Goal: Task Accomplishment & Management: Use online tool/utility

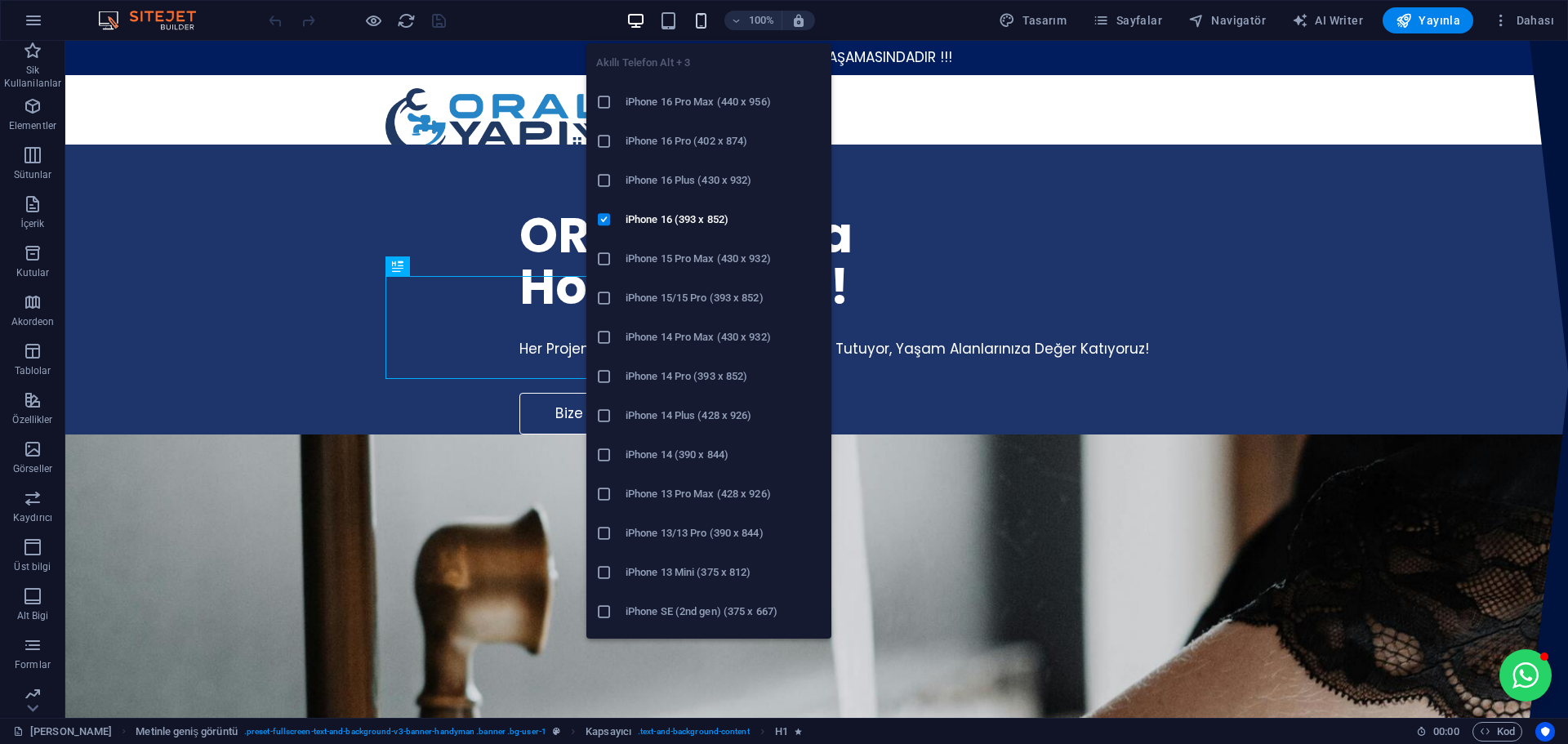
click at [710, 16] on icon "button" at bounding box center [700, 20] width 18 height 18
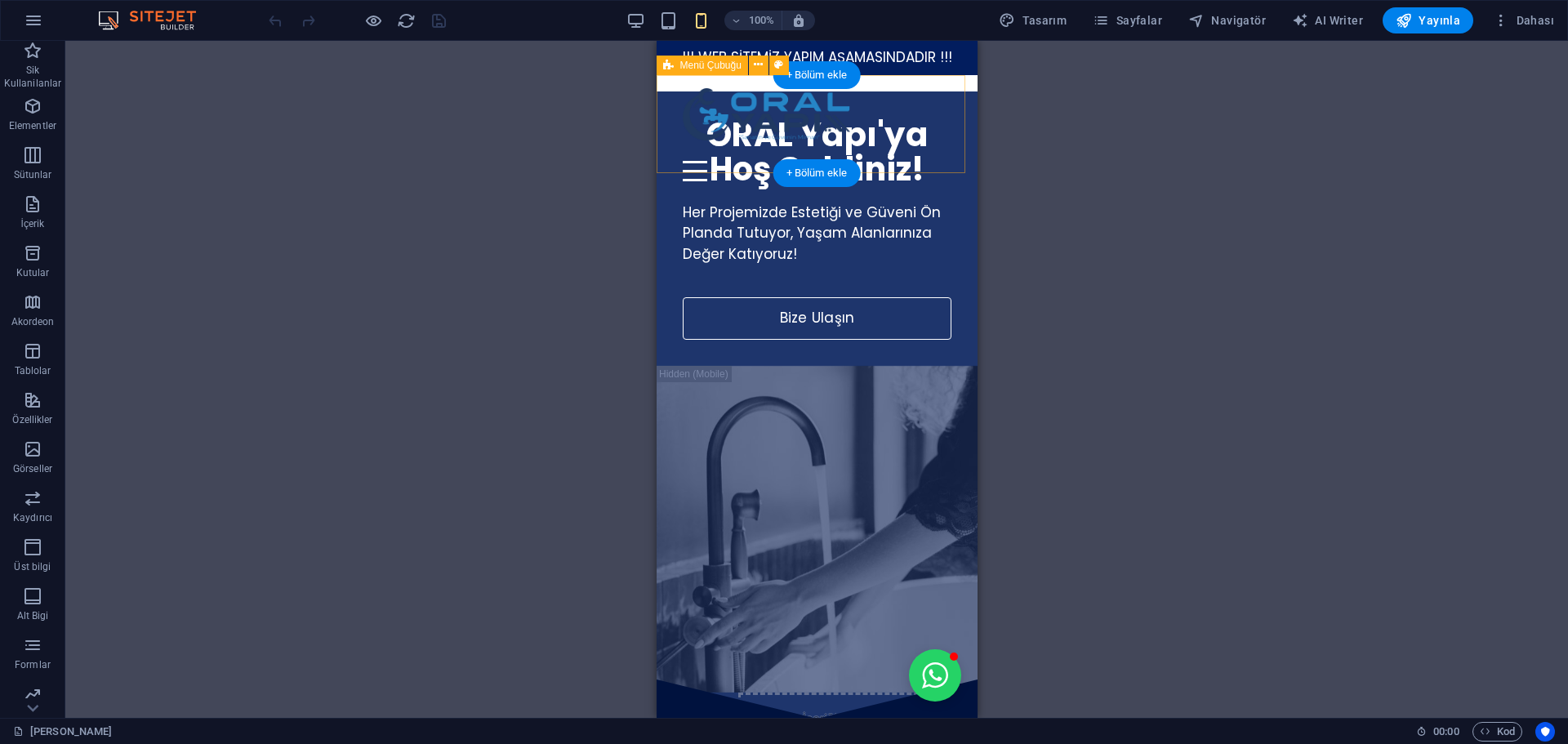
click at [937, 134] on div "Hakkımızda Hizmetlerimiz Projelerimiz İletişim Menu" at bounding box center [816, 123] width 321 height 98
click at [683, 62] on span "Menü Çubuğu" at bounding box center [711, 65] width 62 height 10
select select "px"
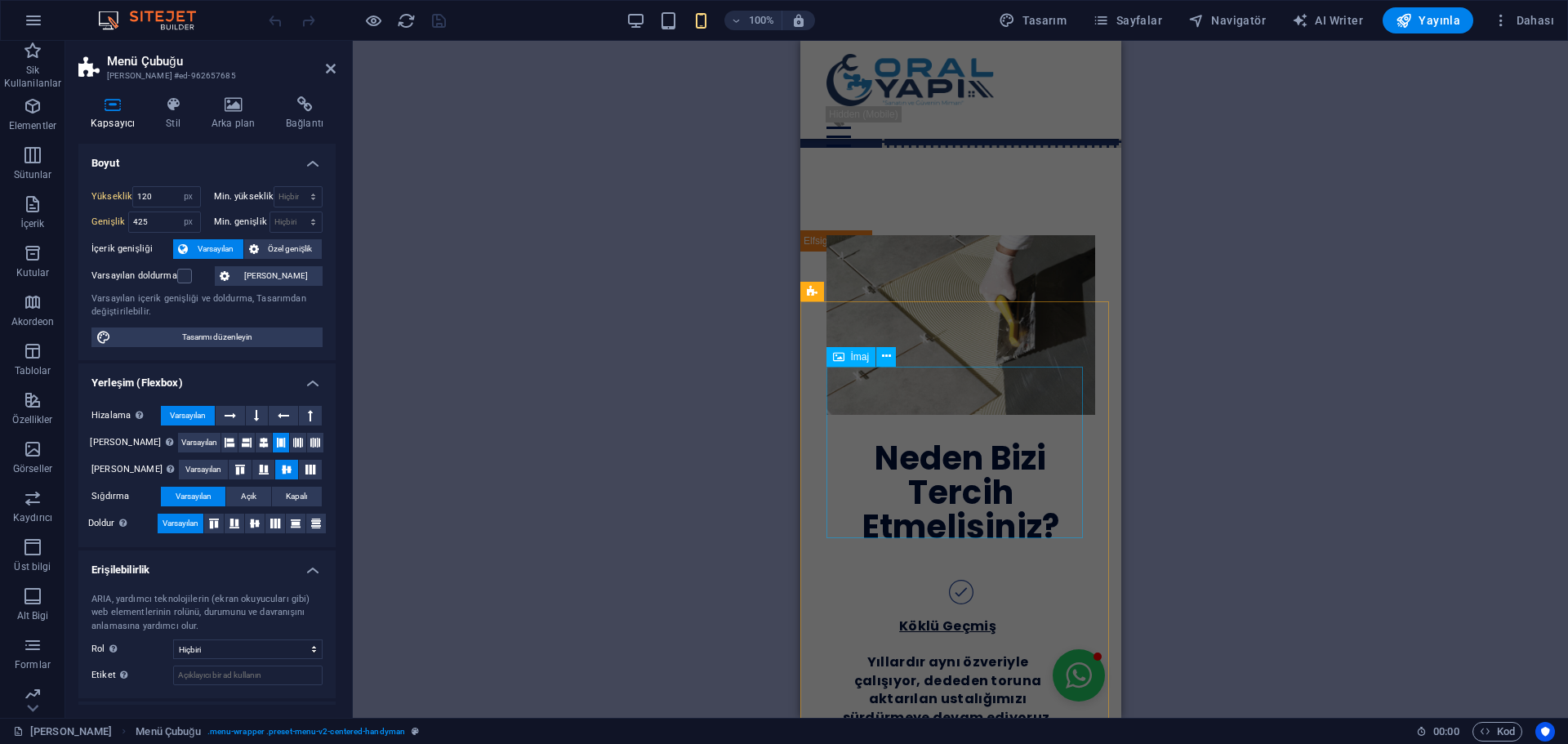
scroll to position [1143, 0]
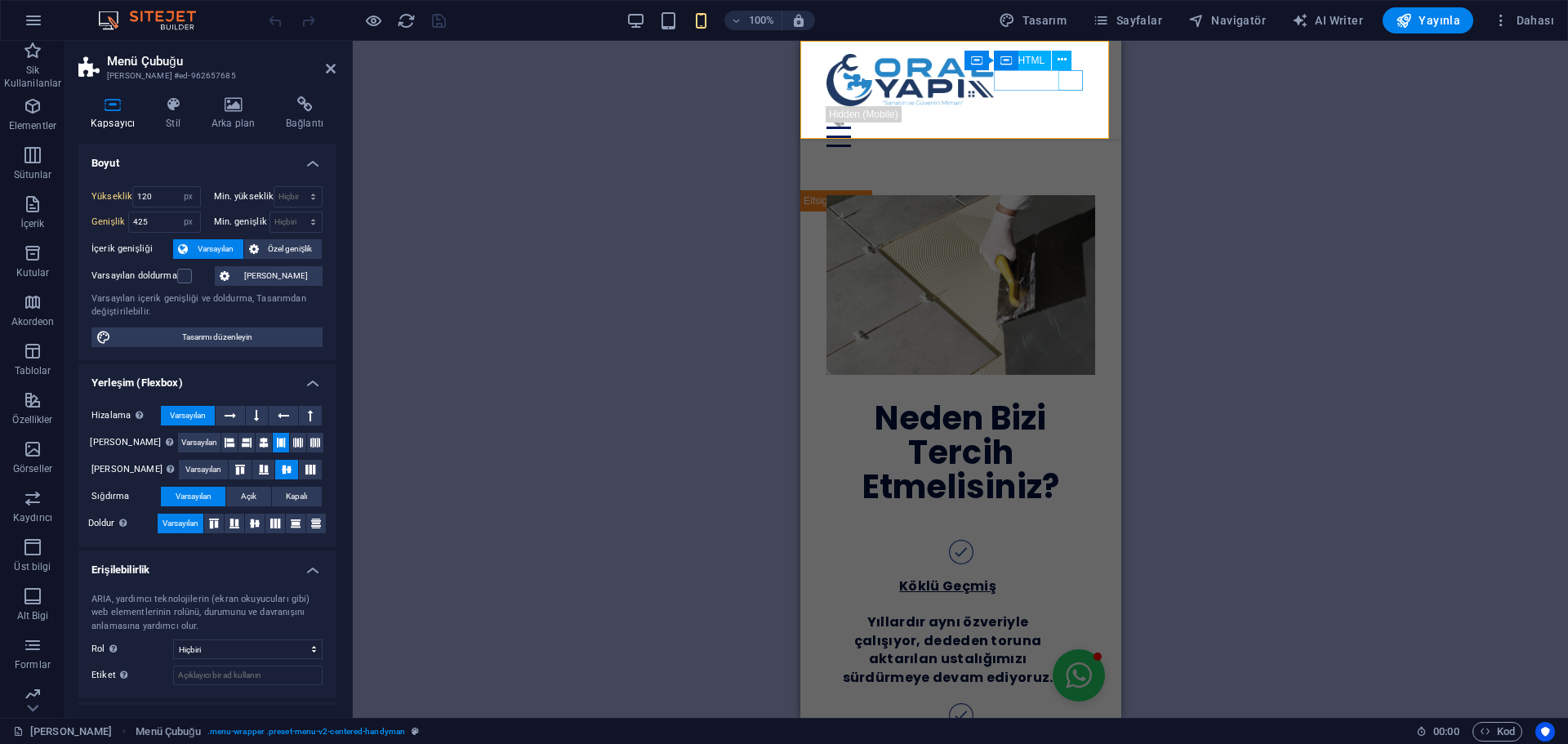
click at [1076, 127] on div "Menu" at bounding box center [959, 136] width 268 height 20
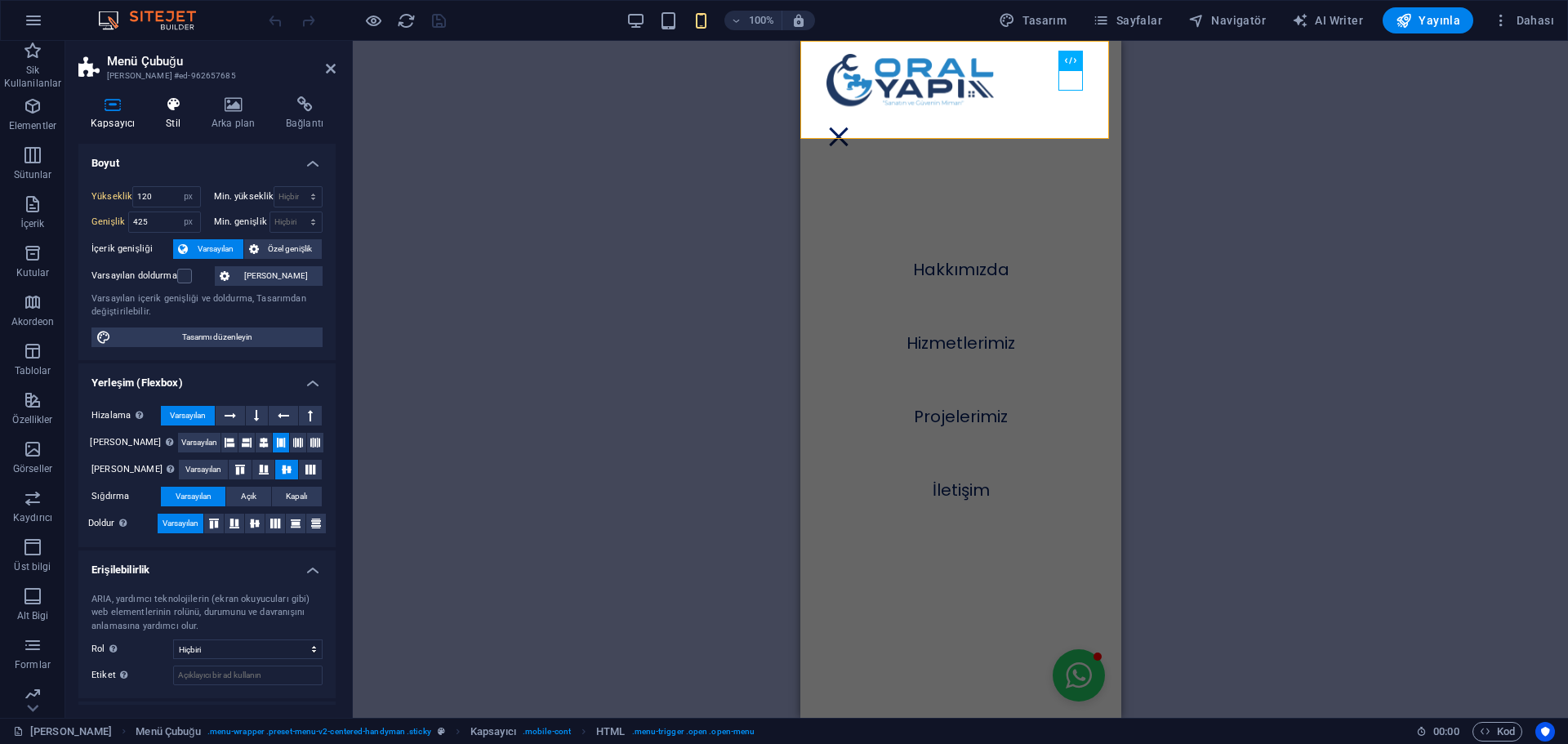
click at [171, 112] on icon at bounding box center [173, 105] width 40 height 17
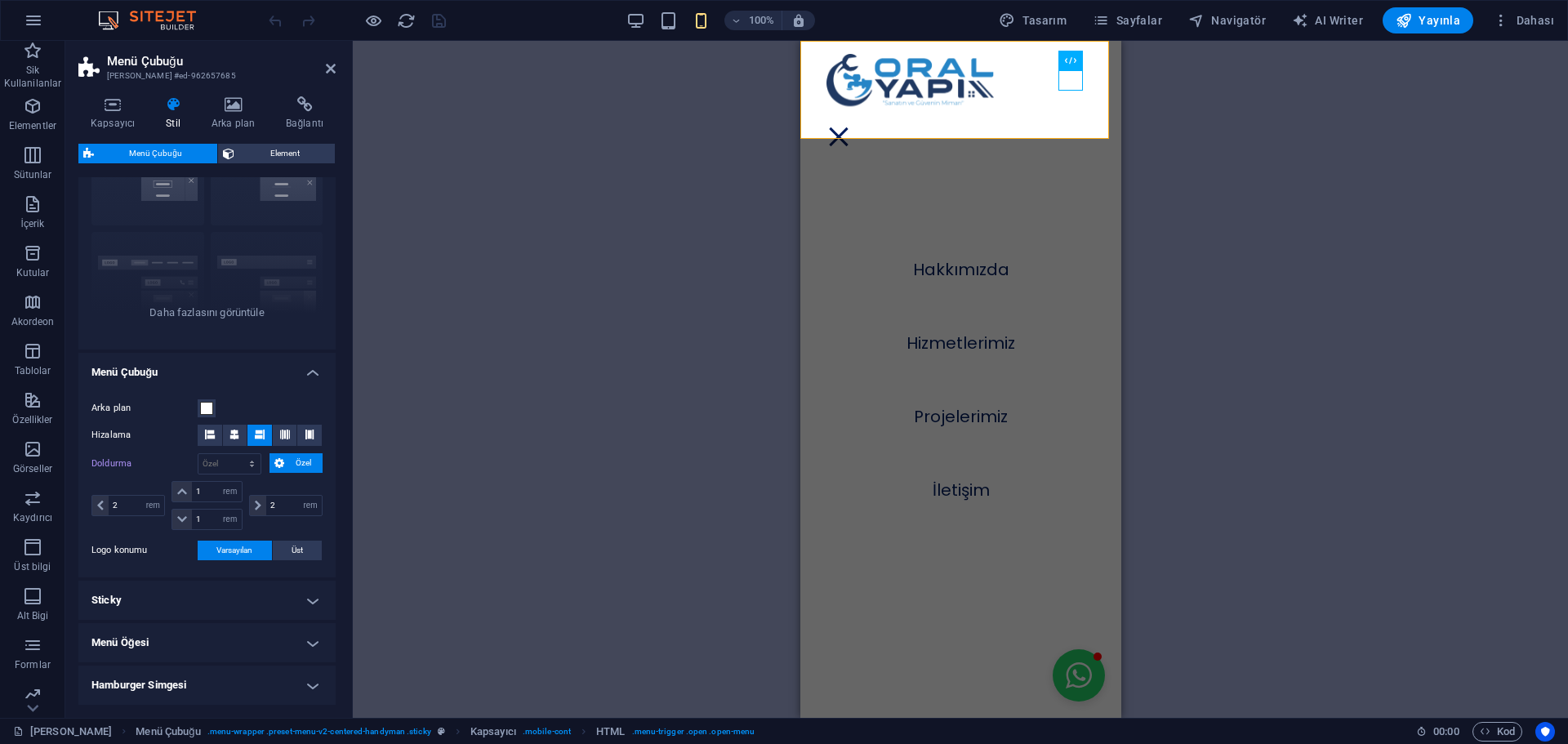
scroll to position [164, 0]
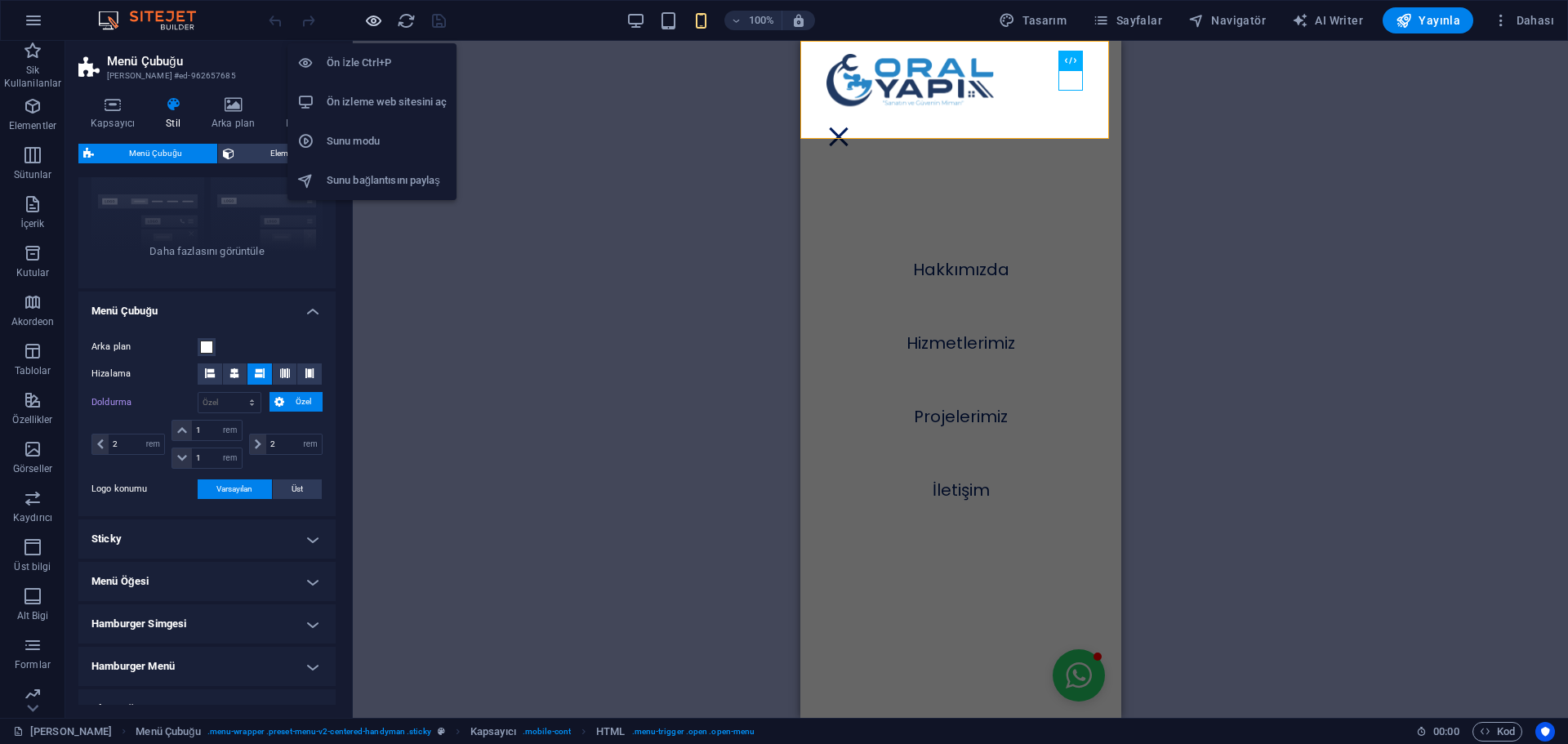
click at [369, 18] on icon "button" at bounding box center [373, 20] width 18 height 18
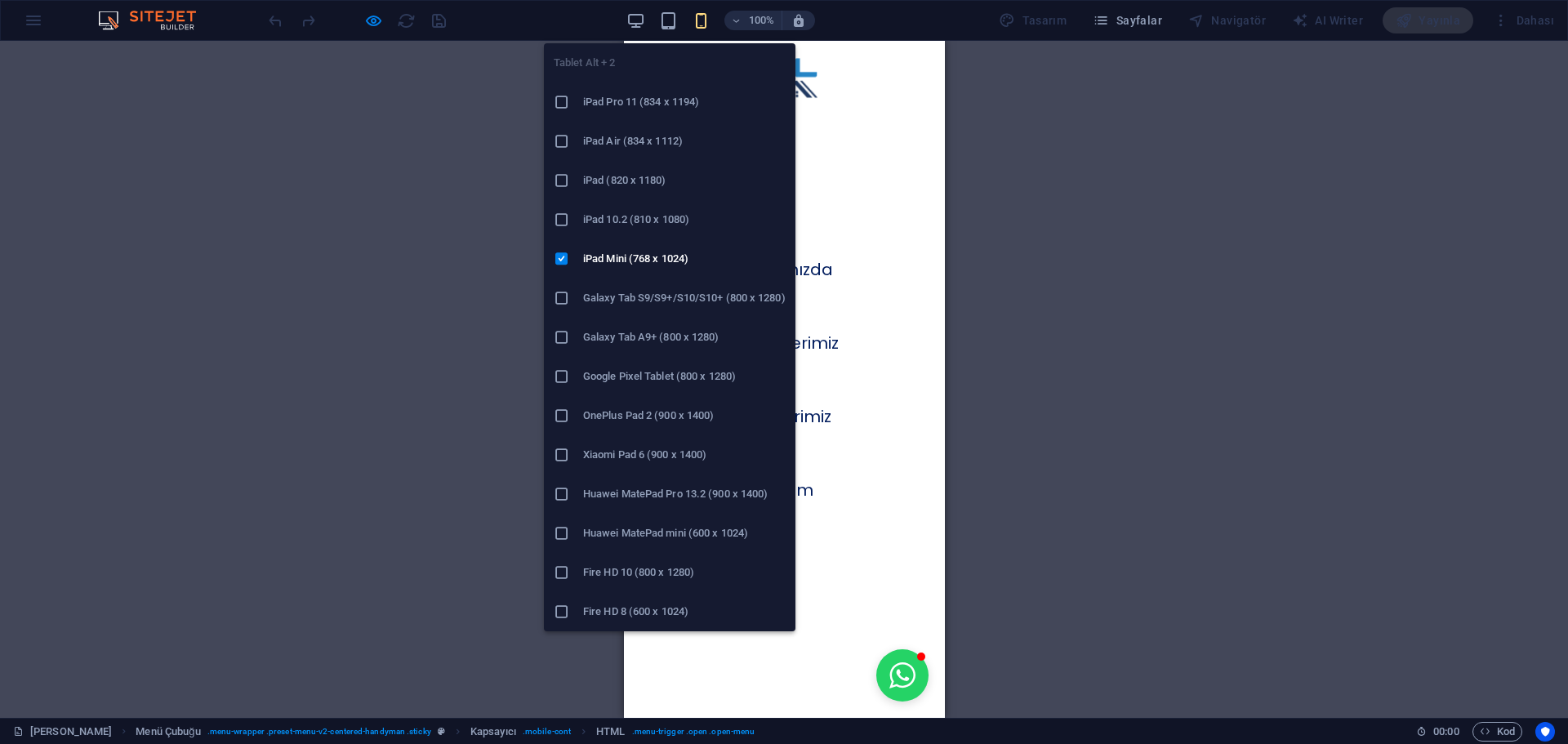
click at [628, 21] on div "100% Tasarım Sayfalar Navigatör AI Writer Yayınla Dahası" at bounding box center [913, 20] width 1295 height 26
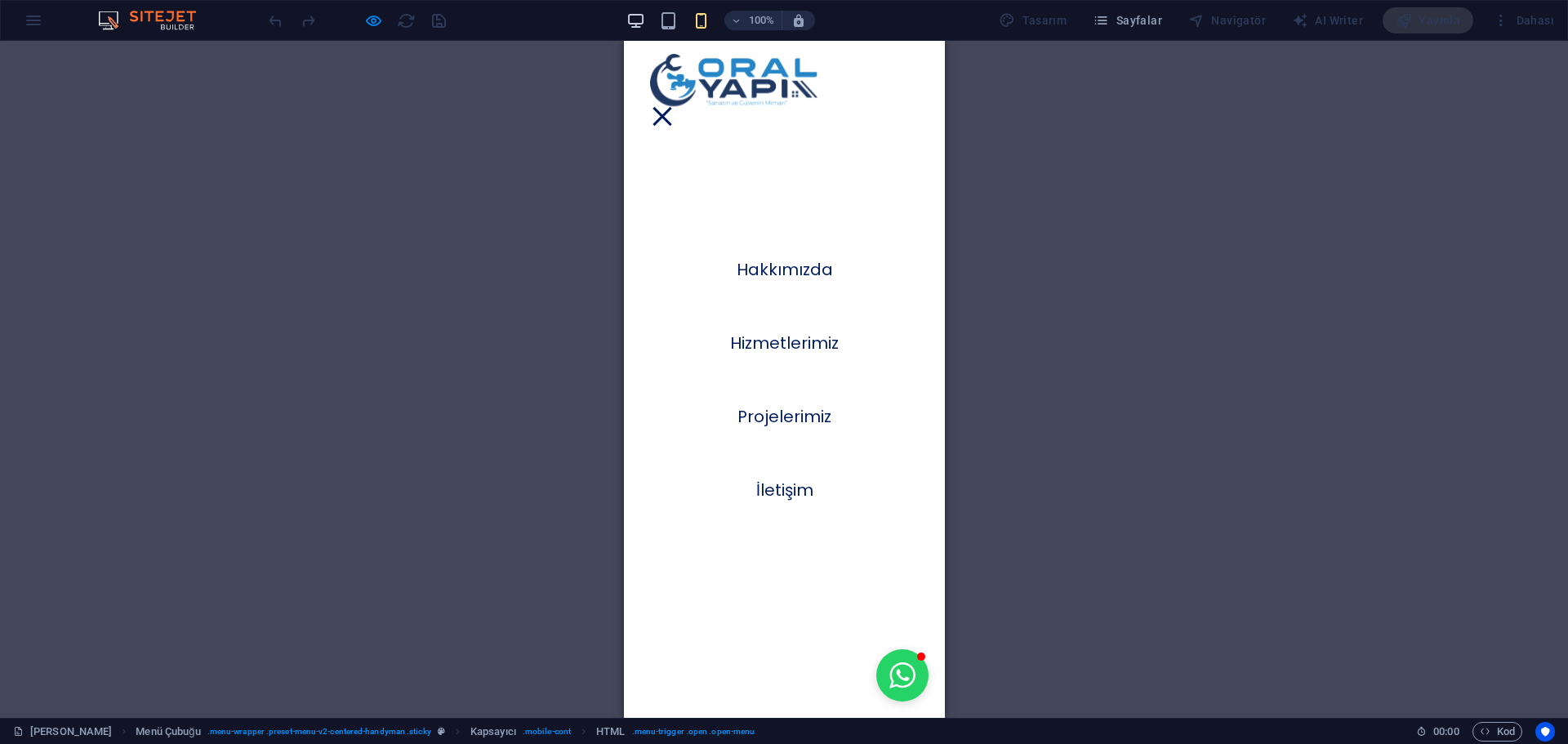
click at [645, 26] on icon "button" at bounding box center [635, 20] width 18 height 18
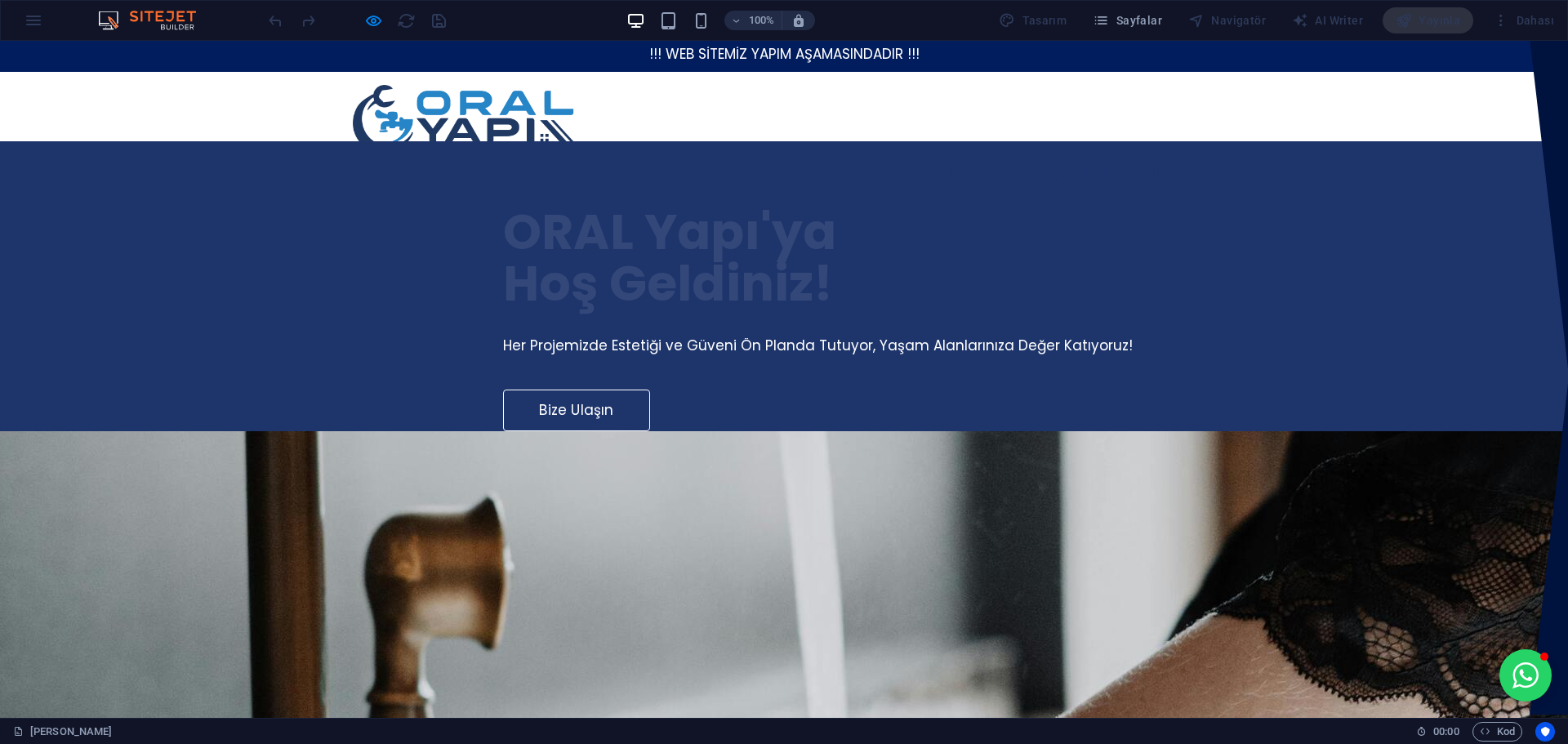
scroll to position [0, 0]
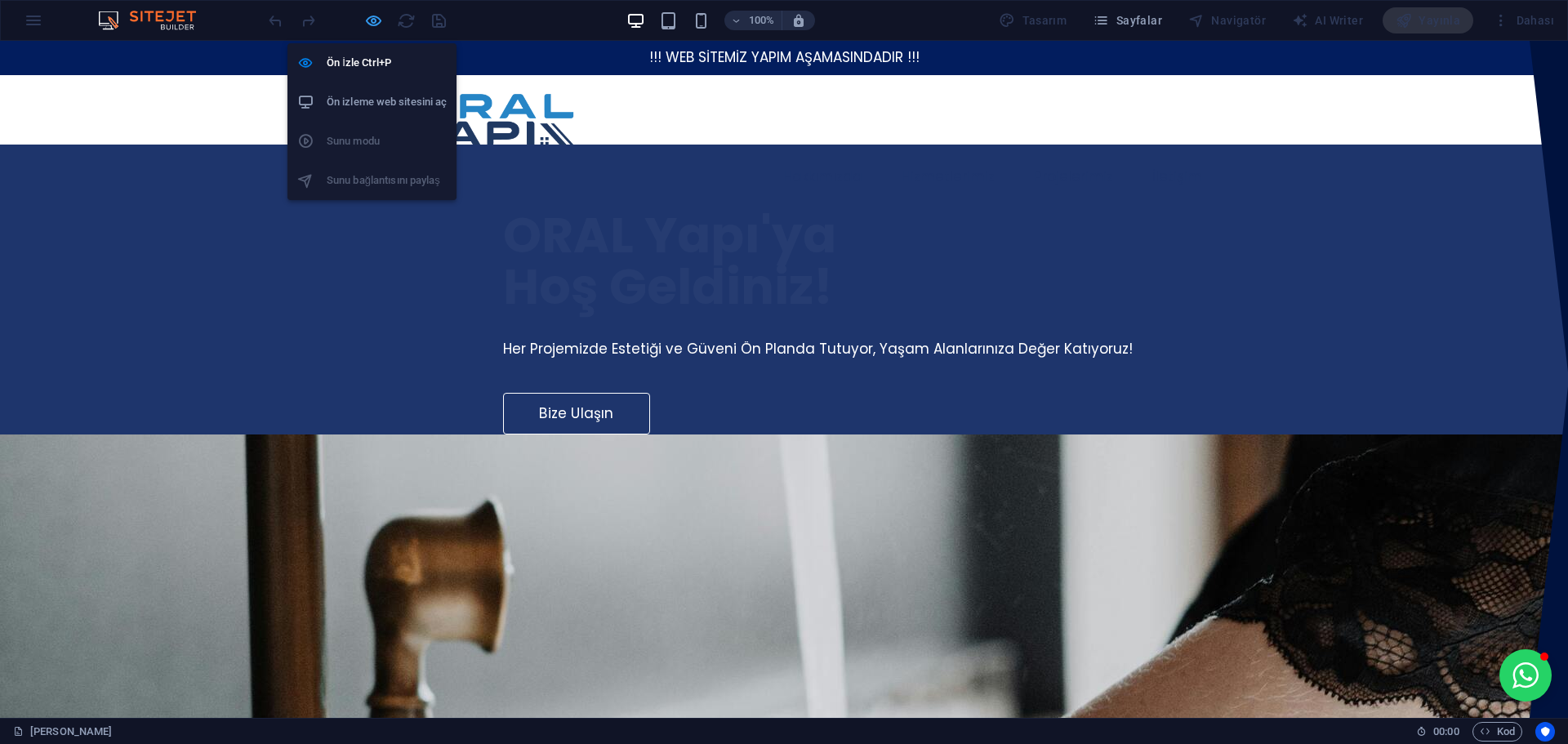
click at [370, 24] on icon "button" at bounding box center [373, 20] width 18 height 18
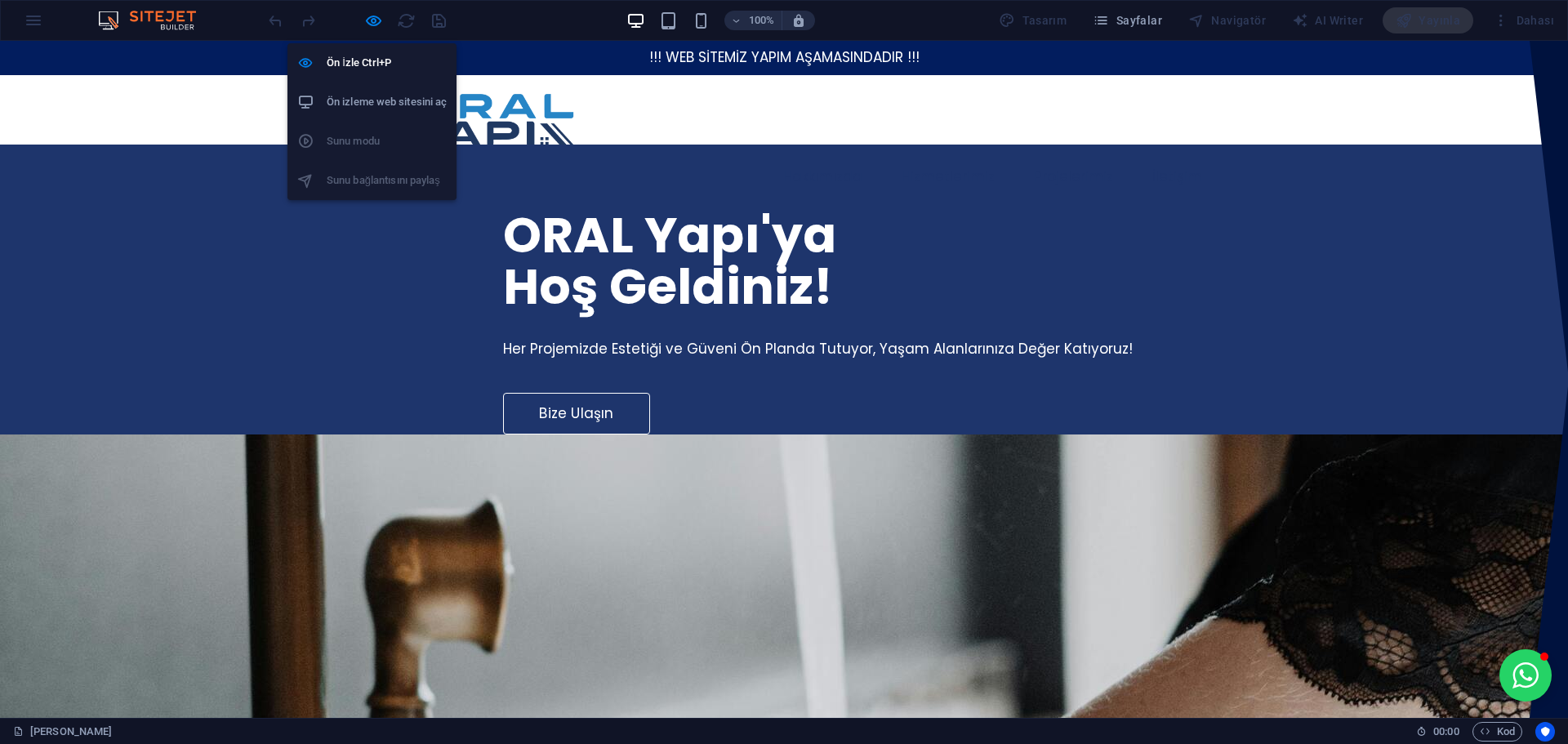
select select "rem"
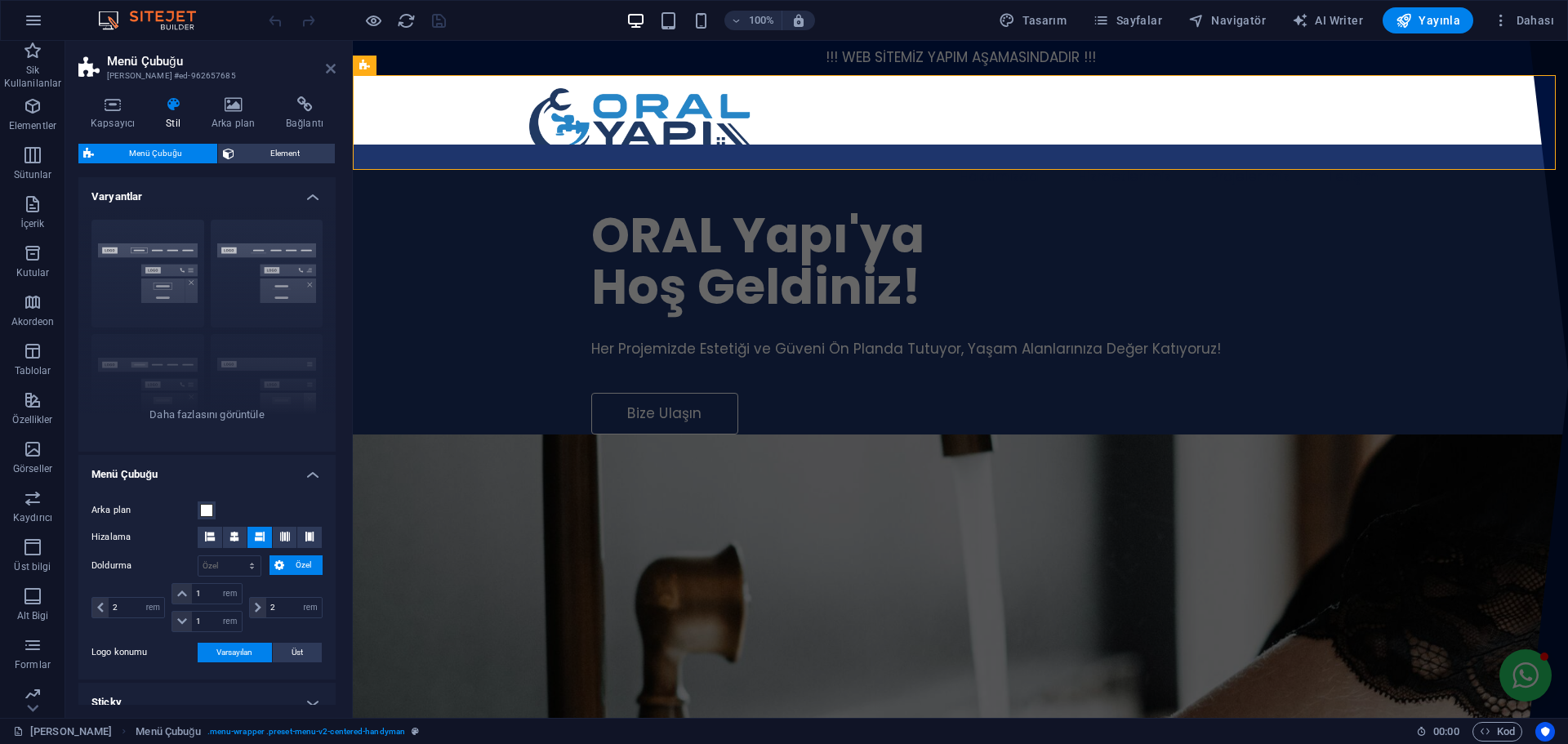
click at [327, 67] on icon at bounding box center [330, 69] width 10 height 13
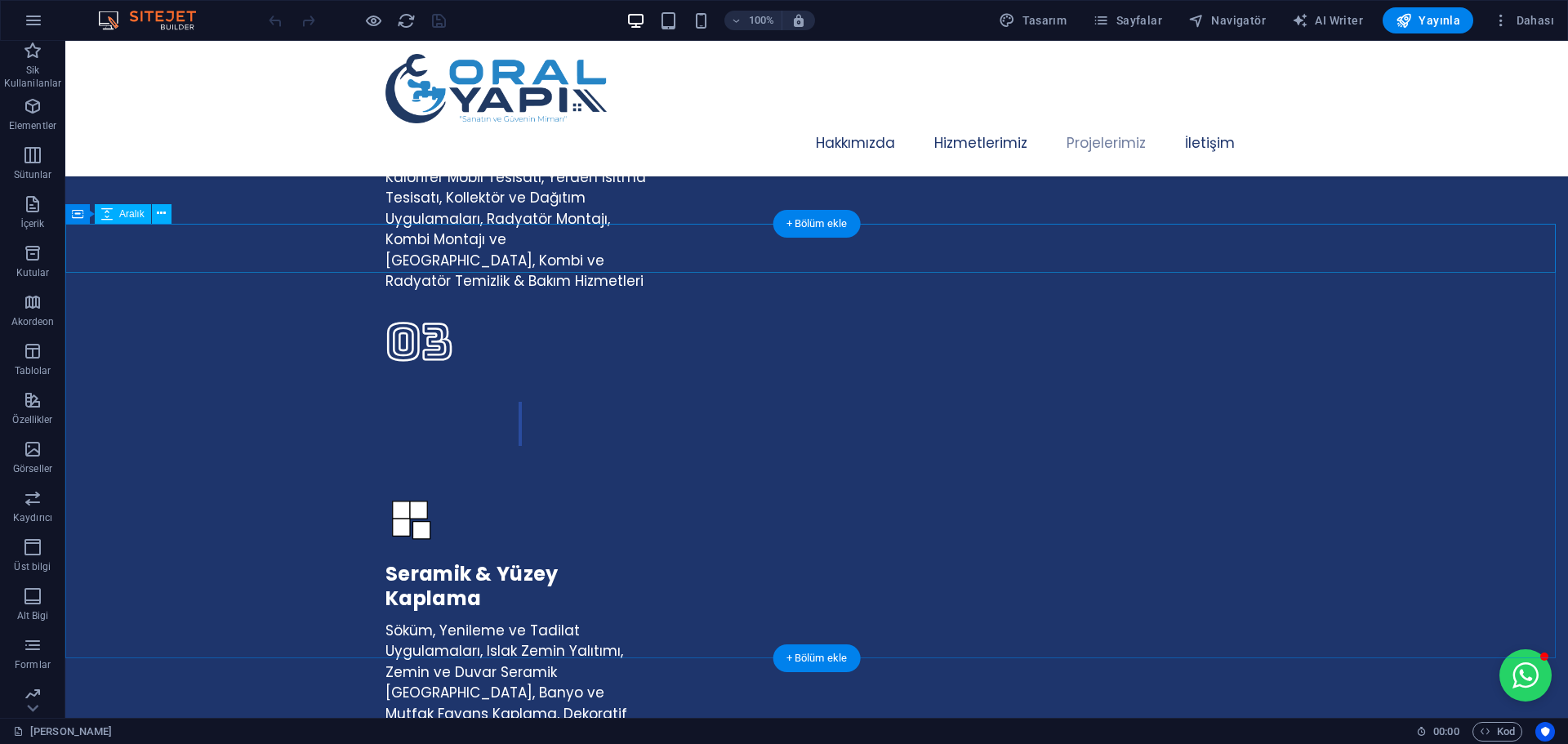
scroll to position [3674, 0]
select select "px"
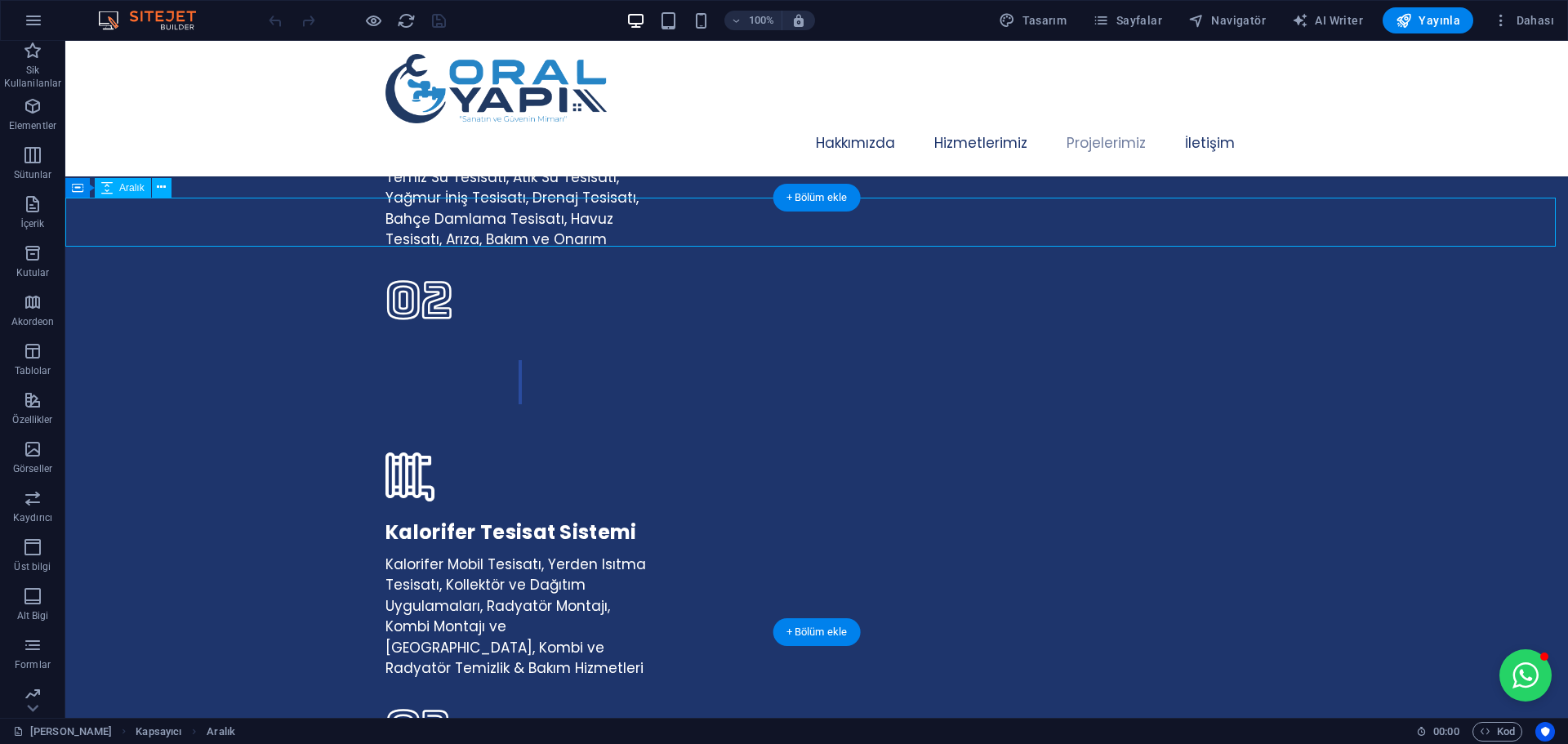
select select "px"
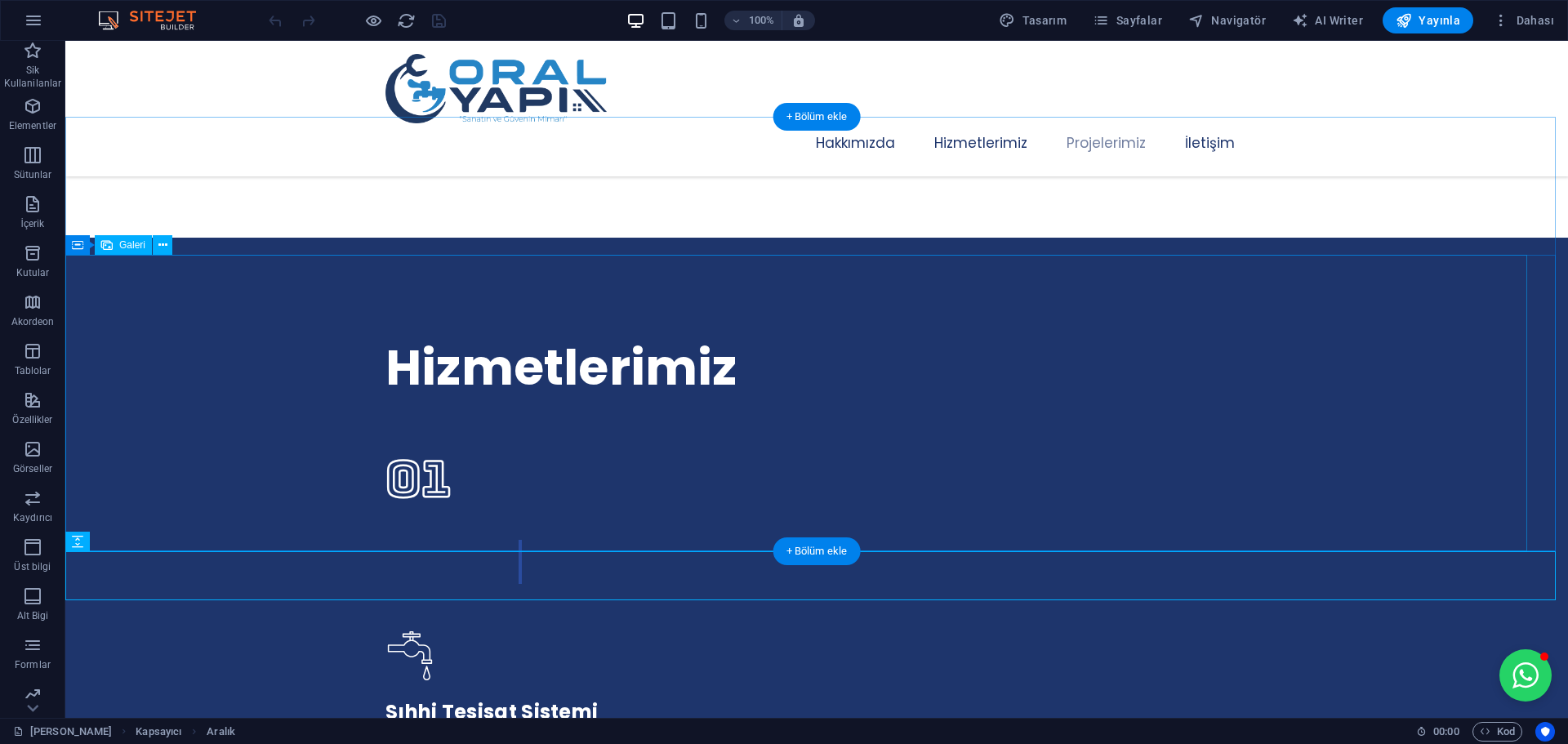
scroll to position [2695, 0]
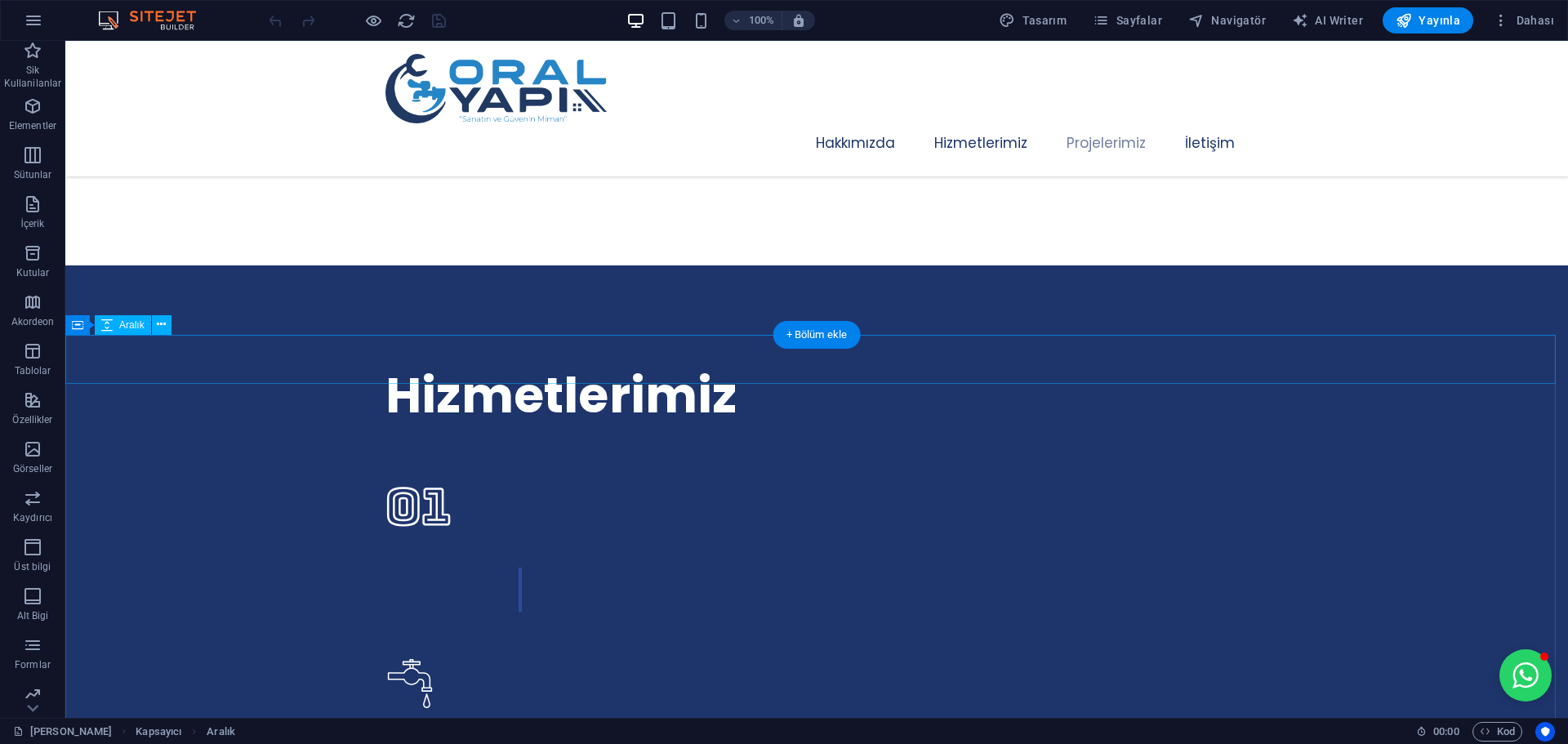
select select "px"
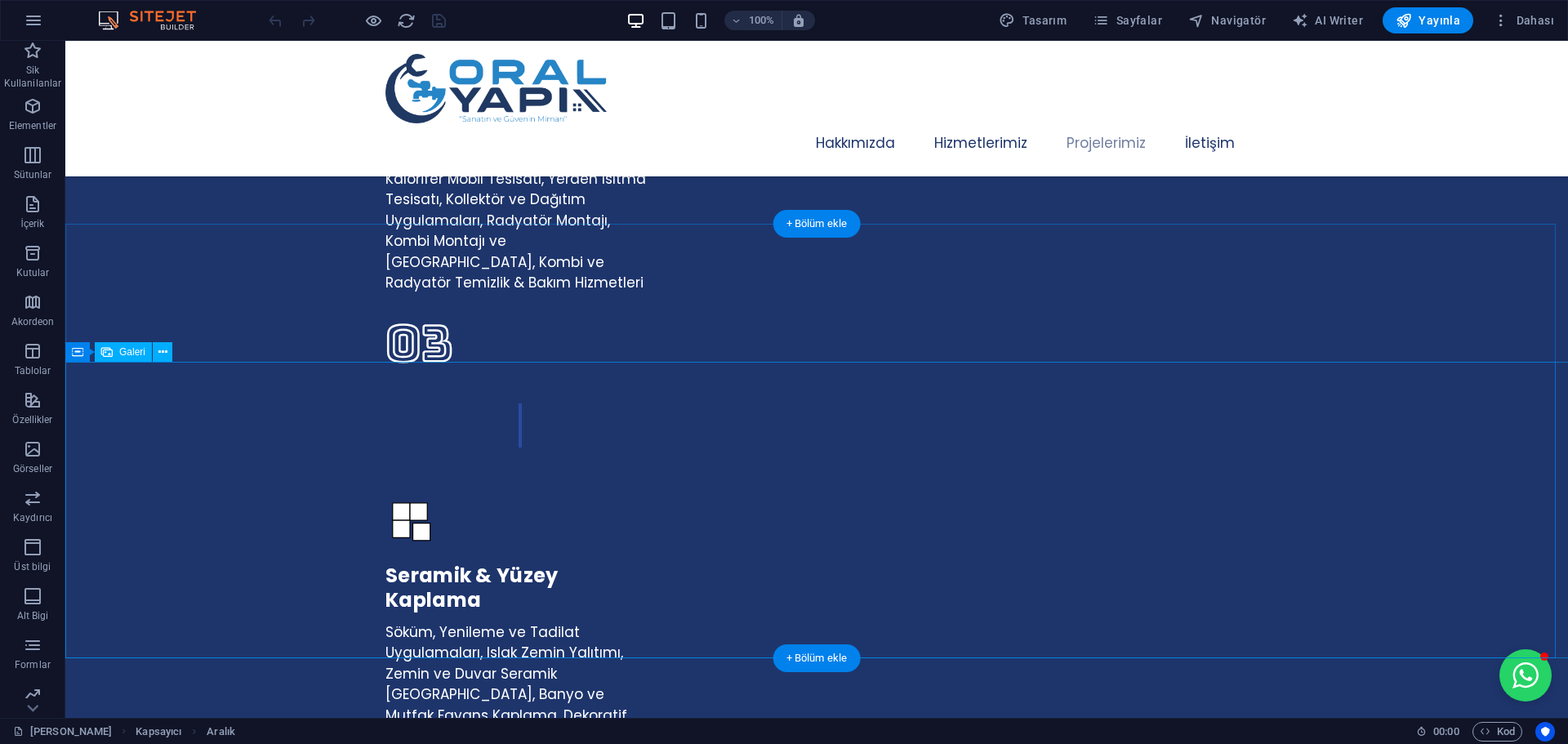
scroll to position [3756, 0]
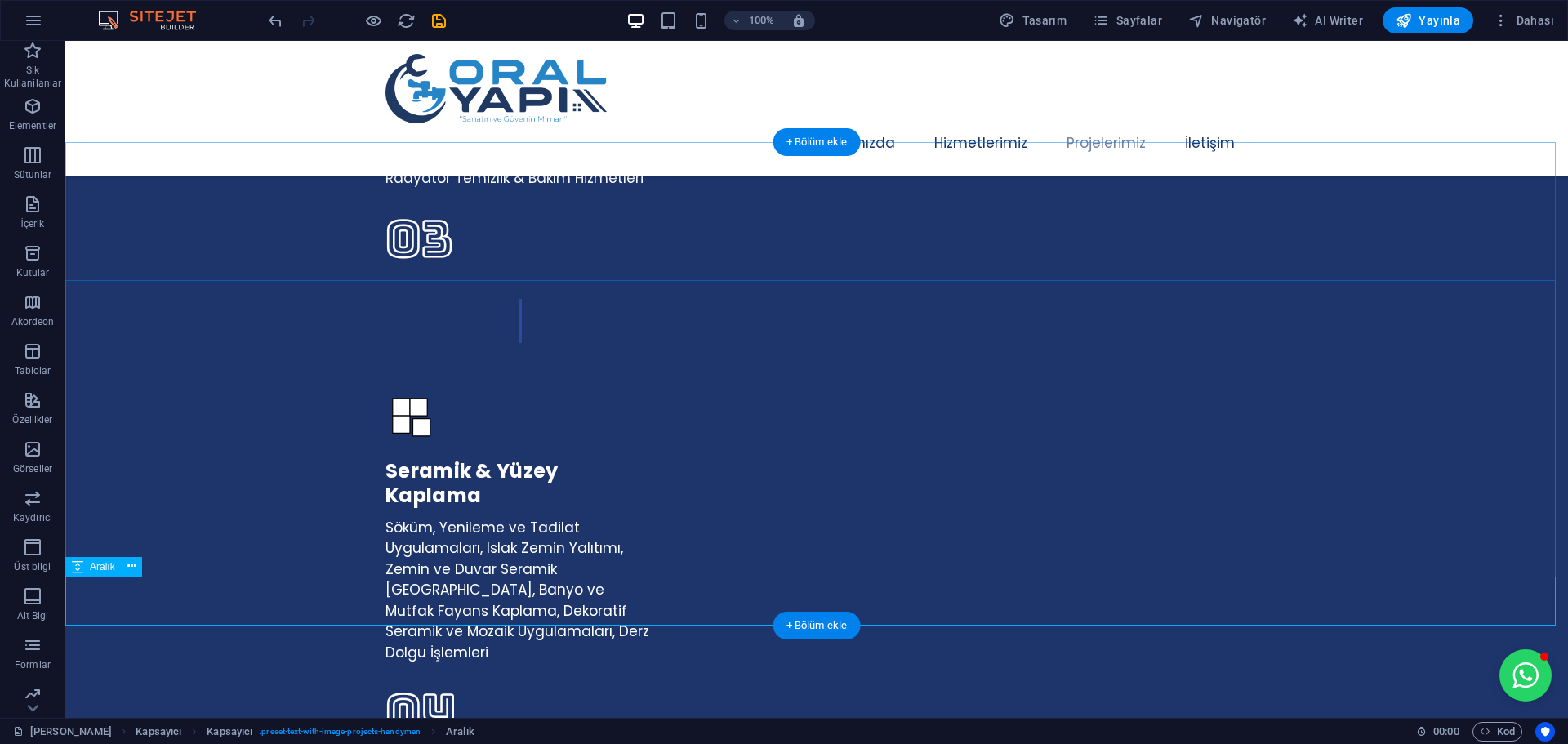
select select "px"
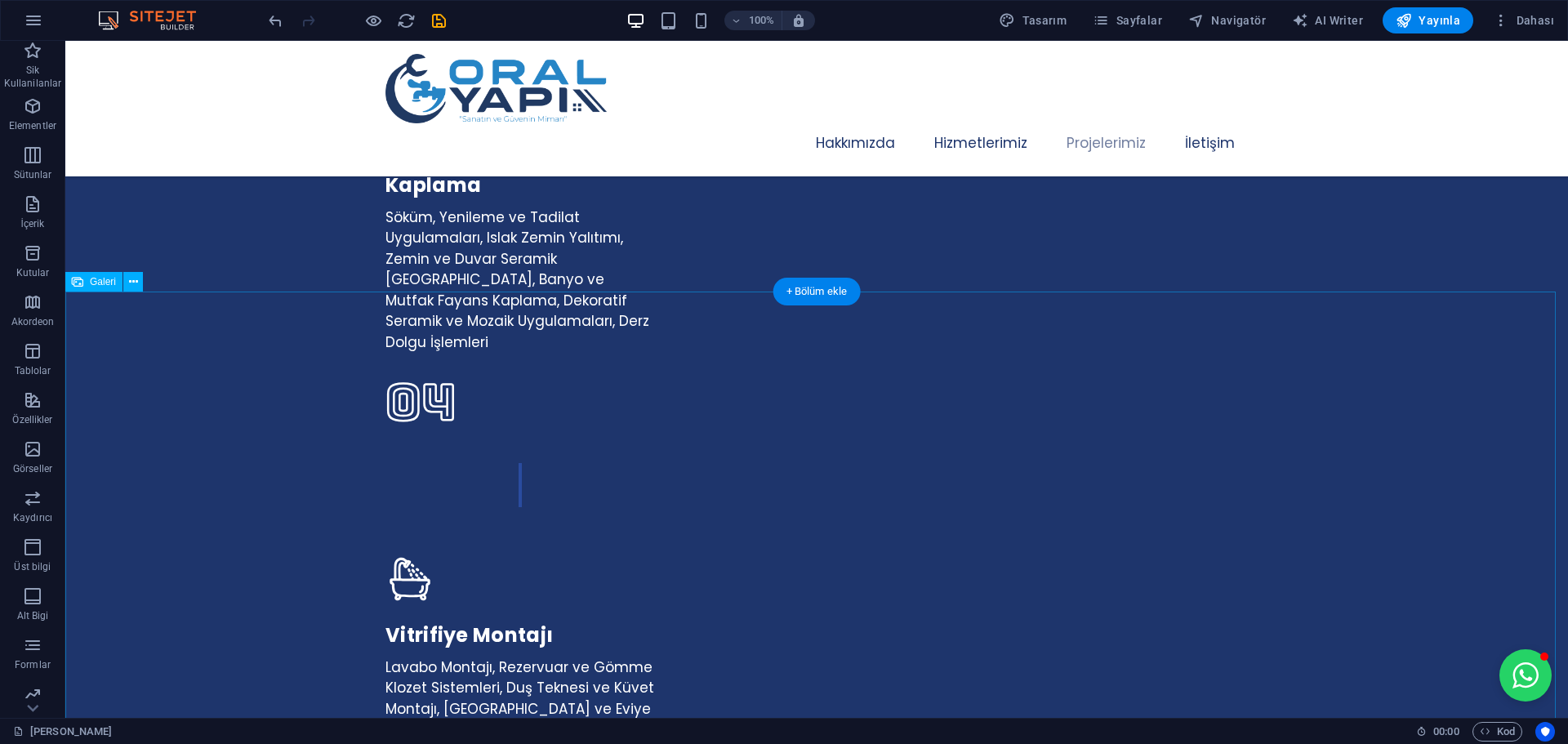
scroll to position [4345, 0]
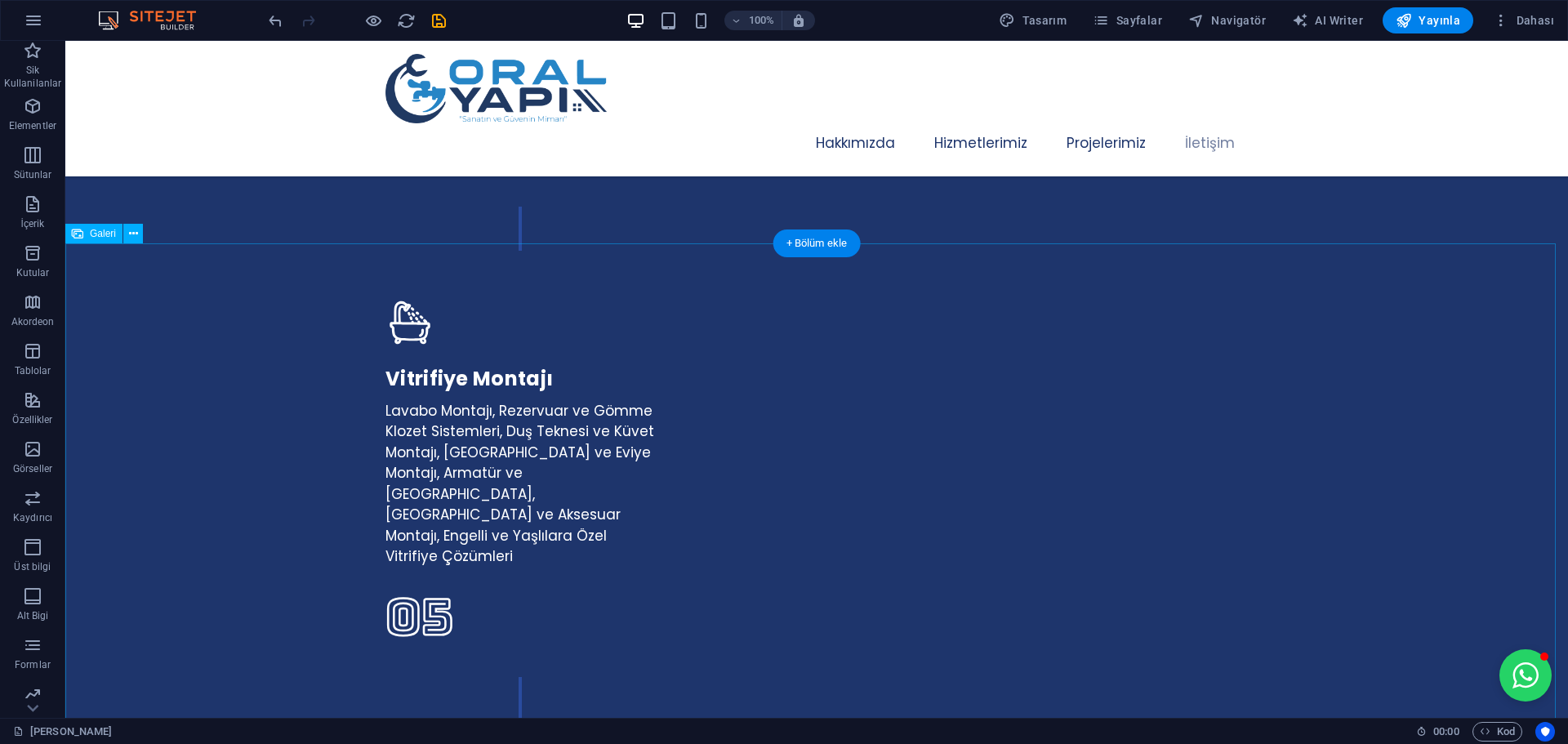
click at [135, 234] on icon at bounding box center [134, 233] width 9 height 17
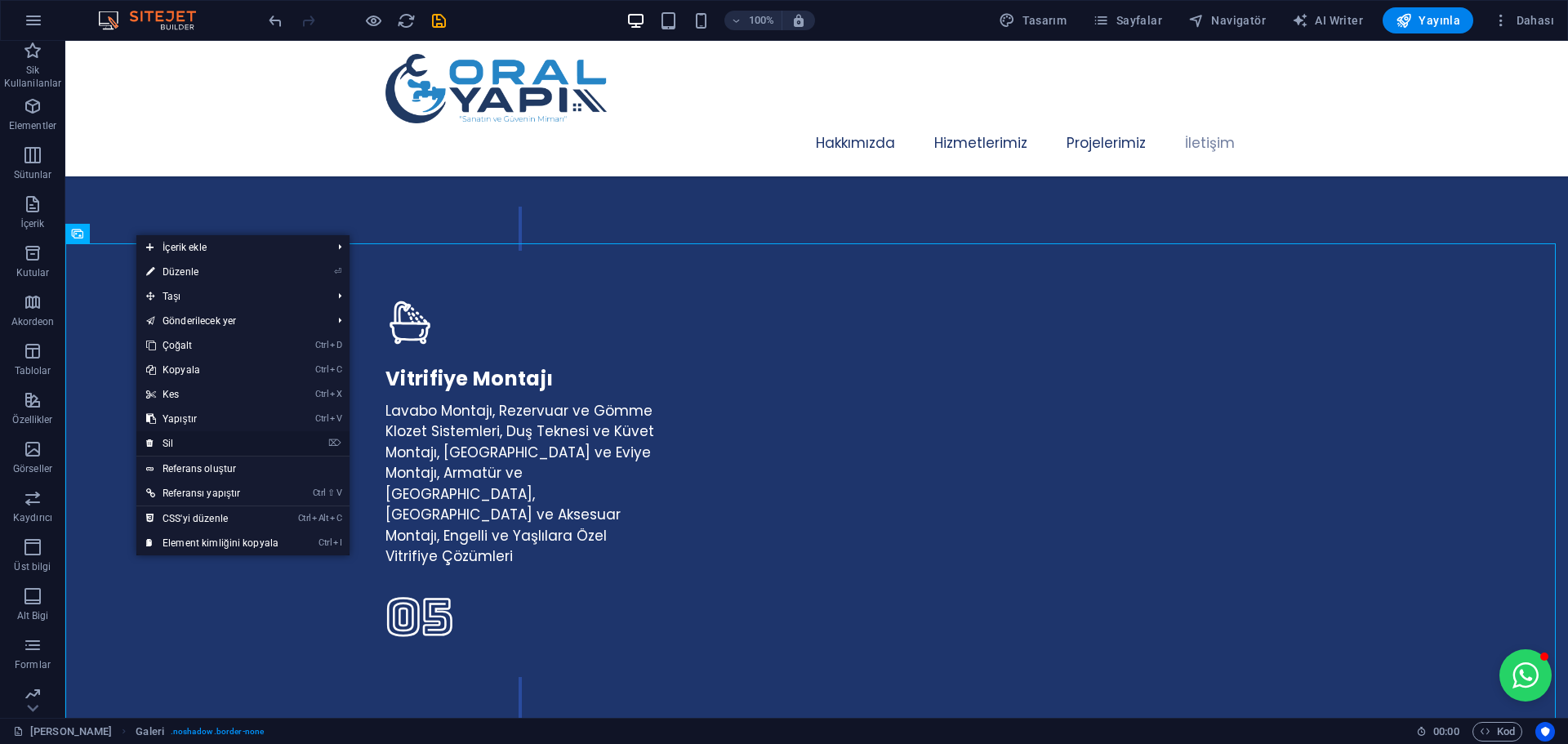
click at [191, 441] on link "⌦ Sil" at bounding box center [212, 443] width 152 height 25
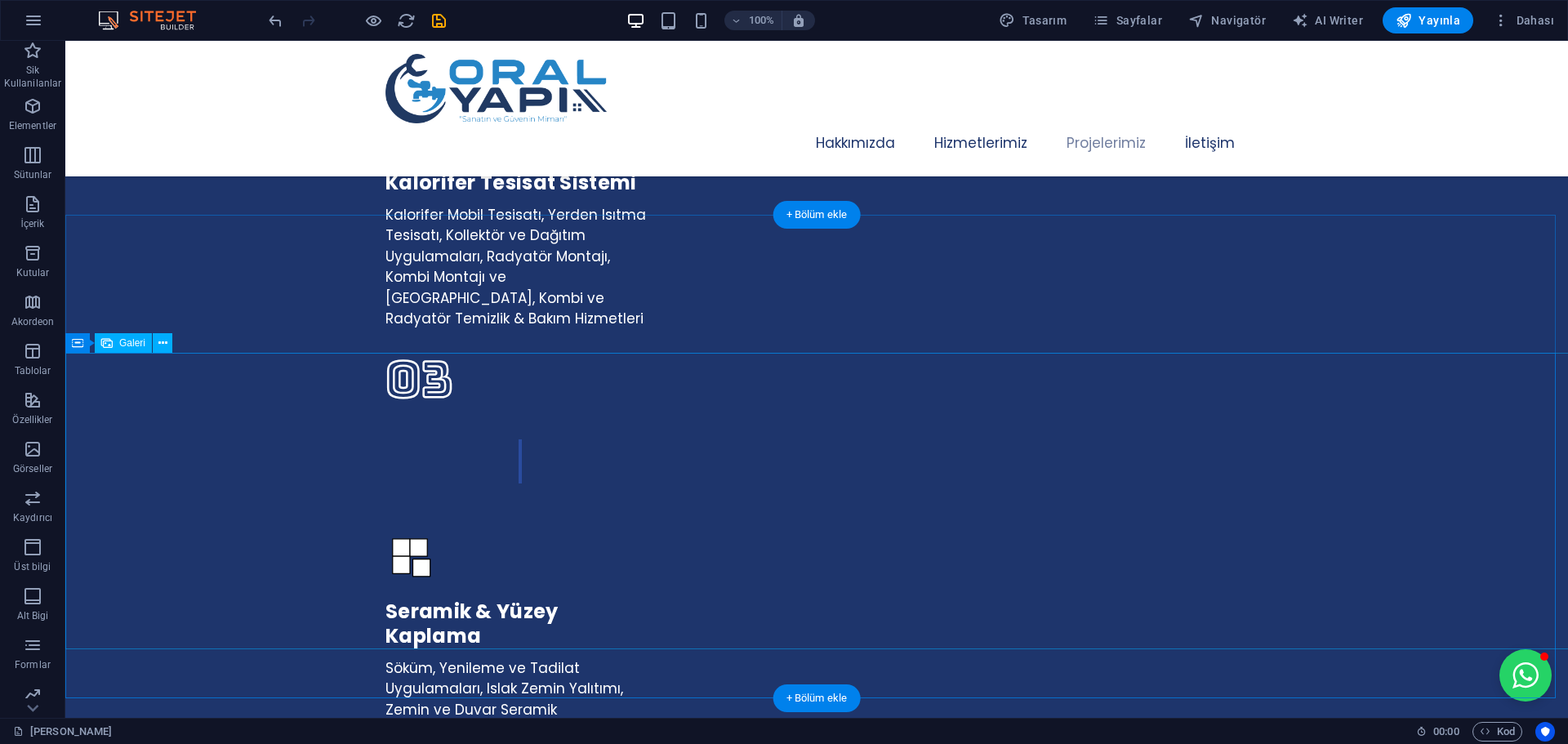
scroll to position [3692, 0]
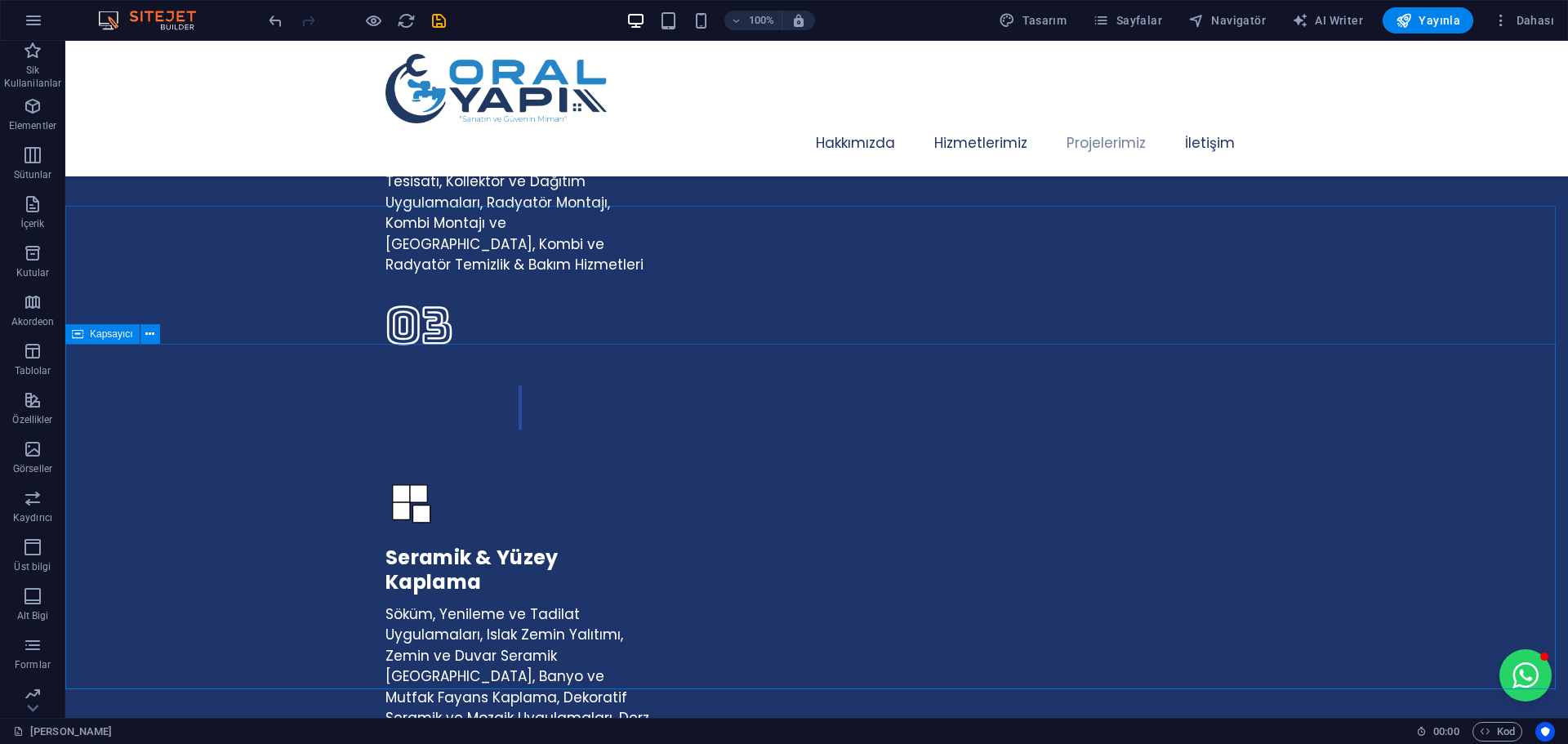
click at [84, 333] on div "Kapsayıcı" at bounding box center [102, 334] width 74 height 19
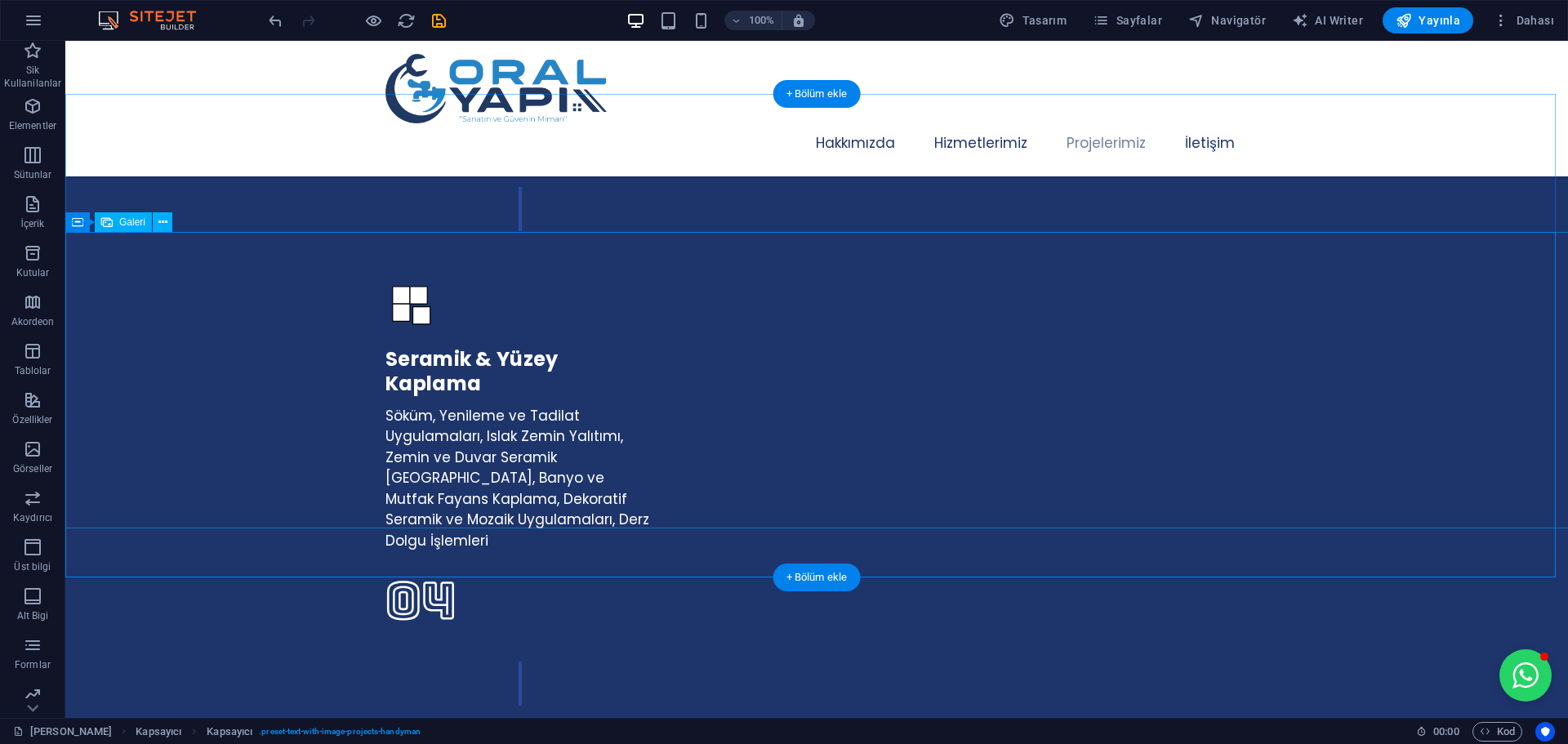
scroll to position [3937, 0]
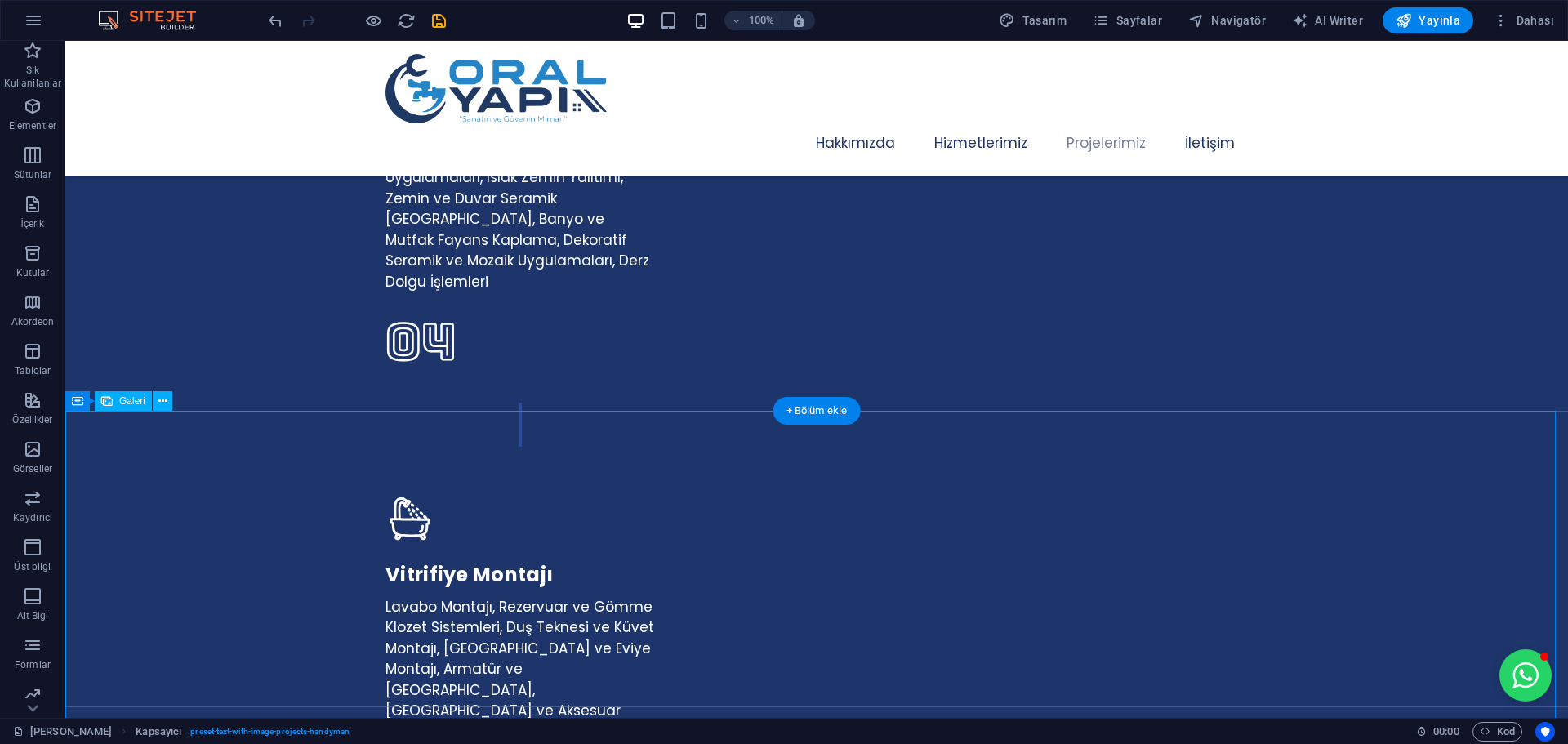
scroll to position [4100, 0]
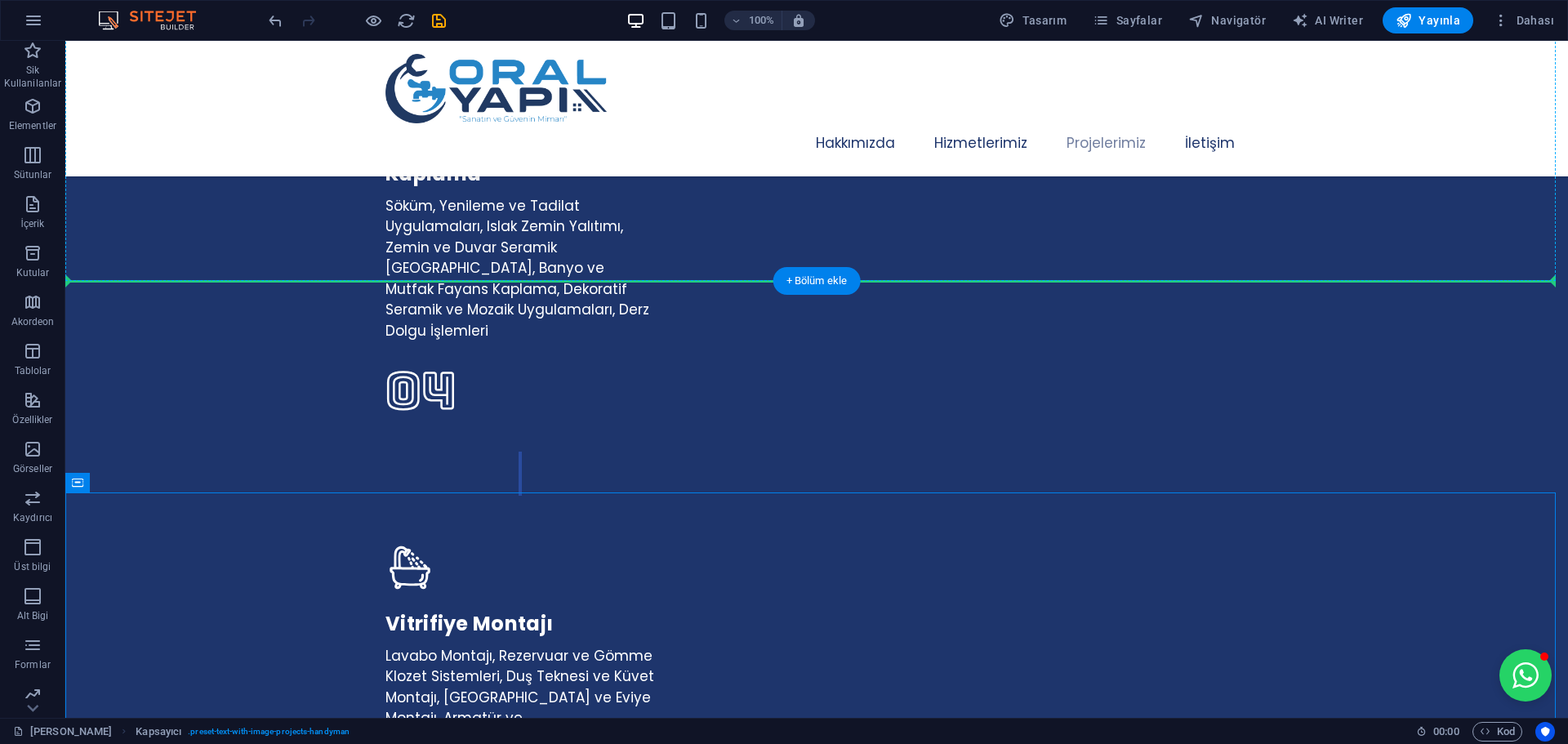
drag, startPoint x: 152, startPoint y: 523, endPoint x: 115, endPoint y: 280, distance: 245.8
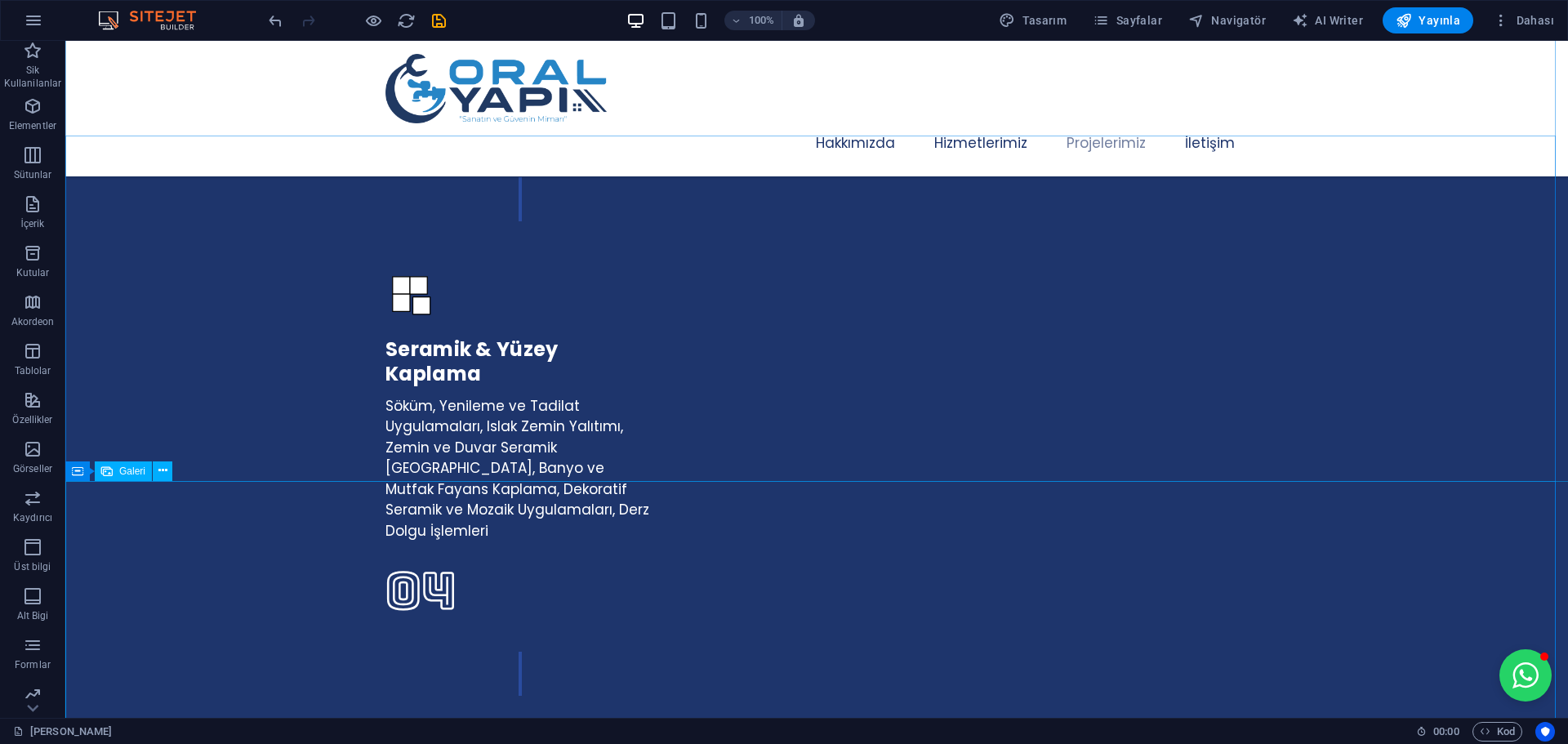
scroll to position [3937, 0]
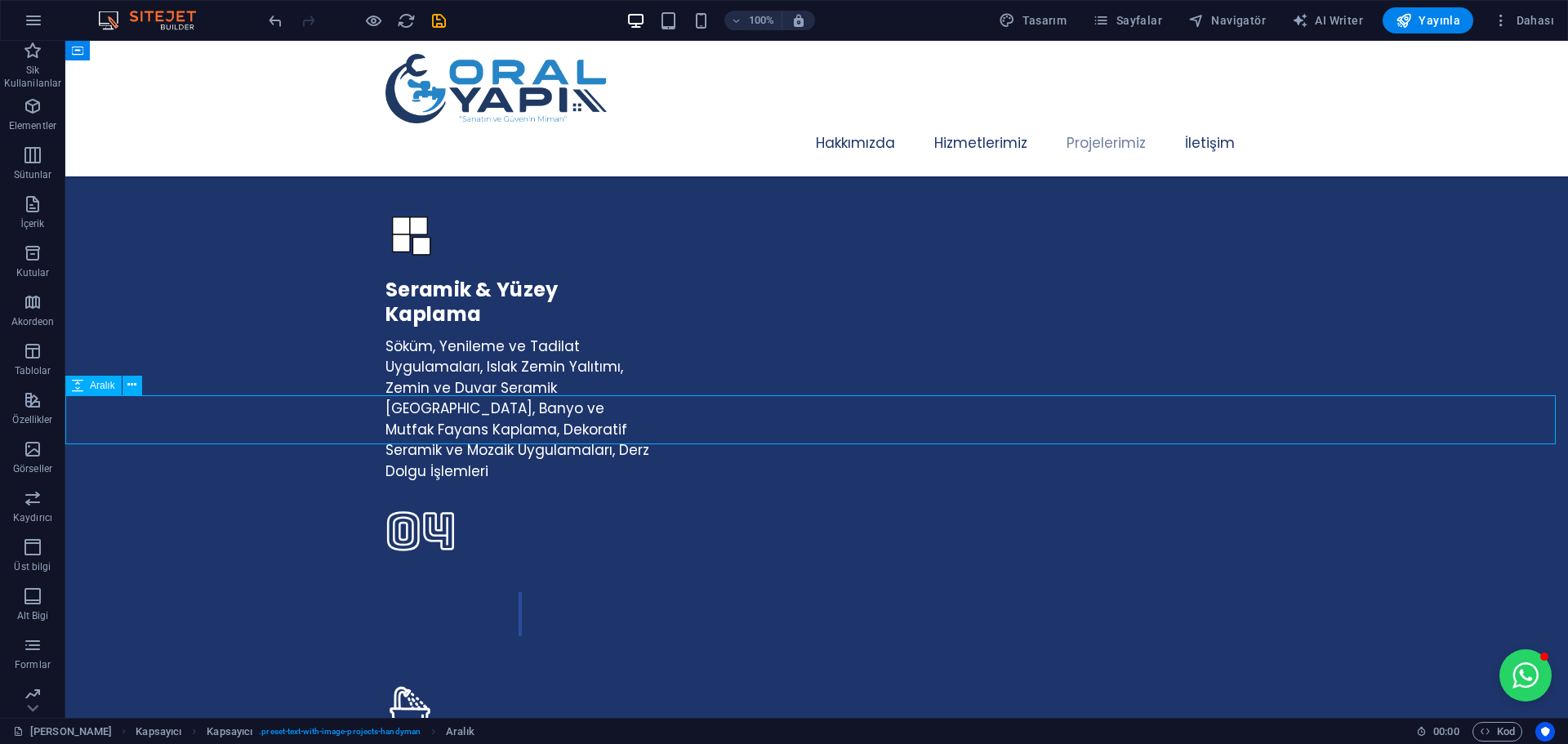
select select "px"
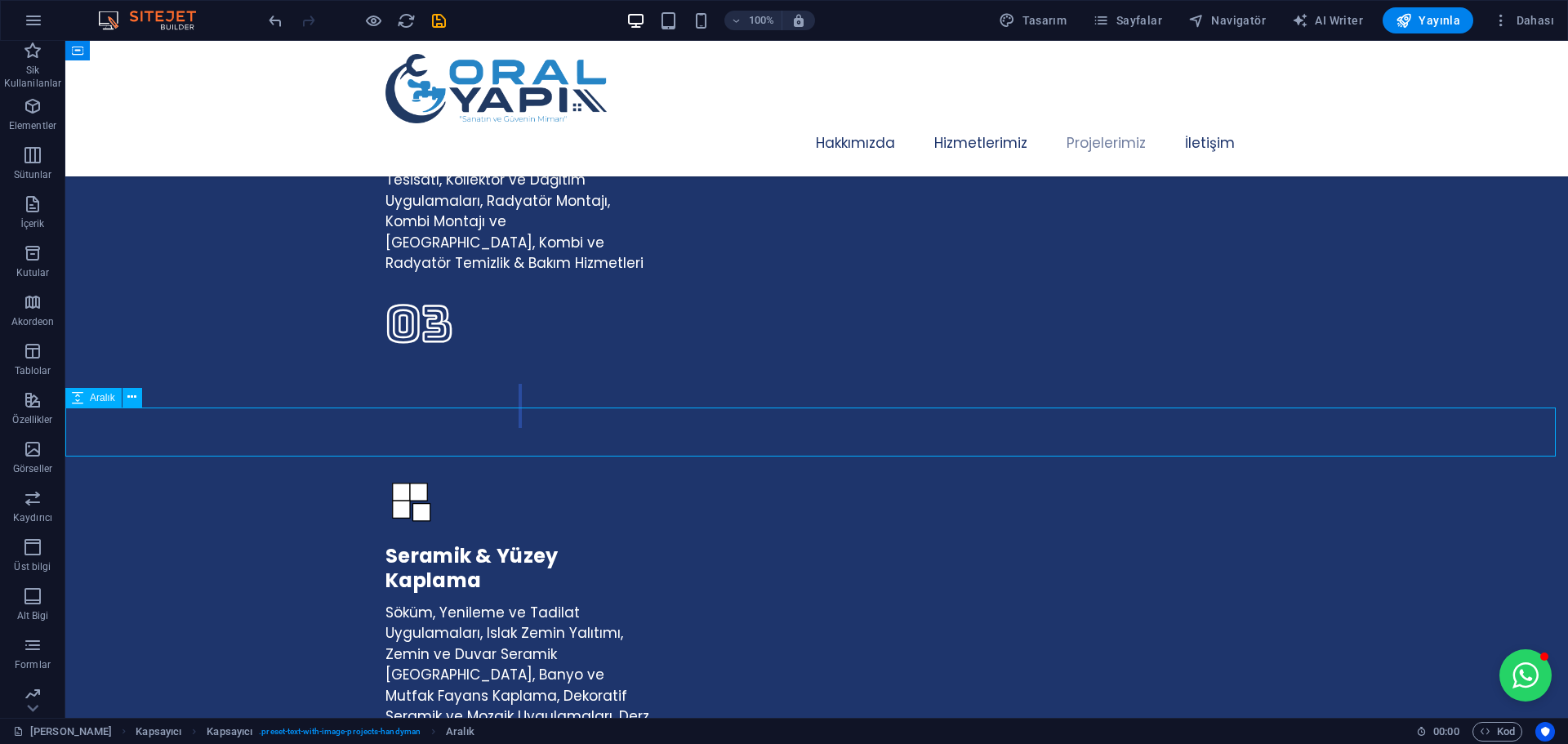
scroll to position [3692, 0]
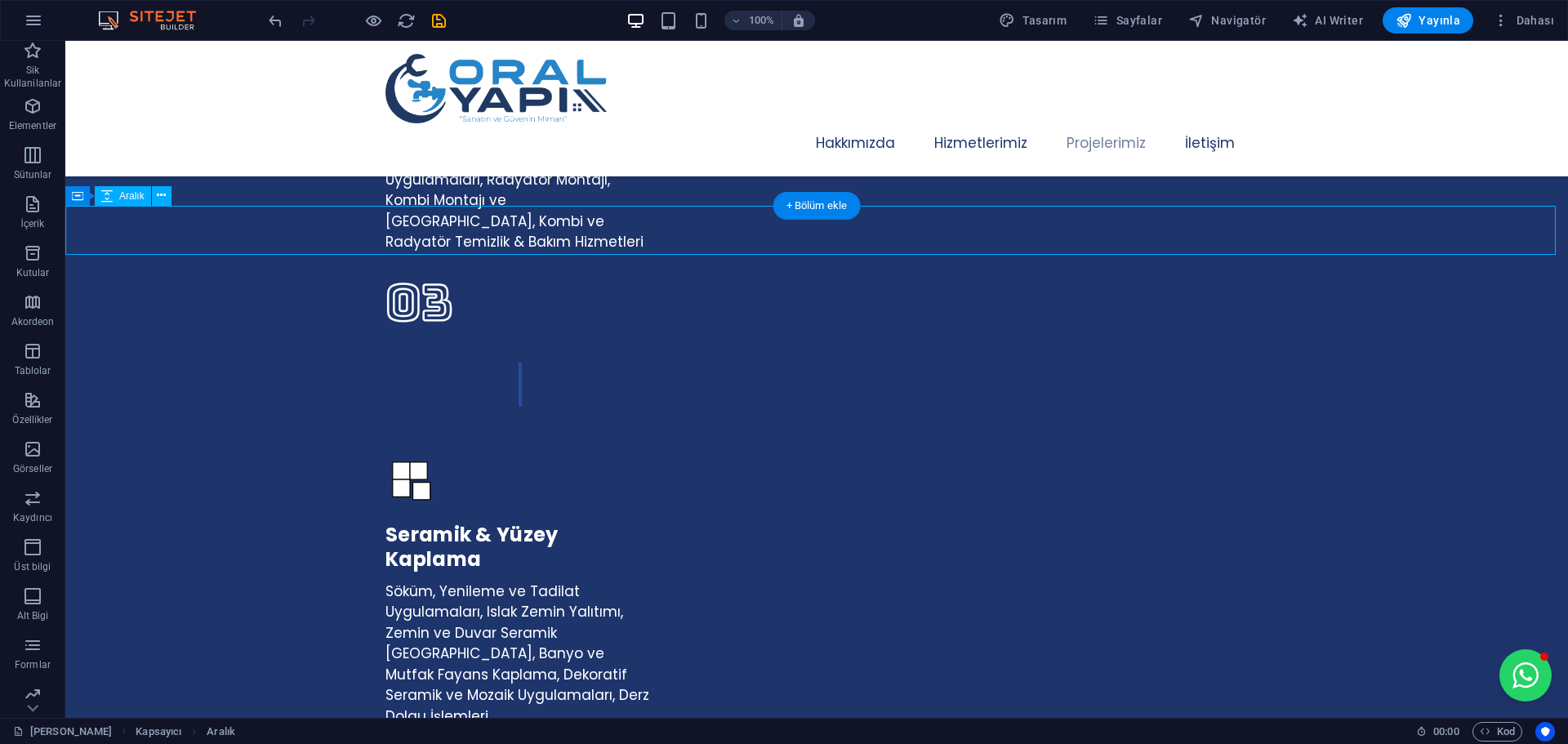
select select "px"
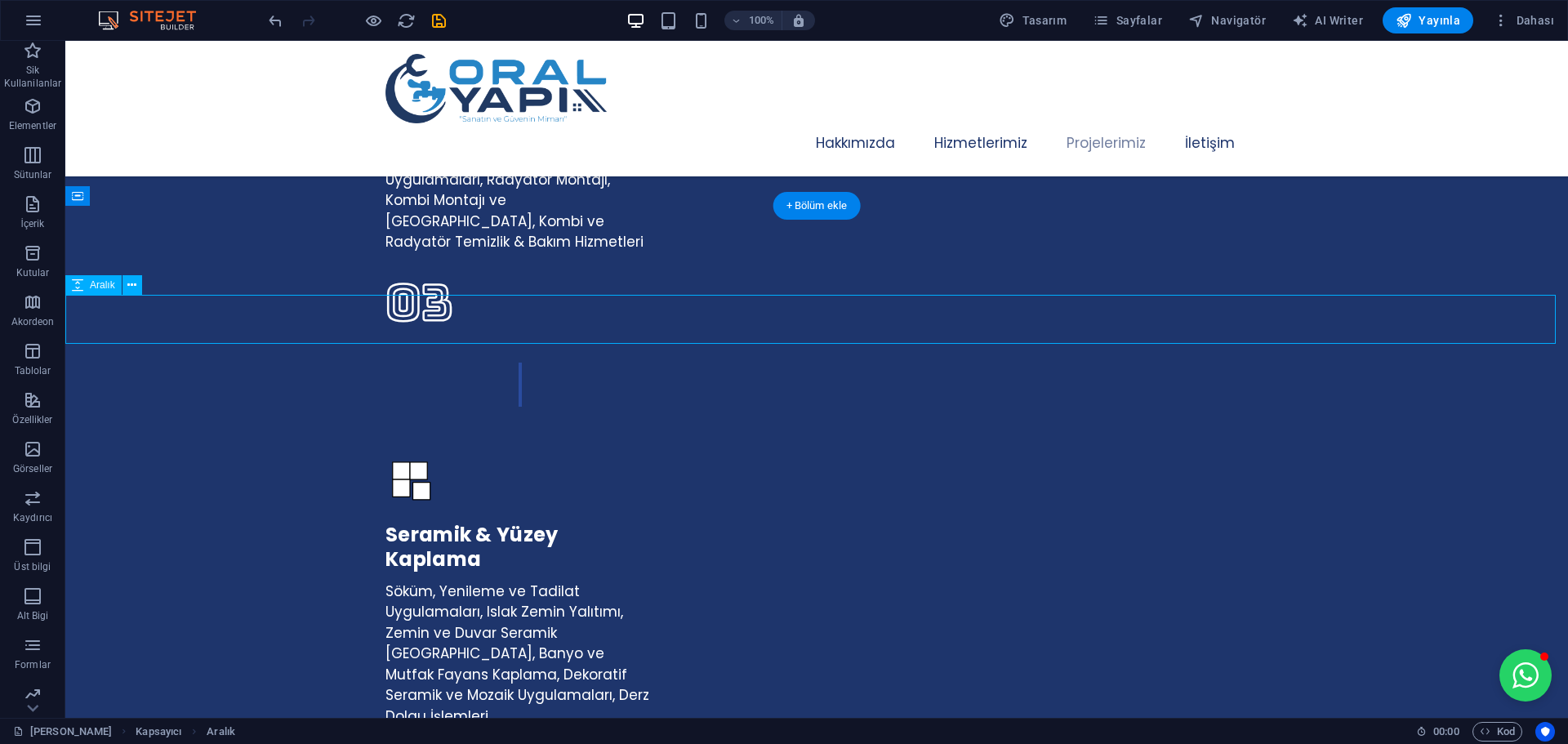
select select "px"
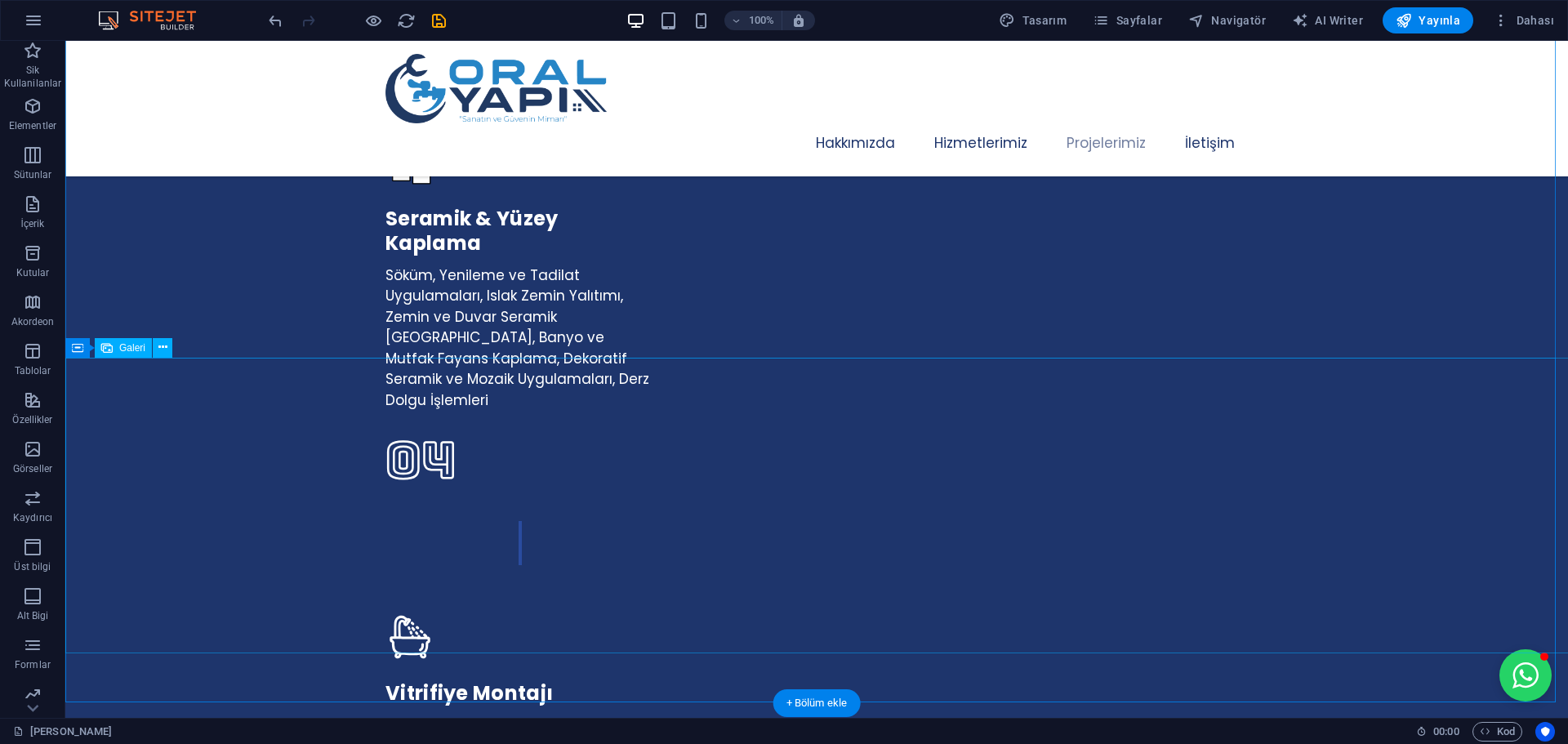
scroll to position [4019, 0]
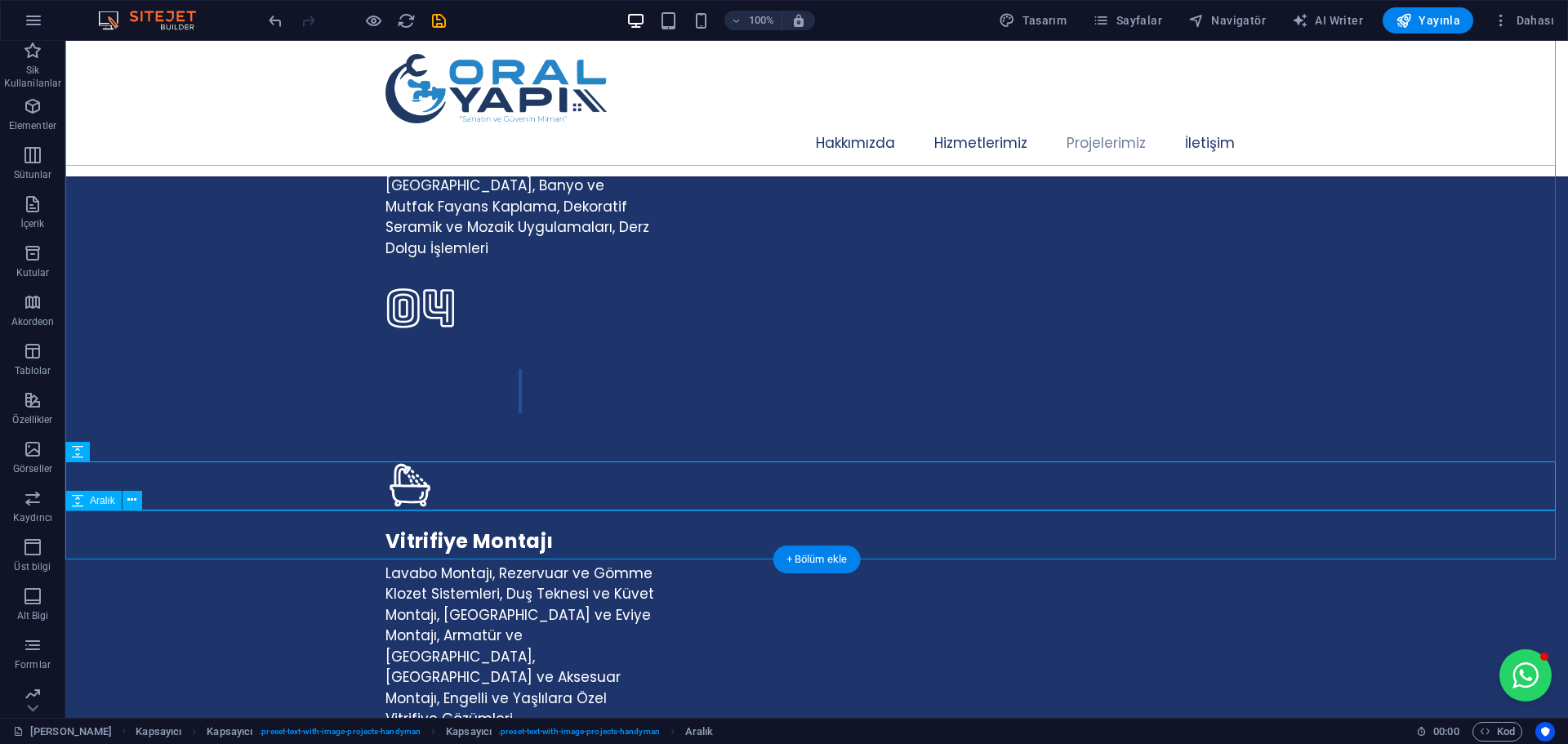
scroll to position [4182, 0]
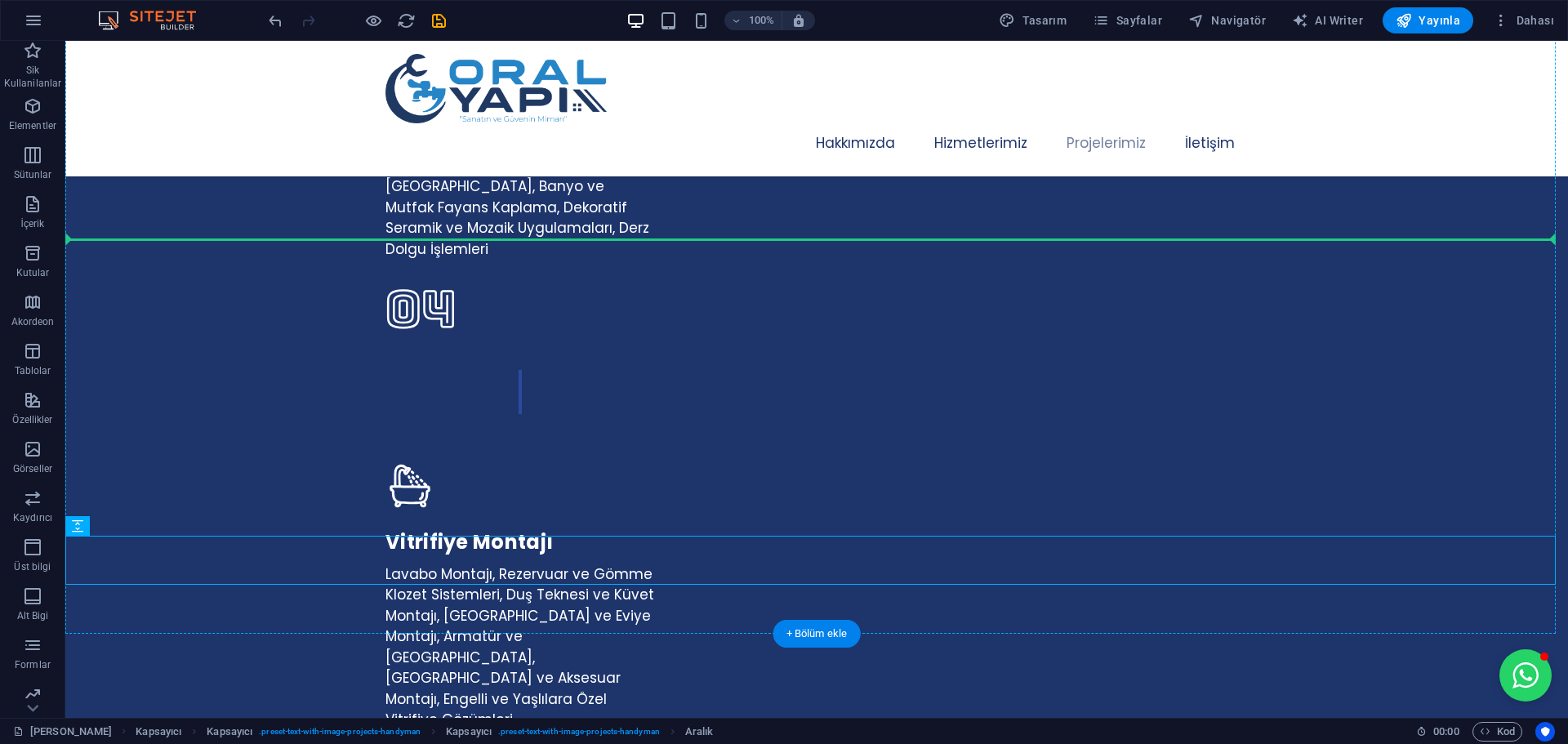
drag, startPoint x: 157, startPoint y: 566, endPoint x: 153, endPoint y: 222, distance: 344.0
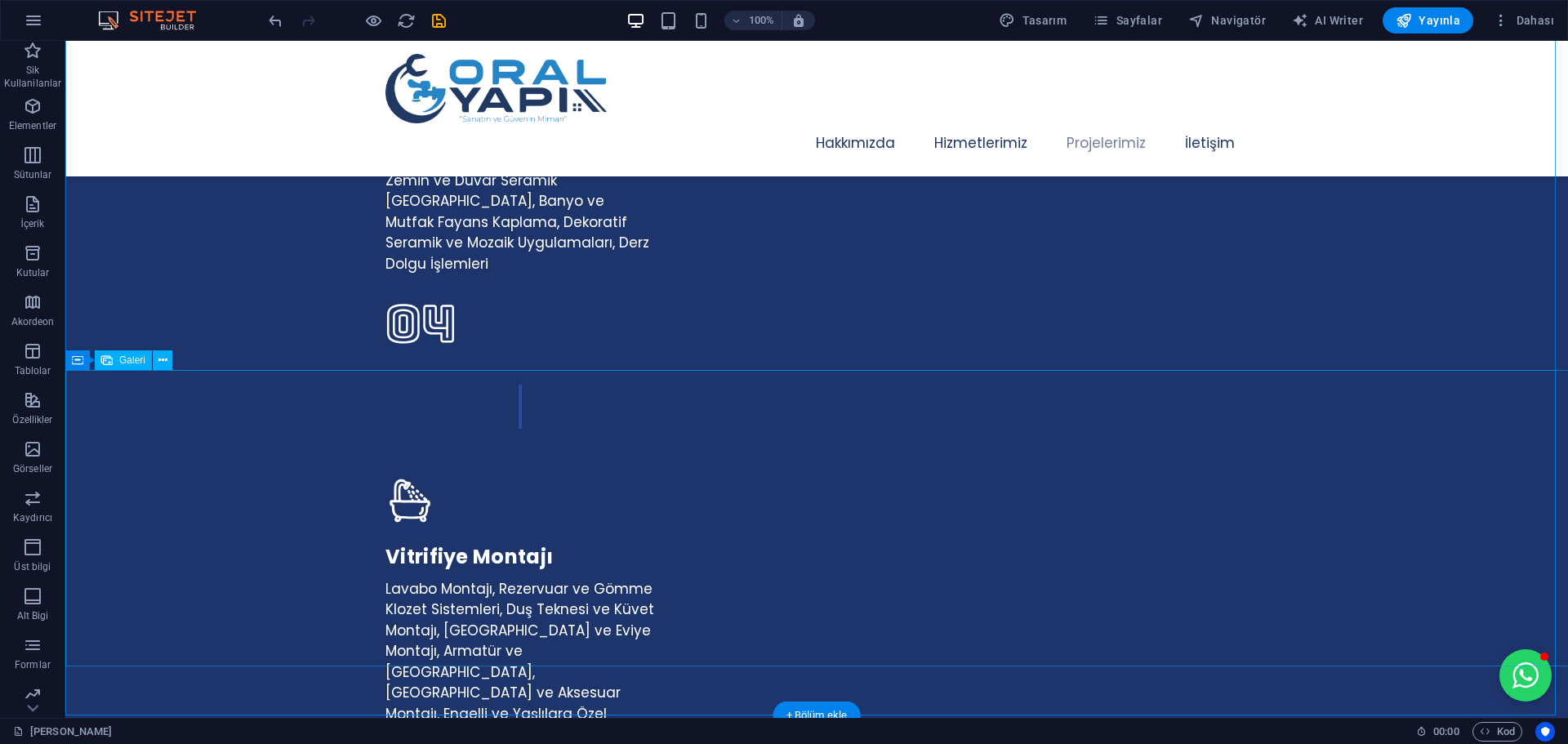
scroll to position [4263, 0]
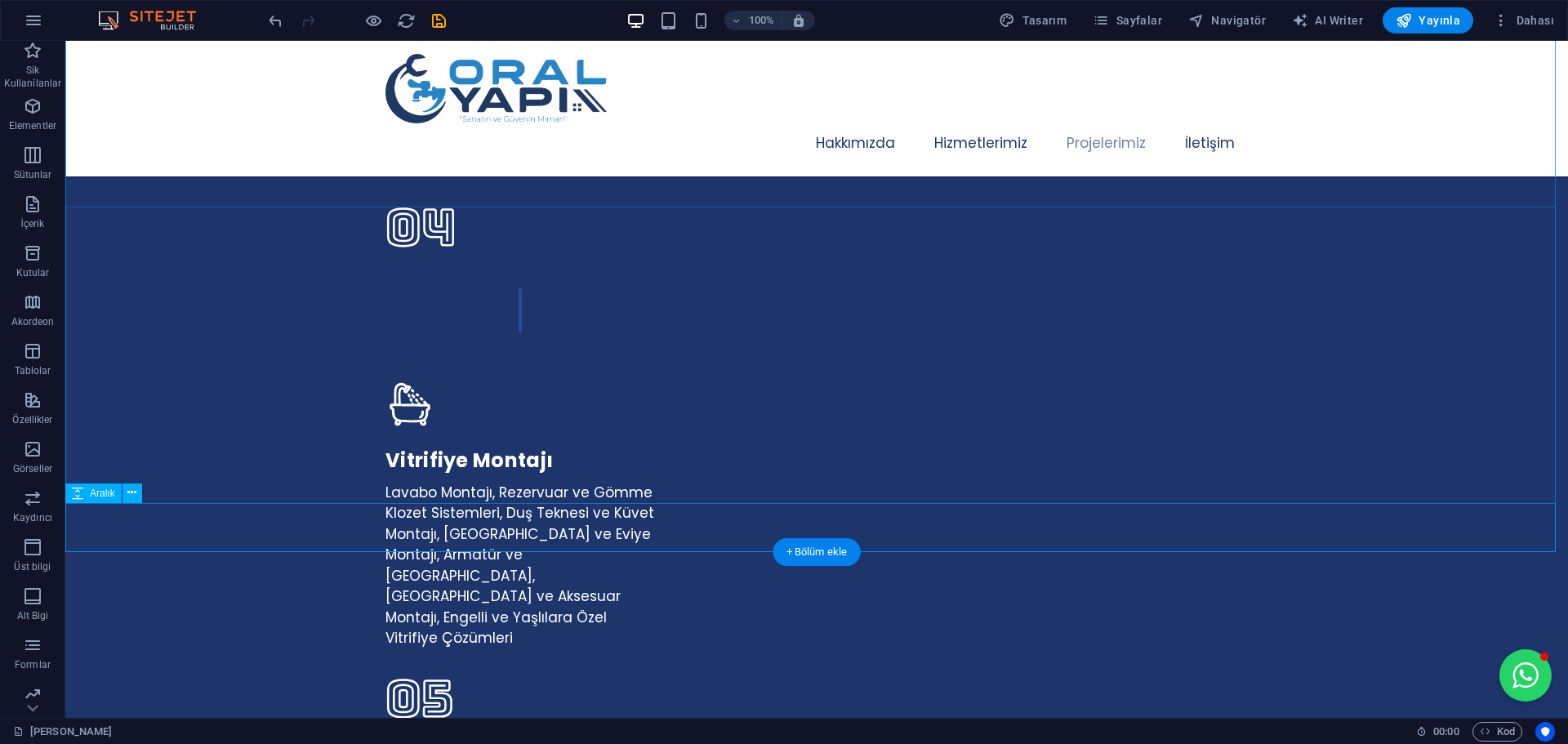
select select "px"
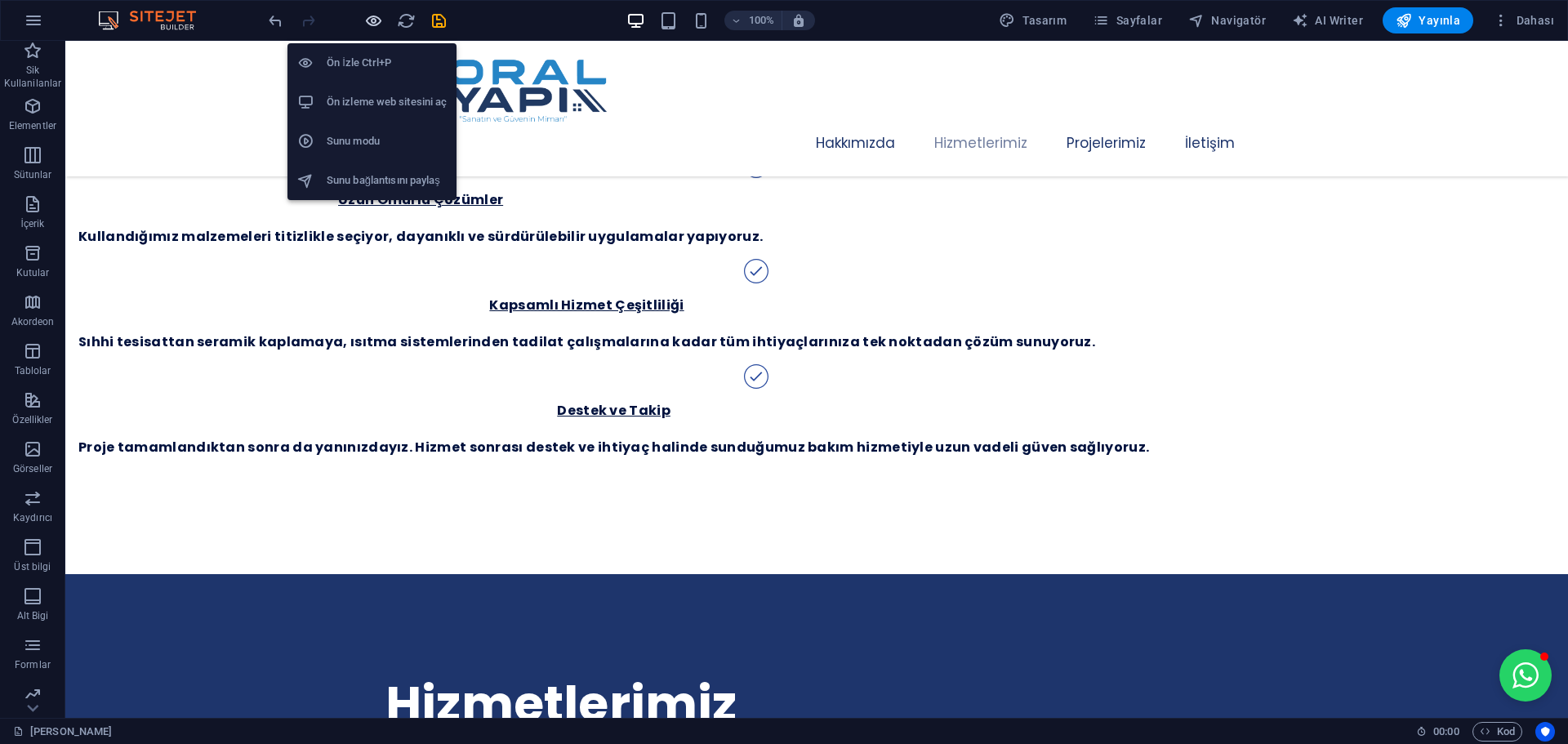
click at [368, 21] on icon "button" at bounding box center [373, 20] width 18 height 18
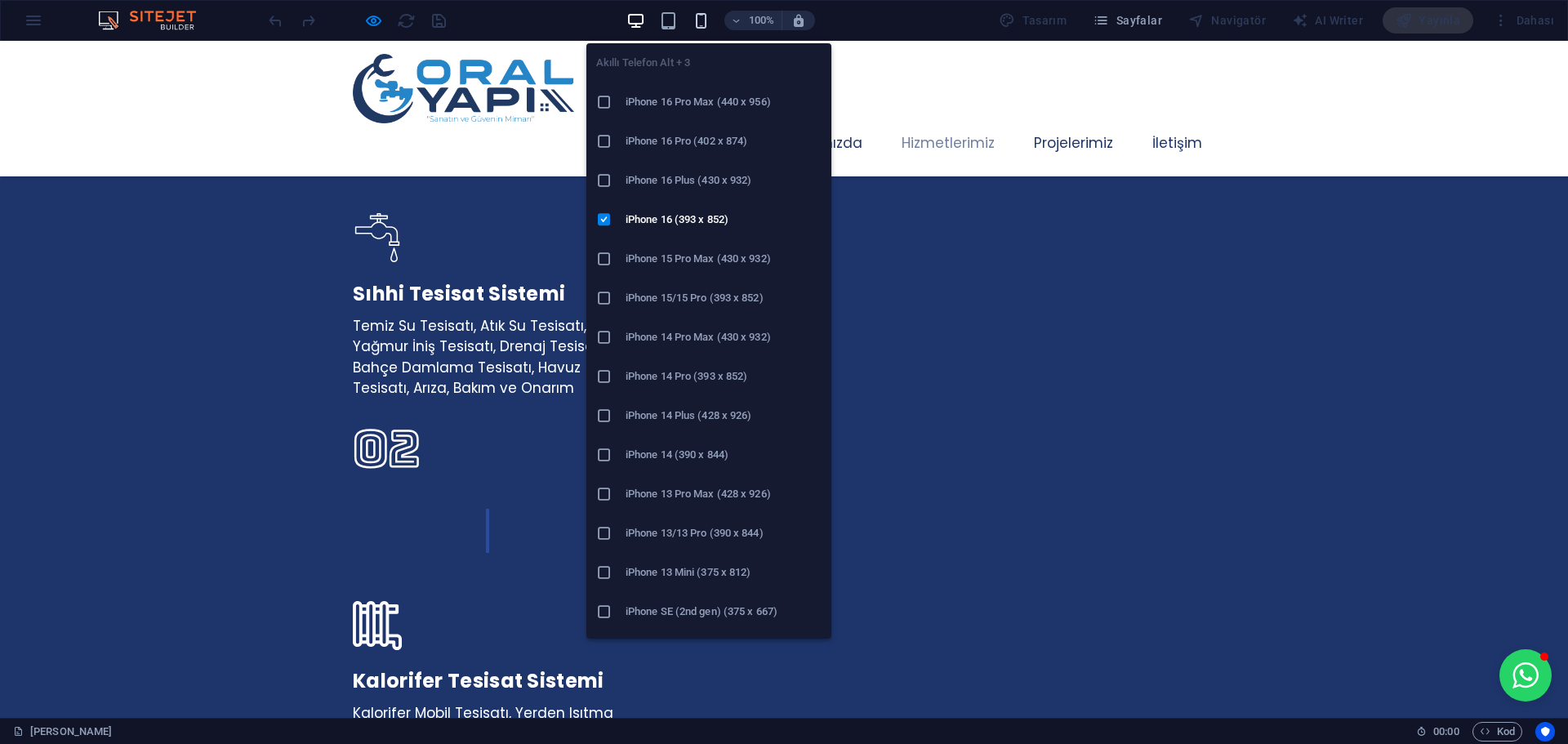
click at [711, 21] on icon "button" at bounding box center [700, 20] width 18 height 18
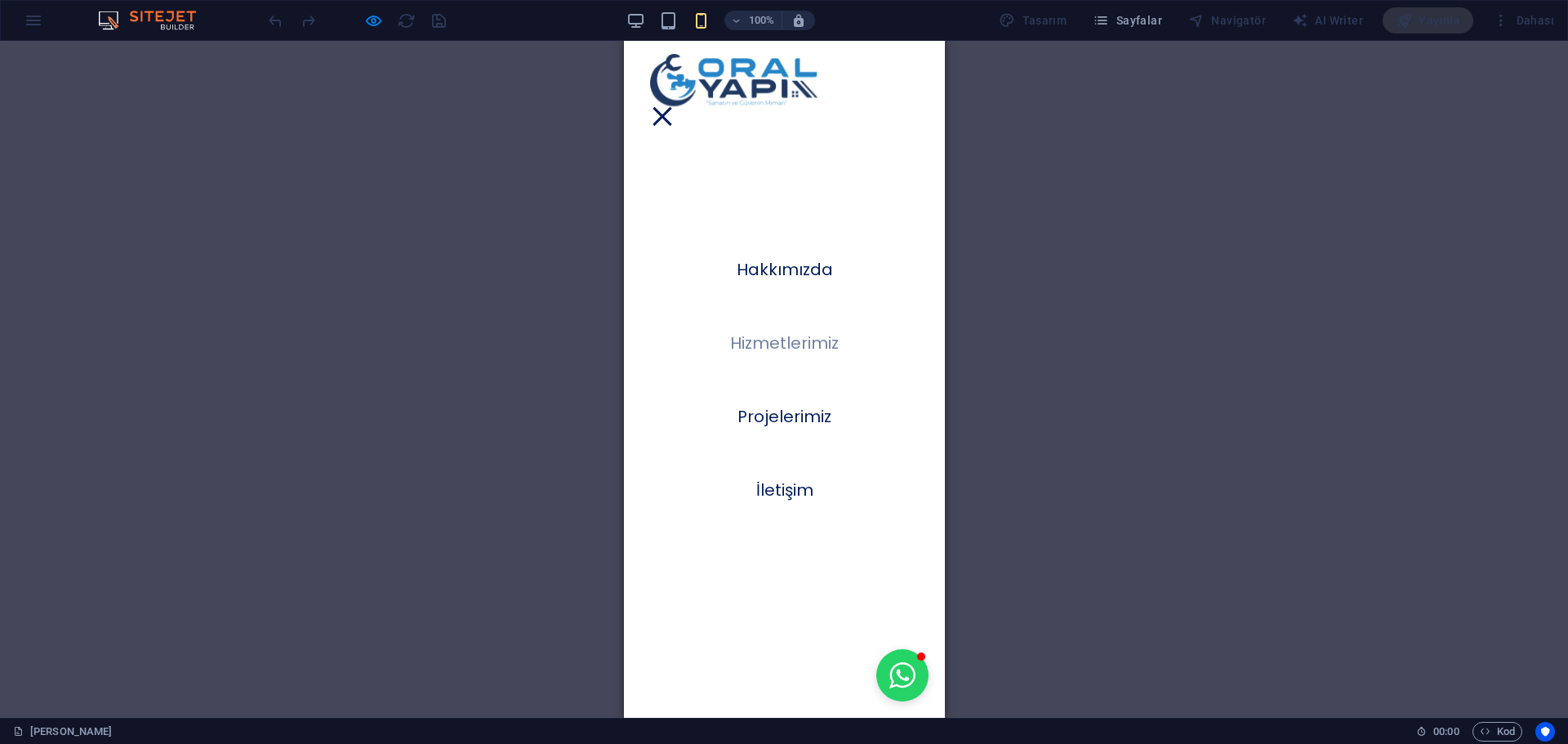
scroll to position [2960, 0]
click at [670, 107] on button "Menu" at bounding box center [660, 116] width 18 height 18
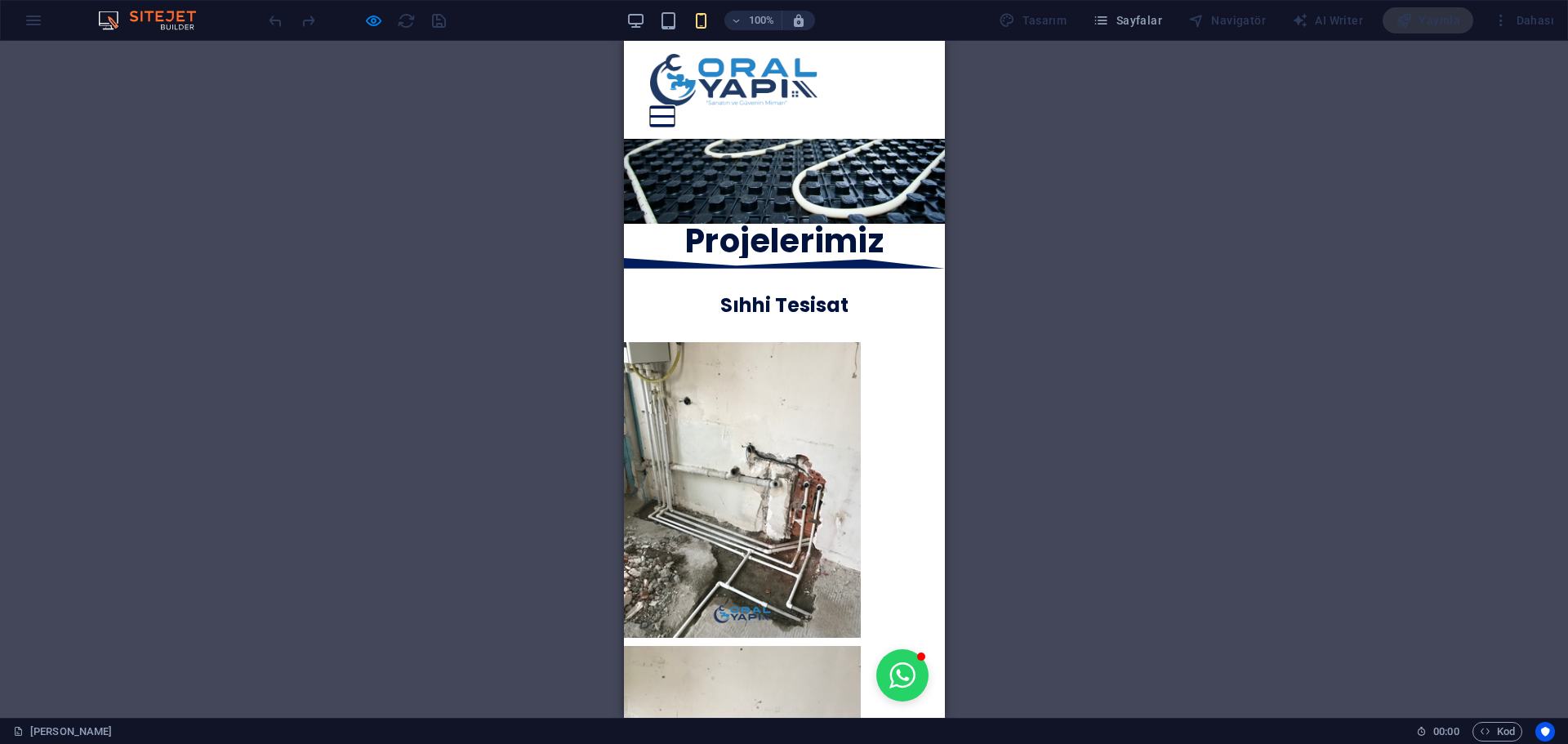
scroll to position [5328, 0]
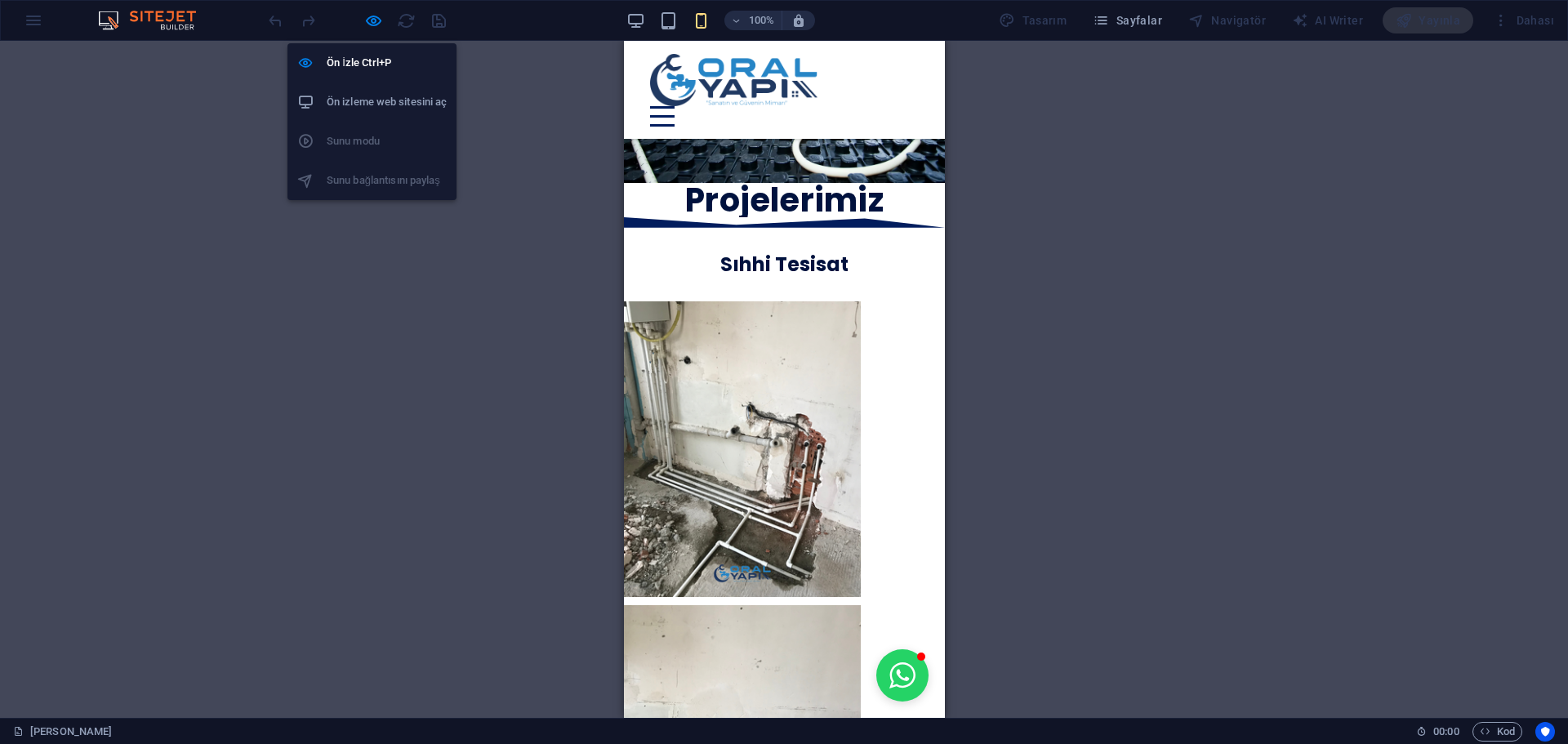
drag, startPoint x: 367, startPoint y: 27, endPoint x: 395, endPoint y: 27, distance: 28.0
click at [367, 27] on icon "button" at bounding box center [373, 20] width 18 height 18
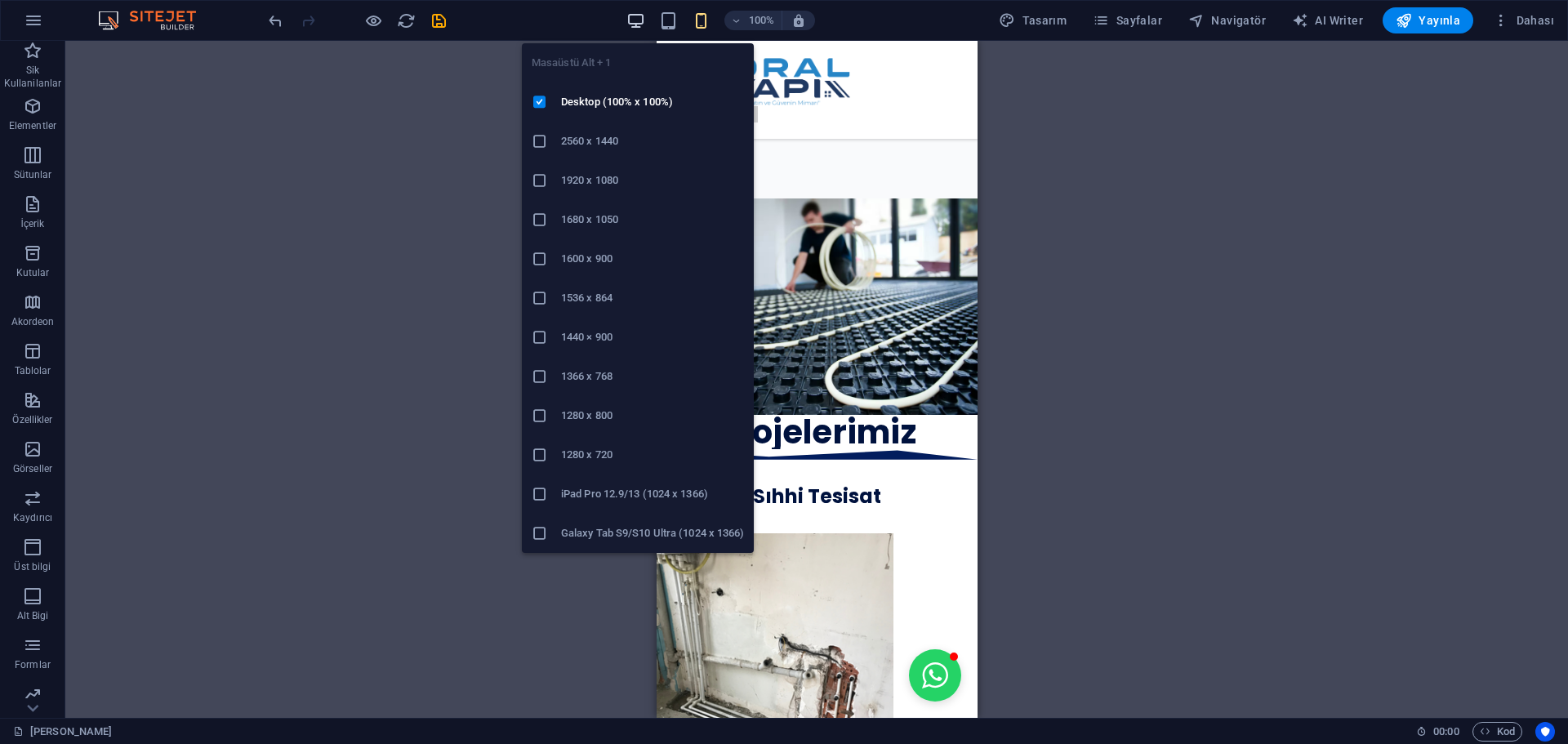
click at [643, 26] on icon "button" at bounding box center [635, 20] width 18 height 18
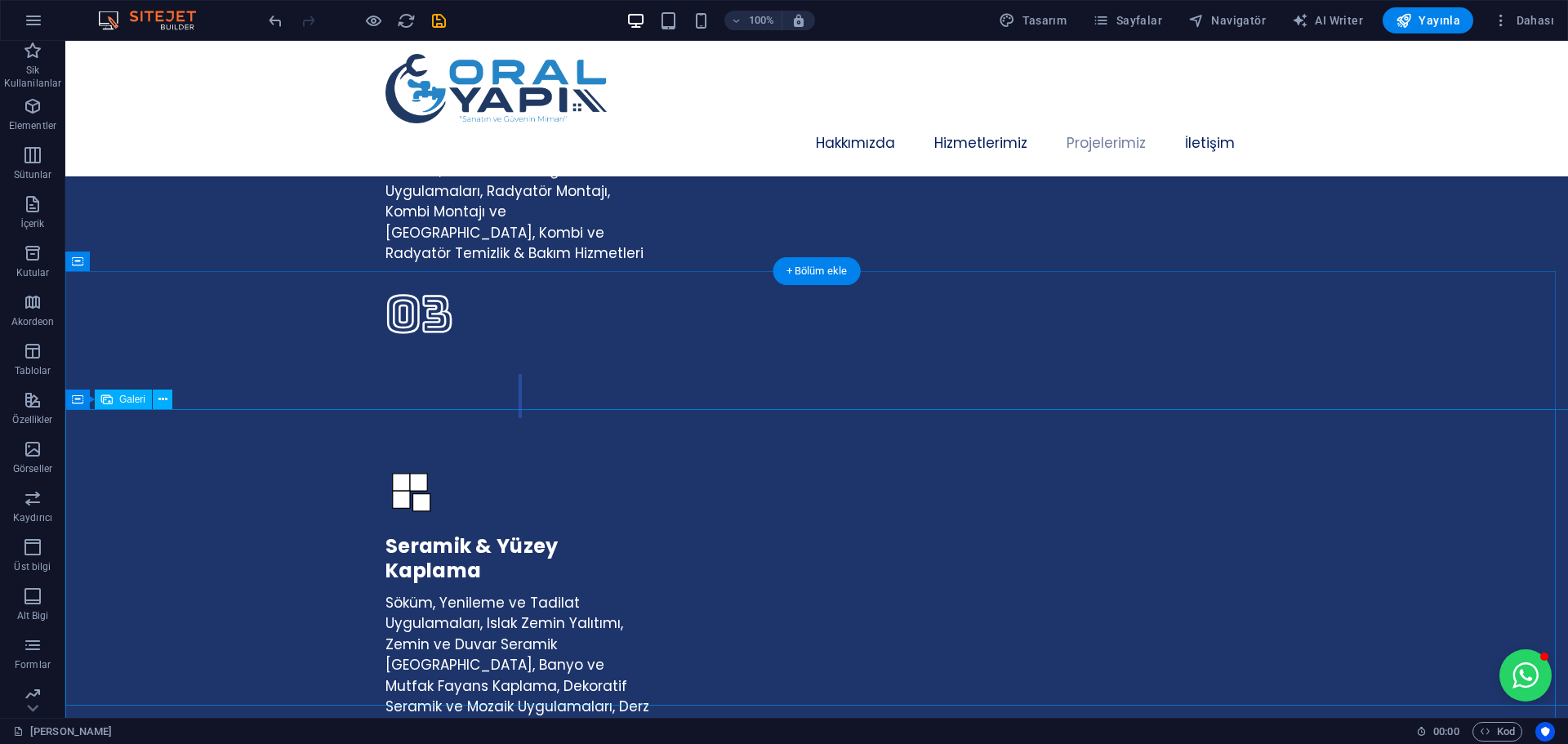
scroll to position [3951, 0]
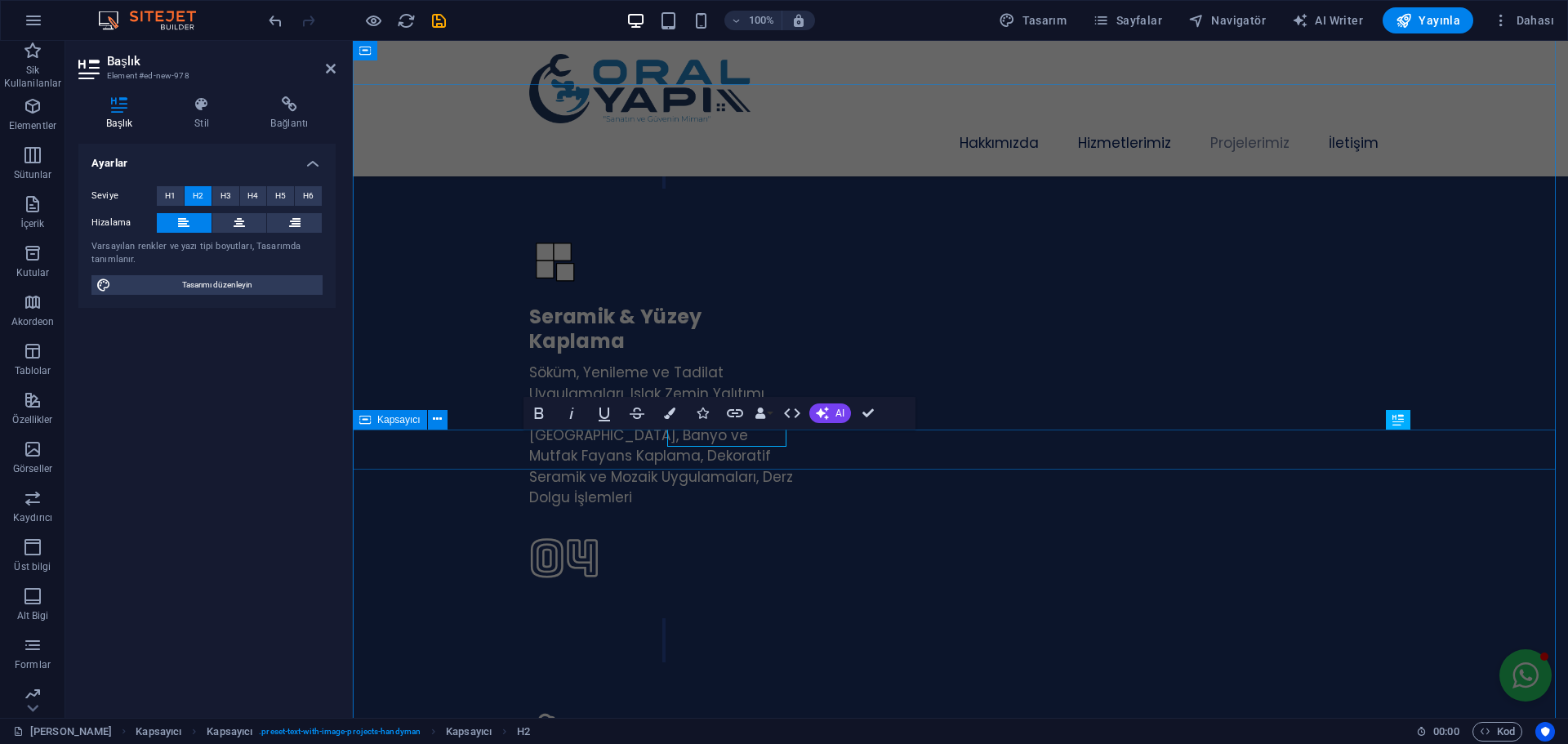
scroll to position [3974, 0]
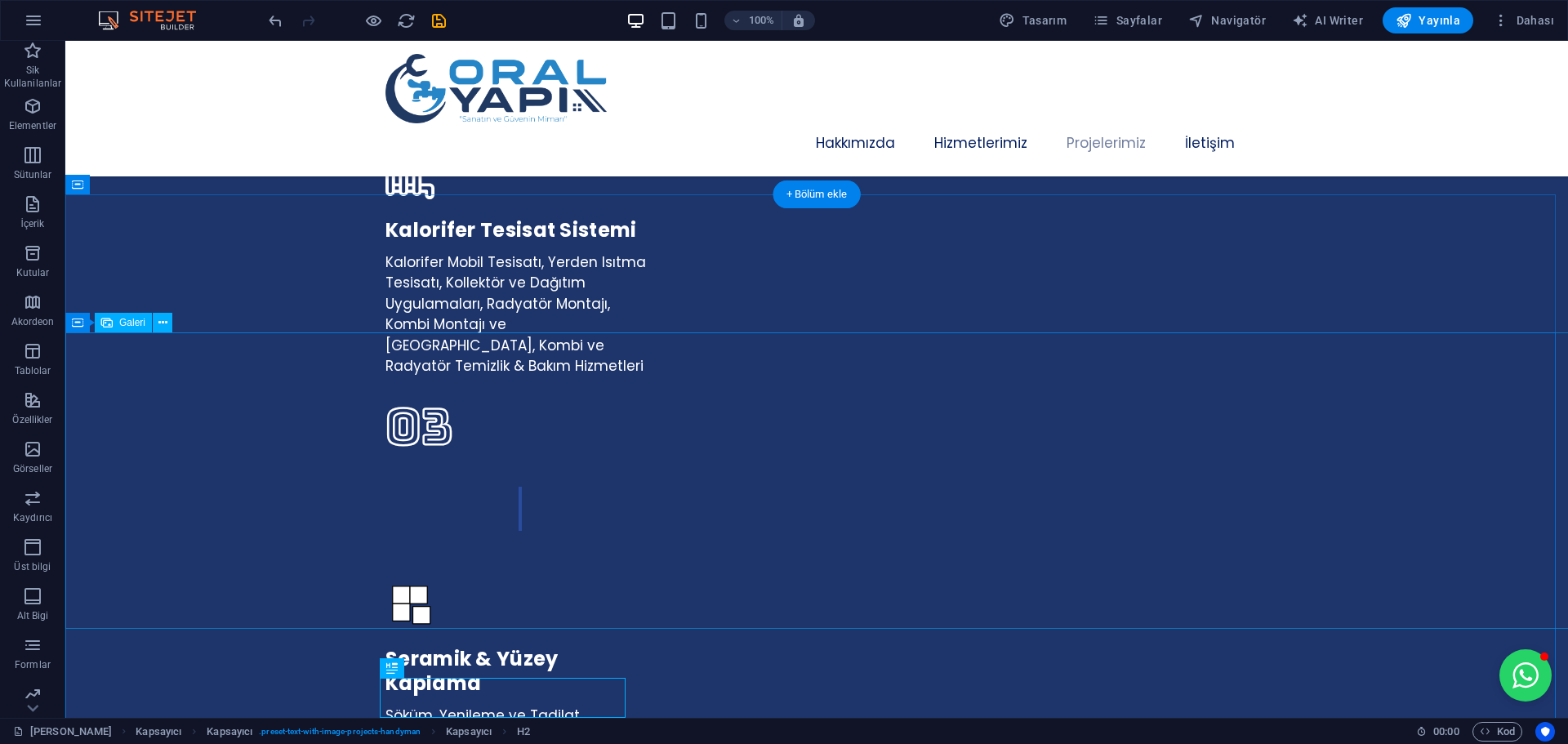
scroll to position [3543, 0]
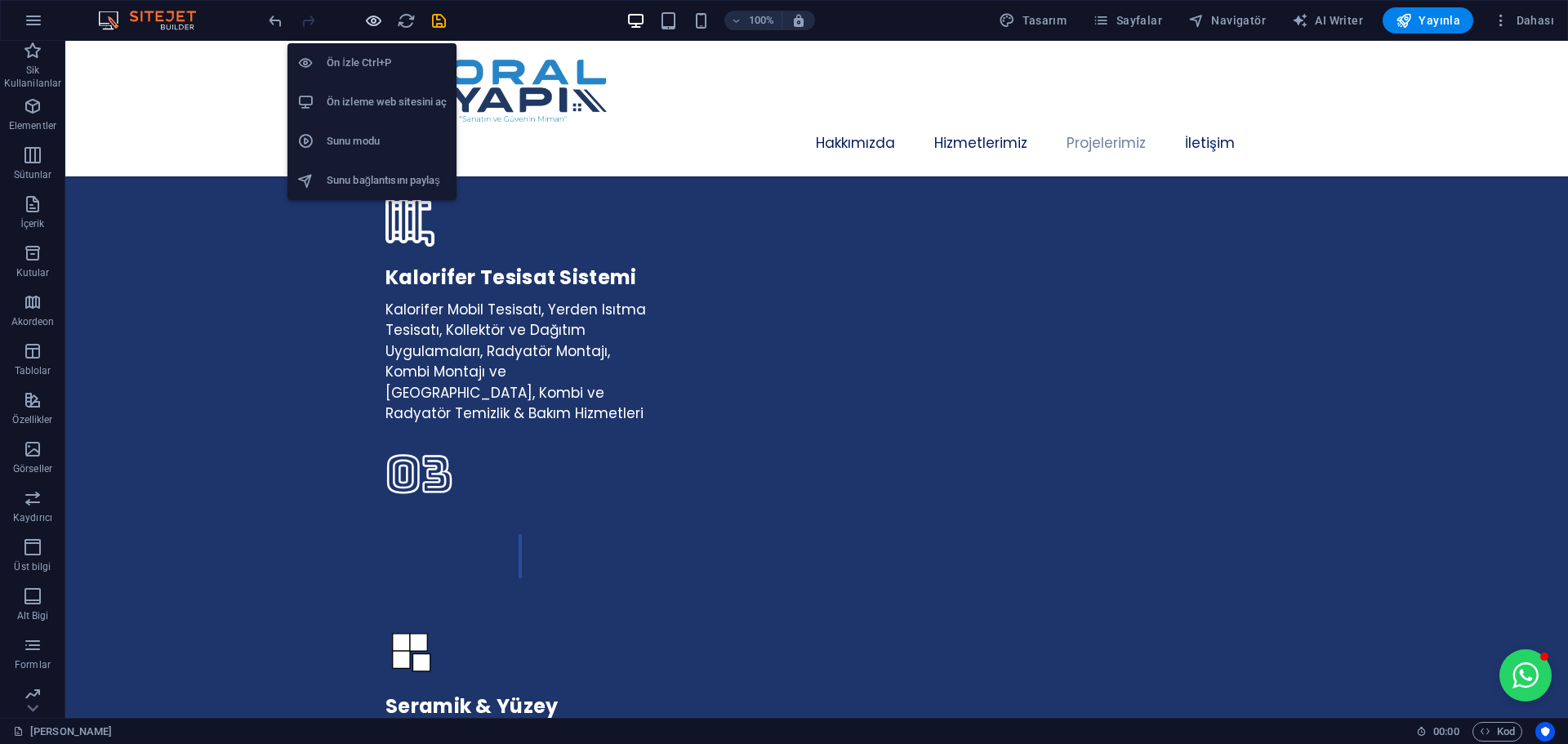
click at [376, 20] on icon "button" at bounding box center [373, 20] width 18 height 18
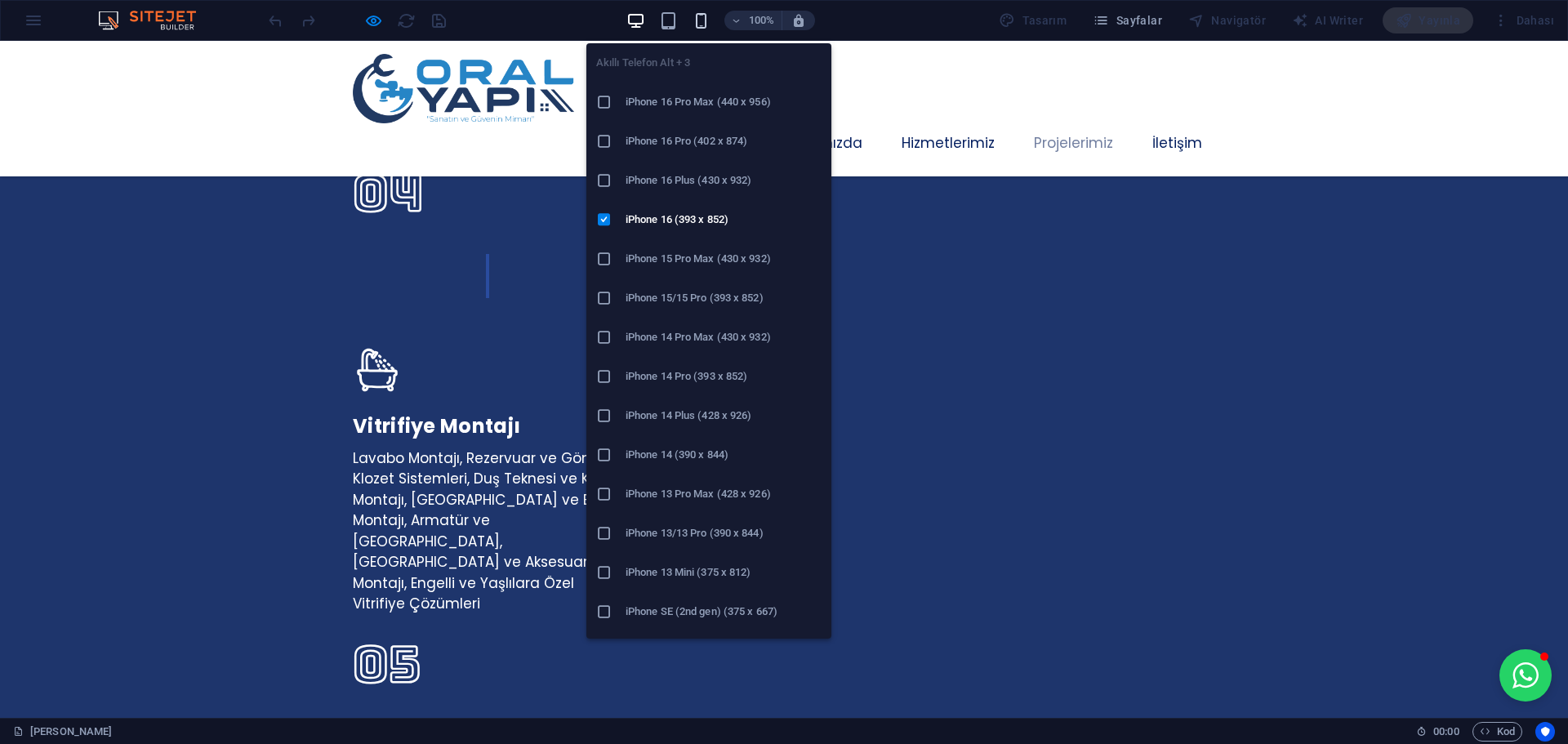
click at [701, 24] on icon "button" at bounding box center [700, 20] width 18 height 18
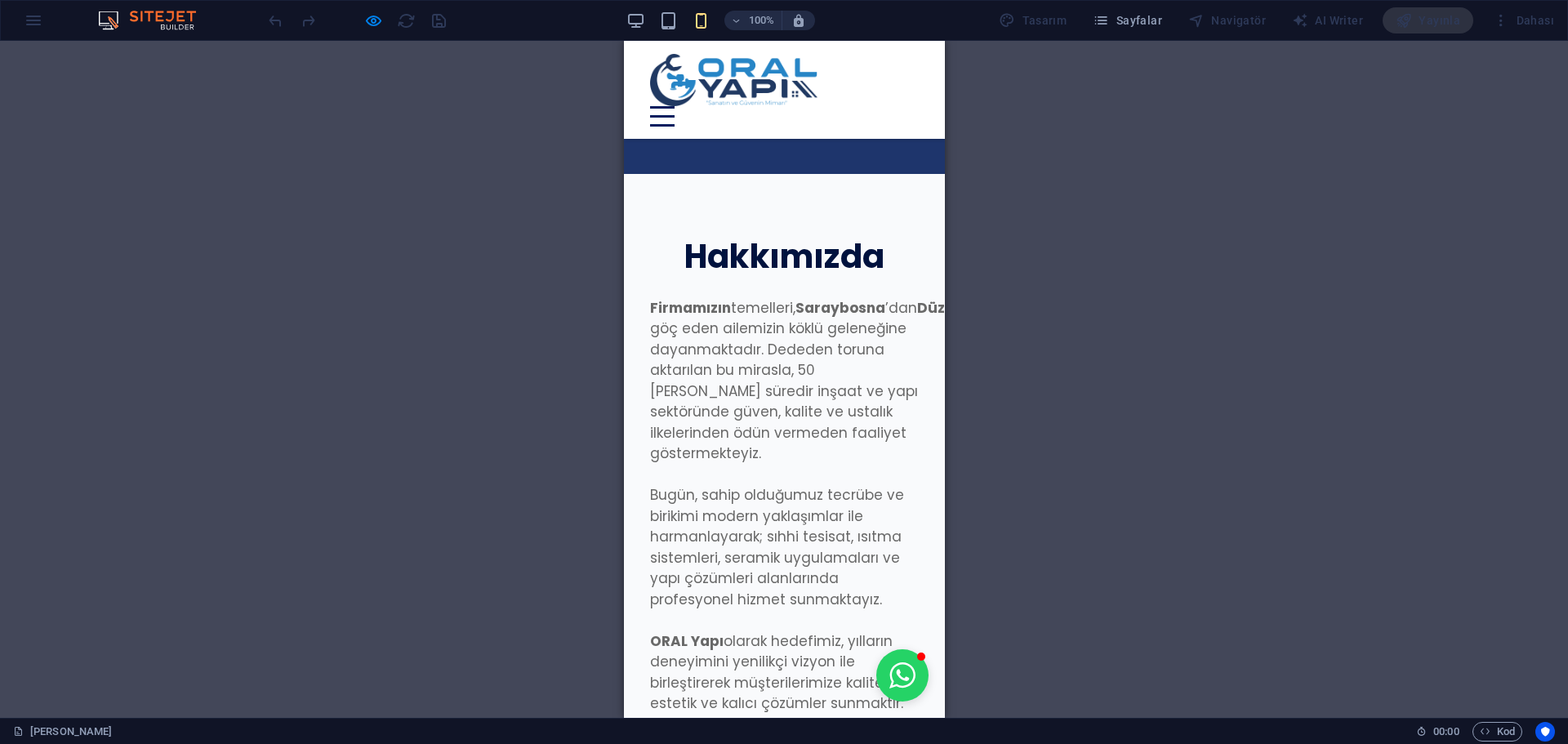
scroll to position [4504, 0]
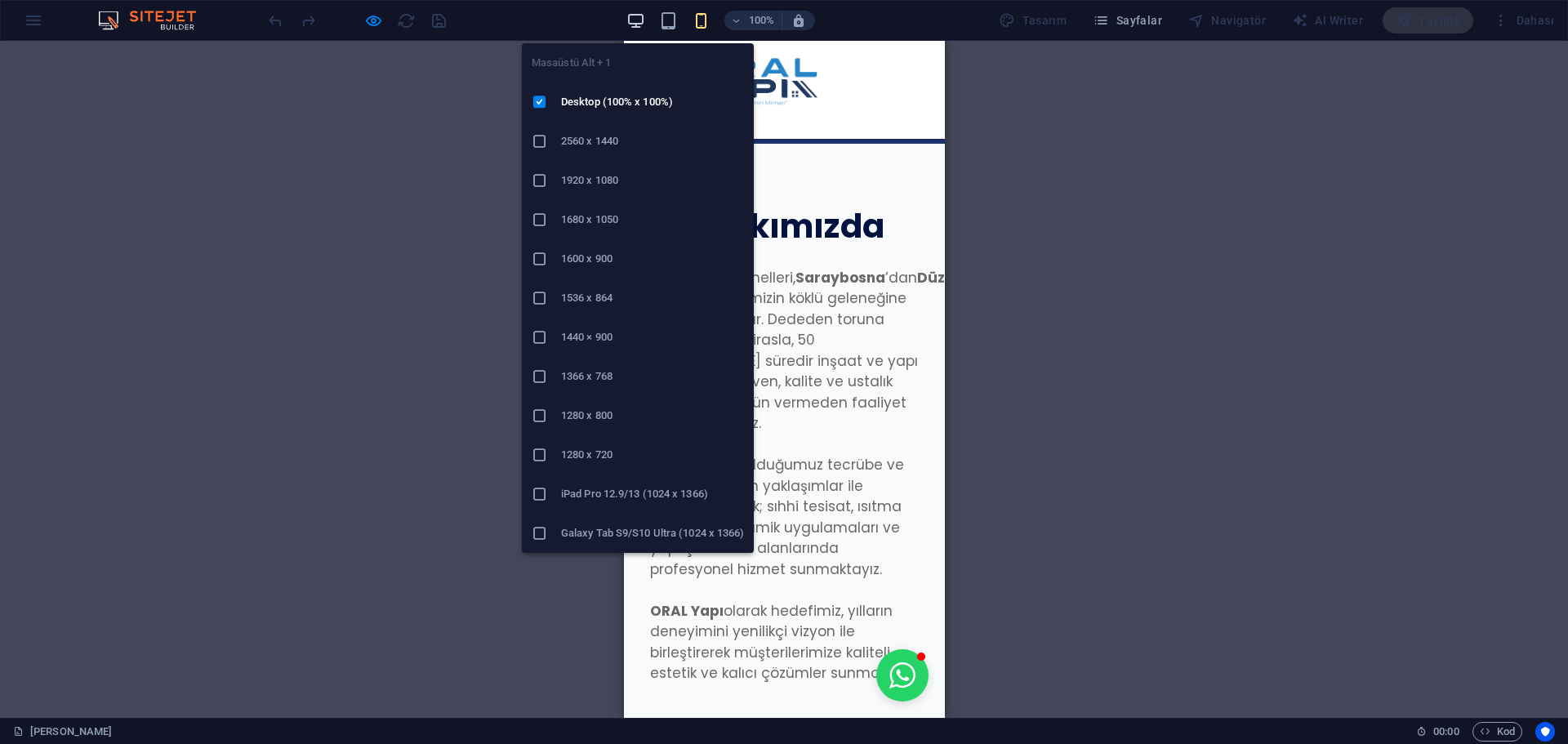
drag, startPoint x: 633, startPoint y: 23, endPoint x: 405, endPoint y: 10, distance: 228.4
click at [633, 23] on icon "button" at bounding box center [635, 20] width 18 height 18
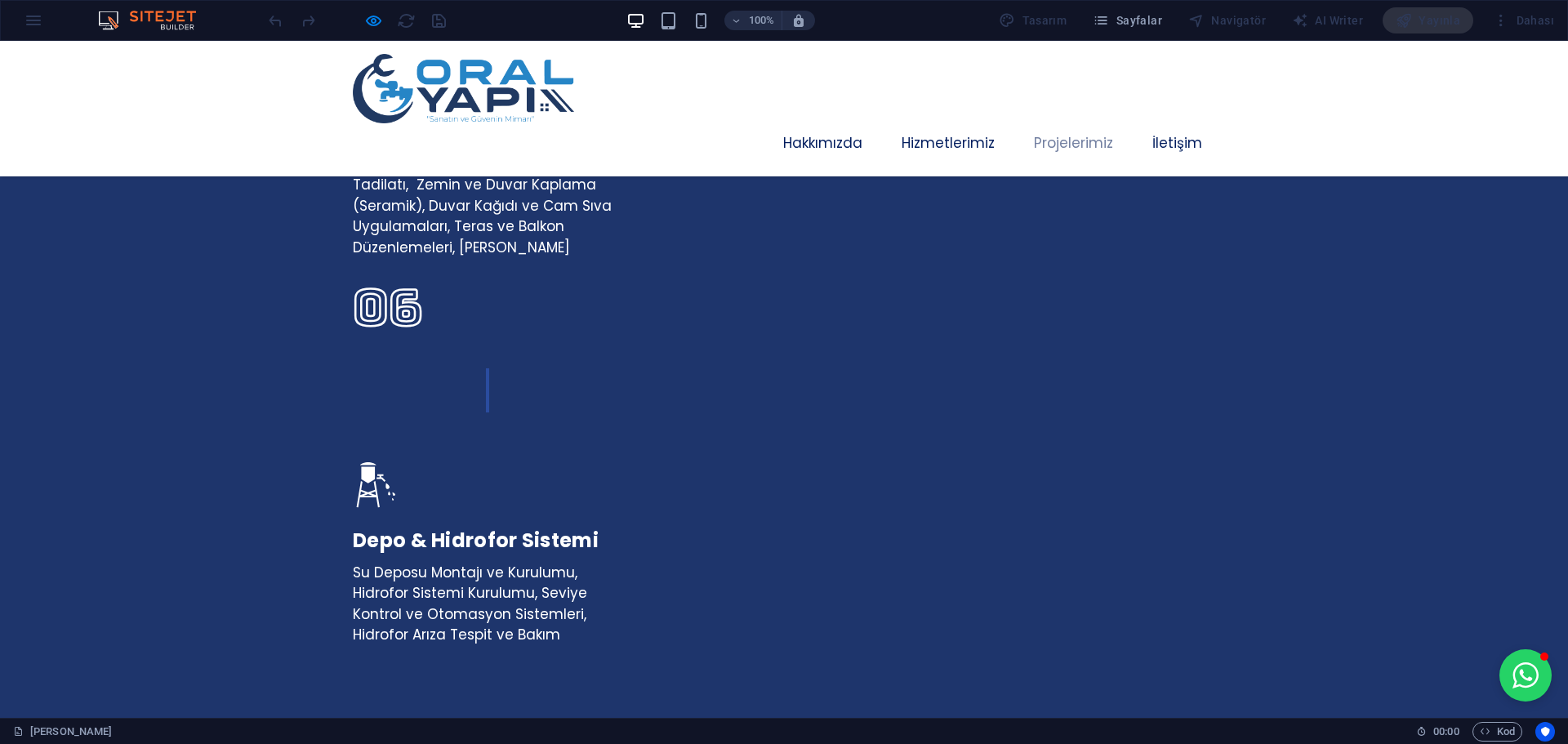
scroll to position [4093, 0]
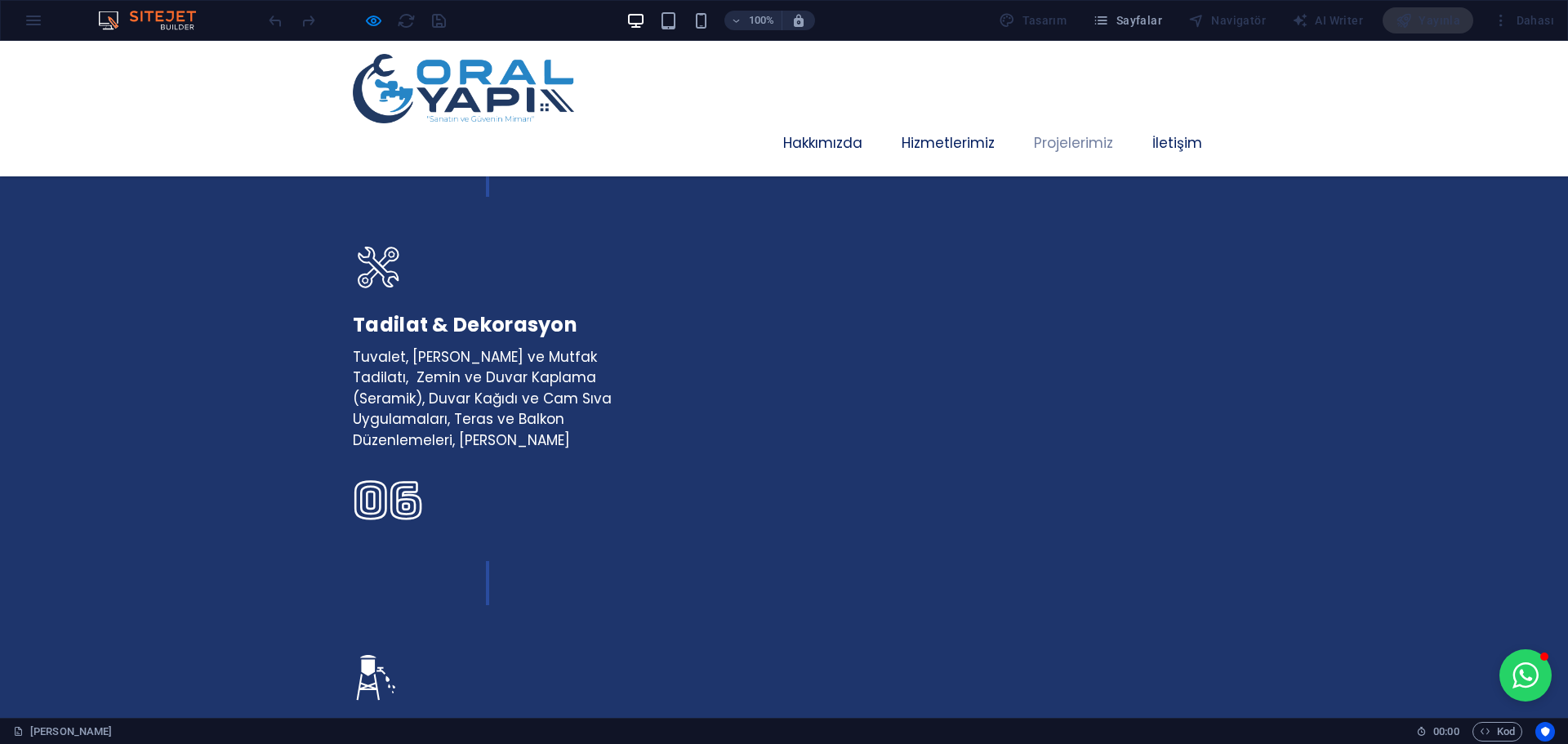
drag, startPoint x: 353, startPoint y: 281, endPoint x: 602, endPoint y: 276, distance: 249.1
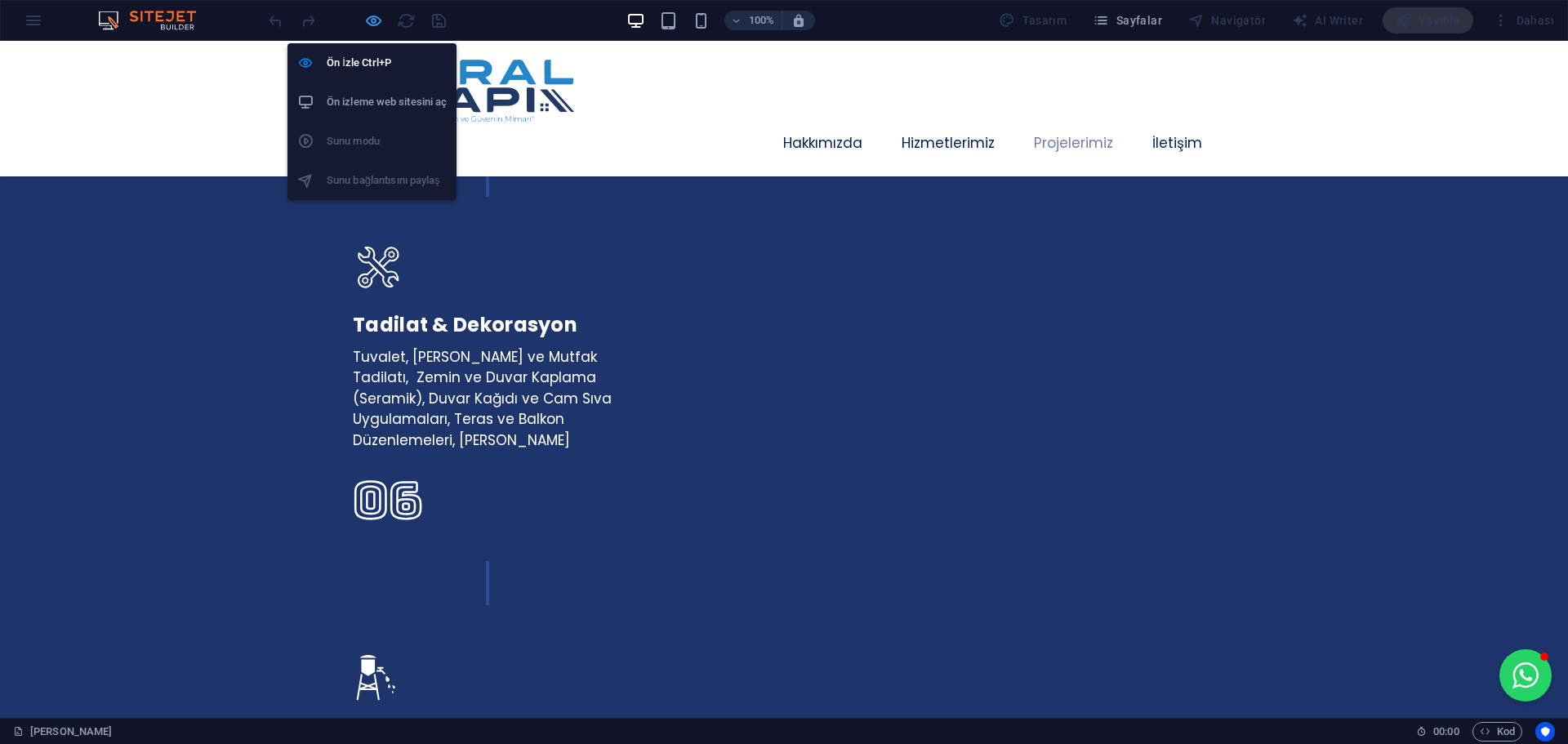
click at [373, 18] on icon "button" at bounding box center [373, 20] width 18 height 18
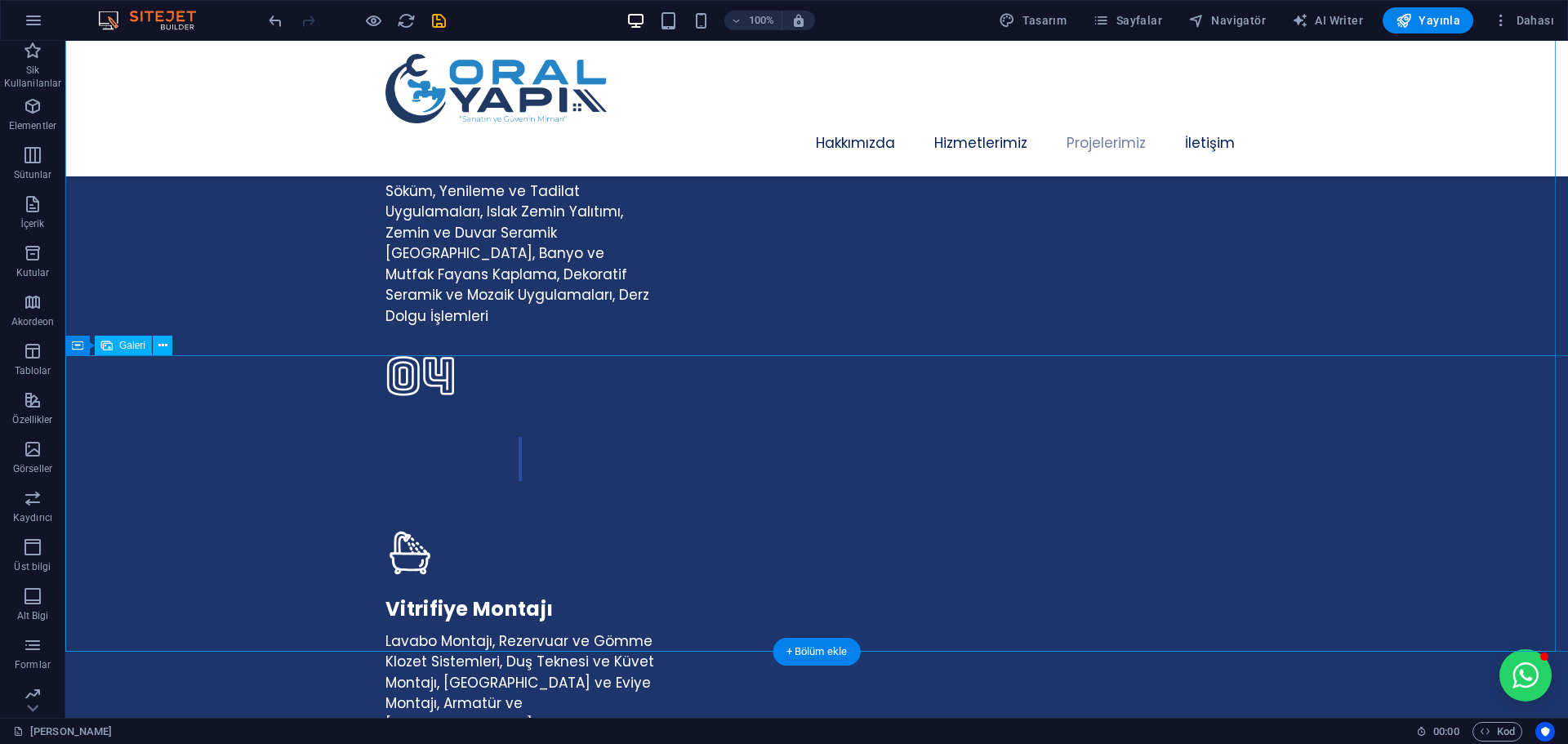
scroll to position [3789, 0]
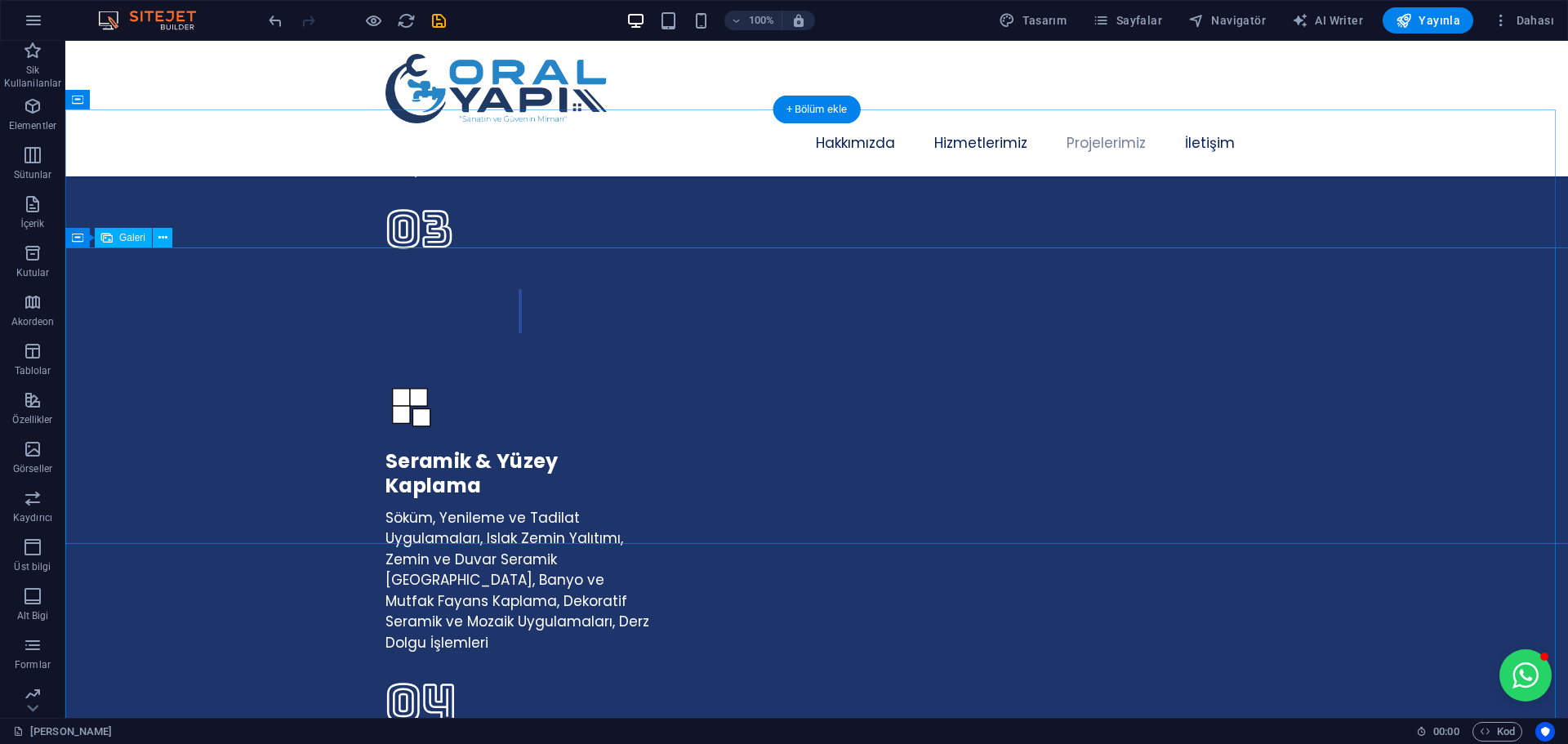
select select "px"
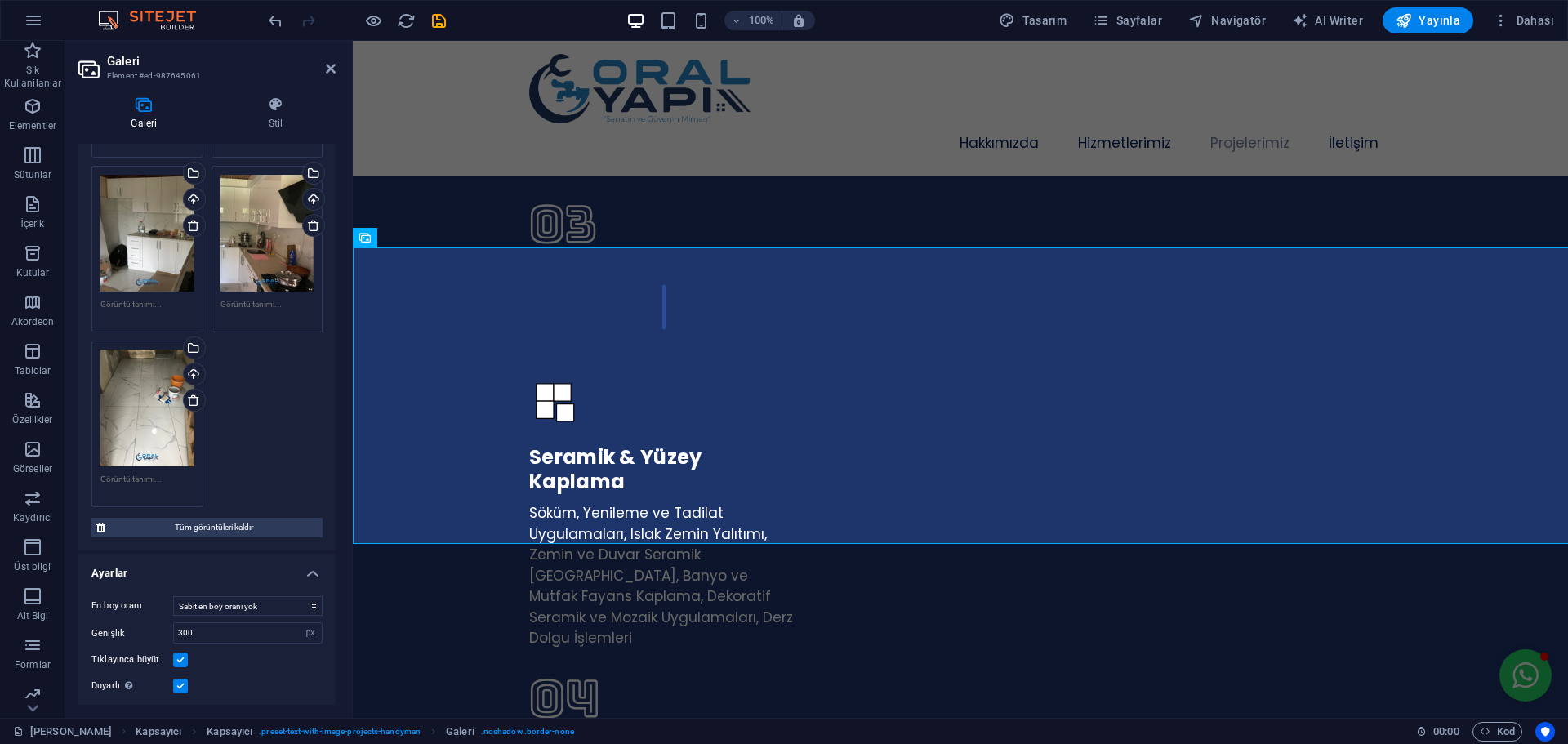
scroll to position [980, 0]
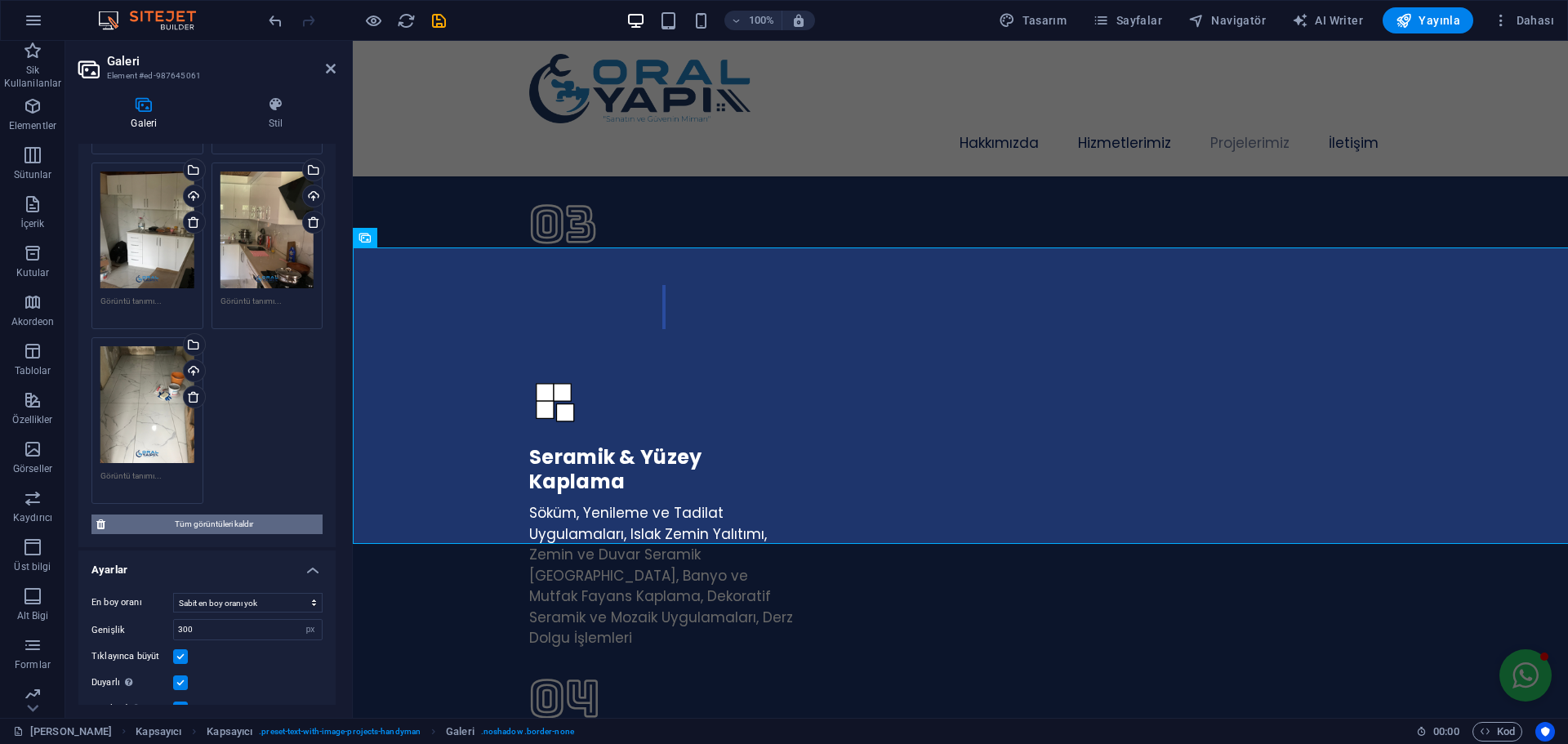
click at [221, 514] on span "Tüm görüntüleri kaldır" at bounding box center [214, 524] width 208 height 19
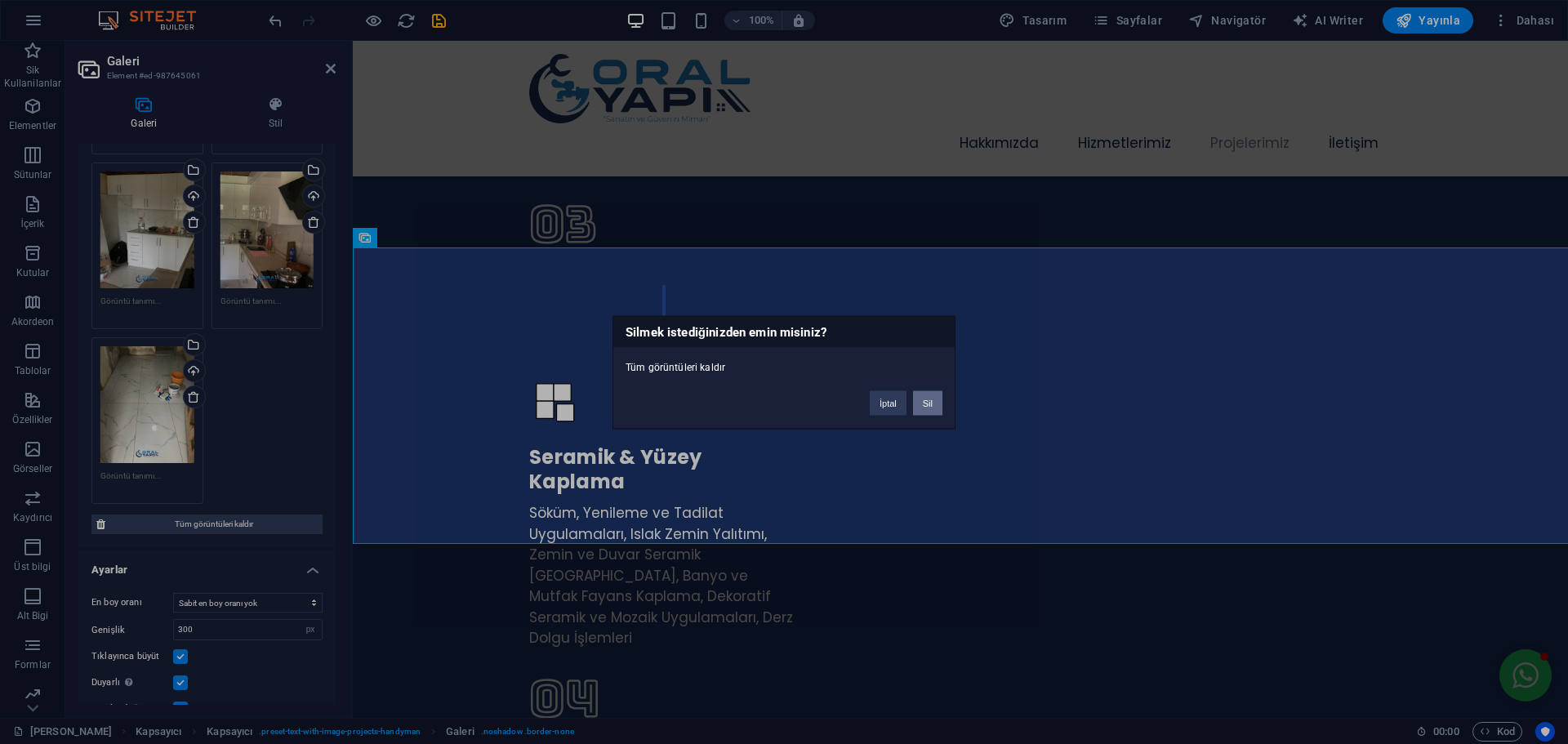
click at [937, 408] on button "Sil" at bounding box center [927, 403] width 29 height 25
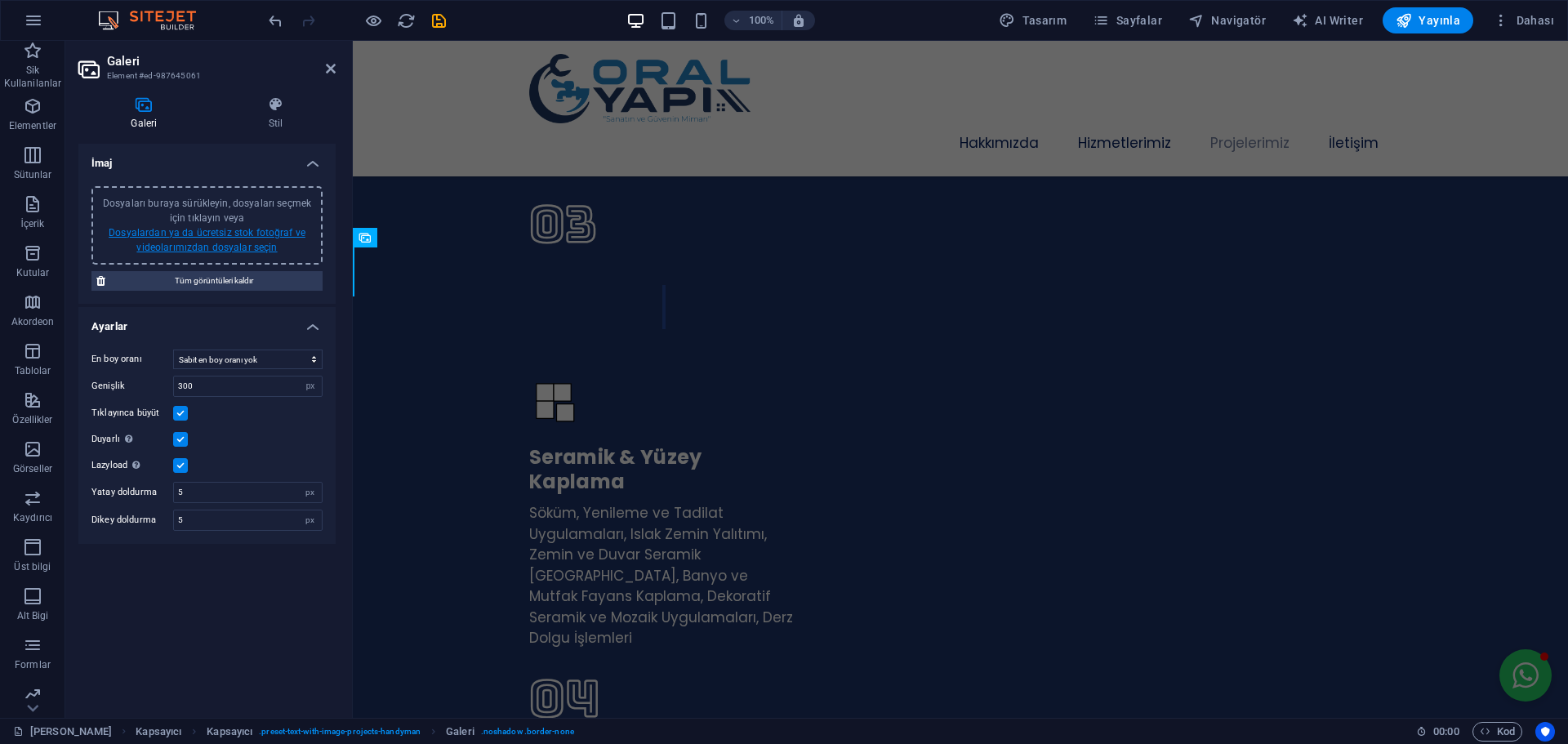
click at [233, 245] on link "Dosyalardan ya da ücretsiz stok fotoğraf ve videolarımızdan dosyalar seçin" at bounding box center [207, 240] width 197 height 26
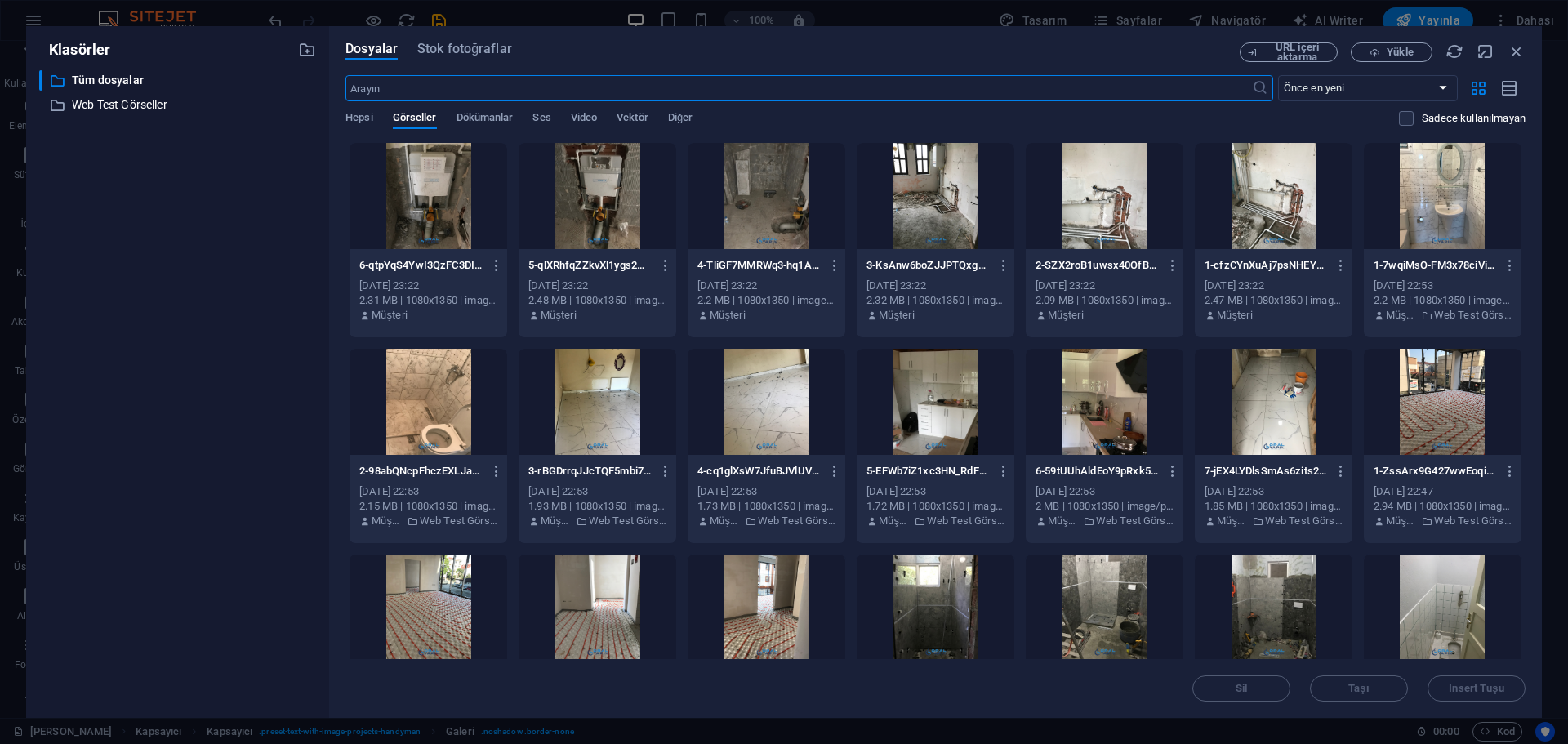
click at [446, 189] on div at bounding box center [427, 195] width 157 height 106
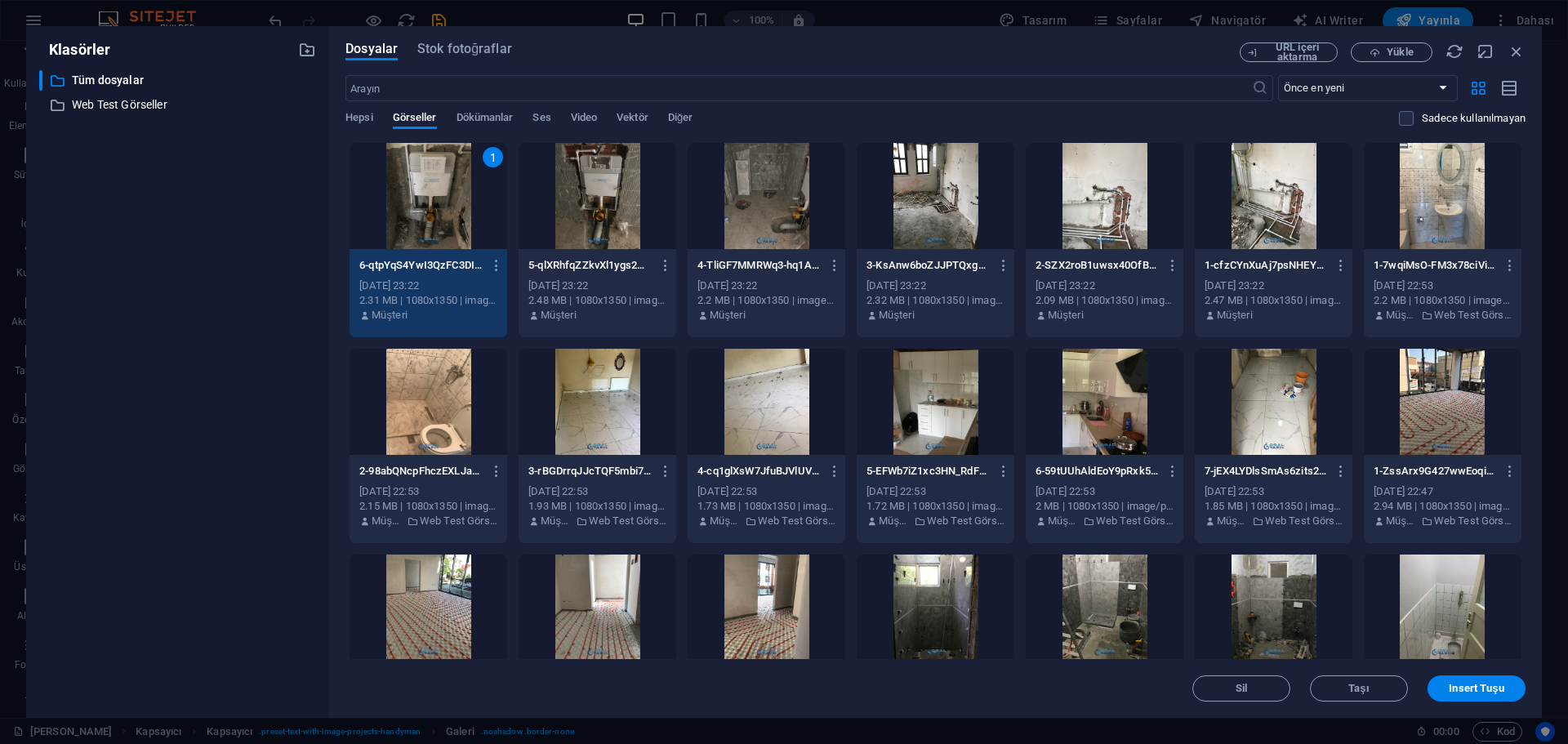
click at [622, 203] on div at bounding box center [597, 195] width 157 height 106
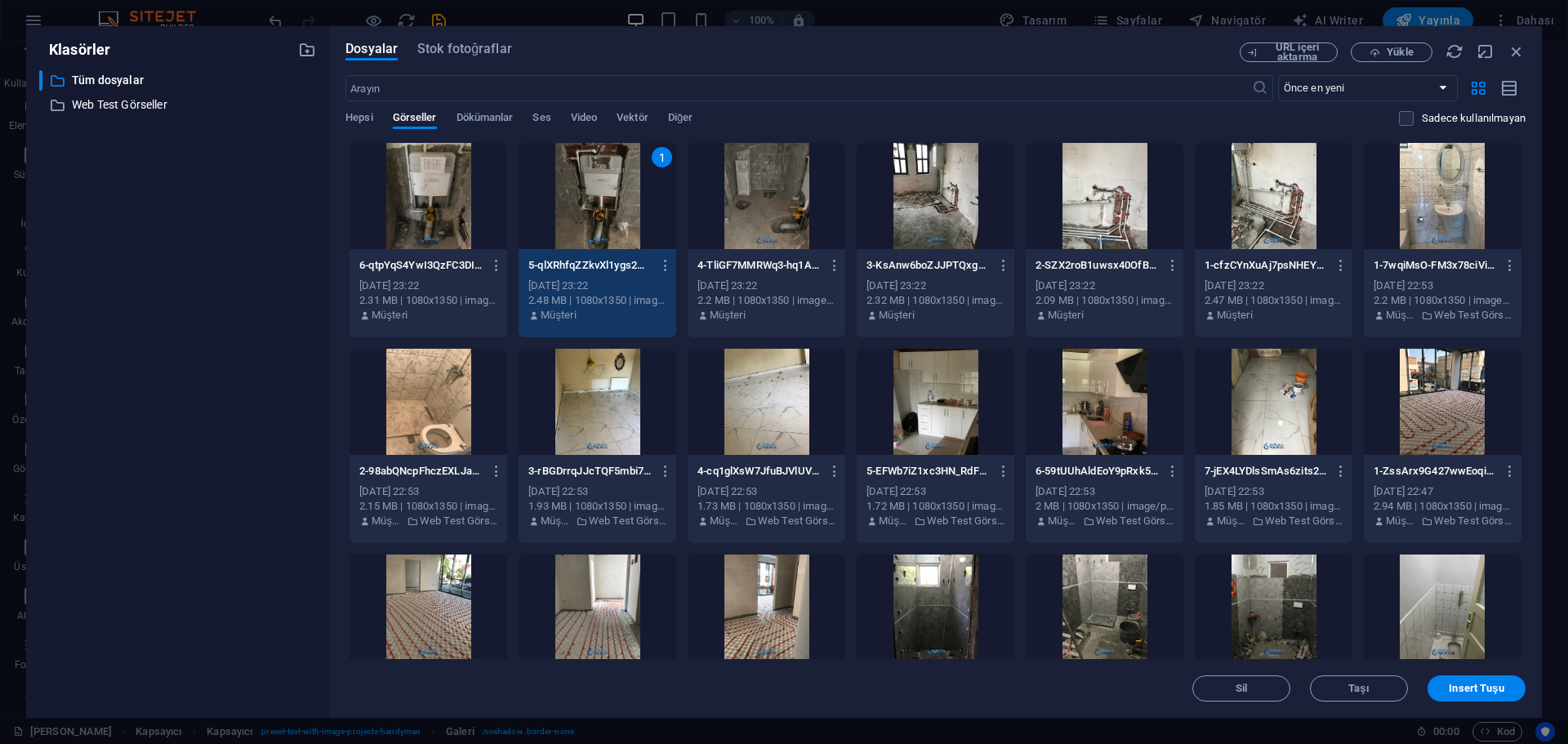
click at [456, 193] on div at bounding box center [427, 195] width 157 height 106
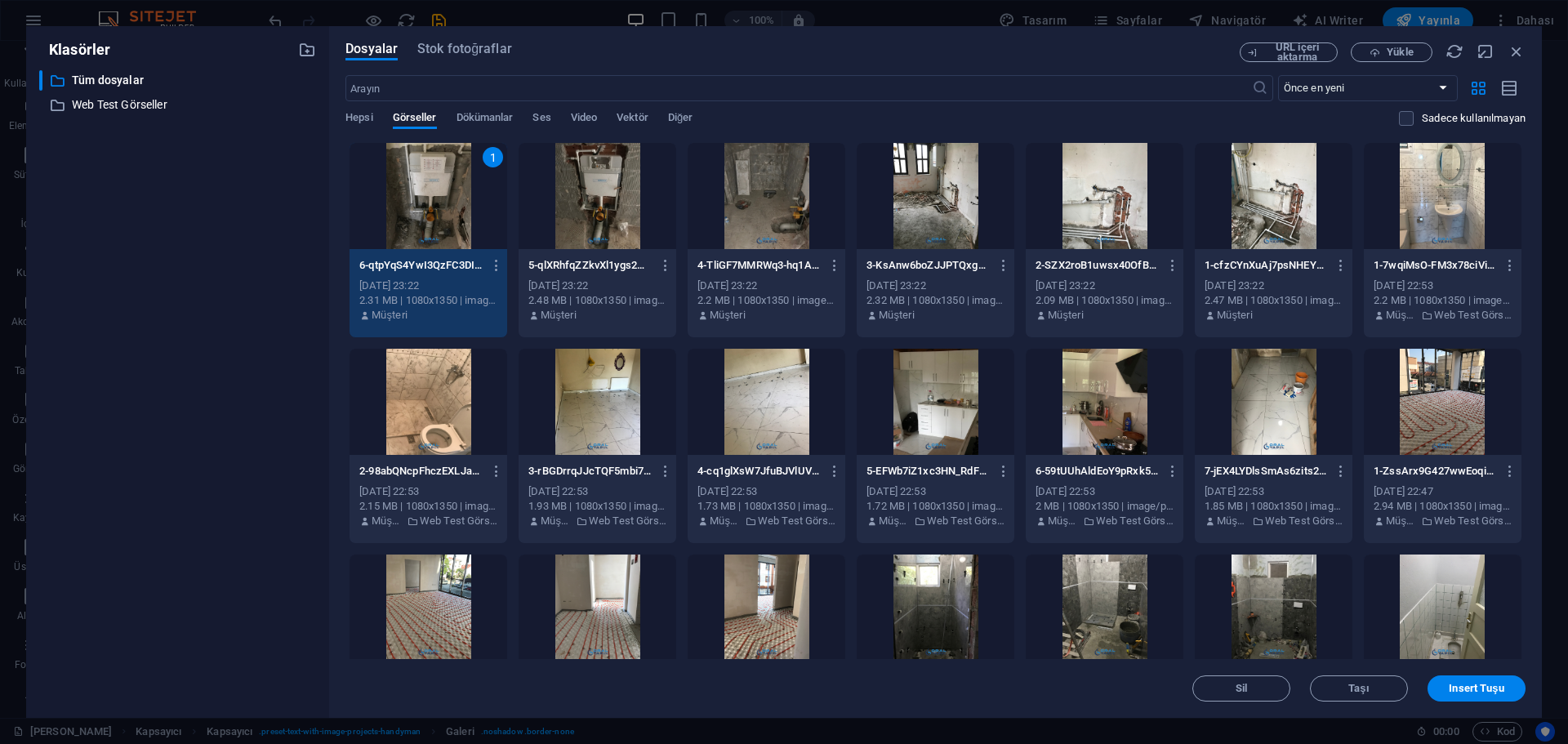
click at [633, 210] on div at bounding box center [597, 195] width 157 height 106
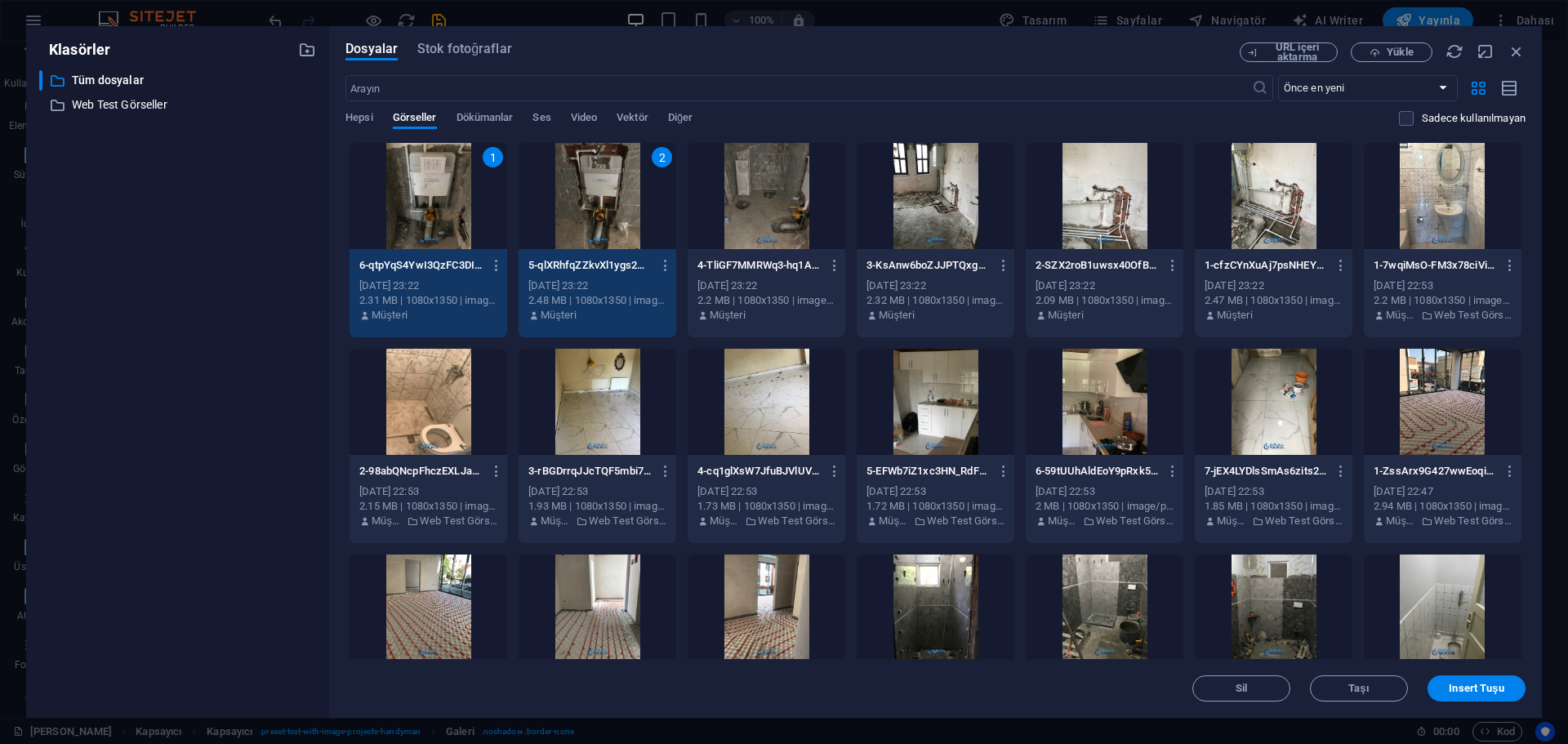
click at [758, 211] on div at bounding box center [766, 195] width 157 height 106
click at [920, 211] on div at bounding box center [935, 195] width 157 height 106
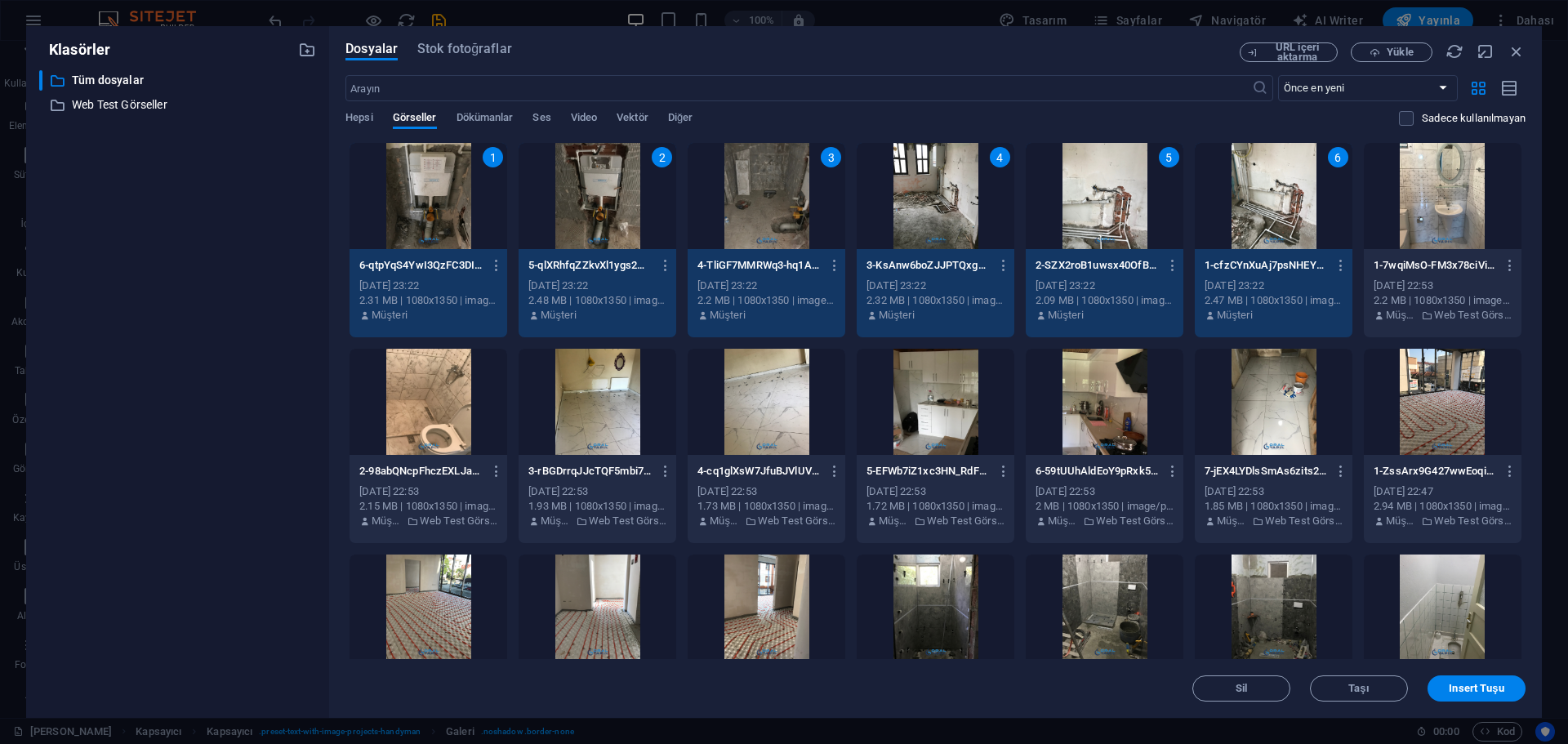
click at [1440, 230] on div at bounding box center [1441, 195] width 157 height 106
click at [1442, 390] on div at bounding box center [1441, 401] width 157 height 106
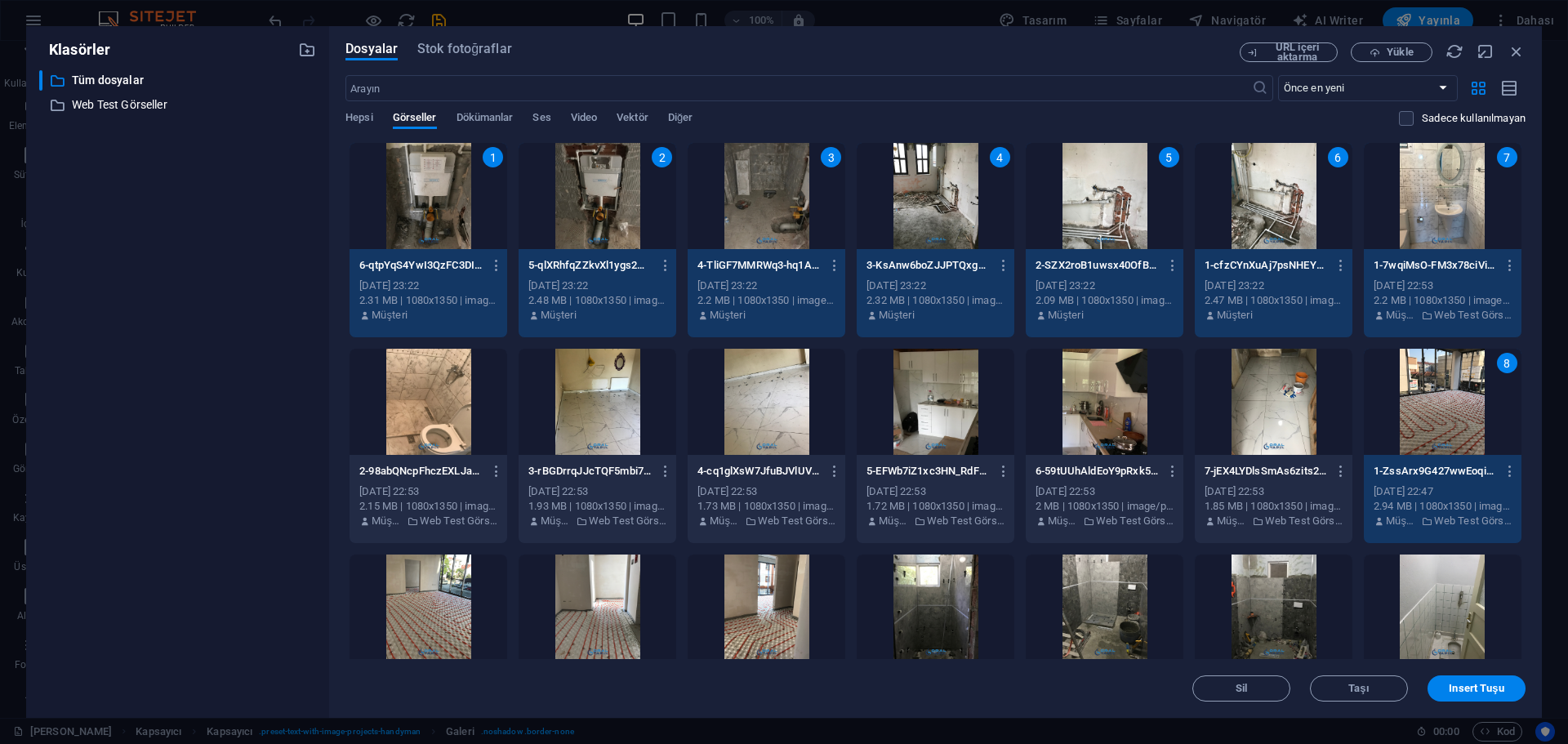
click at [1242, 437] on div at bounding box center [1273, 401] width 157 height 106
click at [1083, 441] on div at bounding box center [1104, 401] width 157 height 106
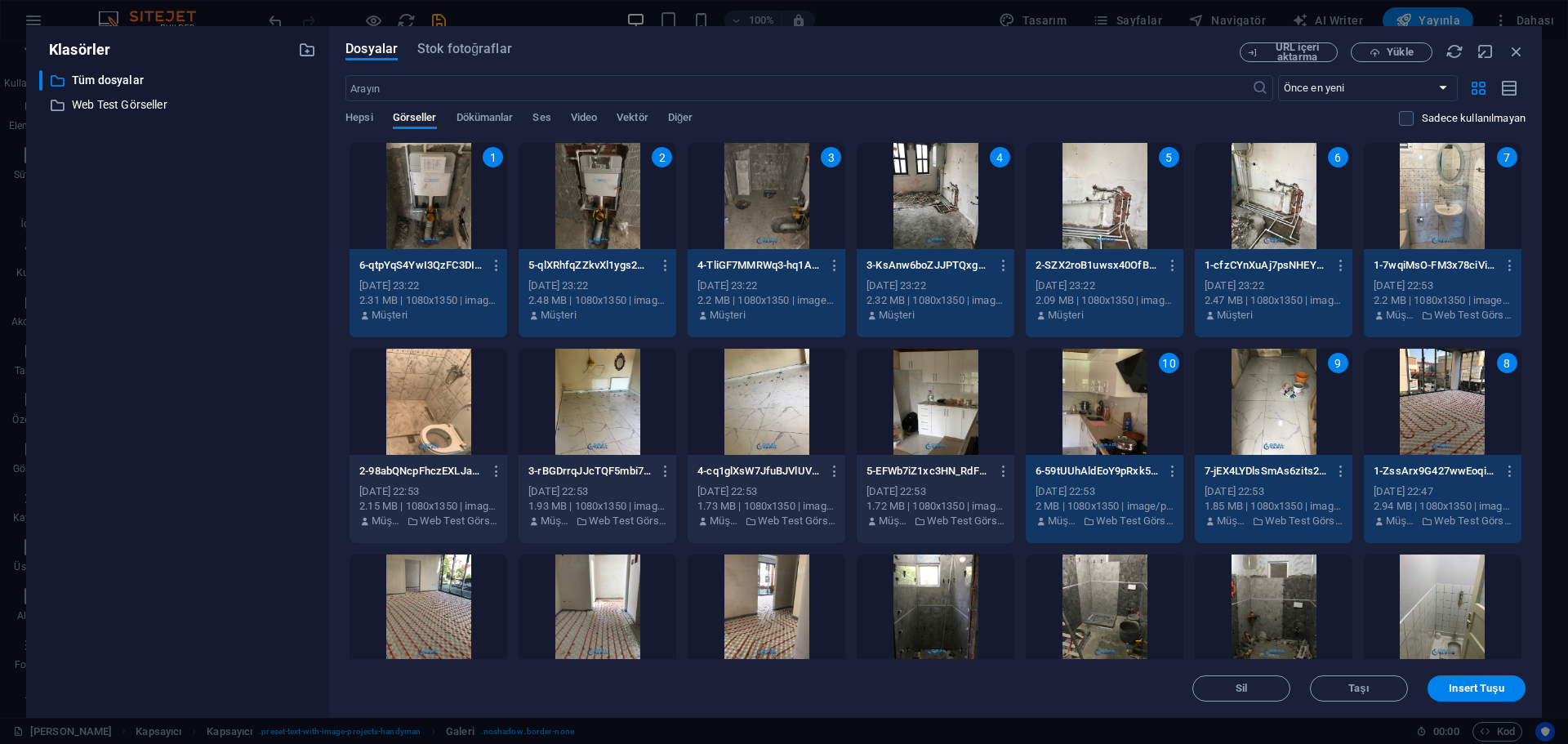
click at [935, 429] on div at bounding box center [935, 401] width 157 height 106
click at [784, 422] on div at bounding box center [766, 401] width 157 height 106
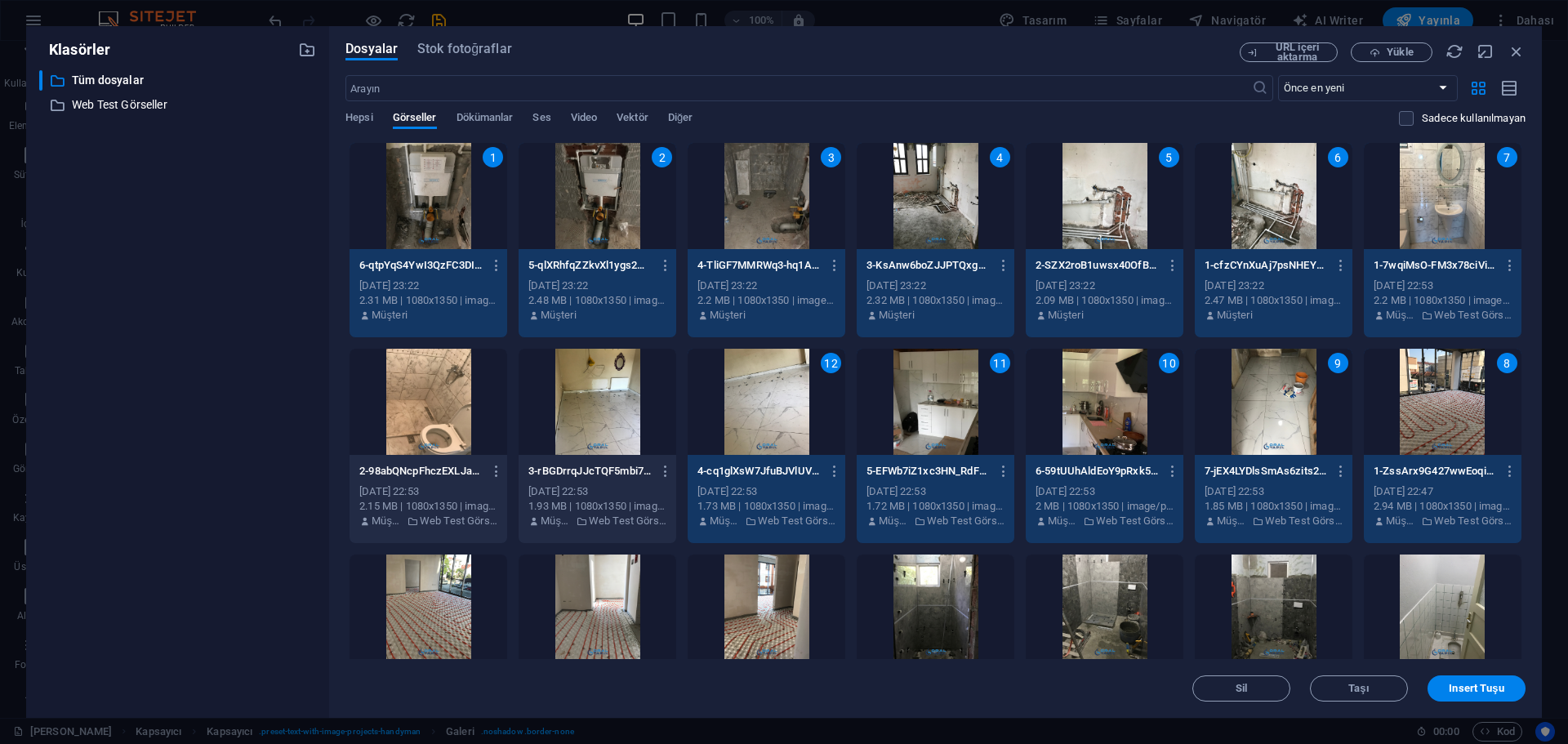
click at [597, 405] on div at bounding box center [597, 401] width 157 height 106
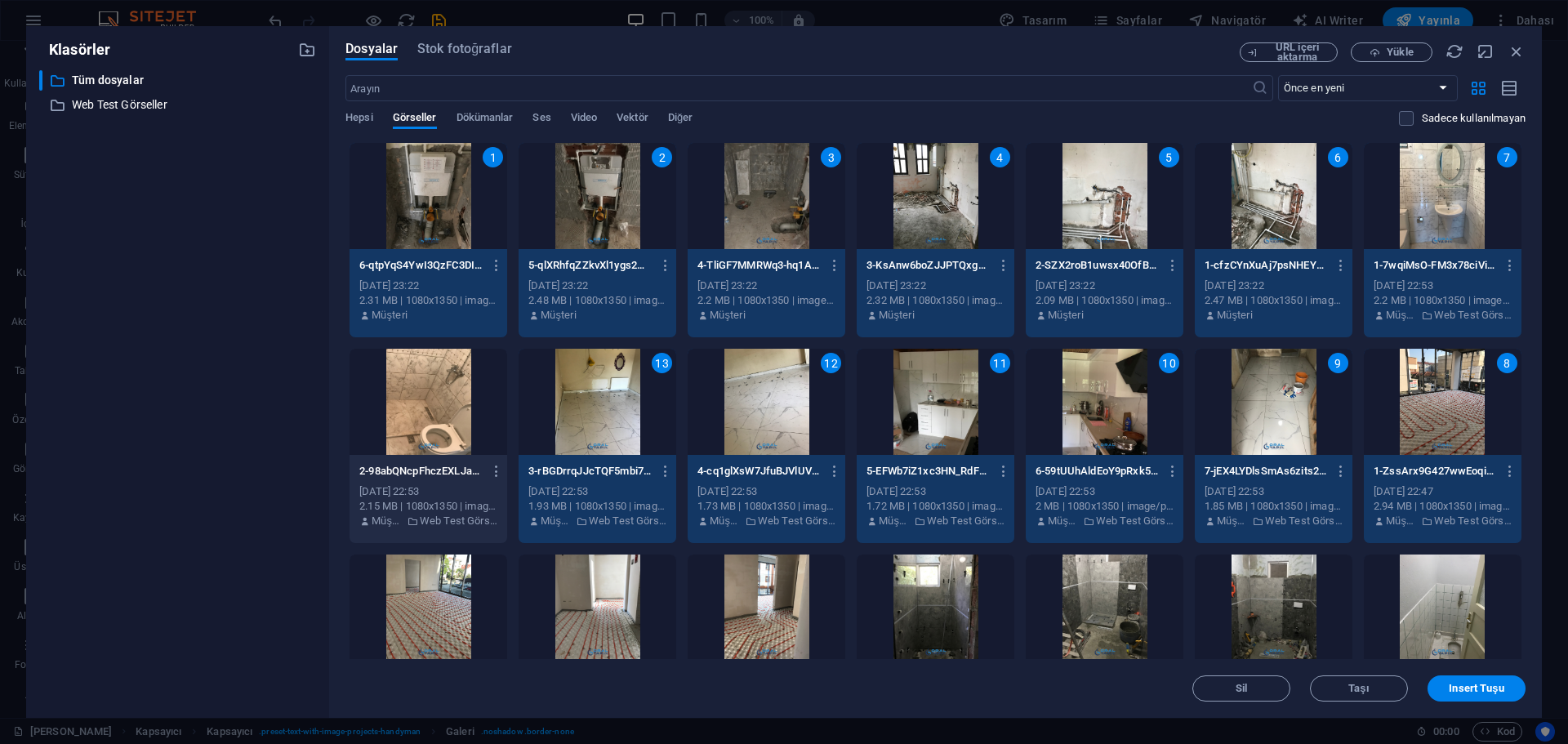
click at [463, 398] on div at bounding box center [427, 401] width 157 height 106
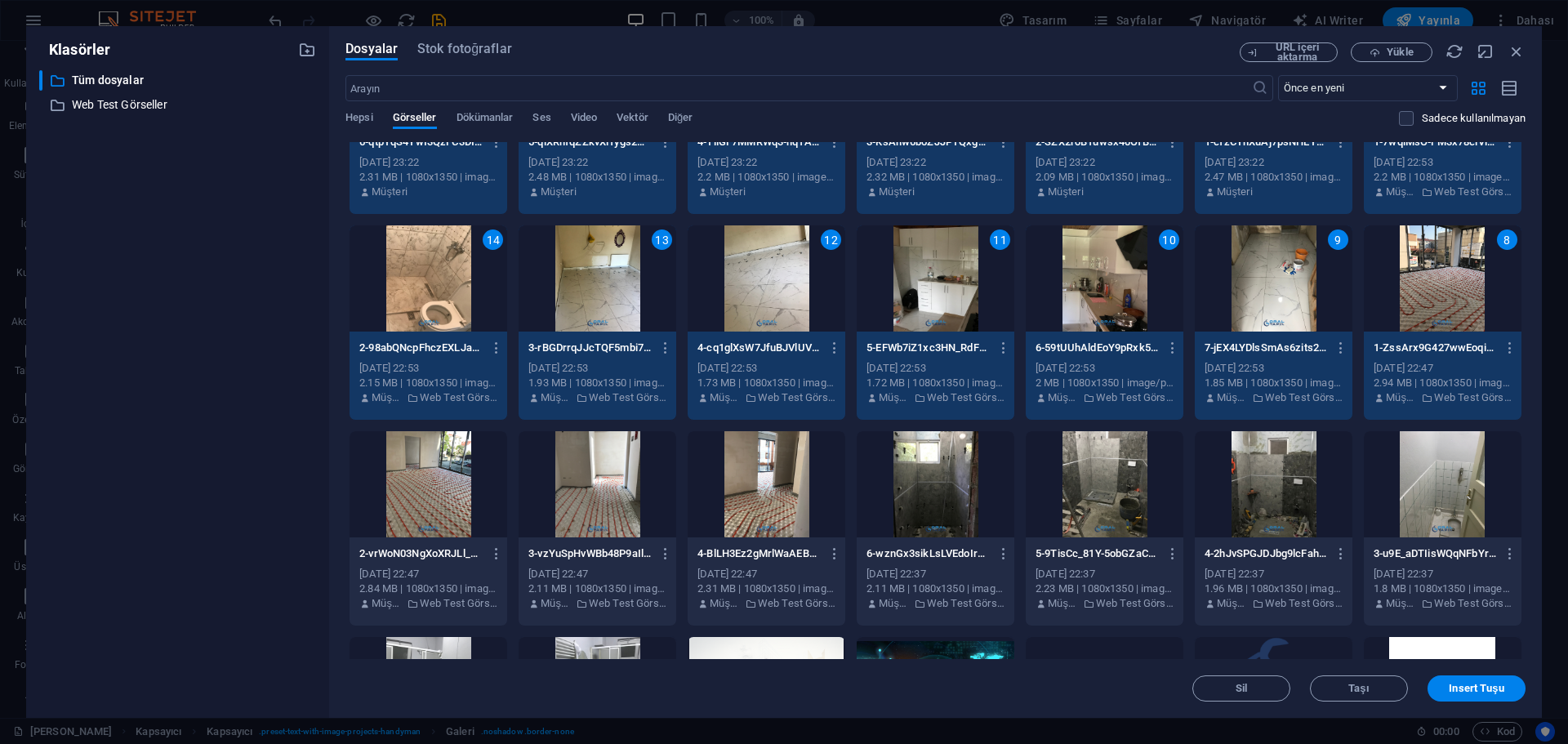
scroll to position [245, 0]
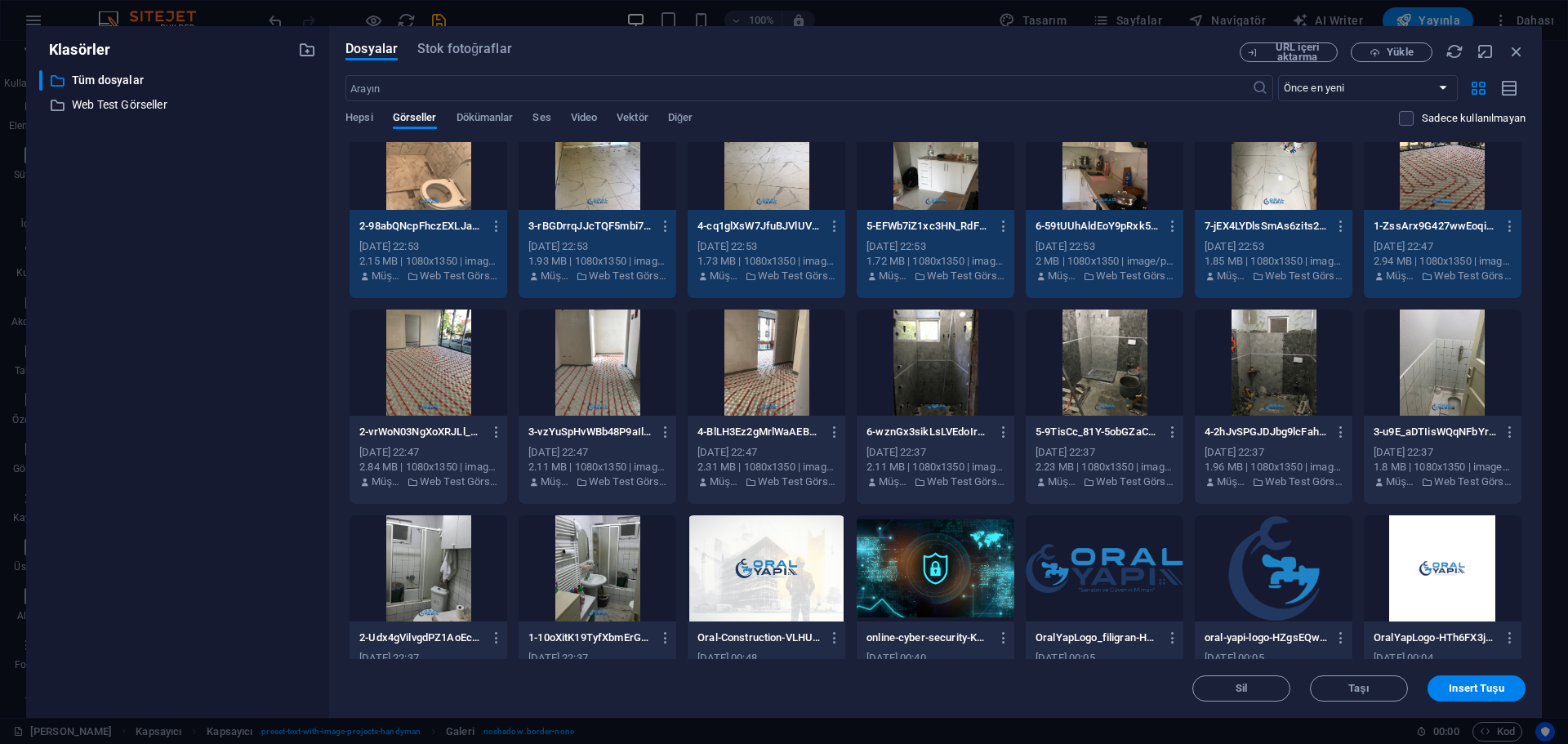
click at [441, 377] on div at bounding box center [427, 362] width 157 height 106
drag, startPoint x: 585, startPoint y: 375, endPoint x: 802, endPoint y: 377, distance: 217.0
click at [586, 375] on div at bounding box center [597, 362] width 157 height 106
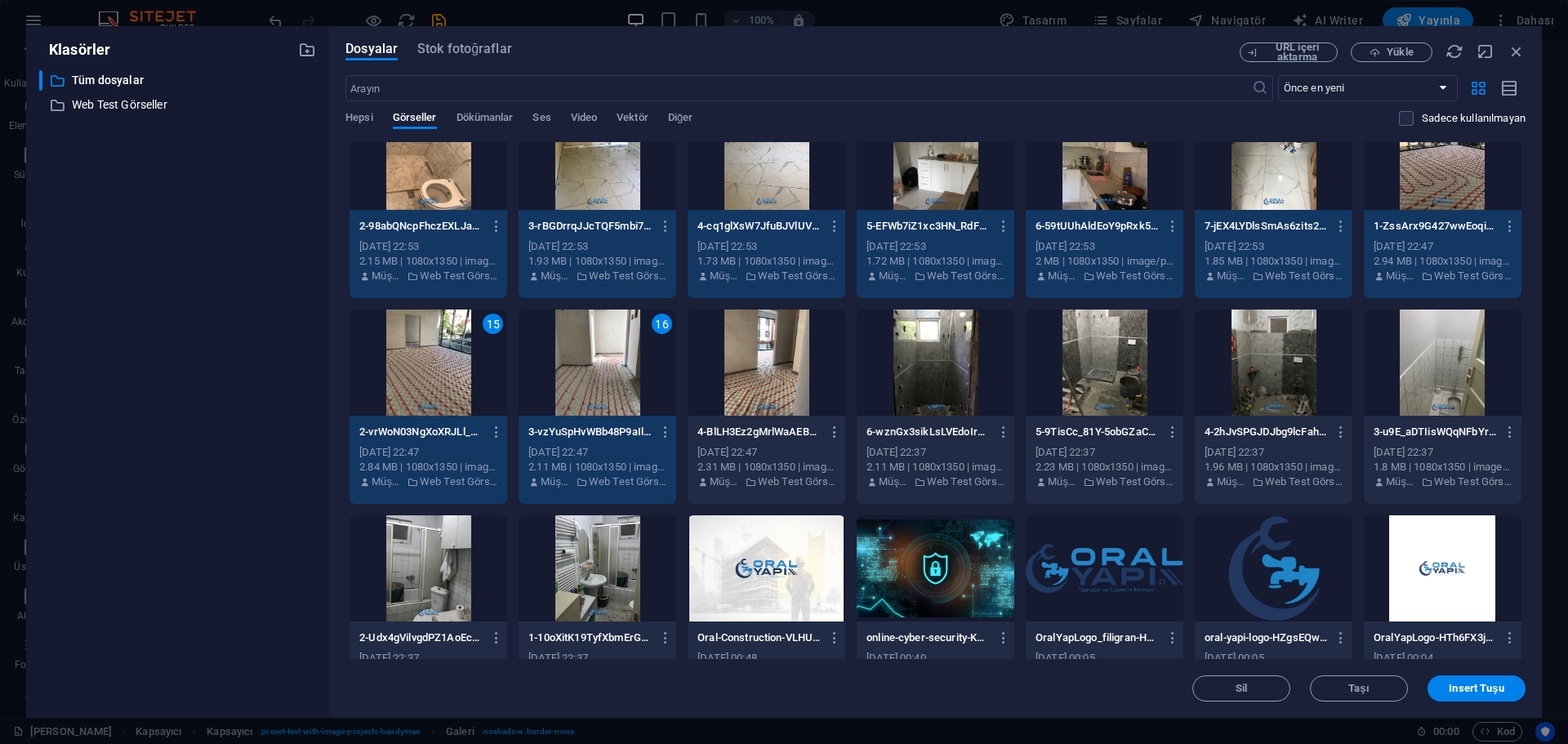
click at [803, 377] on div at bounding box center [766, 362] width 157 height 106
click at [940, 371] on div at bounding box center [935, 362] width 157 height 106
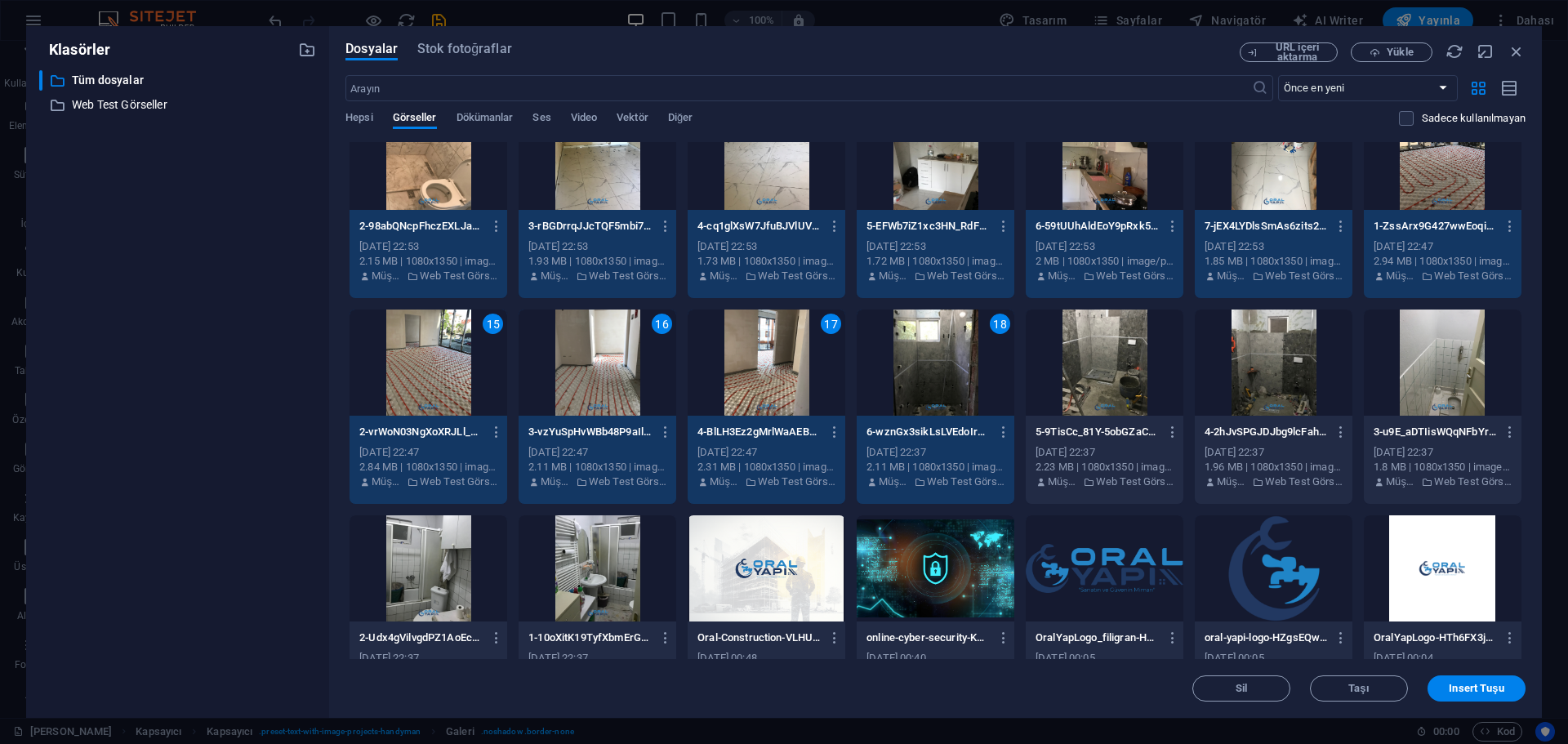
click at [1107, 370] on div at bounding box center [1104, 362] width 157 height 106
click at [1290, 369] on div at bounding box center [1273, 362] width 157 height 106
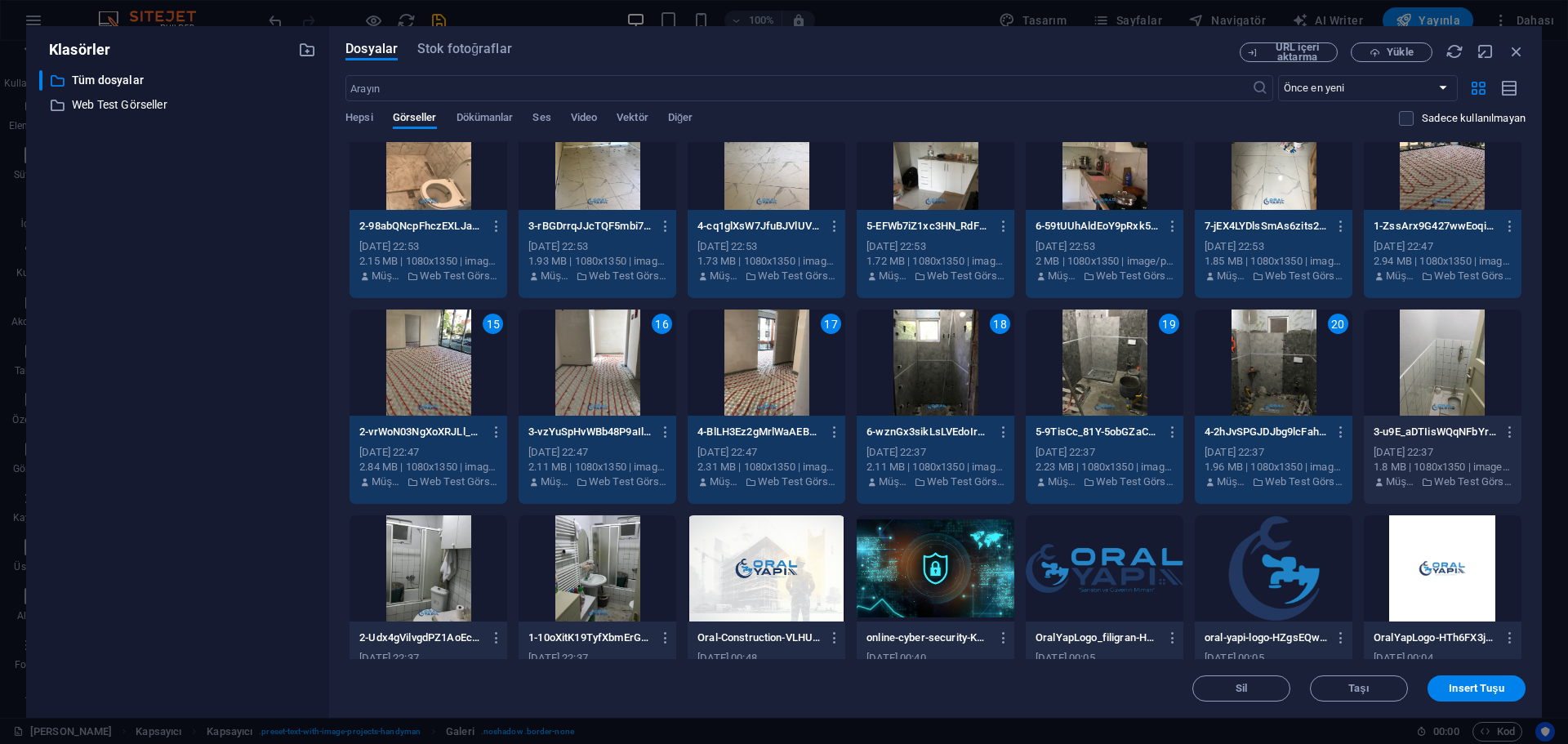
click at [1443, 367] on div at bounding box center [1441, 362] width 157 height 106
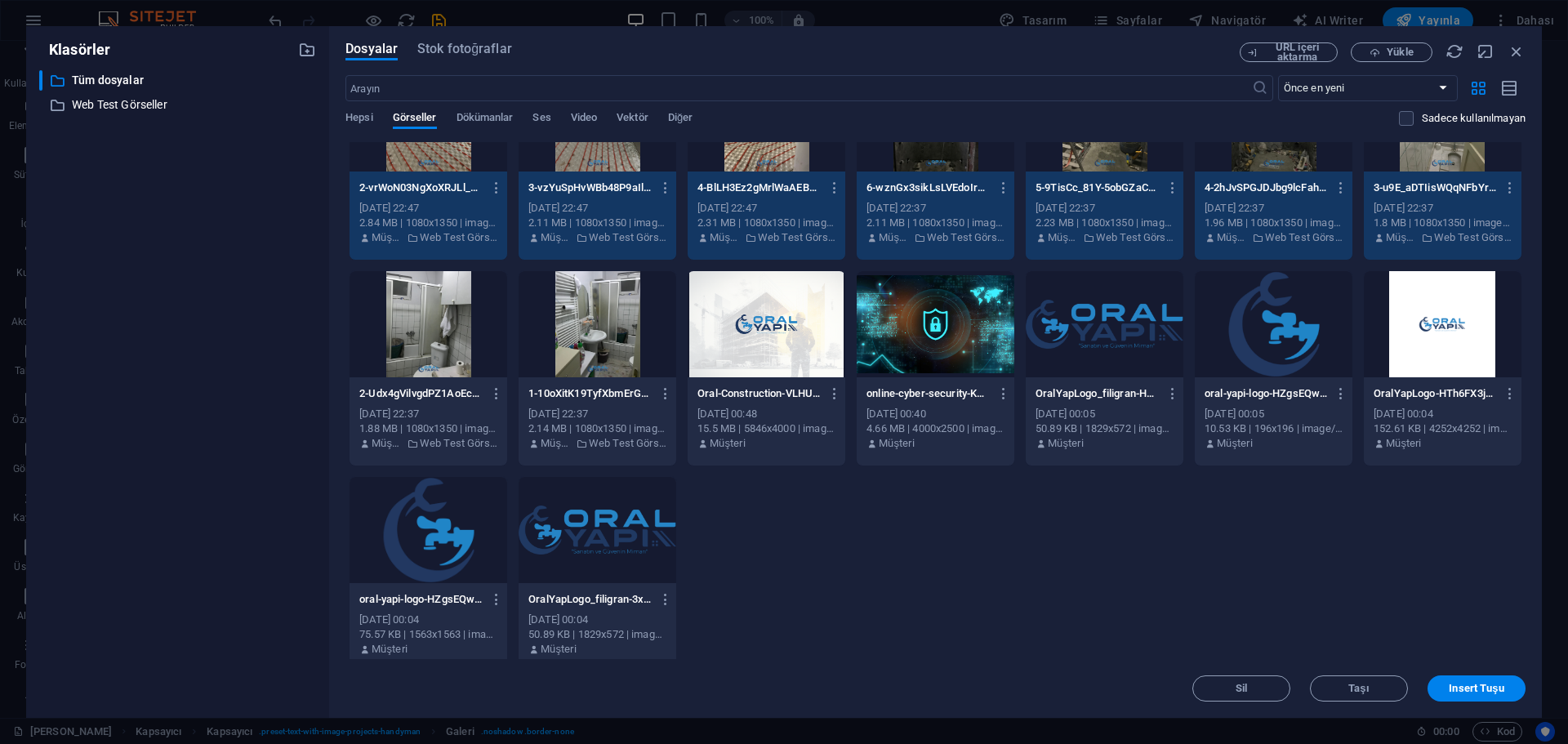
scroll to position [490, 0]
click at [437, 354] on div at bounding box center [427, 323] width 157 height 106
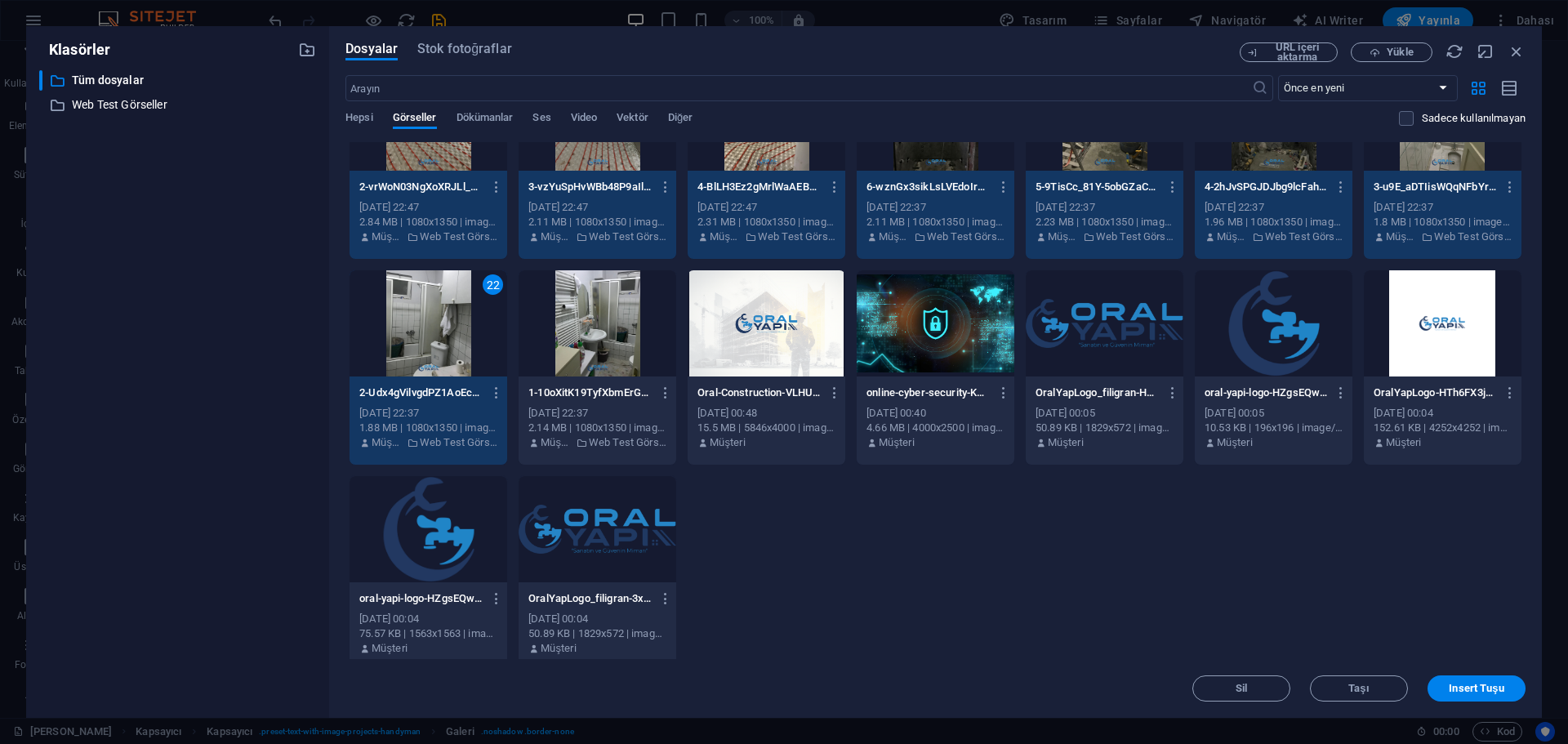
click at [573, 344] on div at bounding box center [597, 323] width 157 height 106
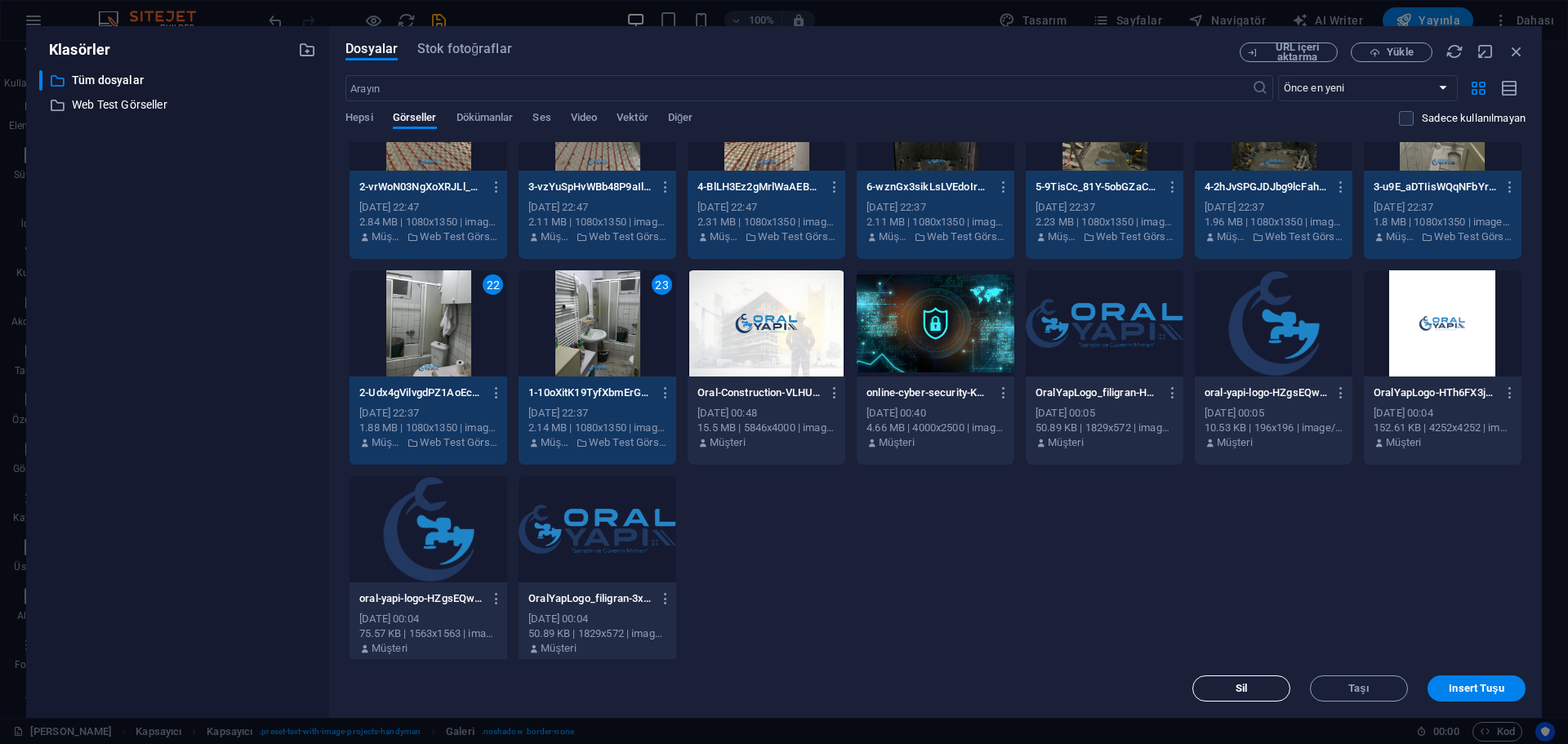
click at [1246, 686] on span "Sil" at bounding box center [1241, 688] width 11 height 10
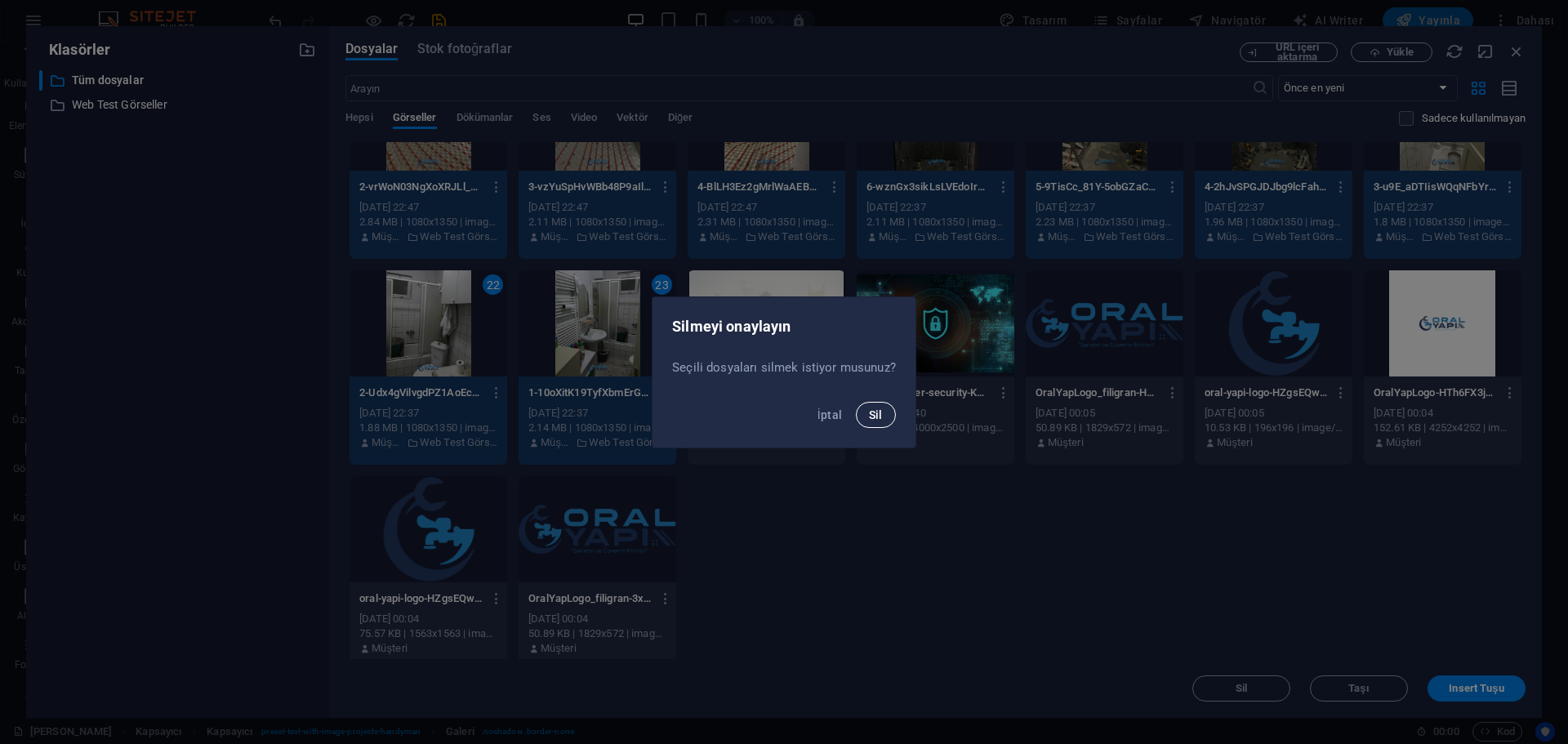
click at [883, 415] on button "Sil" at bounding box center [875, 415] width 40 height 26
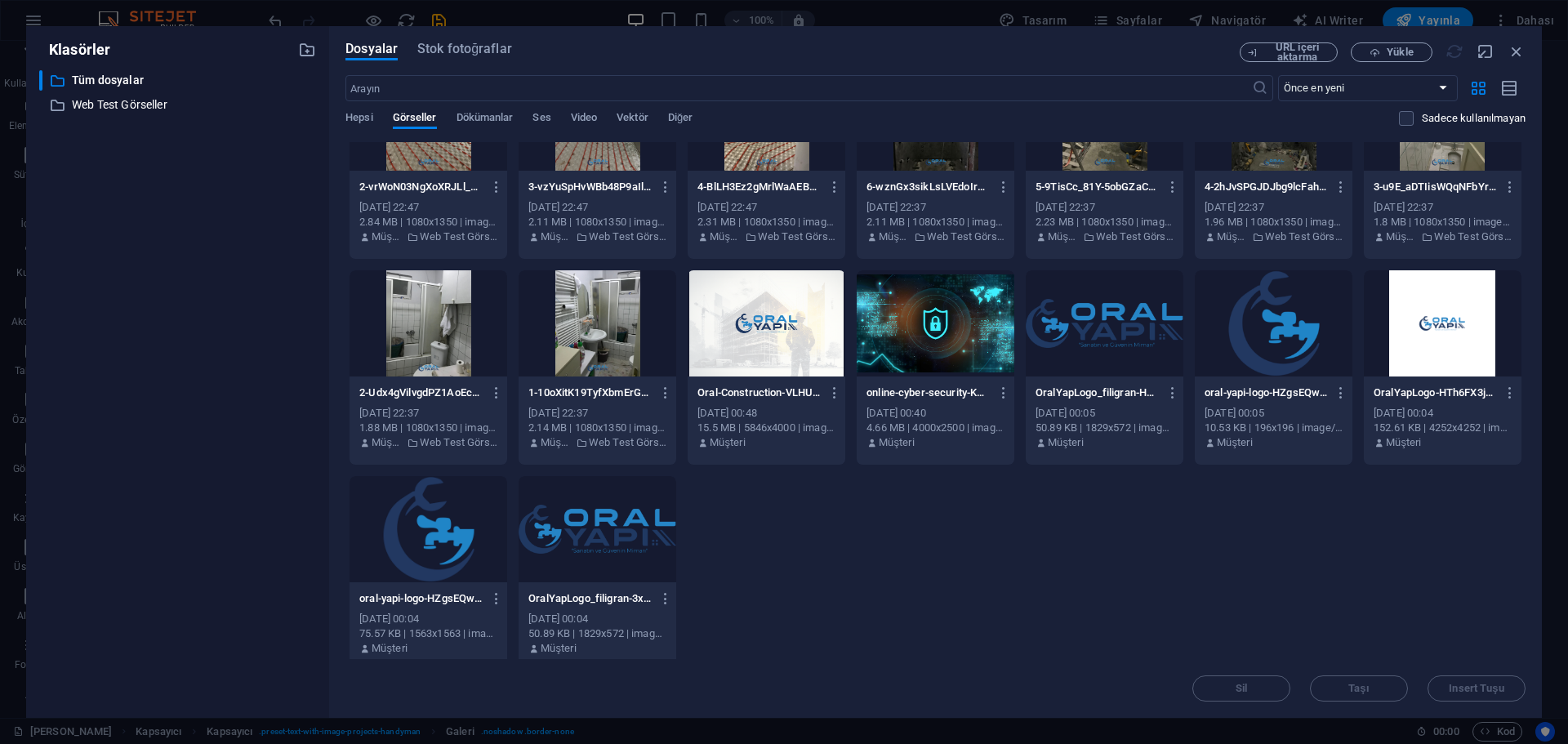
scroll to position [0, 0]
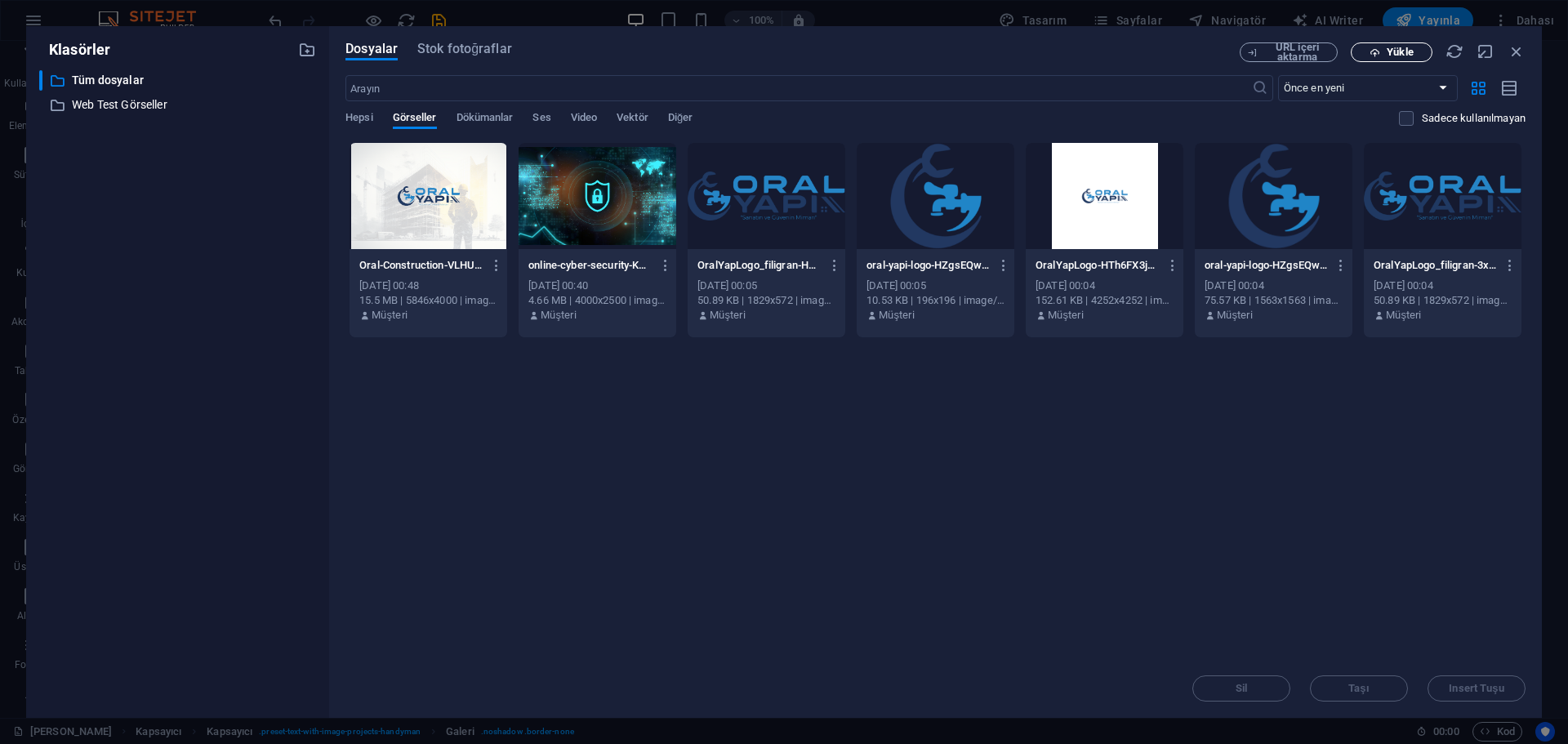
click at [1389, 53] on span "Yükle" at bounding box center [1399, 52] width 26 height 10
click at [1521, 53] on icon "button" at bounding box center [1516, 51] width 18 height 18
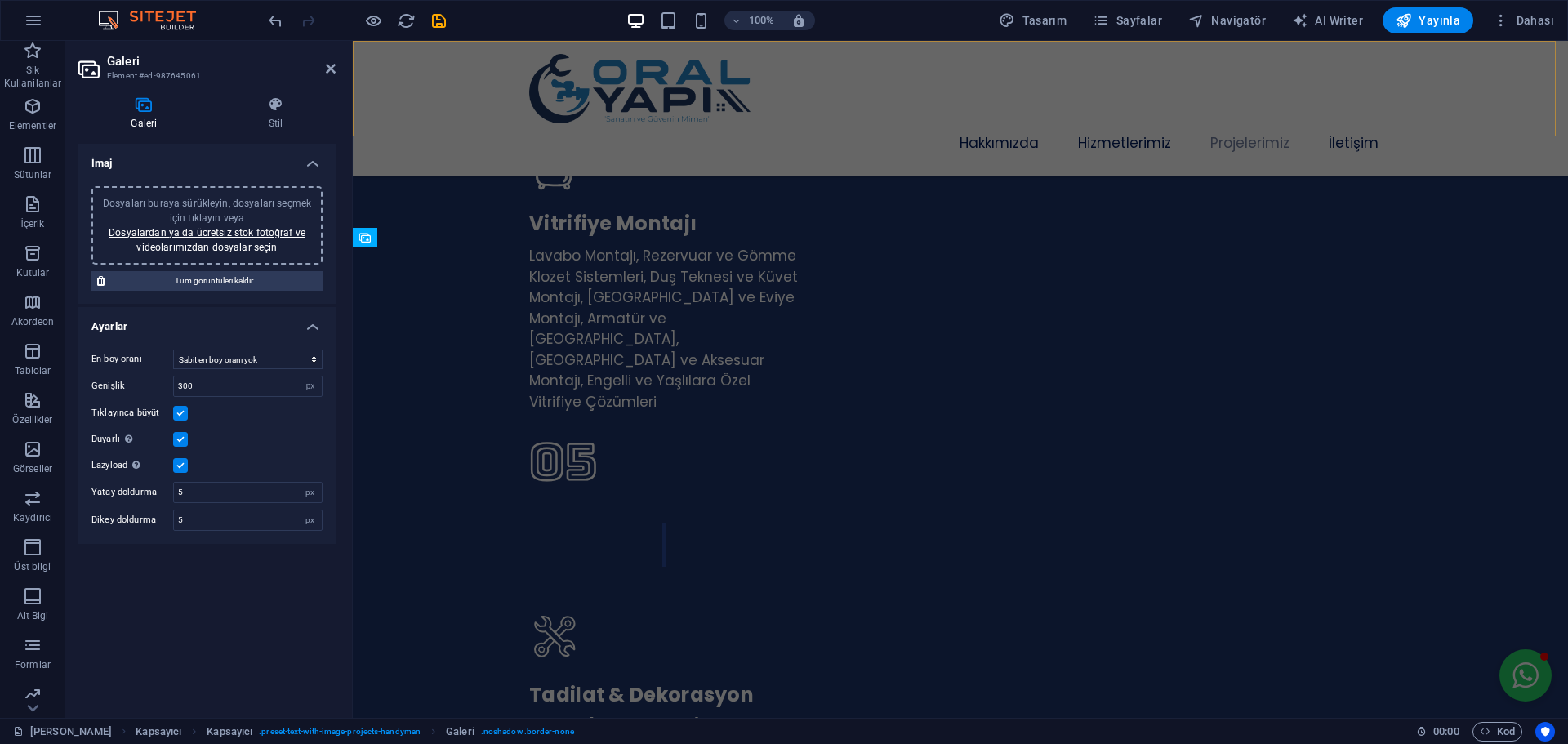
scroll to position [3811, 0]
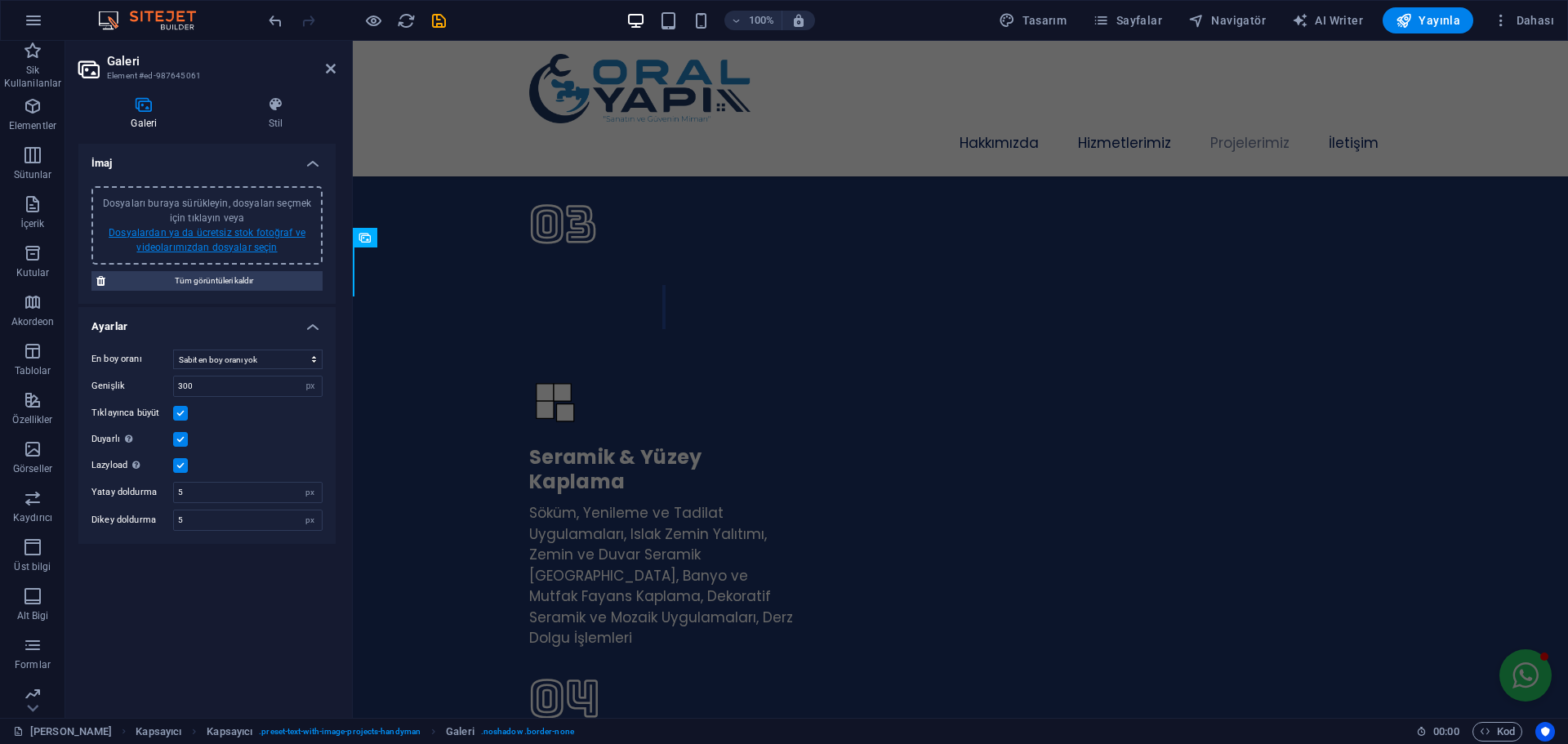
click at [204, 246] on link "Dosyalardan ya da ücretsiz stok fotoğraf ve videolarımızdan dosyalar seçin" at bounding box center [207, 240] width 197 height 26
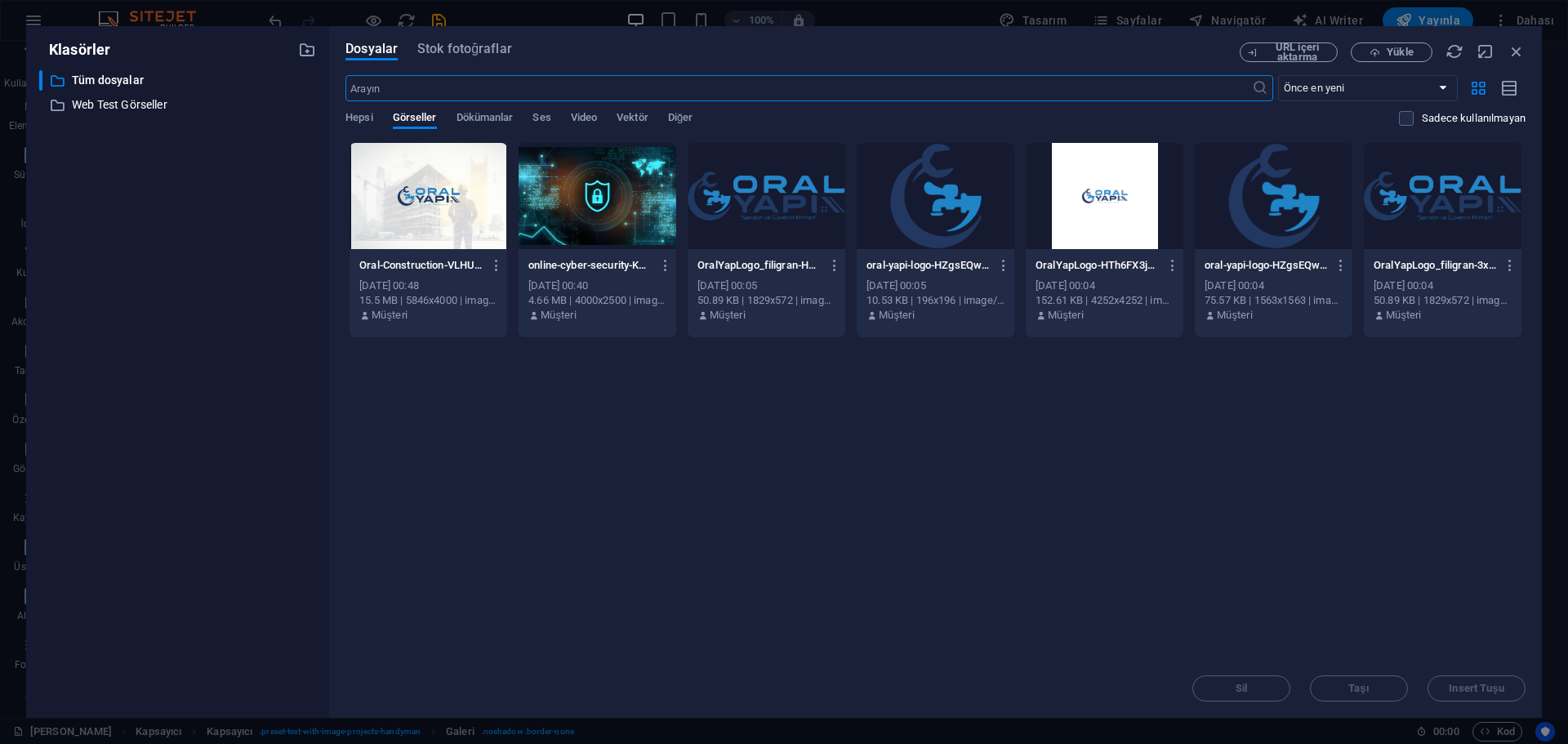
scroll to position [4519, 0]
click at [1378, 52] on icon "button" at bounding box center [1375, 53] width 11 height 11
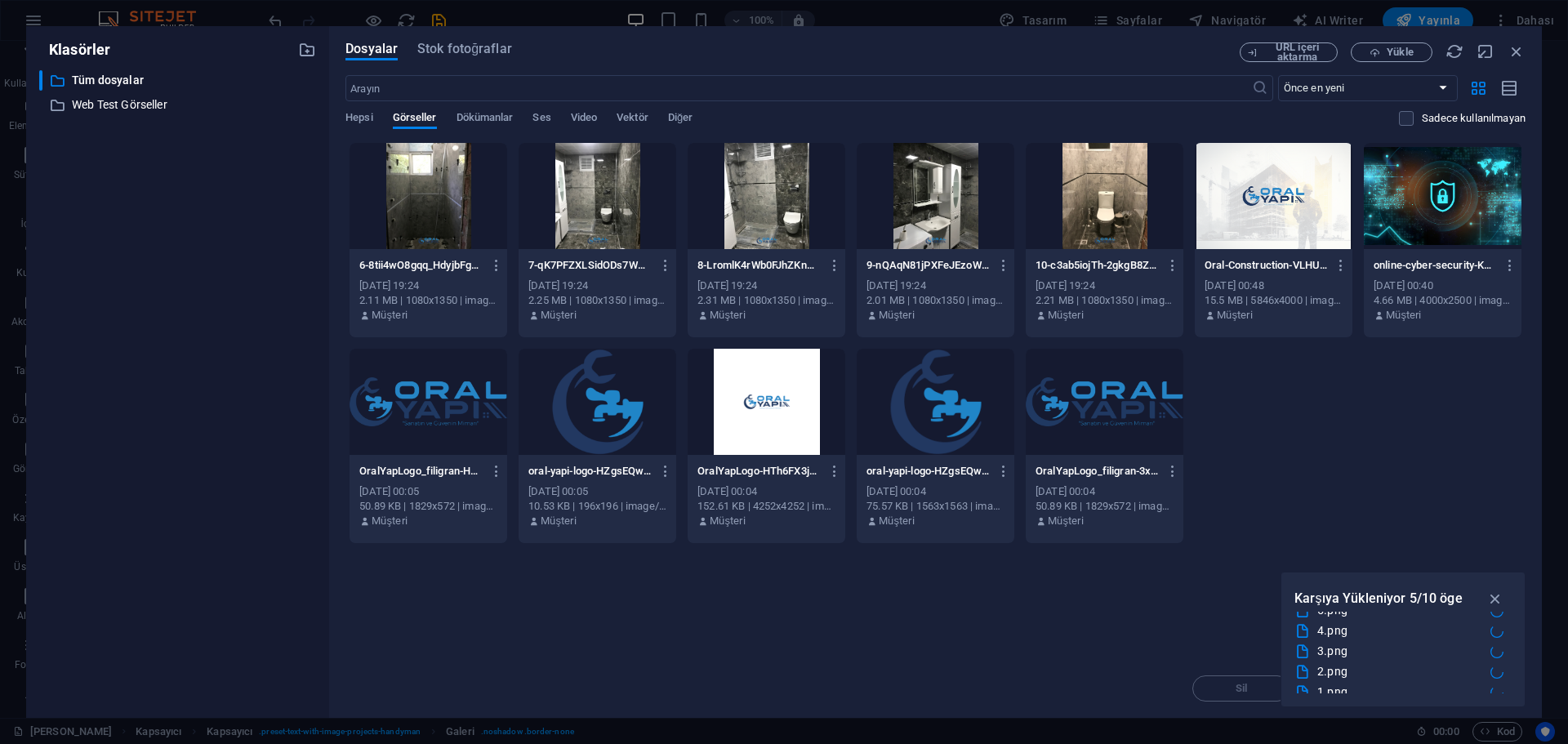
scroll to position [122, 0]
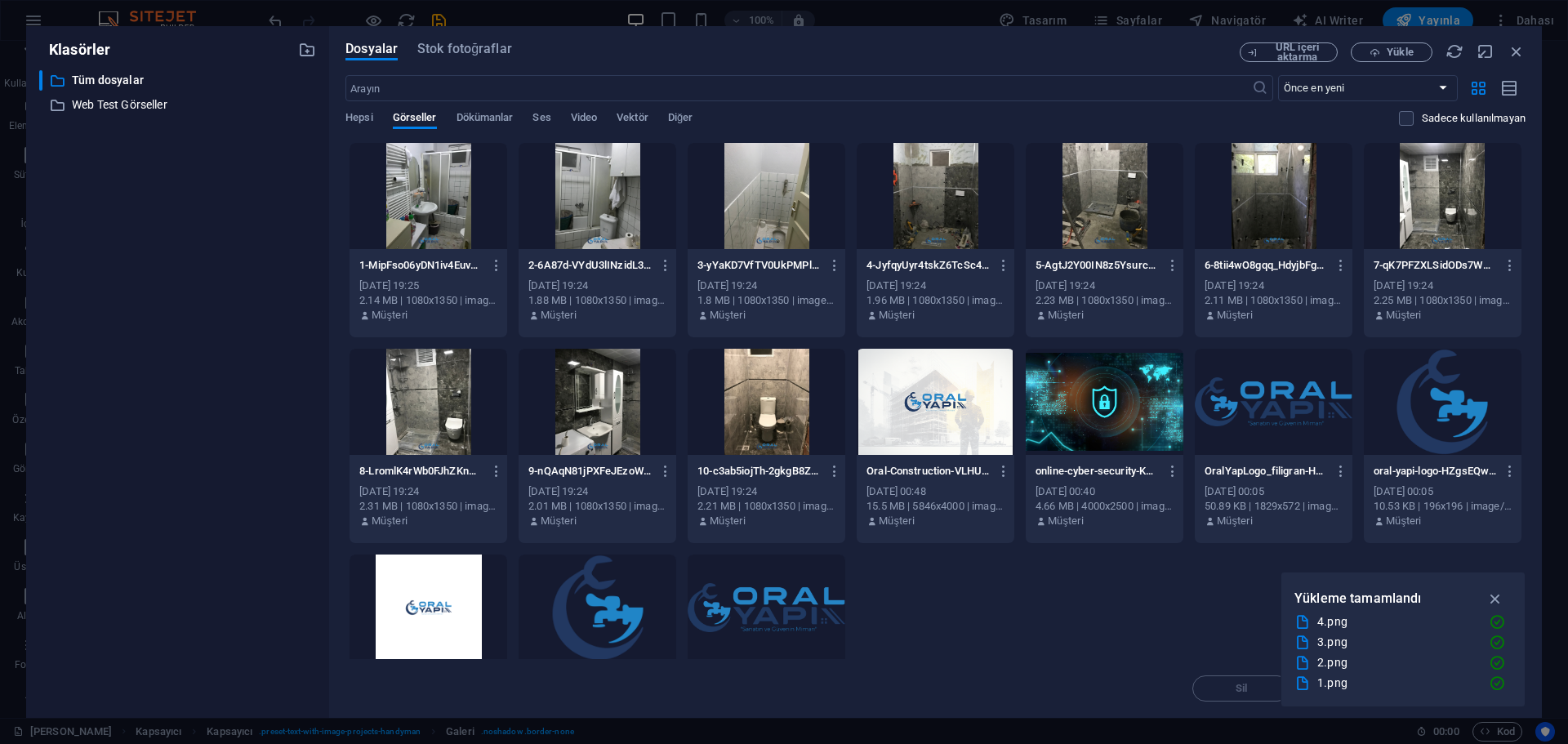
click at [439, 207] on div at bounding box center [427, 195] width 157 height 106
click at [609, 198] on div at bounding box center [597, 195] width 157 height 106
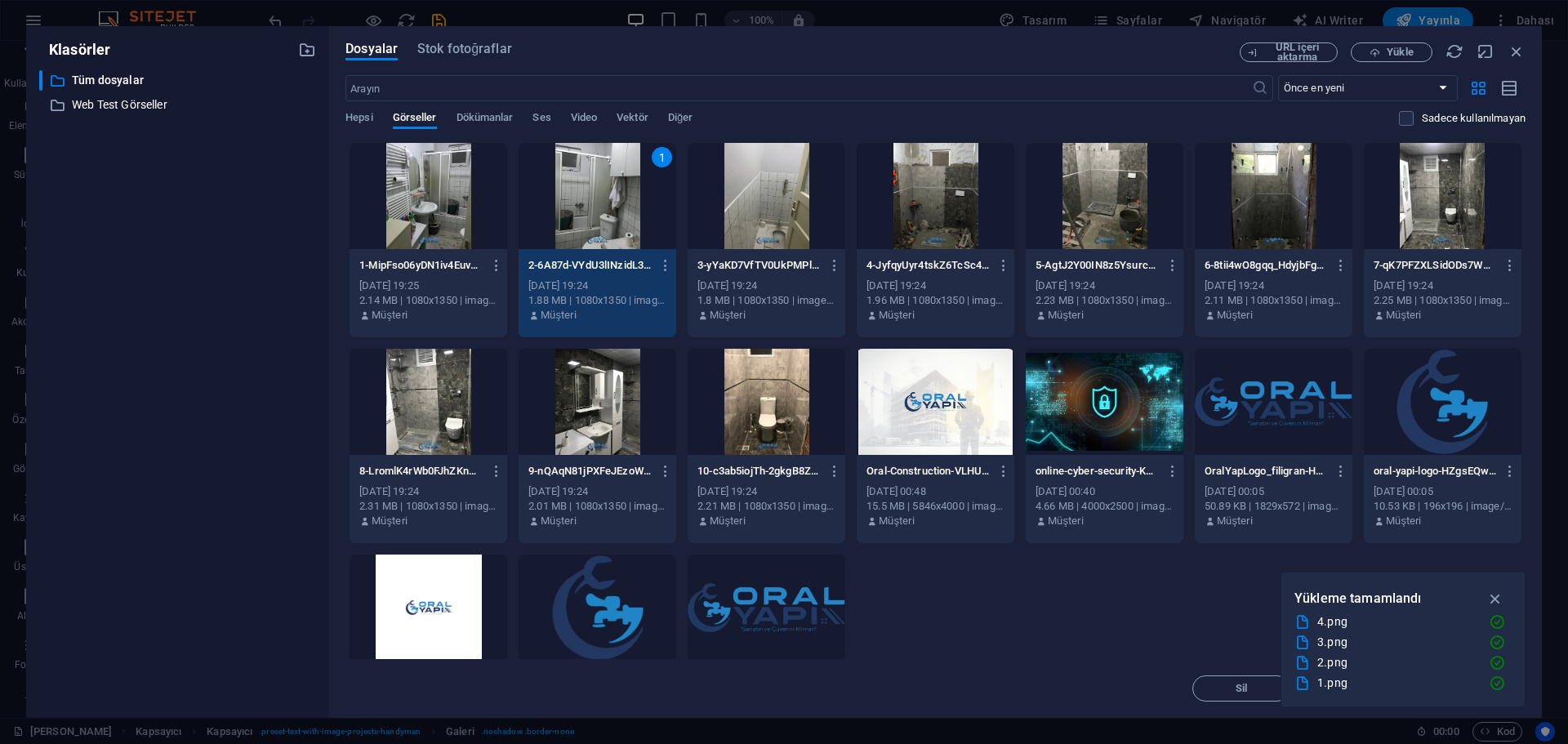
click at [436, 198] on div at bounding box center [427, 195] width 157 height 106
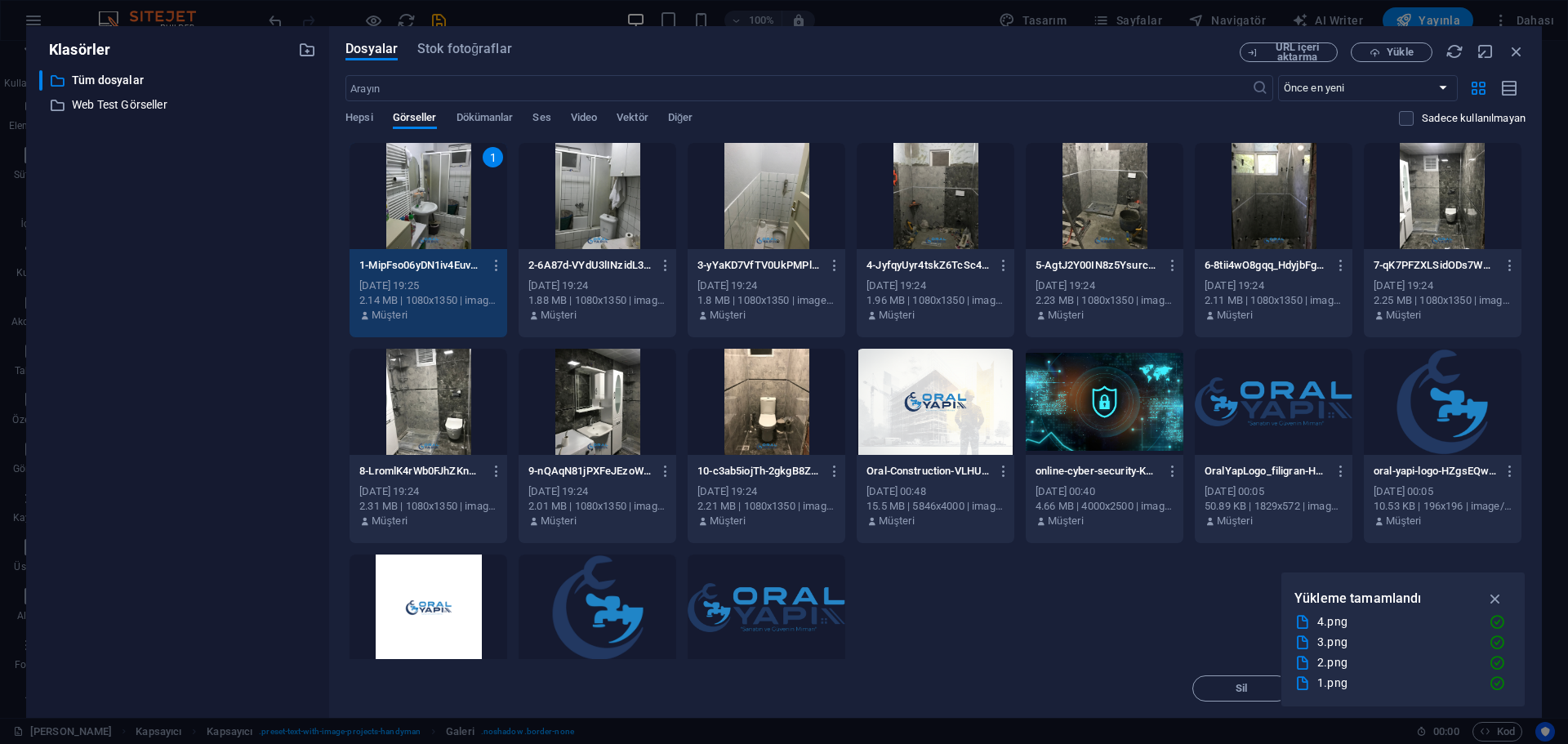
click at [612, 207] on div at bounding box center [597, 195] width 157 height 106
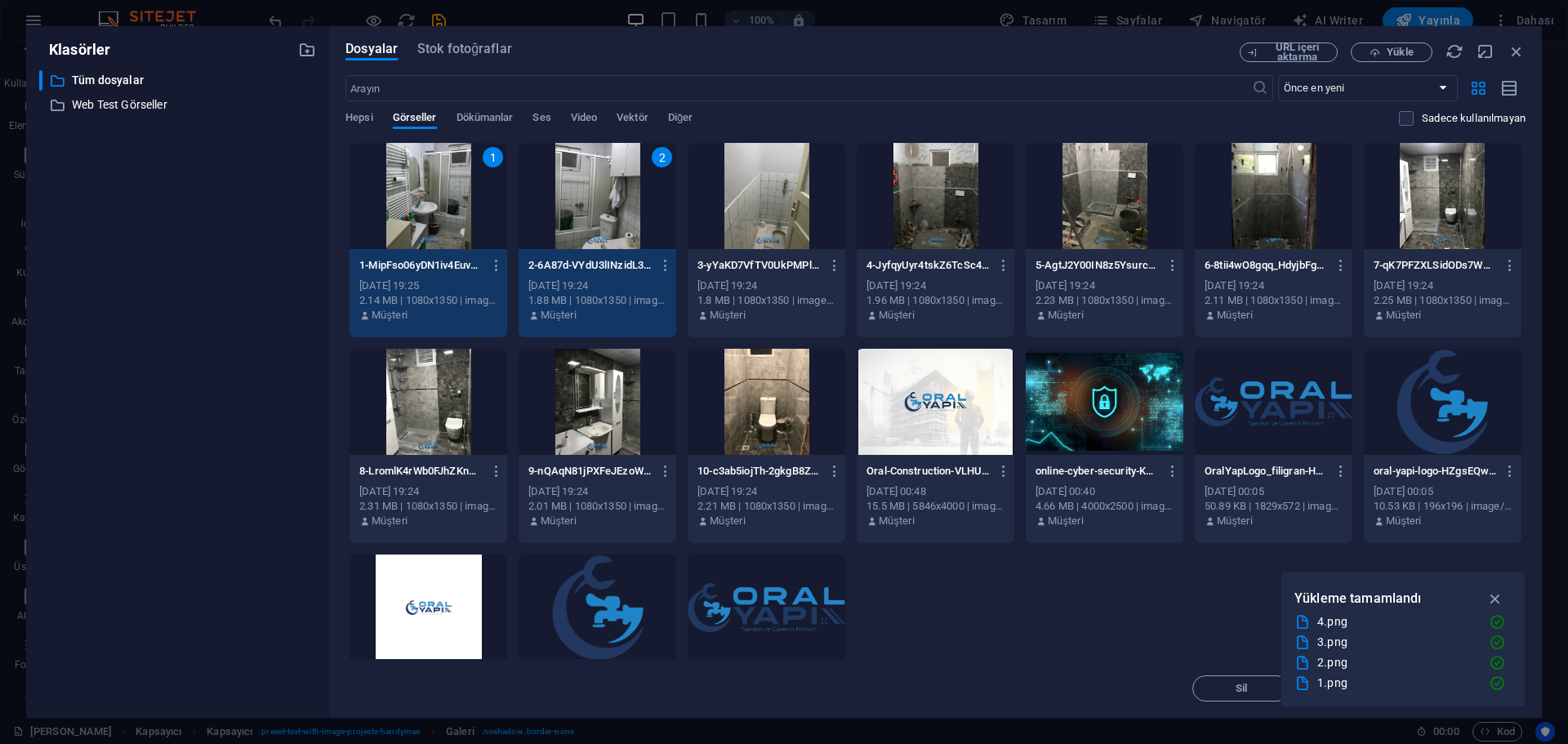
click at [779, 200] on div at bounding box center [766, 195] width 157 height 106
click at [915, 200] on div at bounding box center [935, 195] width 157 height 106
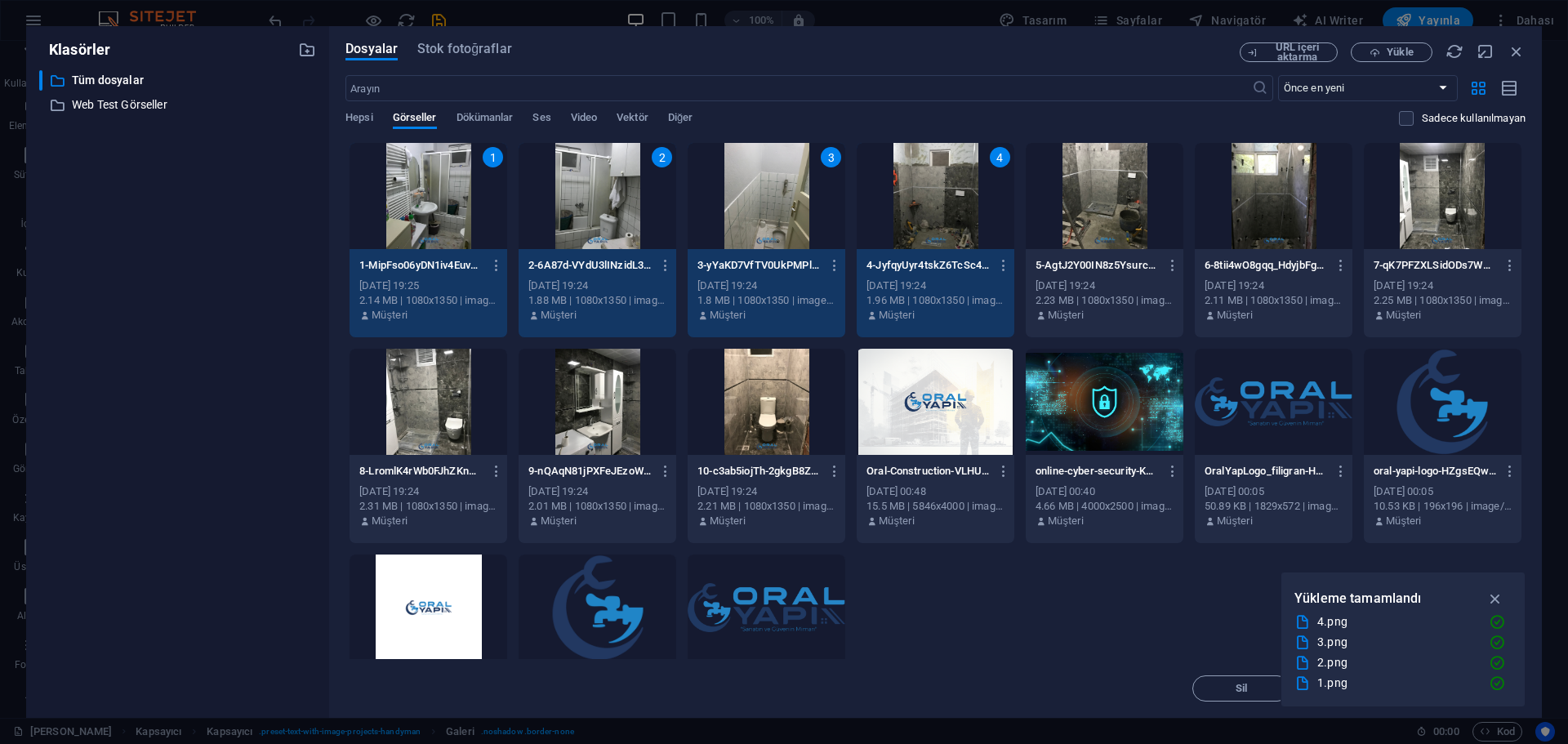
click at [1100, 192] on div at bounding box center [1104, 195] width 157 height 106
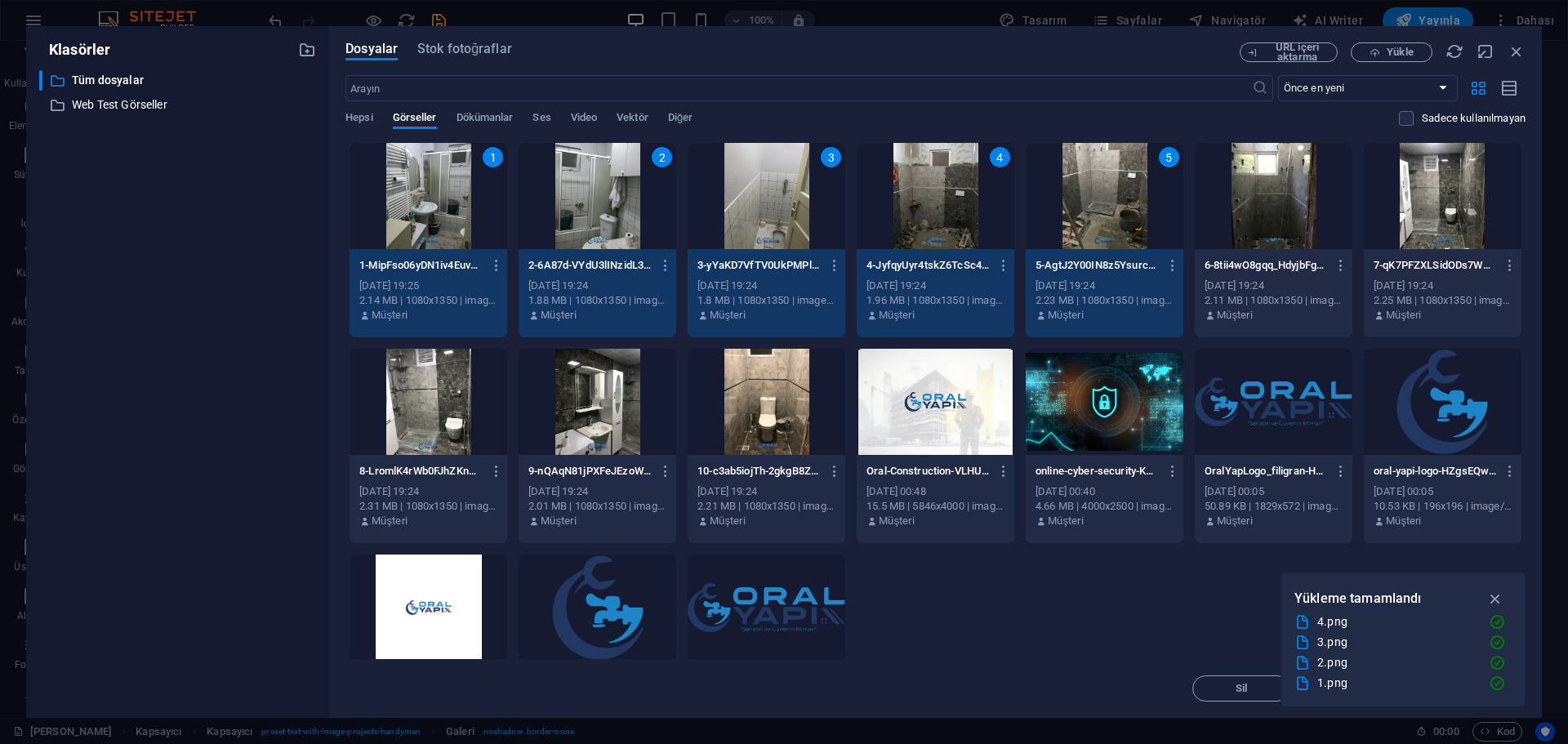
click at [1302, 188] on div at bounding box center [1273, 195] width 157 height 106
click at [1429, 191] on div at bounding box center [1441, 195] width 157 height 106
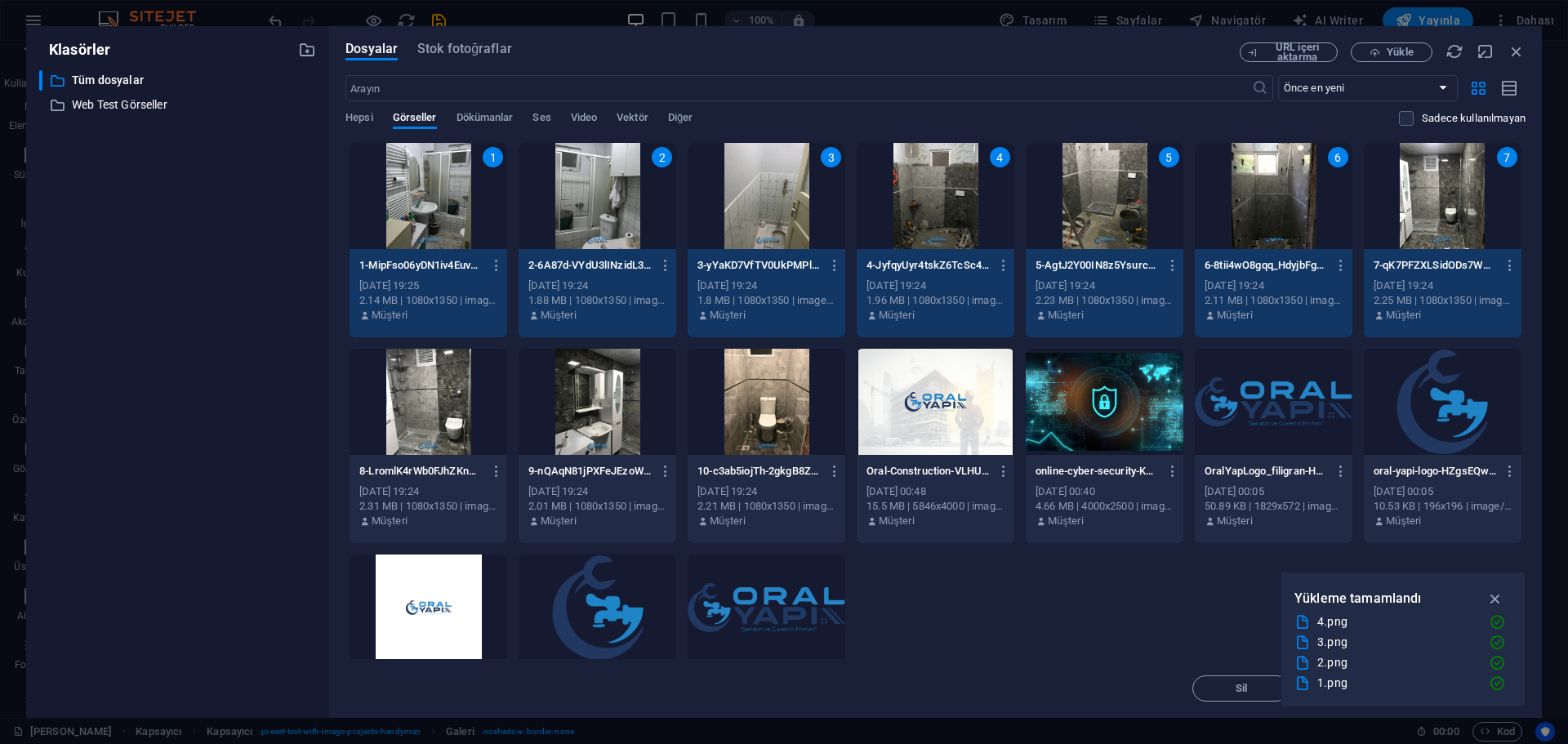
click at [439, 422] on div at bounding box center [427, 401] width 157 height 106
click at [583, 422] on div at bounding box center [597, 401] width 157 height 106
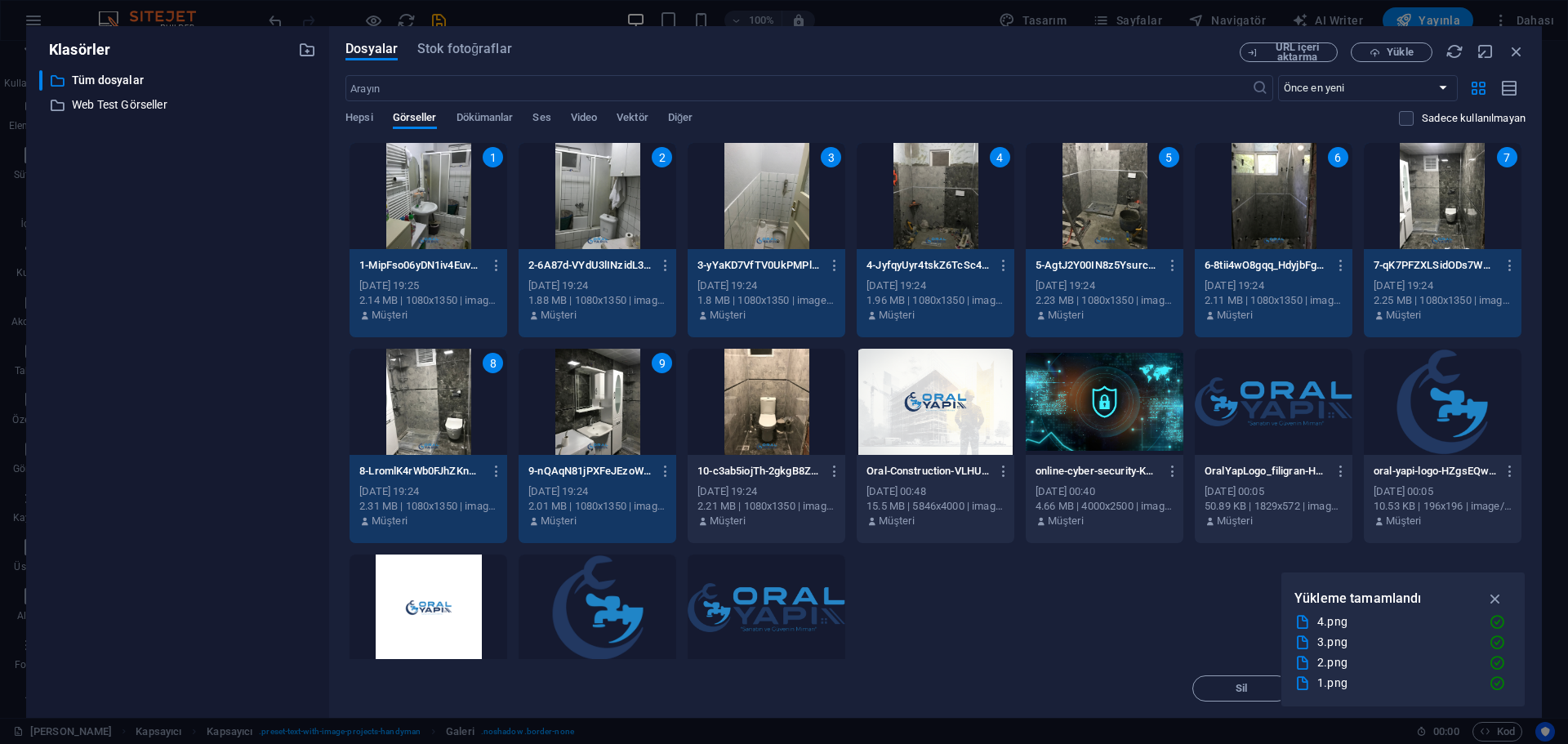
click at [752, 429] on div at bounding box center [766, 401] width 157 height 106
click at [1498, 599] on icon "button" at bounding box center [1495, 598] width 18 height 18
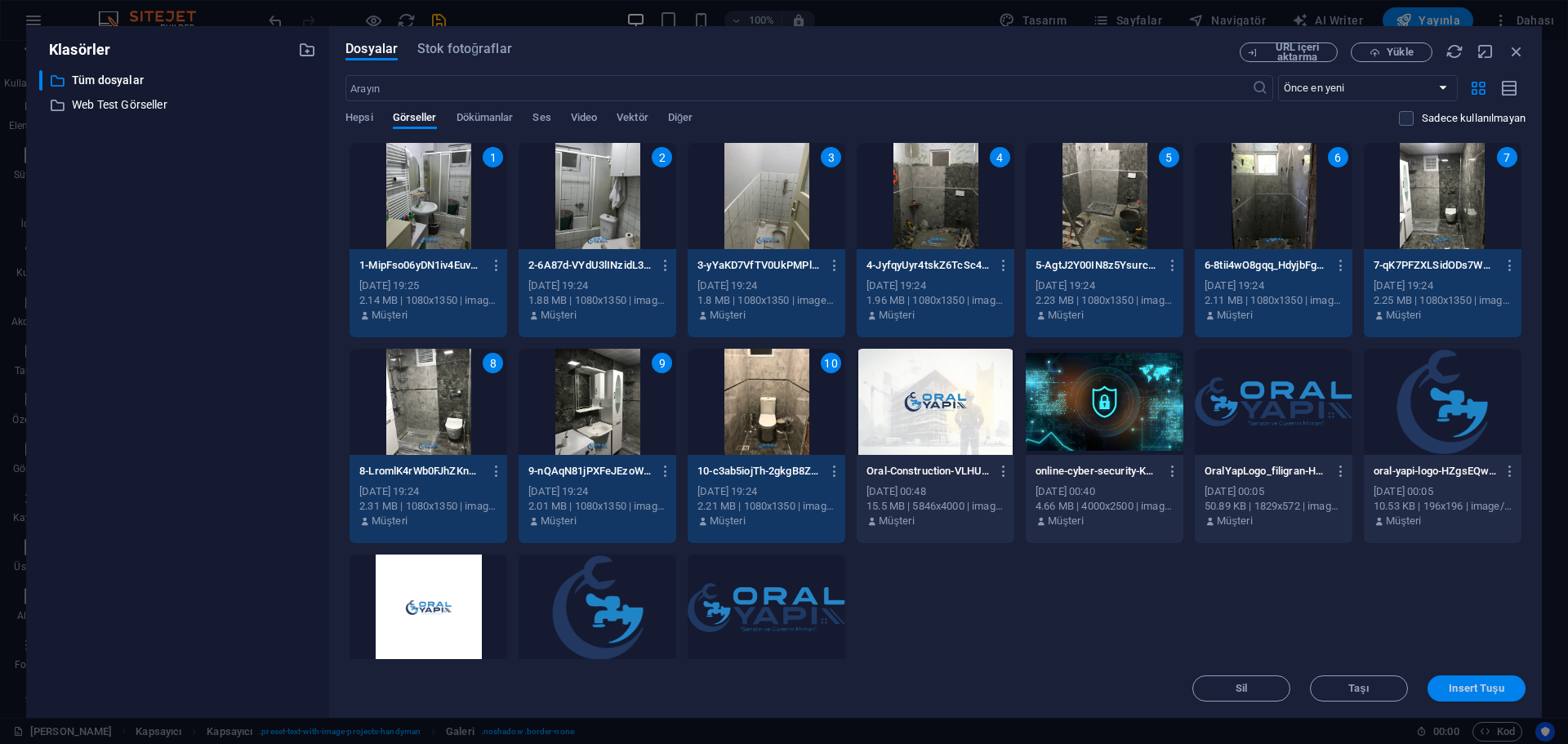
click at [1452, 689] on span "Insert Tuşu" at bounding box center [1476, 688] width 55 height 10
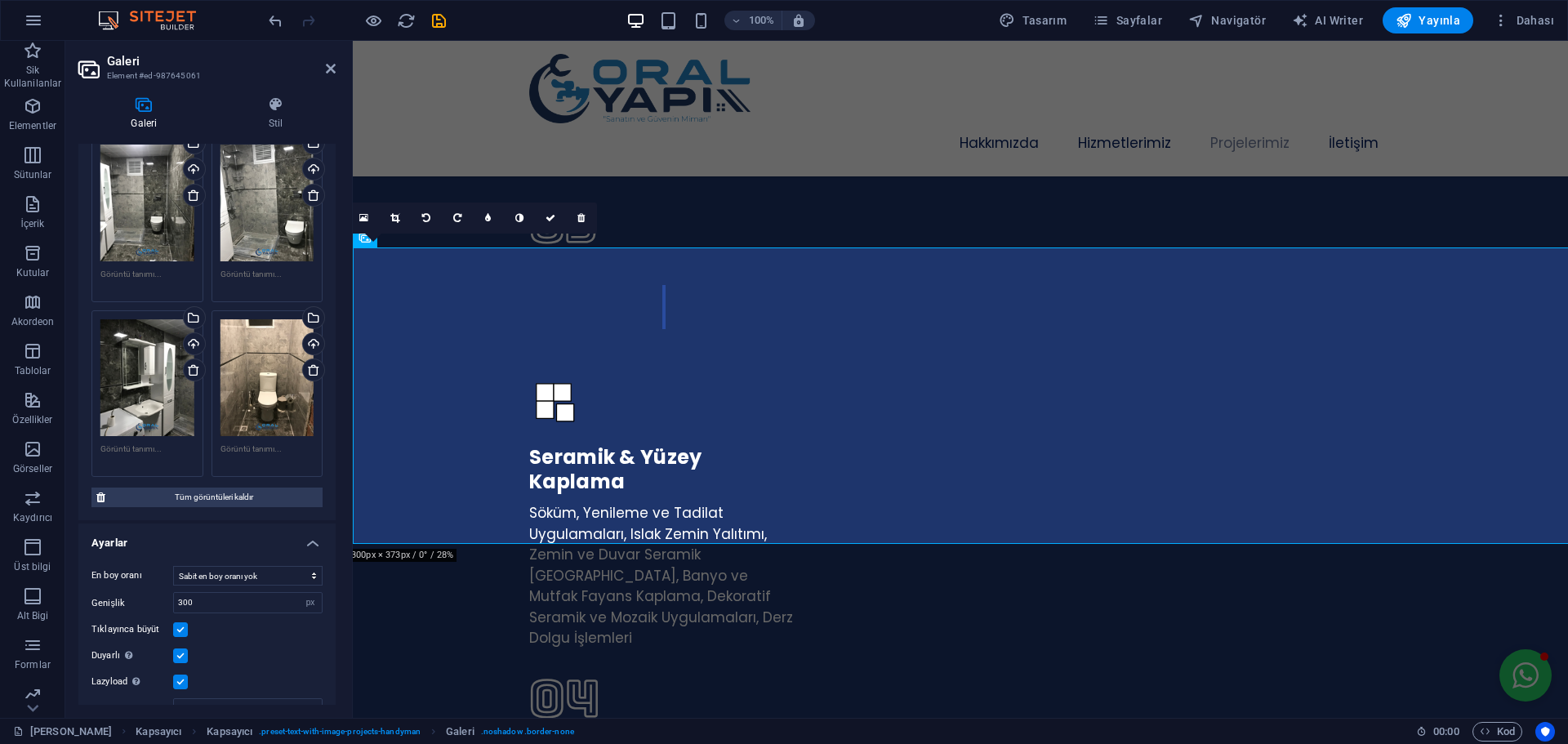
scroll to position [458, 0]
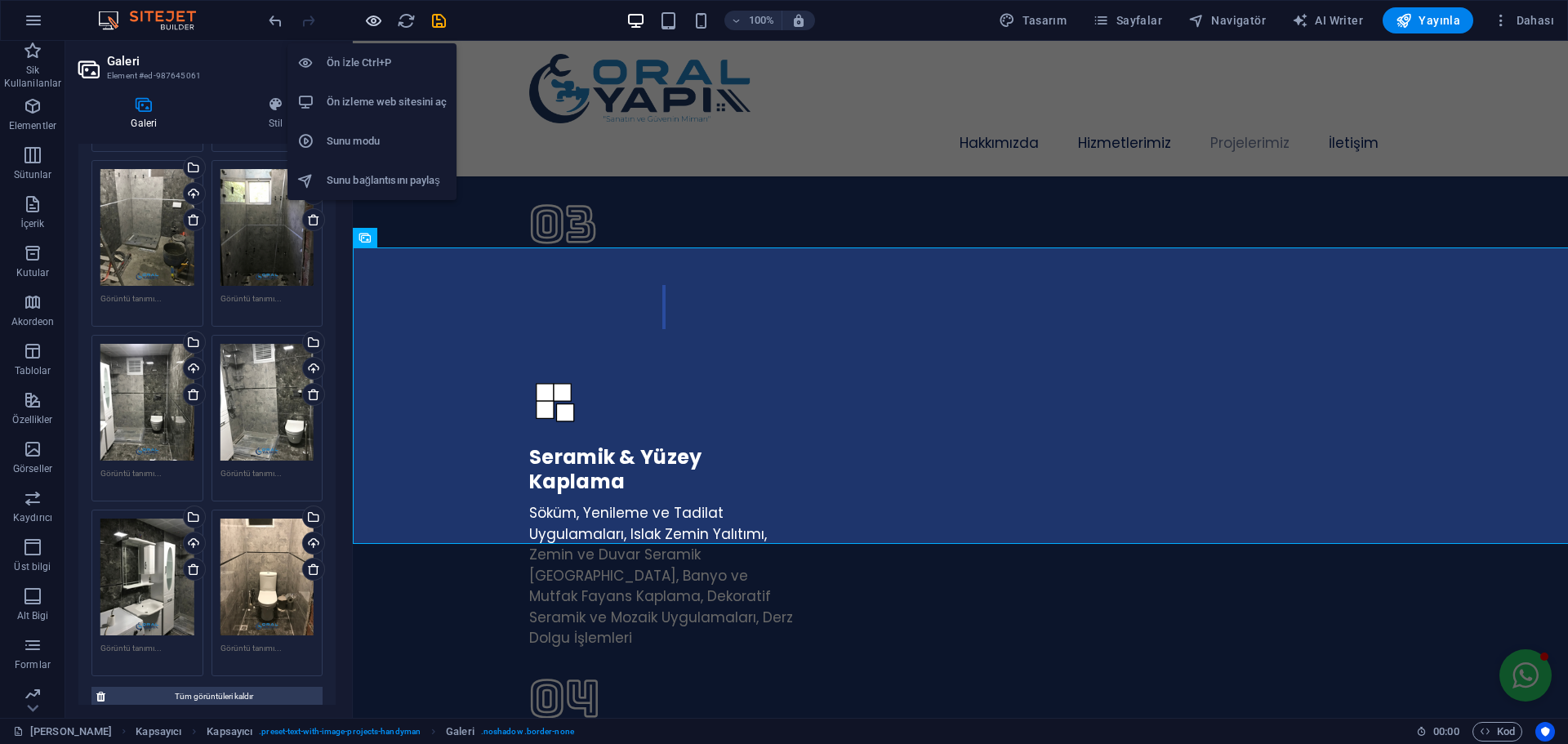
click at [370, 18] on icon "button" at bounding box center [373, 20] width 18 height 18
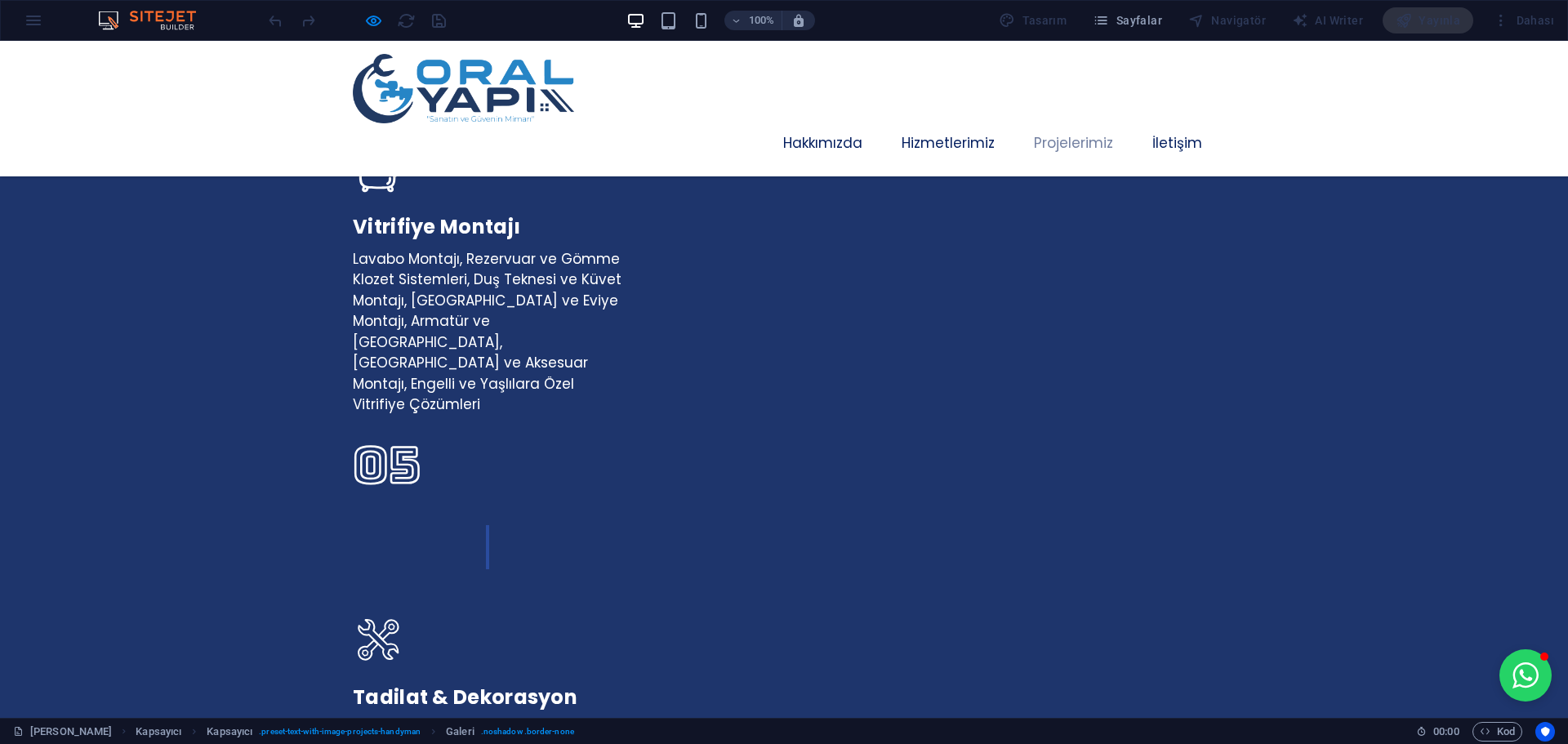
scroll to position [3685, 0]
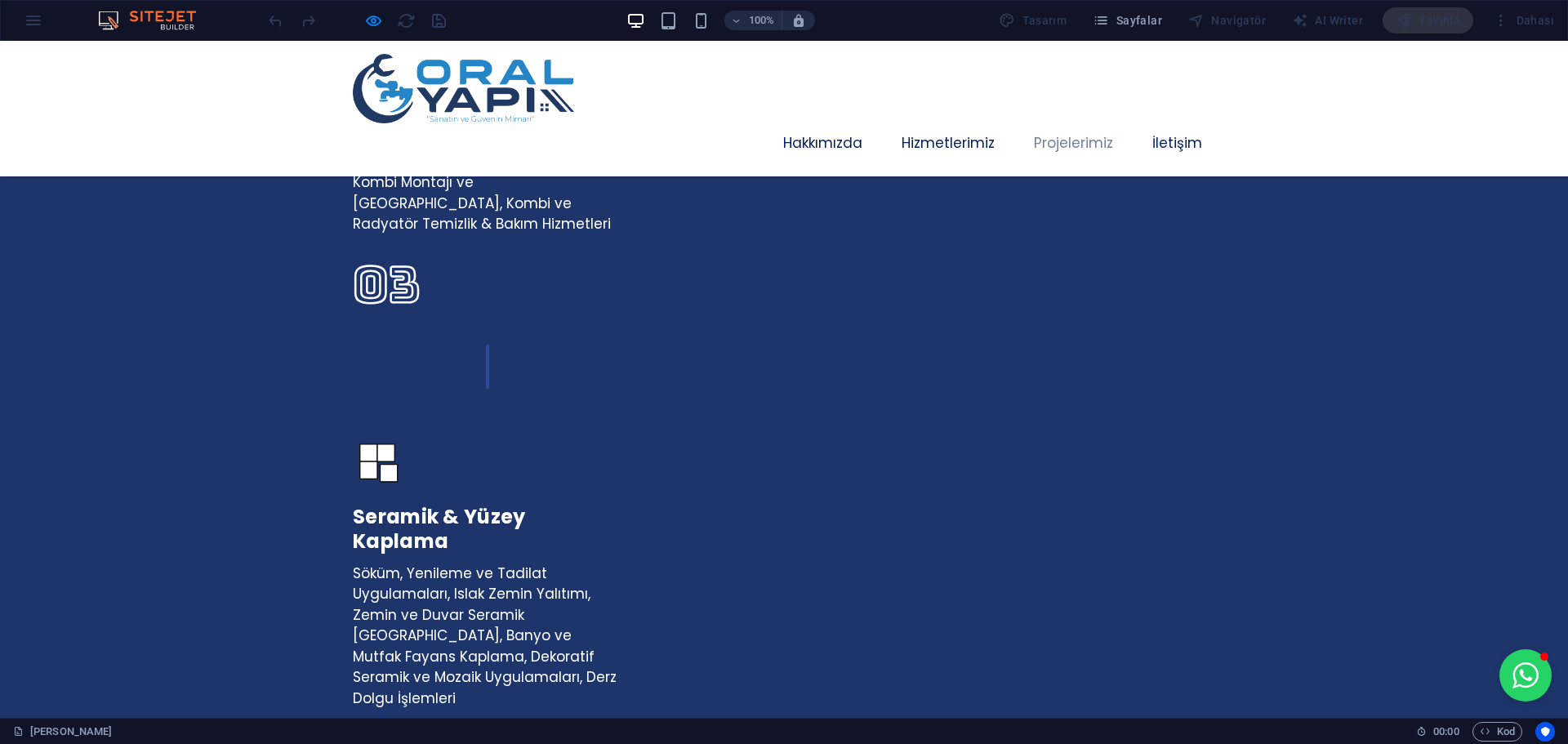
scroll to position [2950, 0]
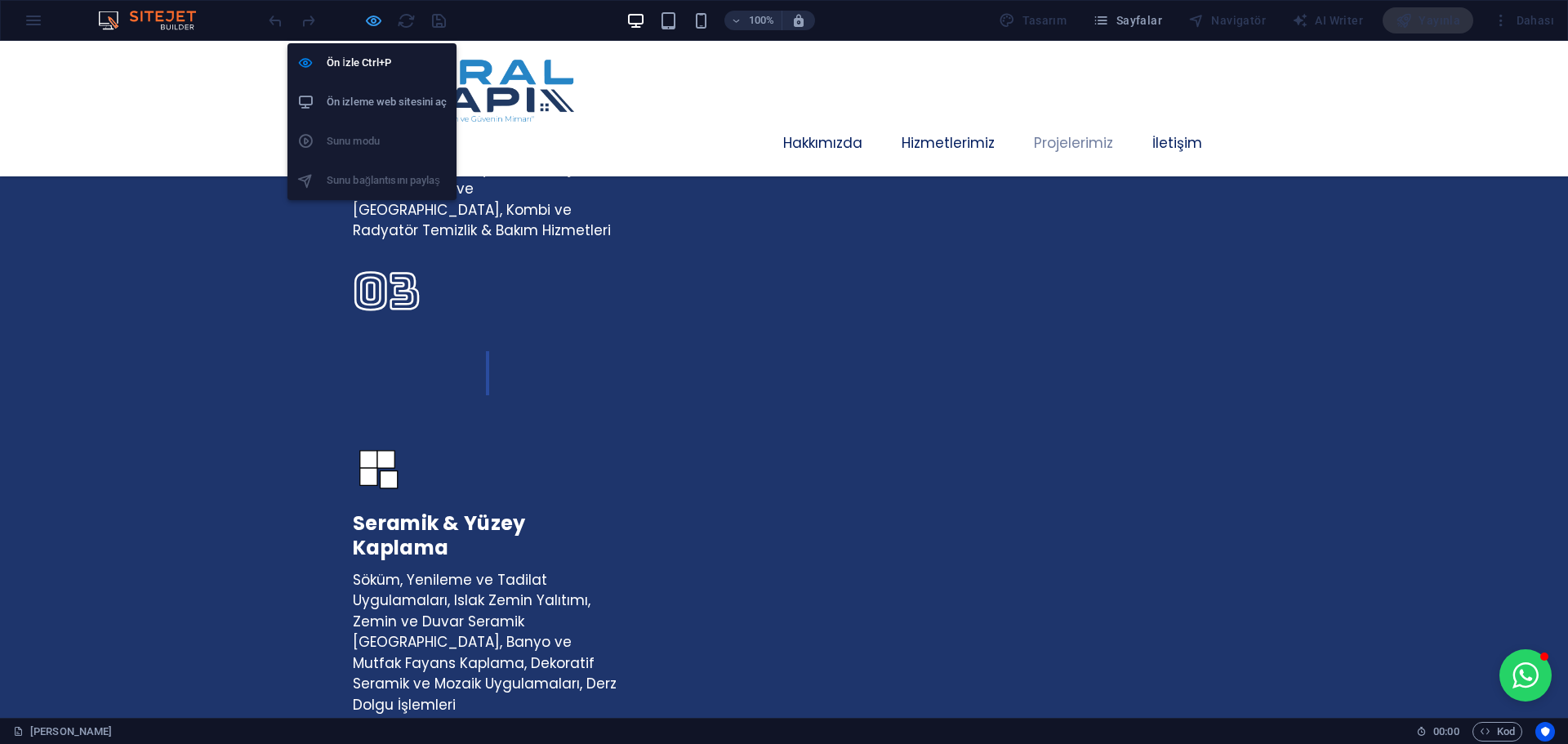
click at [373, 17] on icon "button" at bounding box center [373, 20] width 18 height 18
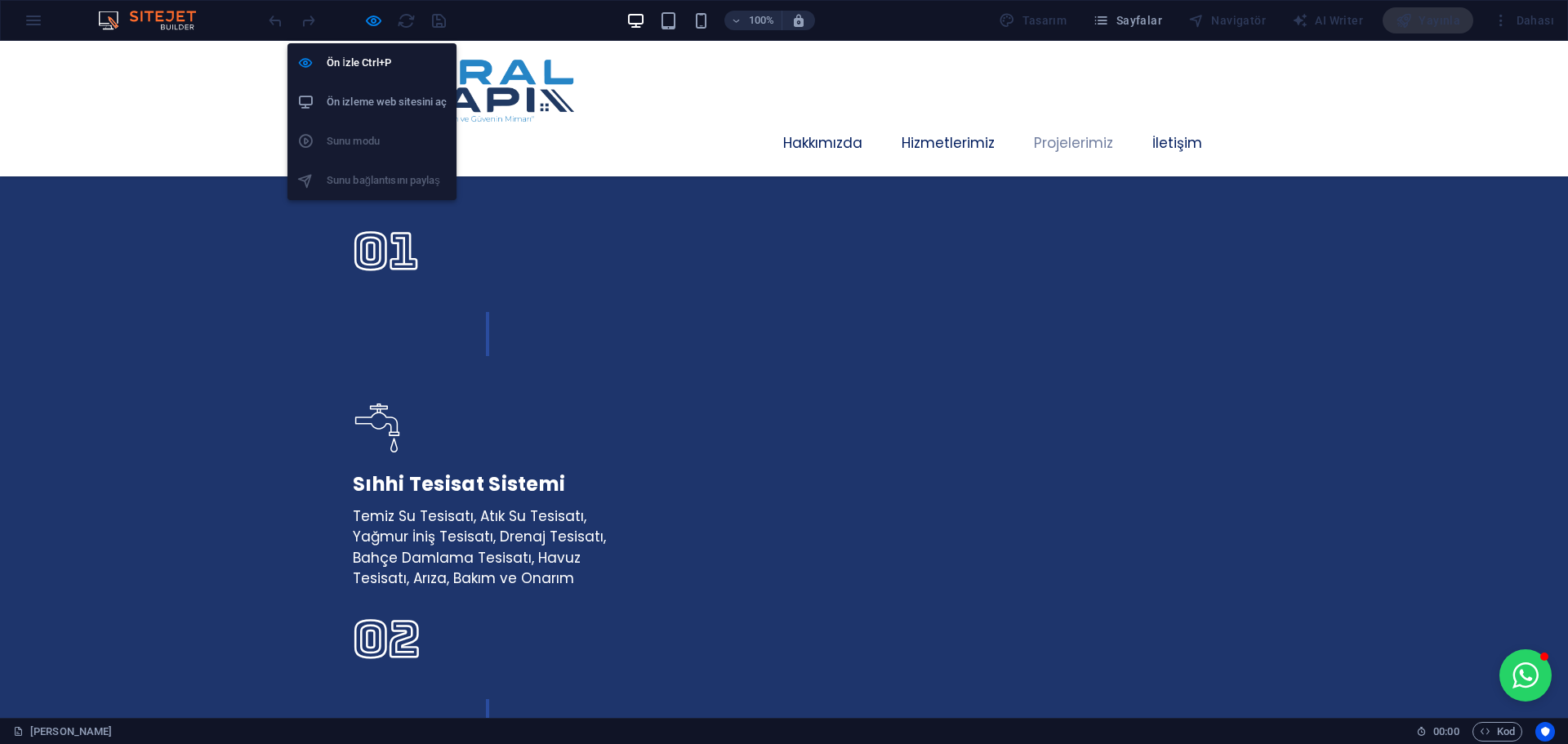
scroll to position [3827, 0]
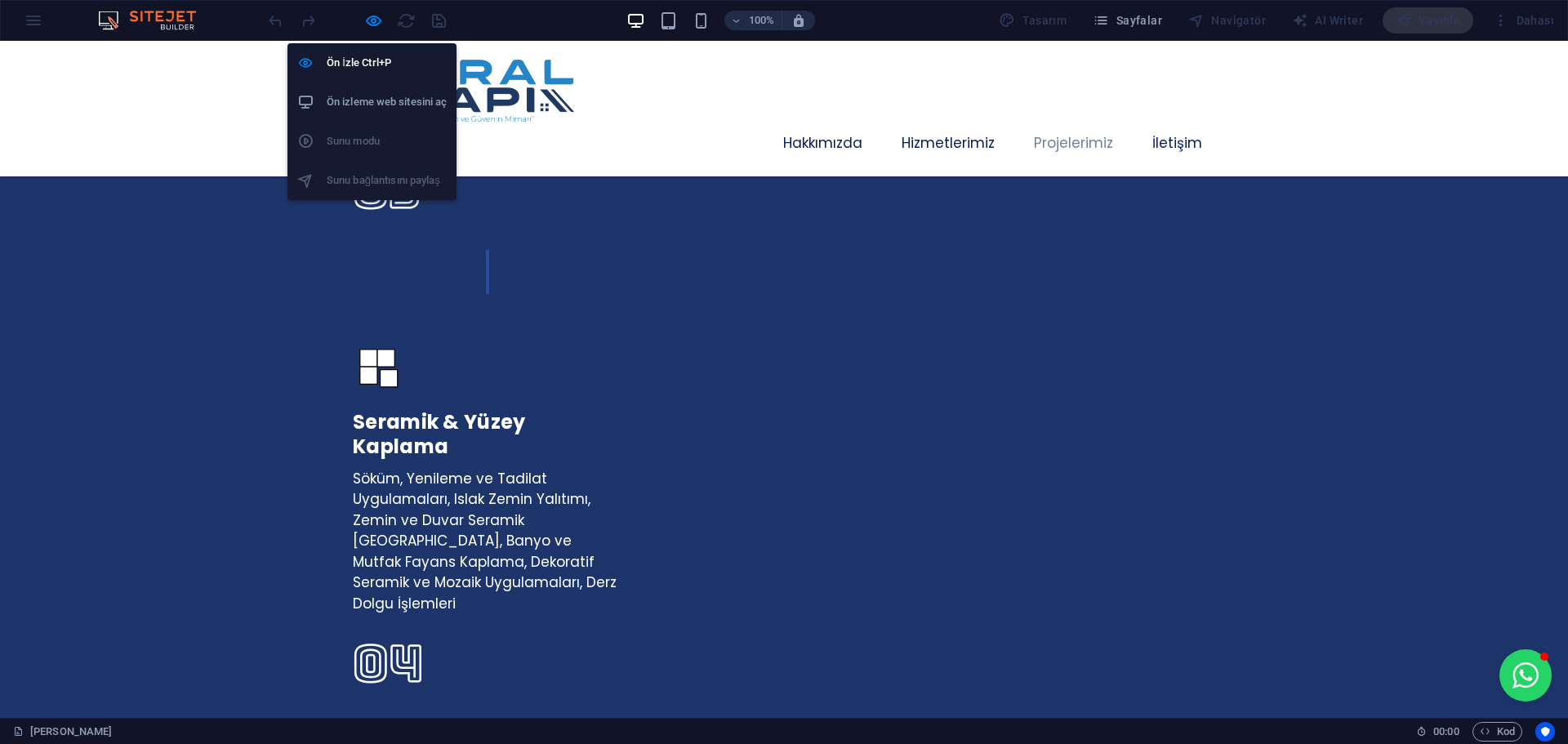
select select "px"
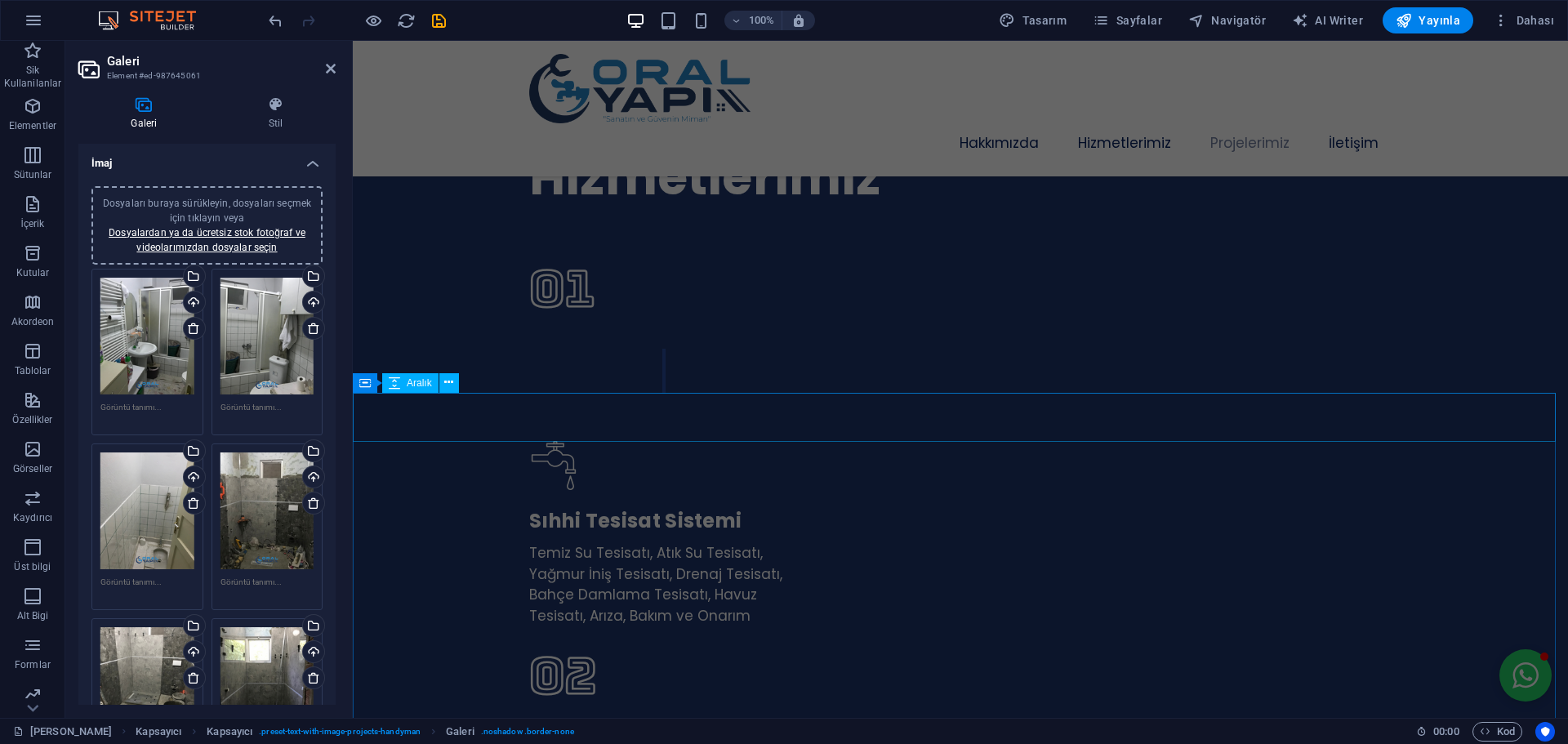
scroll to position [2929, 0]
select select "px"
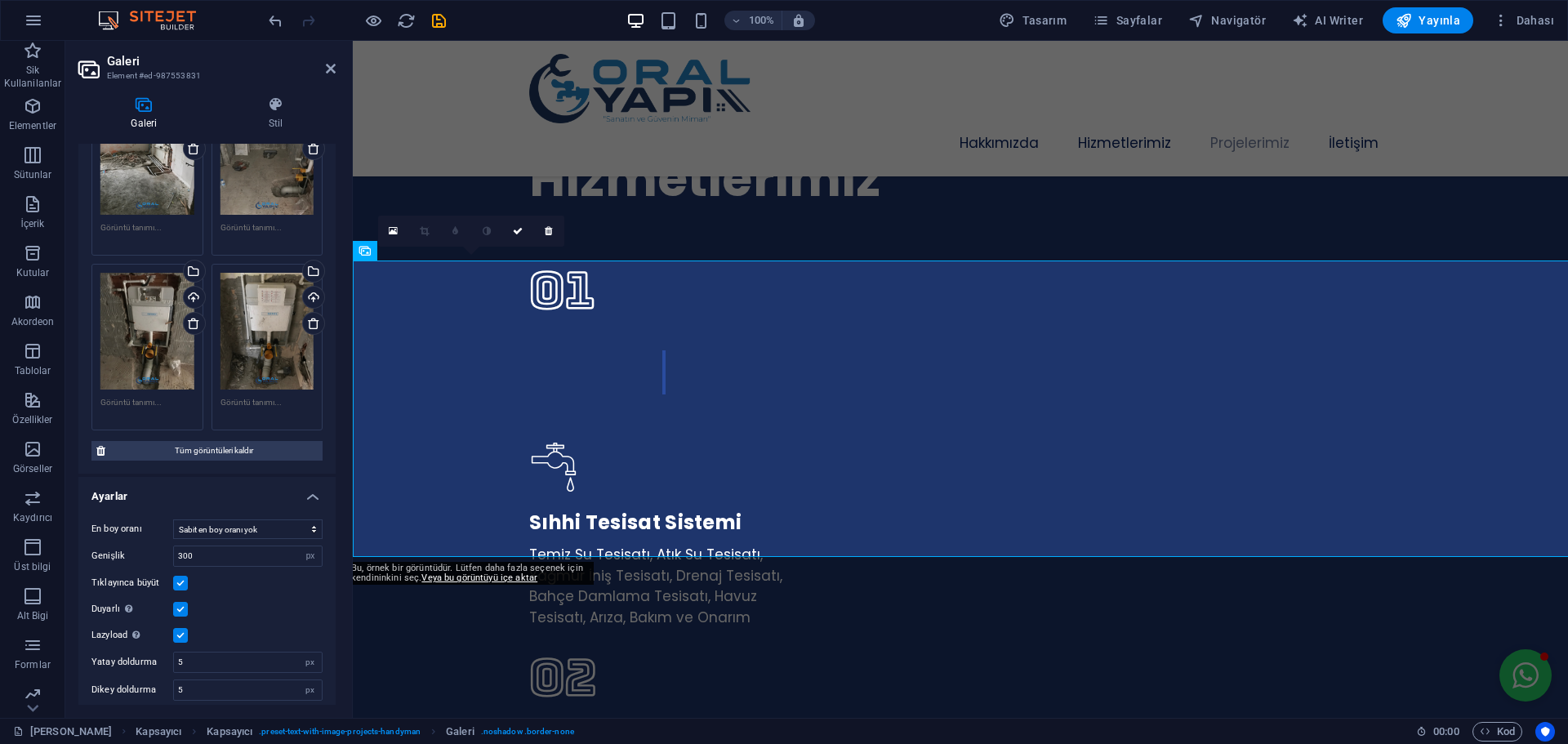
scroll to position [357, 0]
click at [214, 444] on span "Tüm görüntüleri kaldır" at bounding box center [214, 449] width 208 height 19
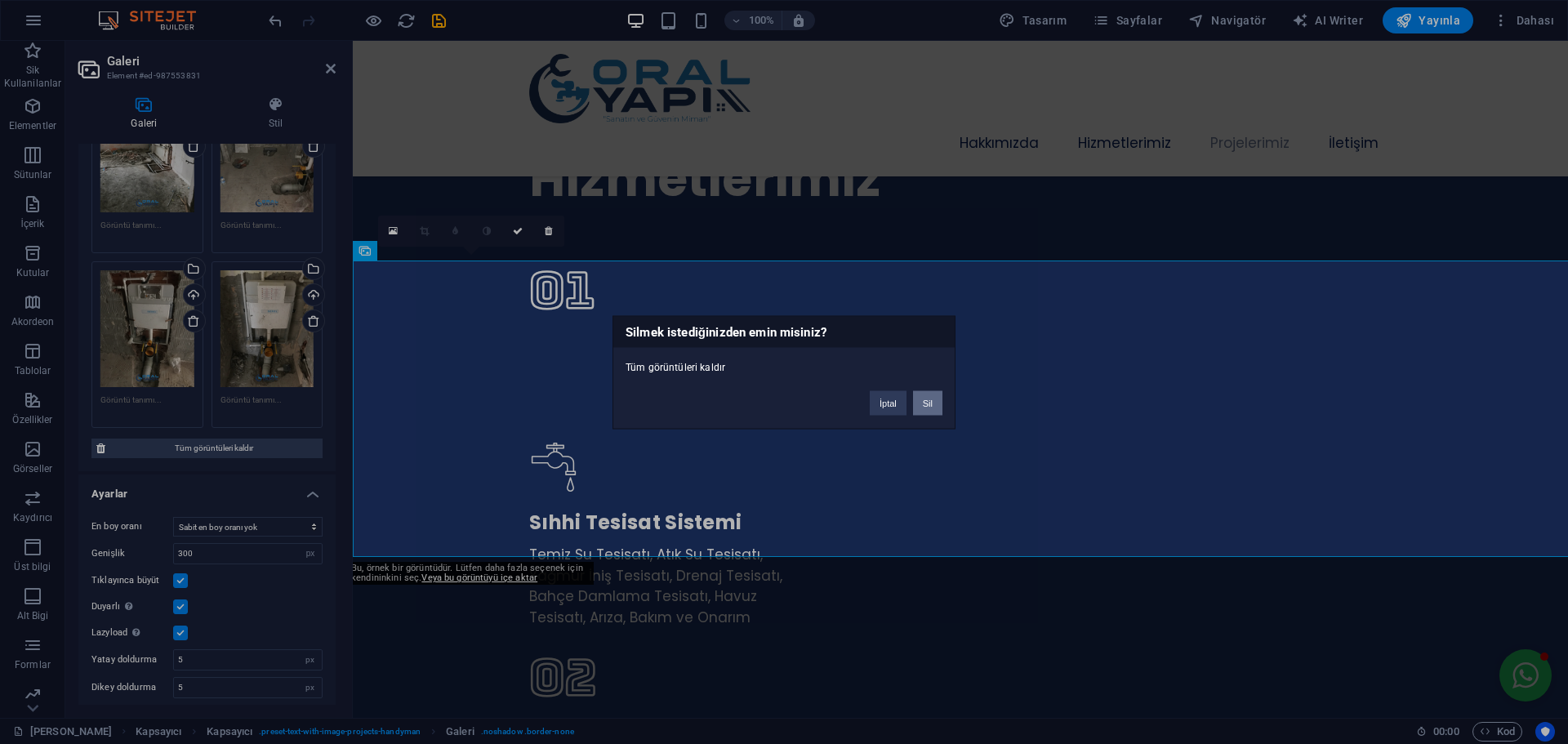
click at [928, 406] on button "Sil" at bounding box center [927, 403] width 29 height 25
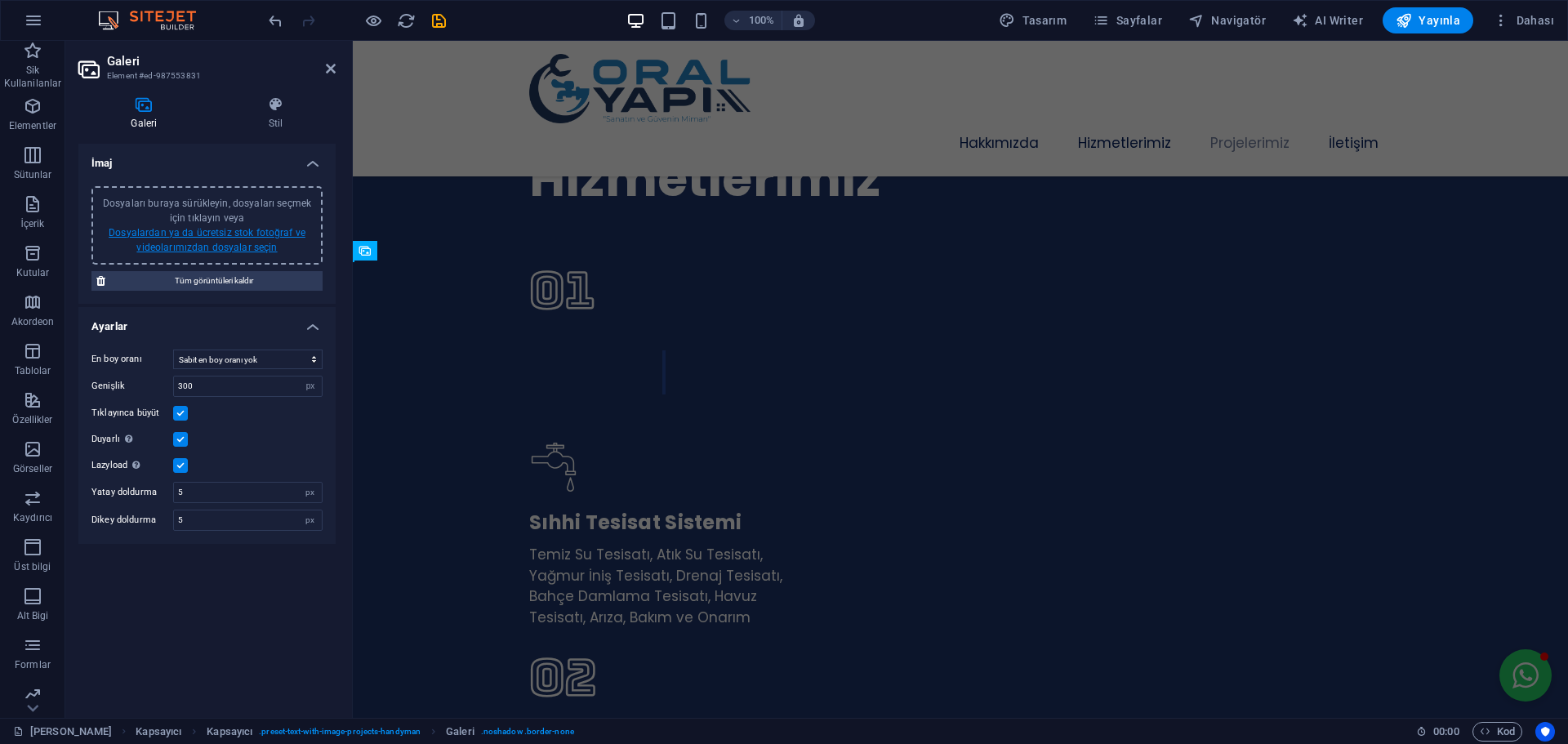
click at [222, 244] on link "Dosyalardan ya da ücretsiz stok fotoğraf ve videolarımızdan dosyalar seçin" at bounding box center [207, 240] width 197 height 26
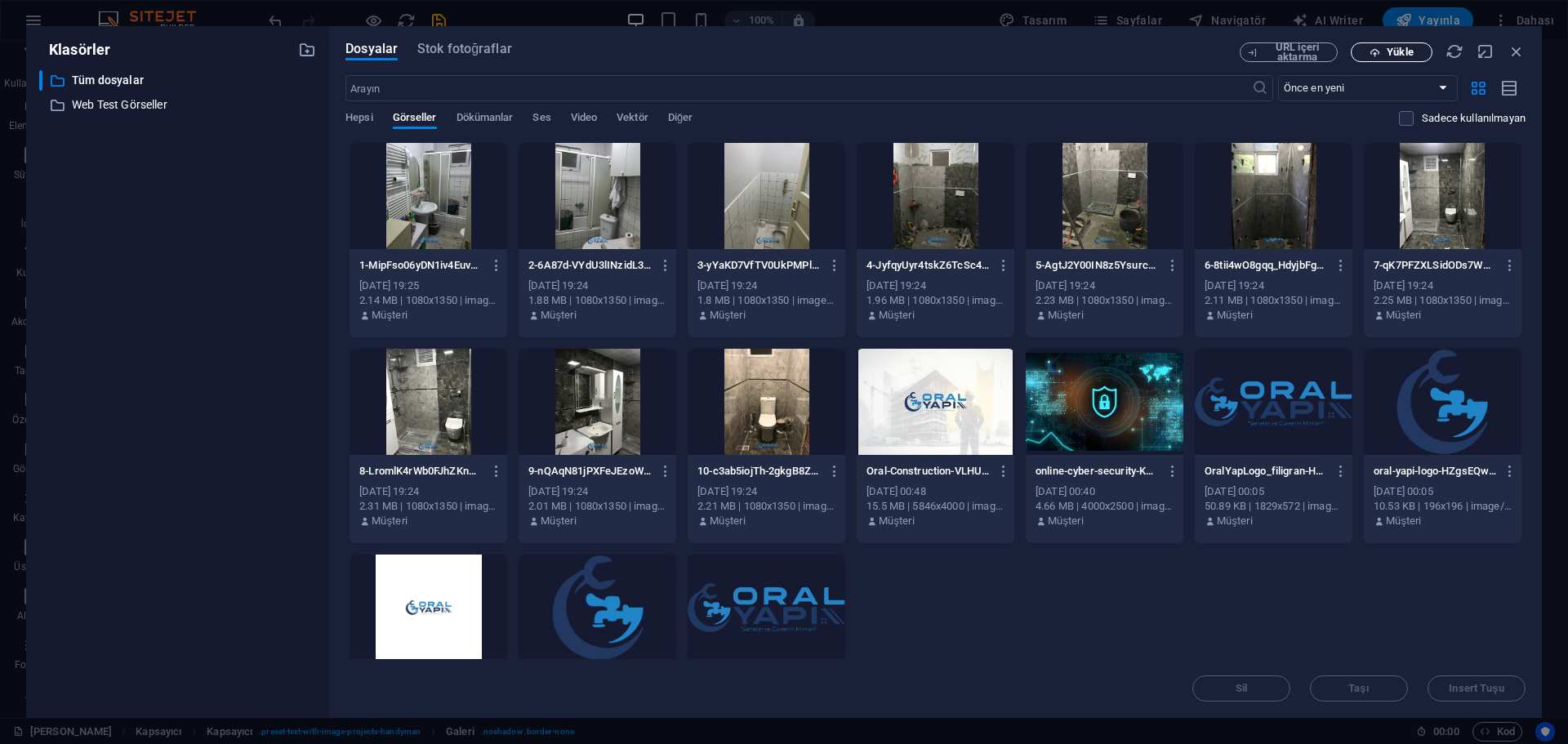
click at [1382, 55] on span "Yükle" at bounding box center [1391, 53] width 67 height 11
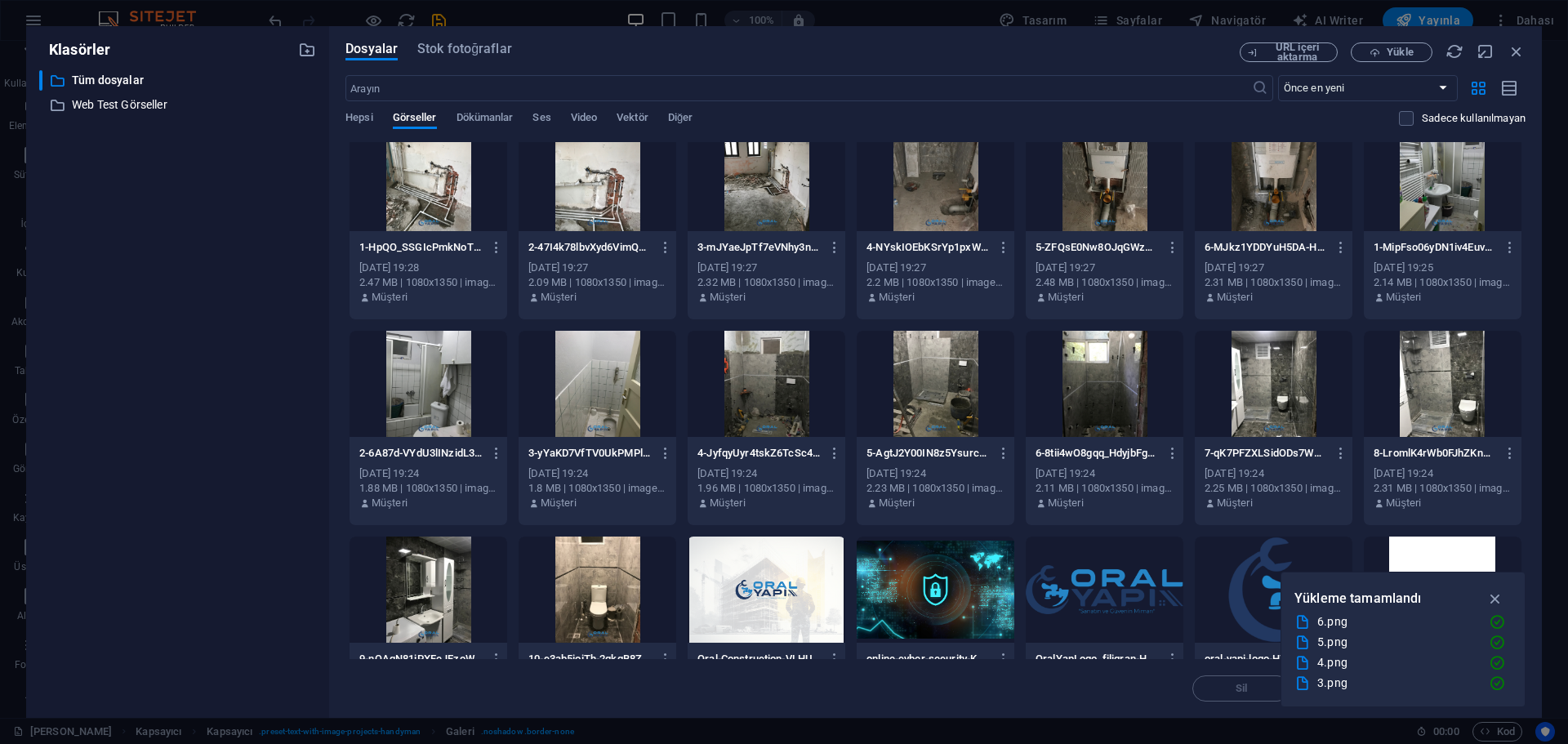
scroll to position [0, 0]
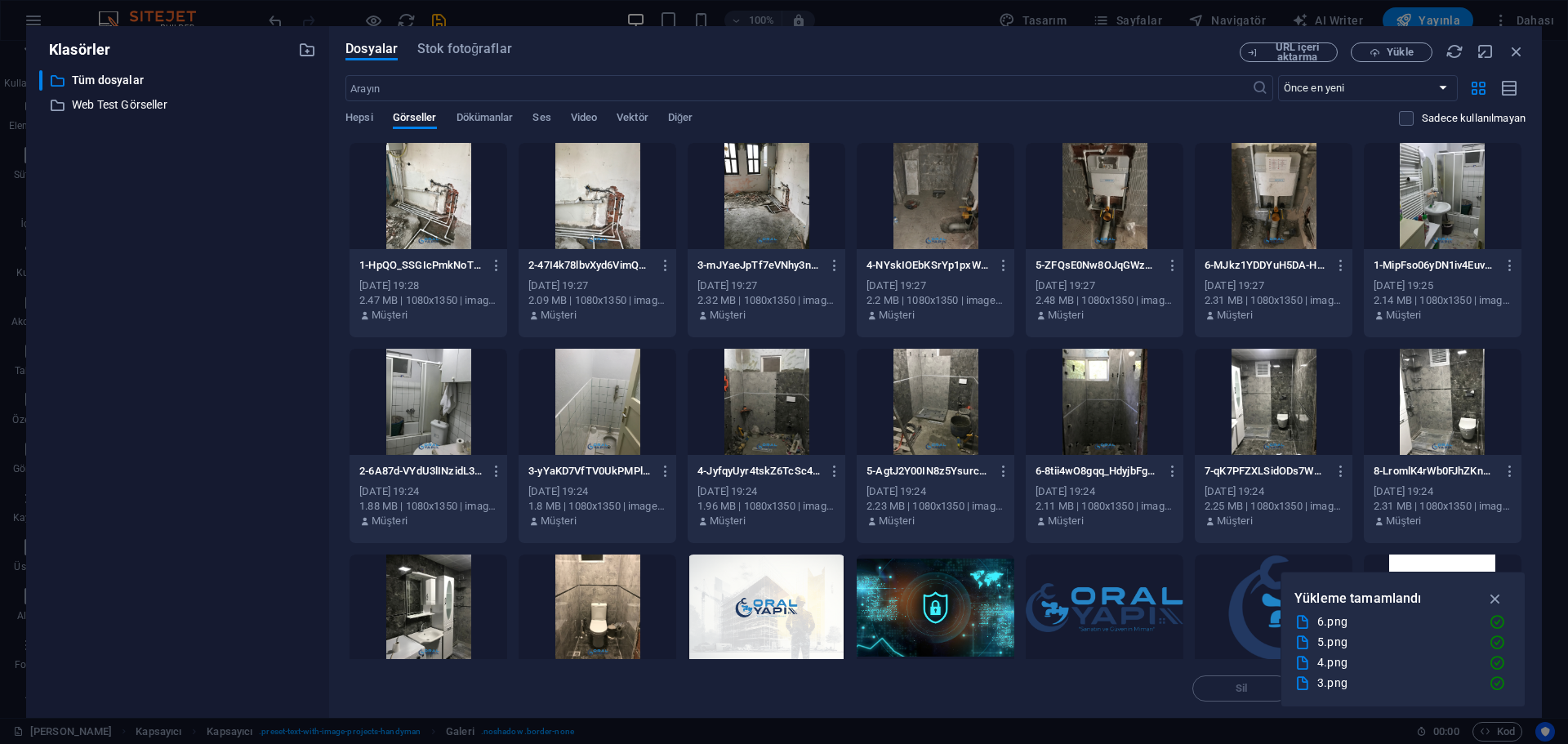
click at [444, 208] on div at bounding box center [427, 195] width 157 height 106
click at [615, 210] on div at bounding box center [597, 195] width 157 height 106
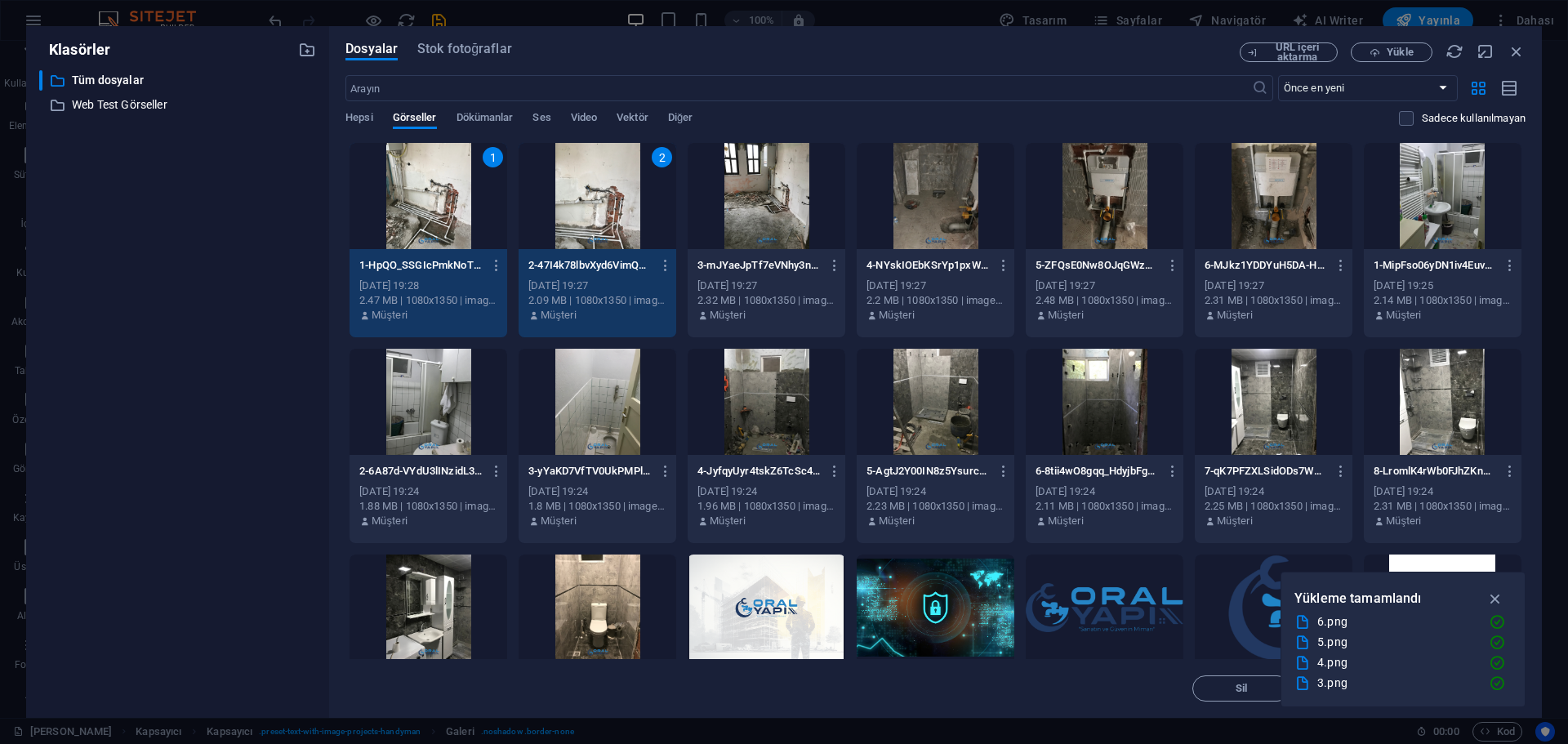
click at [754, 211] on div at bounding box center [766, 195] width 157 height 106
click at [914, 219] on div at bounding box center [935, 195] width 157 height 106
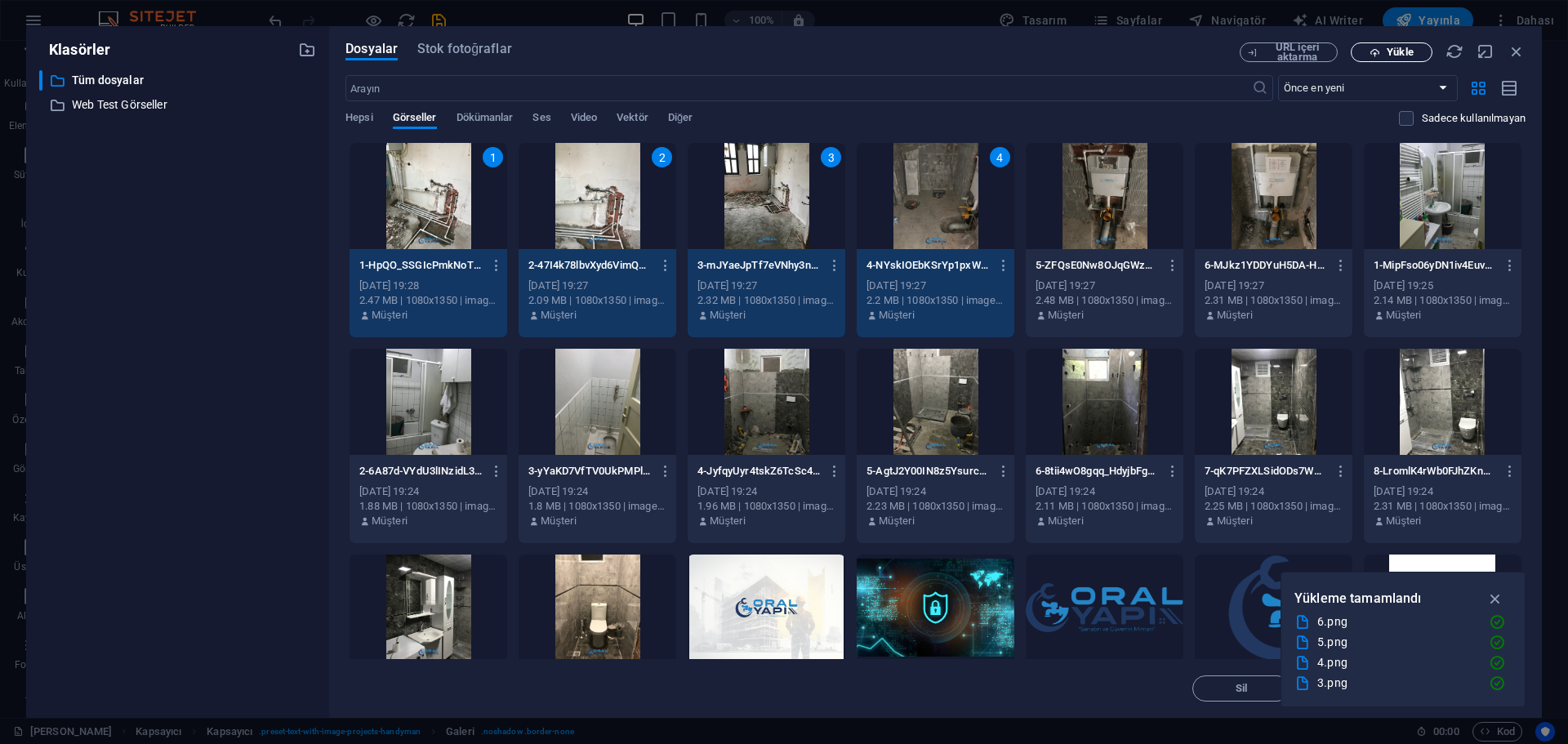
click at [1387, 49] on span "Yükle" at bounding box center [1399, 52] width 26 height 10
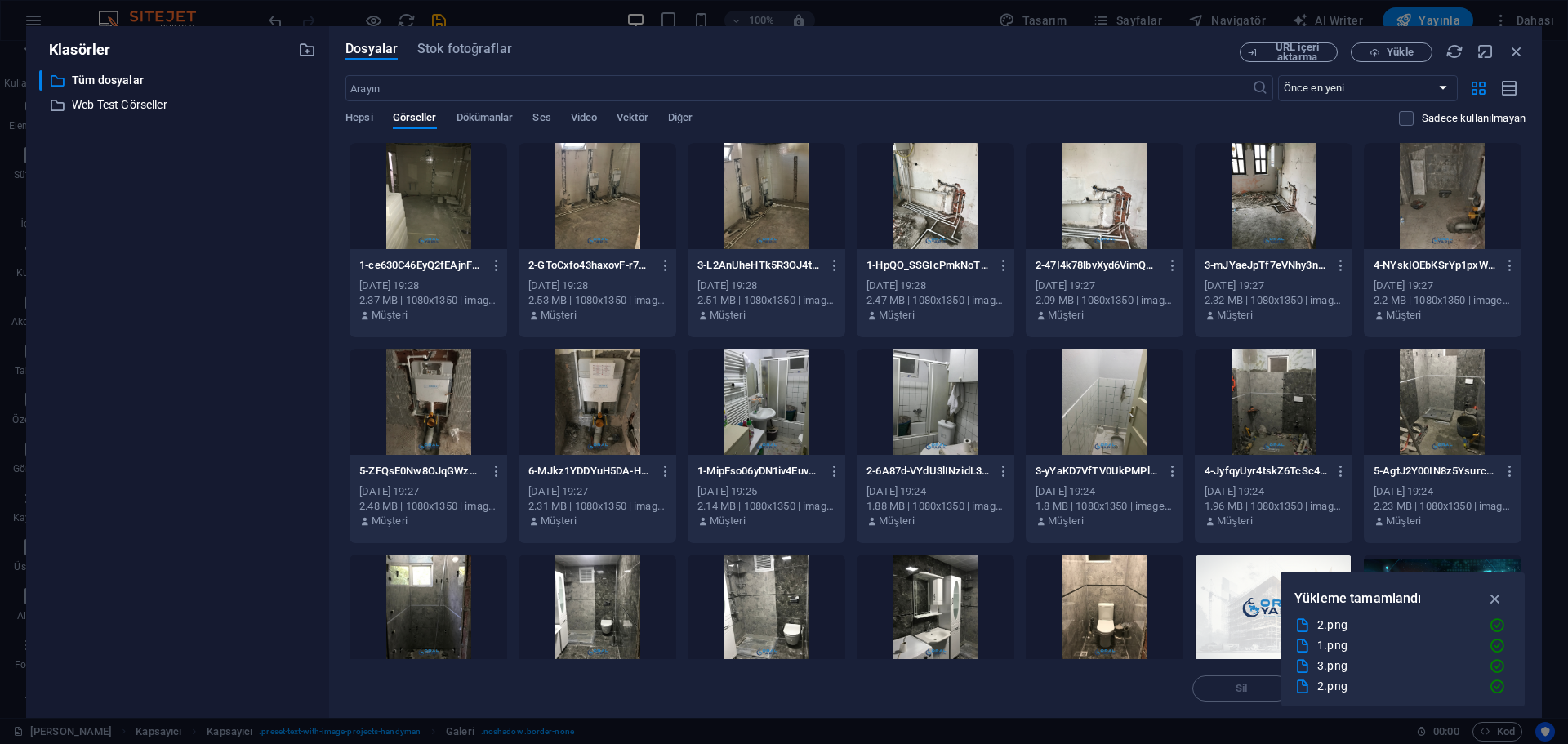
scroll to position [102, 0]
click at [1498, 603] on icon "button" at bounding box center [1495, 598] width 18 height 18
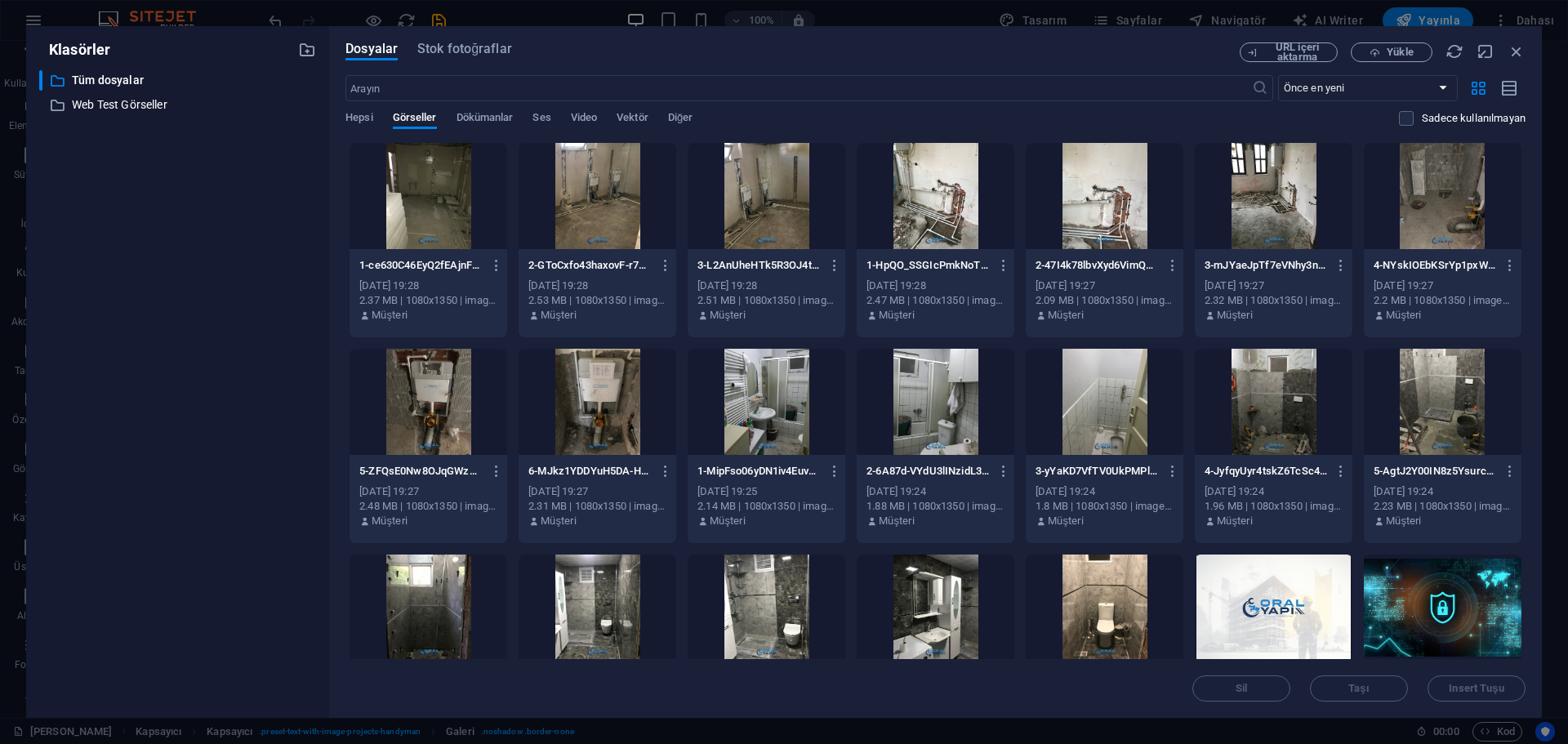
click at [940, 215] on div at bounding box center [935, 195] width 157 height 106
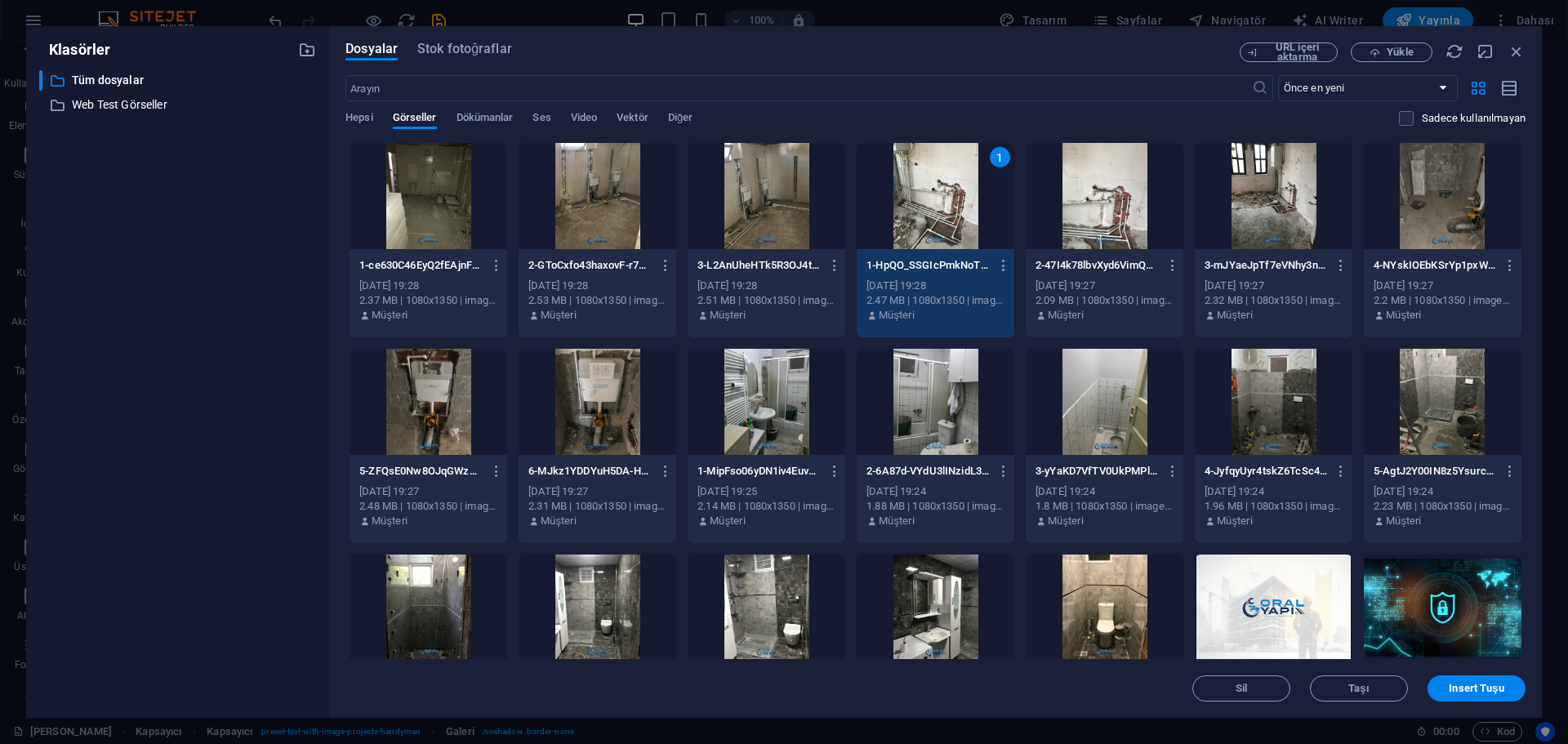
click at [1105, 215] on div at bounding box center [1104, 195] width 157 height 106
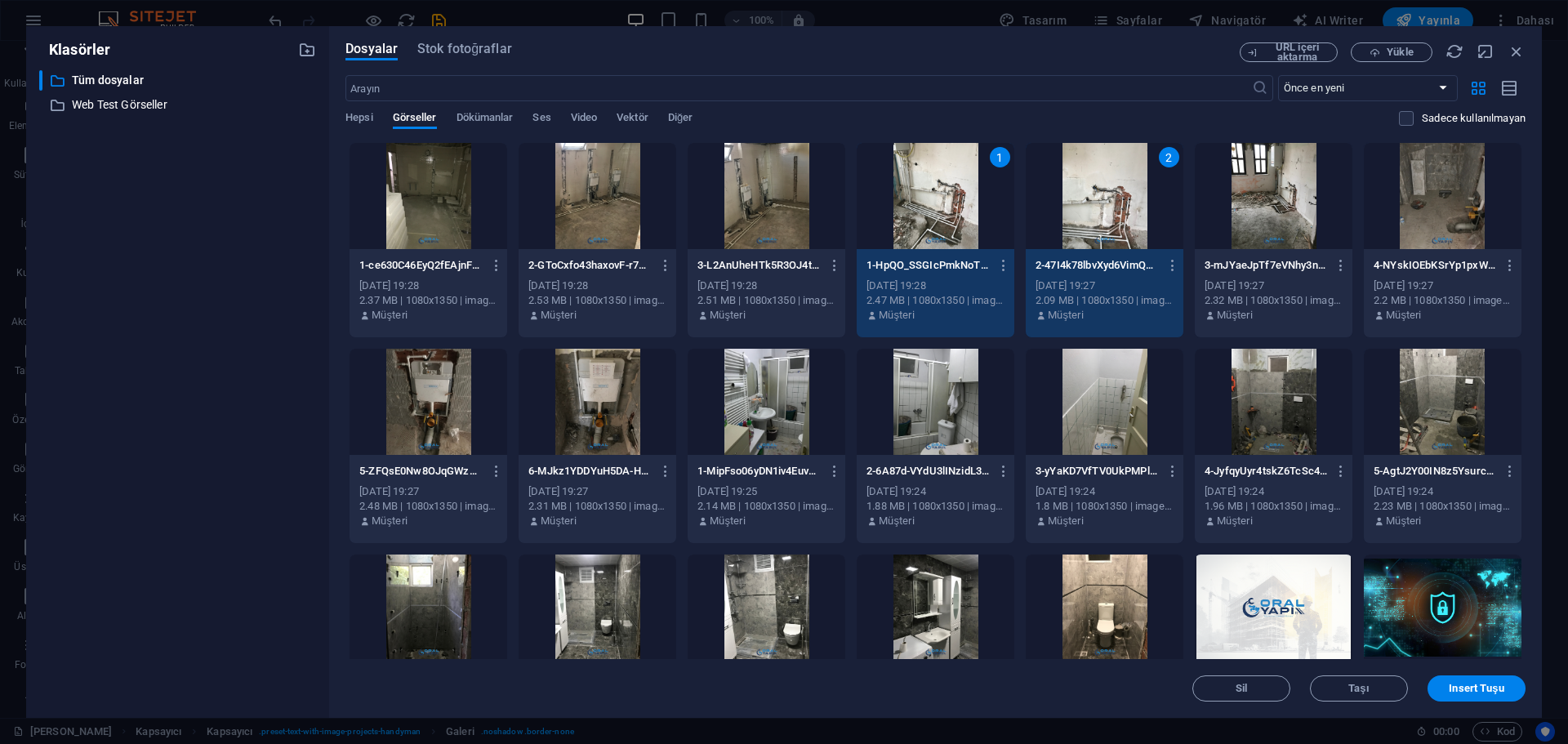
click at [1271, 219] on div at bounding box center [1273, 195] width 157 height 106
click at [1445, 218] on div at bounding box center [1441, 195] width 157 height 106
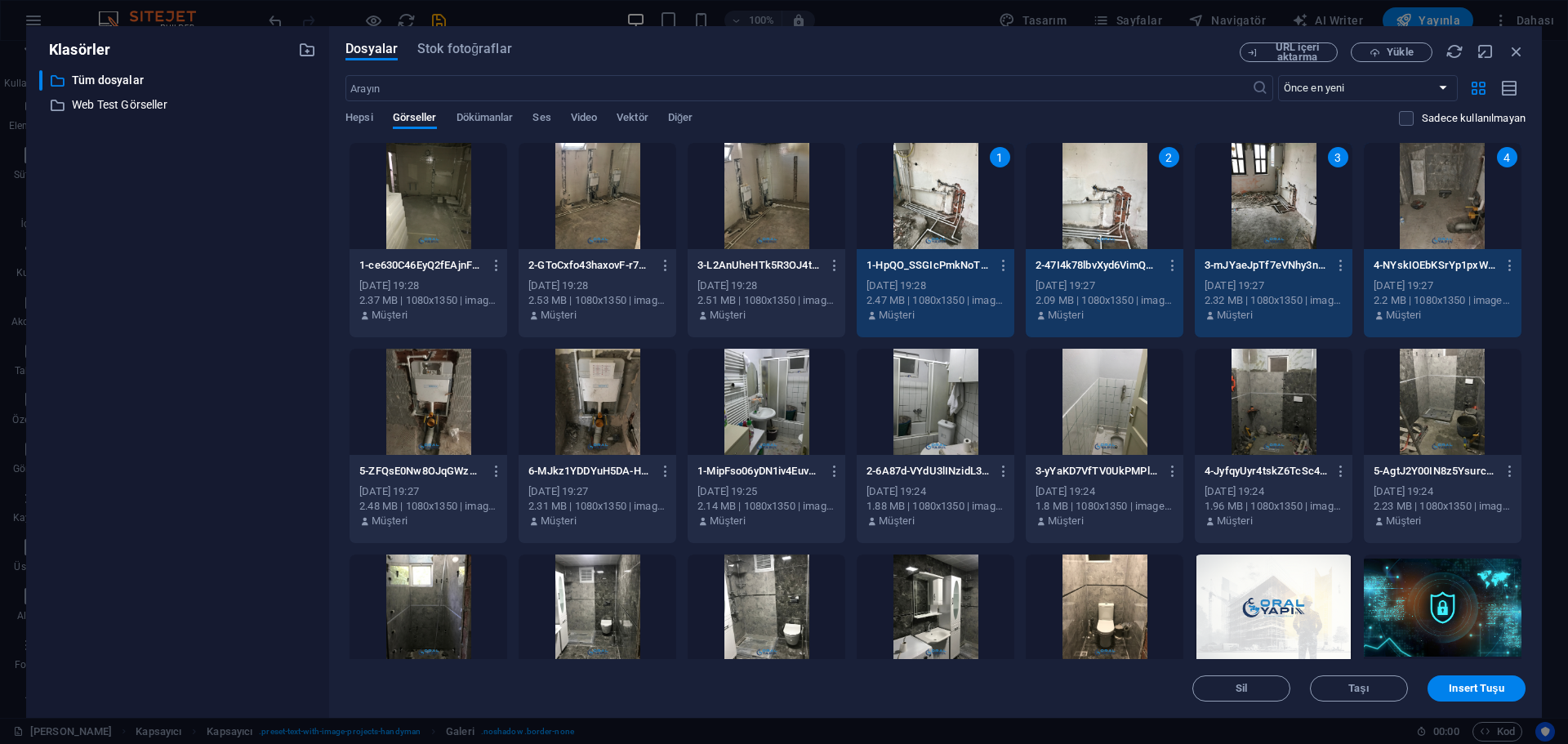
click at [413, 439] on div at bounding box center [427, 401] width 157 height 106
click at [583, 430] on div at bounding box center [597, 401] width 157 height 106
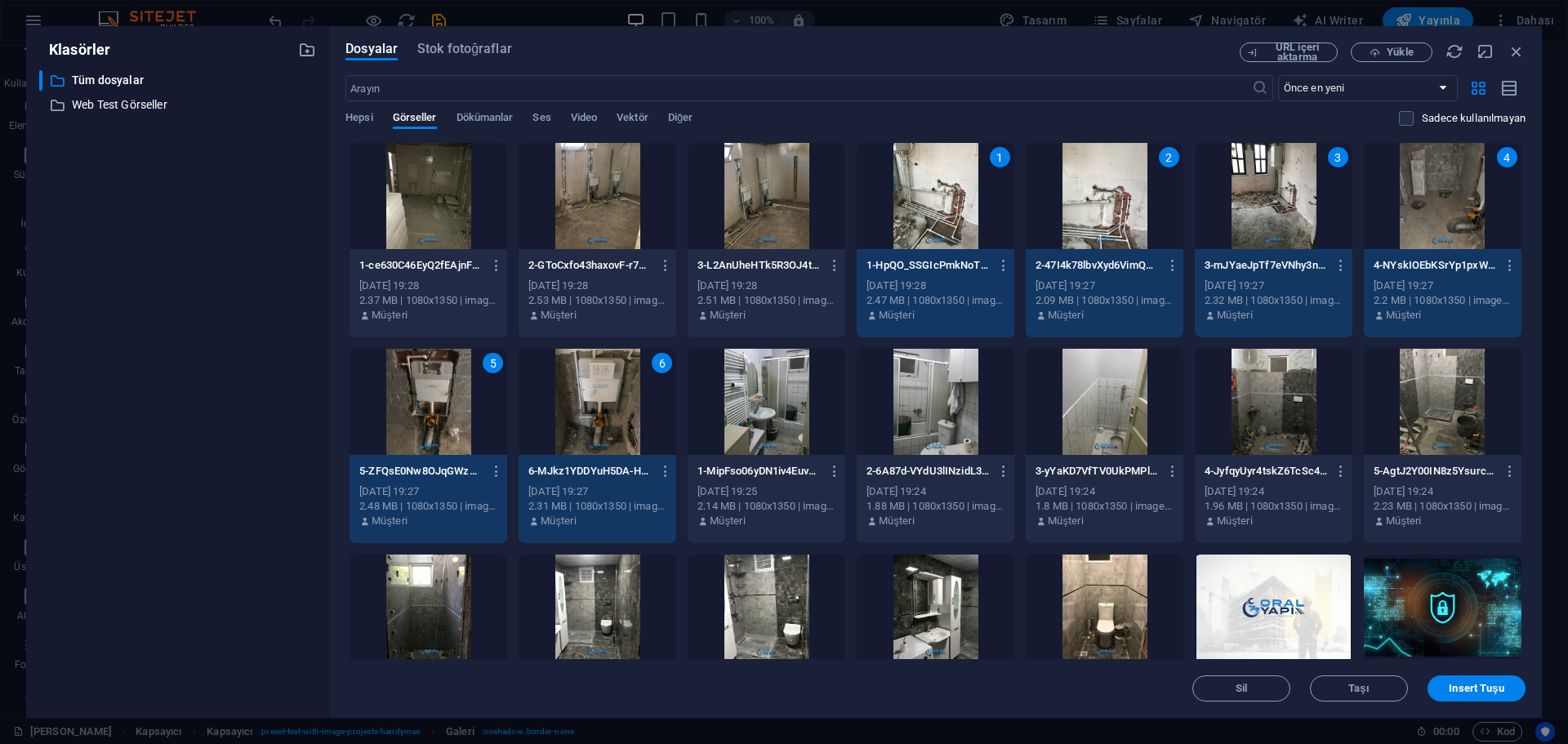
drag, startPoint x: 446, startPoint y: 207, endPoint x: 544, endPoint y: 208, distance: 98.0
click at [445, 207] on div at bounding box center [427, 195] width 157 height 106
click at [583, 211] on div at bounding box center [597, 195] width 157 height 106
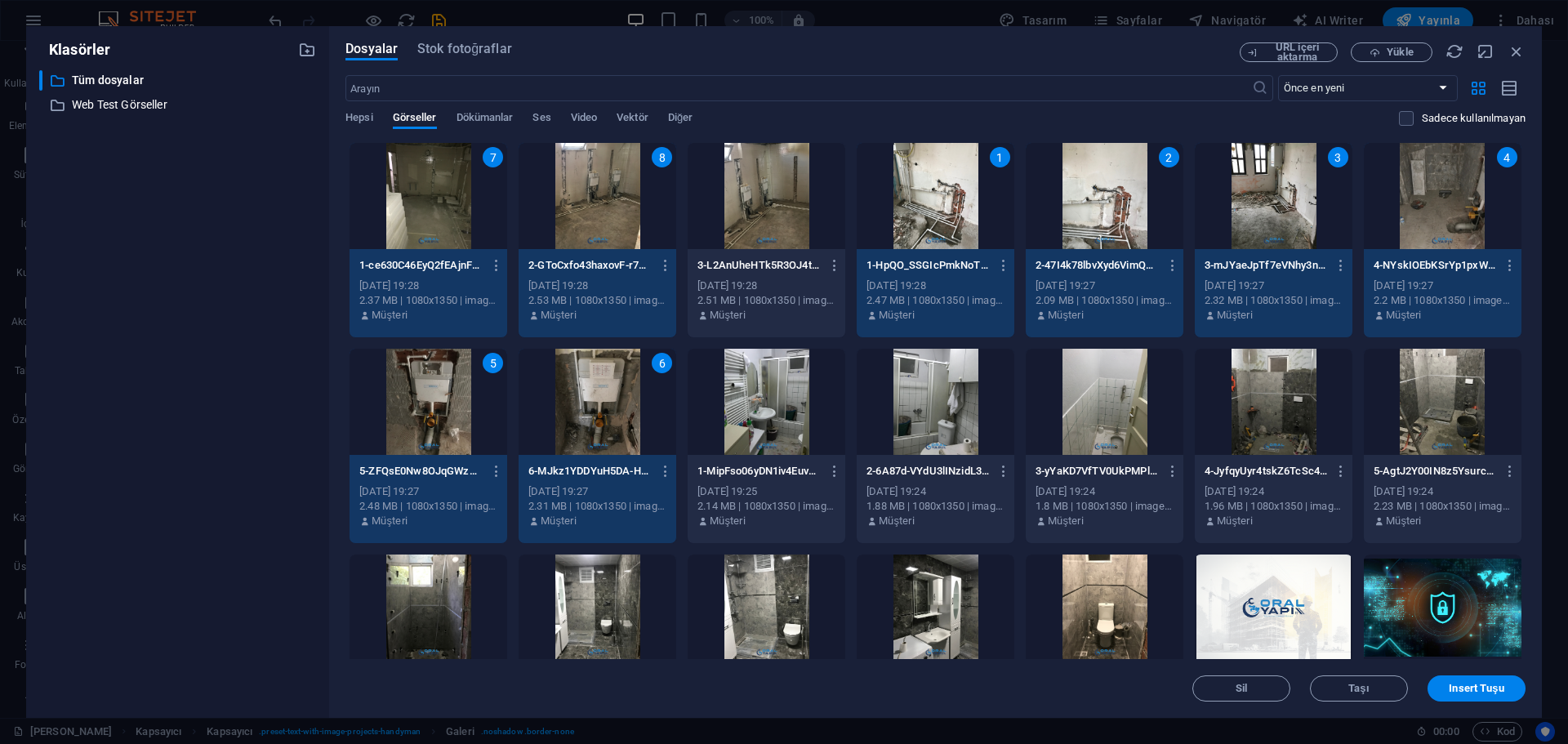
click at [769, 205] on div at bounding box center [766, 195] width 157 height 106
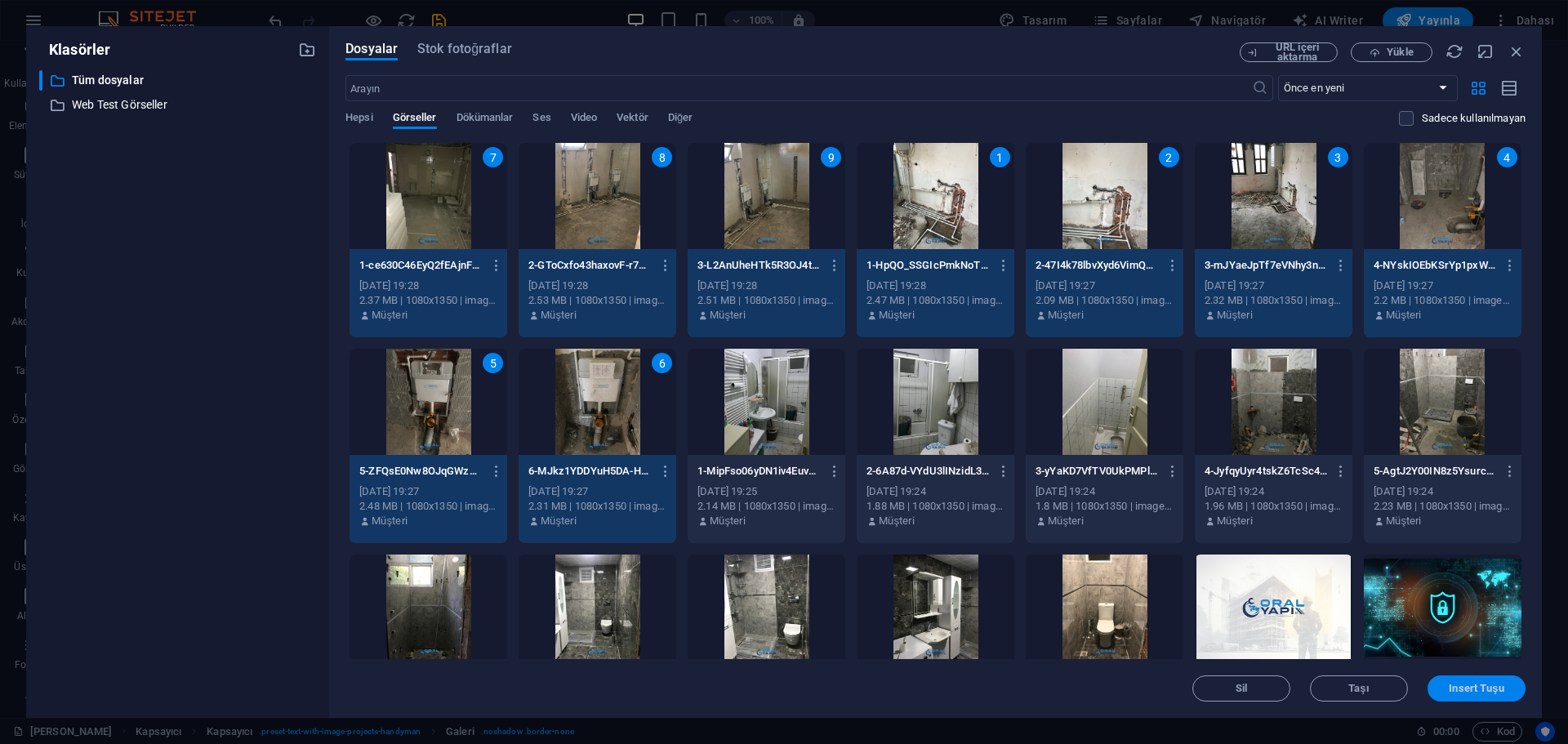
click at [1488, 690] on span "Insert Tuşu" at bounding box center [1476, 688] width 55 height 10
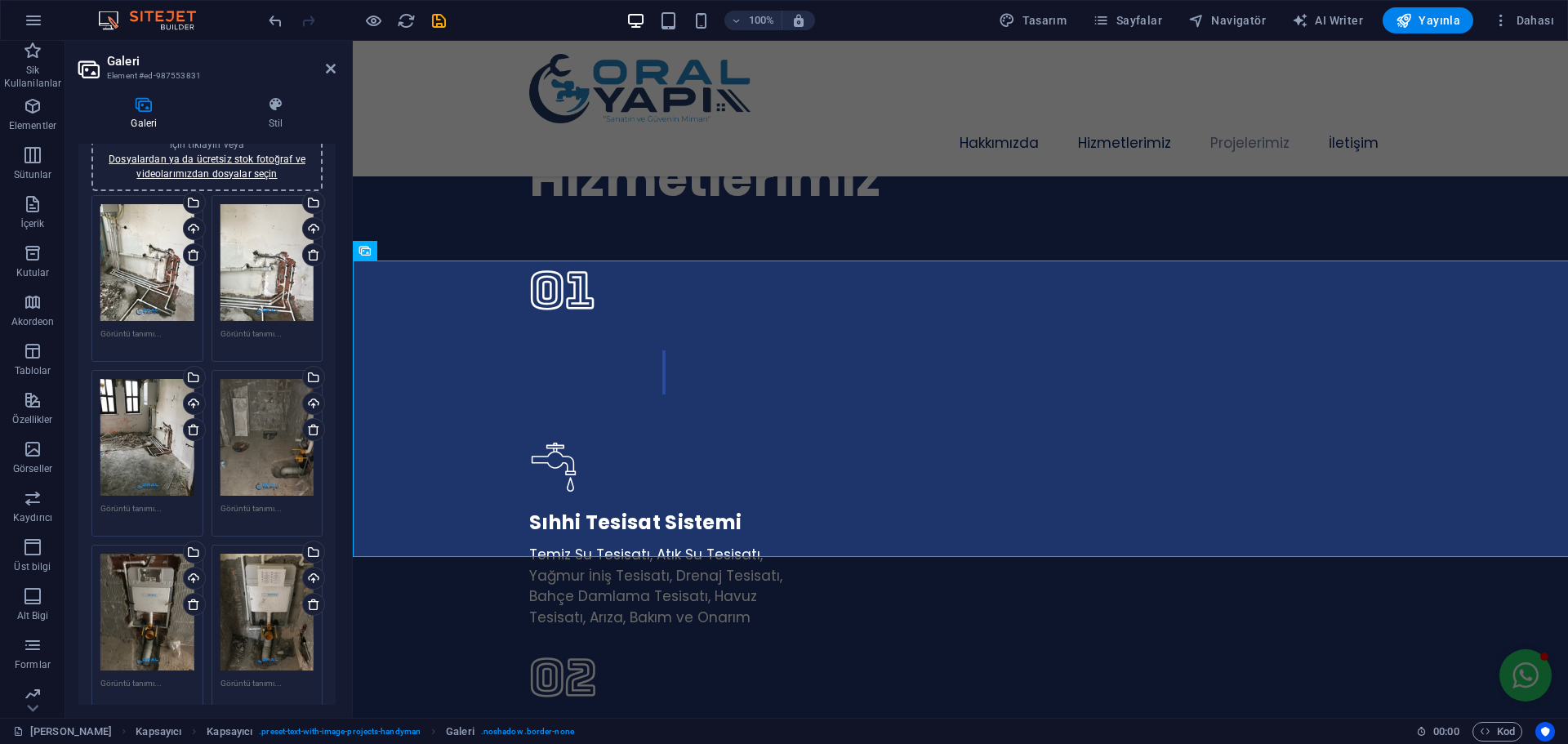
scroll to position [0, 0]
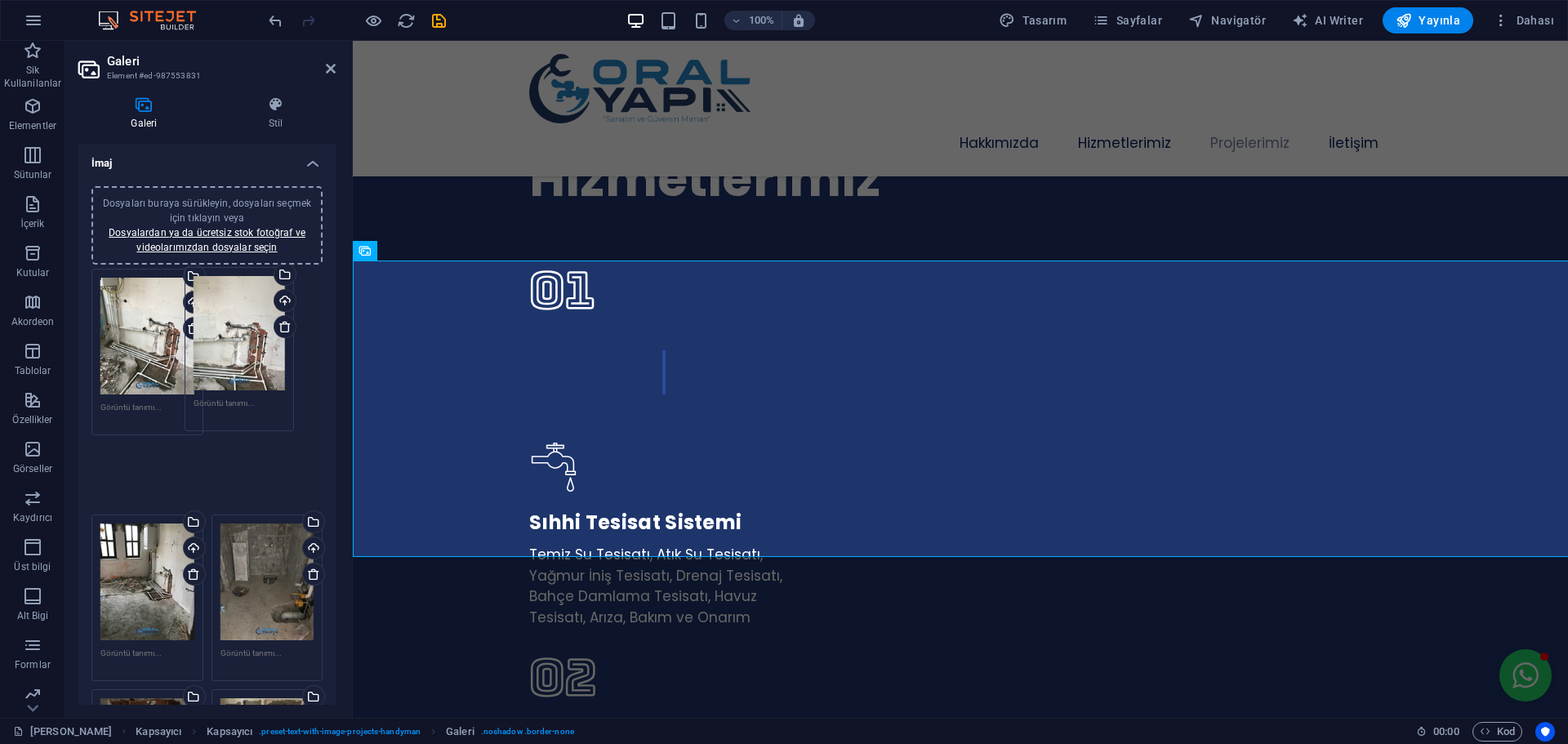
drag, startPoint x: 255, startPoint y: 358, endPoint x: 240, endPoint y: 357, distance: 15.0
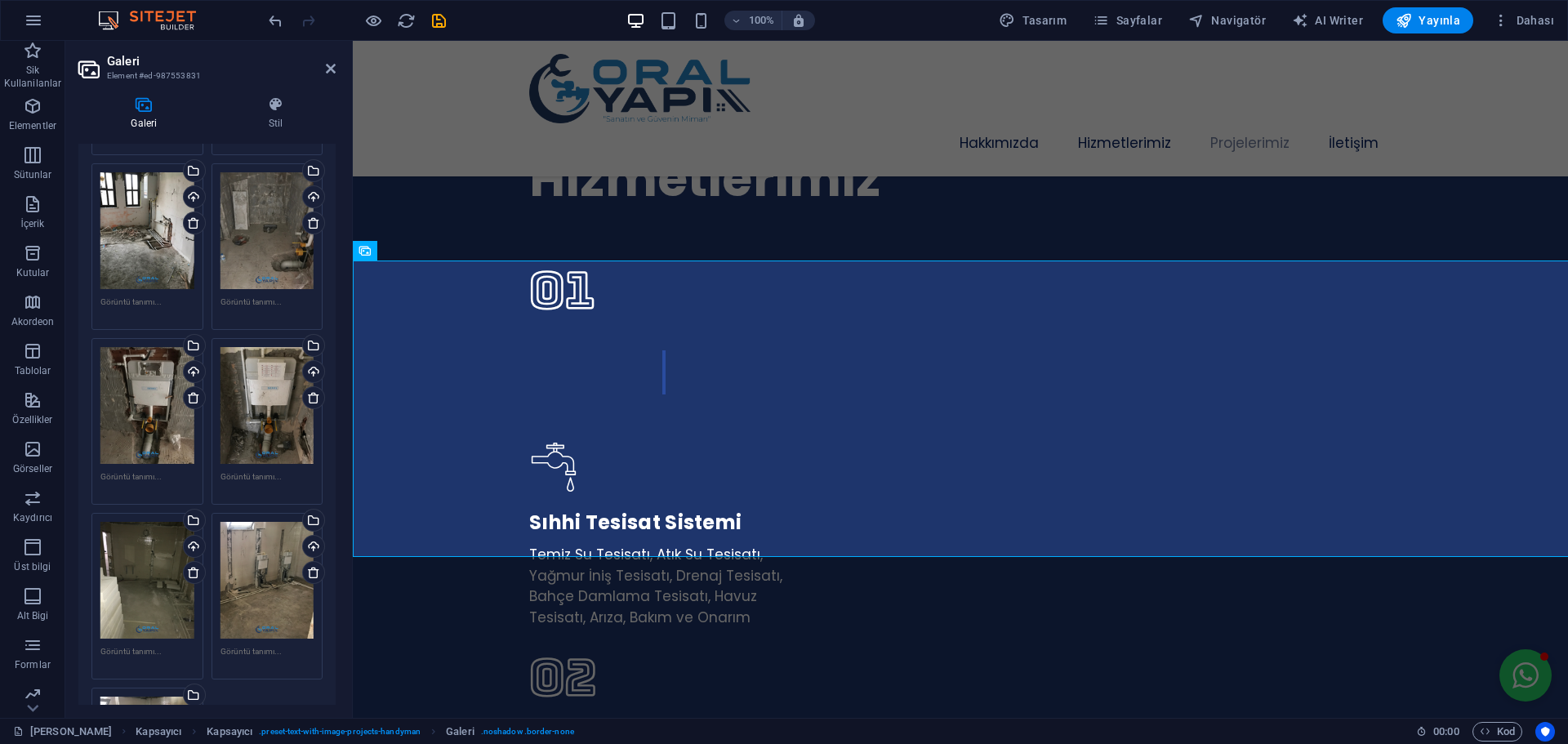
scroll to position [213, 0]
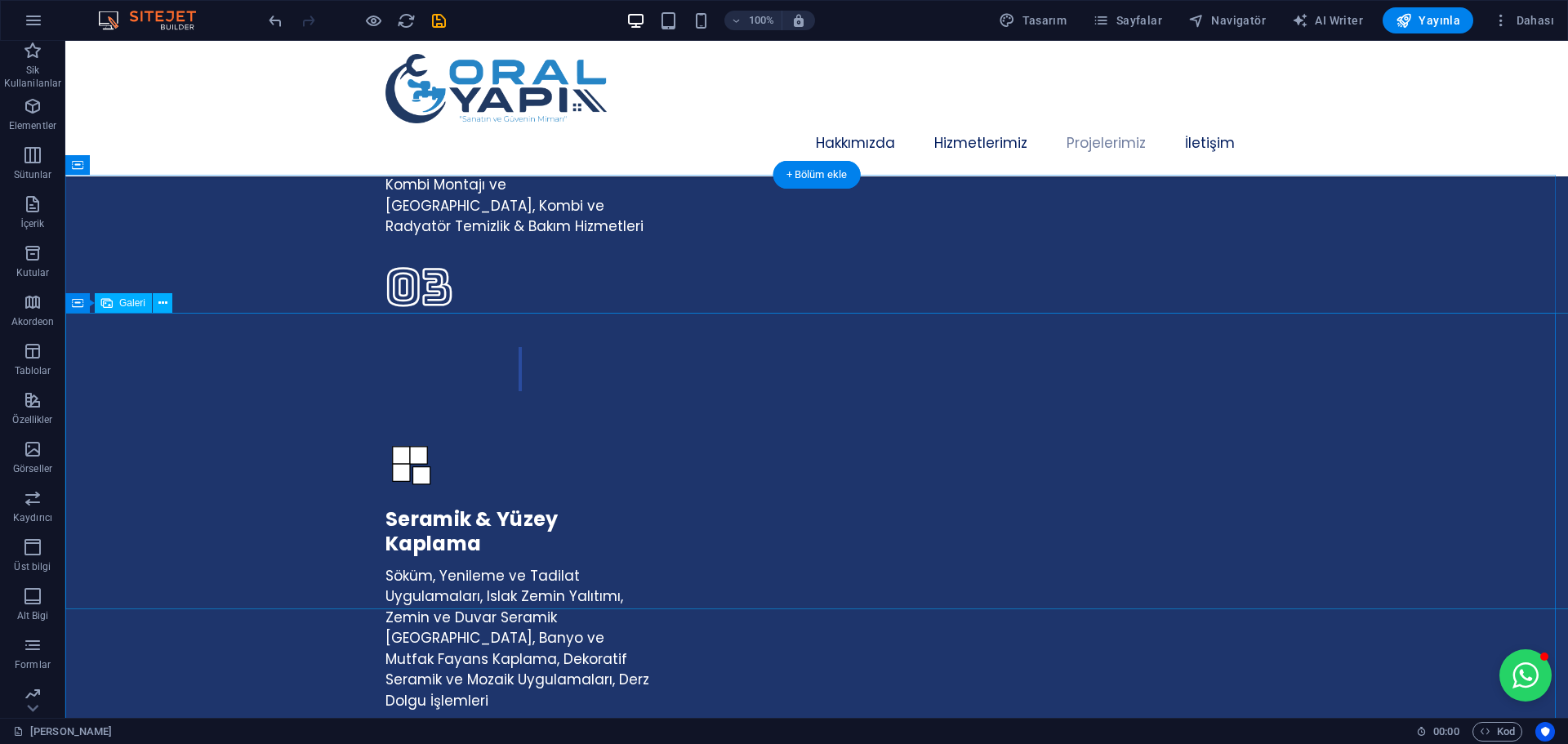
scroll to position [3724, 0]
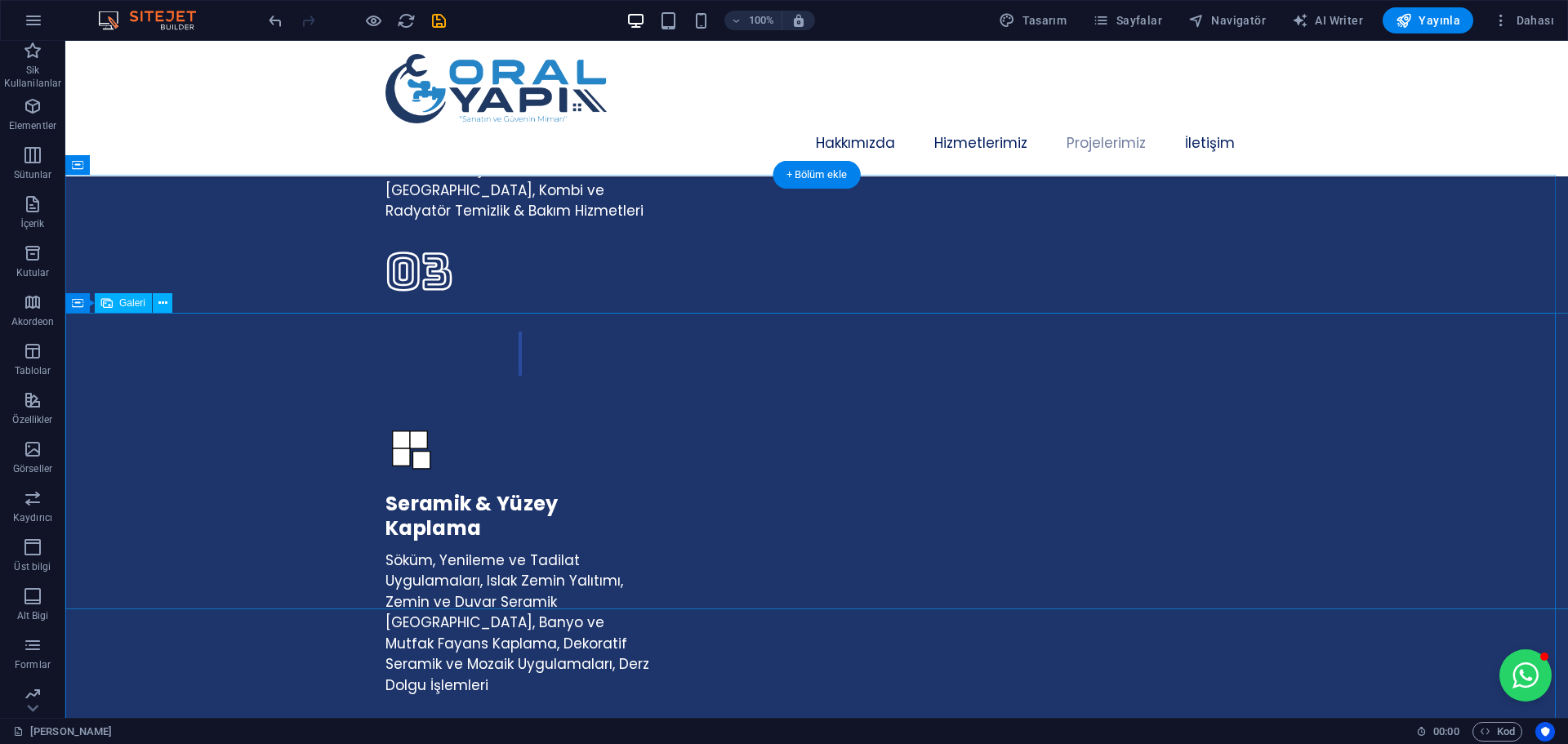
select select "px"
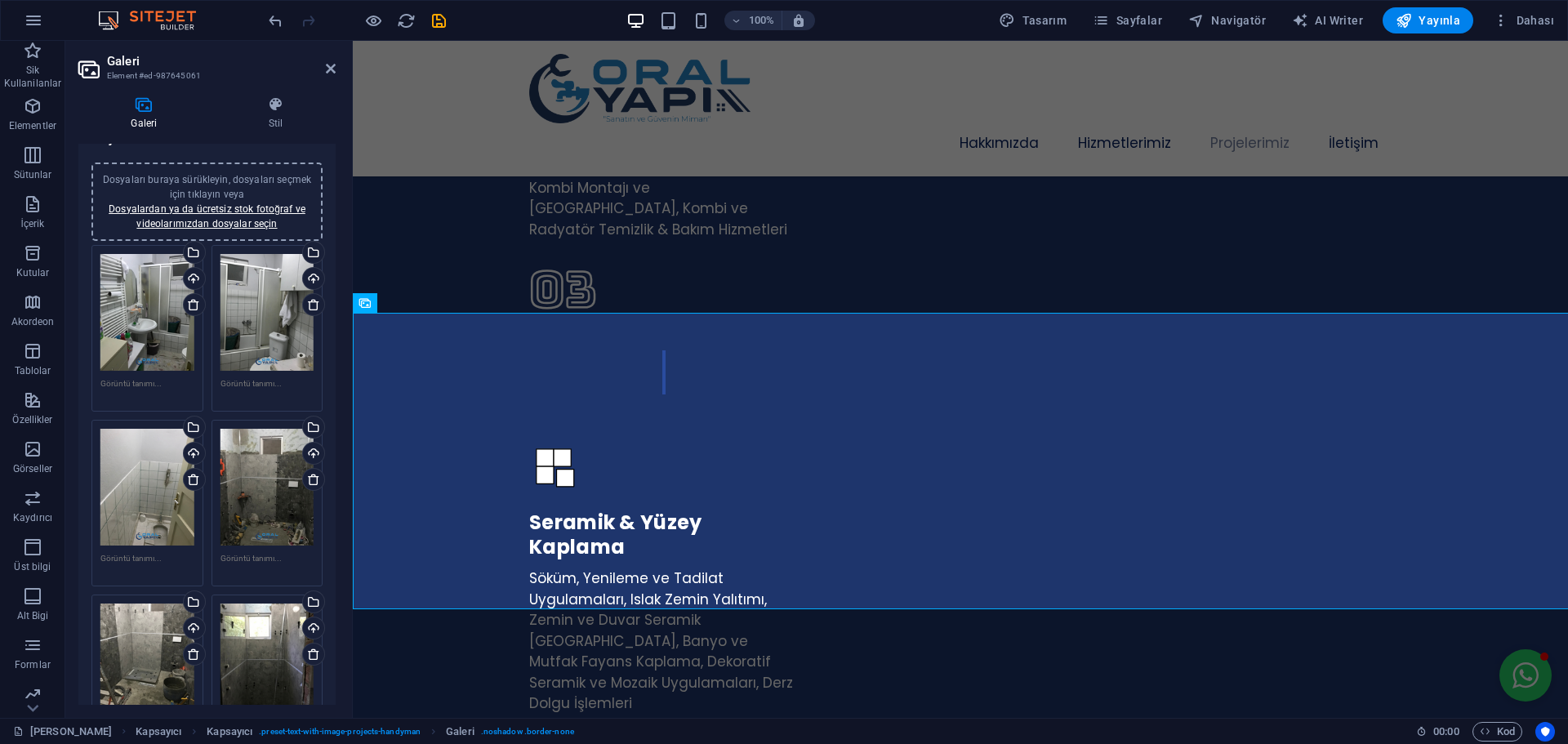
scroll to position [0, 0]
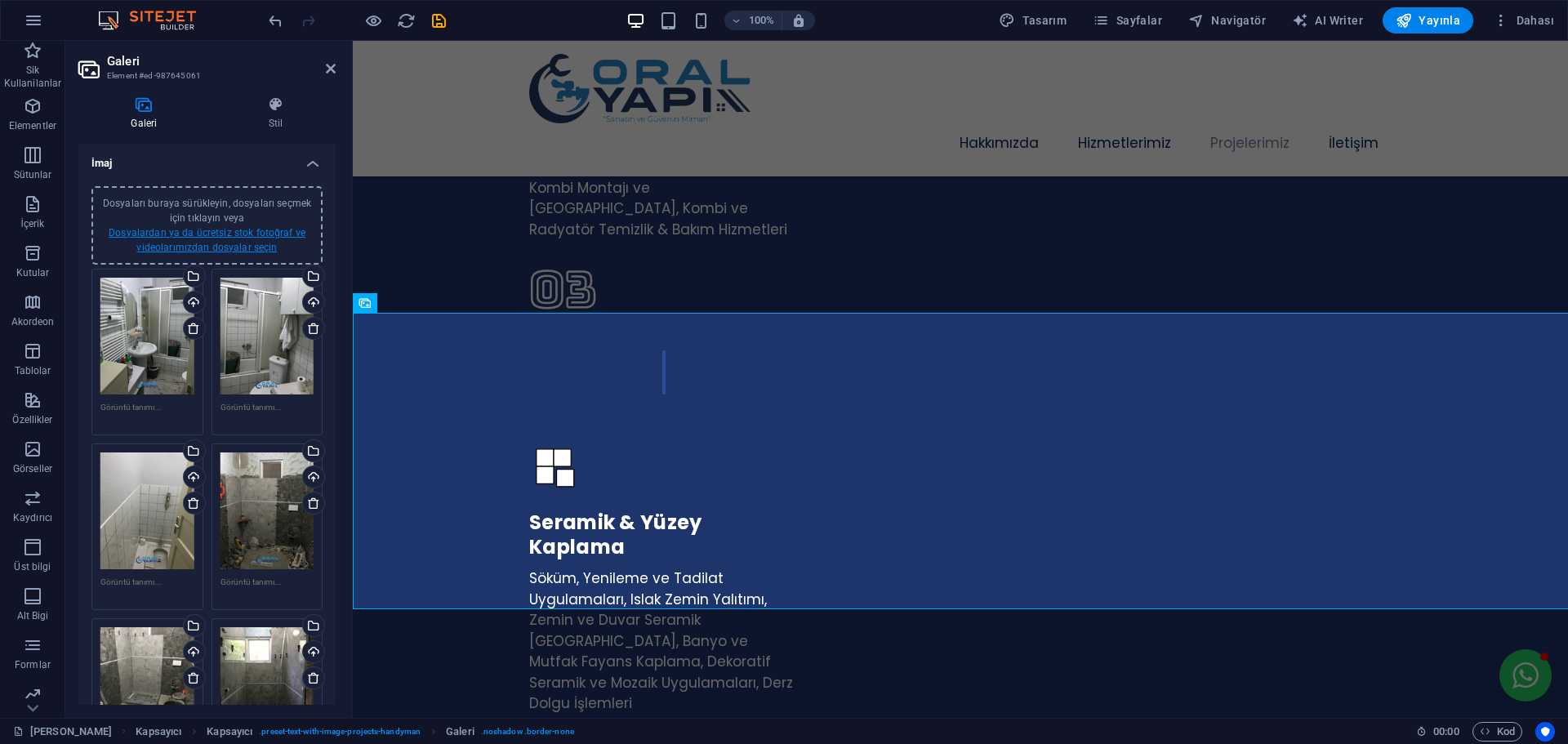
click at [228, 234] on link "Dosyalardan ya da ücretsiz stok fotoğraf ve videolarımızdan dosyalar seçin" at bounding box center [207, 240] width 197 height 26
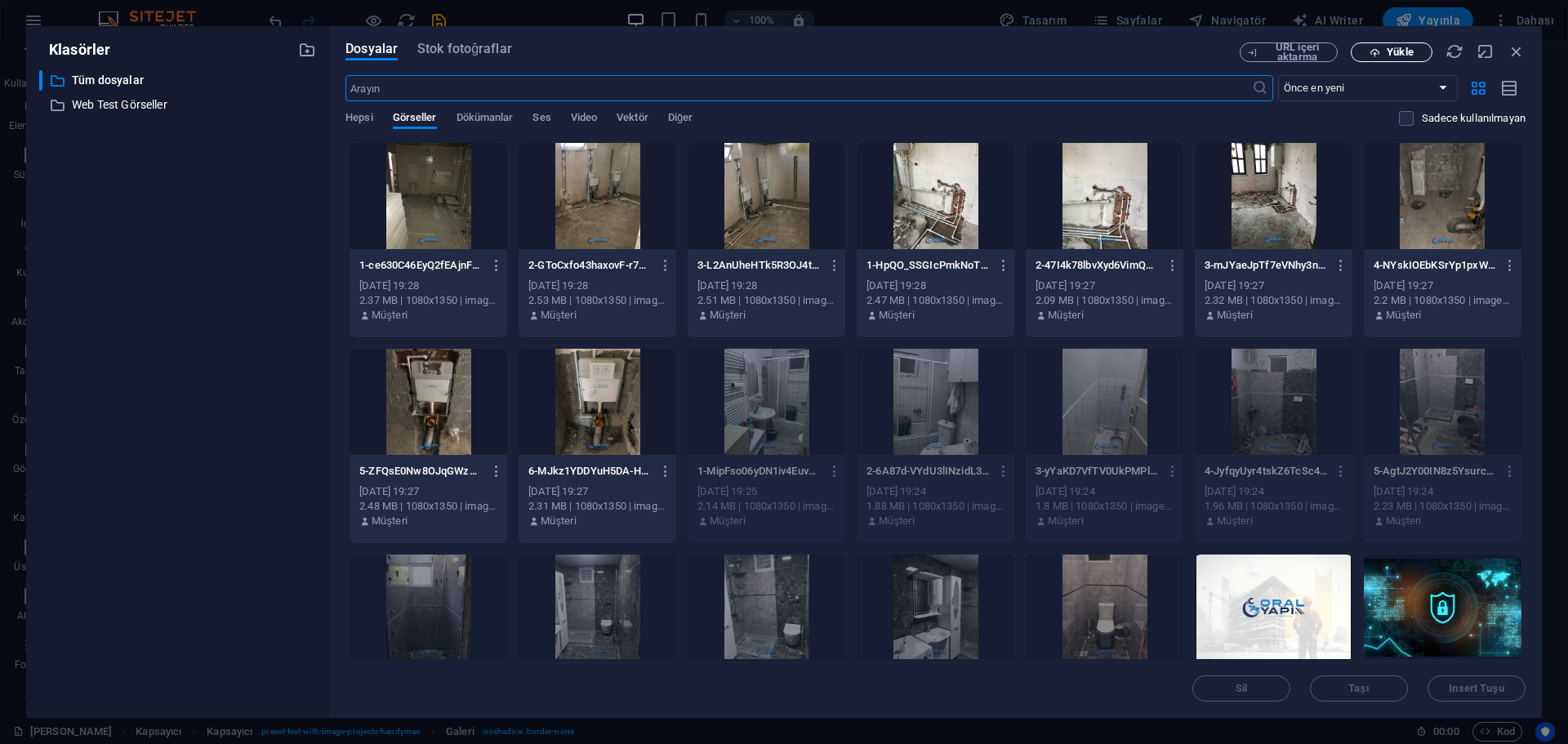
click at [1377, 47] on icon "button" at bounding box center [1375, 53] width 11 height 11
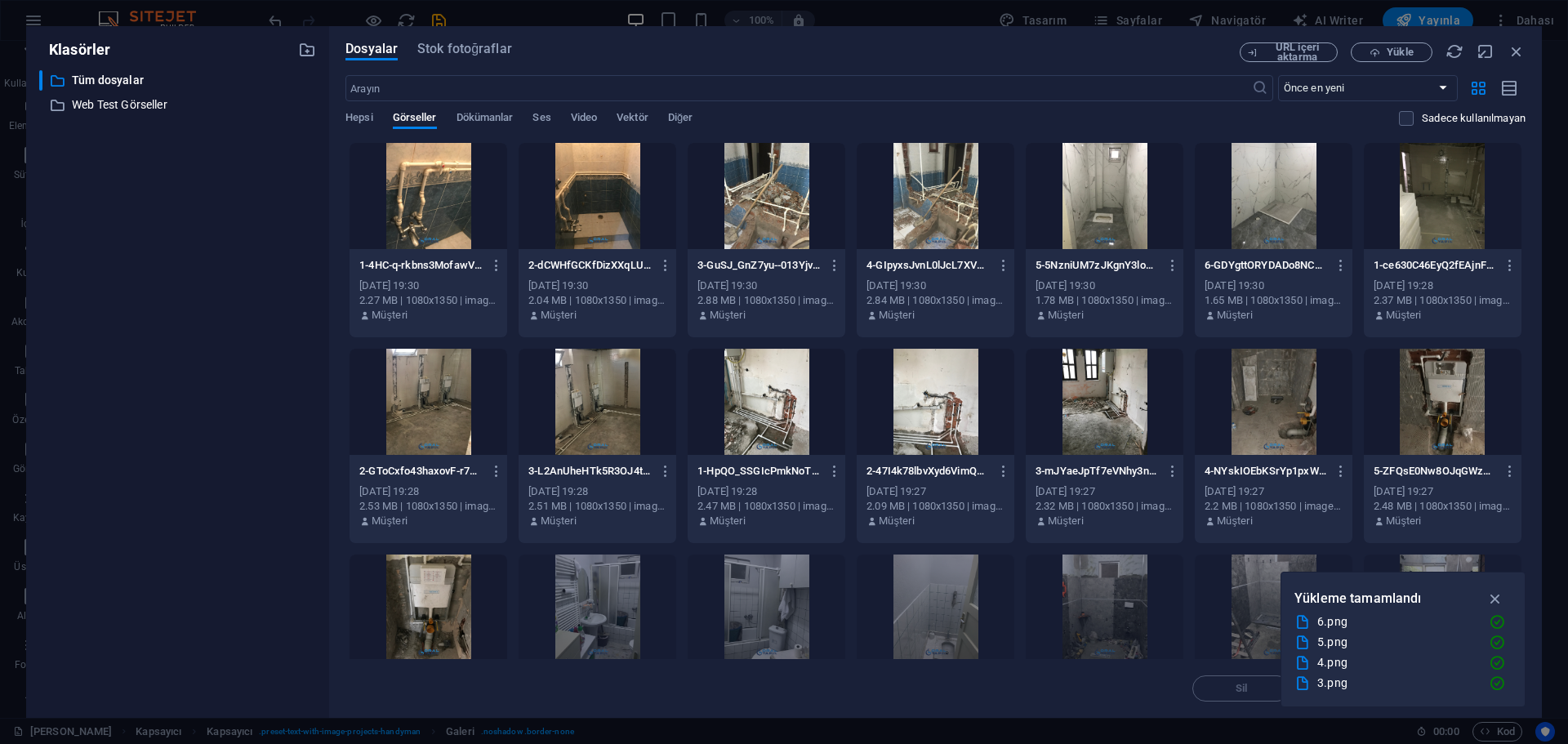
click at [429, 208] on div at bounding box center [427, 195] width 157 height 106
click at [594, 211] on div at bounding box center [597, 195] width 157 height 106
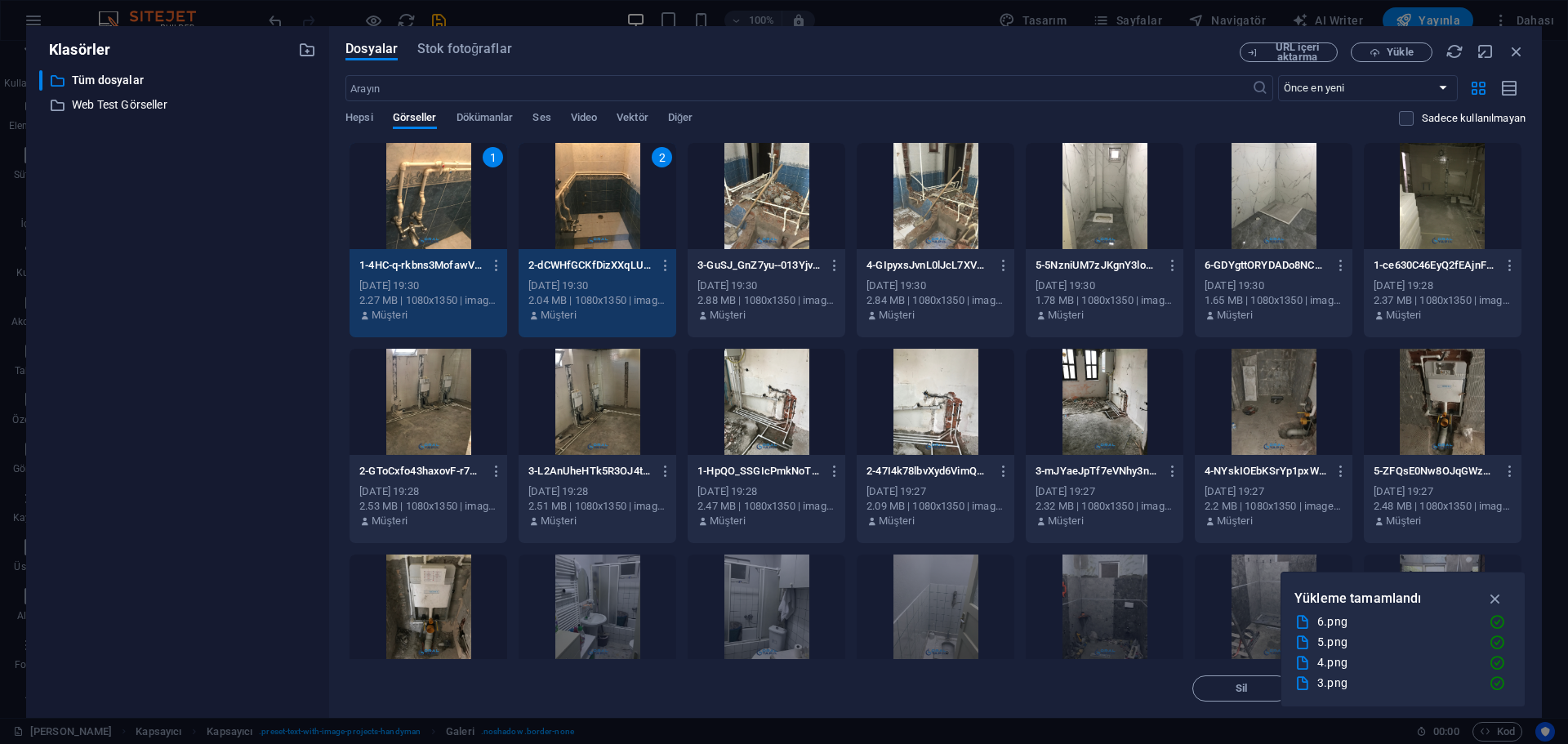
click at [739, 221] on div at bounding box center [766, 195] width 157 height 106
click at [917, 226] on div at bounding box center [935, 195] width 157 height 106
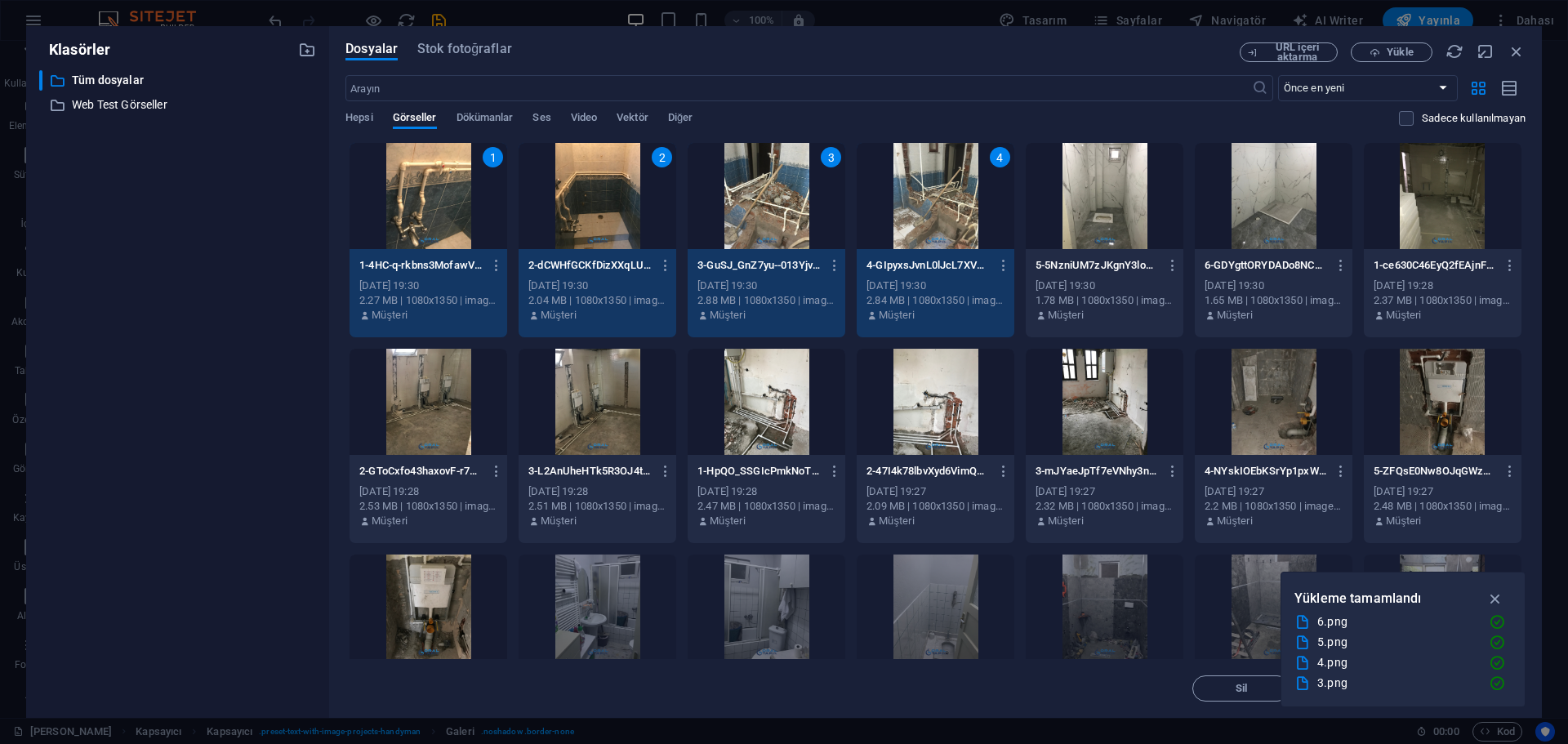
click at [1105, 231] on div at bounding box center [1104, 195] width 157 height 106
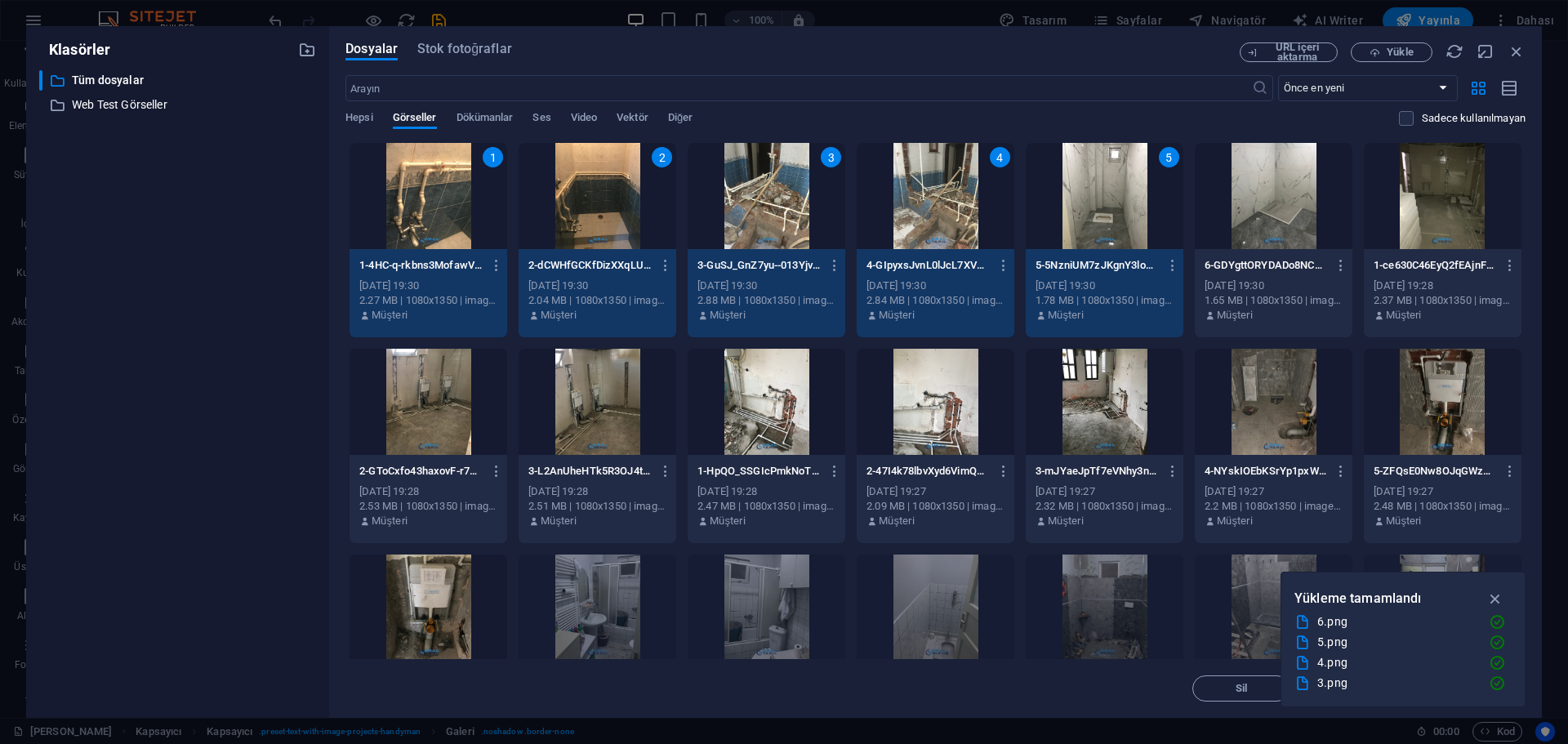
click at [1272, 222] on div at bounding box center [1273, 195] width 157 height 106
click at [1498, 599] on icon "button" at bounding box center [1495, 598] width 18 height 18
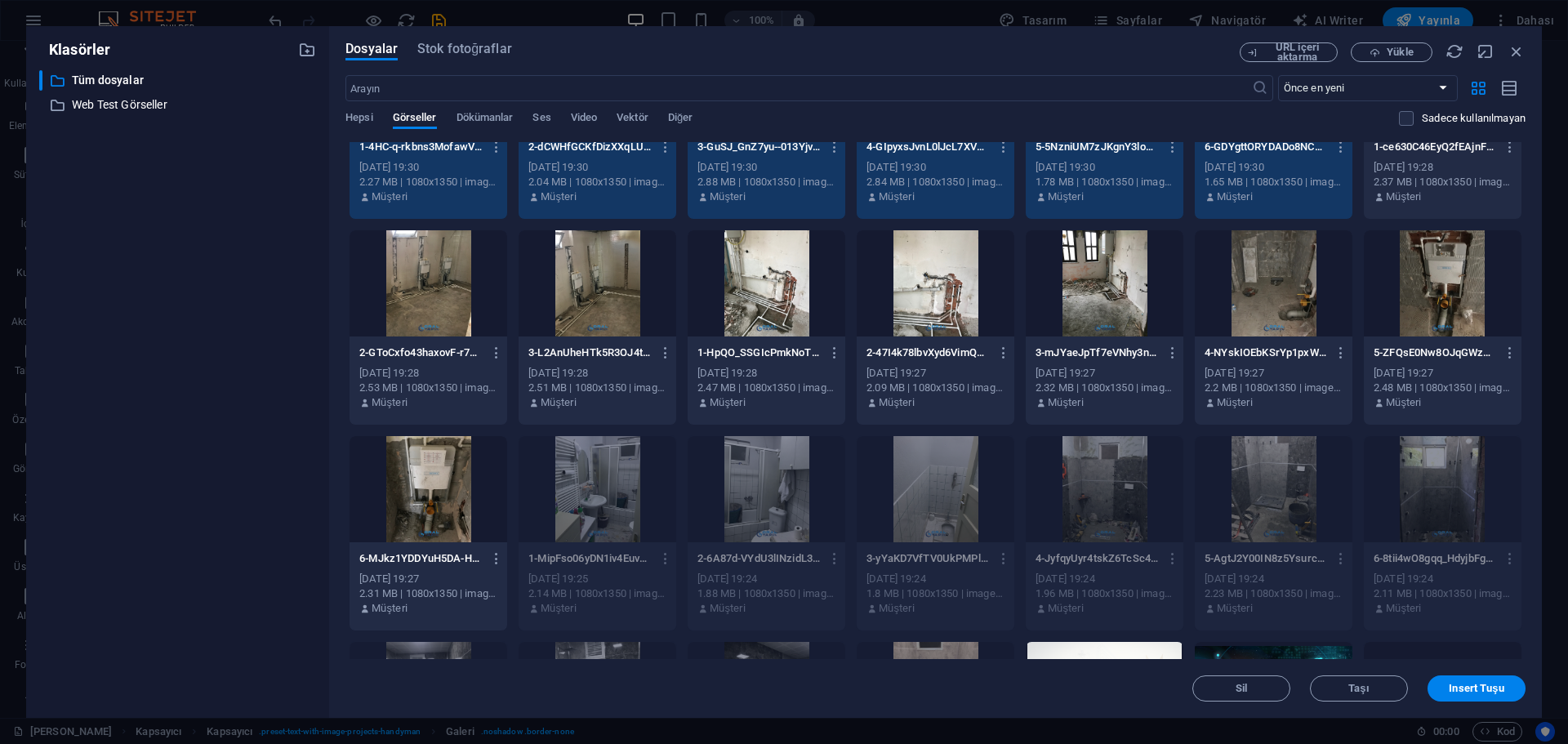
scroll to position [0, 0]
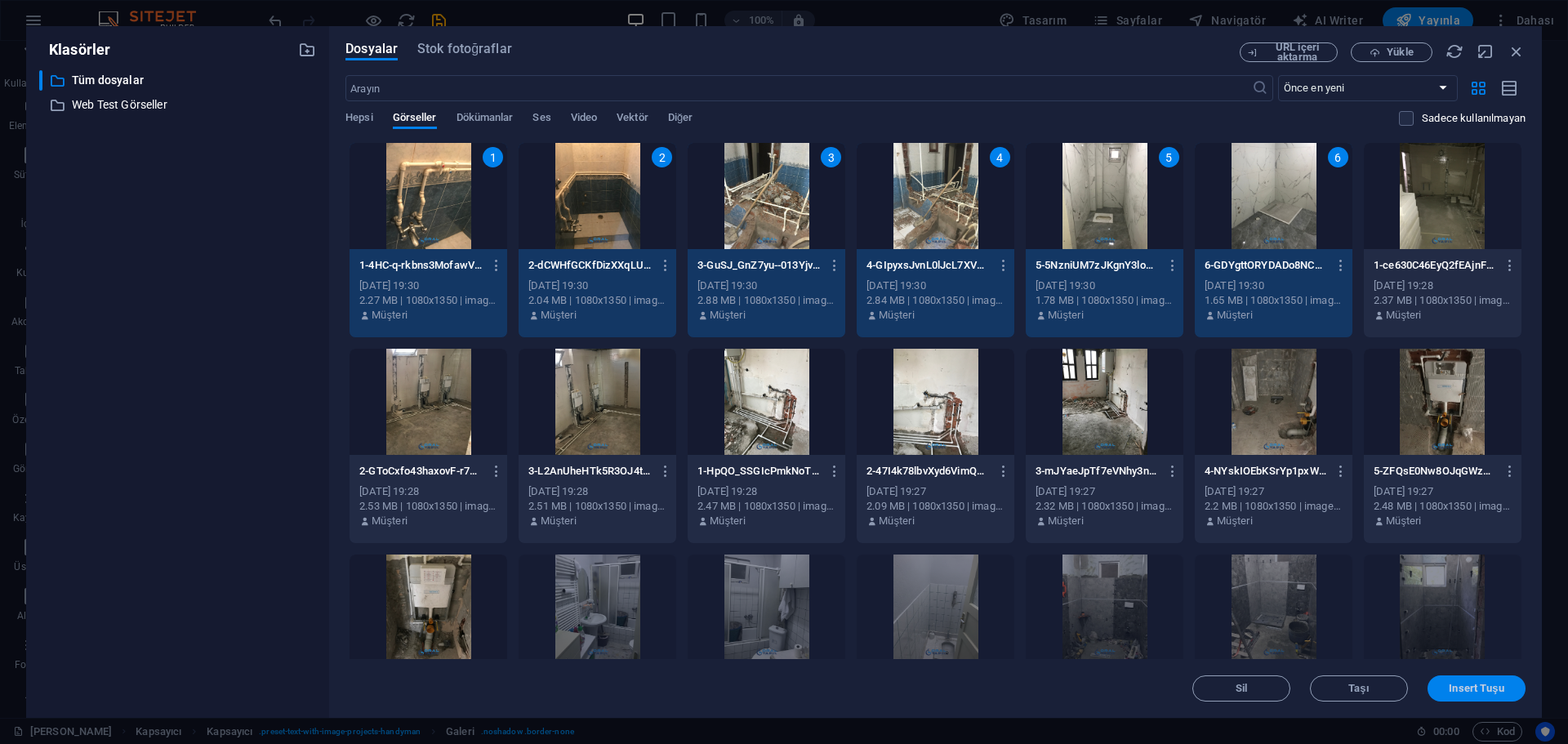
click at [1489, 692] on span "Insert Tuşu" at bounding box center [1476, 688] width 55 height 10
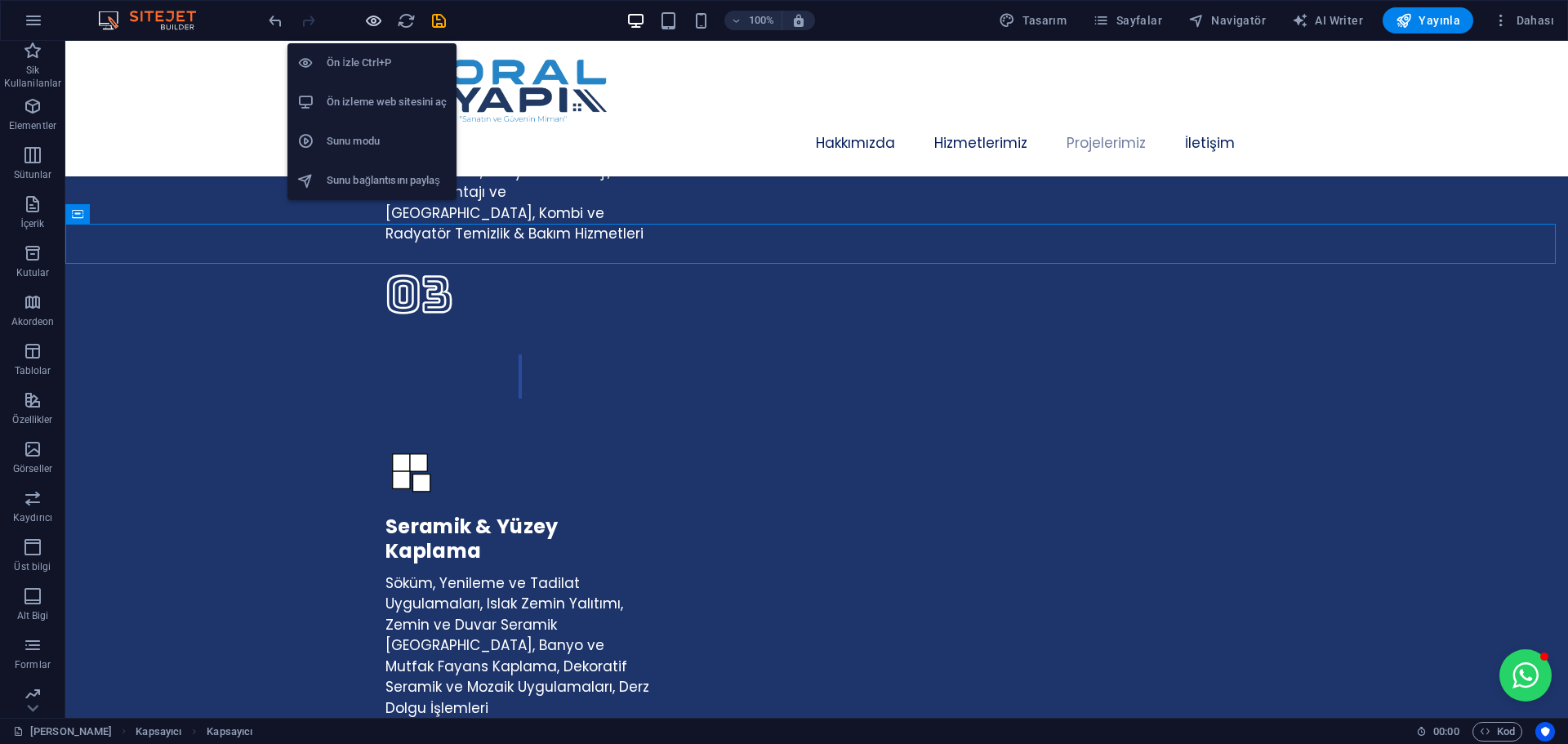
click at [376, 21] on icon "button" at bounding box center [373, 20] width 18 height 18
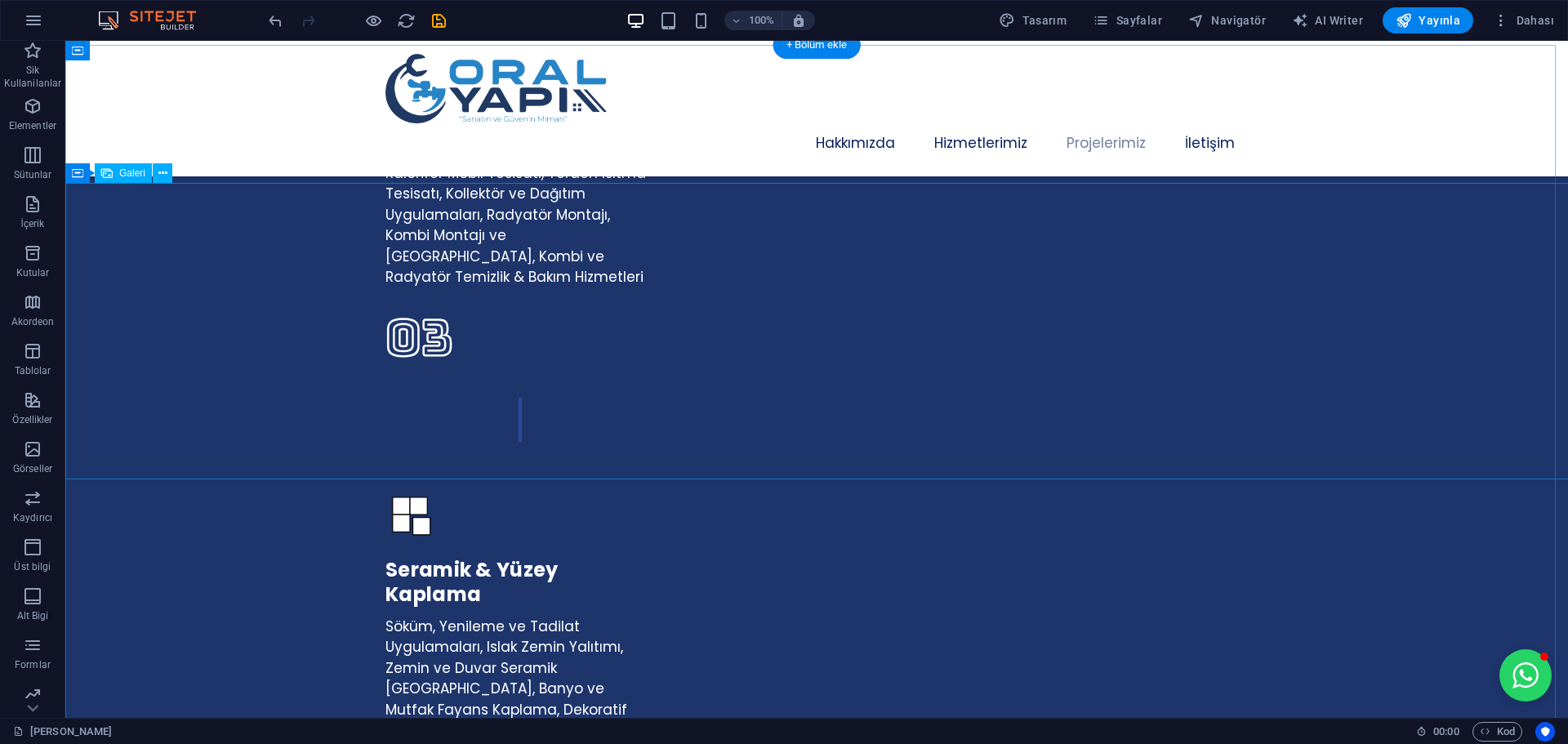
scroll to position [3677, 0]
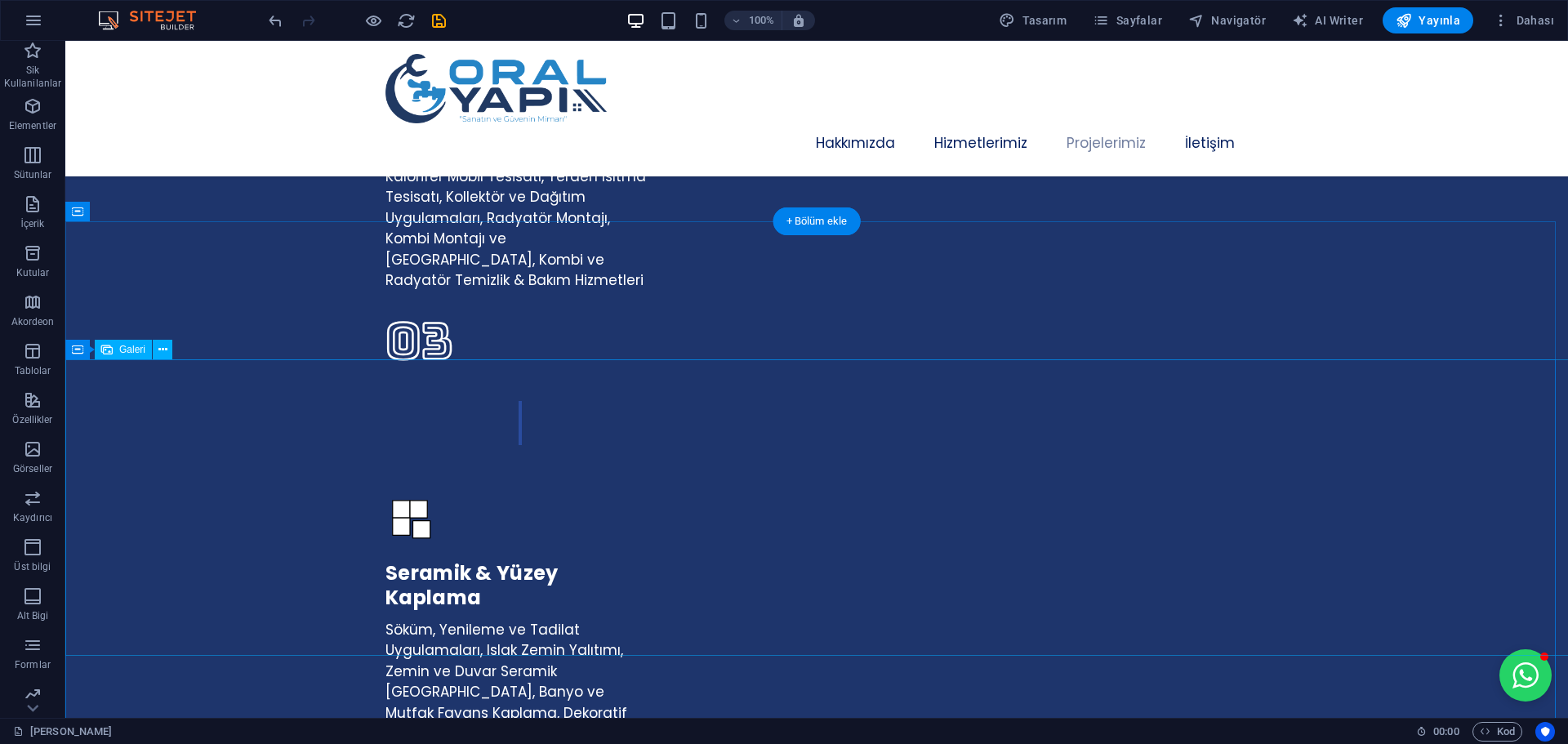
select select "px"
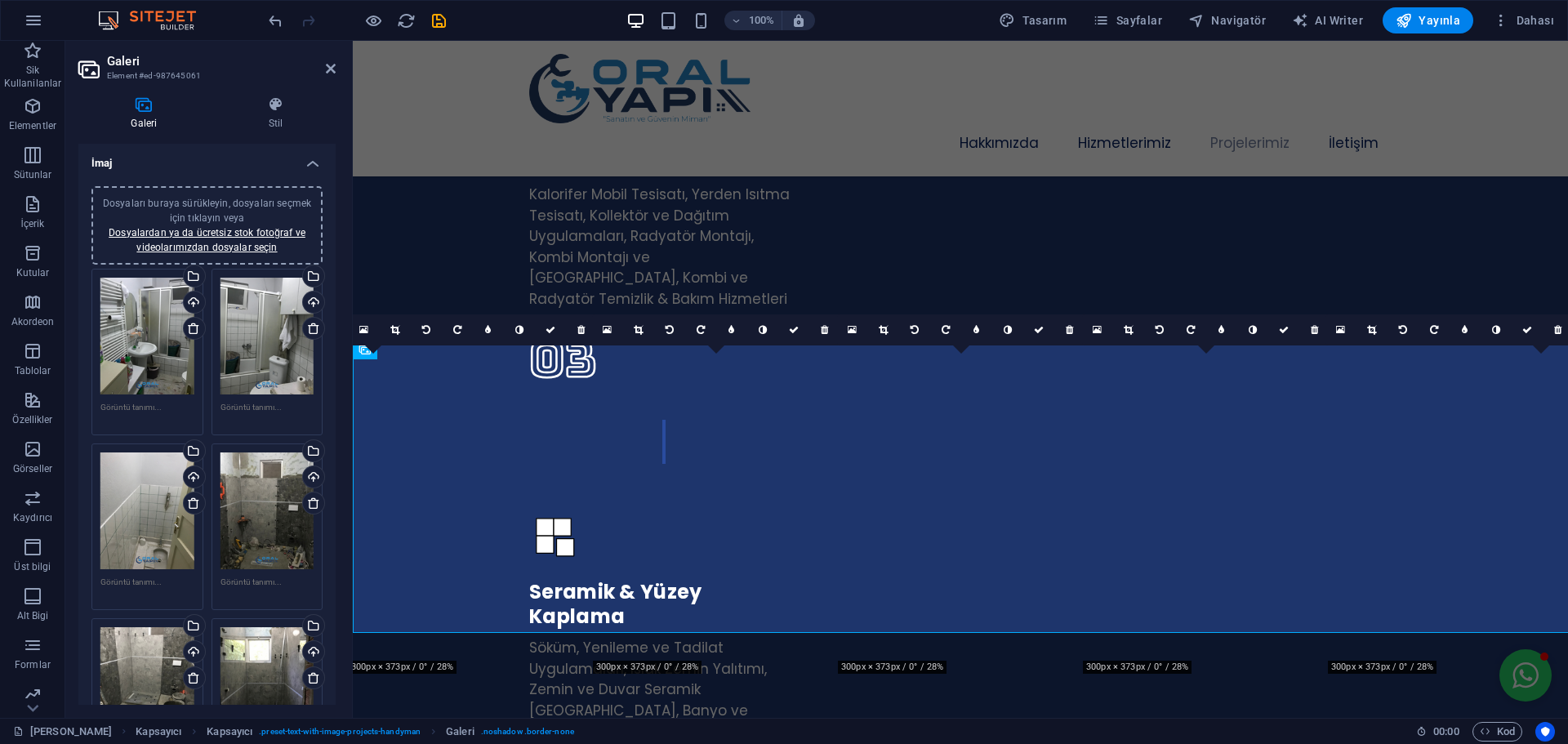
scroll to position [3700, 0]
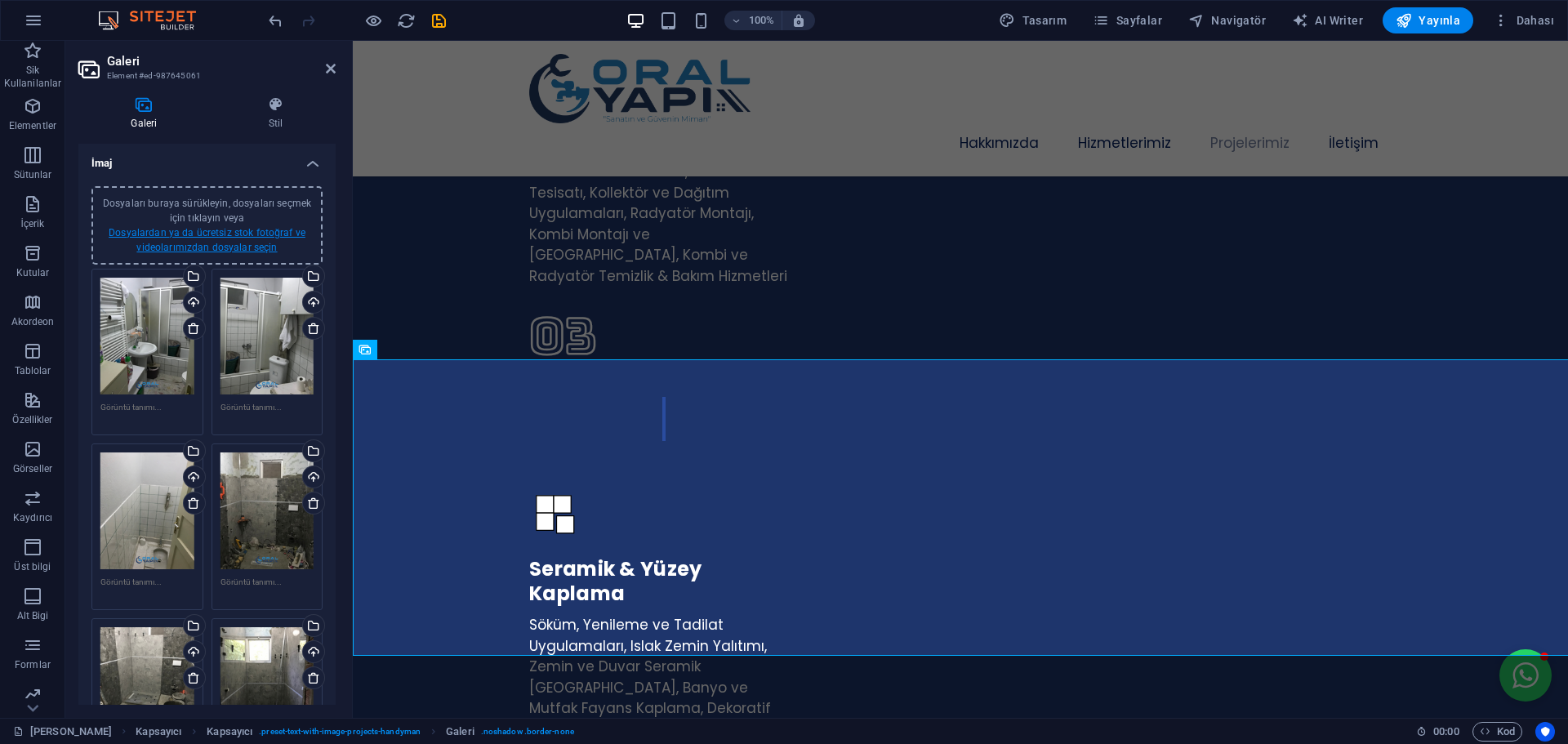
click at [219, 248] on link "Dosyalardan ya da ücretsiz stok fotoğraf ve videolarımızdan dosyalar seçin" at bounding box center [207, 240] width 197 height 26
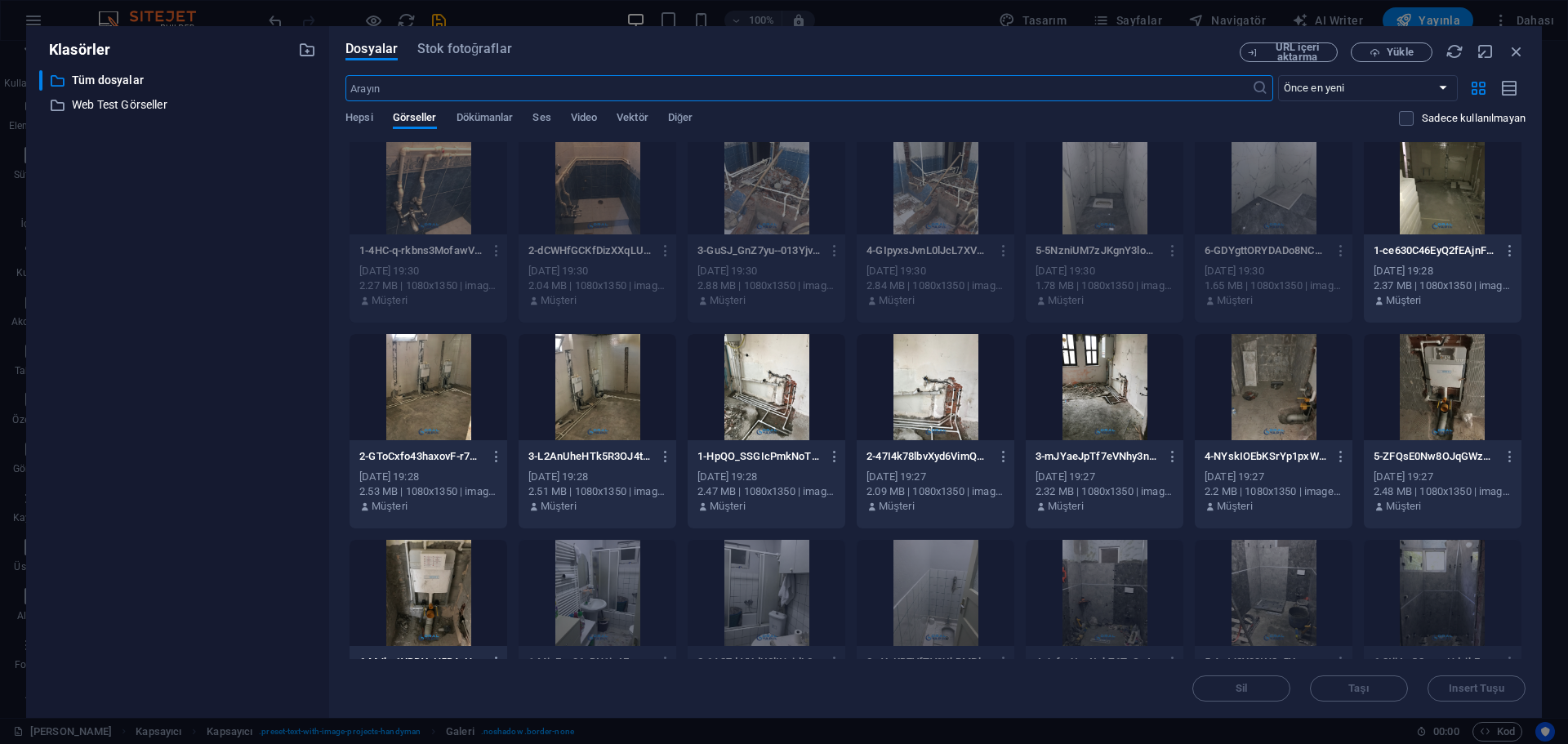
scroll to position [0, 0]
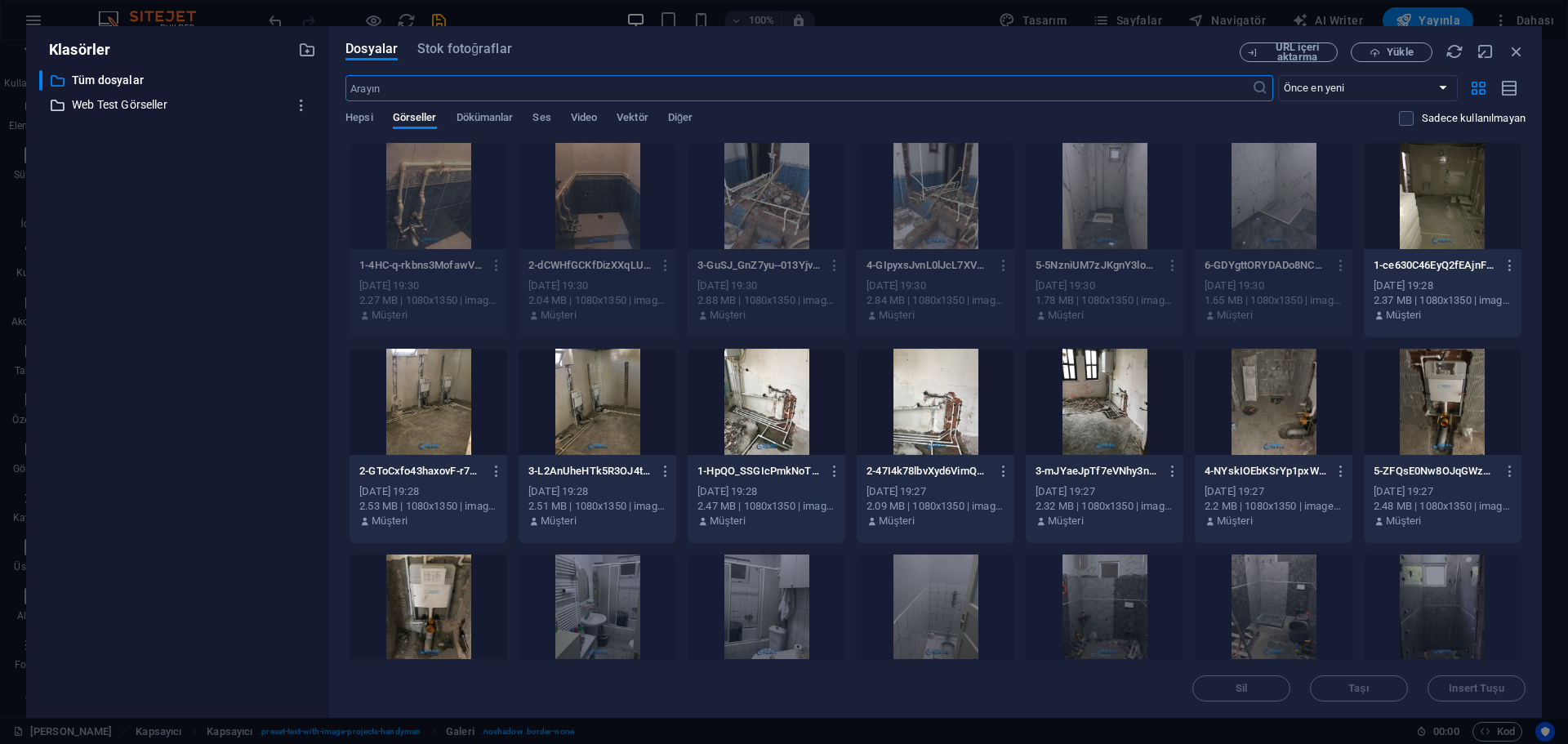
click at [117, 109] on p "Web Test Görseller" at bounding box center [179, 105] width 214 height 18
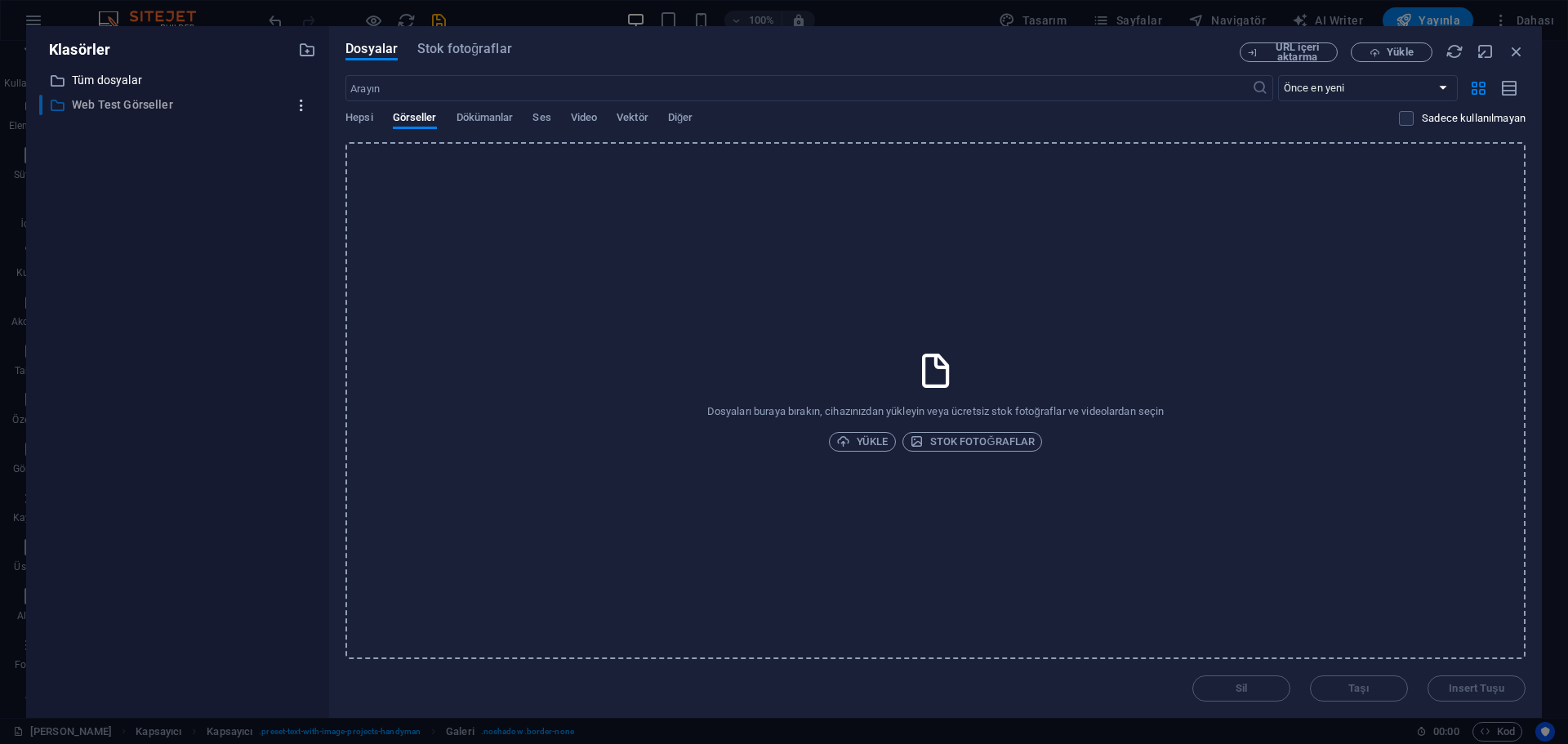
click at [300, 108] on icon "button" at bounding box center [301, 105] width 17 height 17
click at [294, 234] on h6 "Sil" at bounding box center [317, 226] width 74 height 19
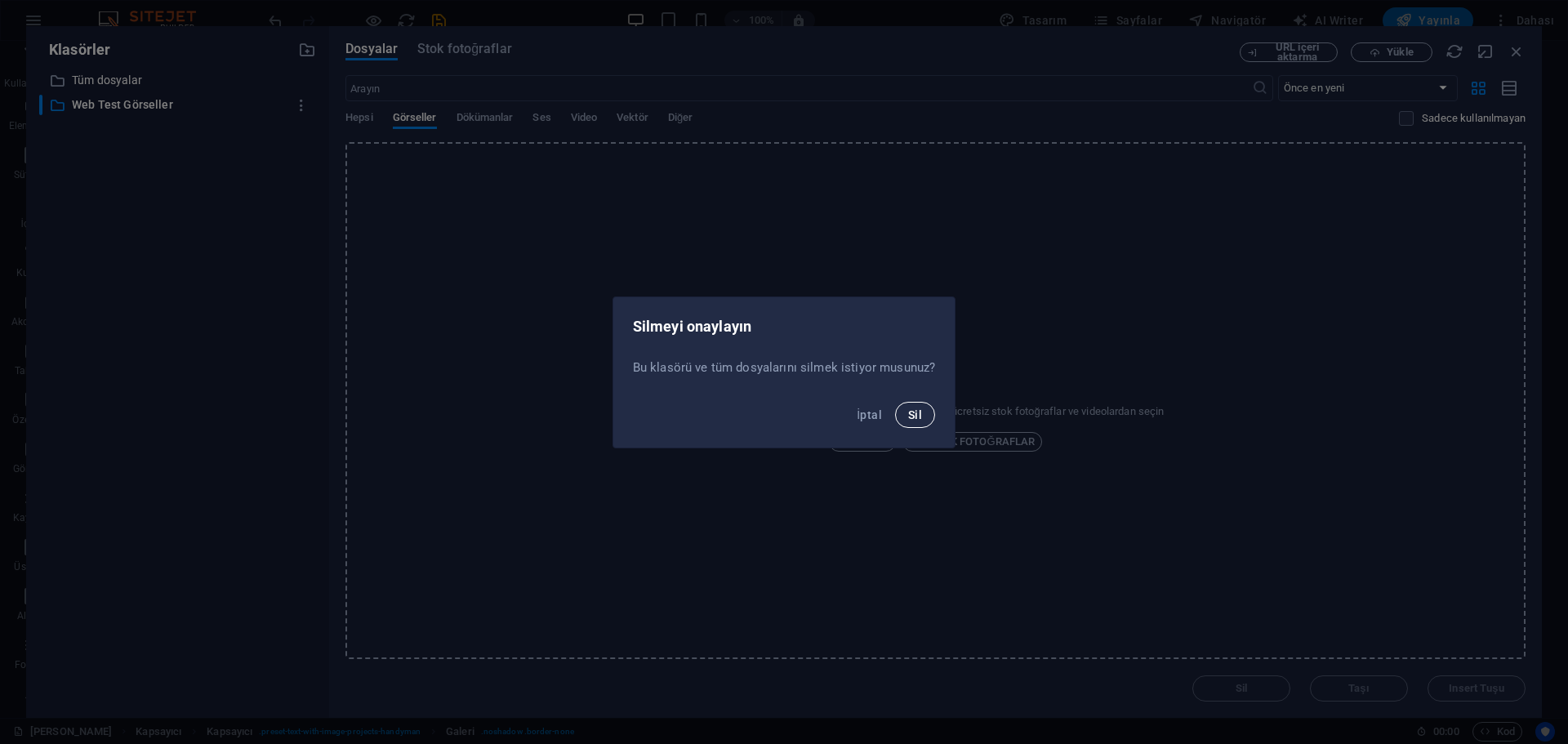
click at [924, 419] on button "Sil" at bounding box center [915, 415] width 40 height 26
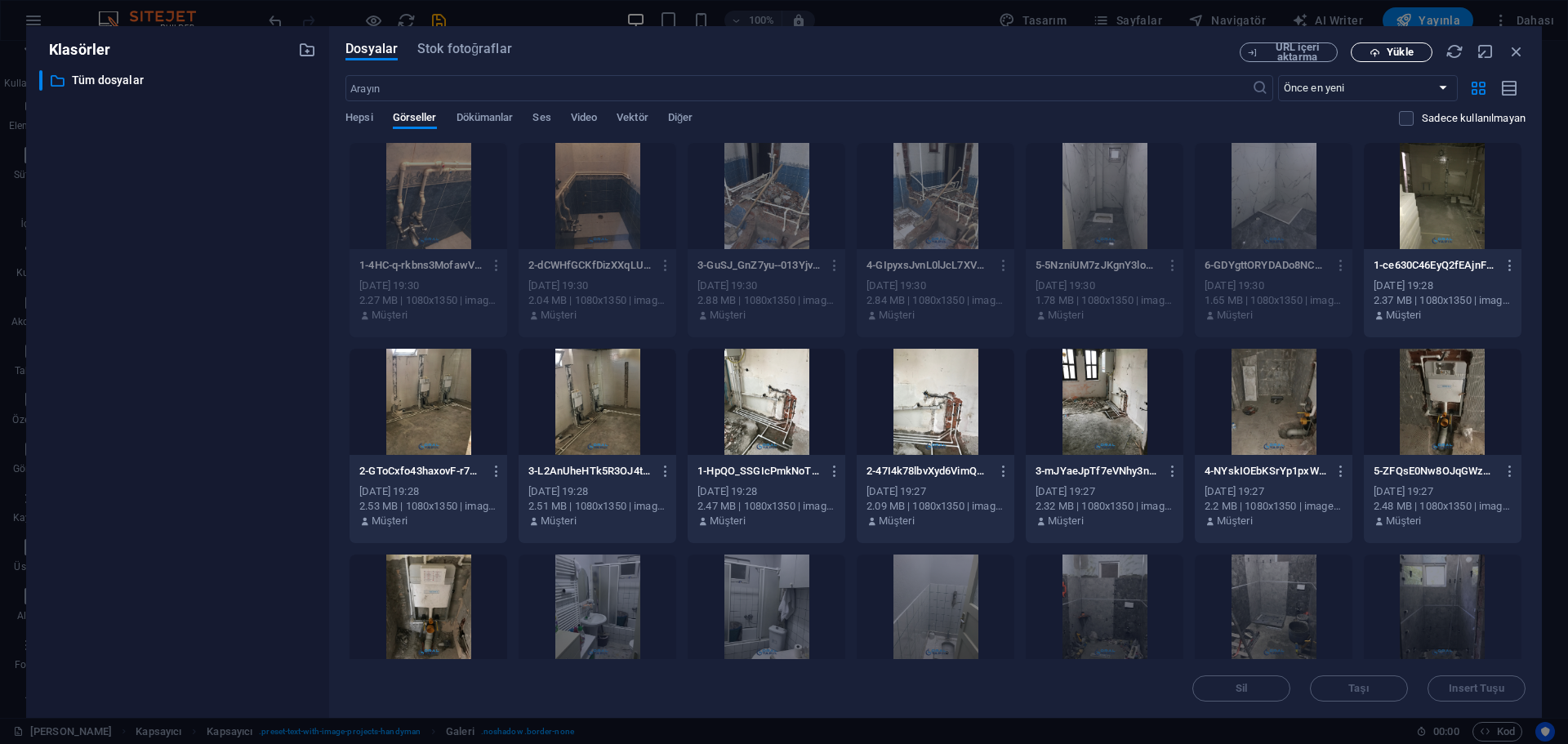
click at [1404, 51] on span "Yükle" at bounding box center [1399, 52] width 26 height 10
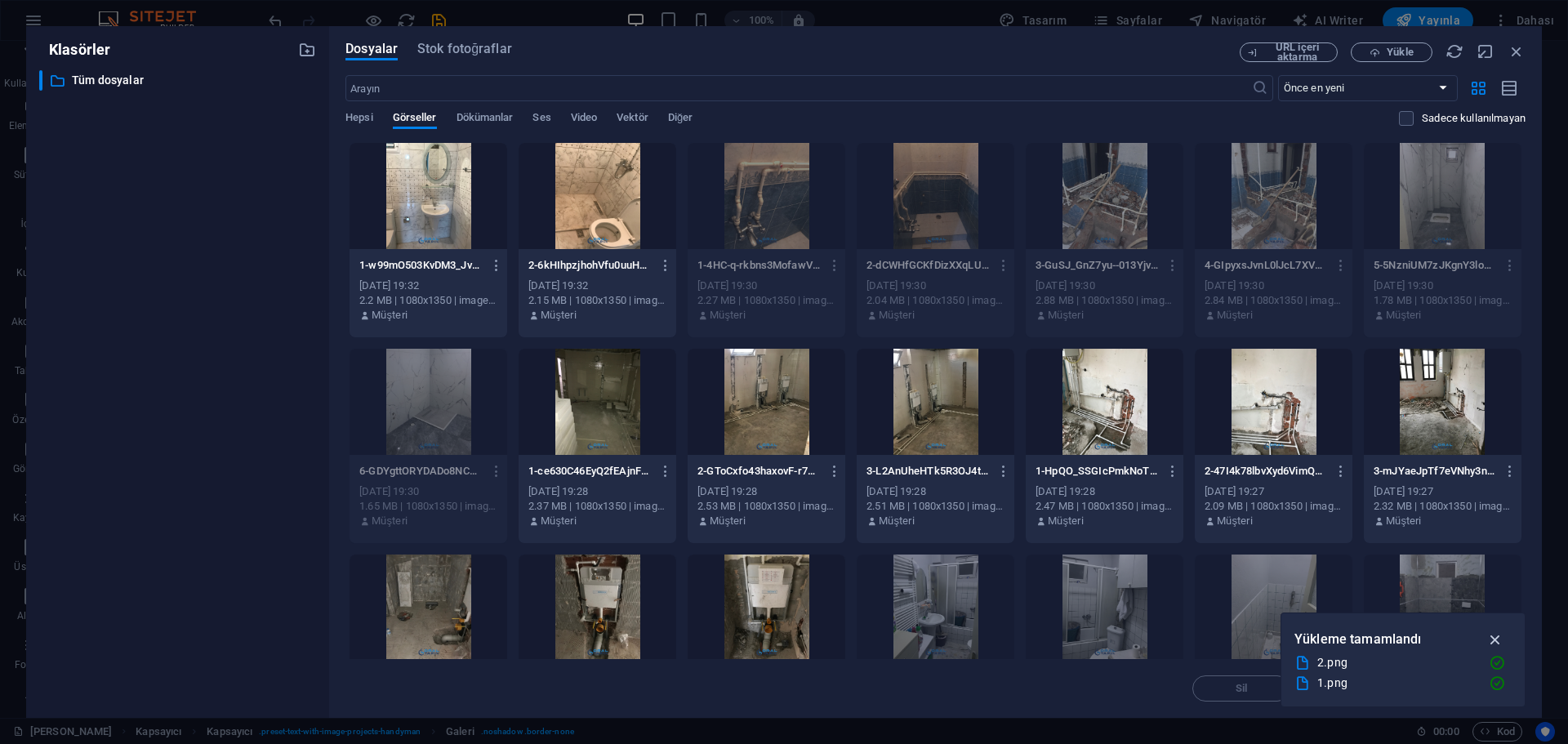
click at [1498, 637] on icon "button" at bounding box center [1495, 639] width 18 height 18
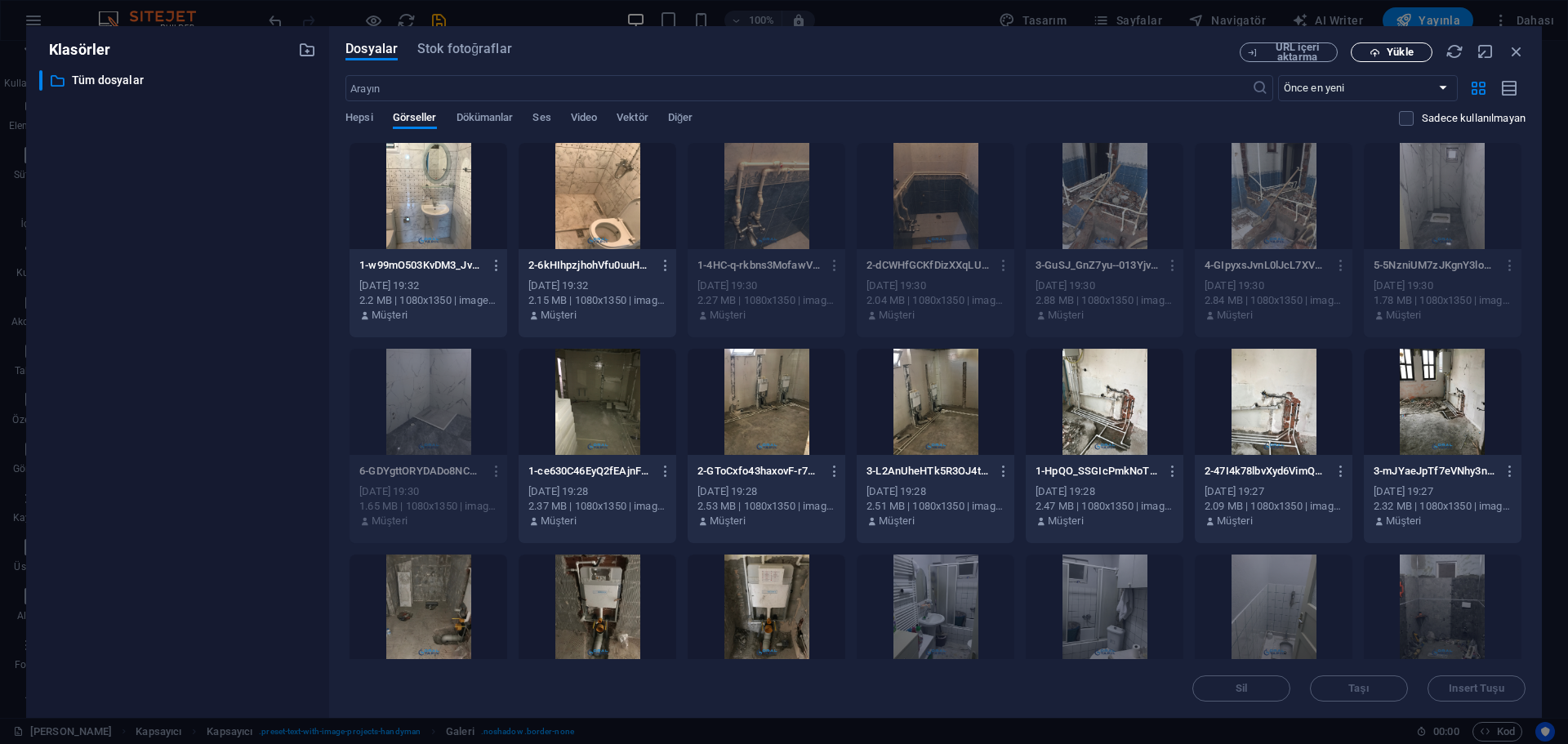
click at [1397, 54] on span "Yükle" at bounding box center [1399, 52] width 26 height 10
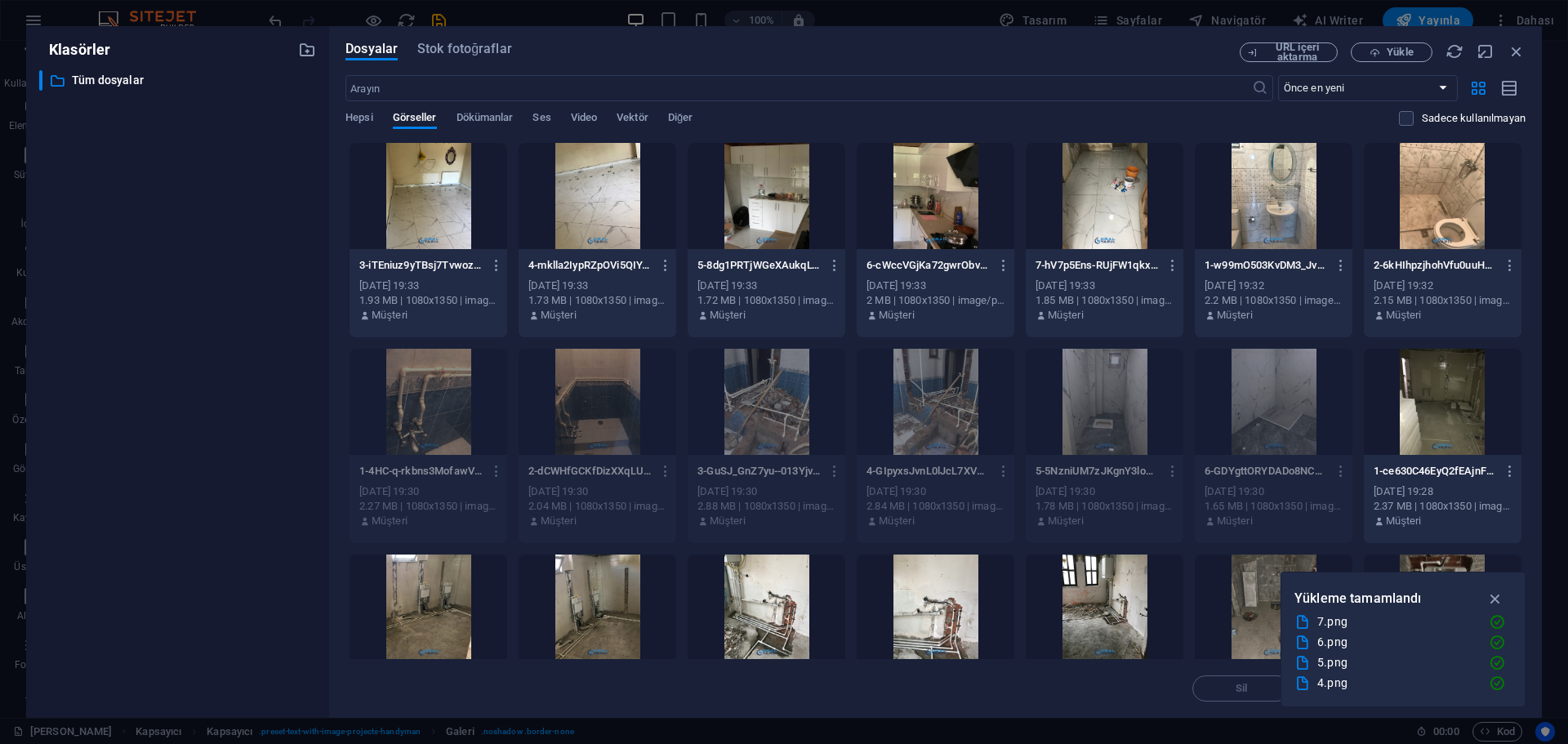
click at [1285, 220] on div at bounding box center [1273, 195] width 157 height 106
click at [1441, 225] on div at bounding box center [1441, 195] width 157 height 106
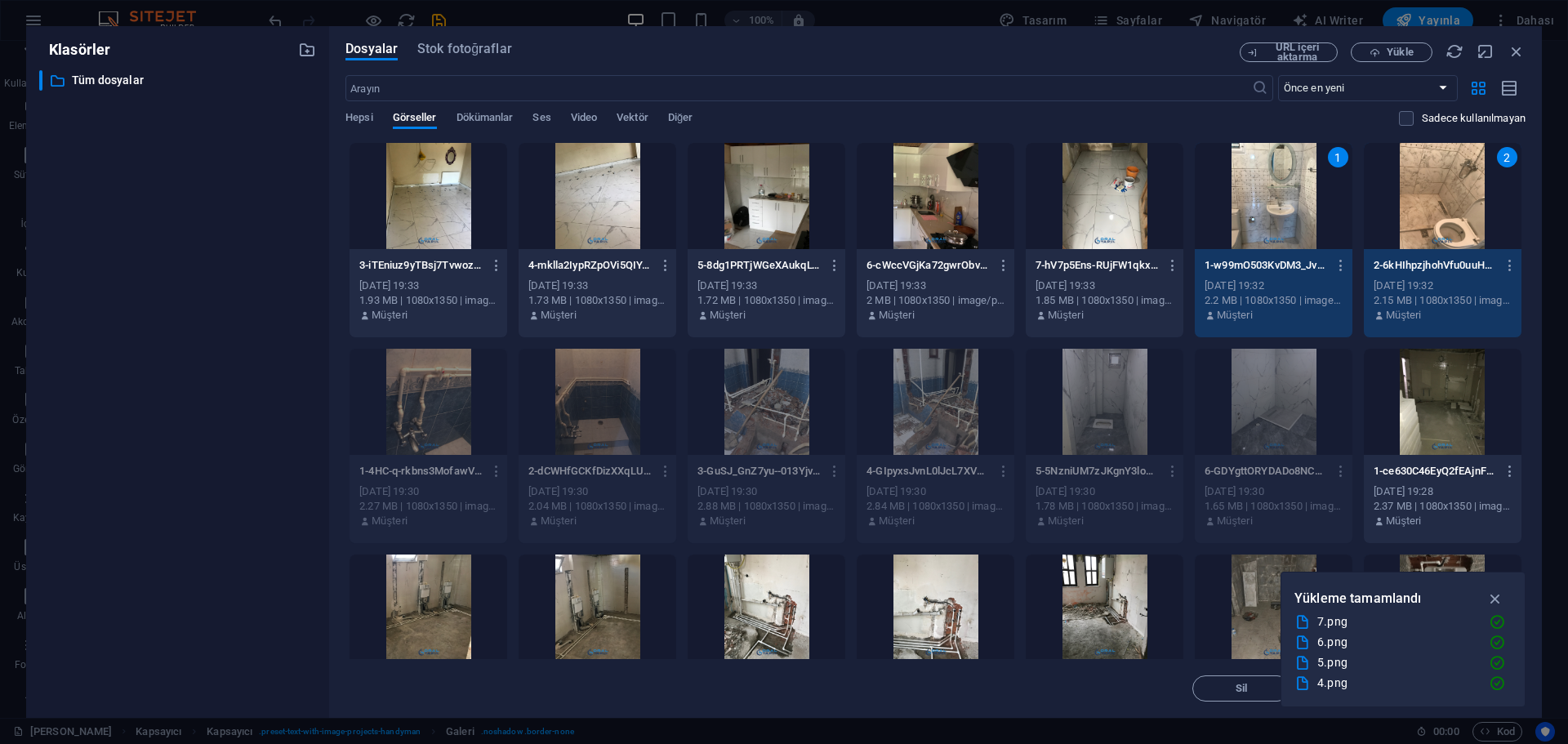
click at [443, 220] on div at bounding box center [427, 195] width 157 height 106
click at [599, 211] on div at bounding box center [597, 195] width 157 height 106
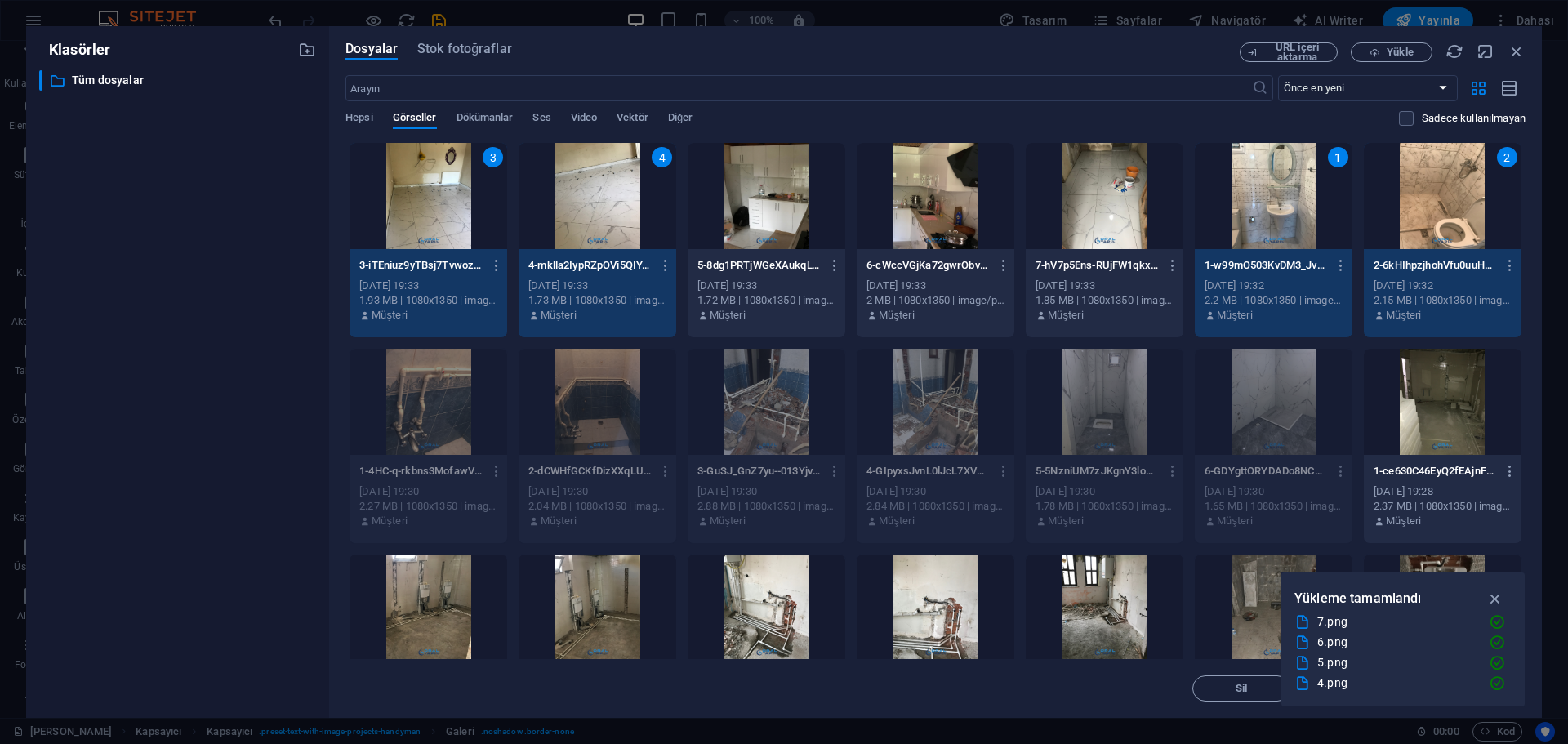
click at [746, 203] on div at bounding box center [766, 195] width 157 height 106
click at [954, 201] on div at bounding box center [935, 195] width 157 height 106
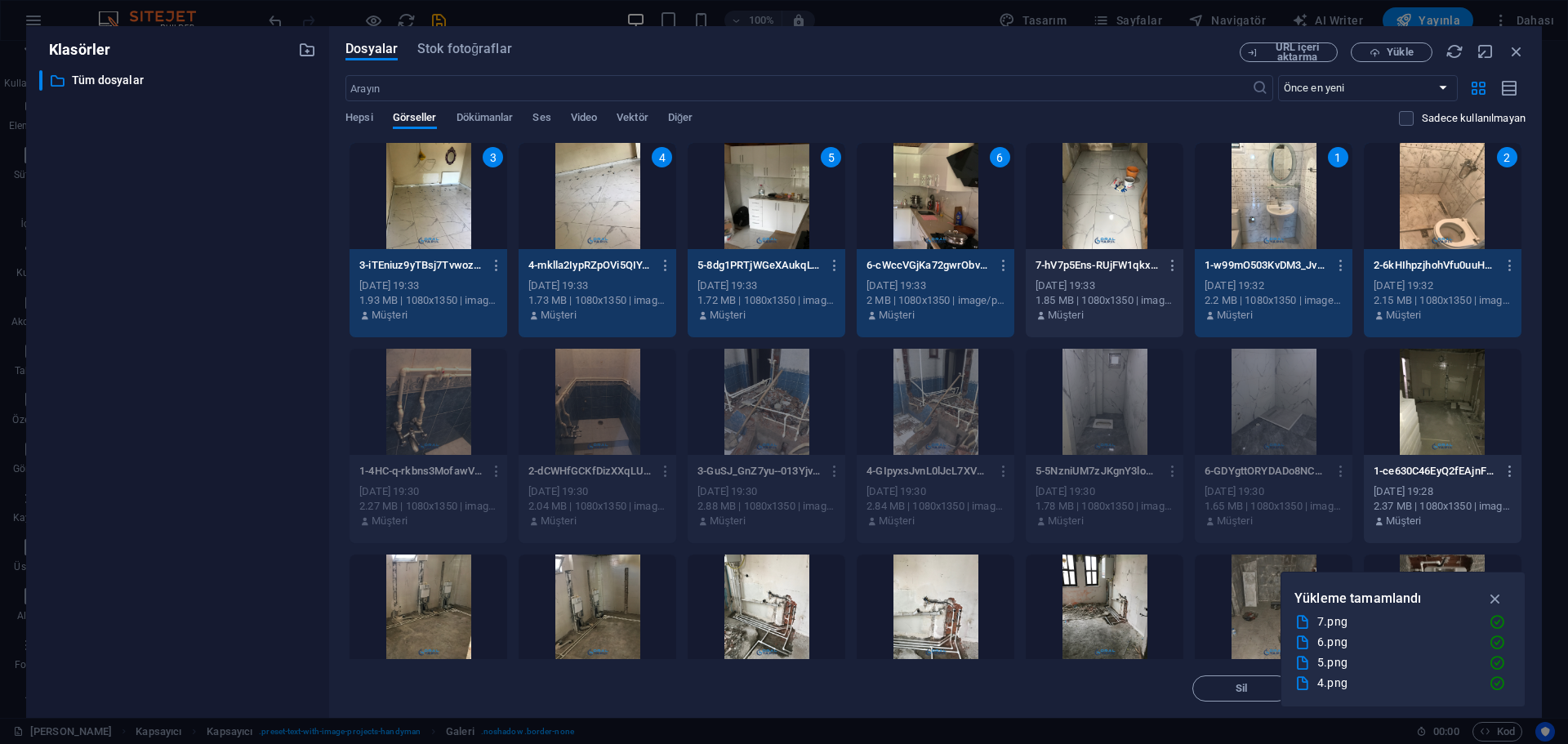
click at [1119, 222] on div at bounding box center [1104, 195] width 157 height 106
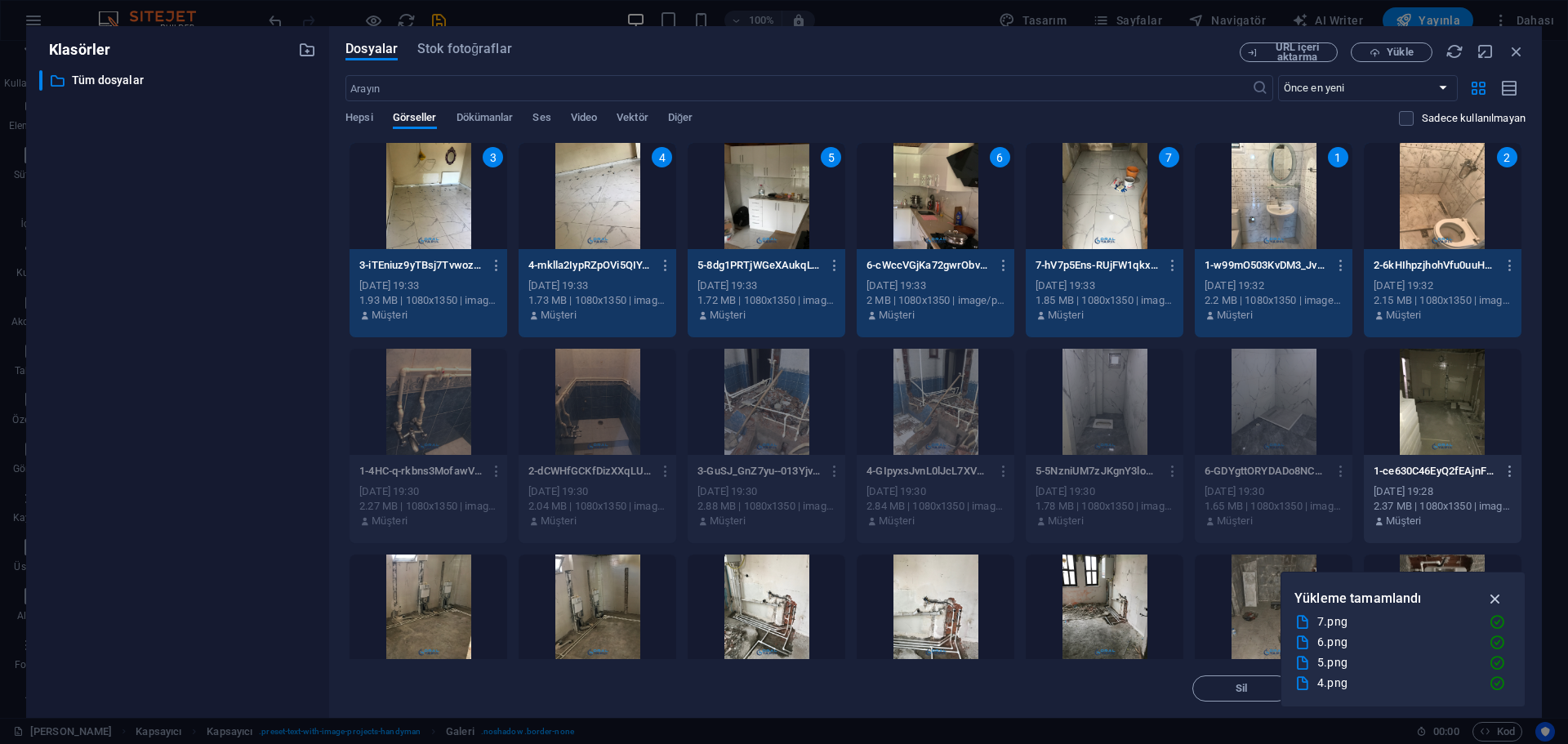
click at [1502, 597] on icon "button" at bounding box center [1495, 598] width 18 height 18
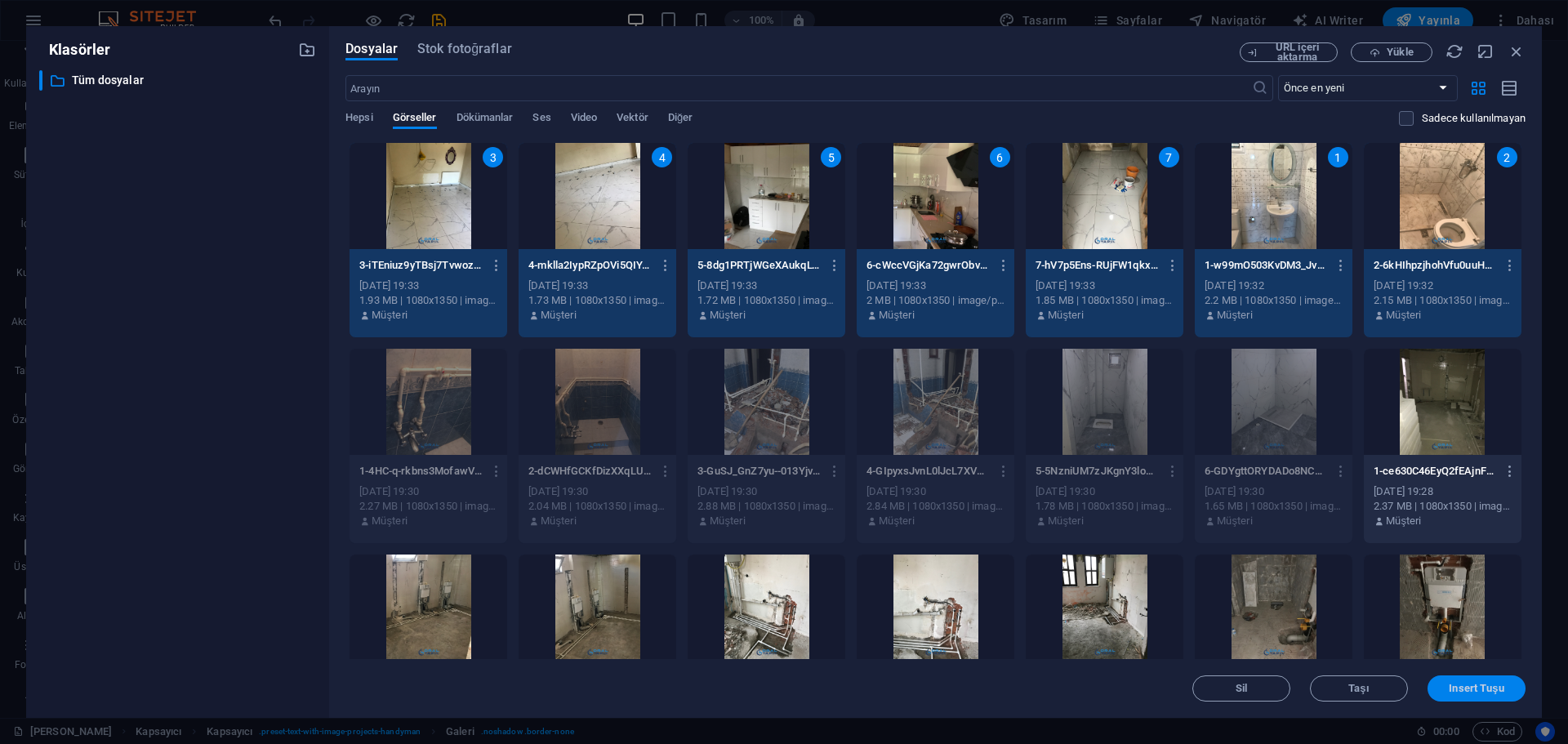
click at [1486, 690] on span "Insert Tuşu" at bounding box center [1476, 688] width 55 height 10
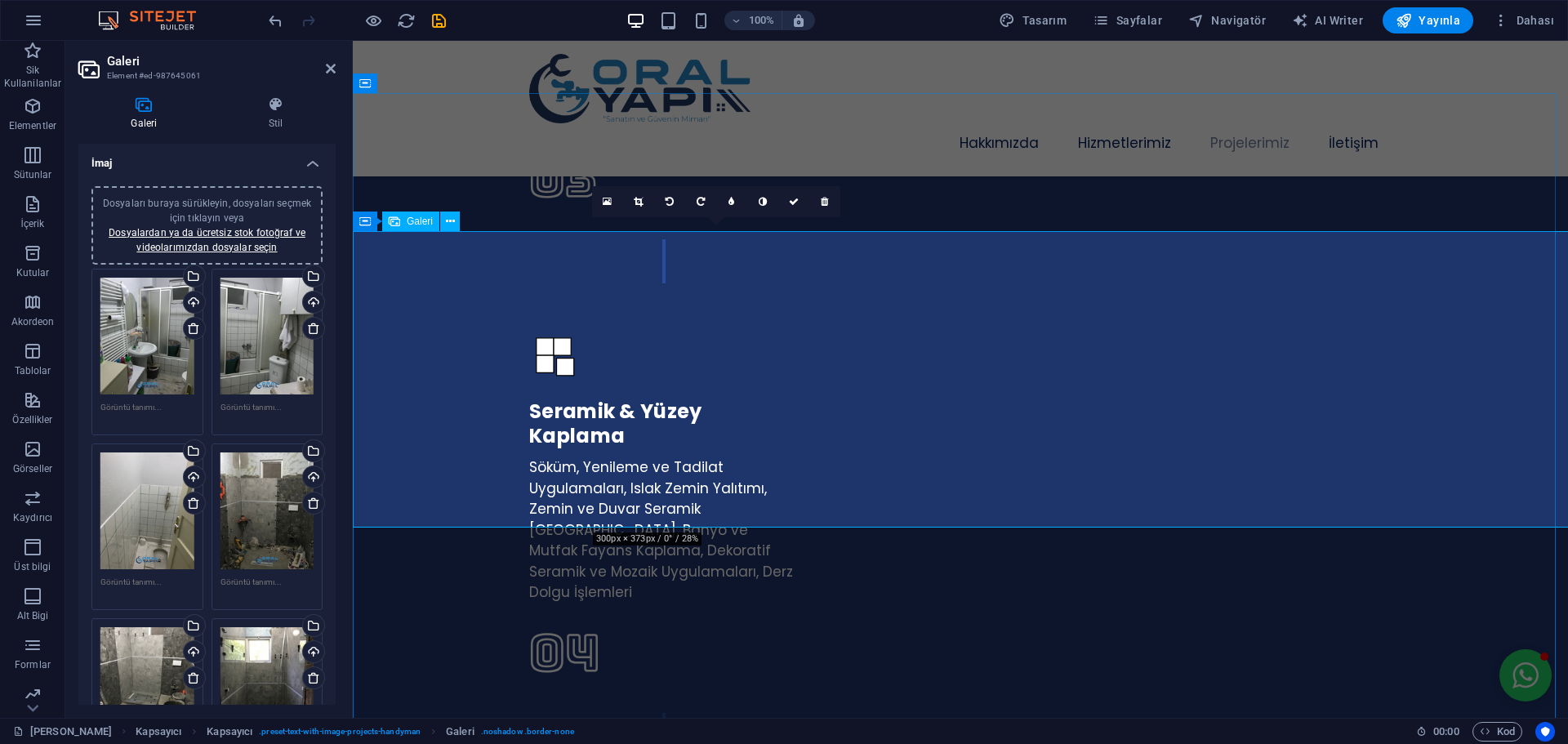
scroll to position [3781, 0]
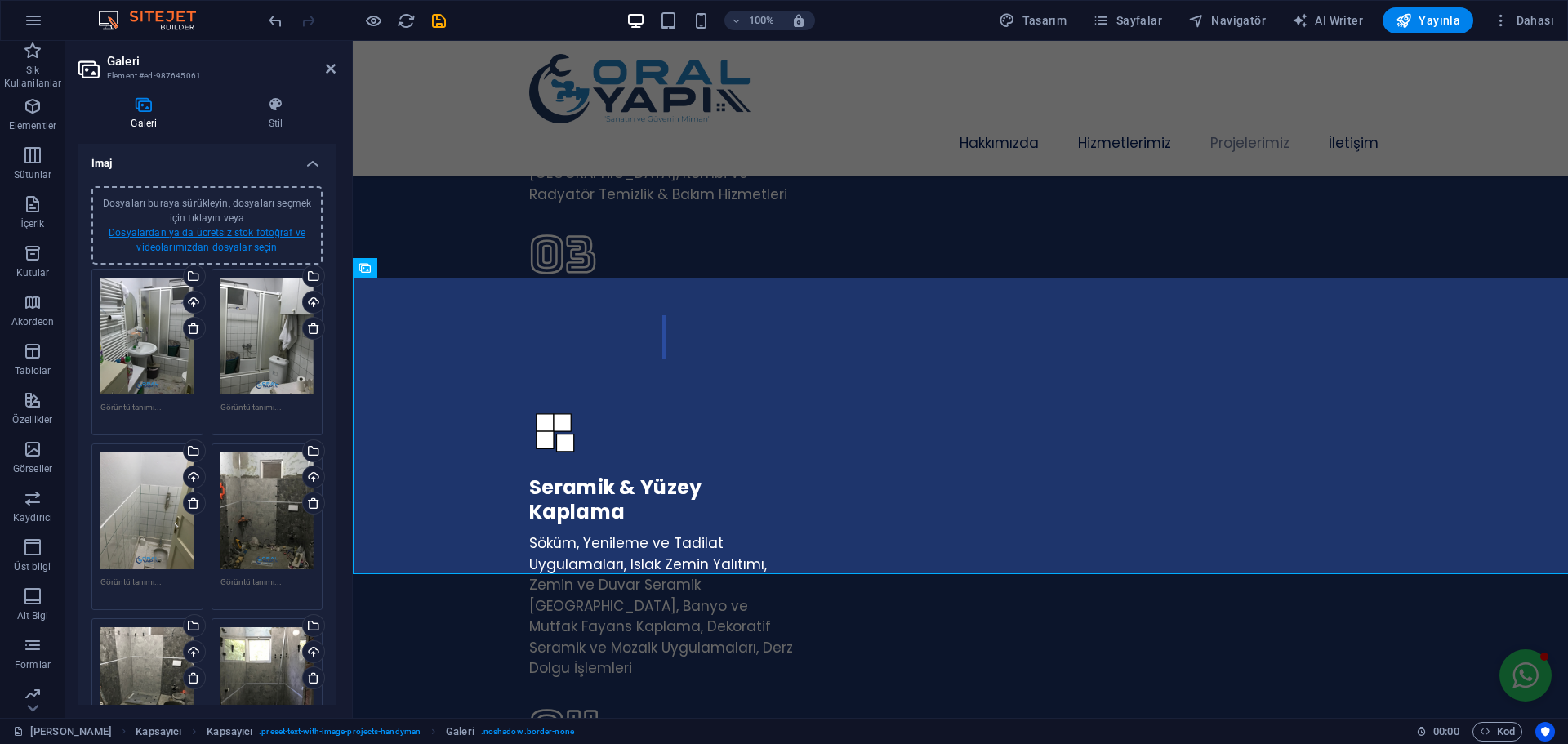
click at [229, 249] on link "Dosyalardan ya da ücretsiz stok fotoğraf ve videolarımızdan dosyalar seçin" at bounding box center [207, 240] width 197 height 26
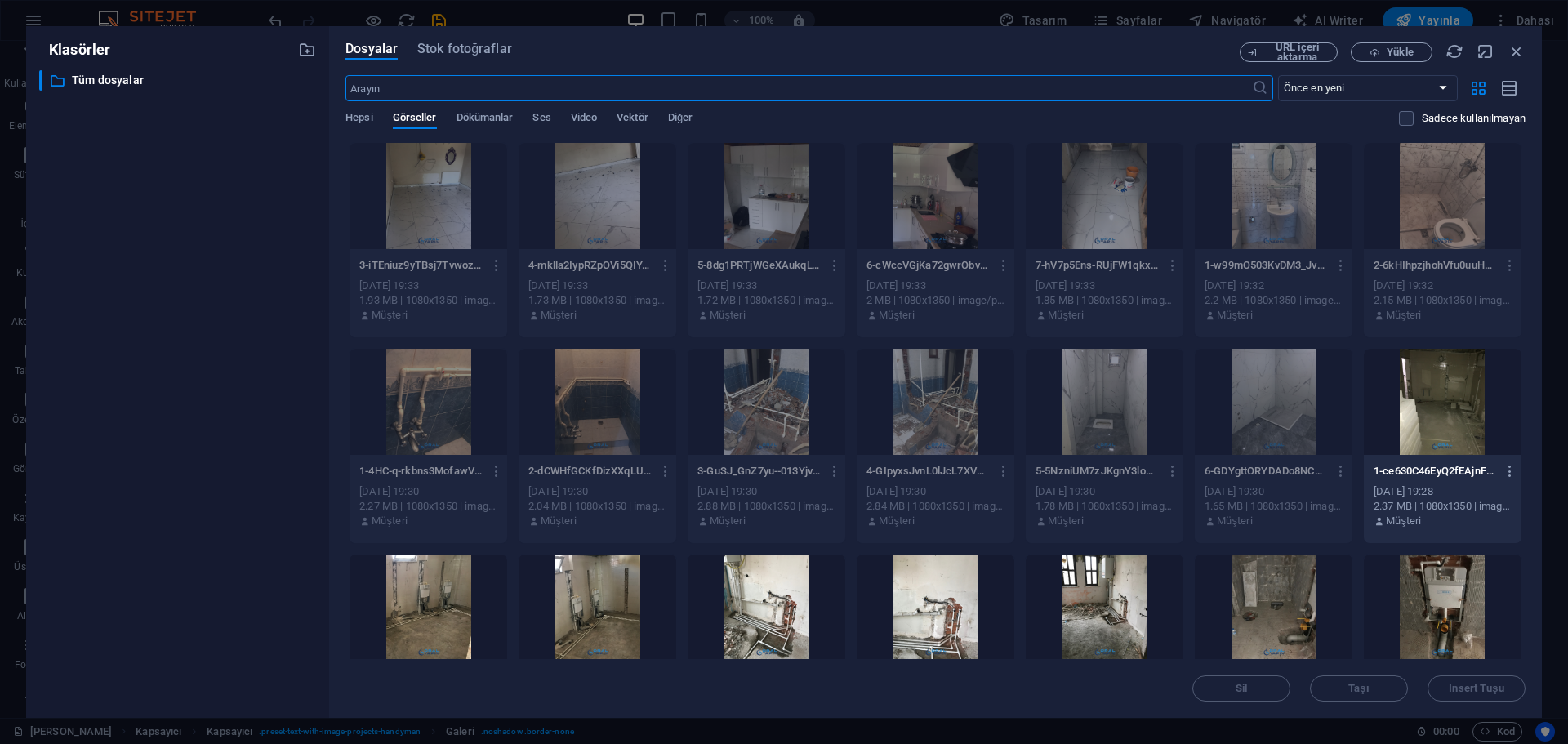
scroll to position [4488, 0]
click at [1382, 47] on span "Yükle" at bounding box center [1391, 53] width 67 height 11
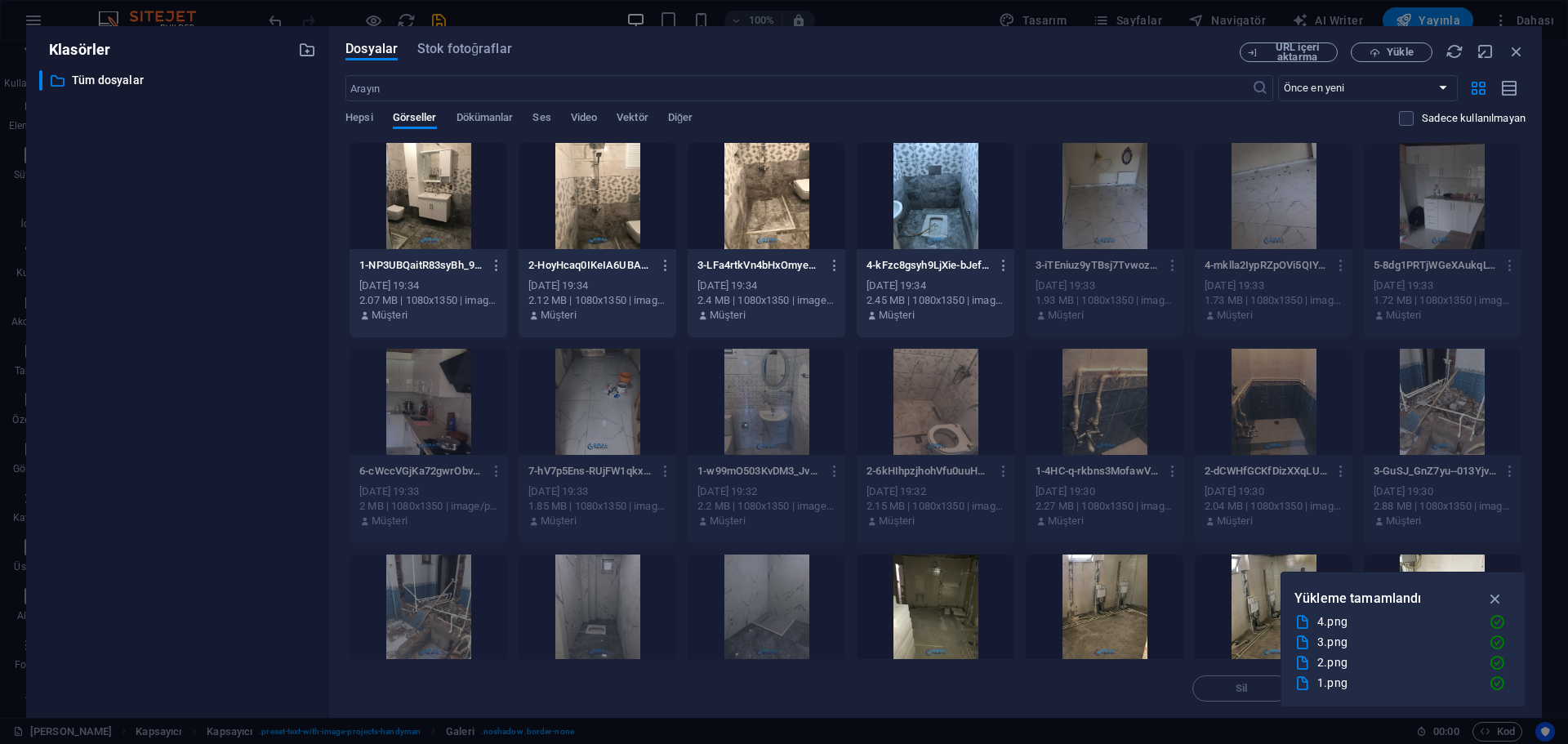
click at [428, 205] on div at bounding box center [427, 195] width 157 height 106
click at [615, 211] on div at bounding box center [597, 195] width 157 height 106
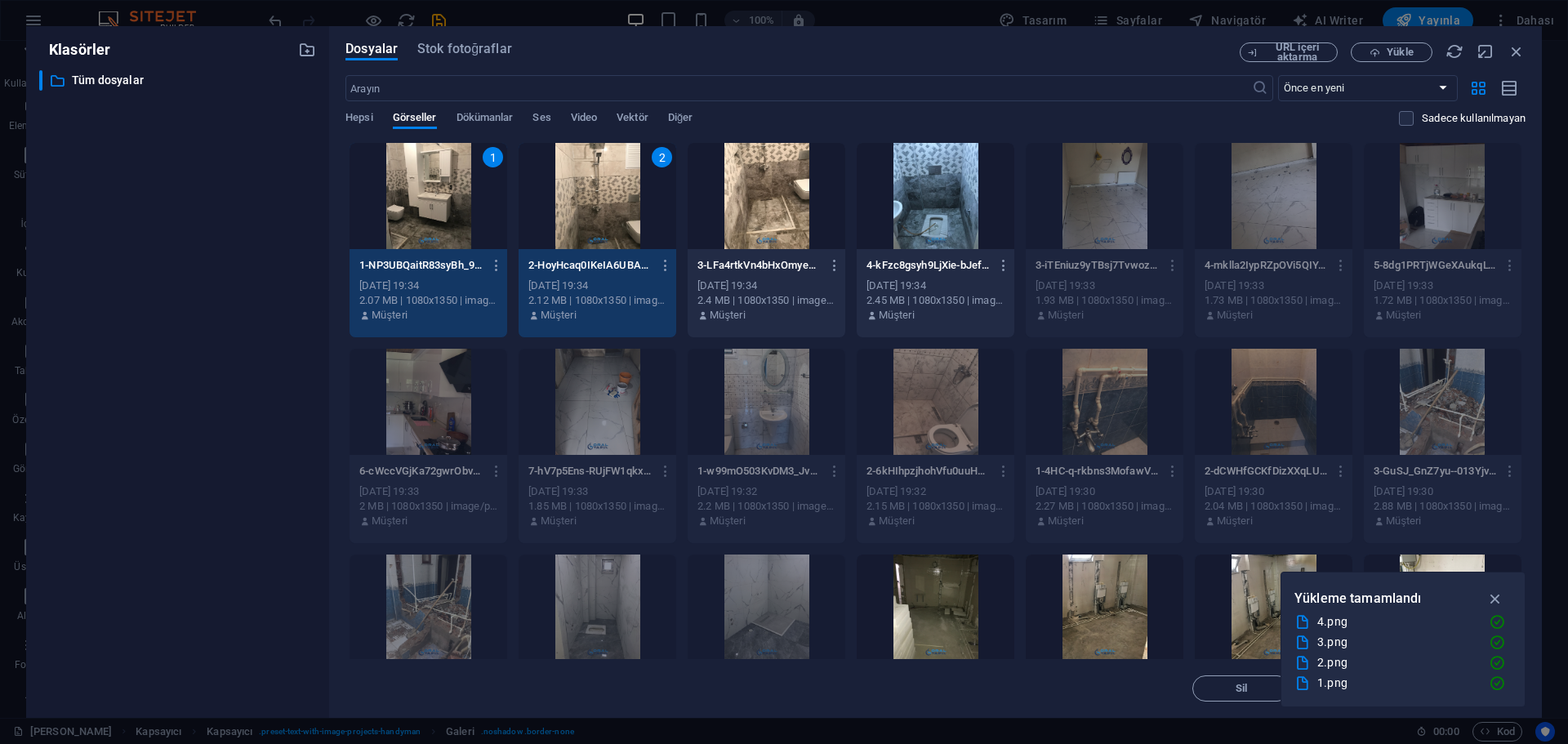
click at [762, 215] on div at bounding box center [766, 195] width 157 height 106
click at [904, 211] on div at bounding box center [935, 195] width 157 height 106
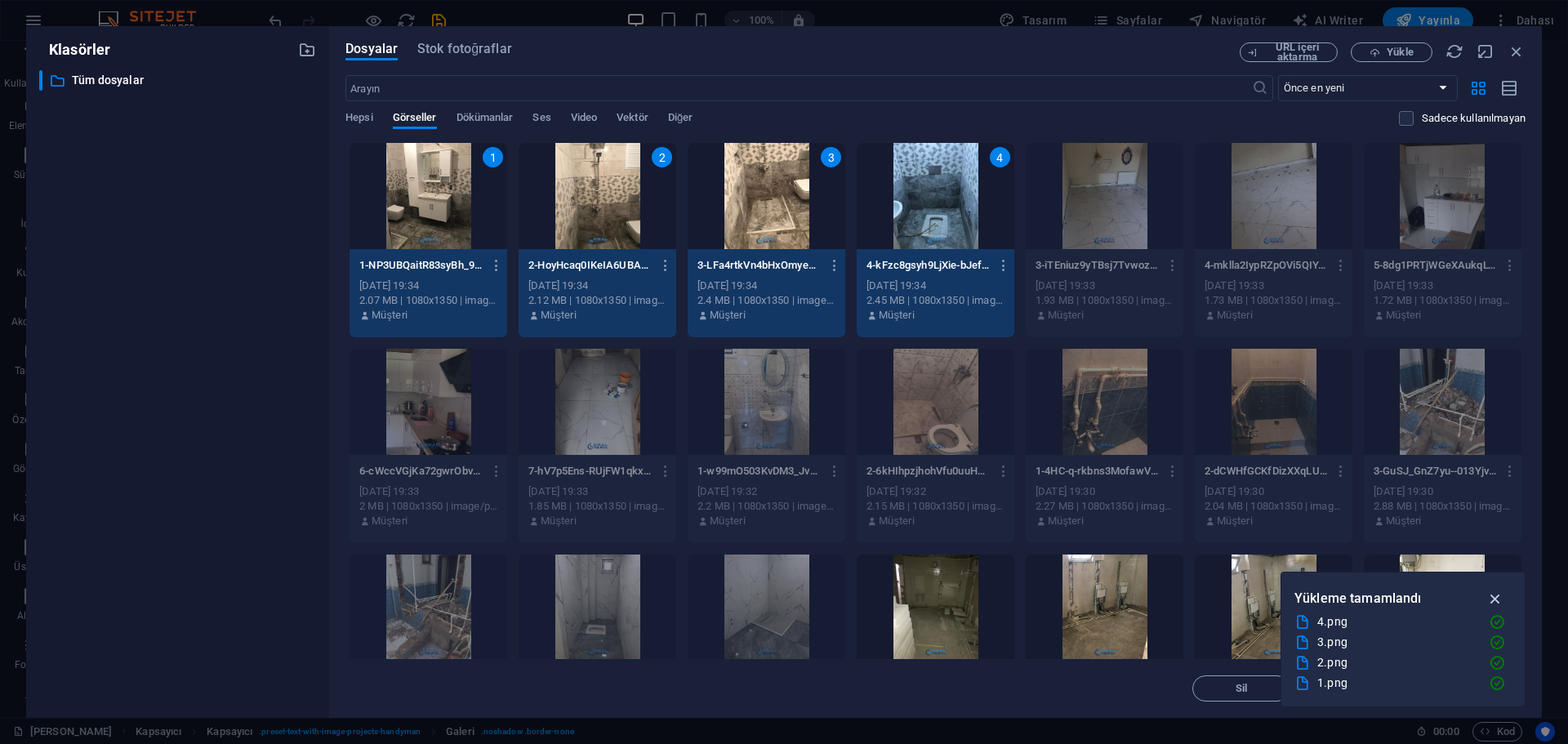
click at [1499, 598] on icon "button" at bounding box center [1495, 598] width 18 height 18
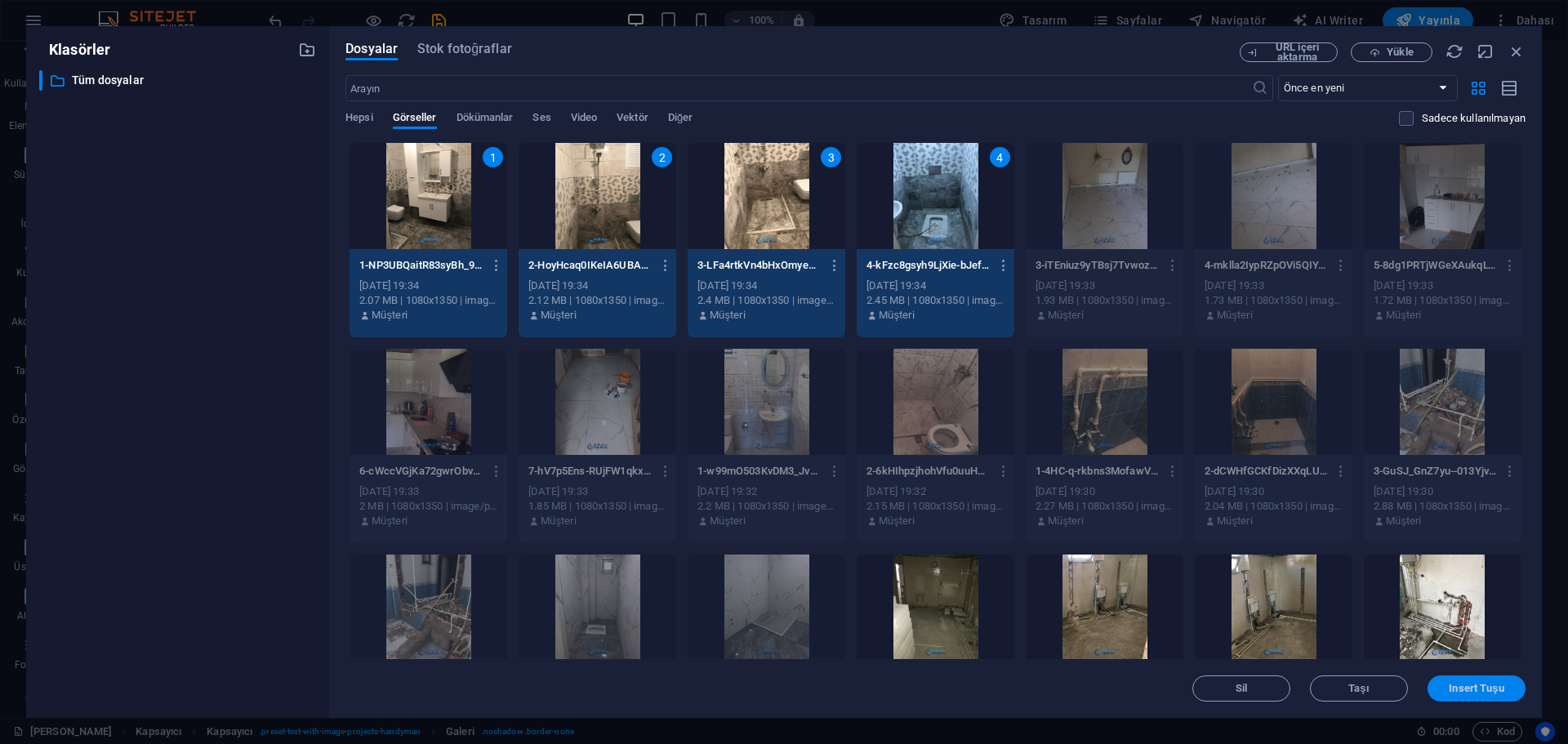
click at [1487, 690] on span "Insert Tuşu" at bounding box center [1476, 688] width 55 height 10
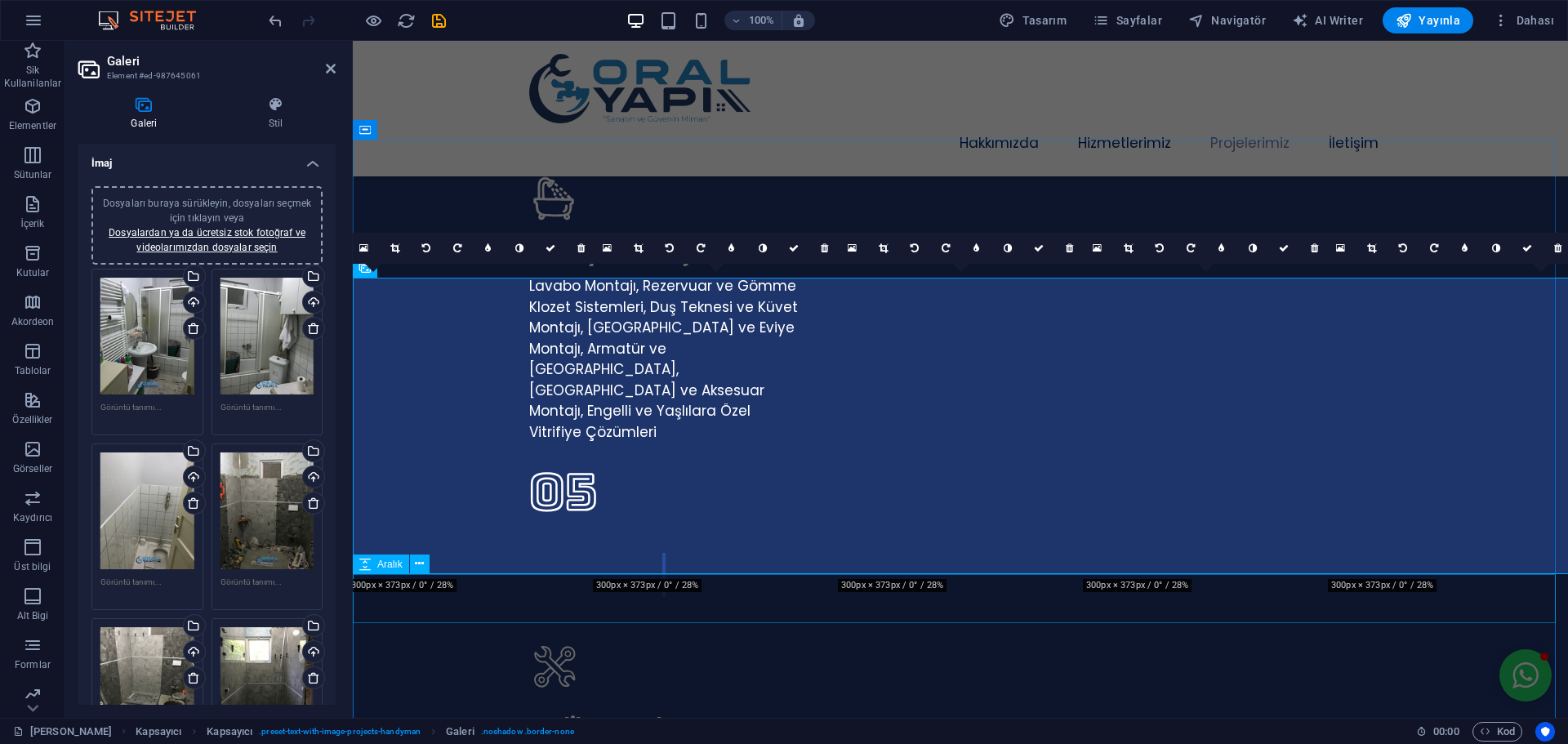
scroll to position [3781, 0]
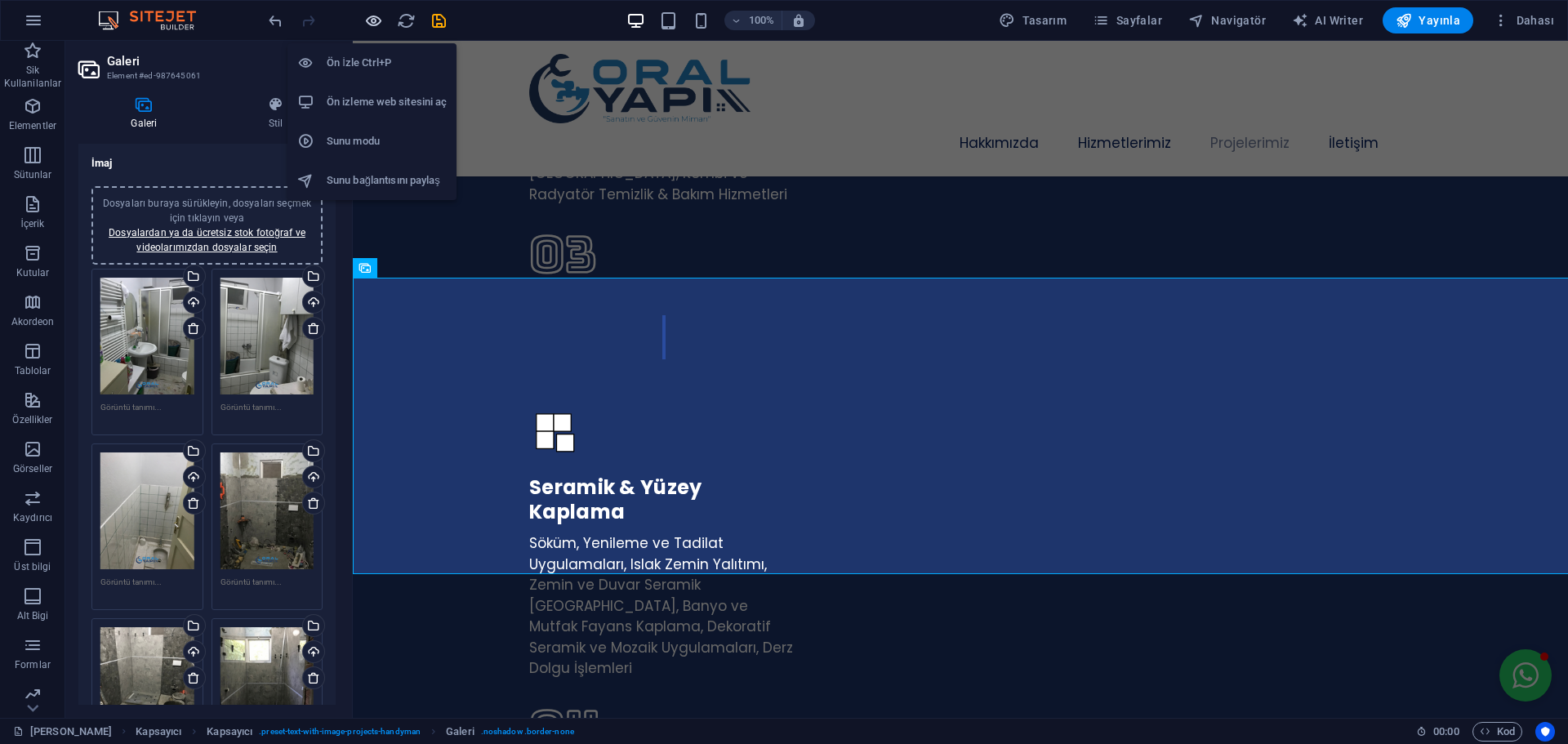
click at [371, 18] on icon "button" at bounding box center [373, 20] width 18 height 18
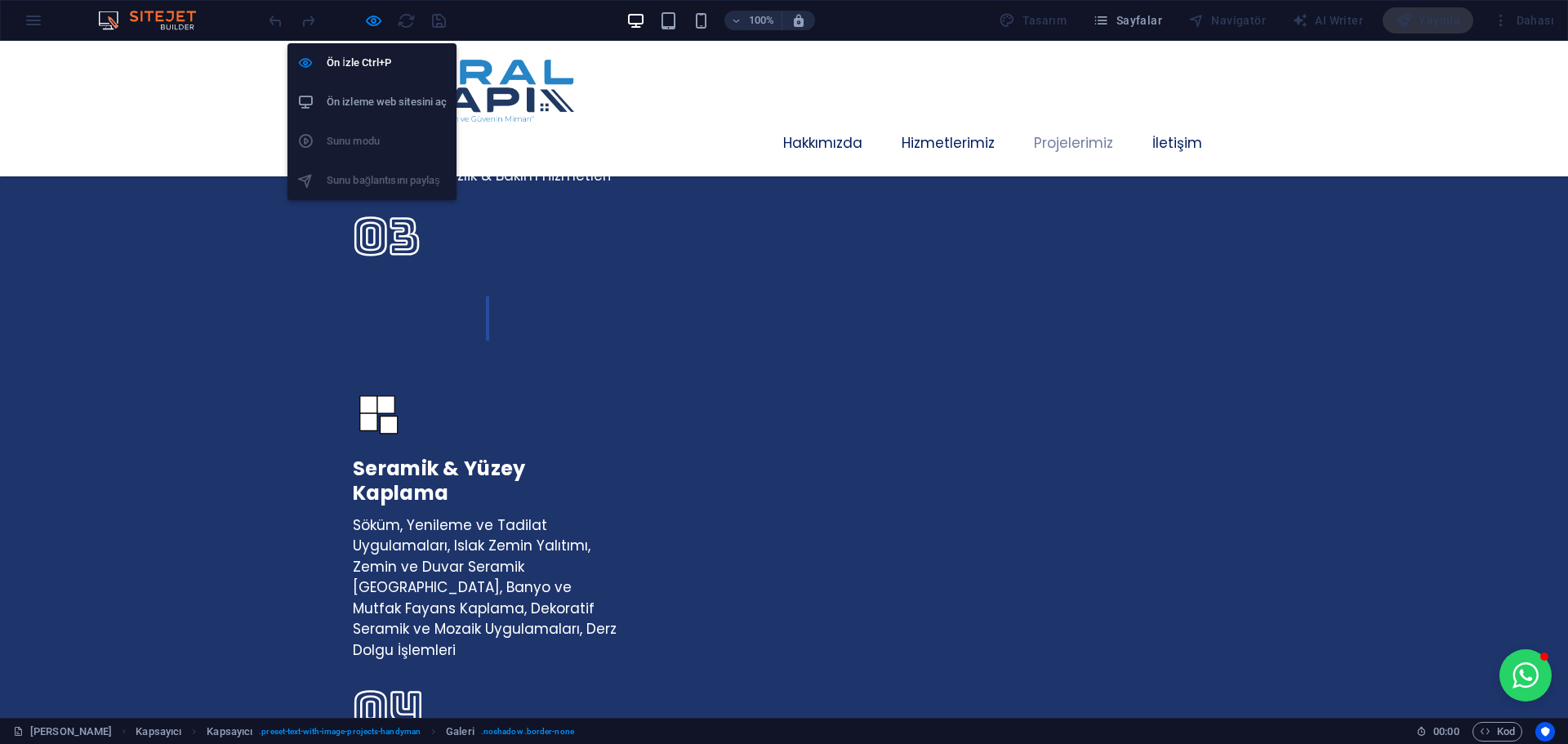
scroll to position [3736, 0]
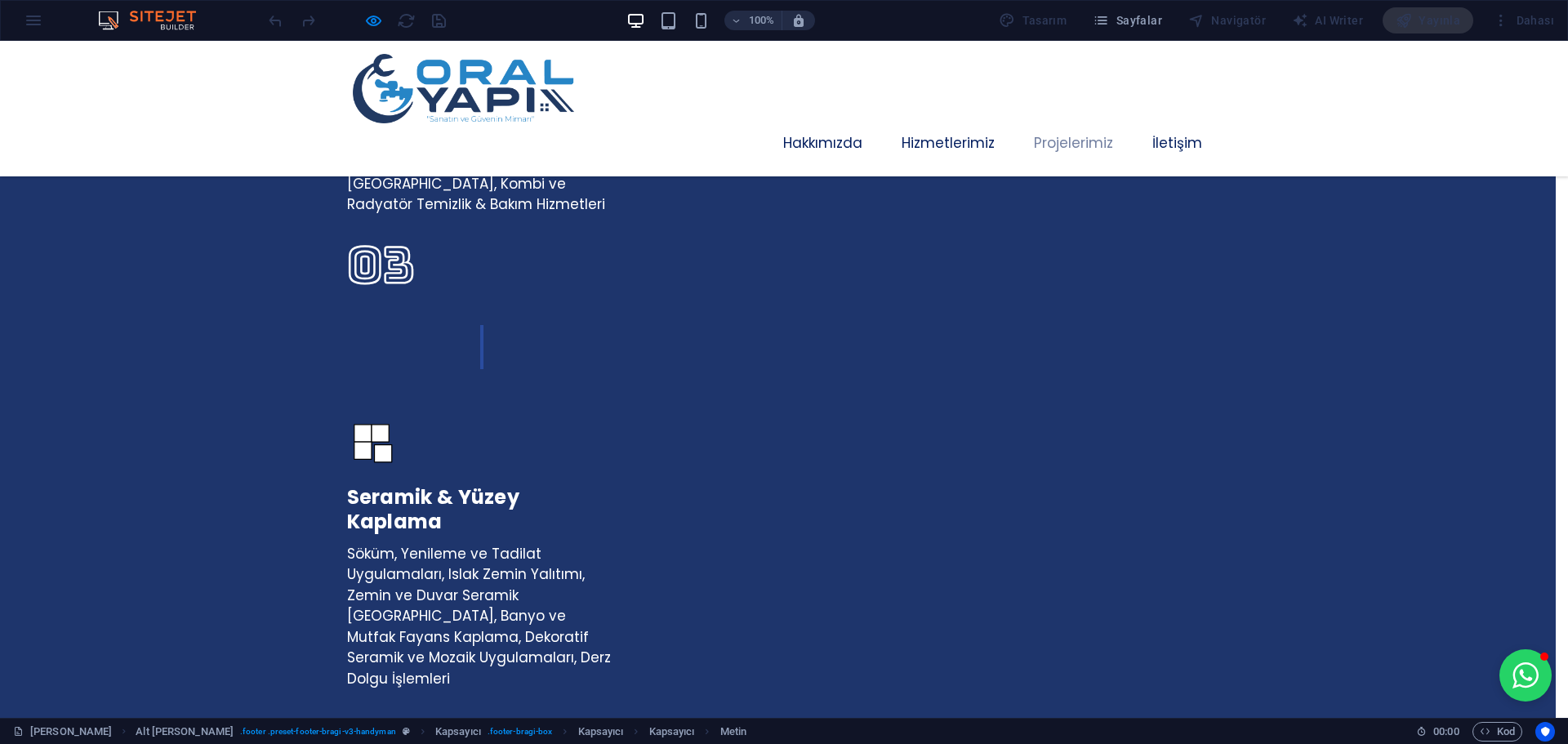
select select "px"
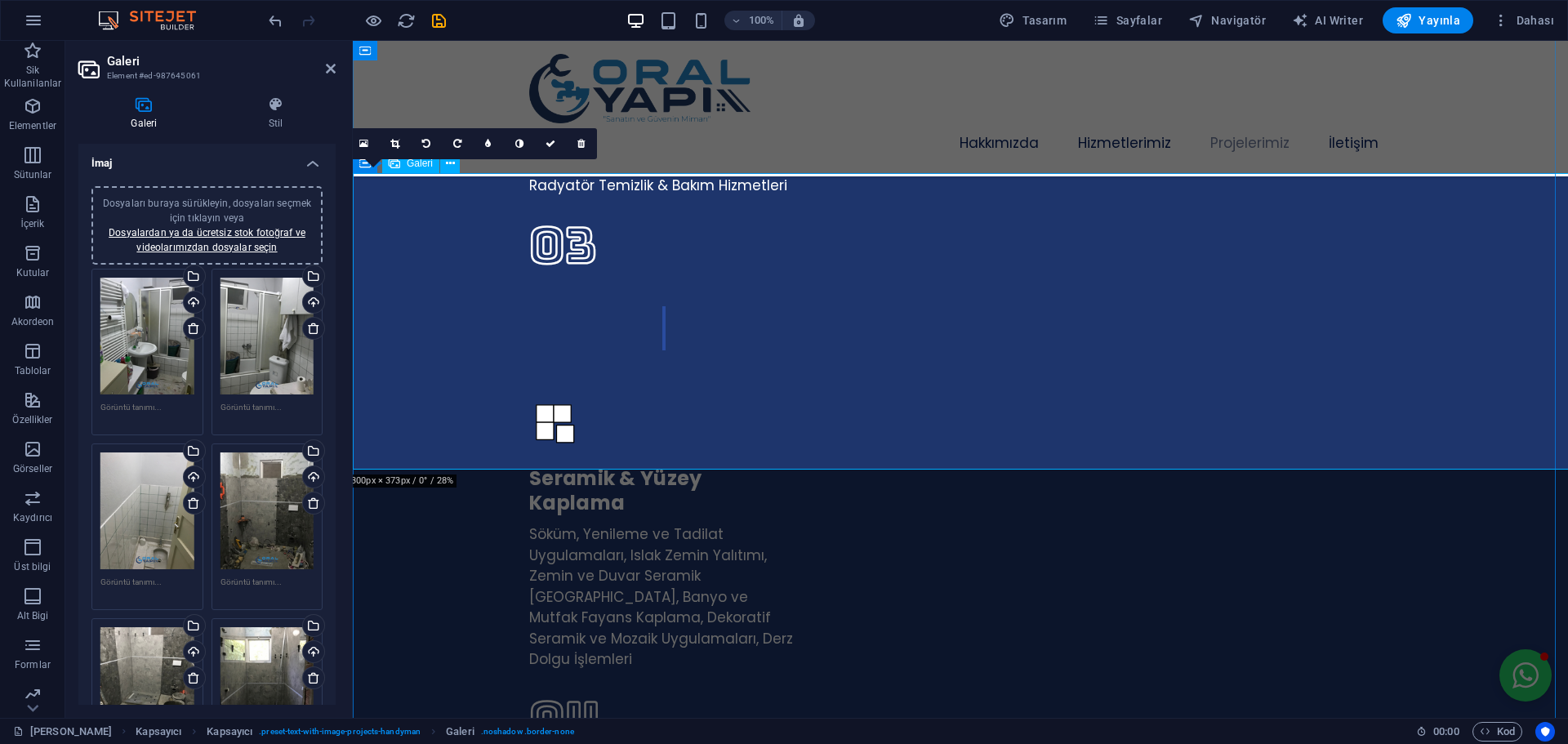
scroll to position [3746, 0]
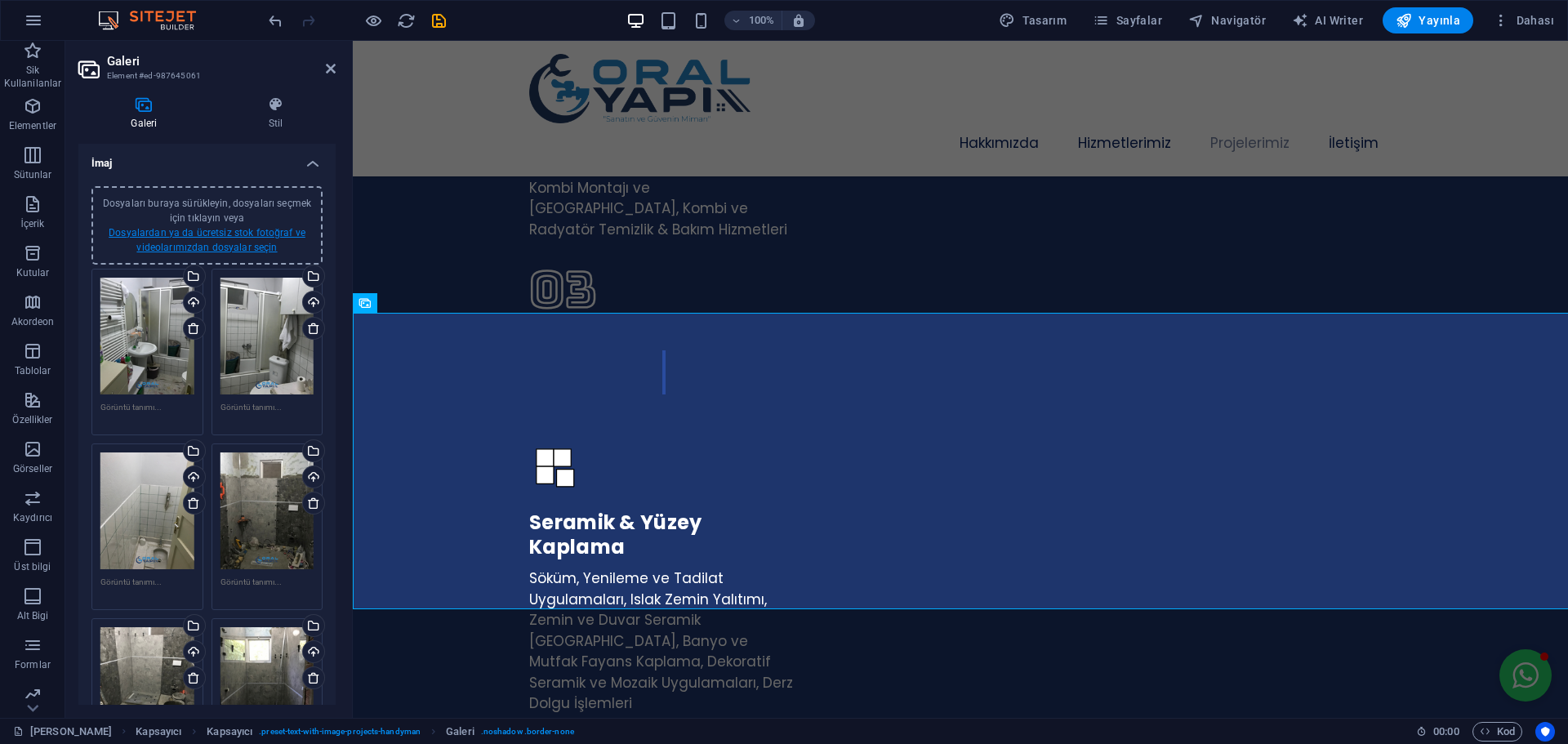
click at [231, 245] on link "Dosyalardan ya da ücretsiz stok fotoğraf ve videolarımızdan dosyalar seçin" at bounding box center [207, 240] width 197 height 26
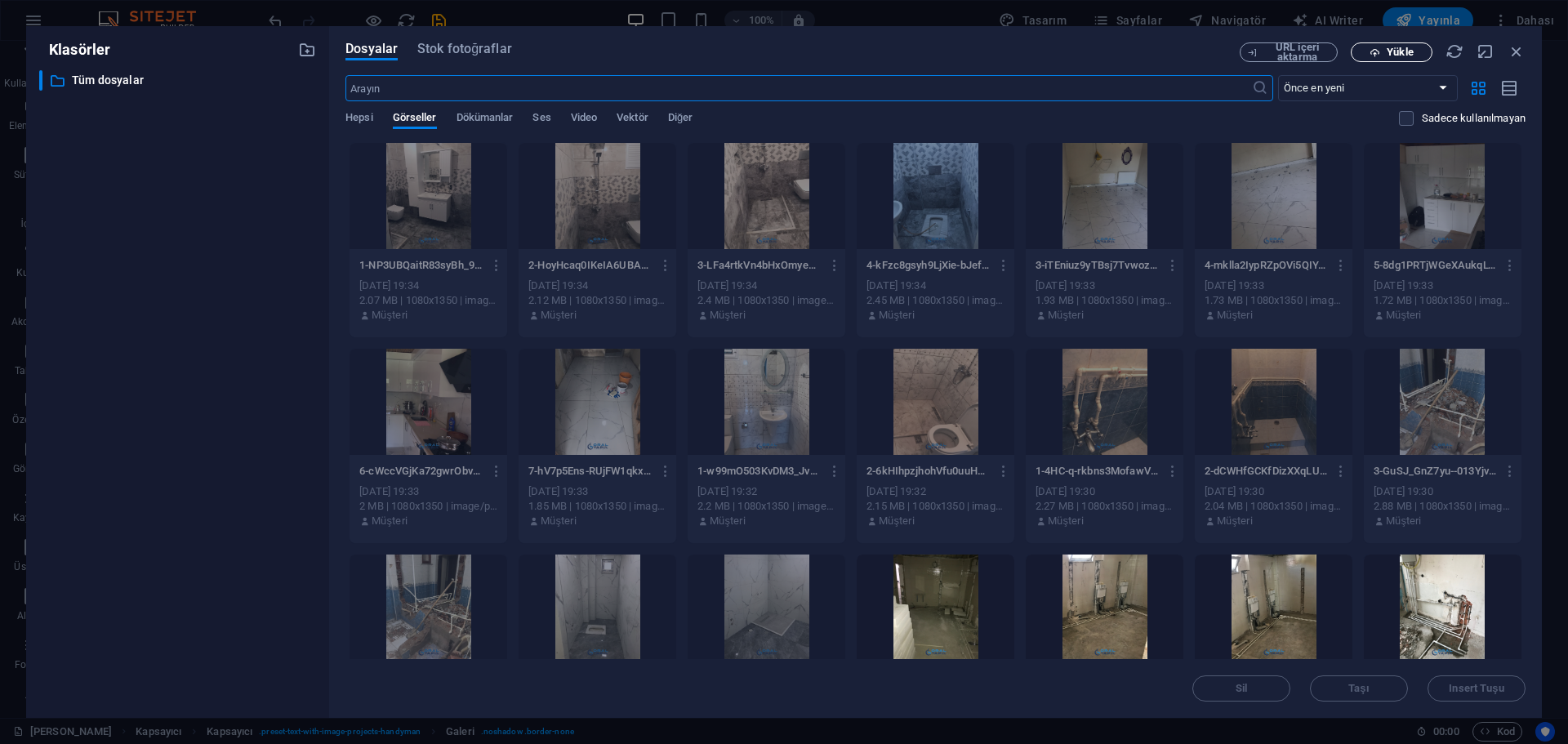
click at [1400, 48] on span "Yükle" at bounding box center [1399, 52] width 26 height 10
drag, startPoint x: 1522, startPoint y: 50, endPoint x: 289, endPoint y: 377, distance: 1275.6
click at [1522, 50] on icon "button" at bounding box center [1516, 51] width 18 height 18
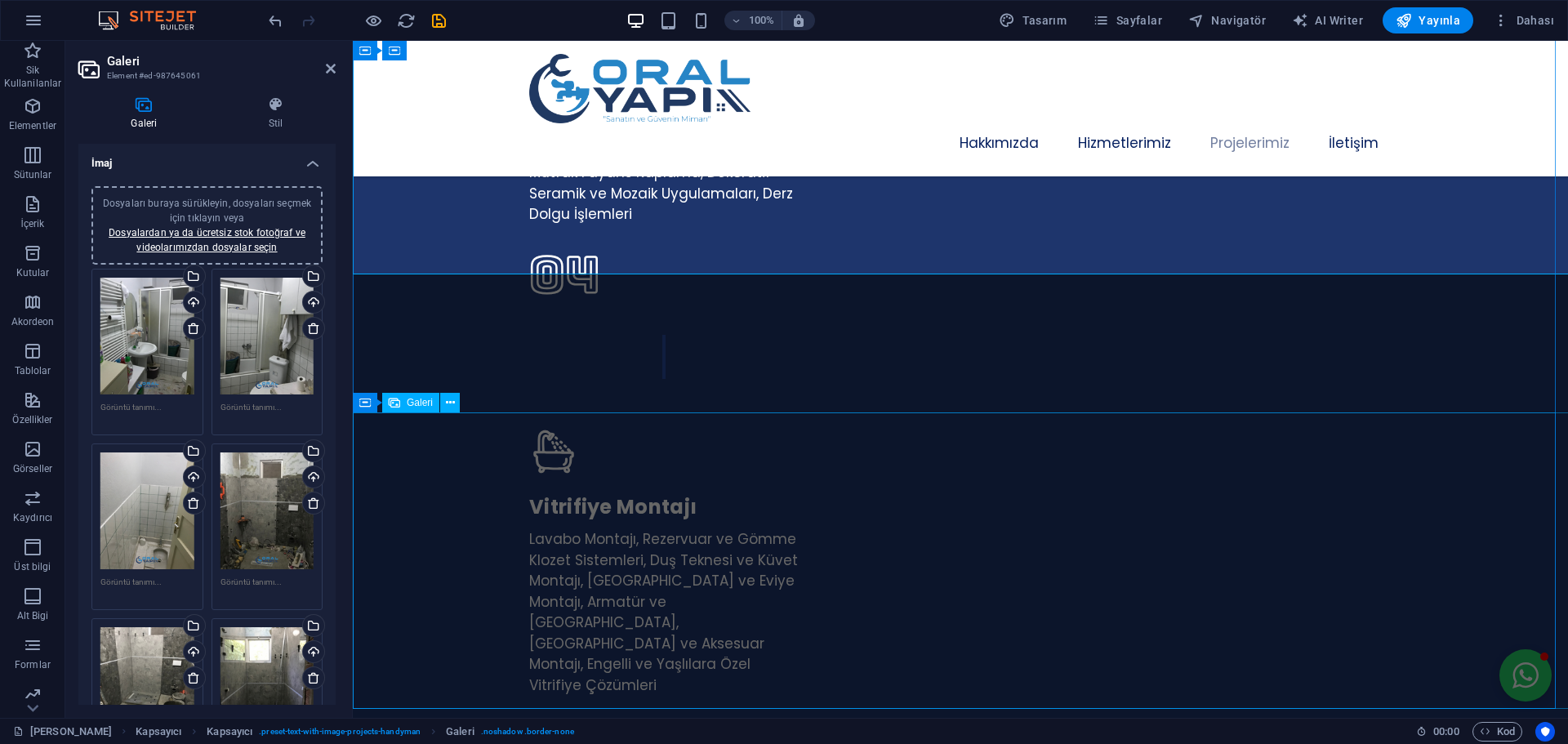
scroll to position [4236, 0]
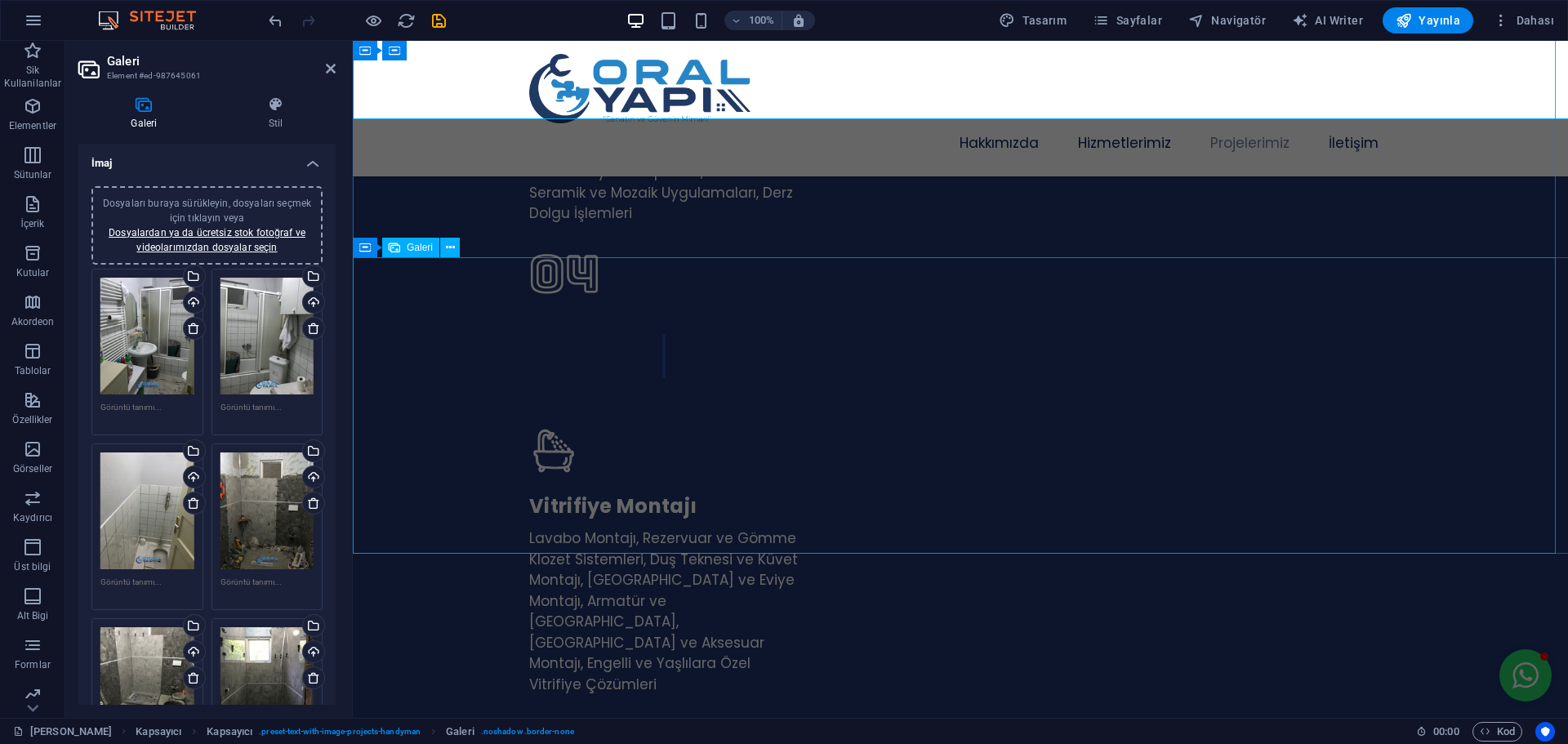
select select "px"
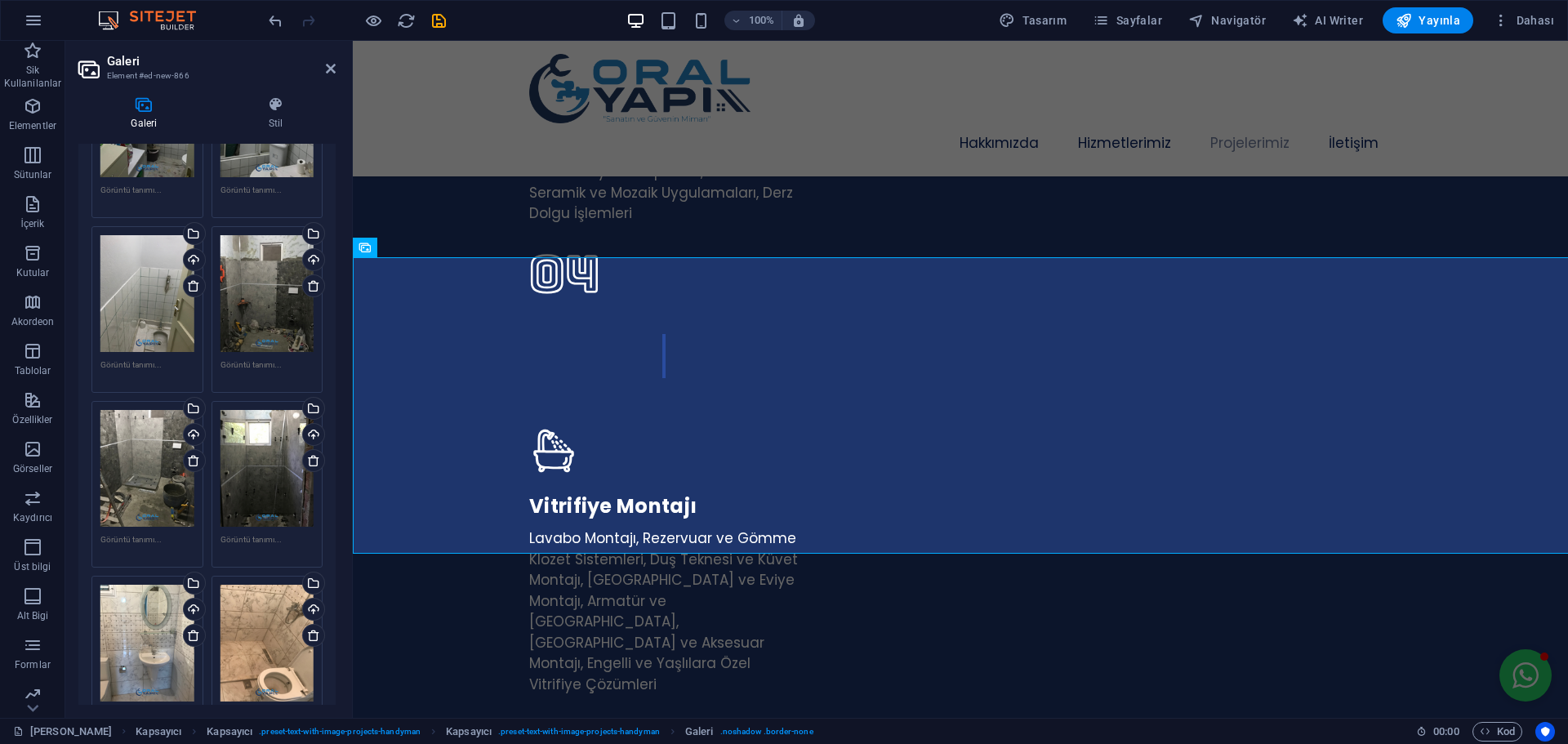
scroll to position [326, 0]
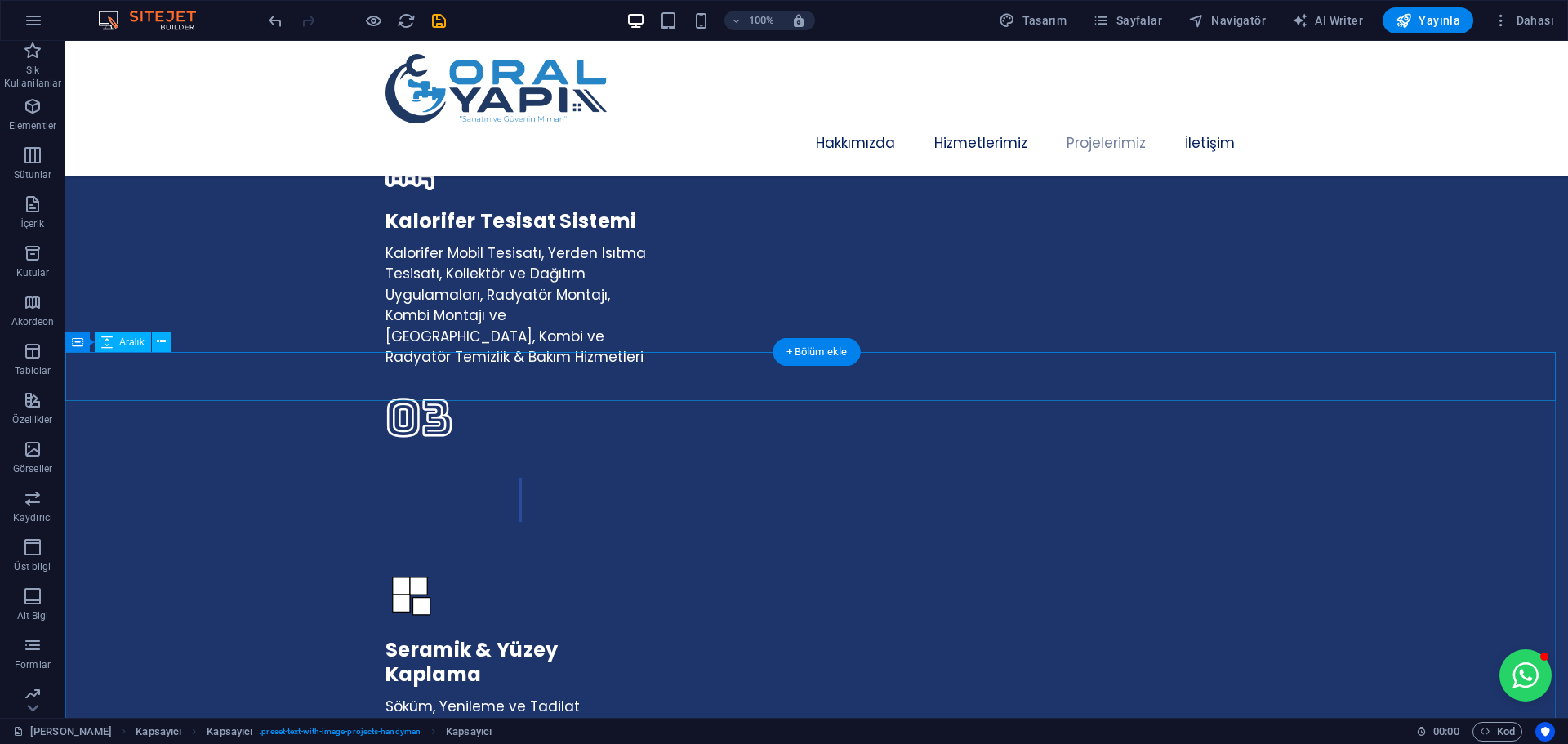
scroll to position [3315, 0]
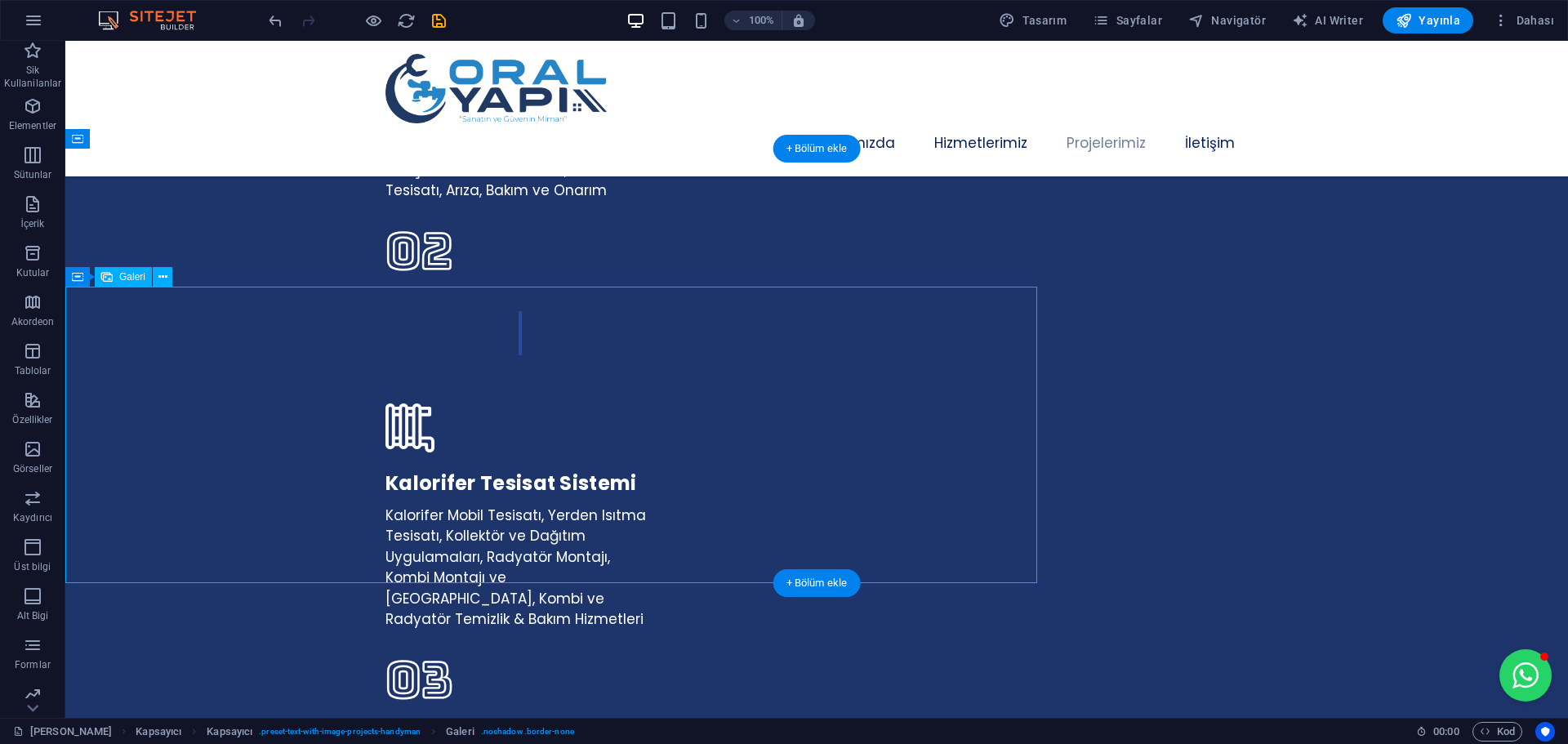
select select "px"
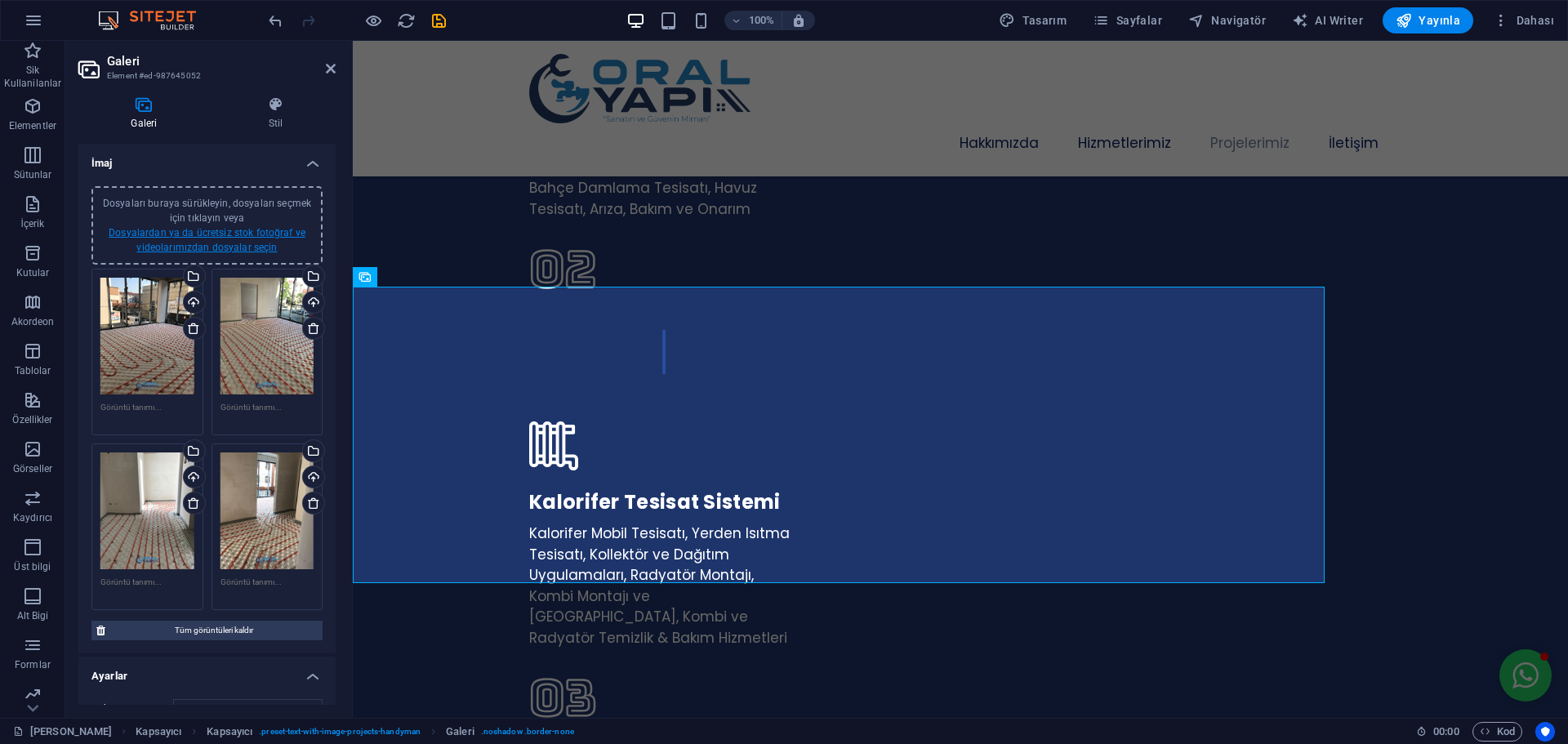
click at [222, 247] on link "Dosyalardan ya da ücretsiz stok fotoğraf ve videolarımızdan dosyalar seçin" at bounding box center [207, 240] width 197 height 26
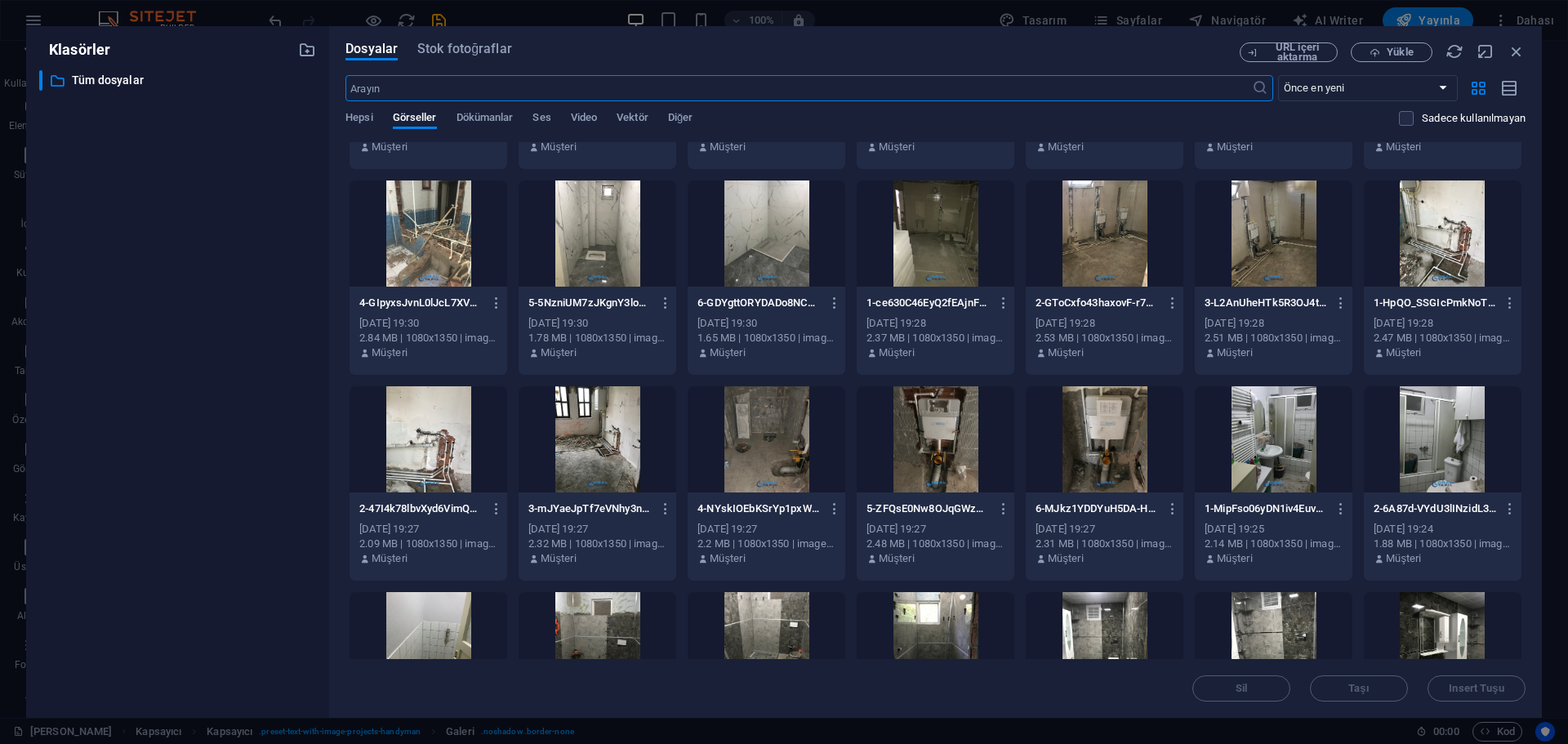
scroll to position [0, 0]
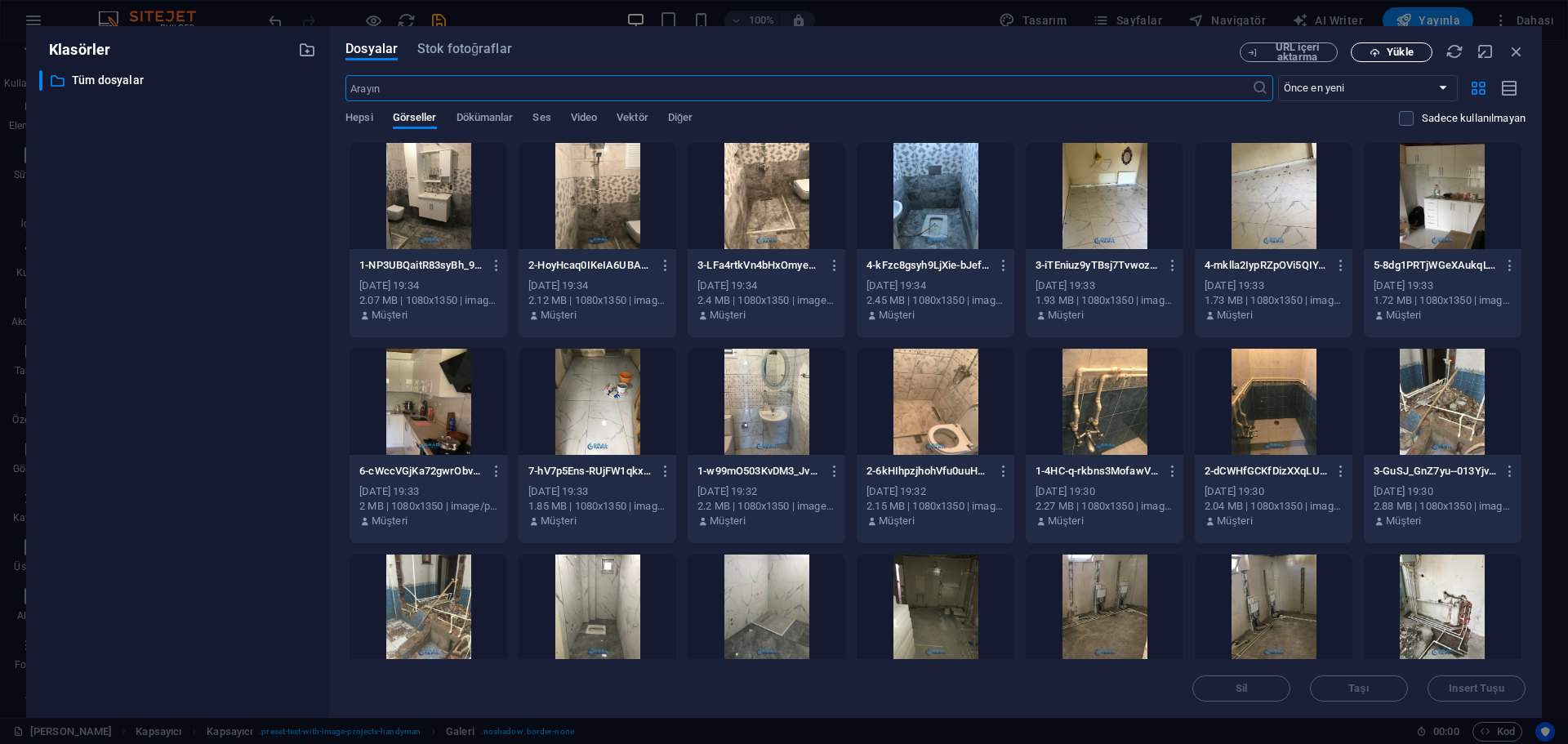
click at [1390, 47] on span "Yükle" at bounding box center [1399, 52] width 26 height 10
drag, startPoint x: 1515, startPoint y: 47, endPoint x: 495, endPoint y: 150, distance: 1025.2
click at [1515, 47] on icon "button" at bounding box center [1516, 51] width 18 height 18
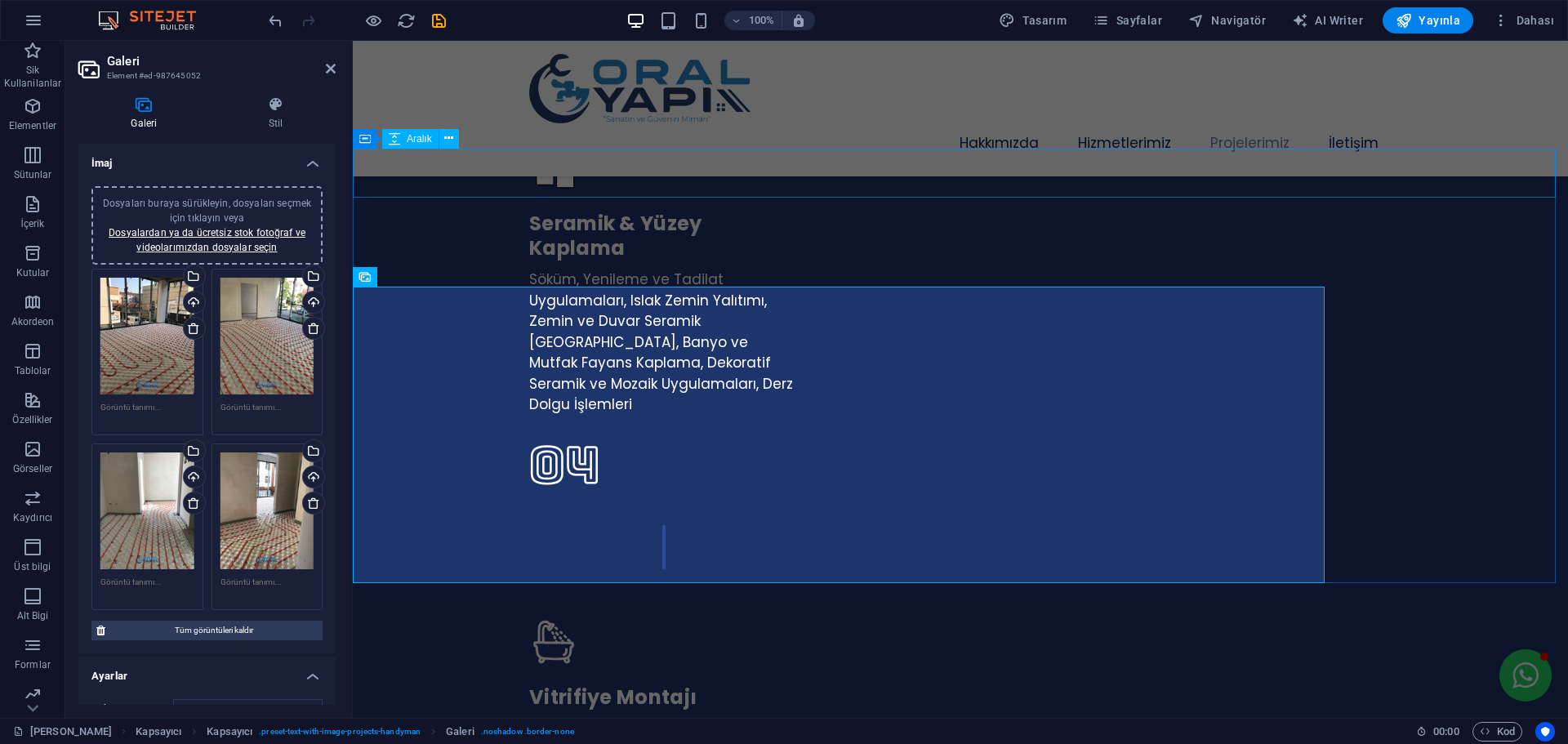
scroll to position [3337, 0]
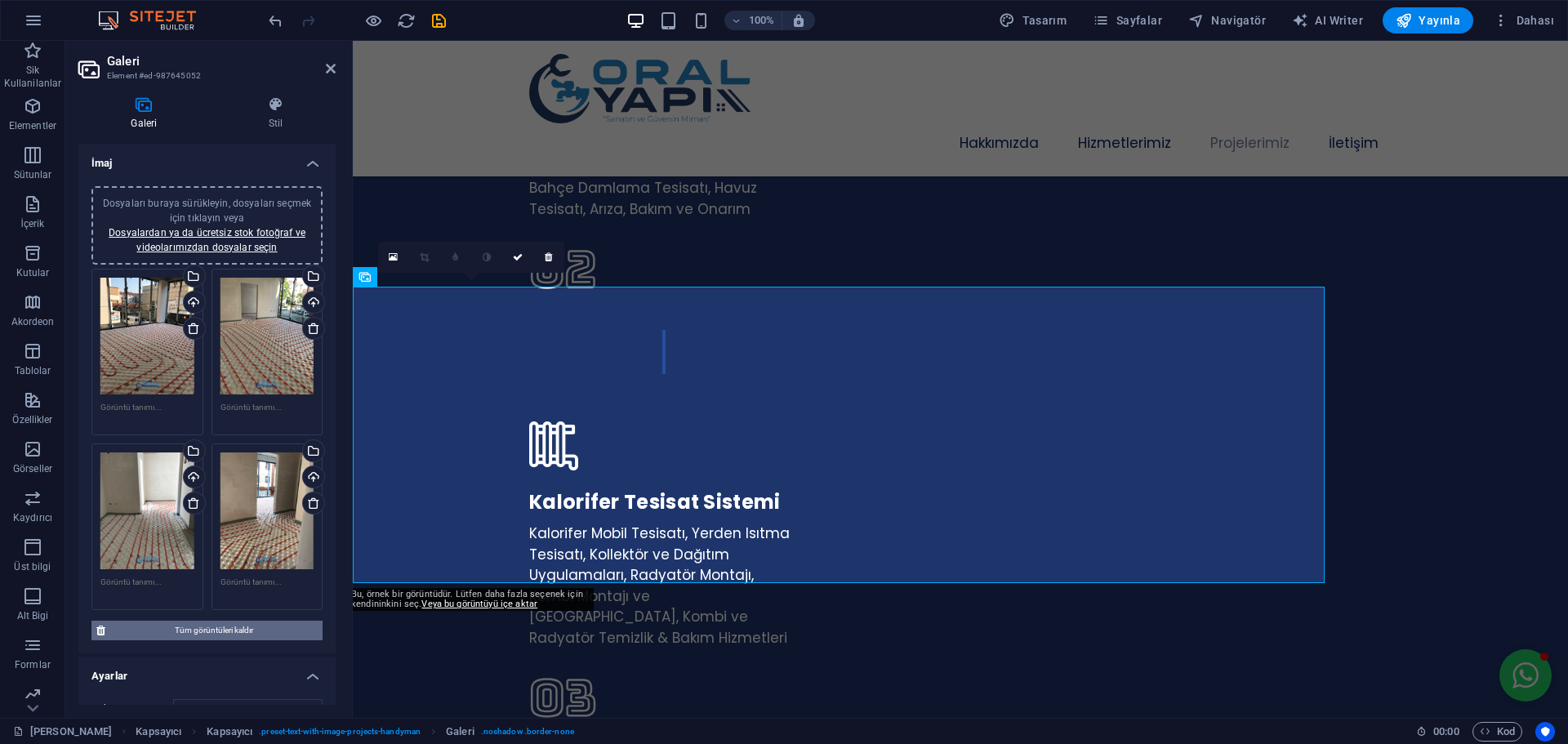
click at [233, 624] on span "Tüm görüntüleri kaldır" at bounding box center [214, 631] width 208 height 19
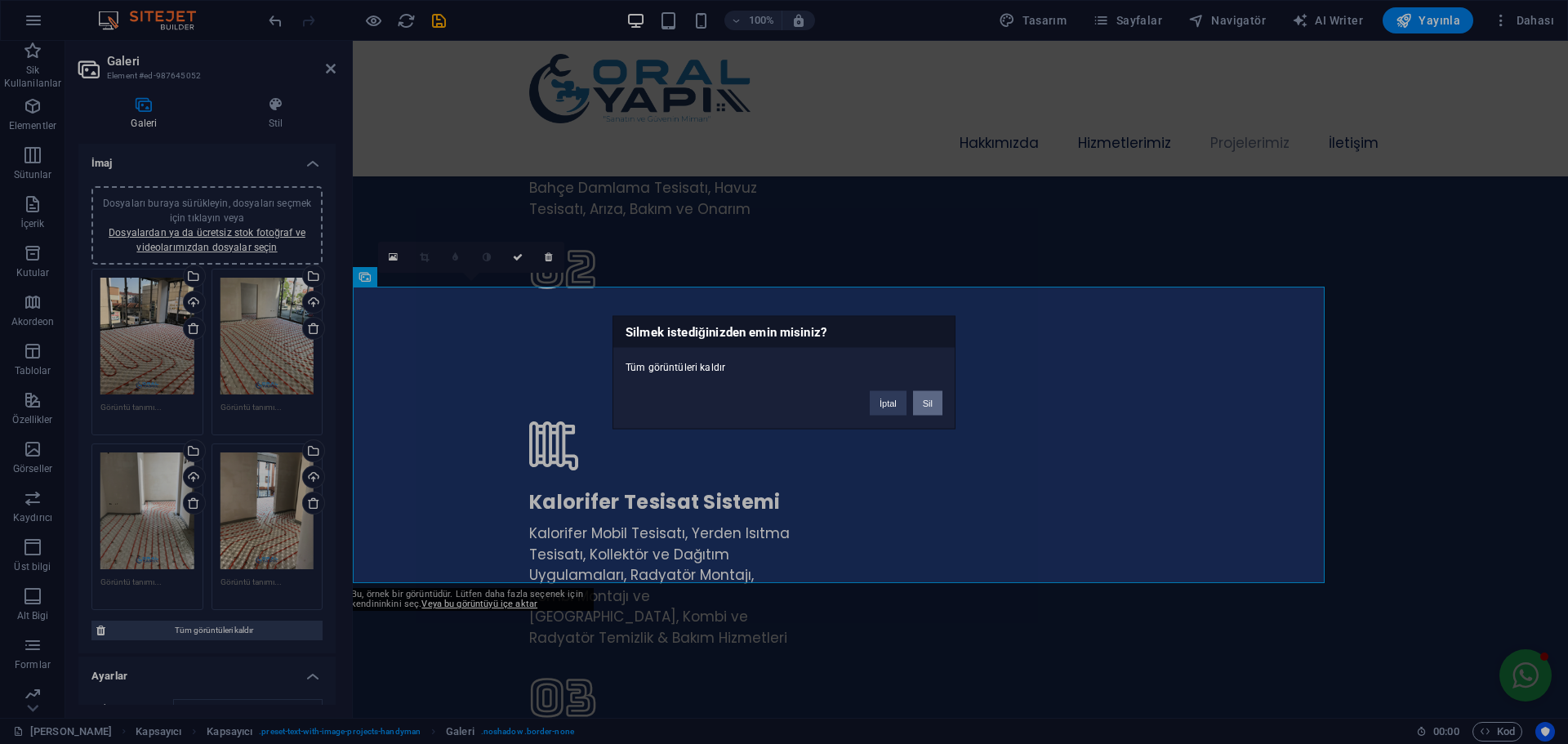
click at [926, 405] on button "Sil" at bounding box center [927, 403] width 29 height 25
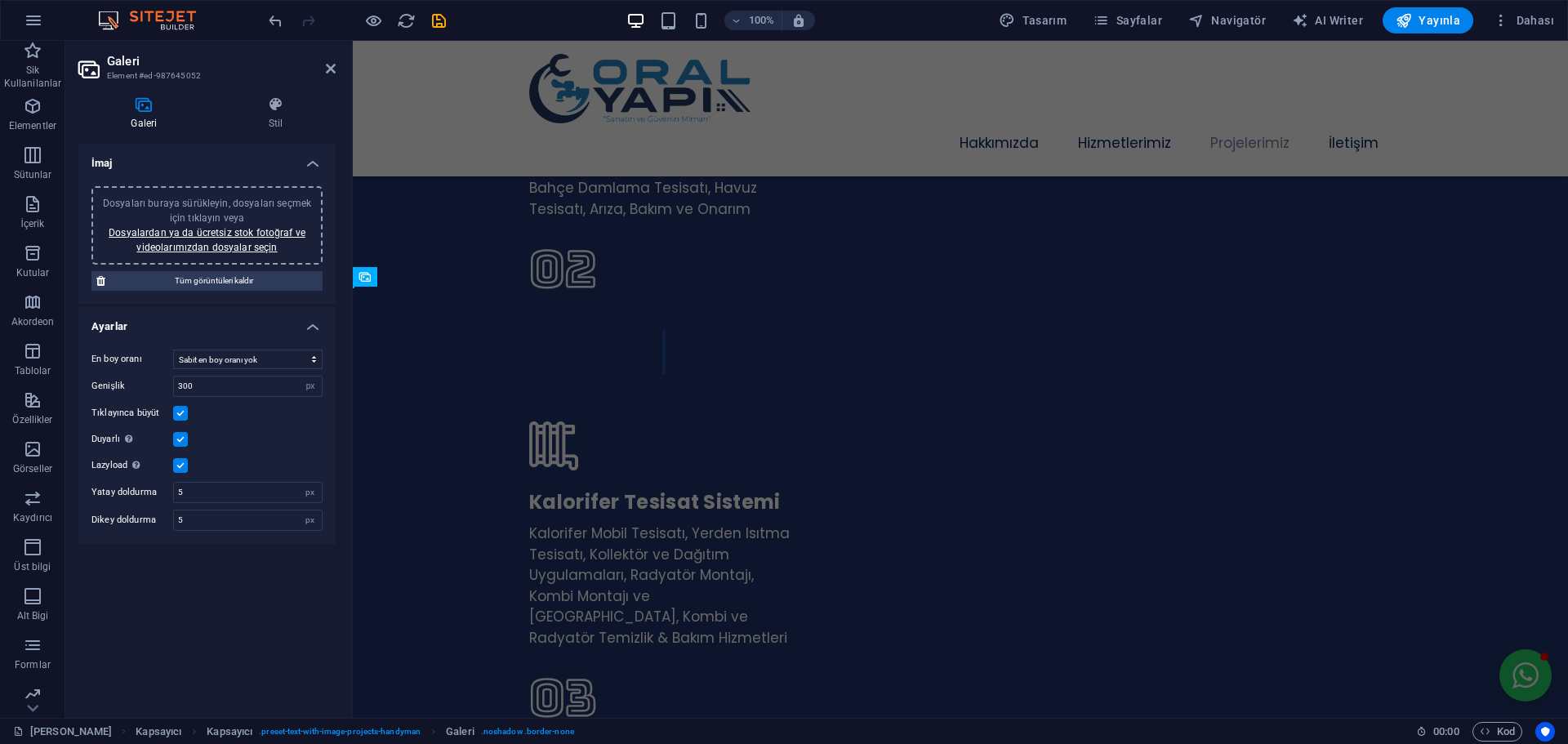
click at [237, 240] on div "Dosyaları buraya sürükleyin, dosyaları seçmek için tıklayın veya Dosyalardan ya…" at bounding box center [207, 225] width 211 height 59
click at [234, 242] on link "Dosyalardan ya da ücretsiz stok fotoğraf ve videolarımızdan dosyalar seçin" at bounding box center [207, 240] width 197 height 26
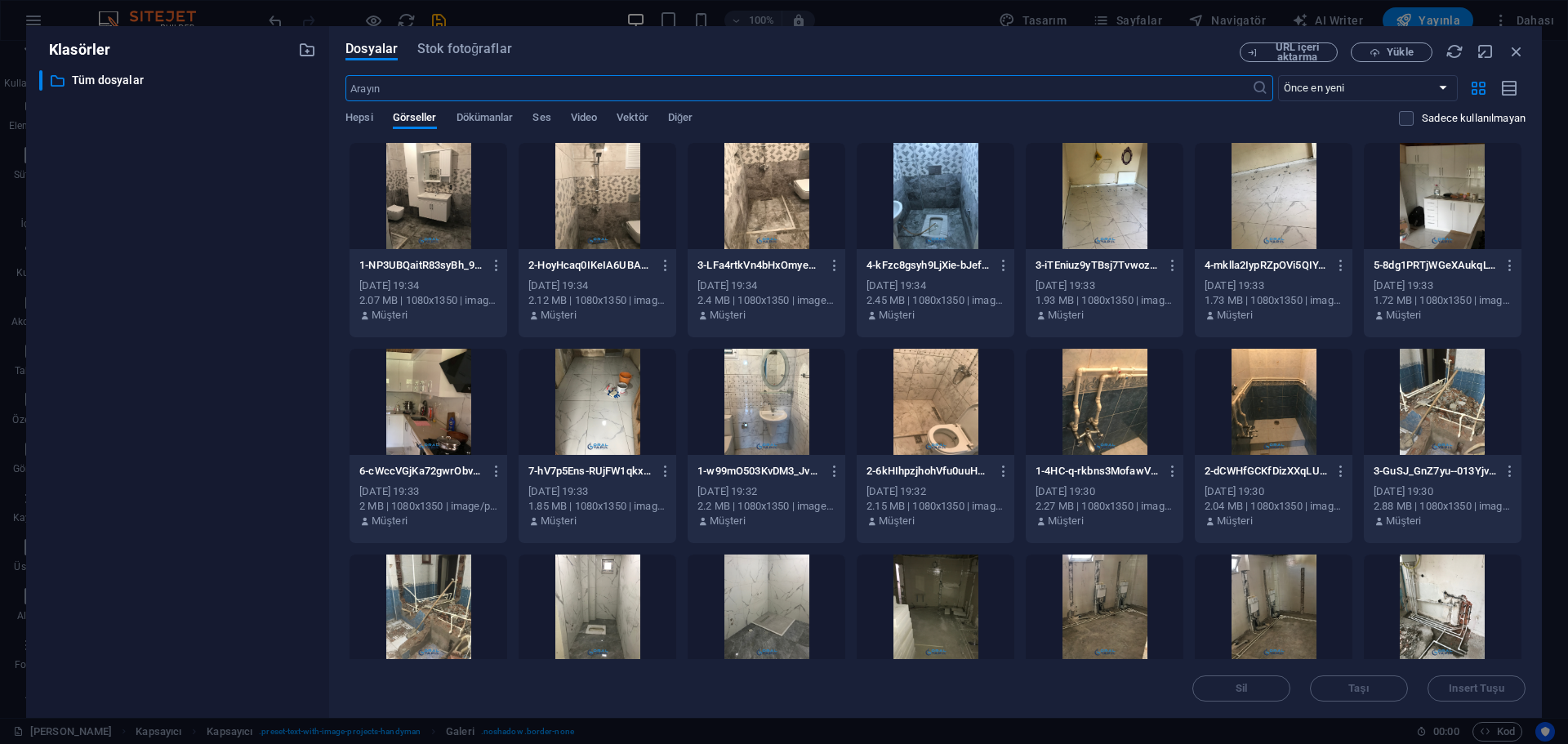
scroll to position [4045, 0]
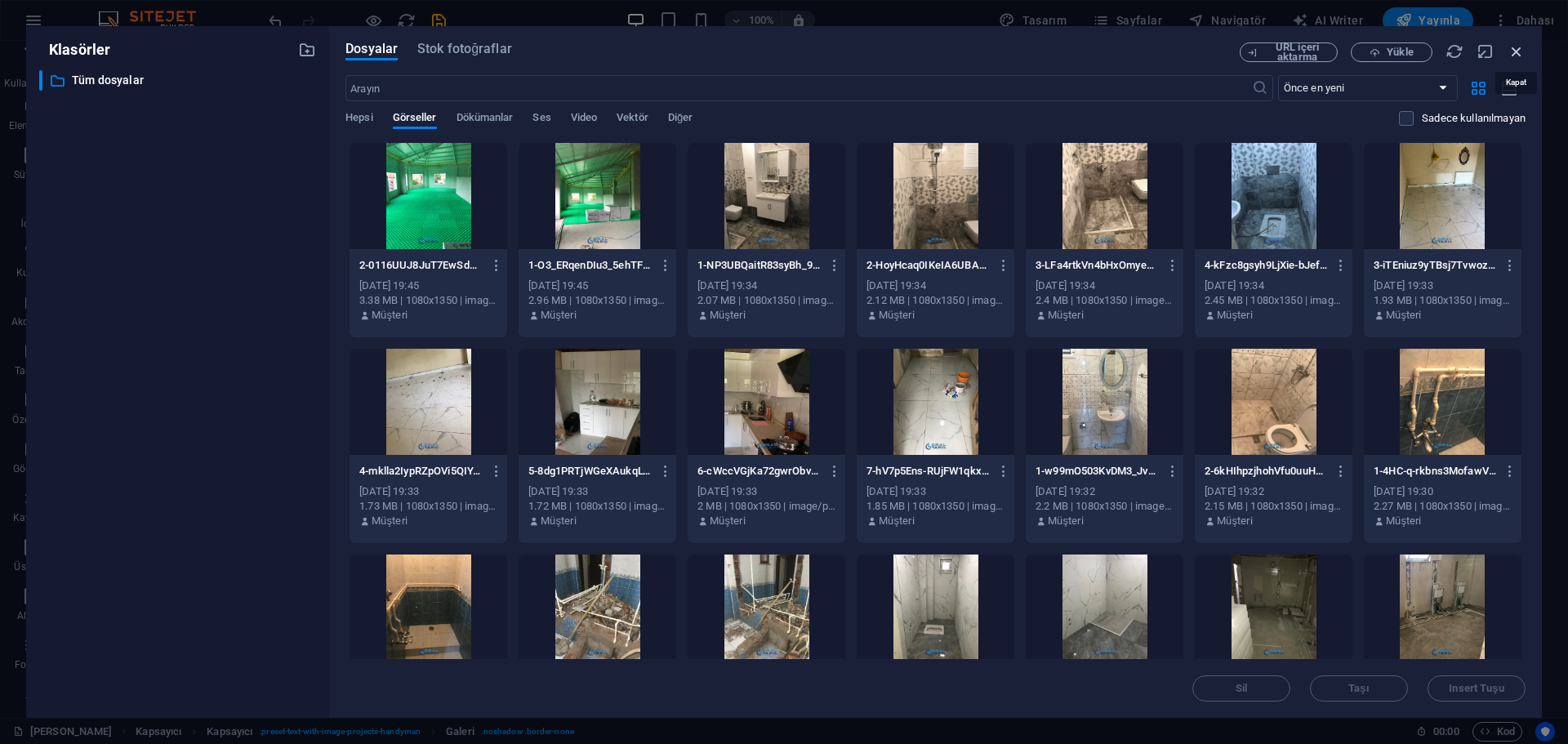
drag, startPoint x: 1521, startPoint y: 48, endPoint x: 560, endPoint y: 58, distance: 961.1
click at [1521, 48] on icon "button" at bounding box center [1516, 51] width 18 height 18
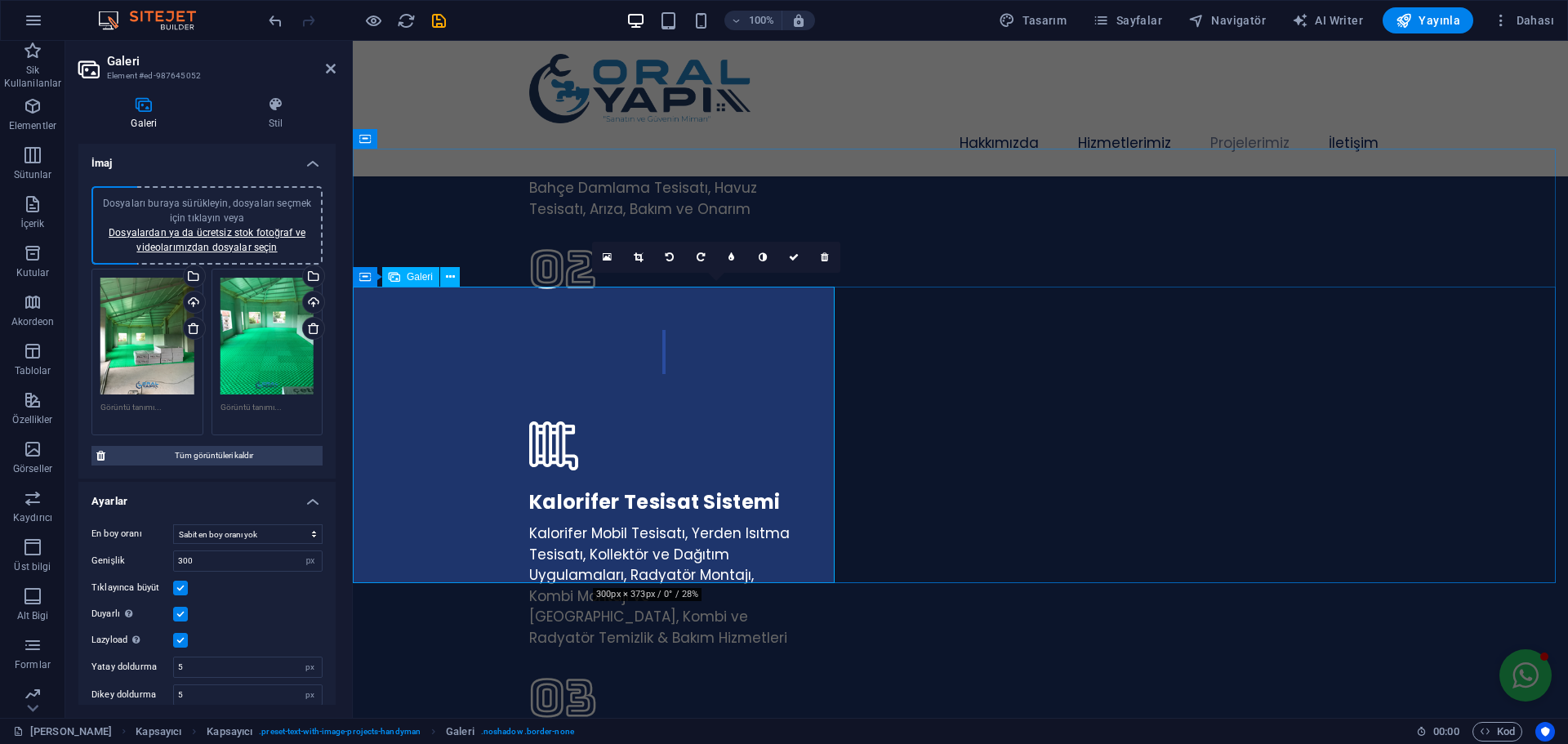
scroll to position [3419, 0]
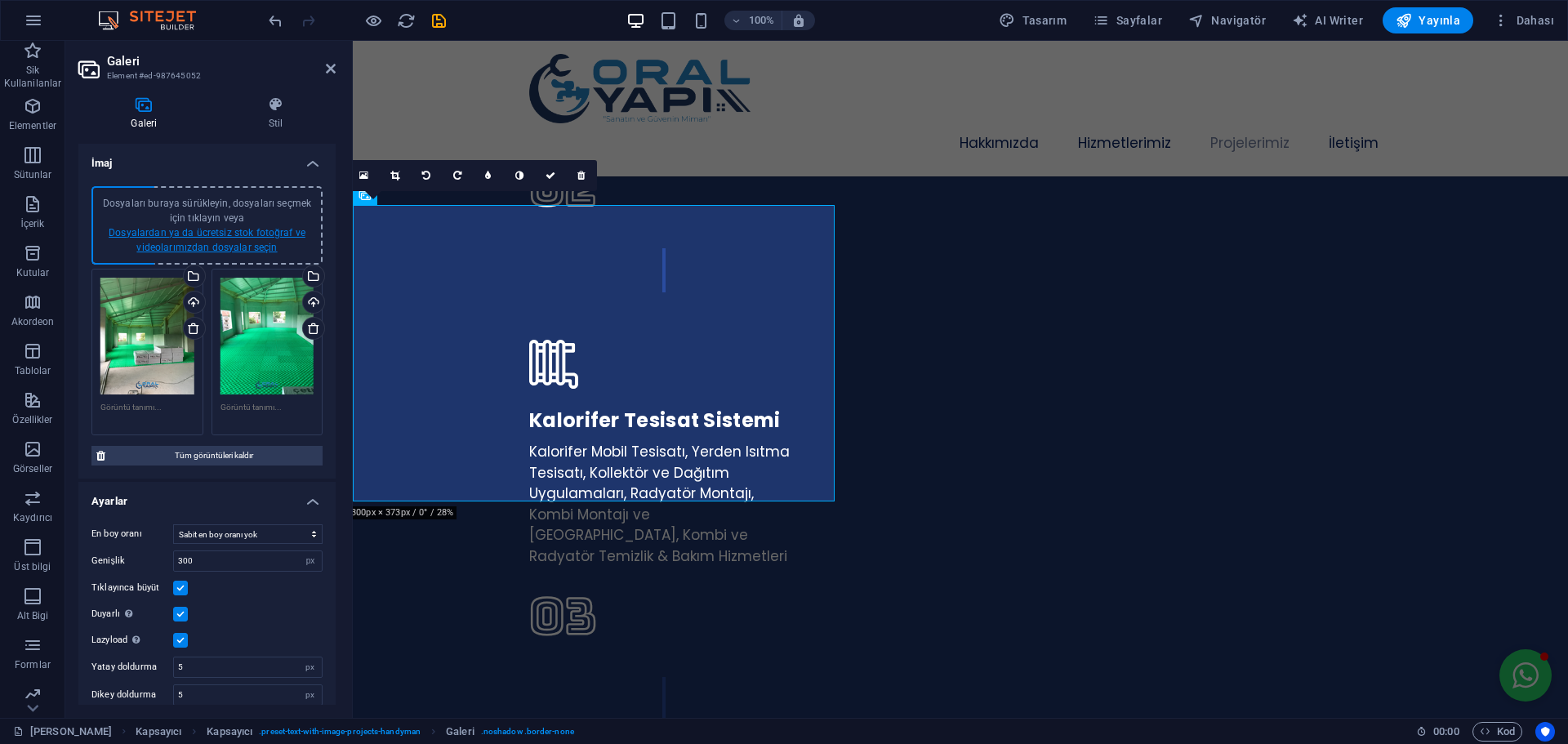
click at [225, 235] on link "Dosyalardan ya da ücretsiz stok fotoğraf ve videolarımızdan dosyalar seçin" at bounding box center [207, 240] width 197 height 26
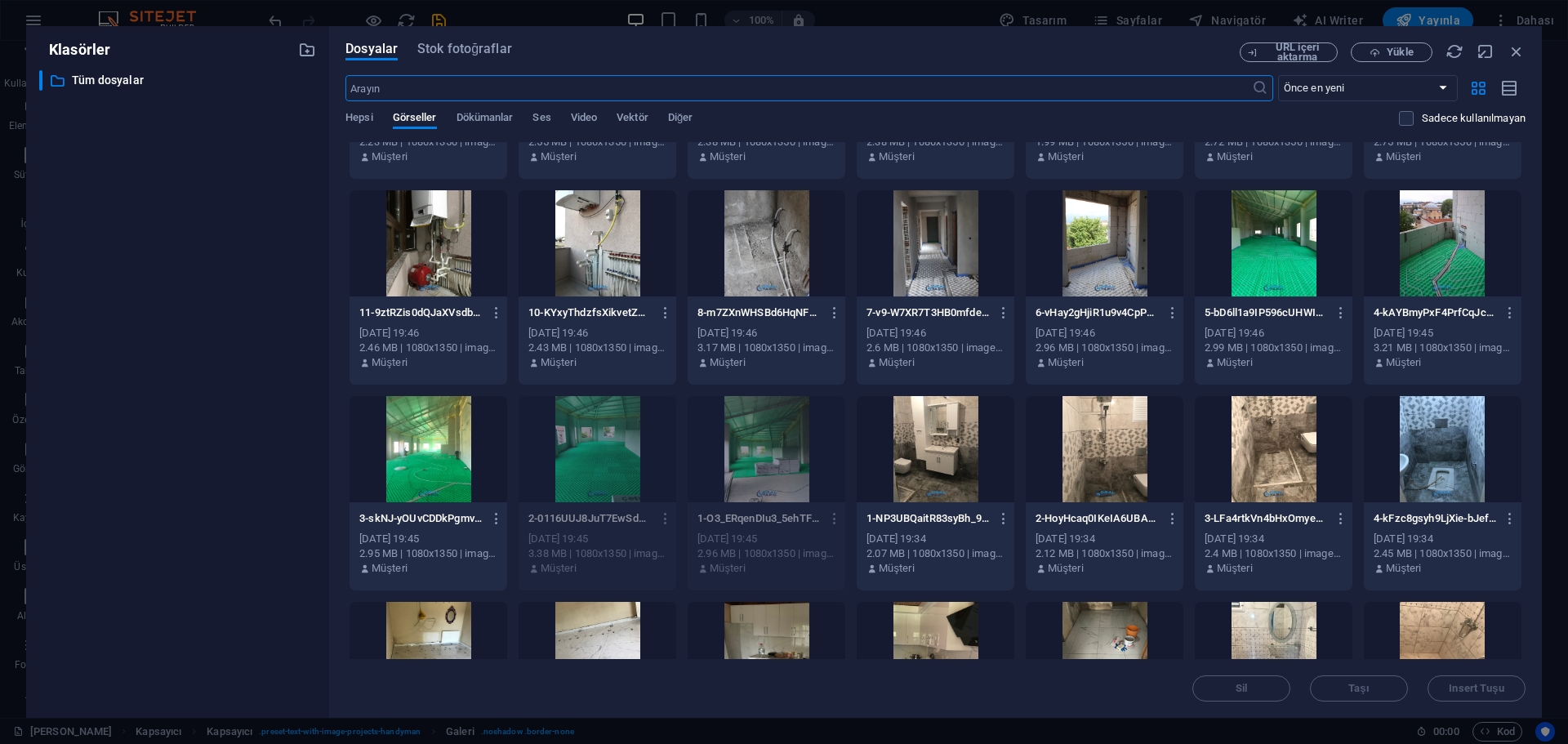
scroll to position [164, 0]
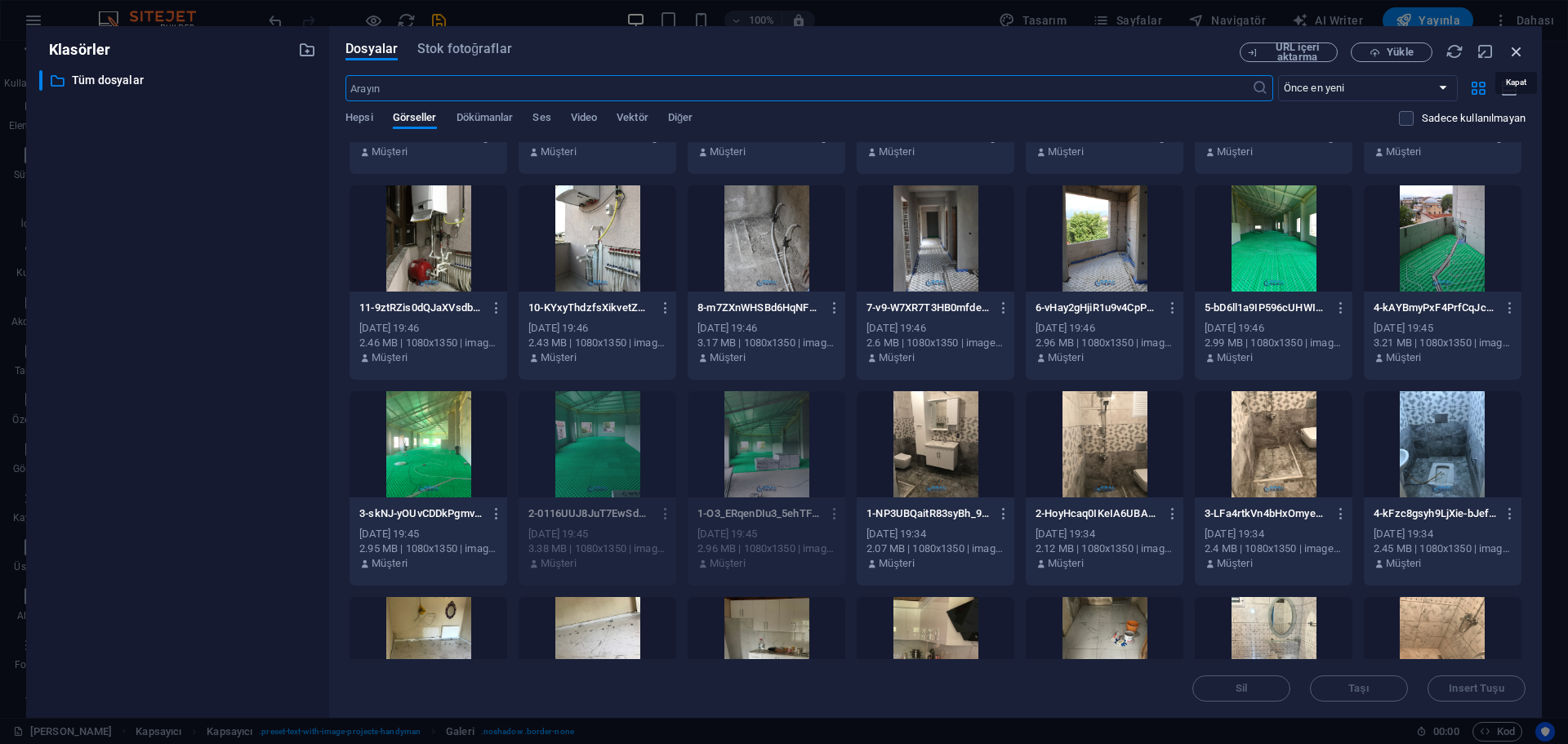
click at [1519, 55] on icon "button" at bounding box center [1516, 51] width 18 height 18
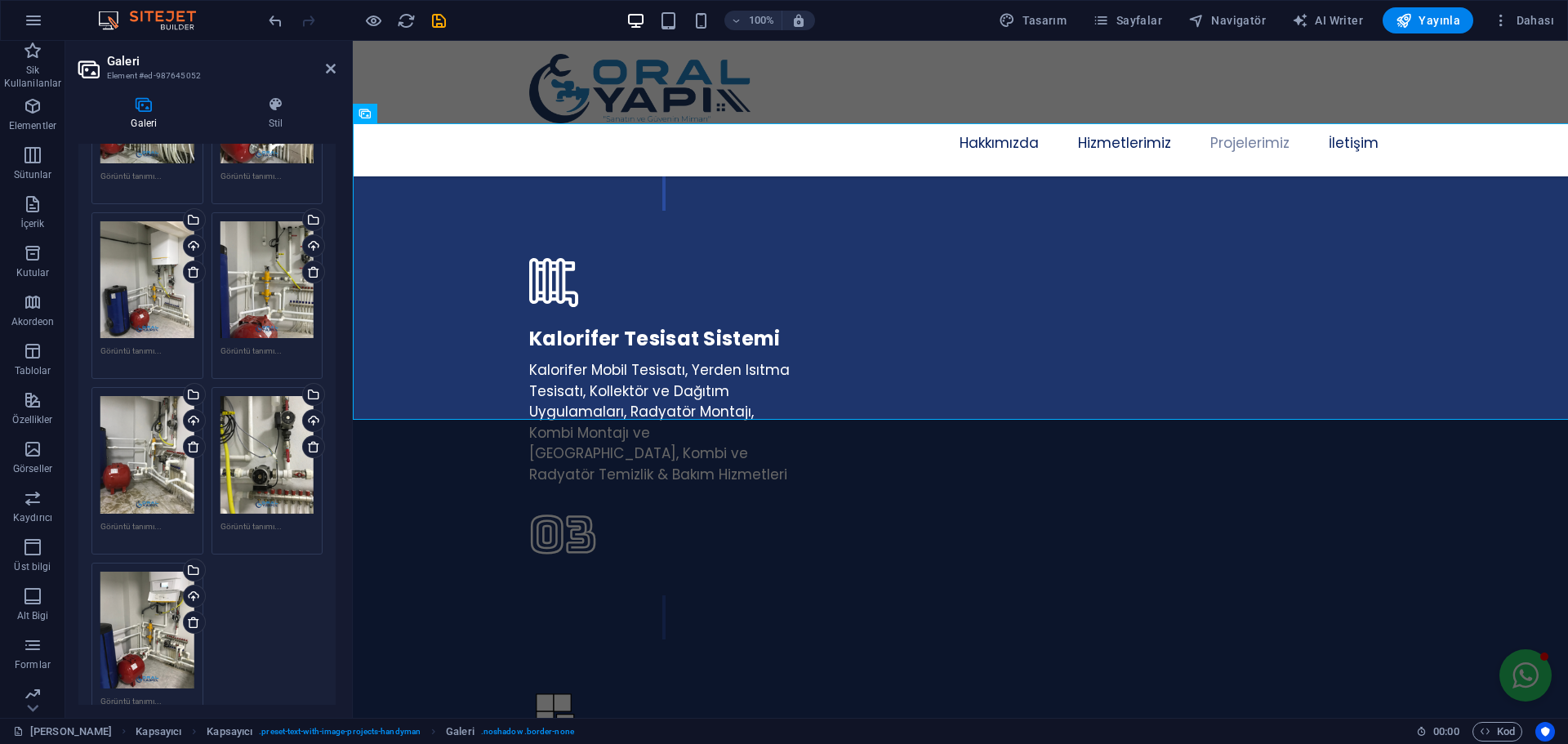
scroll to position [1110, 0]
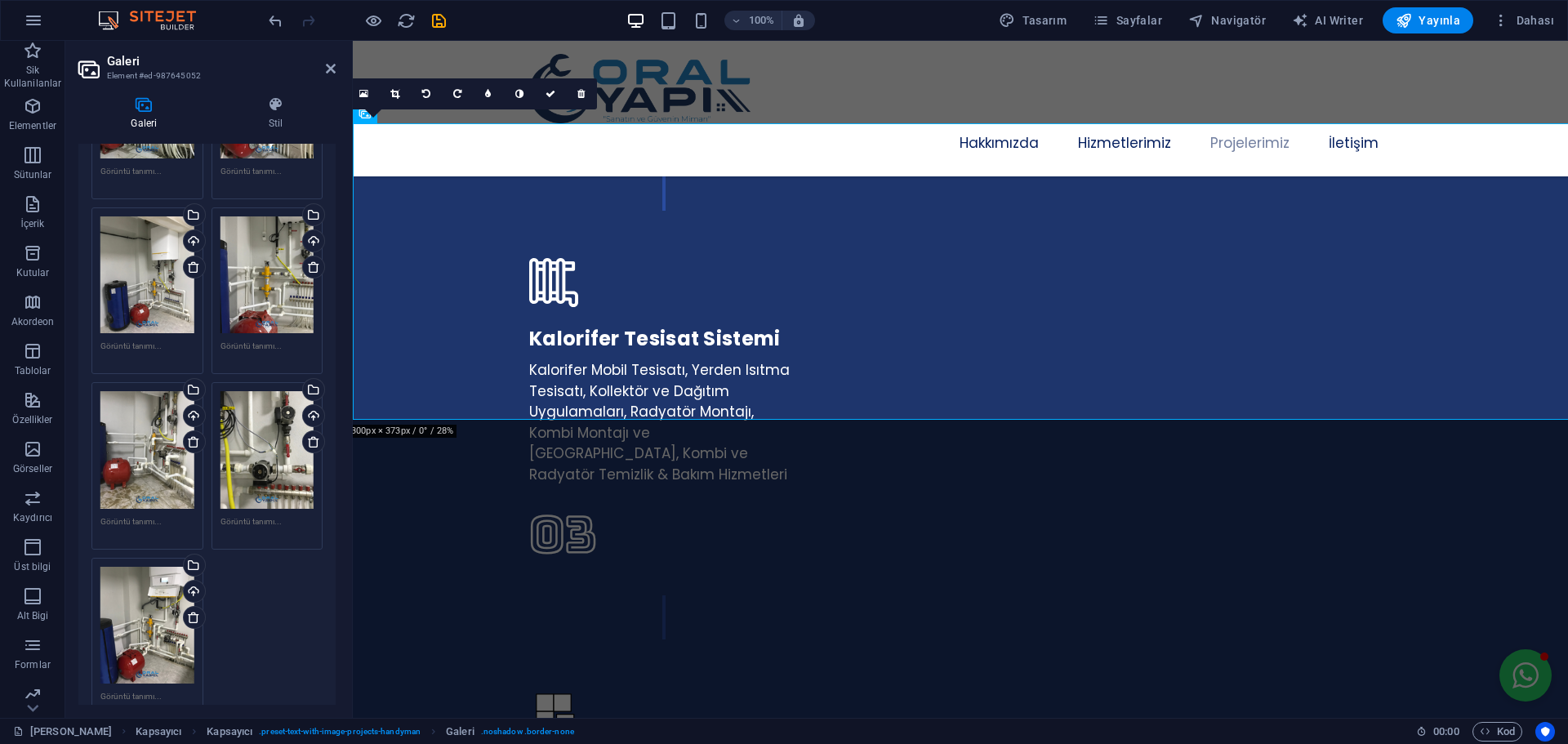
drag, startPoint x: 336, startPoint y: 506, endPoint x: 336, endPoint y: 234, distance: 272.0
click at [336, 234] on div "Galeri Stil İmaj Dosyaları buraya sürükleyin, dosyaları seçmek için tıklayın ve…" at bounding box center [207, 400] width 283 height 634
click at [333, 544] on div "İmaj Dosyaları buraya sürükleyin, dosyaları seçmek için tıklayın veya Dosyalard…" at bounding box center [207, 424] width 257 height 561
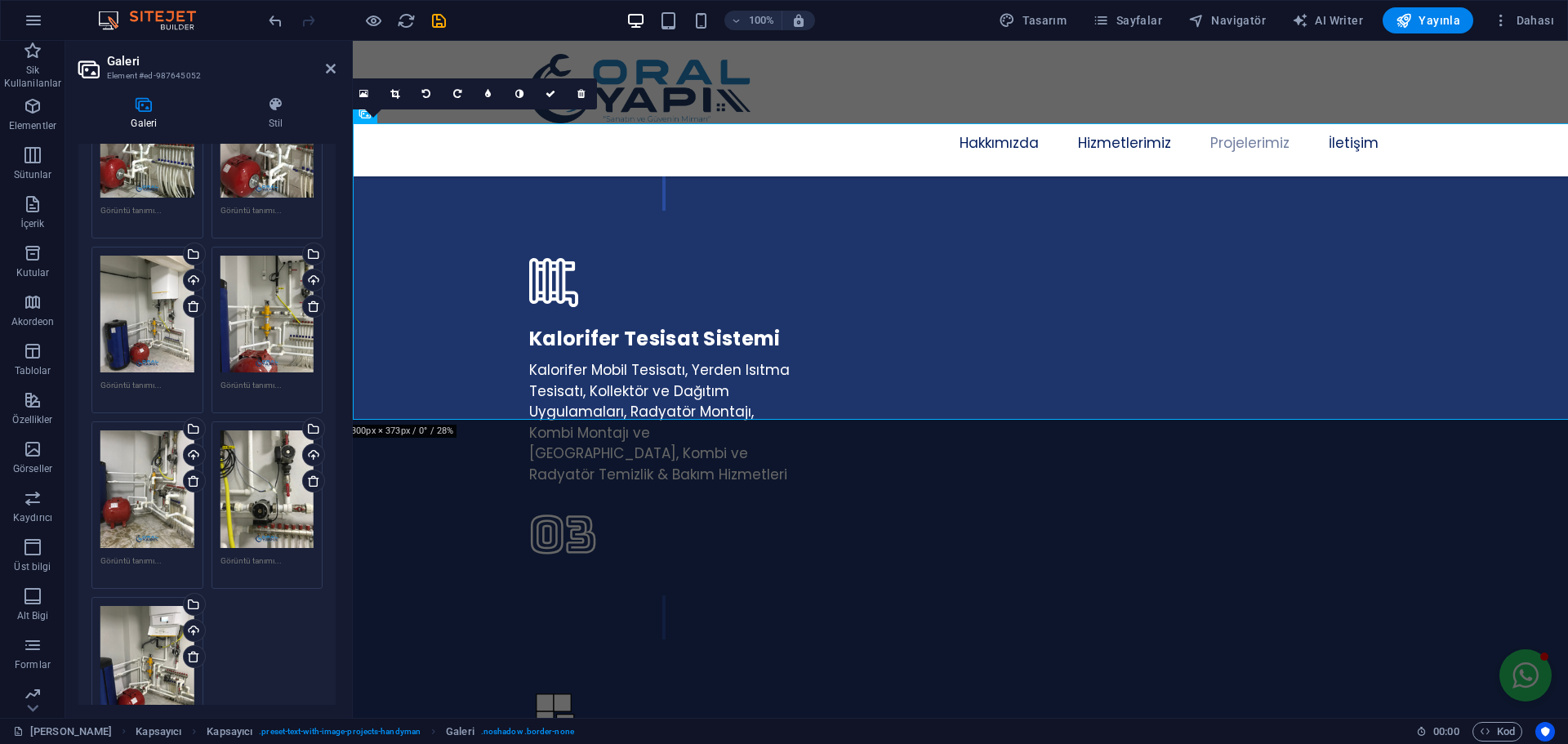
scroll to position [1087, 0]
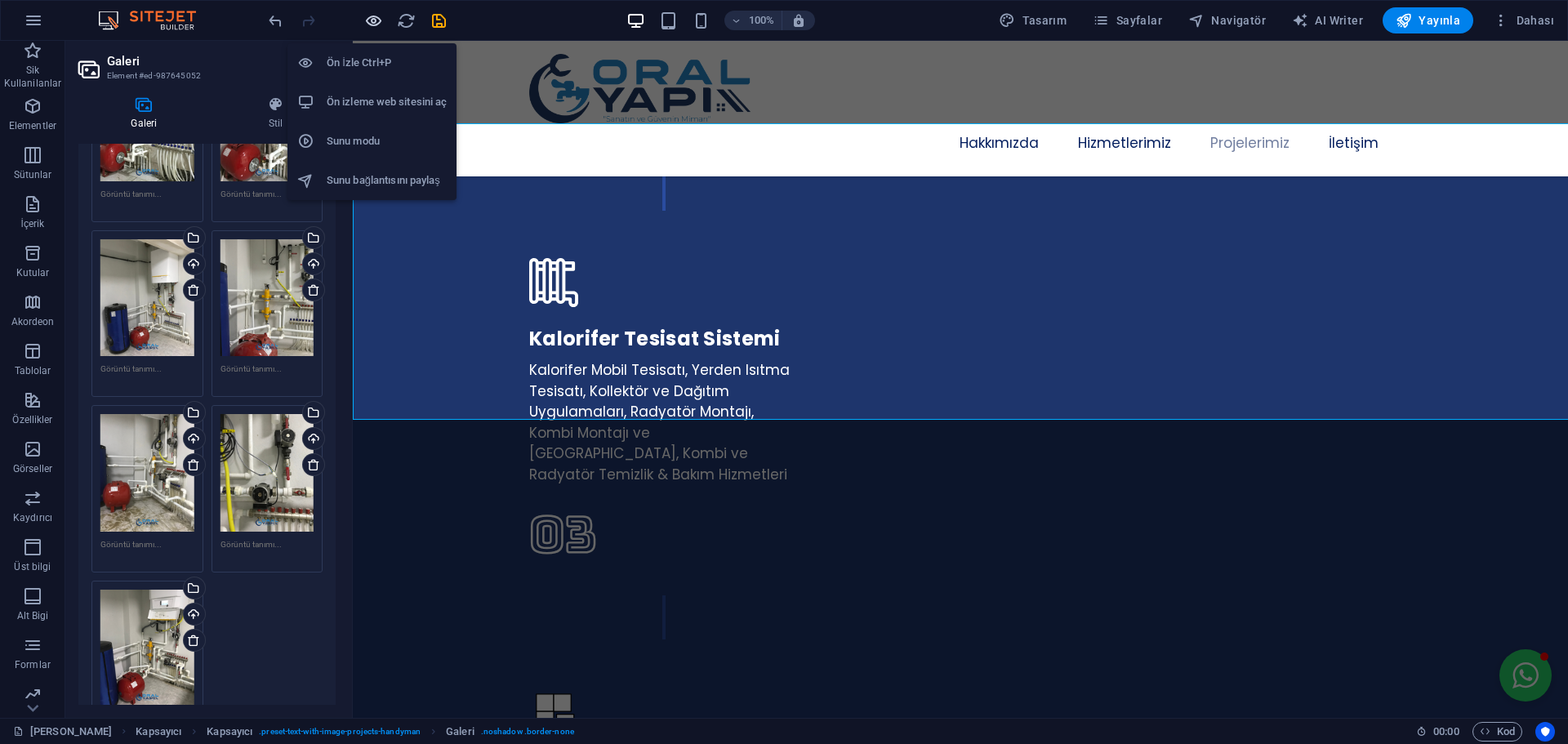
click at [368, 22] on icon "button" at bounding box center [373, 20] width 18 height 18
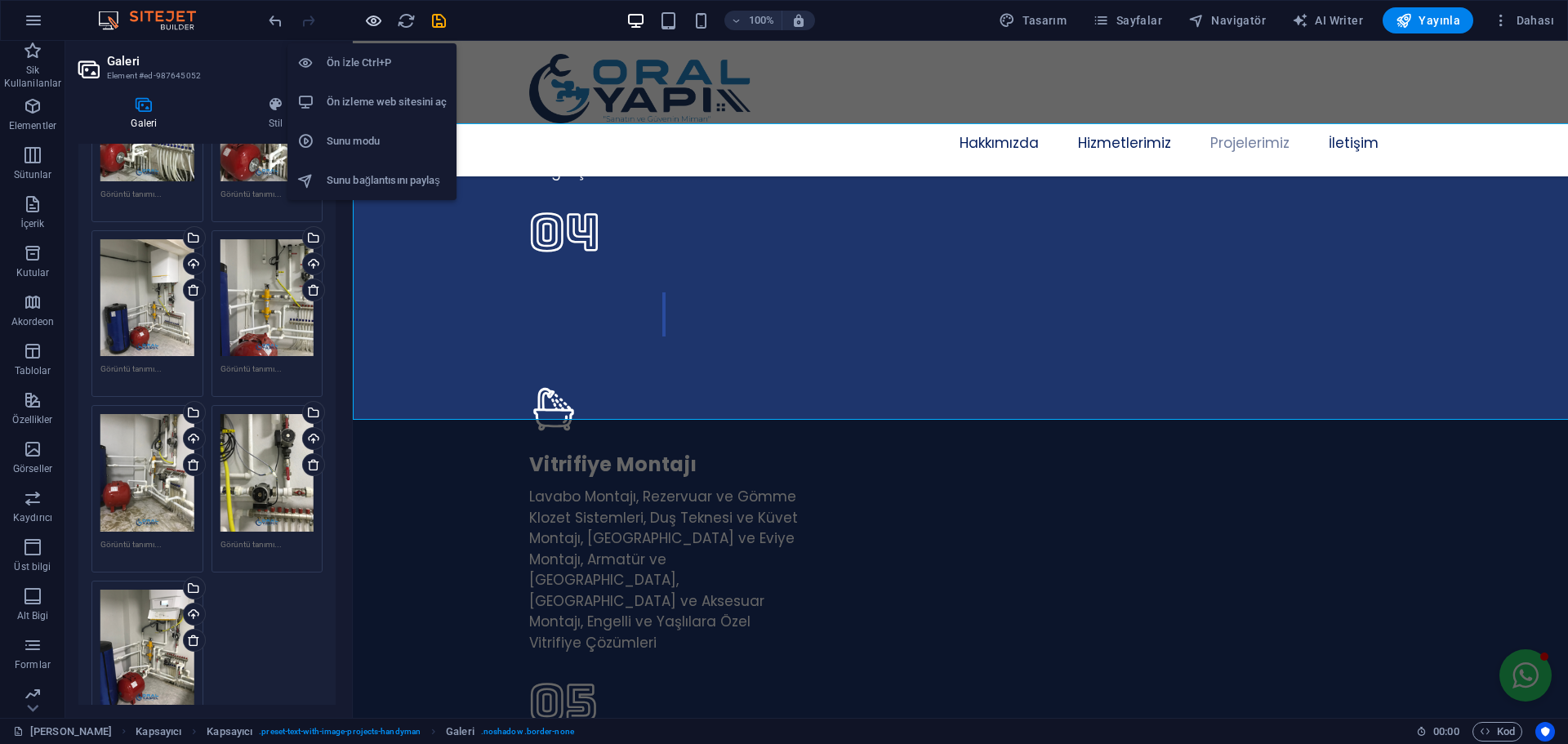
scroll to position [3456, 0]
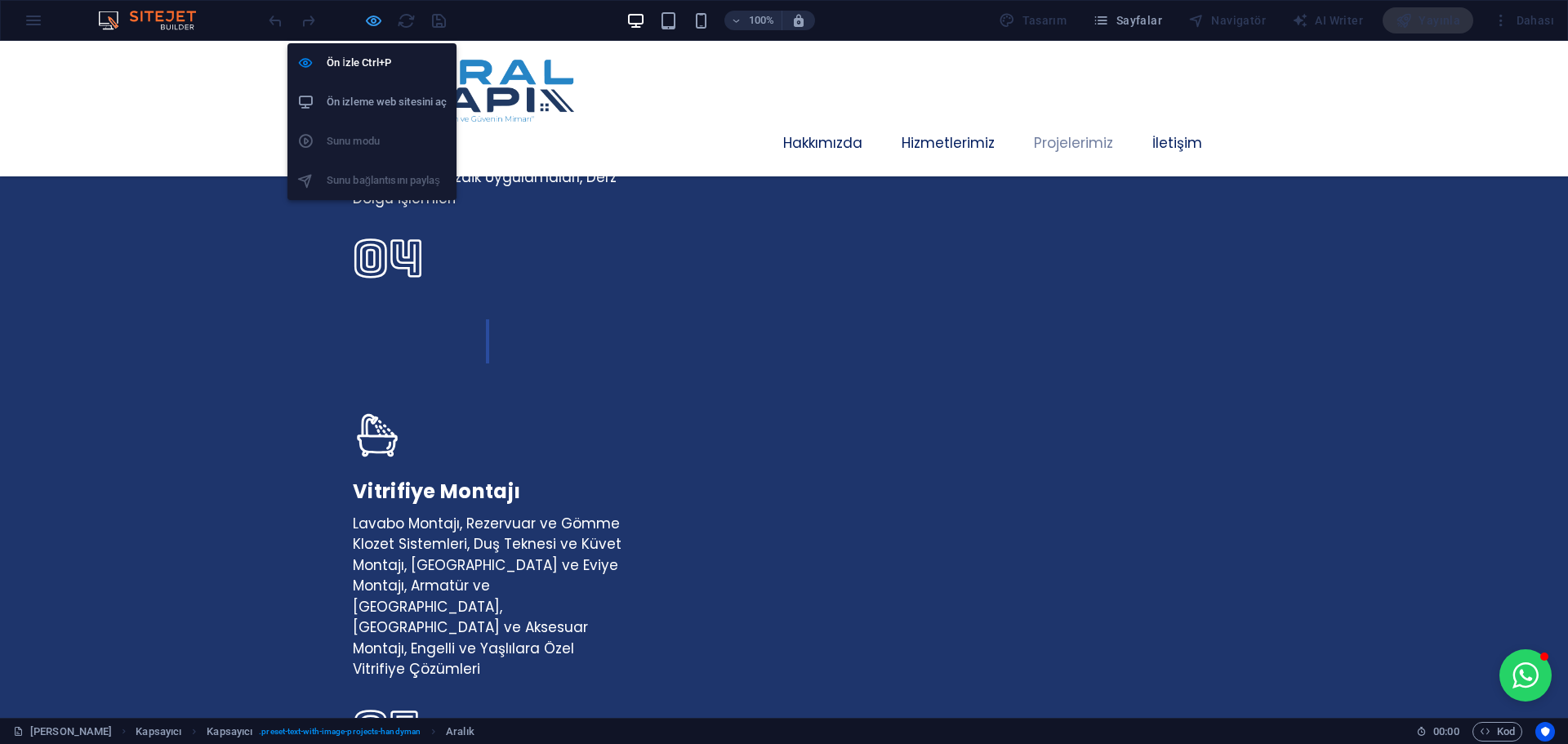
click at [374, 22] on icon "button" at bounding box center [373, 20] width 18 height 18
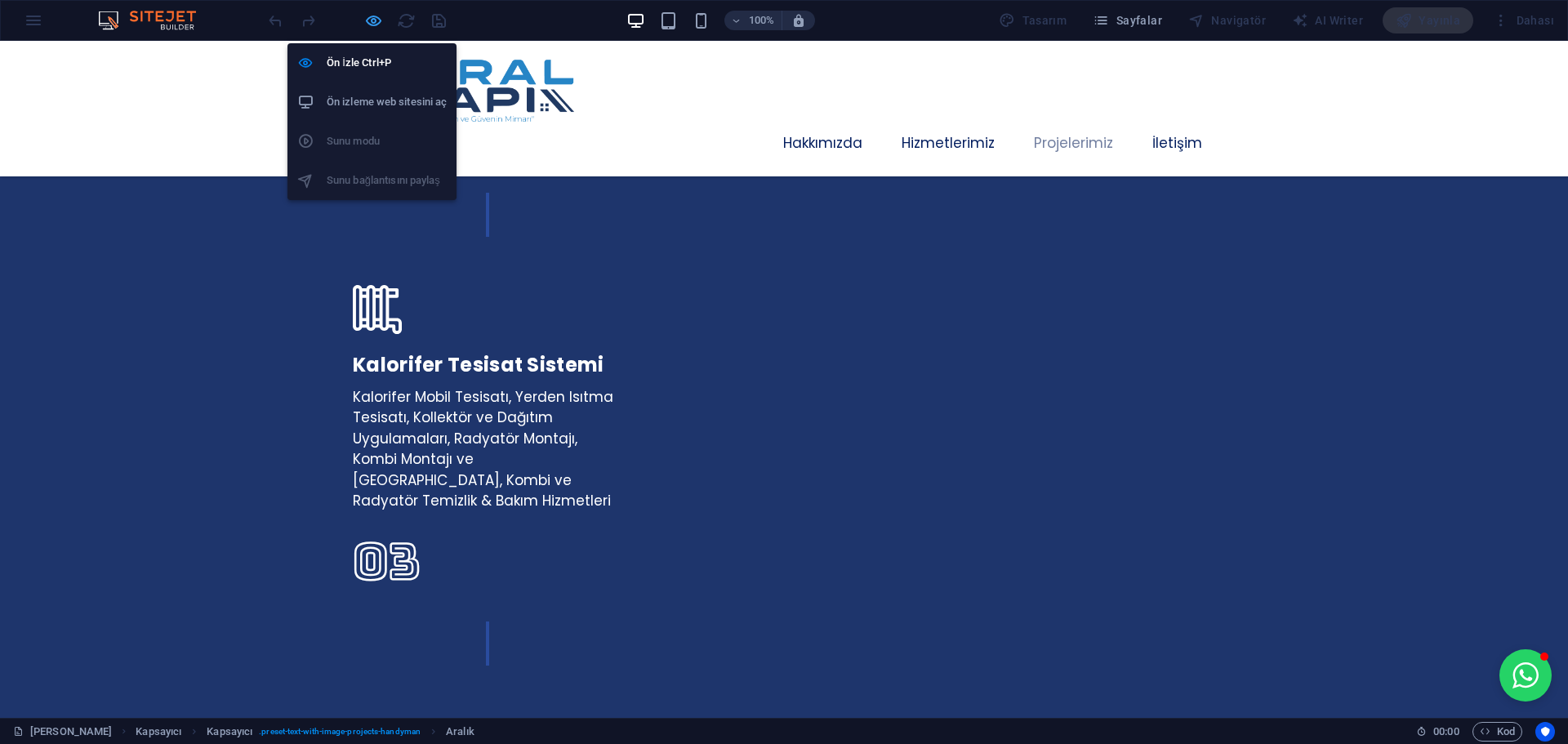
select select "px"
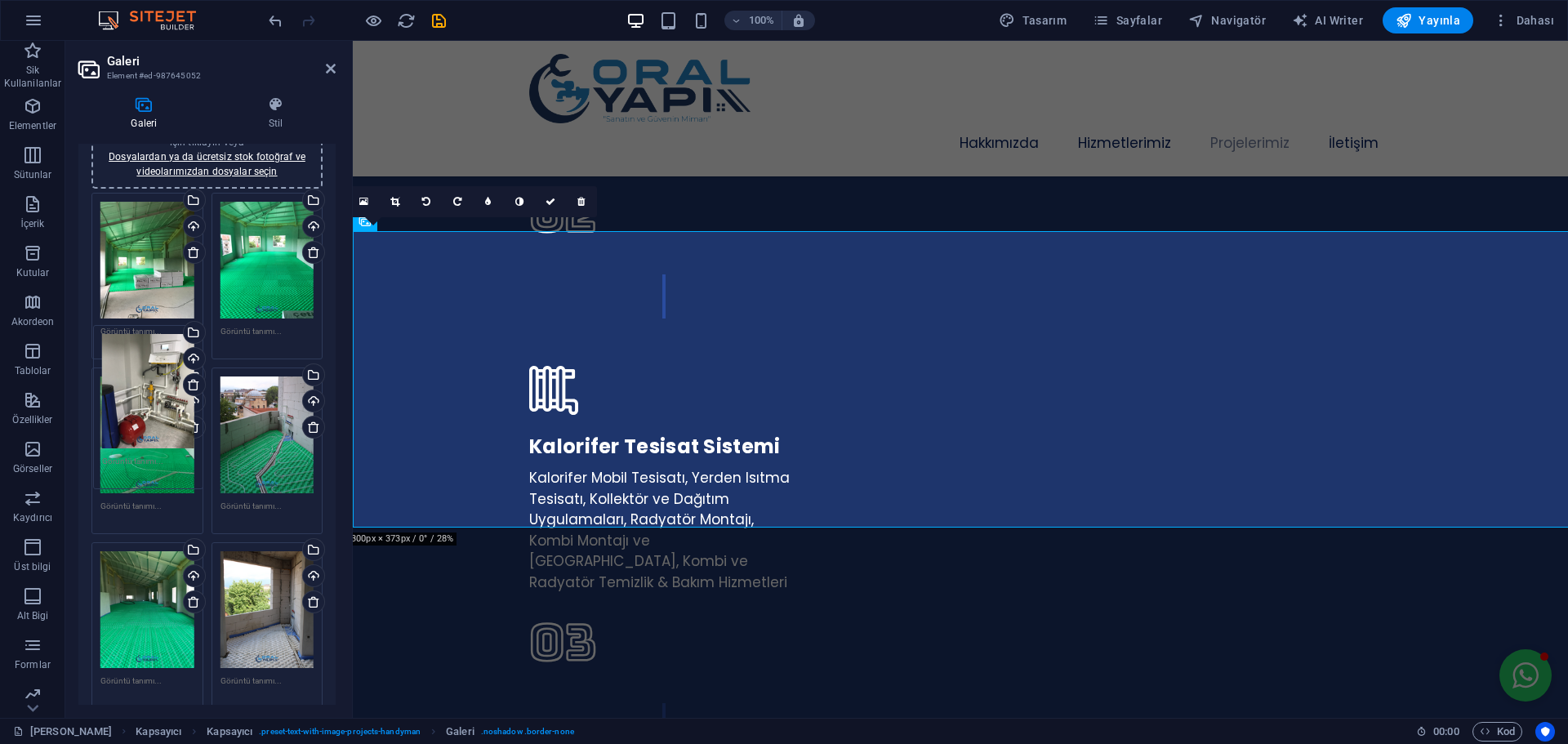
scroll to position [0, 0]
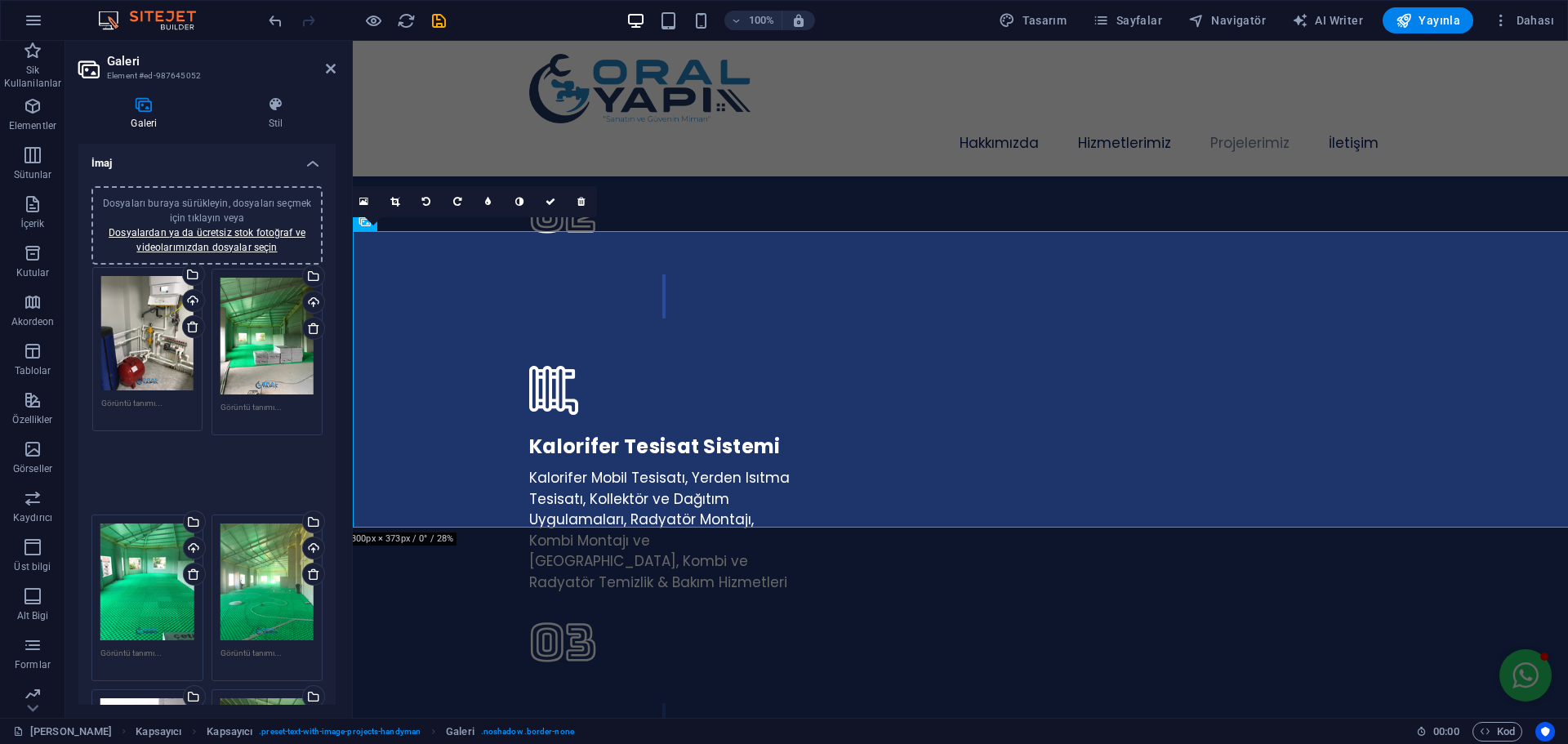
drag, startPoint x: 157, startPoint y: 573, endPoint x: 158, endPoint y: 332, distance: 241.0
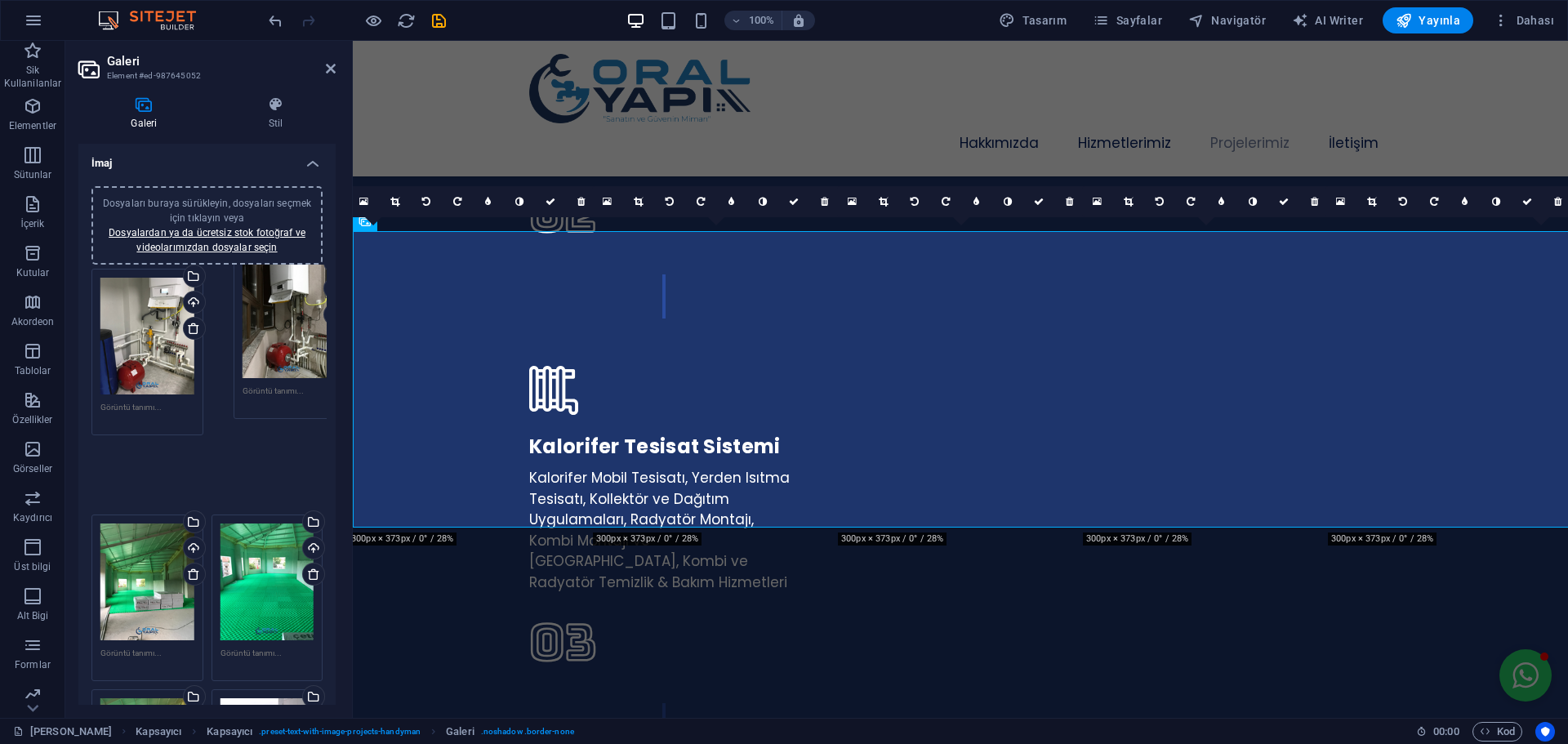
drag, startPoint x: 142, startPoint y: 317, endPoint x: 275, endPoint y: 341, distance: 135.1
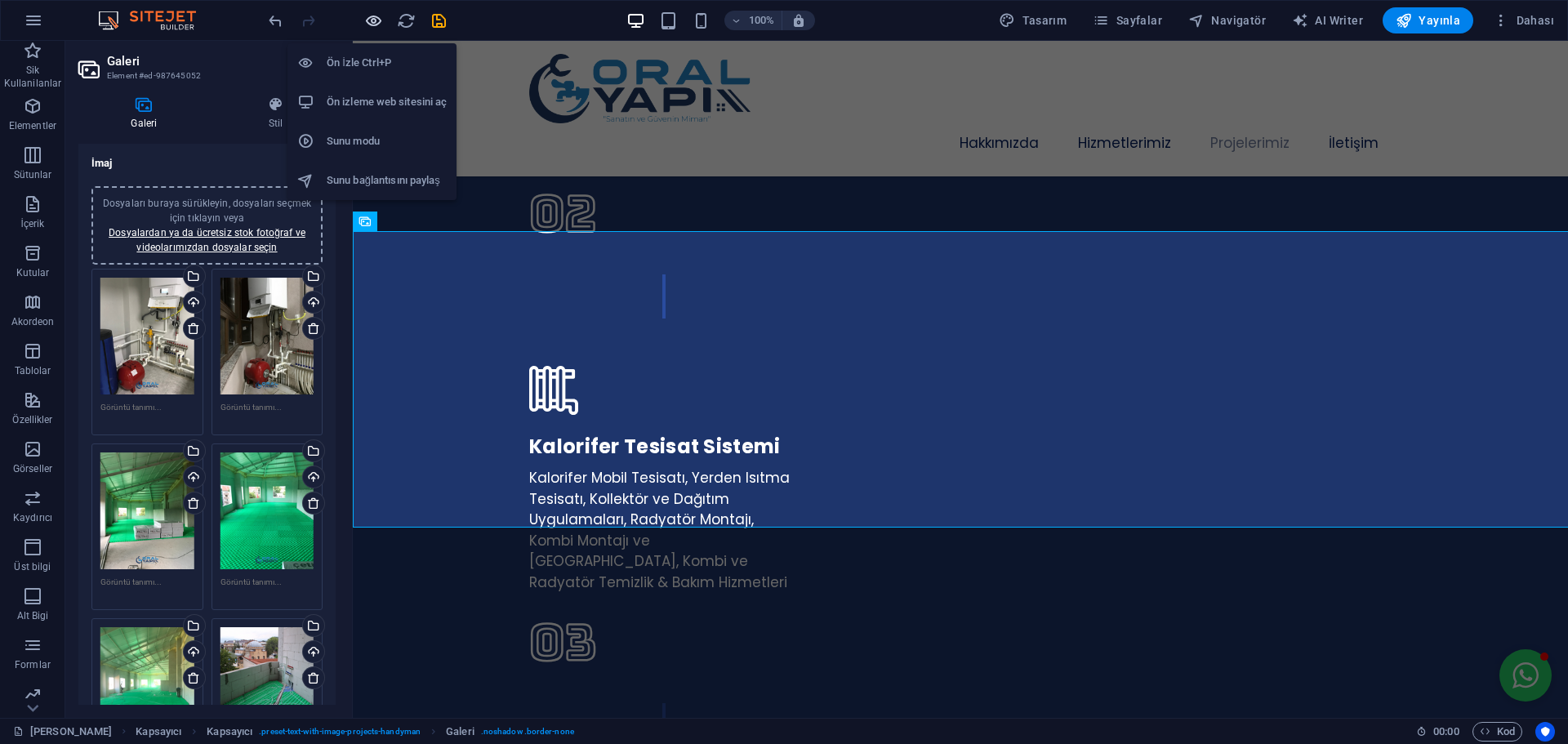
click at [370, 21] on icon "button" at bounding box center [373, 20] width 18 height 18
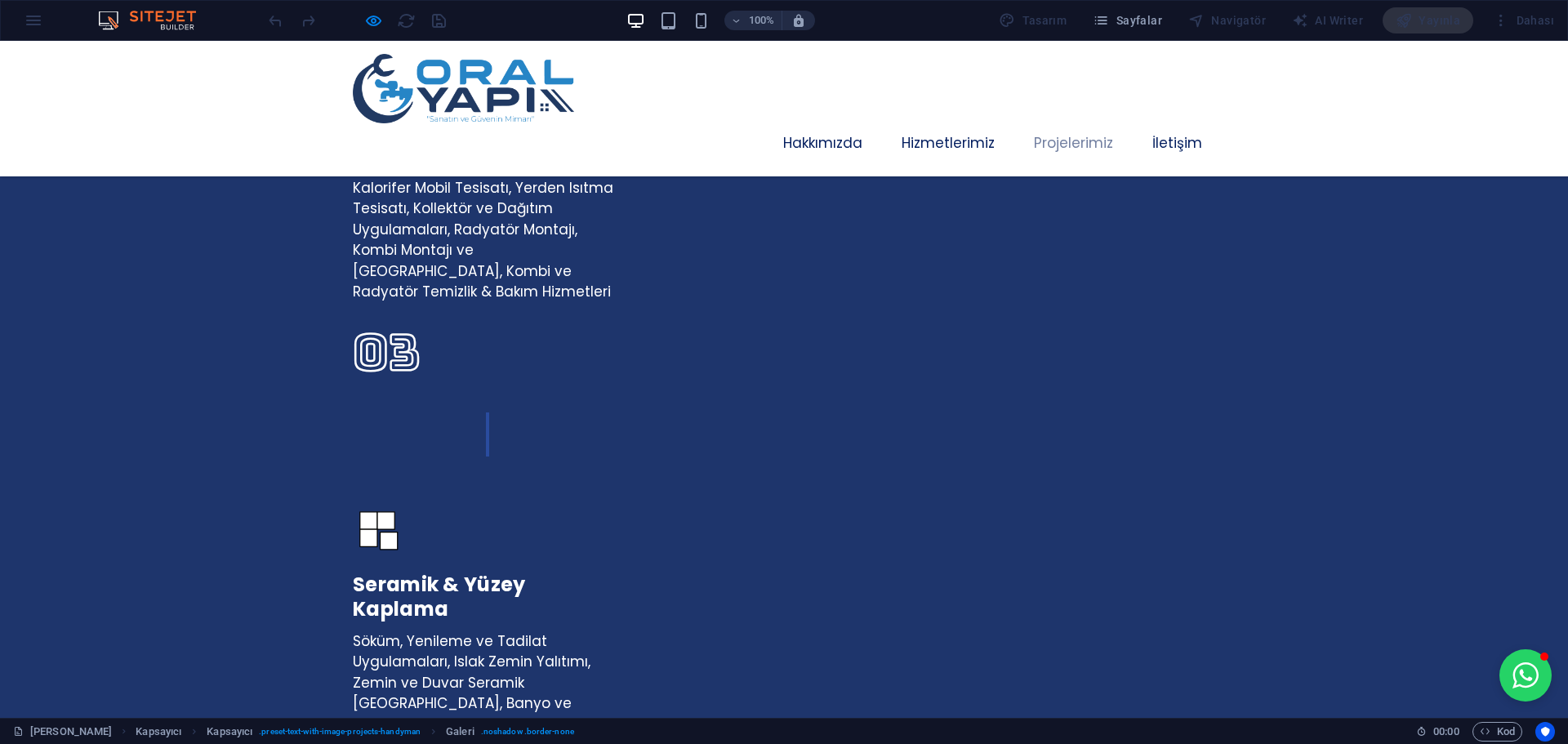
scroll to position [2858, 0]
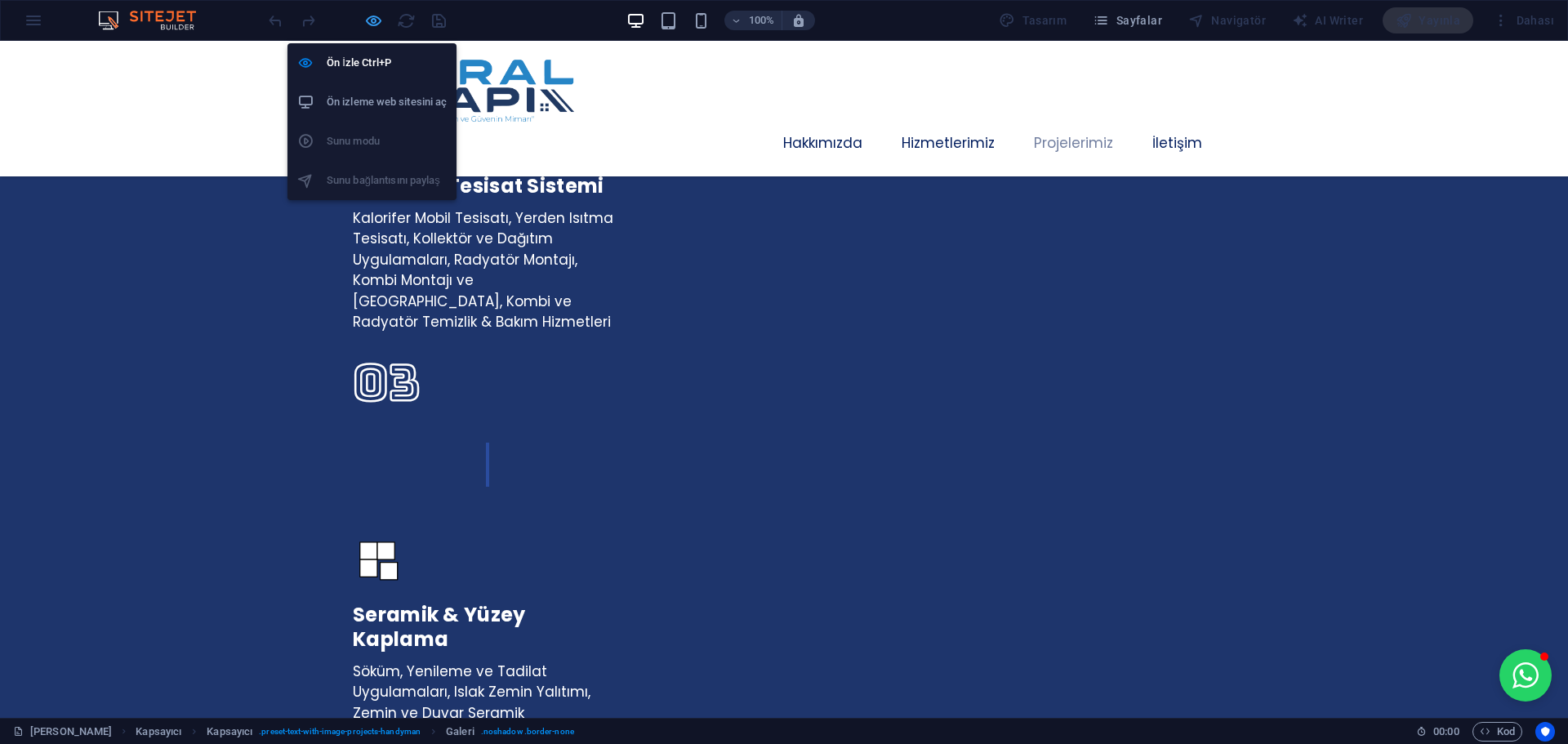
drag, startPoint x: 117, startPoint y: 257, endPoint x: 374, endPoint y: 24, distance: 346.9
click at [374, 24] on icon "button" at bounding box center [373, 20] width 18 height 18
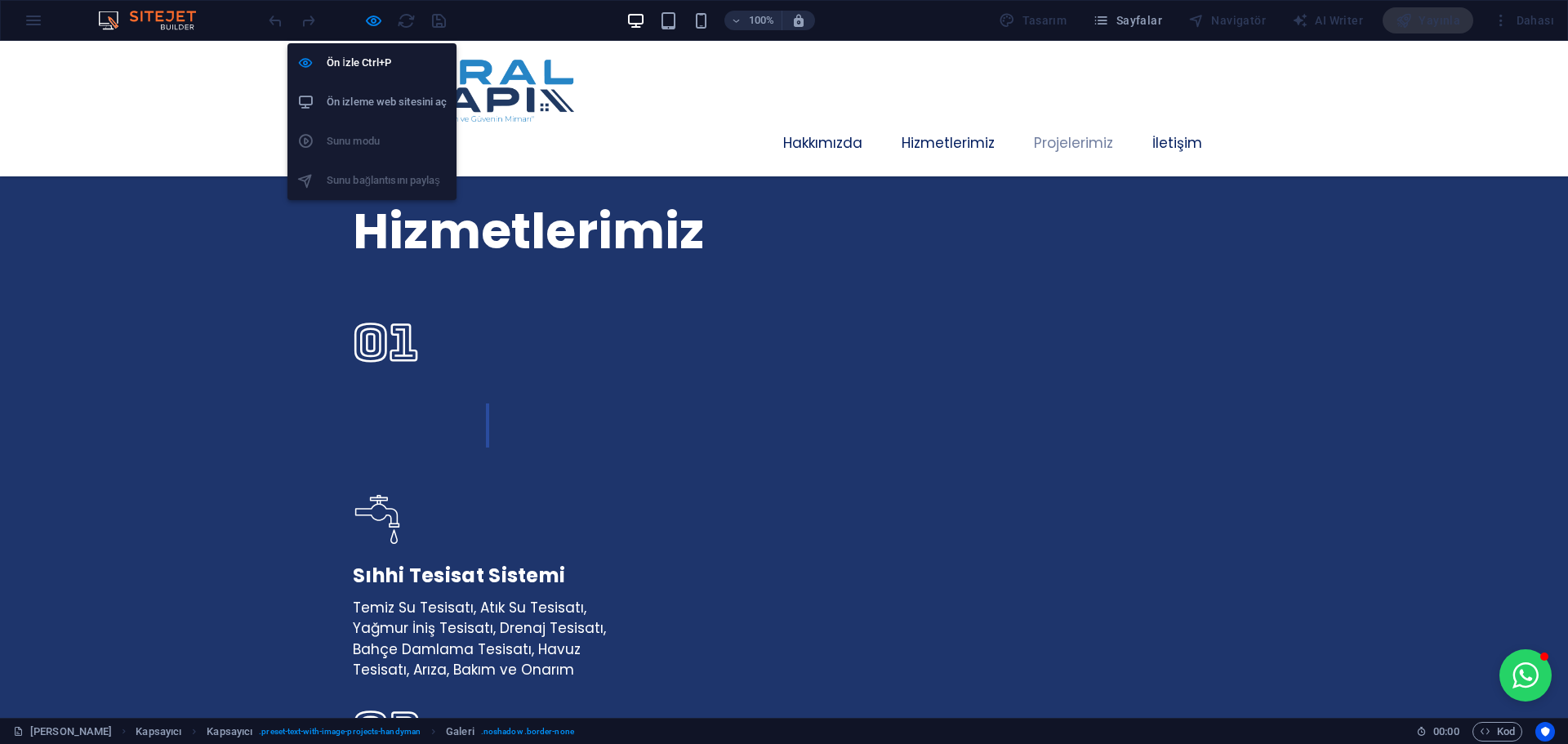
select select "px"
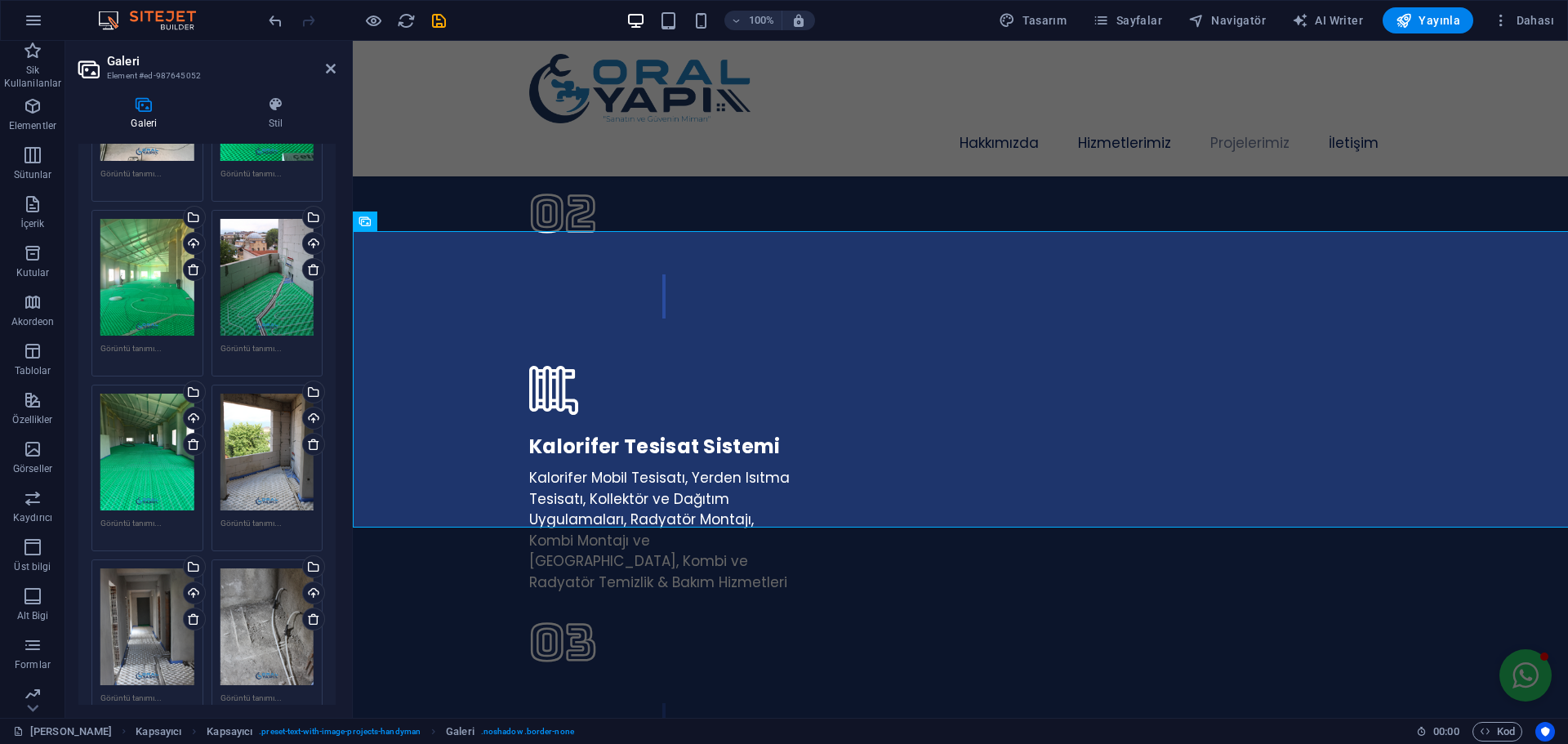
scroll to position [0, 0]
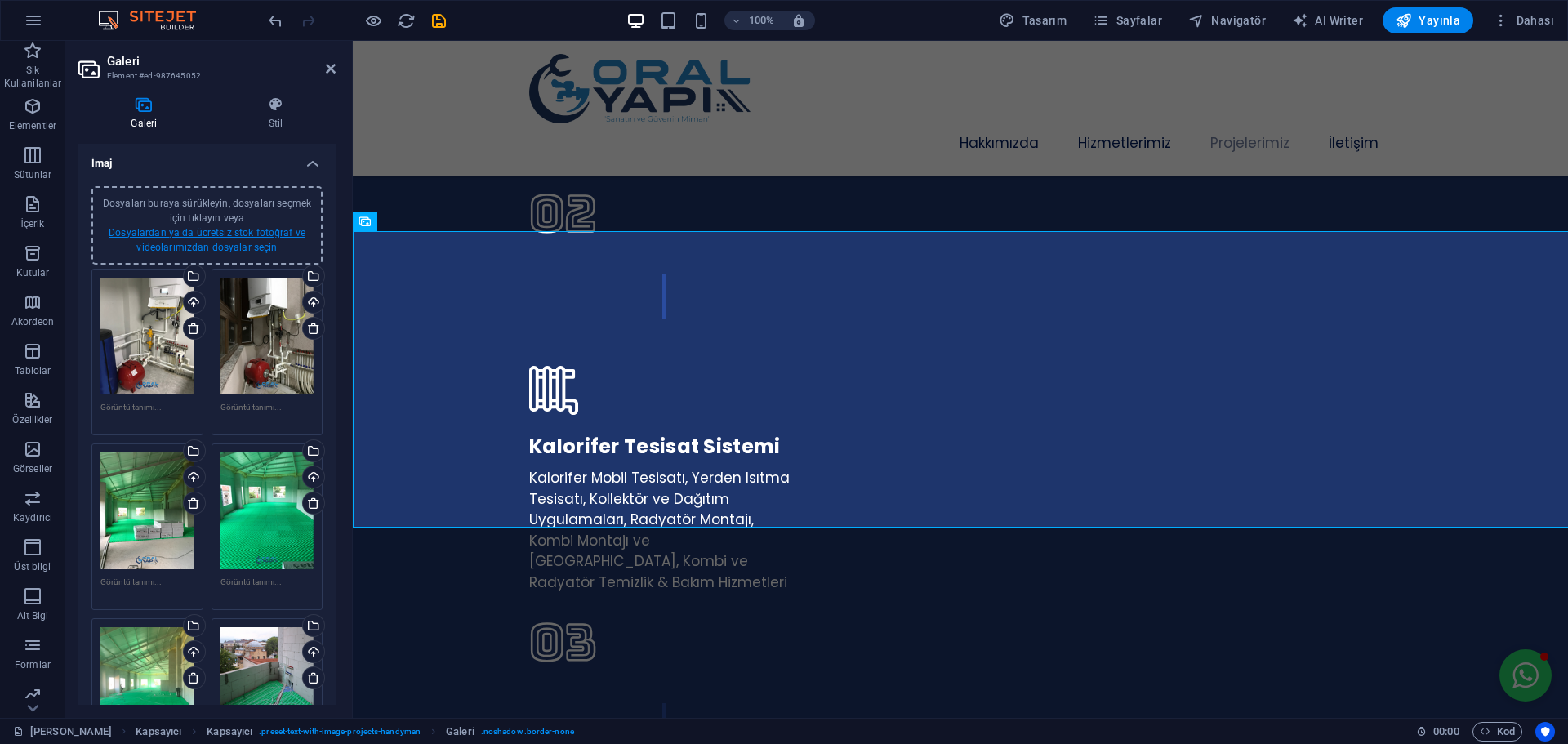
click at [238, 234] on link "Dosyalardan ya da ücretsiz stok fotoğraf ve videolarımızdan dosyalar seçin" at bounding box center [207, 240] width 197 height 26
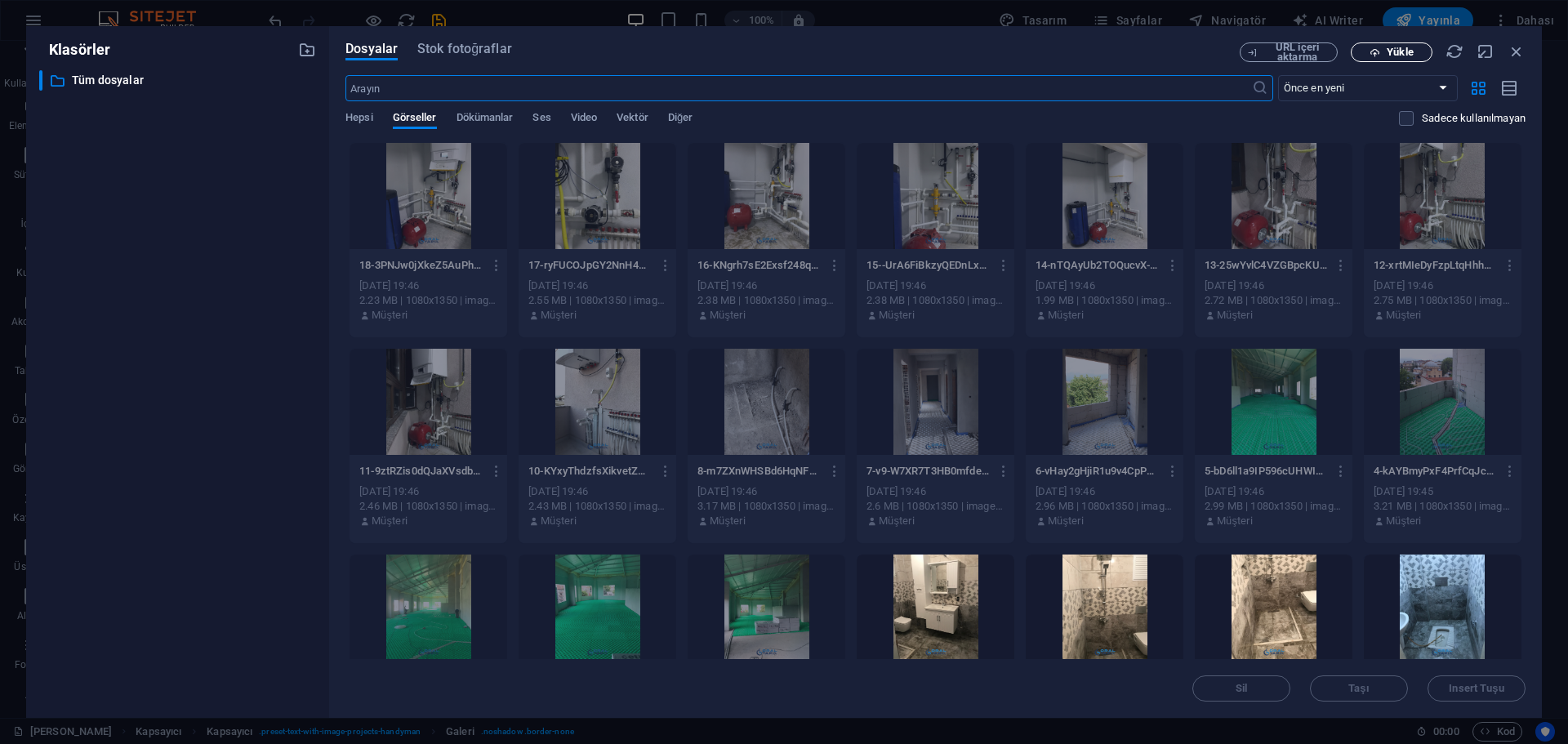
click at [1369, 49] on icon "button" at bounding box center [1375, 53] width 11 height 11
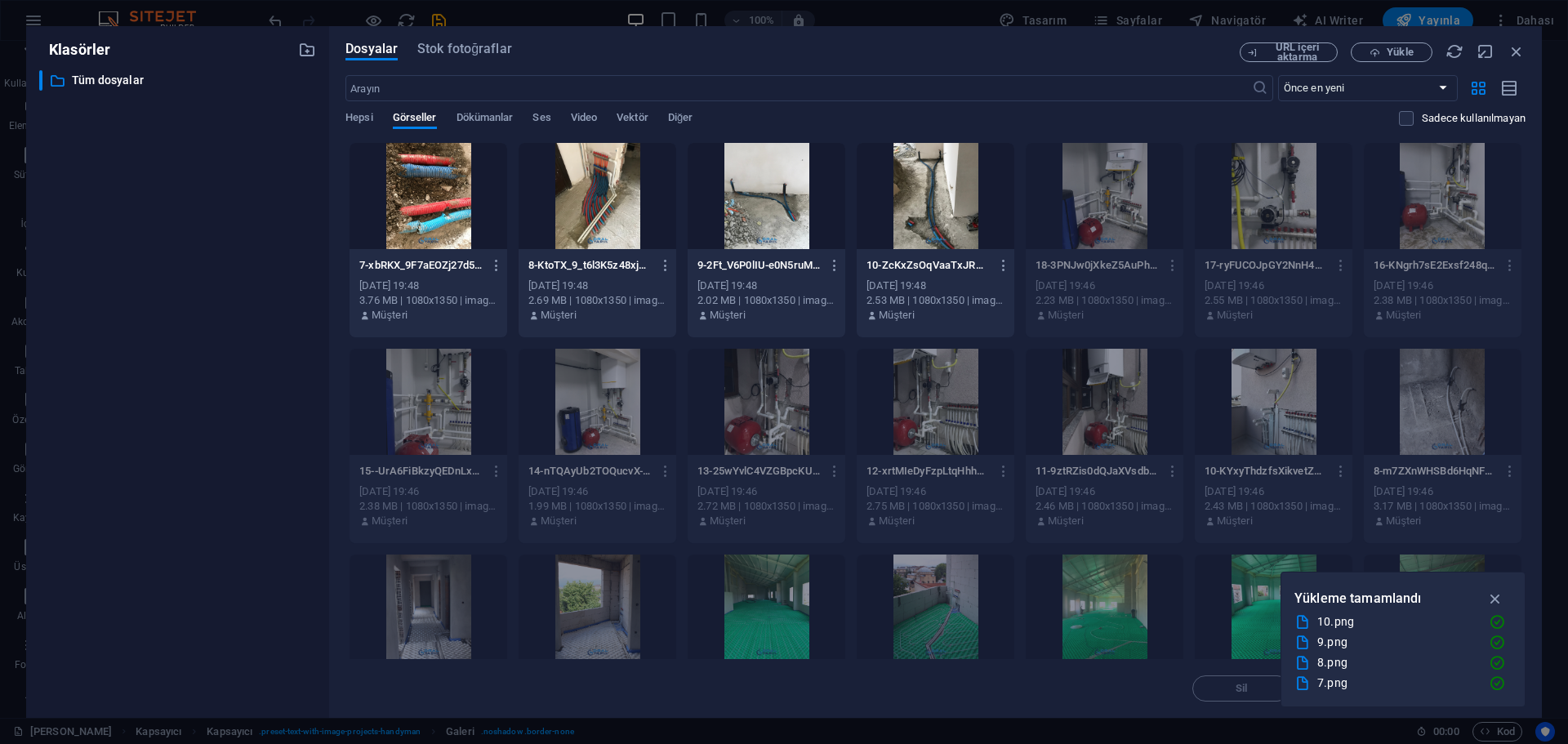
click at [434, 211] on div at bounding box center [427, 195] width 157 height 106
click at [619, 208] on div at bounding box center [597, 195] width 157 height 106
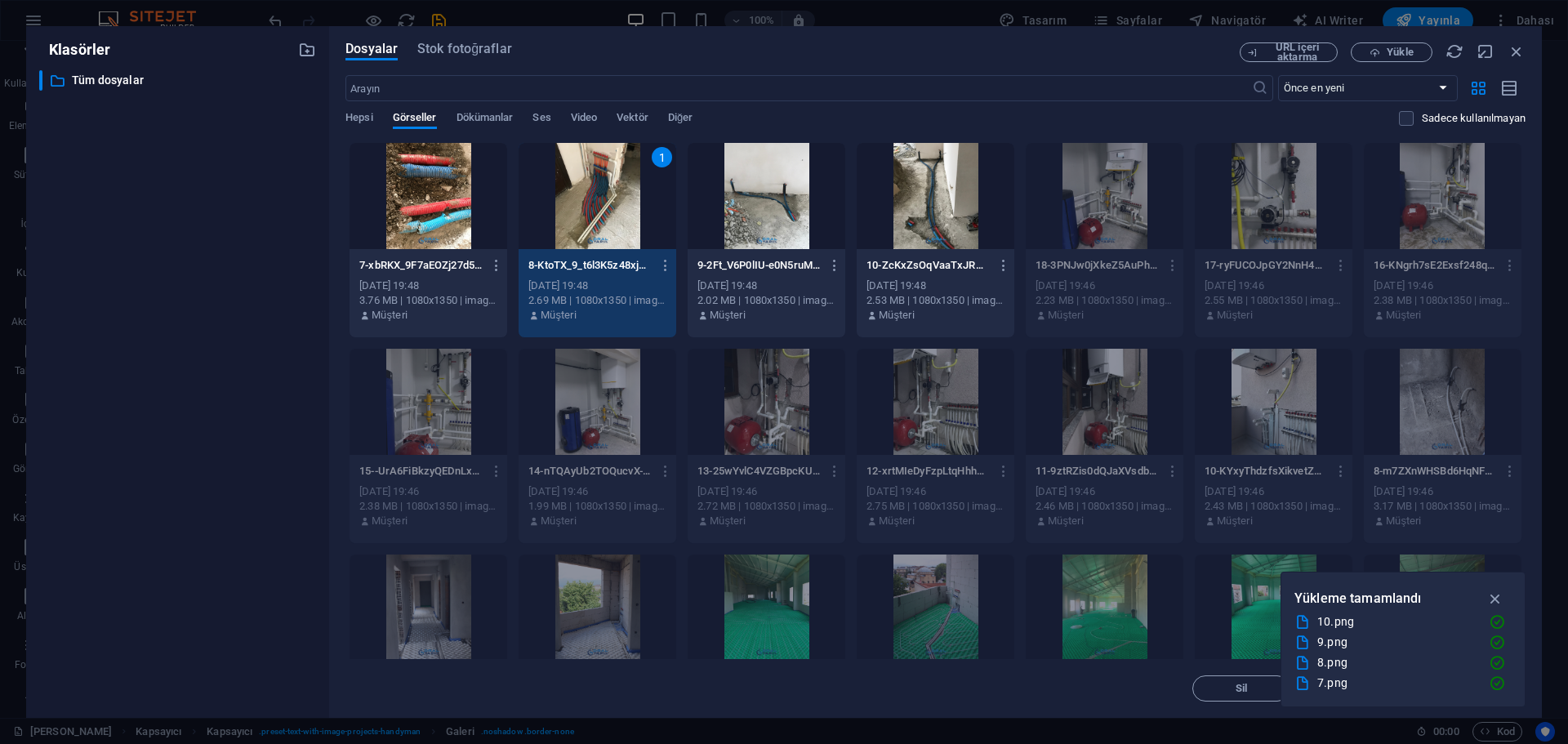
click at [439, 213] on div at bounding box center [427, 195] width 157 height 106
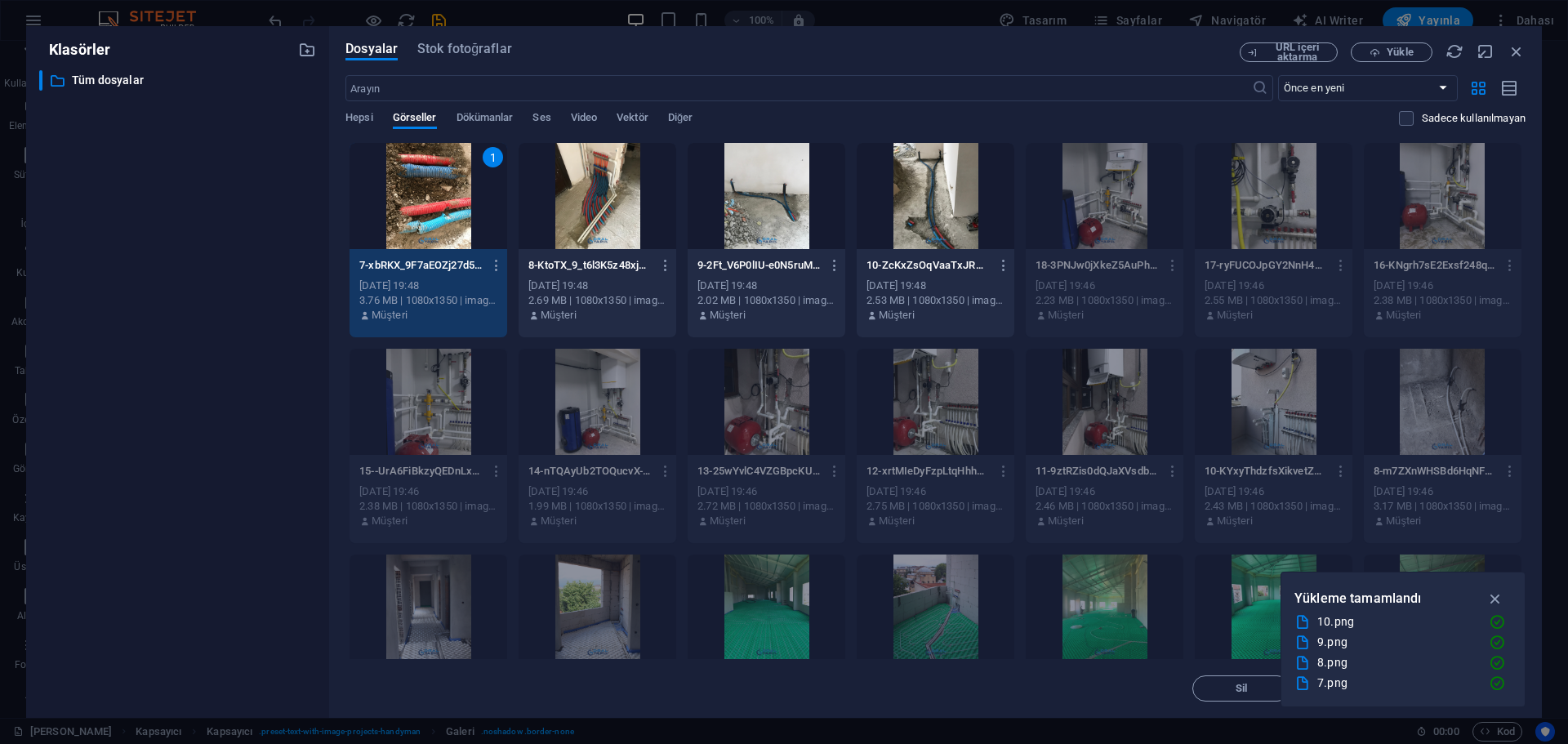
click at [615, 212] on div at bounding box center [597, 195] width 157 height 106
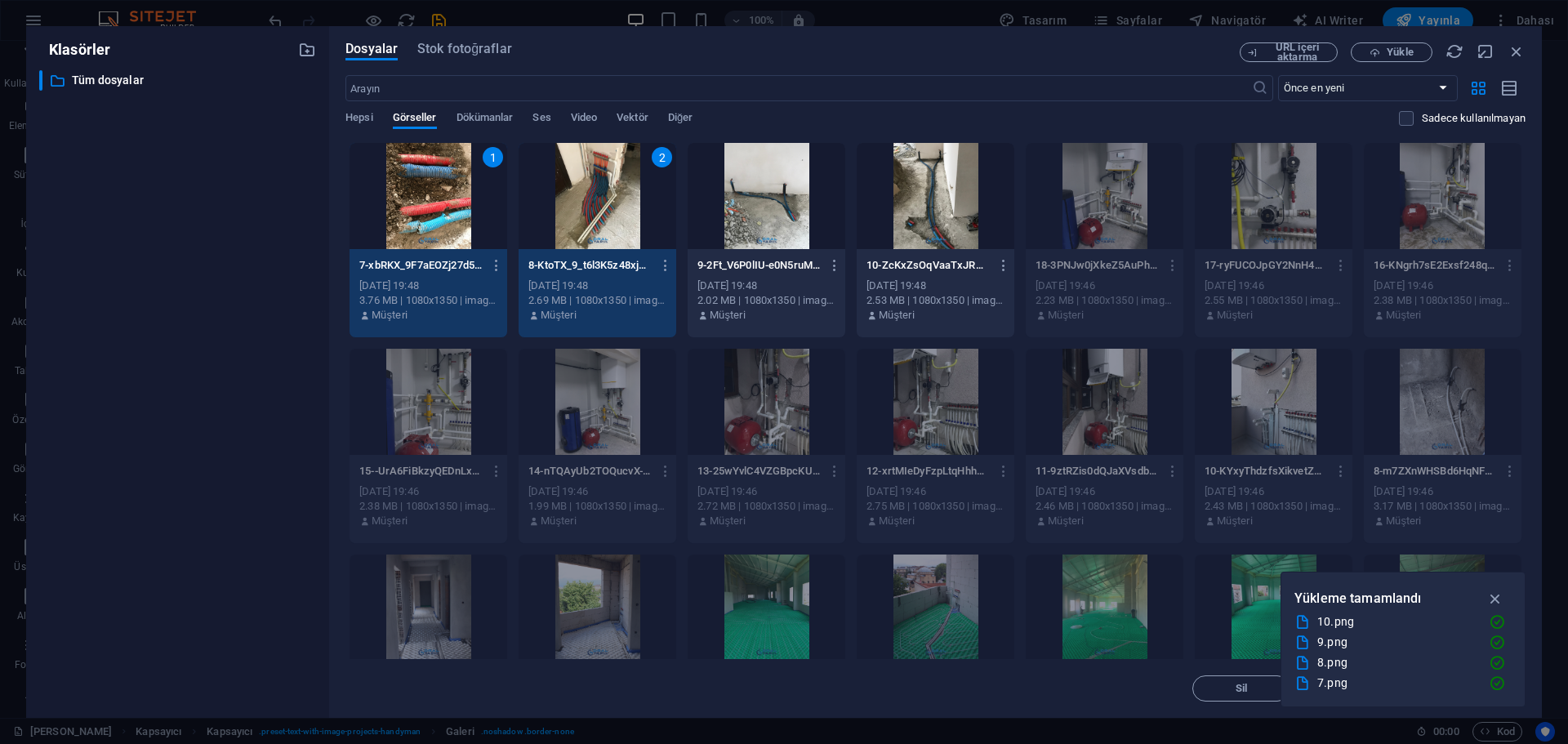
click at [777, 208] on div at bounding box center [766, 195] width 157 height 106
click at [987, 198] on div at bounding box center [935, 195] width 157 height 106
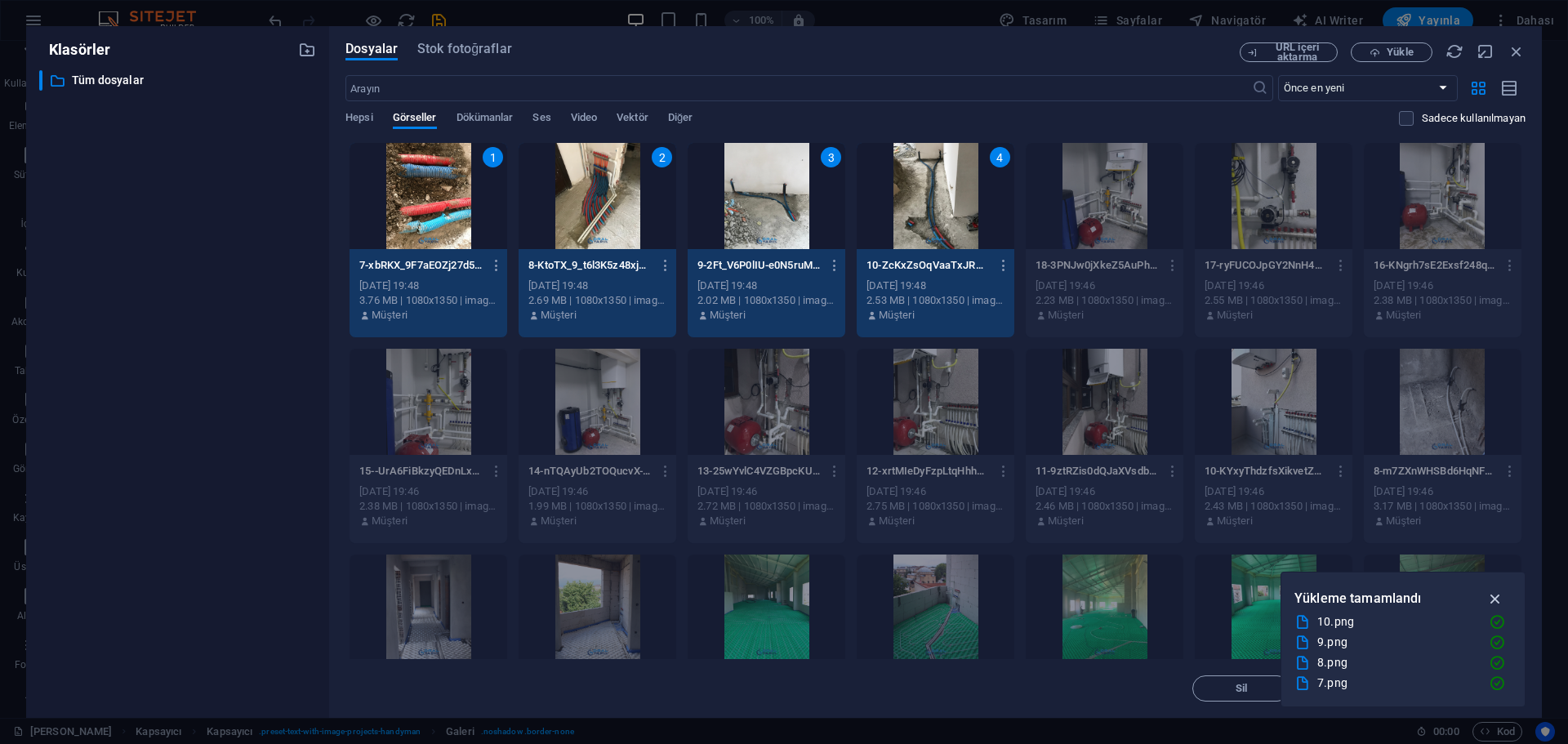
click at [1495, 599] on icon "button" at bounding box center [1495, 598] width 18 height 18
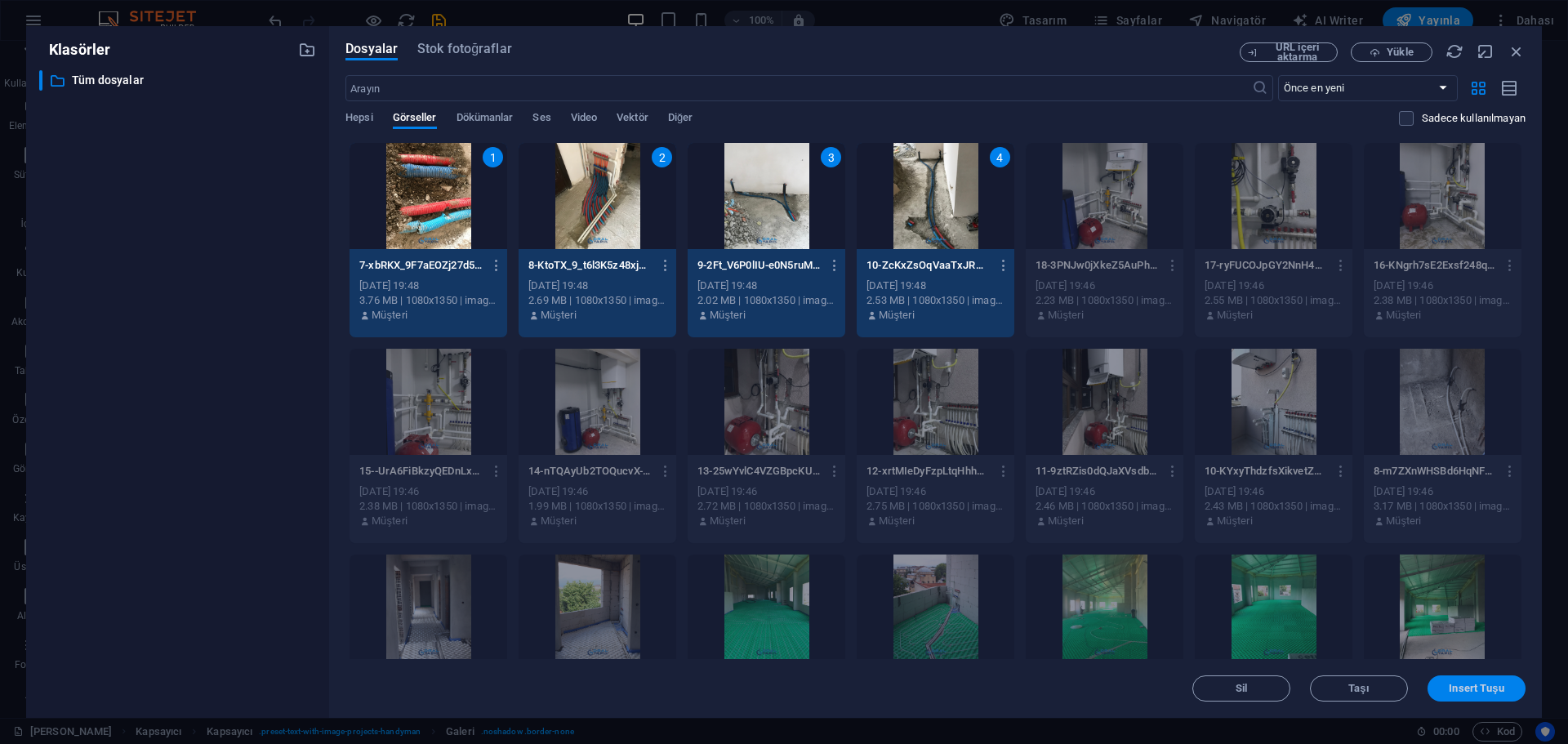
click at [1473, 691] on span "Insert Tuşu" at bounding box center [1476, 688] width 55 height 10
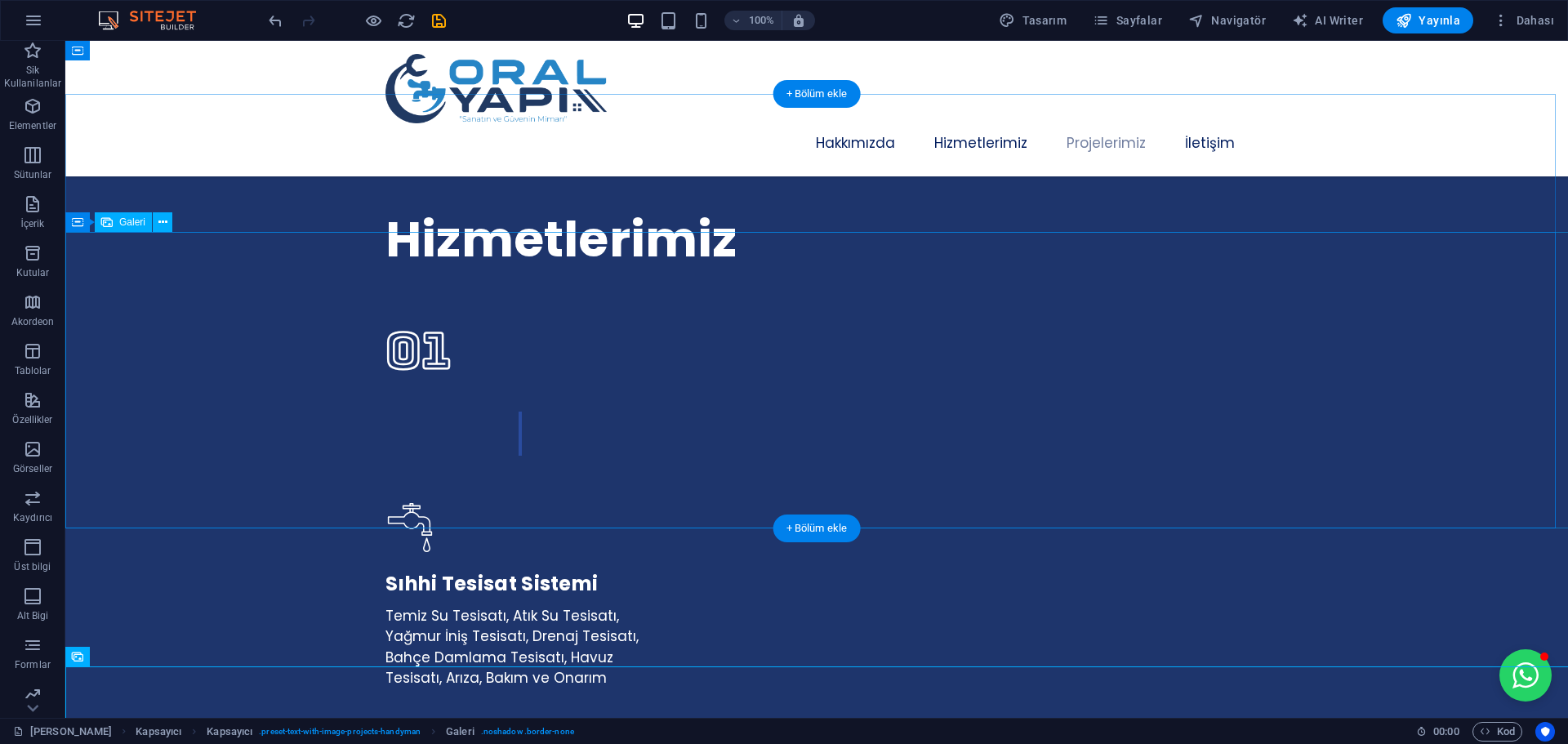
scroll to position [2799, 0]
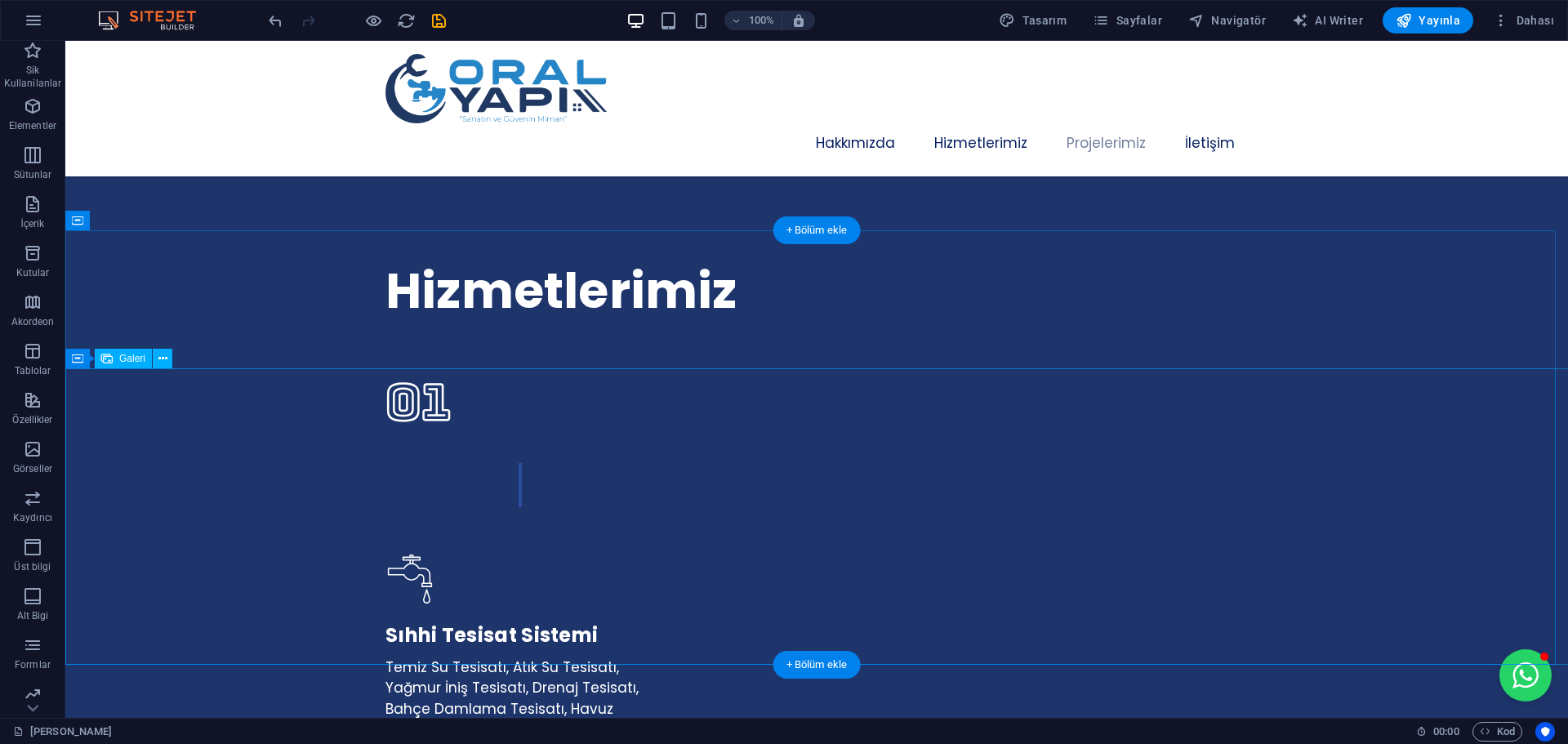
select select "px"
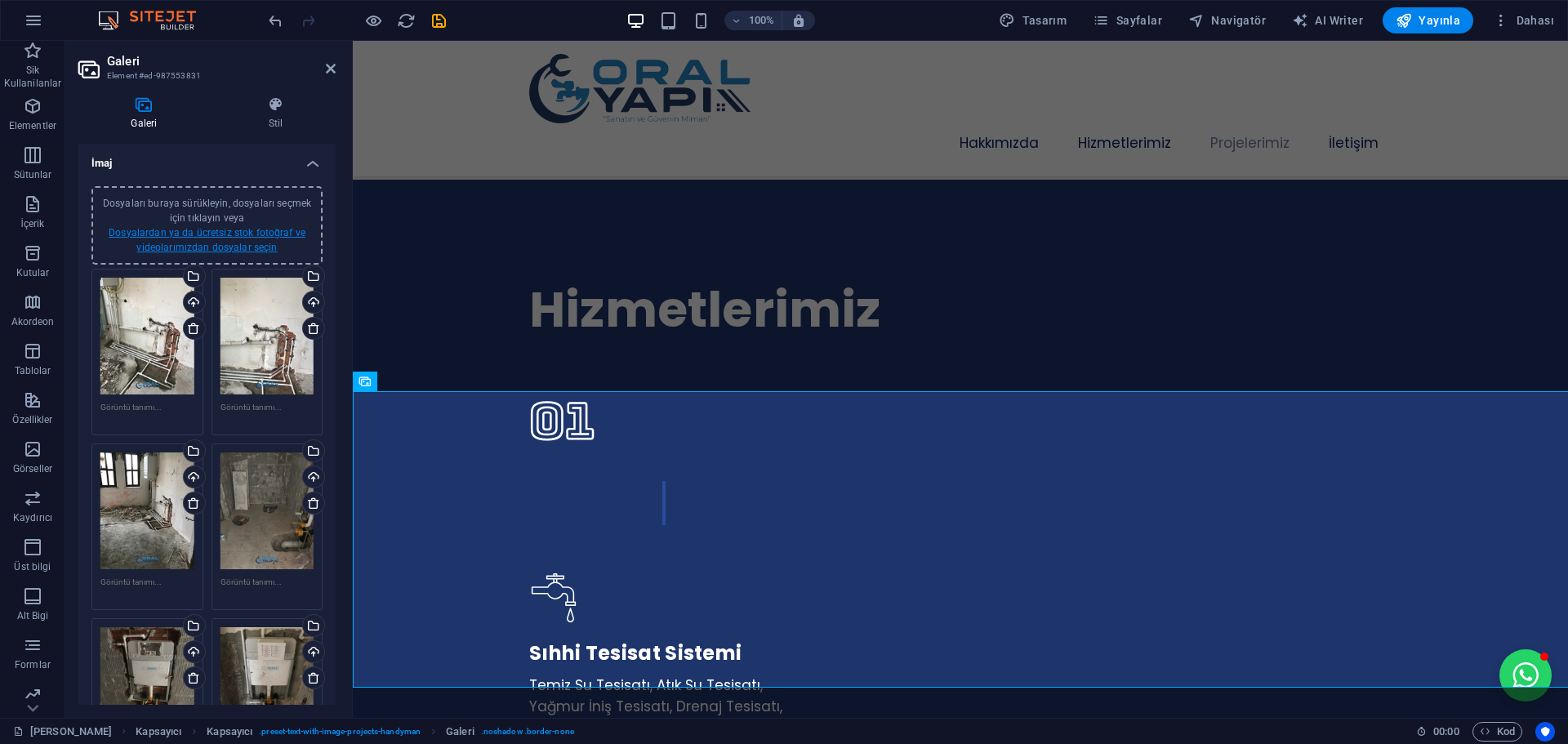
click at [222, 243] on link "Dosyalardan ya da ücretsiz stok fotoğraf ve videolarımızdan dosyalar seçin" at bounding box center [207, 240] width 197 height 26
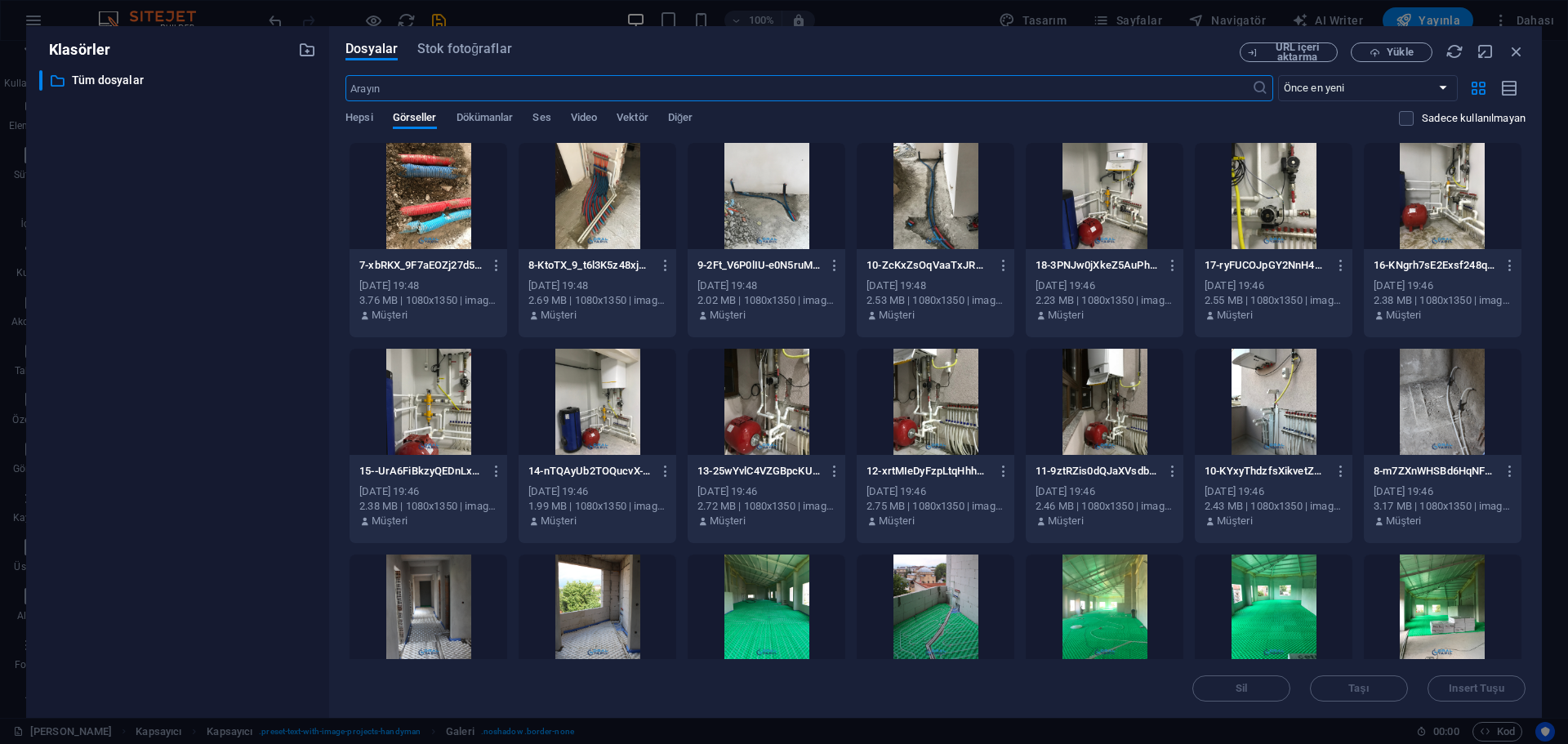
scroll to position [3666, 0]
click at [1391, 55] on span "Yükle" at bounding box center [1399, 52] width 26 height 10
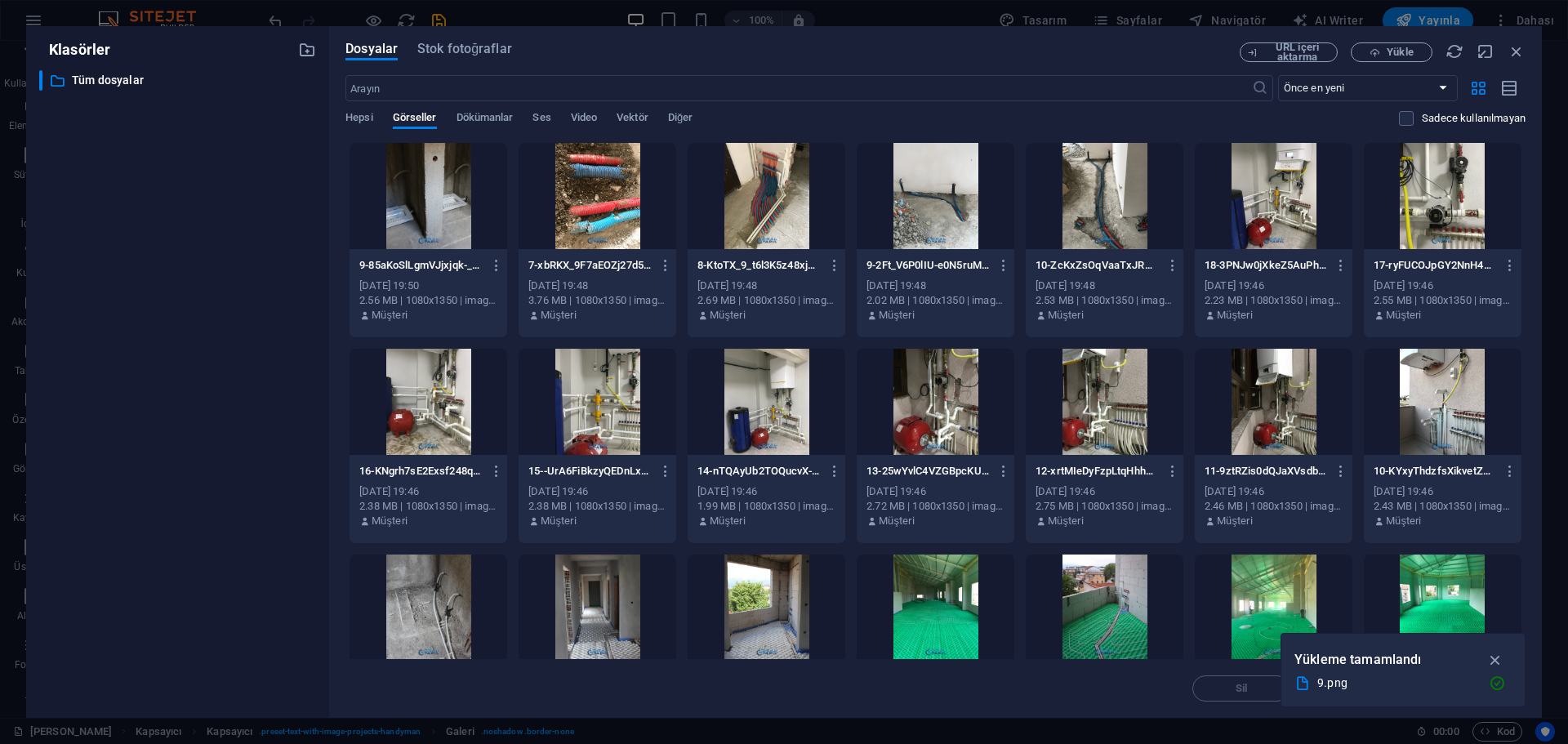
click at [416, 207] on div at bounding box center [427, 195] width 157 height 106
click at [1504, 656] on icon "button" at bounding box center [1495, 660] width 18 height 18
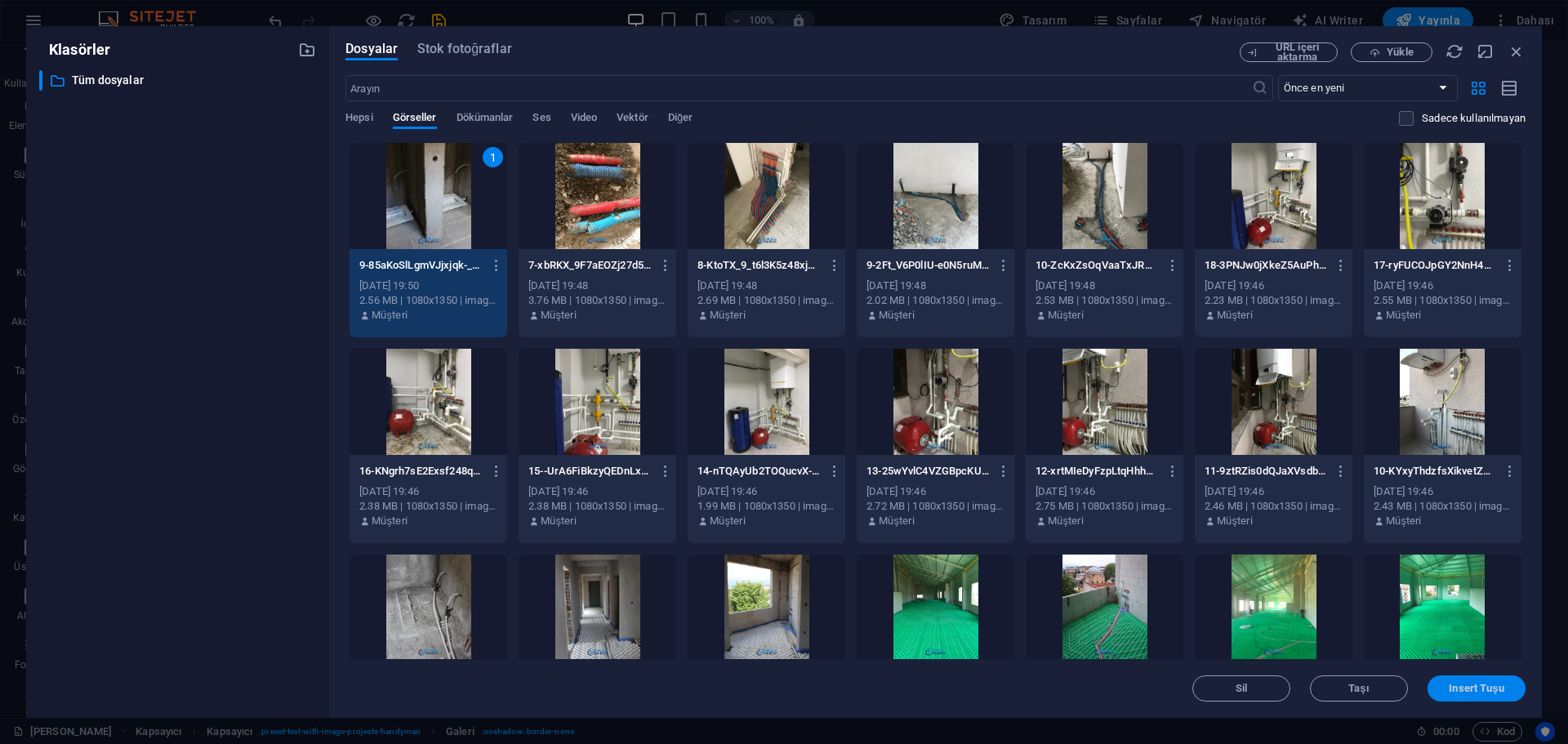
click at [1491, 689] on span "Insert Tuşu" at bounding box center [1476, 688] width 55 height 10
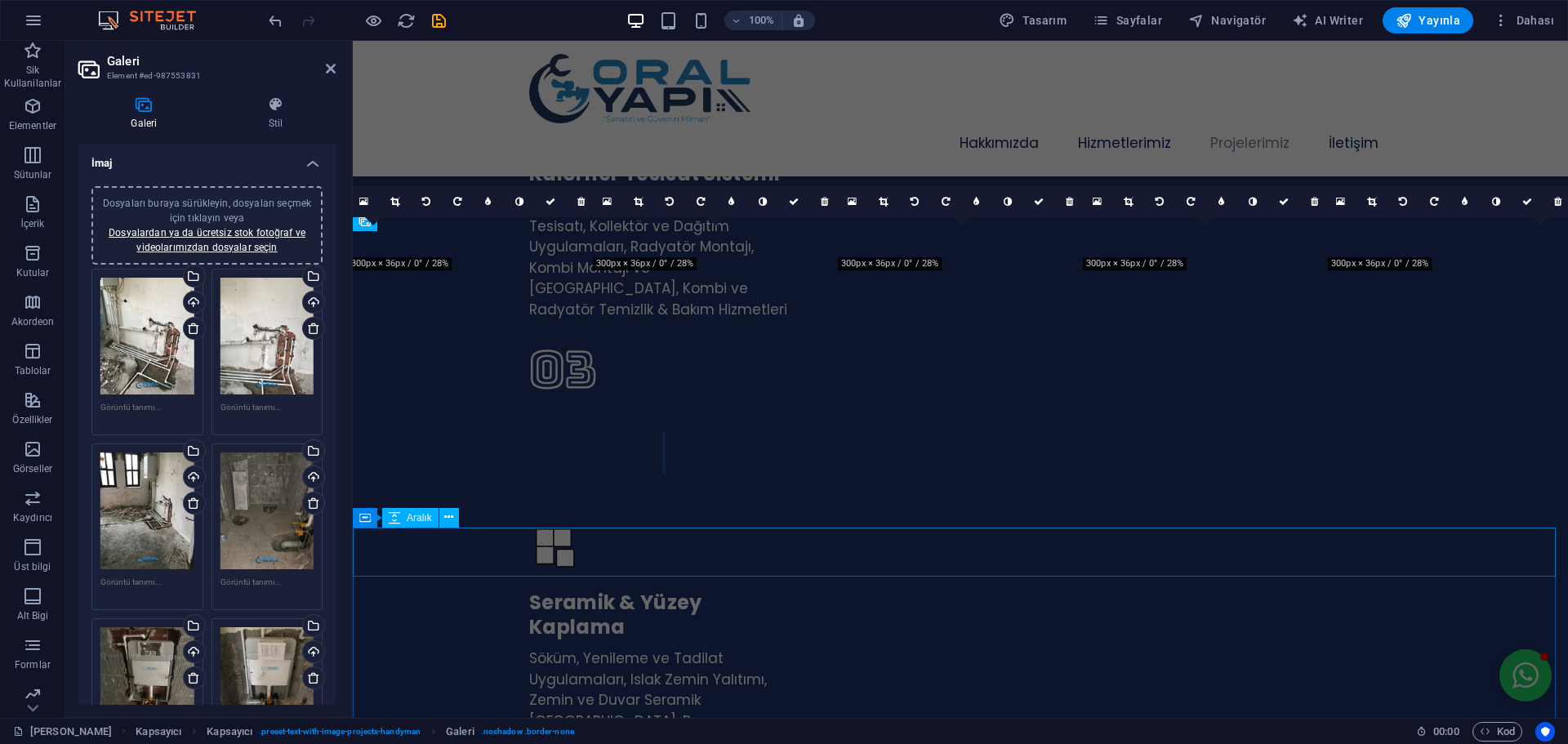
scroll to position [2959, 0]
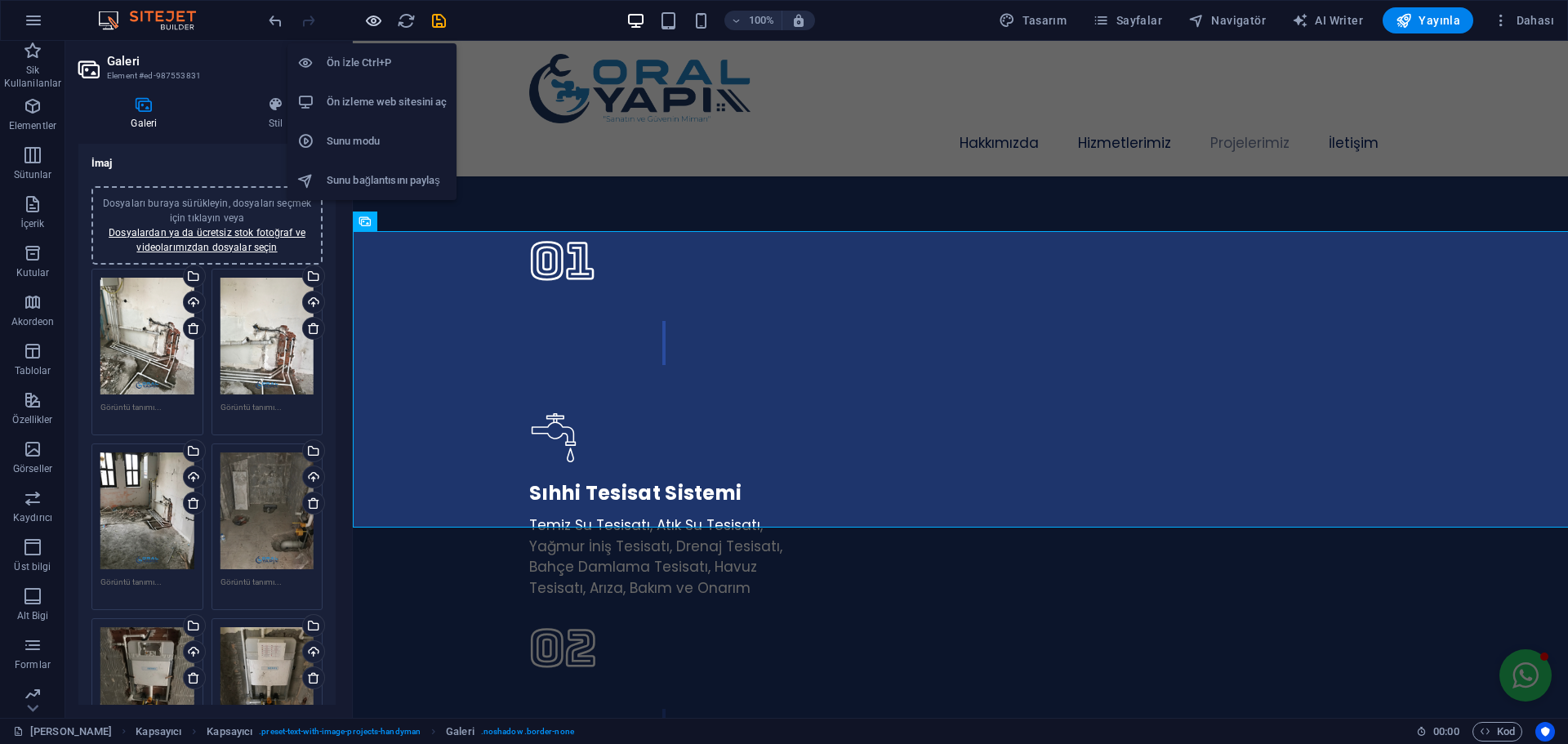
click at [382, 26] on icon "button" at bounding box center [373, 20] width 18 height 18
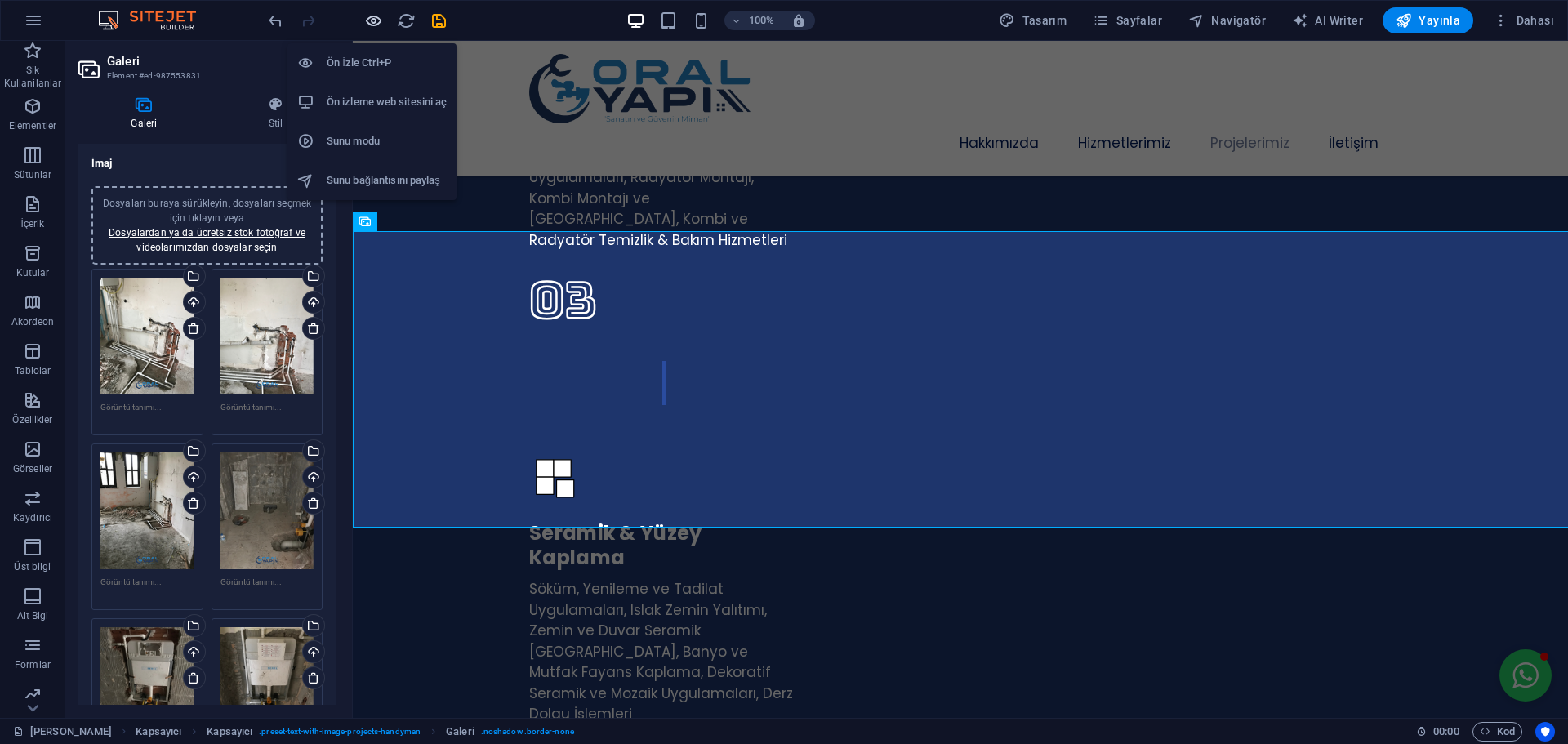
scroll to position [2914, 0]
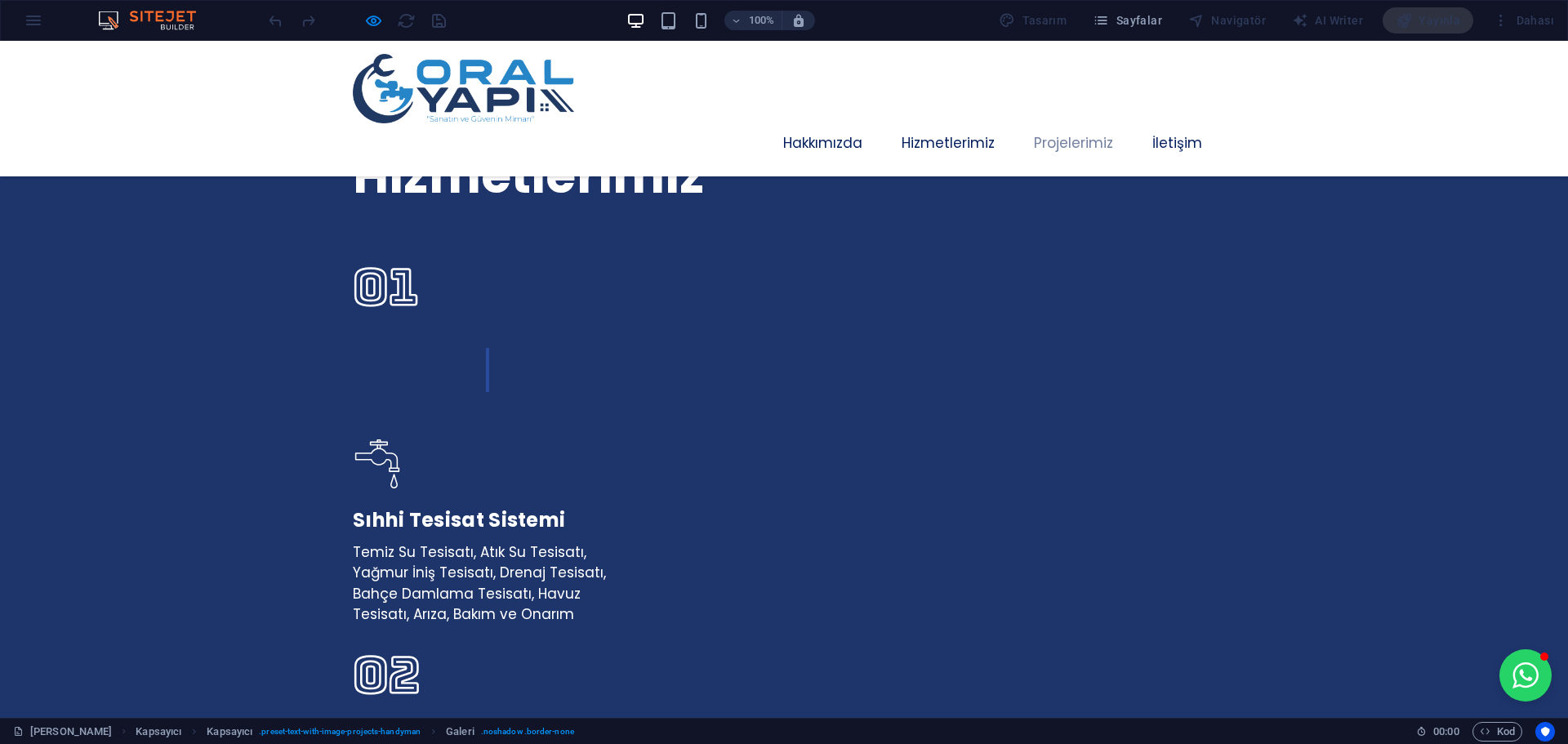
select select "px"
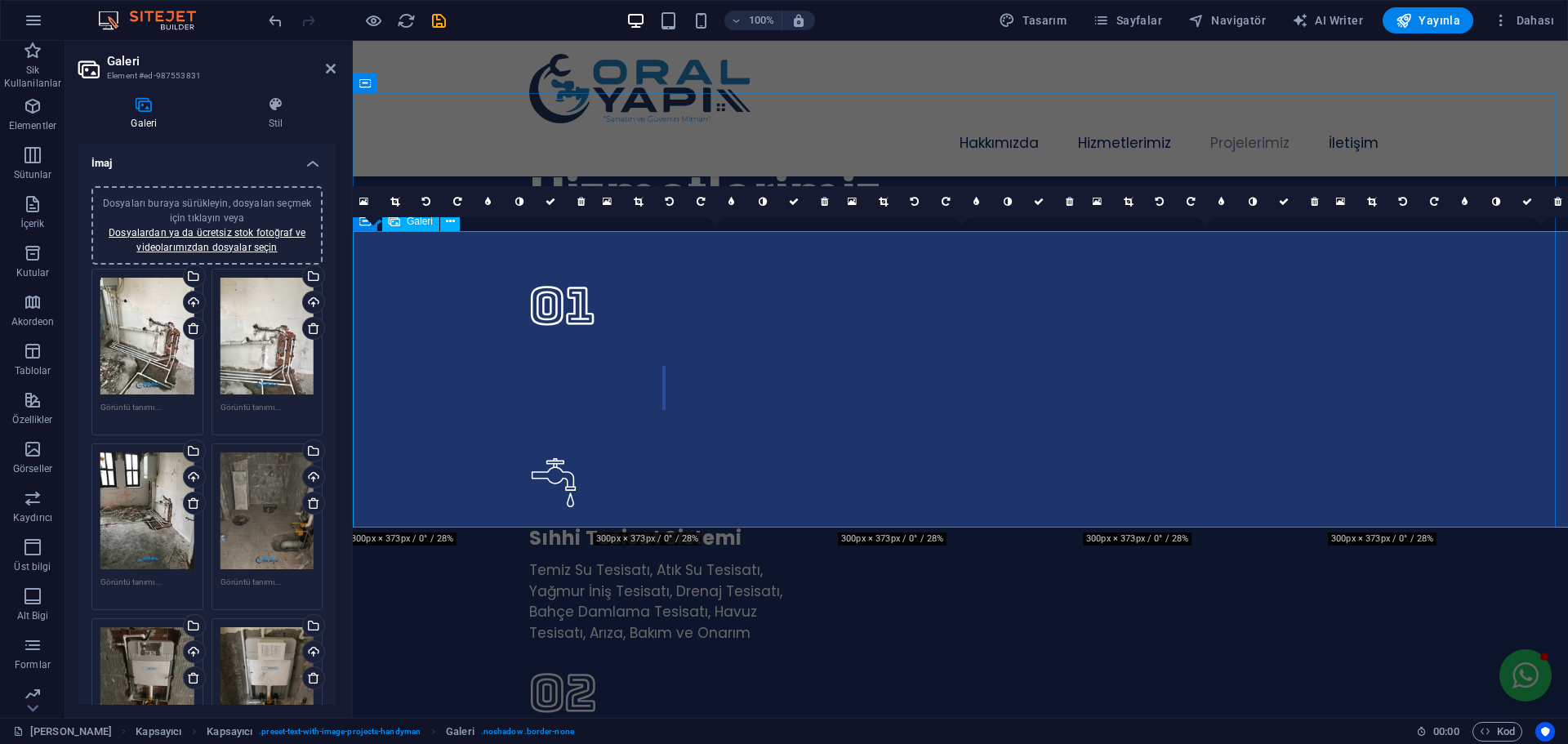
scroll to position [2959, 0]
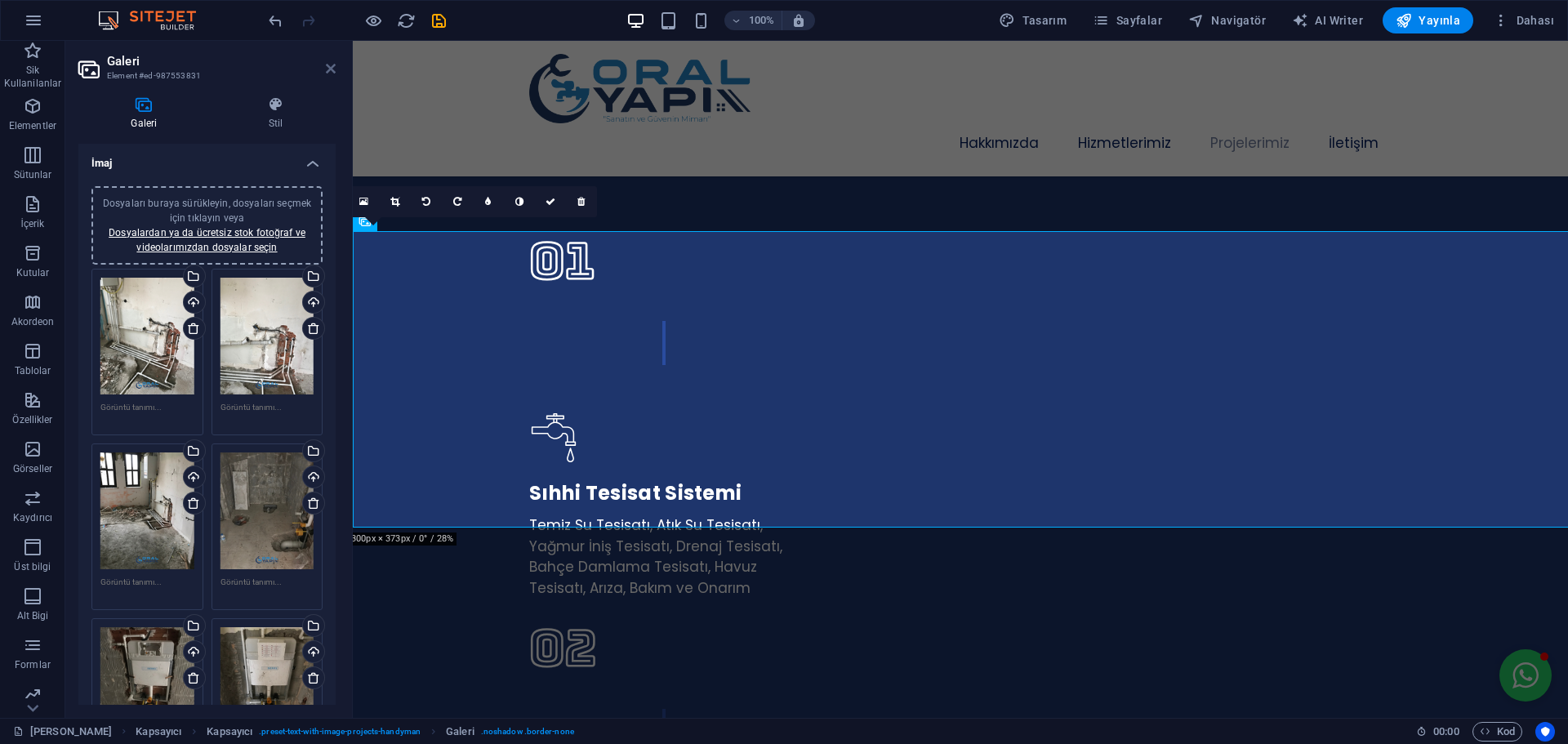
click at [325, 71] on icon at bounding box center [330, 69] width 10 height 13
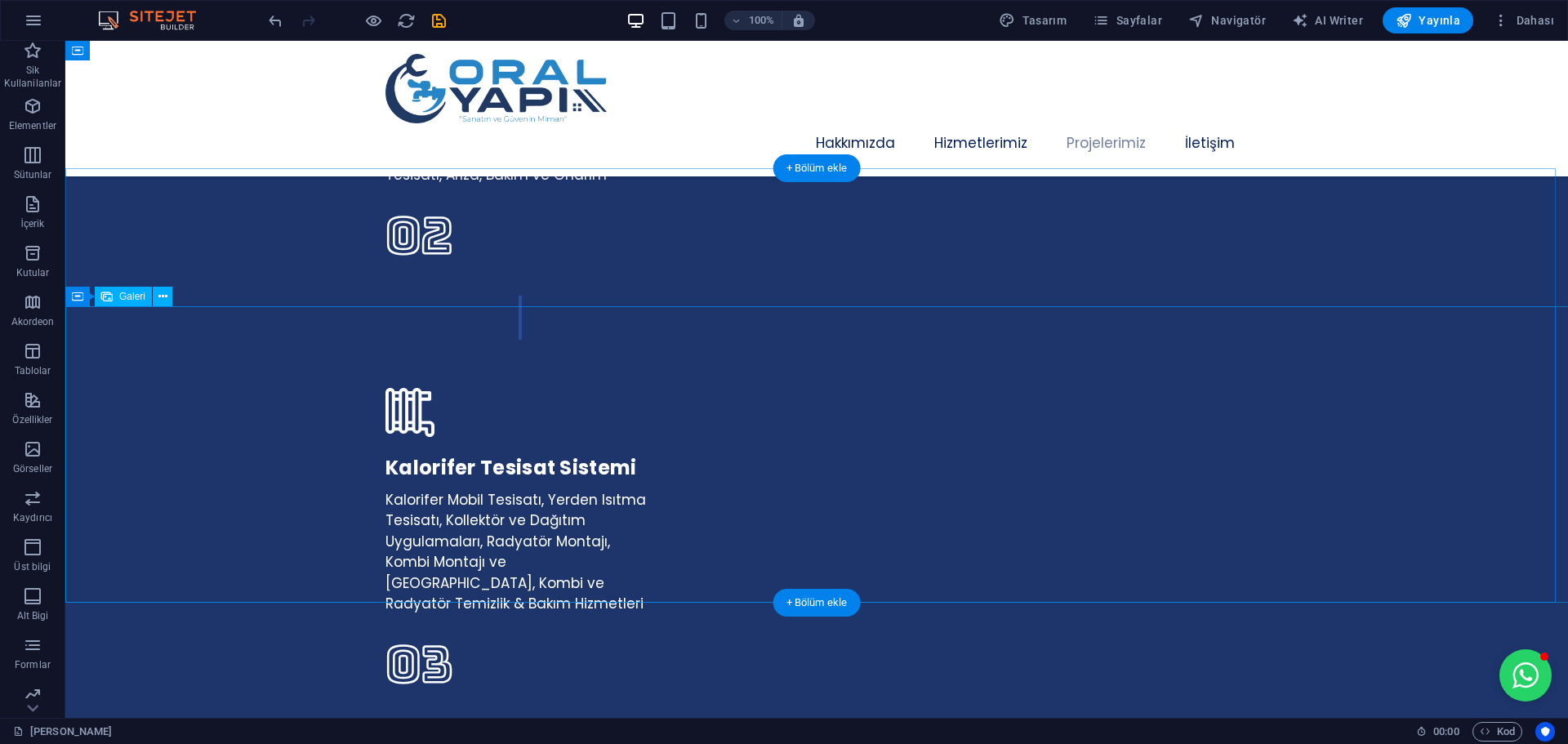
scroll to position [3293, 0]
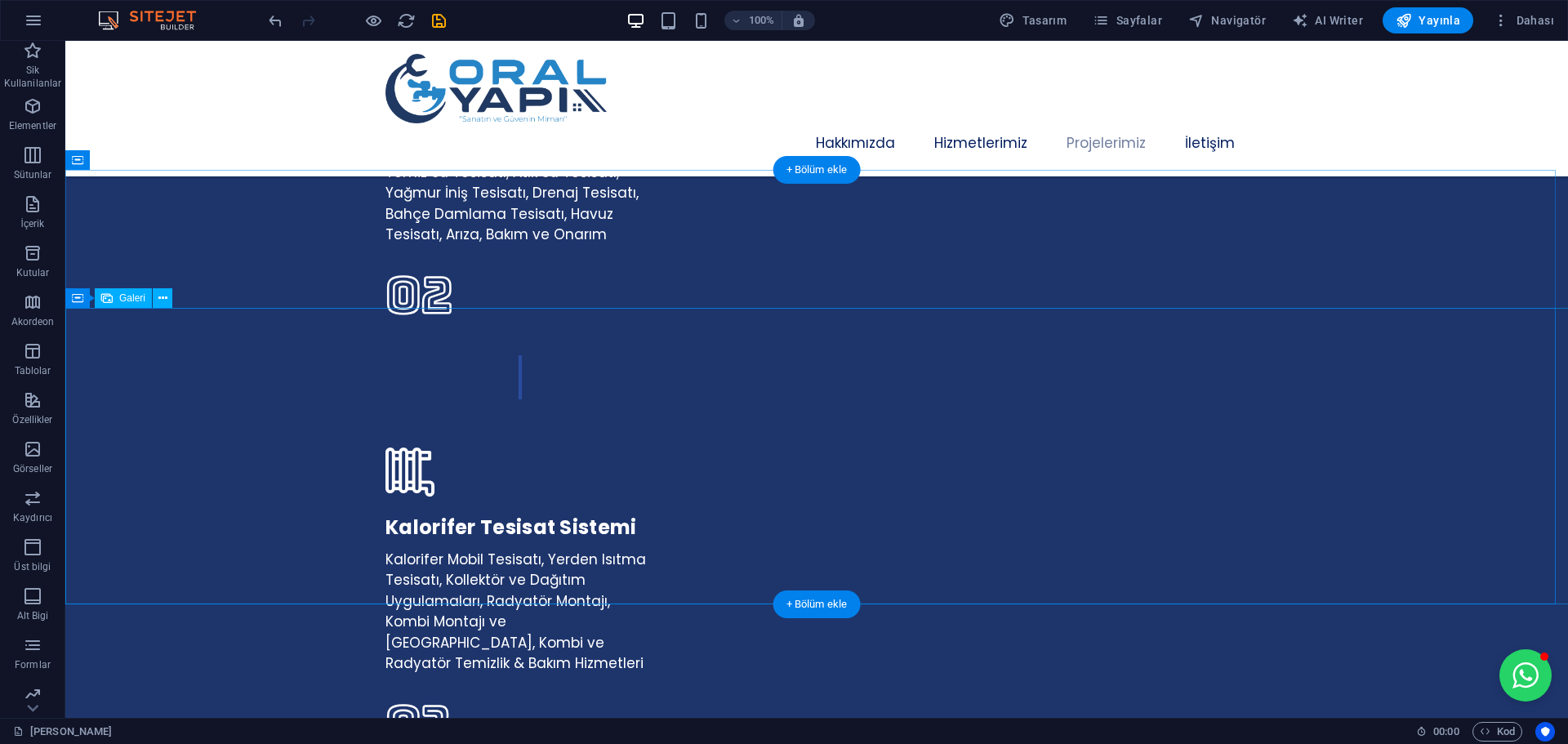
select select "px"
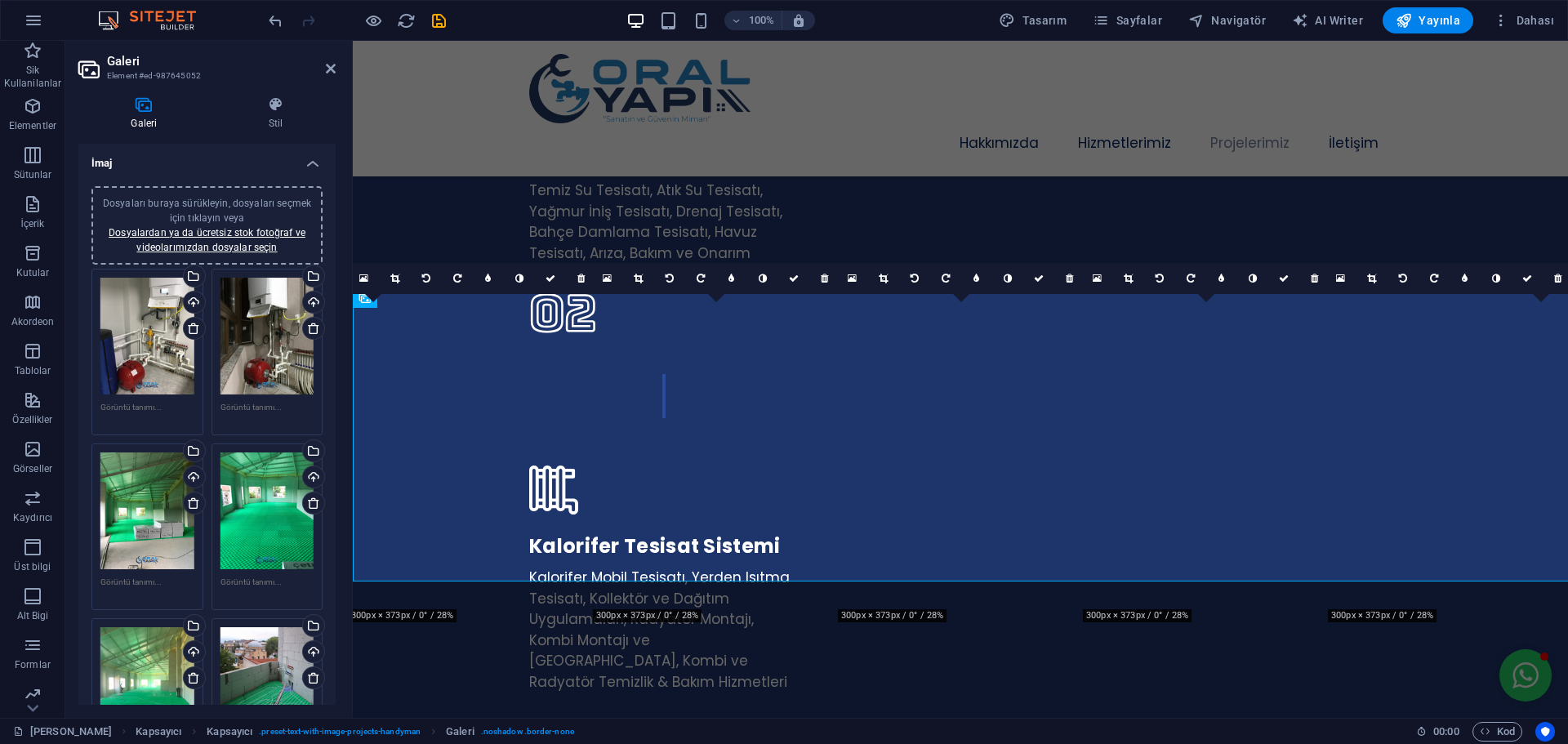
scroll to position [3316, 0]
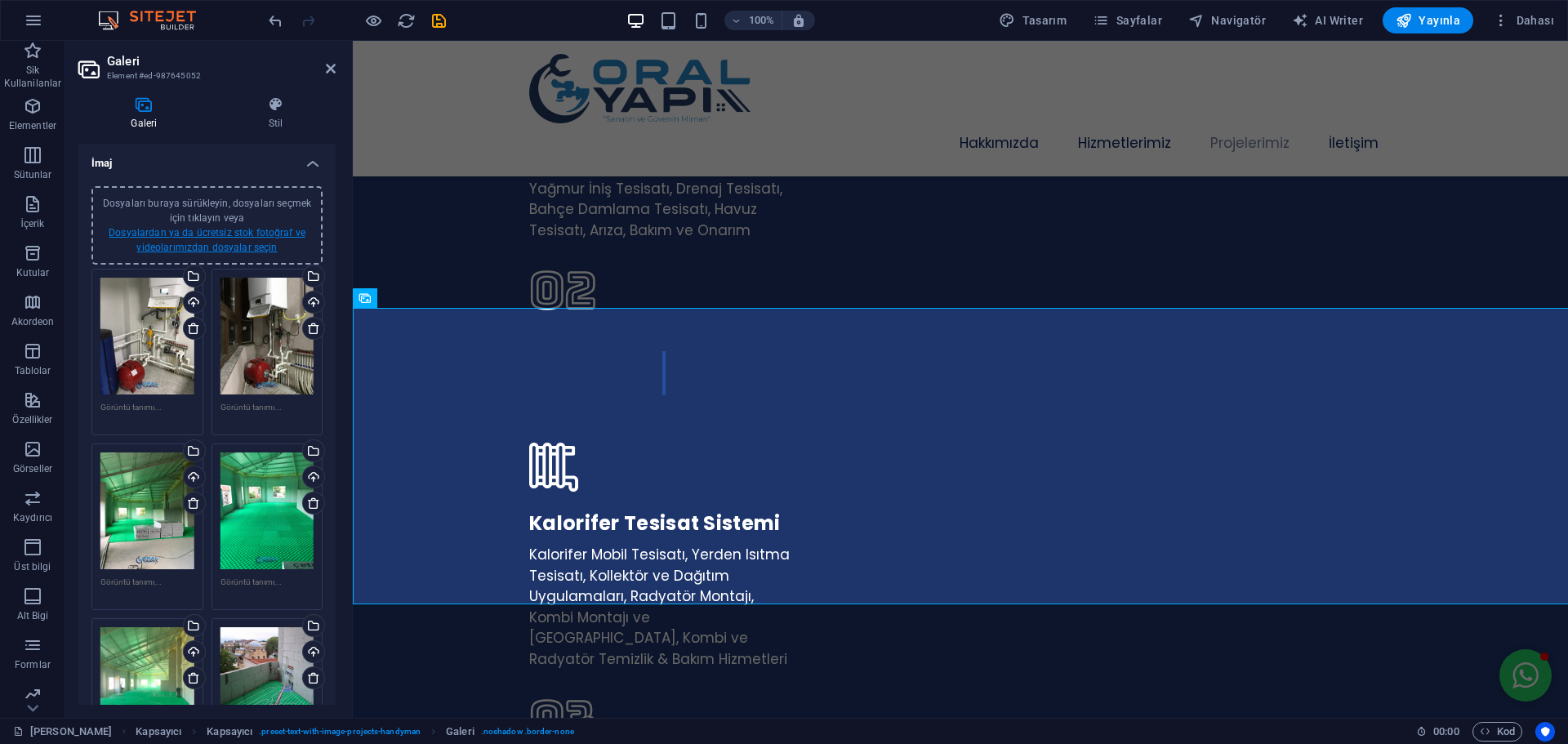
click at [254, 235] on link "Dosyalardan ya da ücretsiz stok fotoğraf ve videolarımızdan dosyalar seçin" at bounding box center [207, 240] width 197 height 26
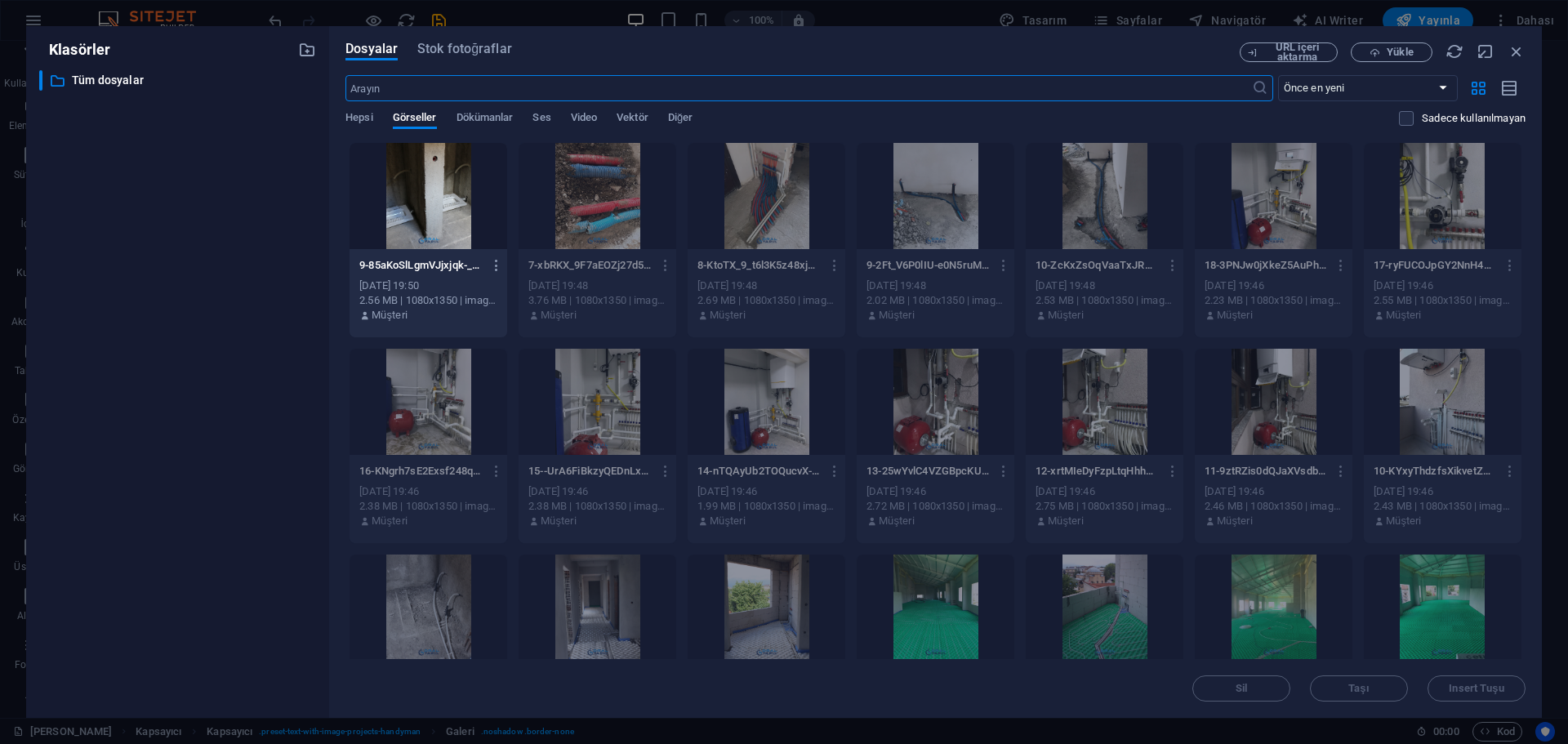
scroll to position [4023, 0]
click at [1521, 55] on icon "button" at bounding box center [1516, 51] width 18 height 18
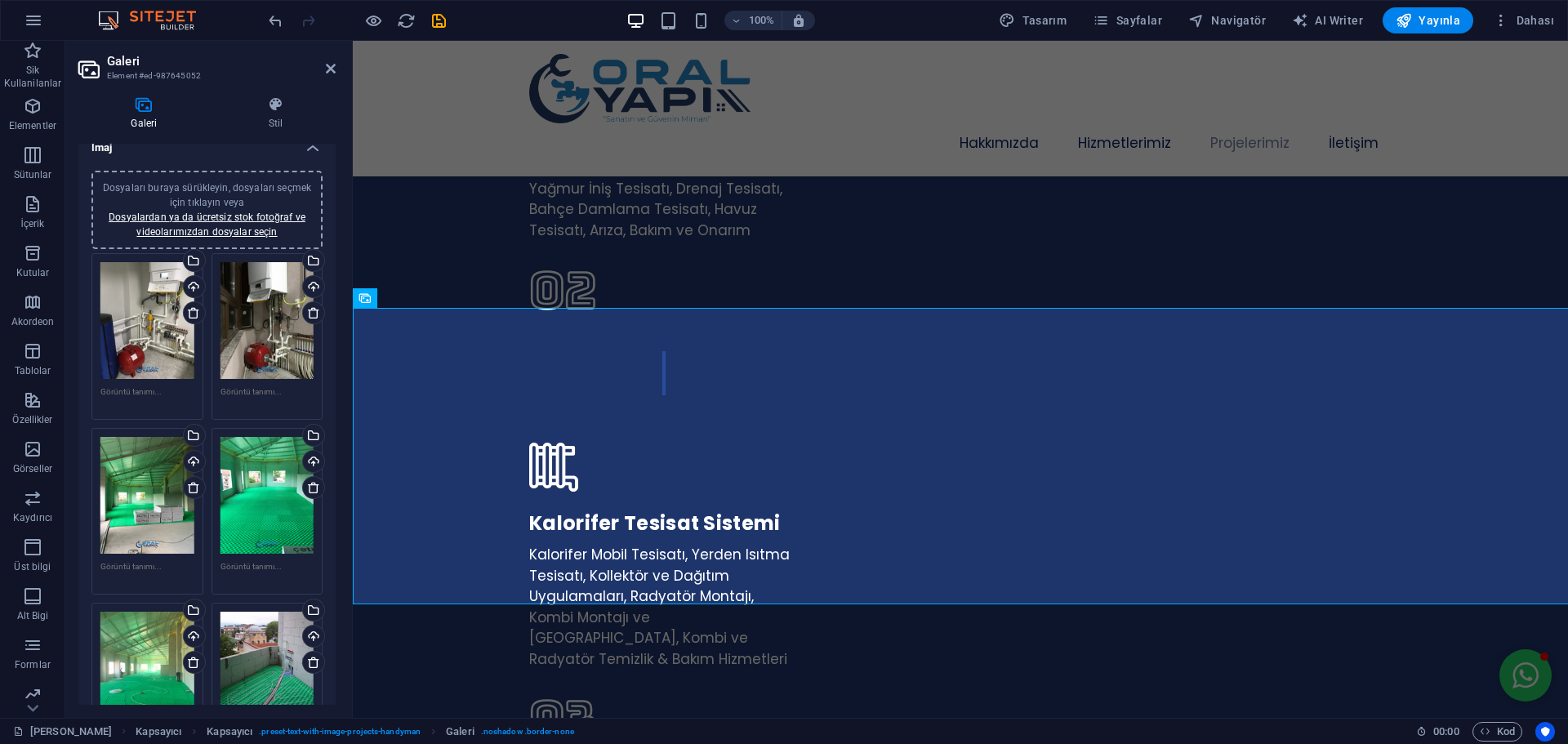
scroll to position [0, 0]
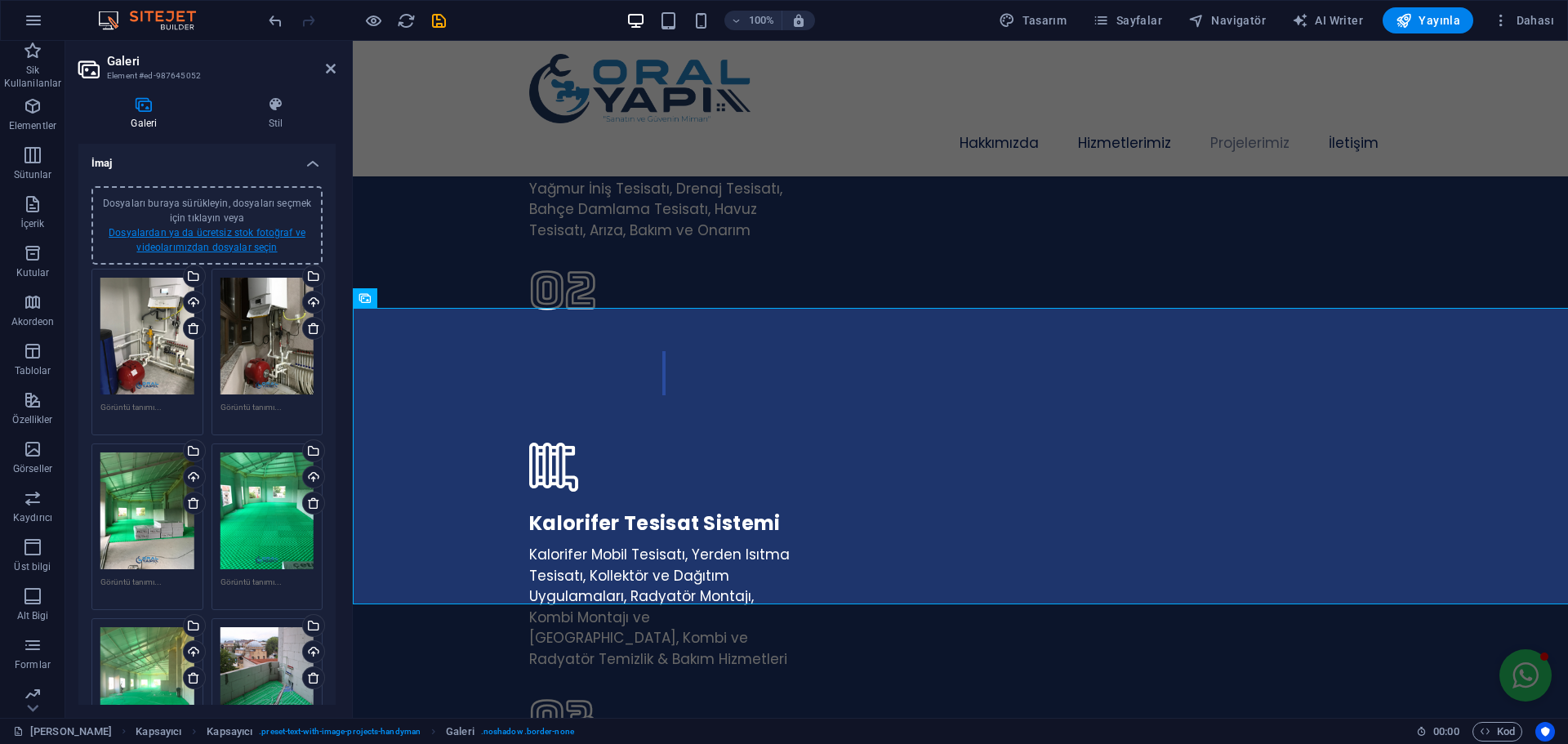
click at [231, 231] on link "Dosyalardan ya da ücretsiz stok fotoğraf ve videolarımızdan dosyalar seçin" at bounding box center [207, 240] width 197 height 26
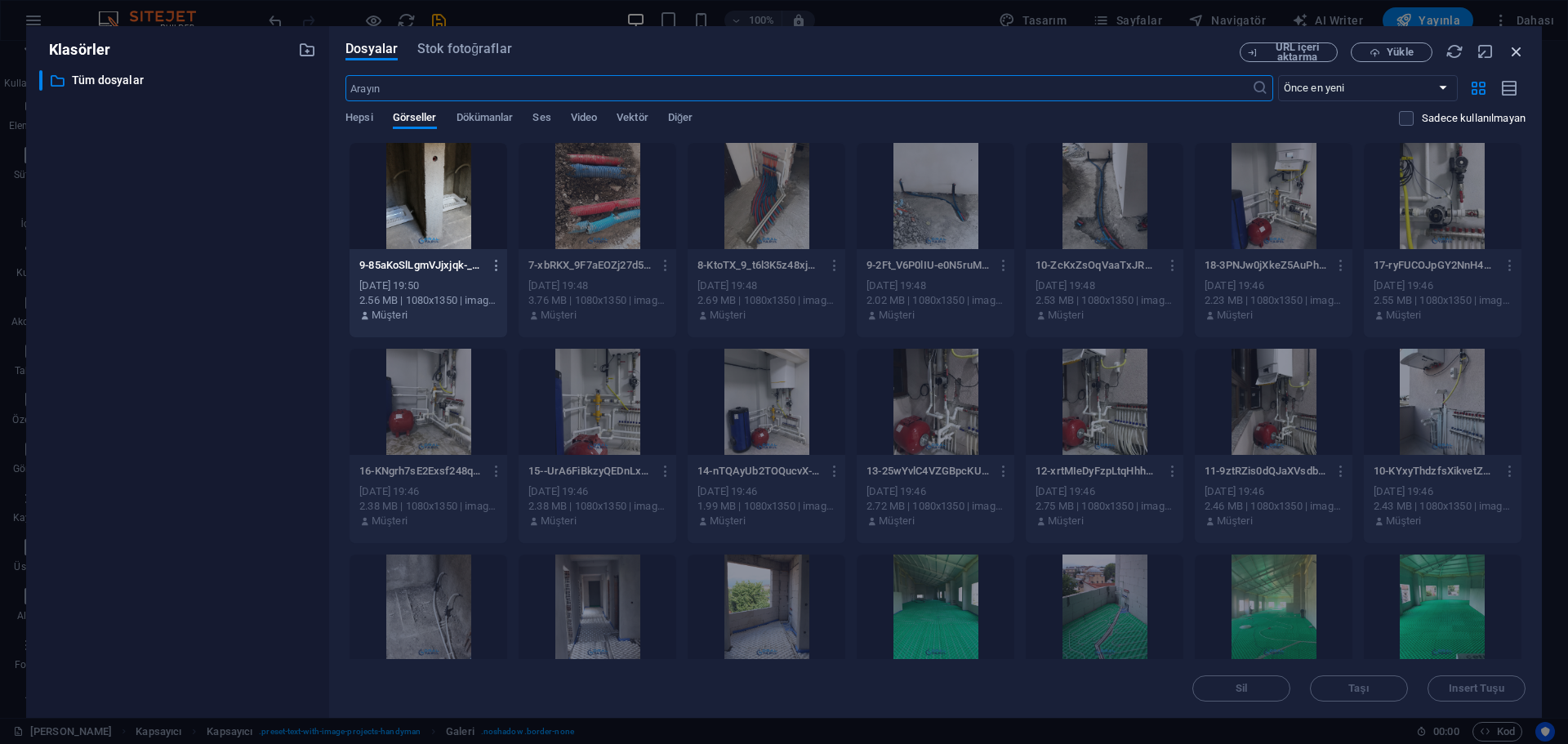
drag, startPoint x: 1112, startPoint y: 24, endPoint x: 1518, endPoint y: 51, distance: 406.9
click at [1518, 51] on icon "button" at bounding box center [1516, 51] width 18 height 18
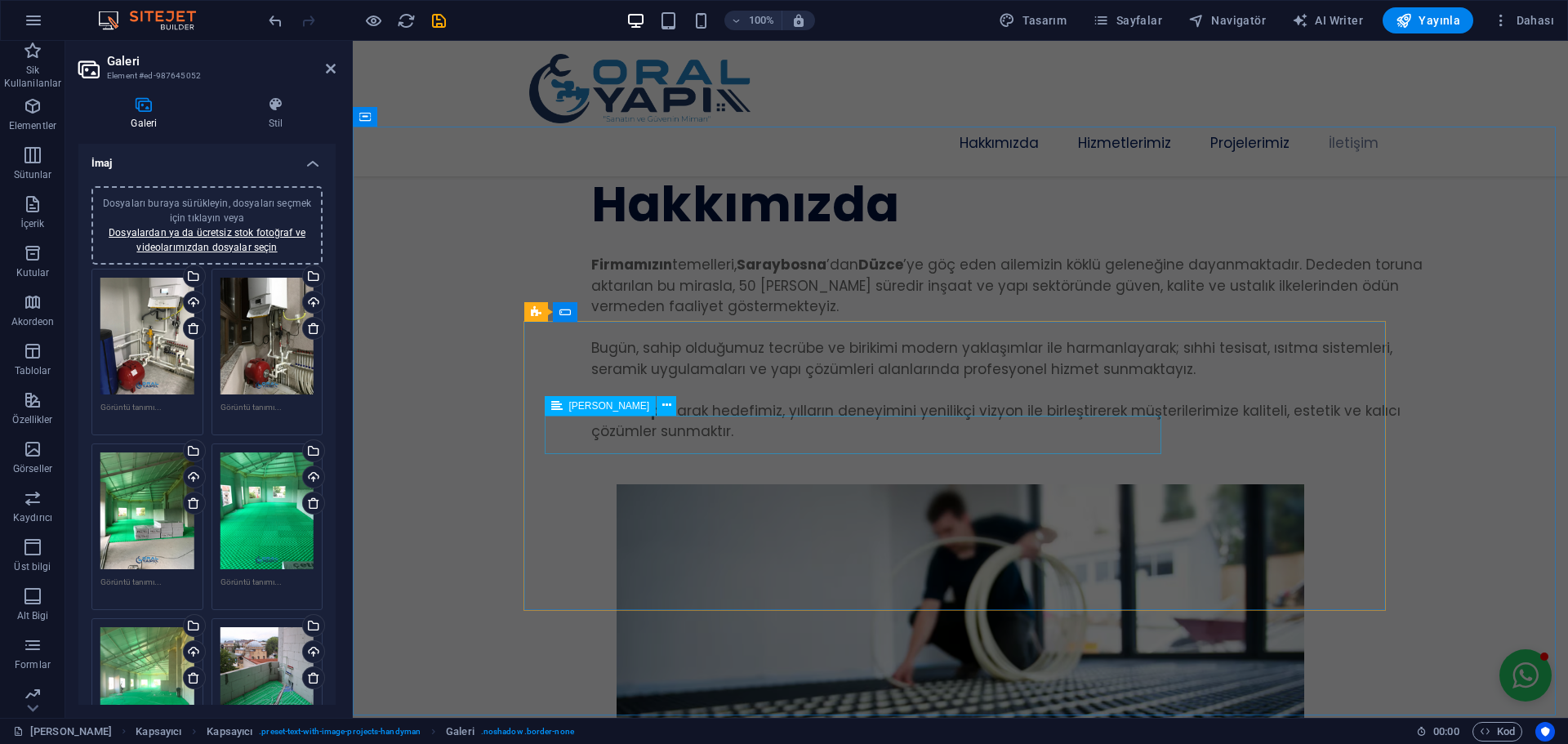
scroll to position [5847, 0]
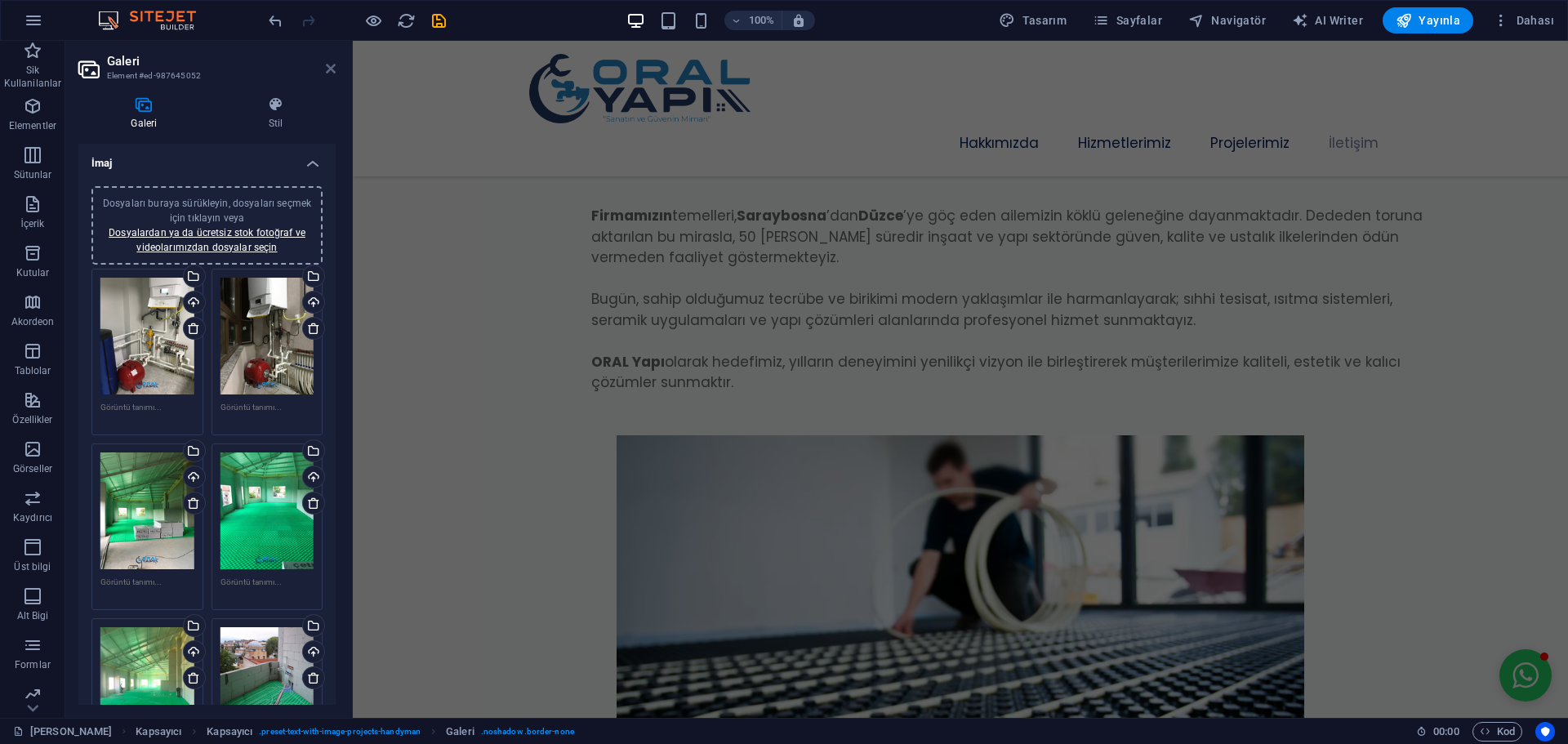
click at [330, 70] on icon at bounding box center [330, 69] width 10 height 13
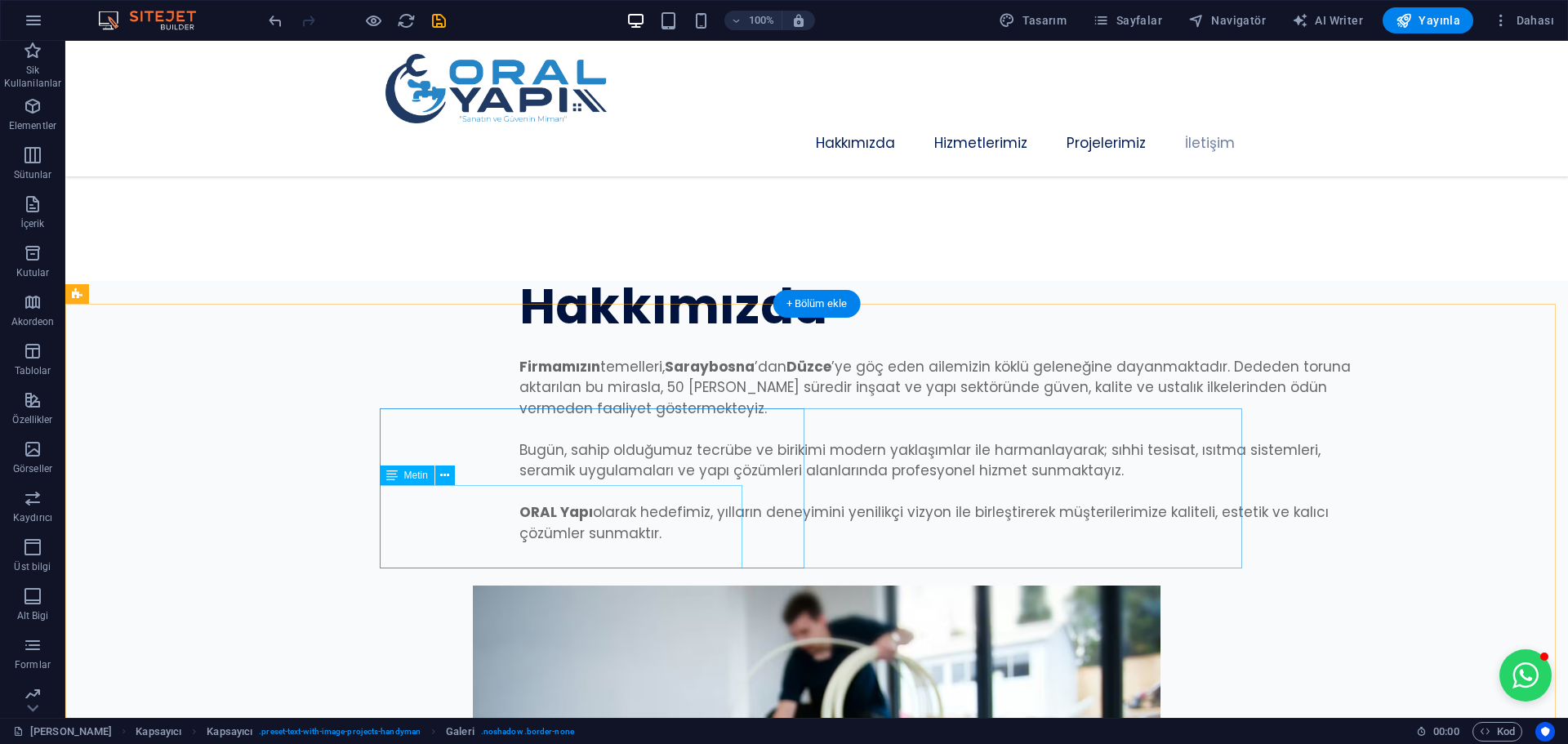
scroll to position [5820, 0]
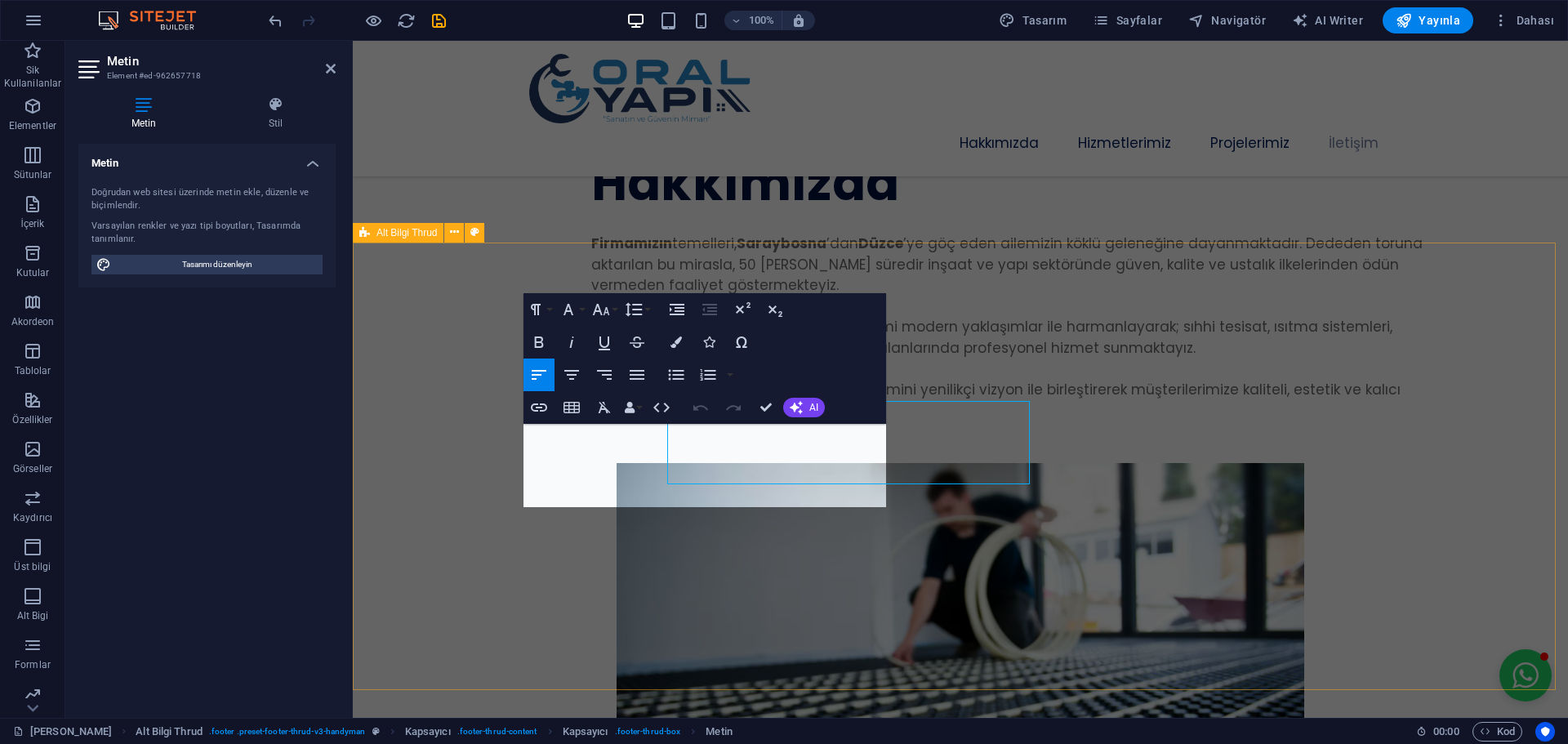
scroll to position [5843, 0]
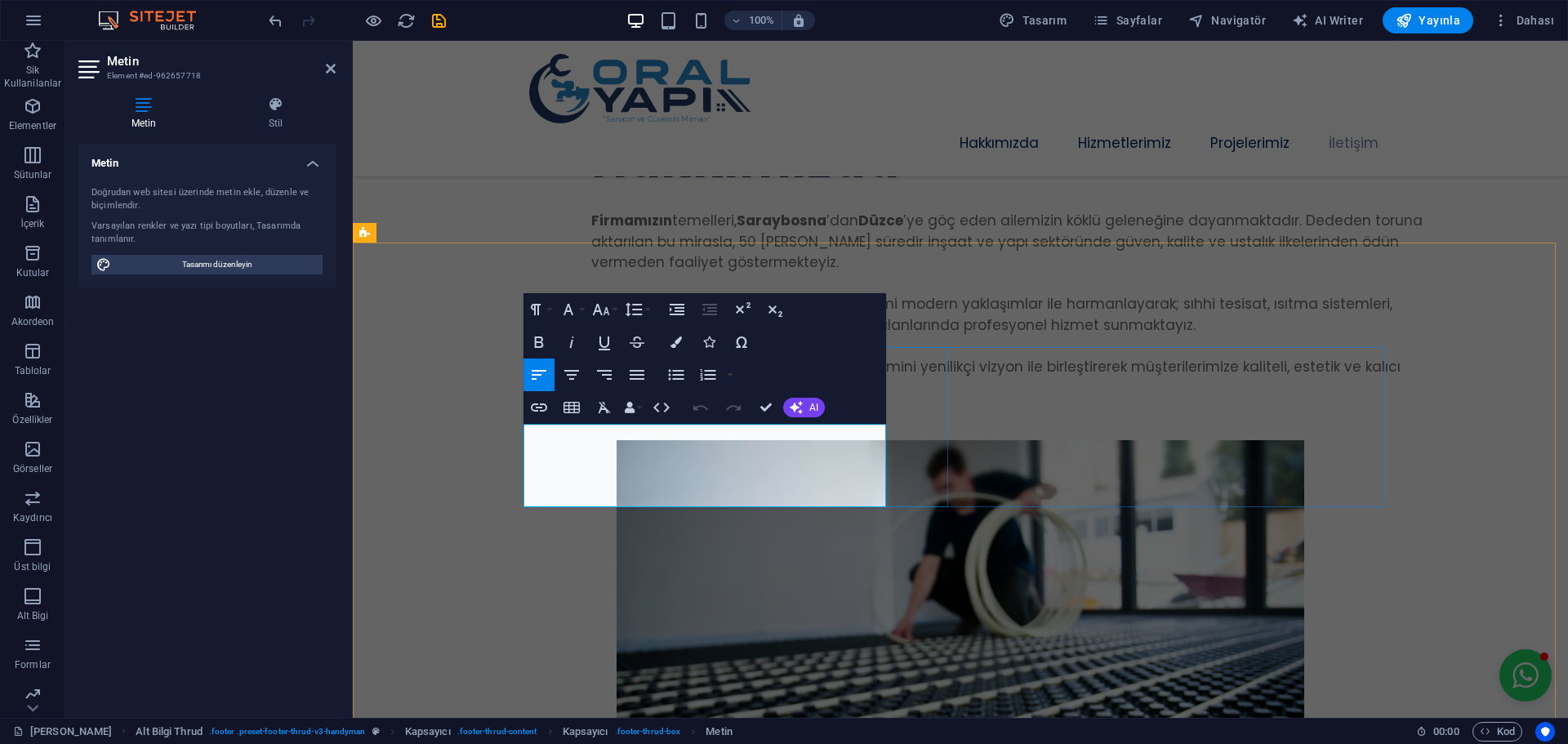
drag, startPoint x: 662, startPoint y: 433, endPoint x: 525, endPoint y: 437, distance: 137.1
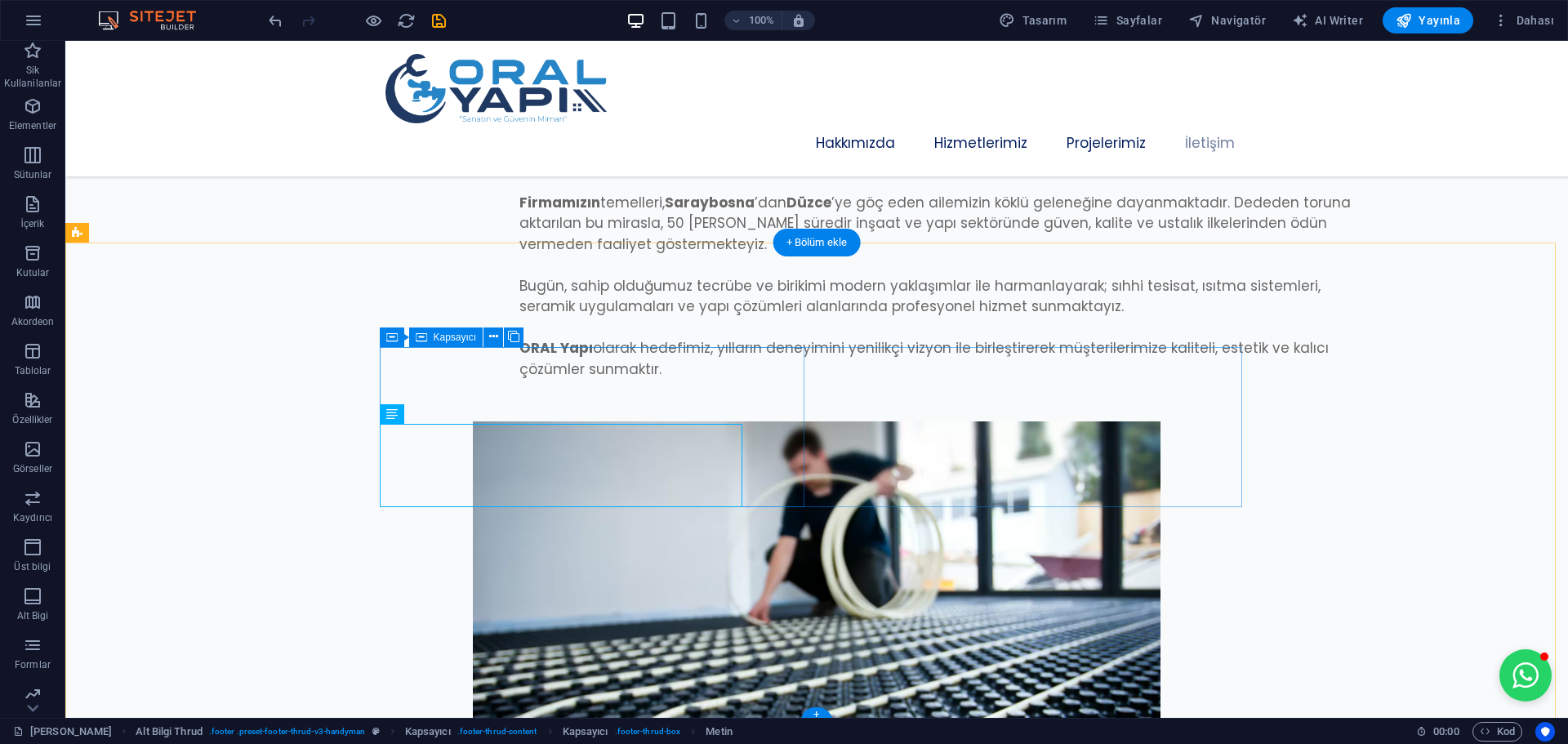
scroll to position [5820, 0]
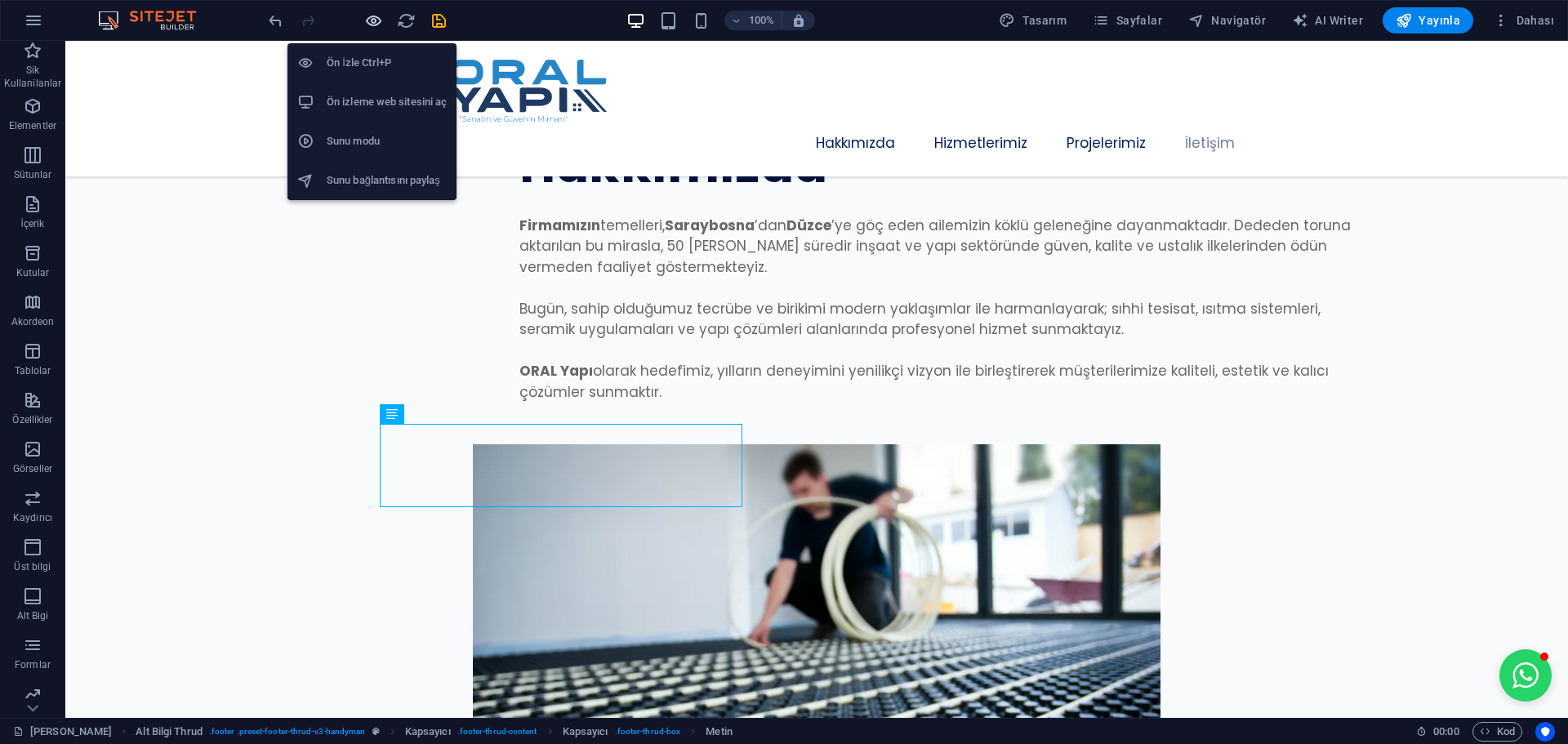
click at [371, 26] on icon "button" at bounding box center [373, 20] width 18 height 18
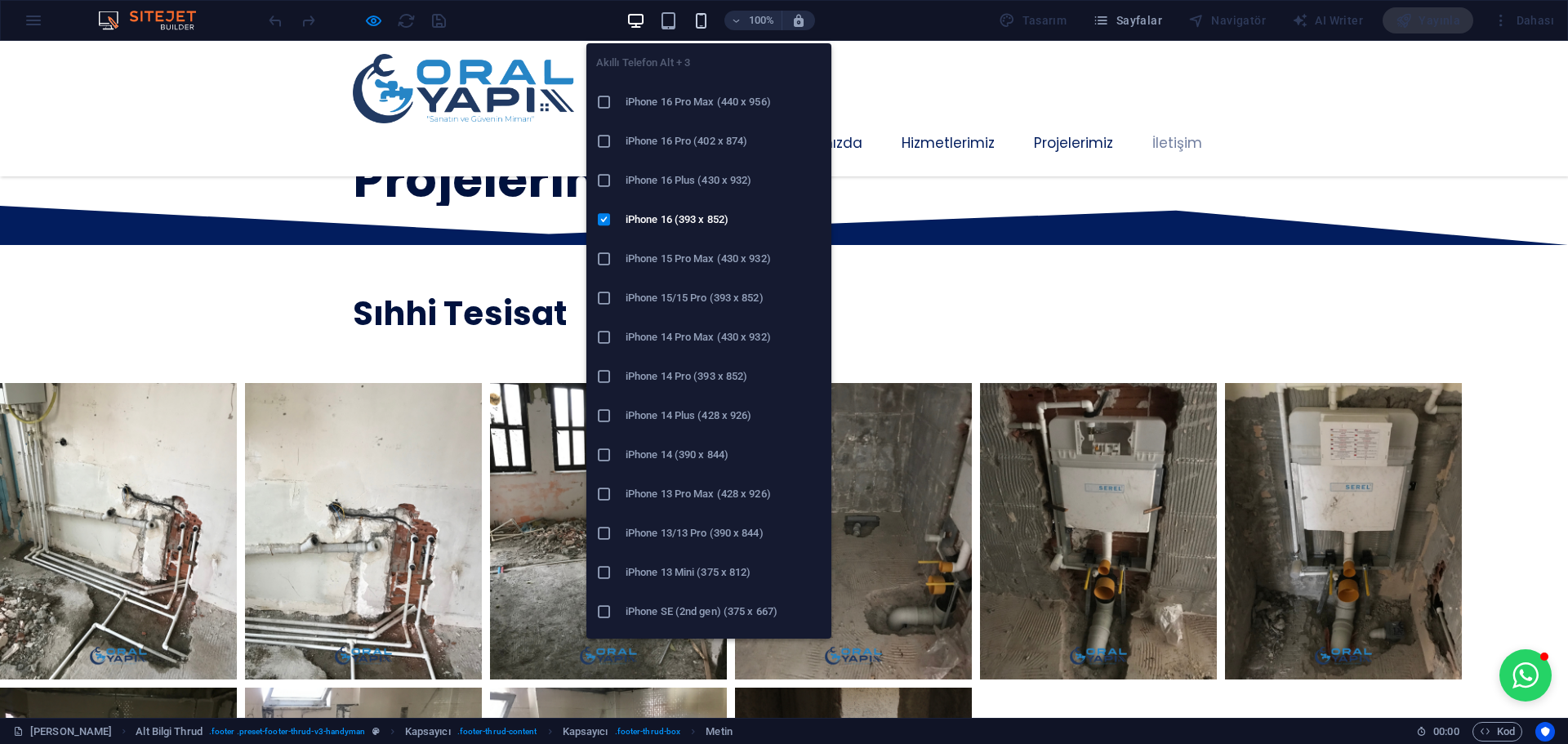
click at [711, 15] on icon "button" at bounding box center [700, 20] width 18 height 18
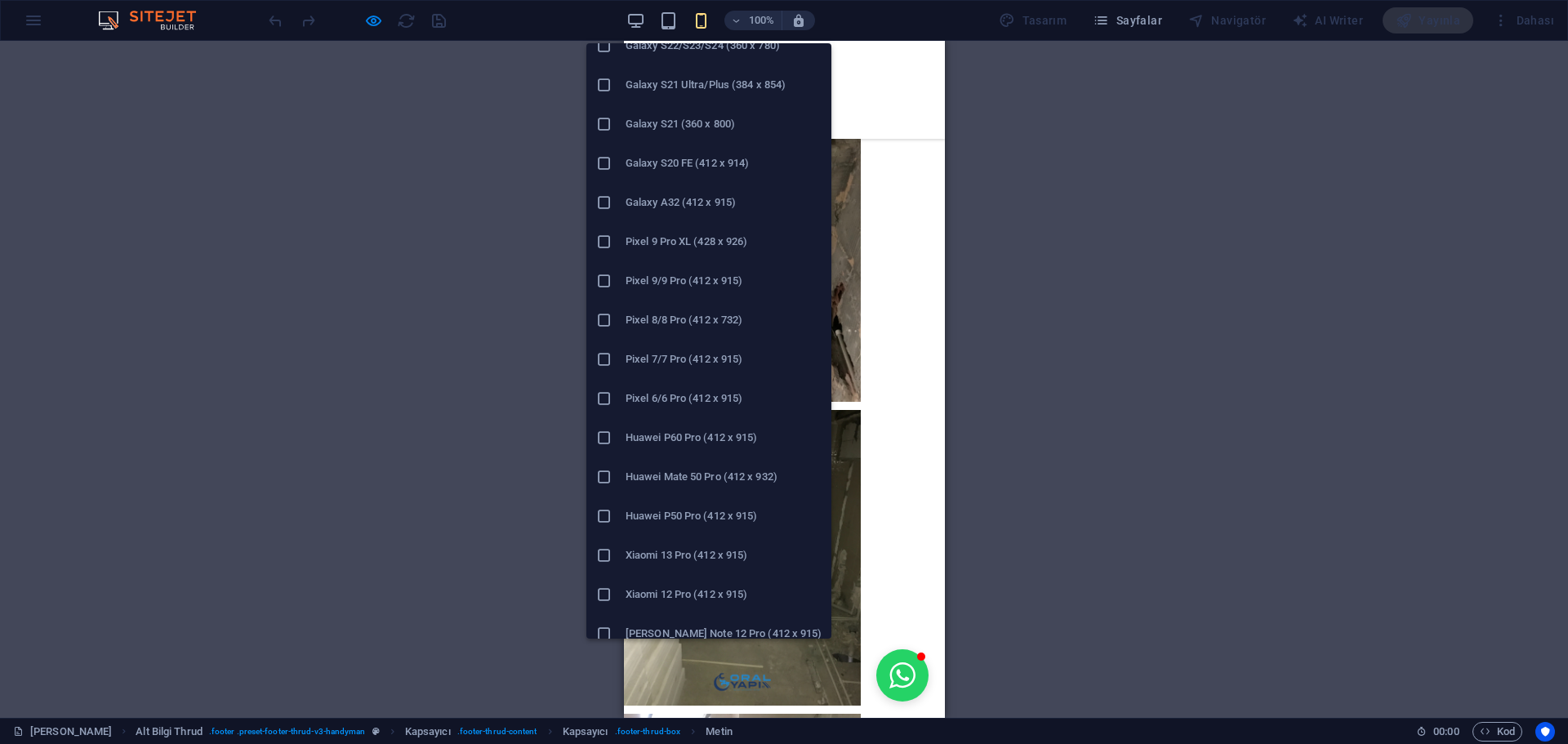
scroll to position [698, 0]
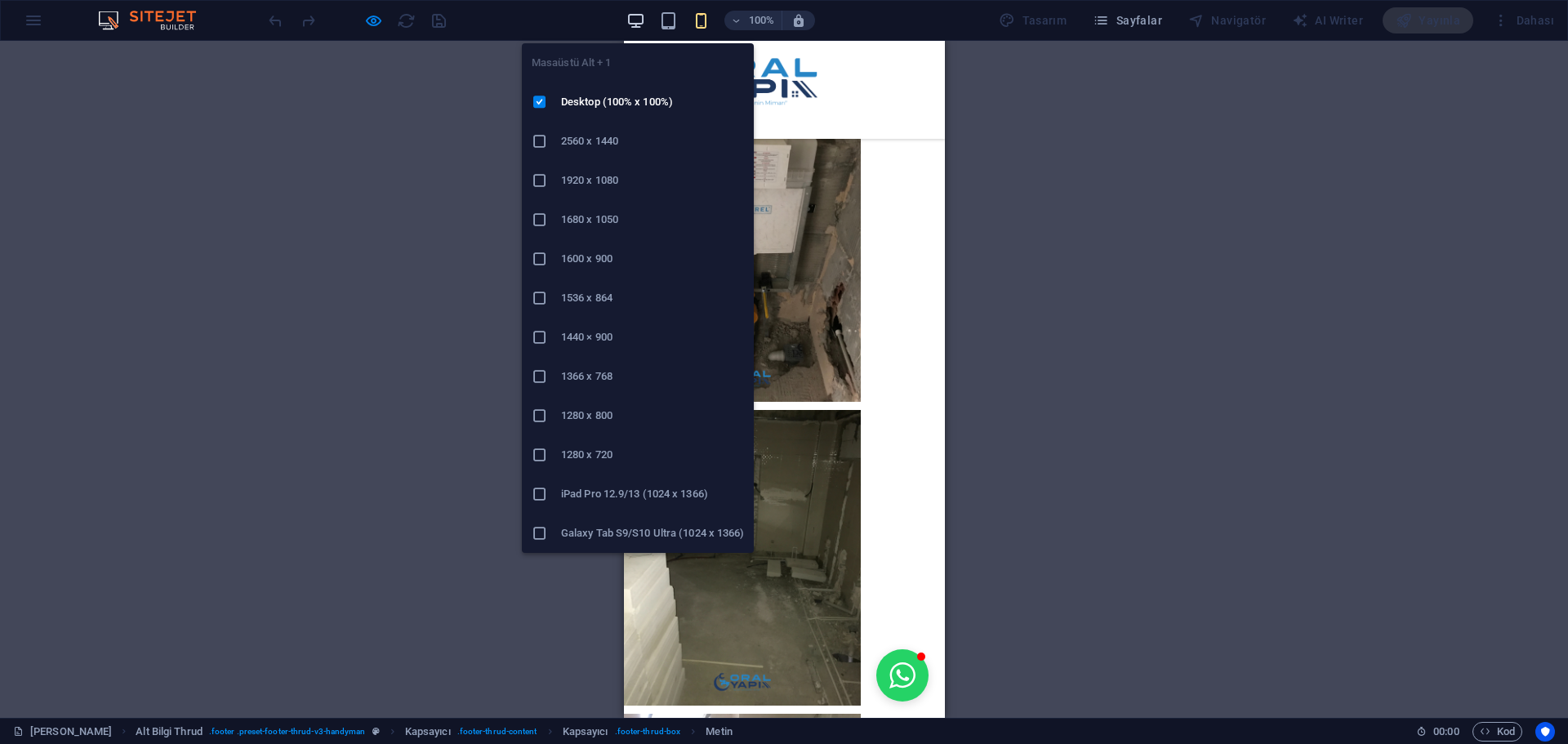
click at [638, 18] on icon "button" at bounding box center [635, 20] width 18 height 18
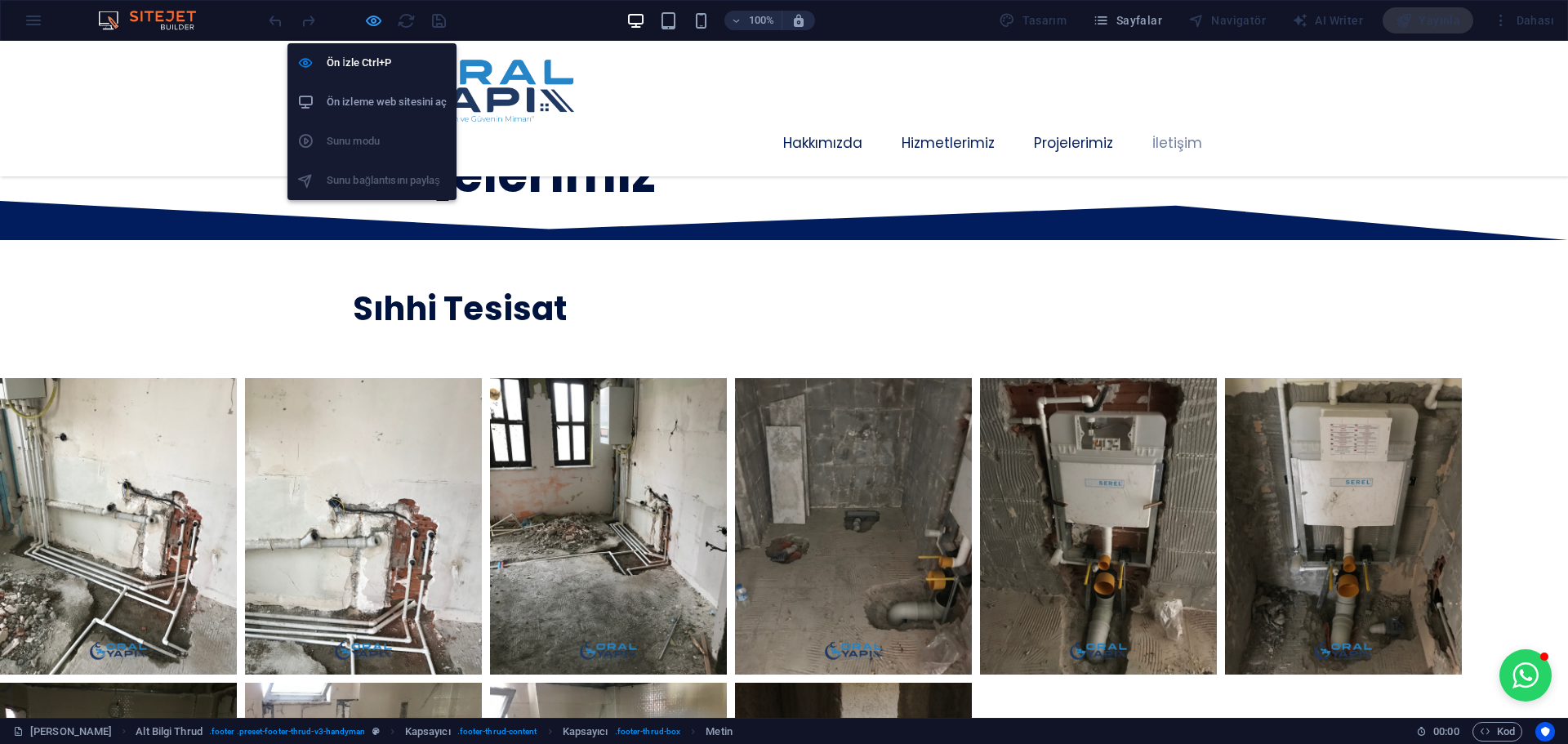
click at [368, 18] on icon "button" at bounding box center [373, 20] width 18 height 18
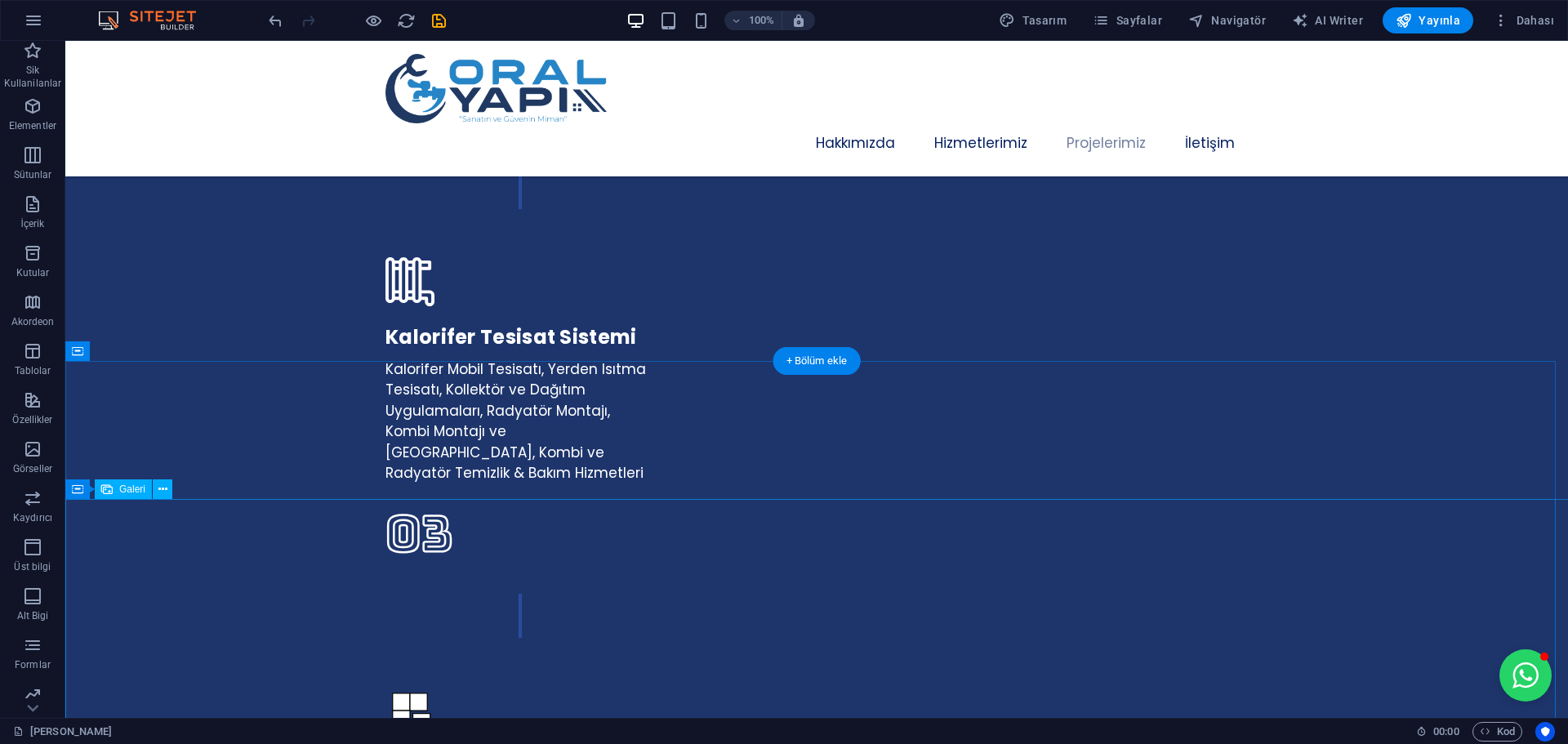
scroll to position [3293, 0]
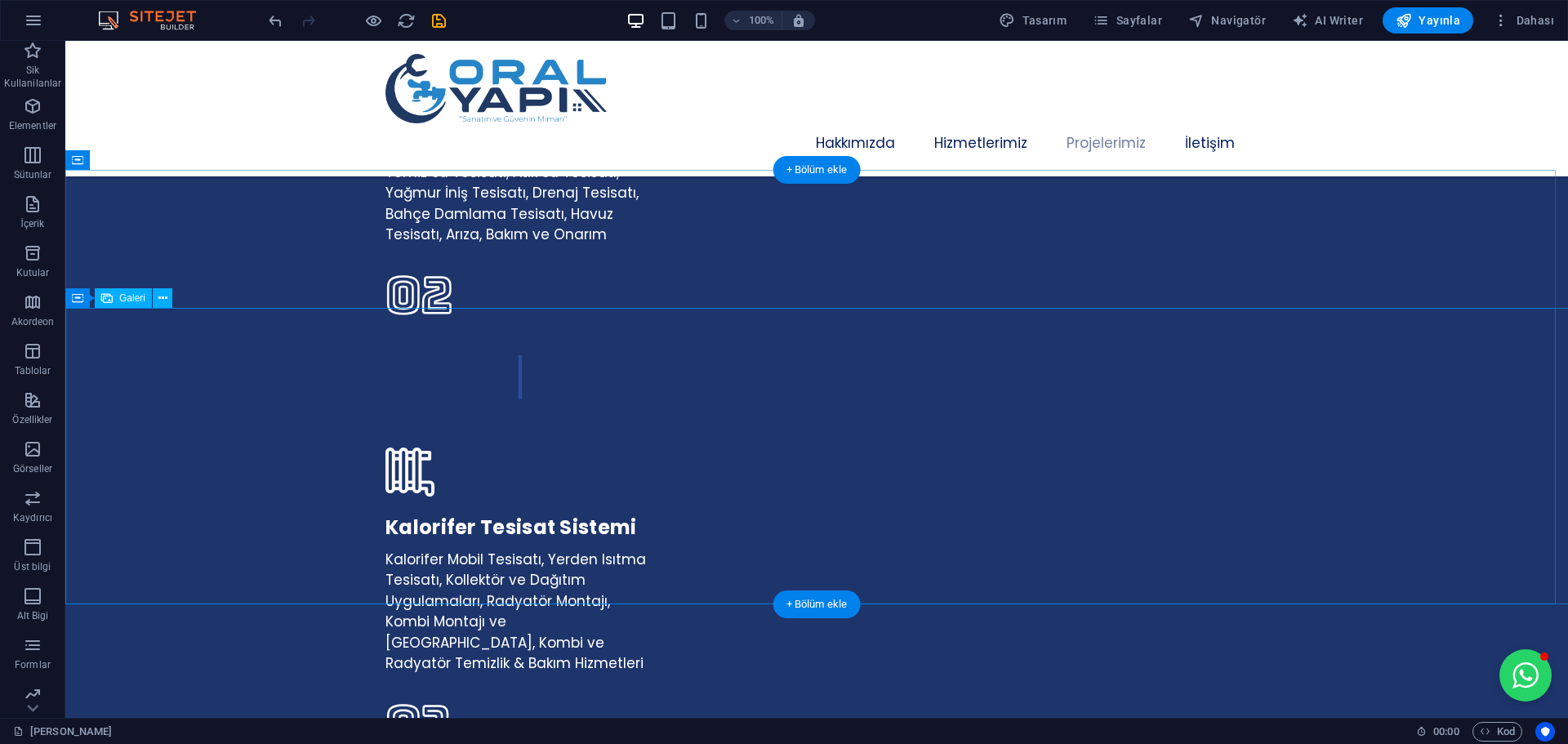
select select "px"
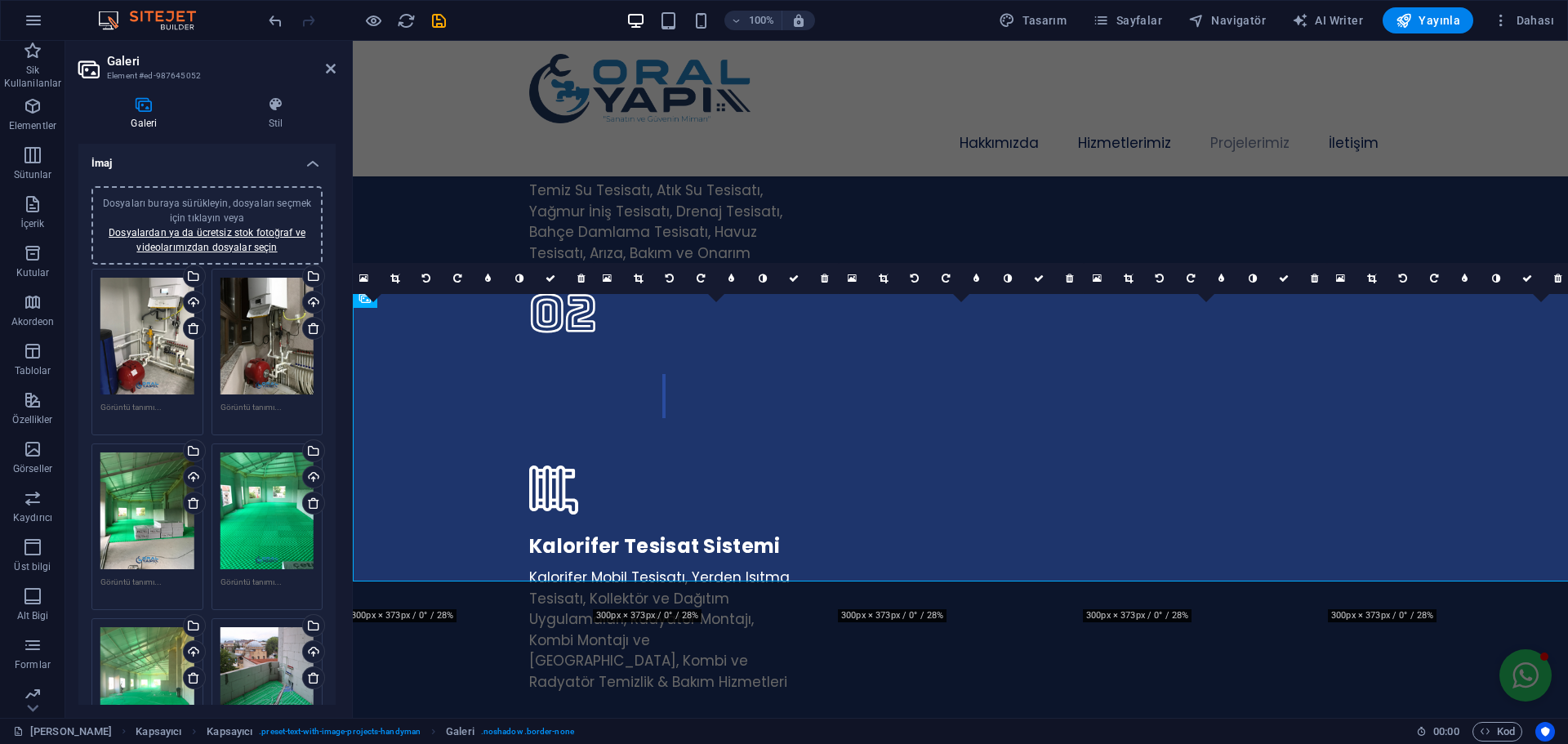
scroll to position [3316, 0]
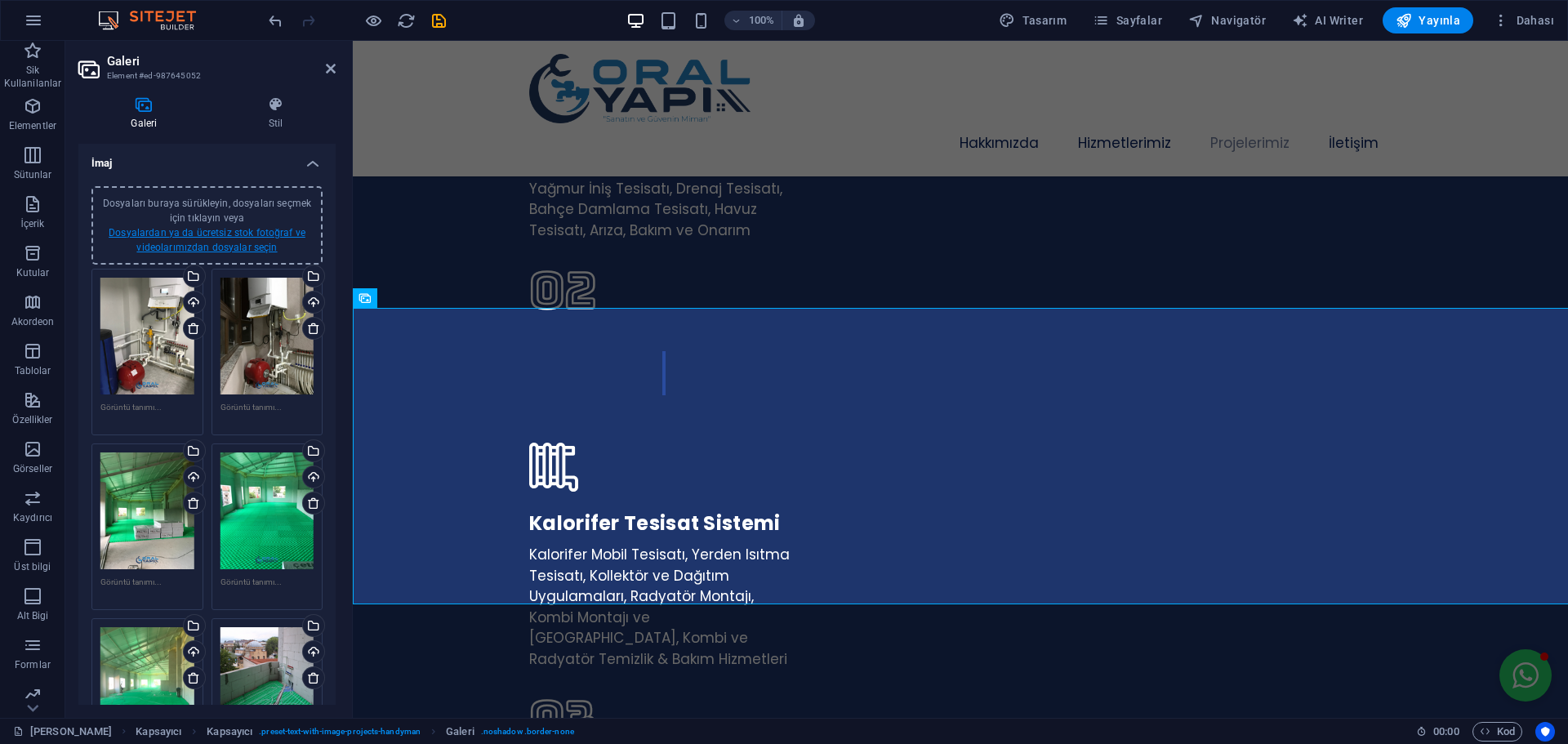
click at [252, 237] on link "Dosyalardan ya da ücretsiz stok fotoğraf ve videolarımızdan dosyalar seçin" at bounding box center [207, 240] width 197 height 26
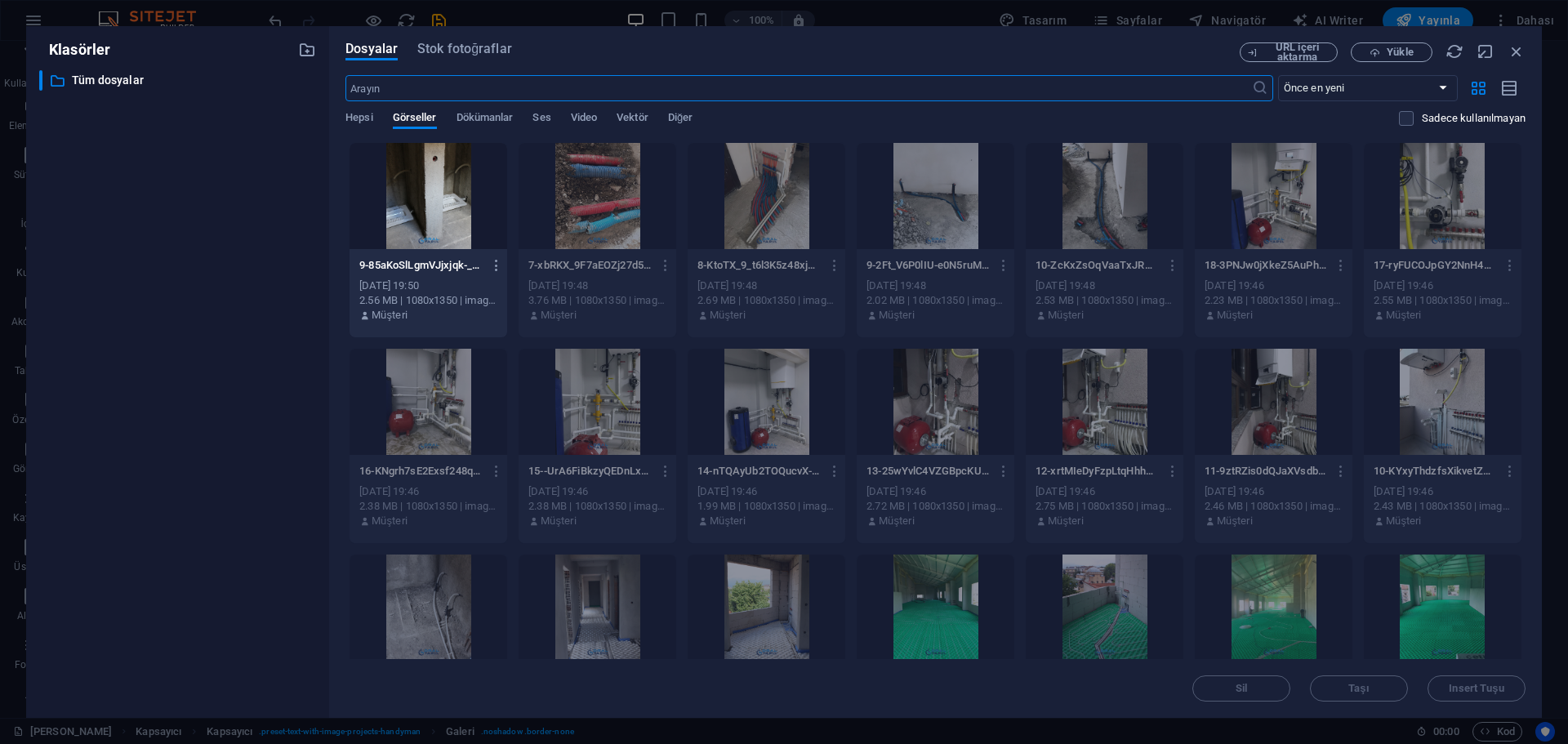
scroll to position [4023, 0]
click at [1402, 51] on span "Yükle" at bounding box center [1399, 52] width 26 height 10
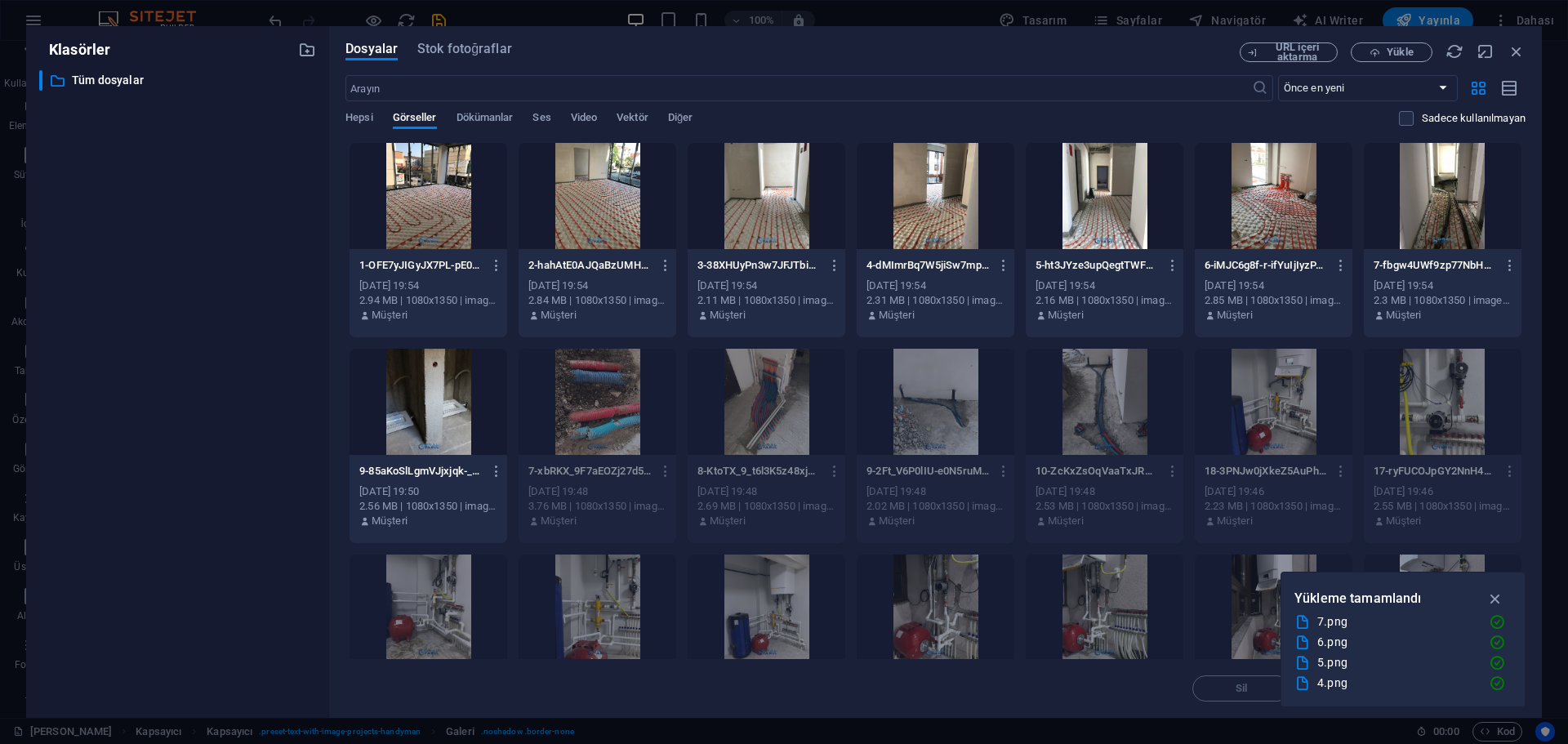
click at [424, 209] on div at bounding box center [427, 195] width 157 height 106
click at [649, 222] on div at bounding box center [597, 195] width 157 height 106
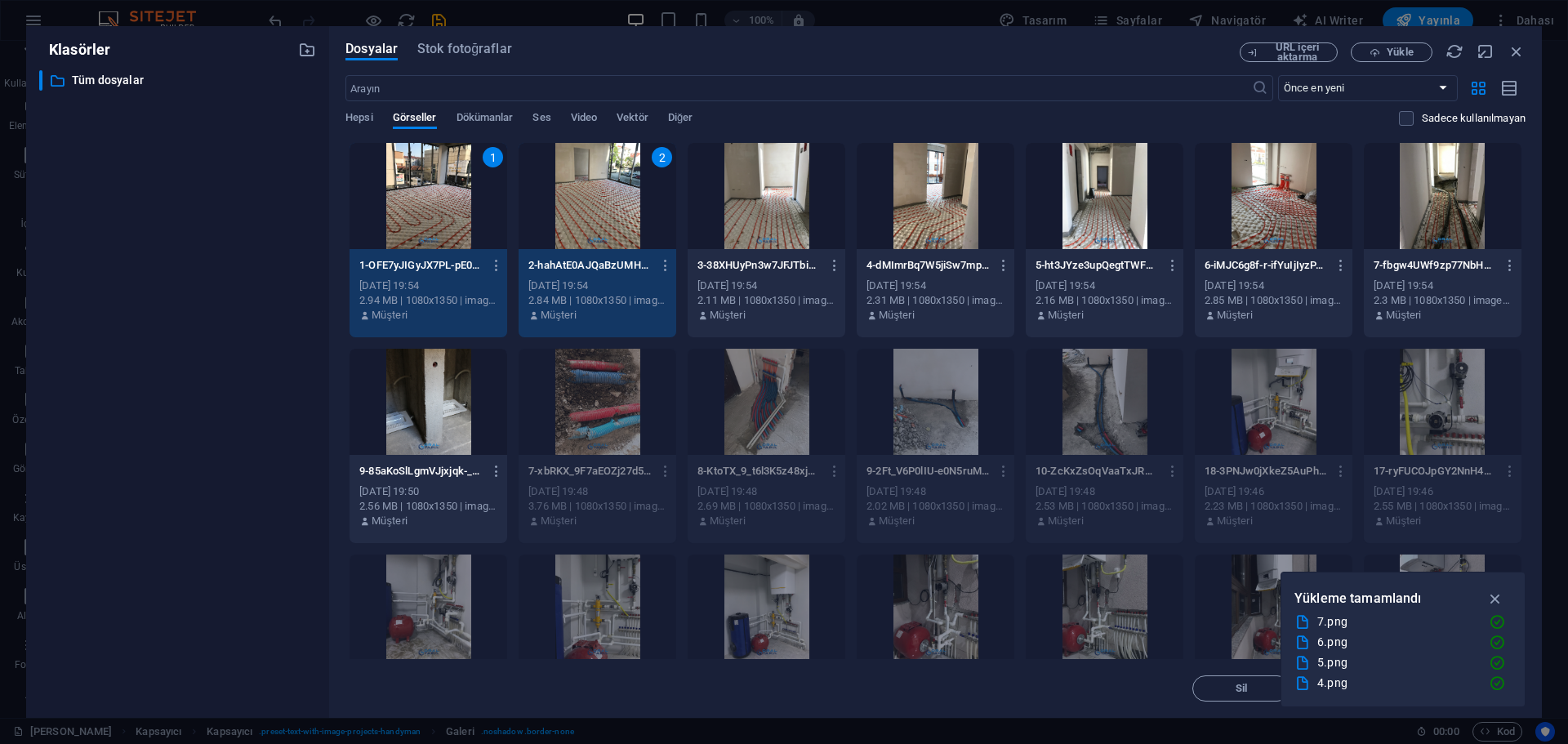
click at [751, 222] on div at bounding box center [766, 195] width 157 height 106
click at [944, 221] on div at bounding box center [935, 195] width 157 height 106
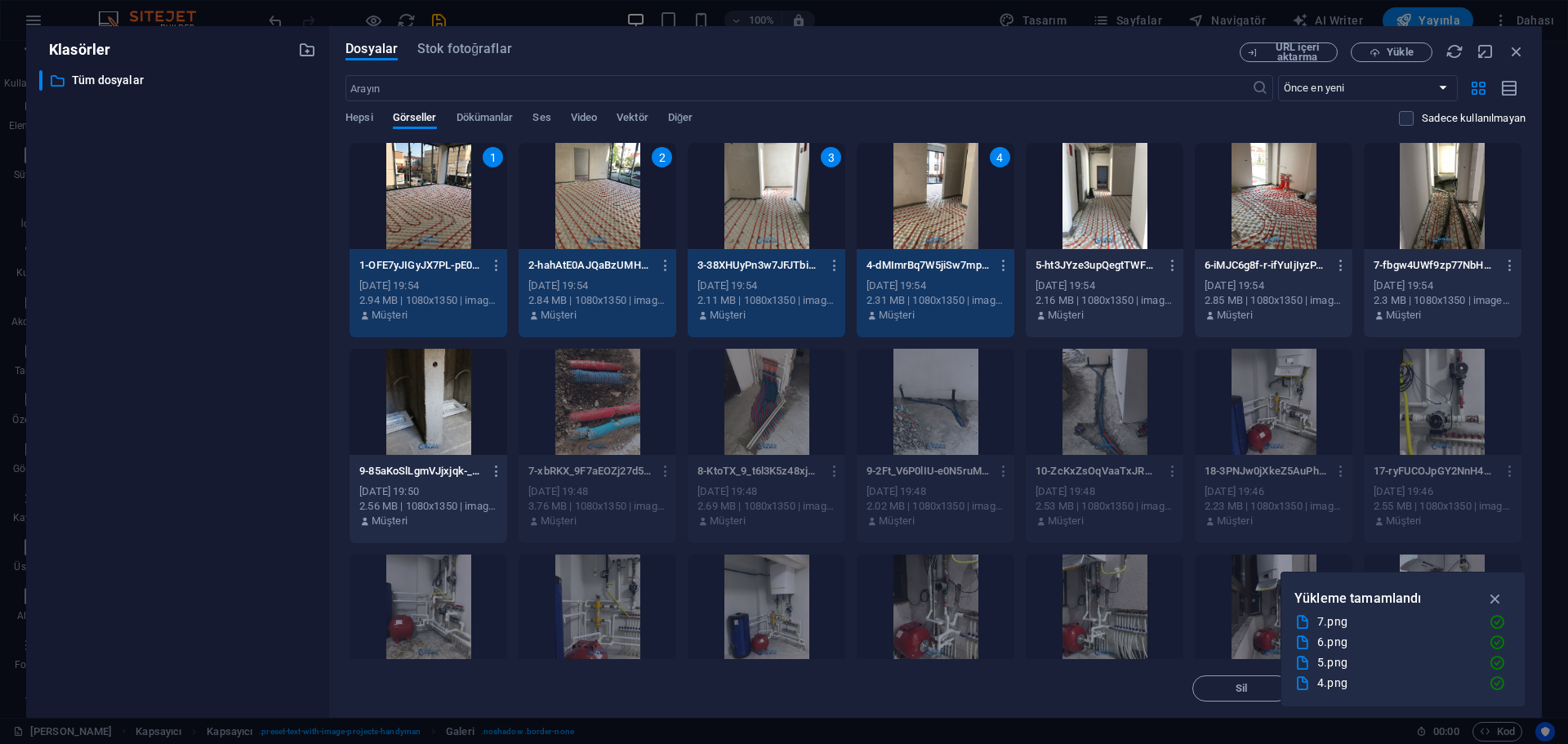
click at [1119, 222] on div at bounding box center [1104, 195] width 157 height 106
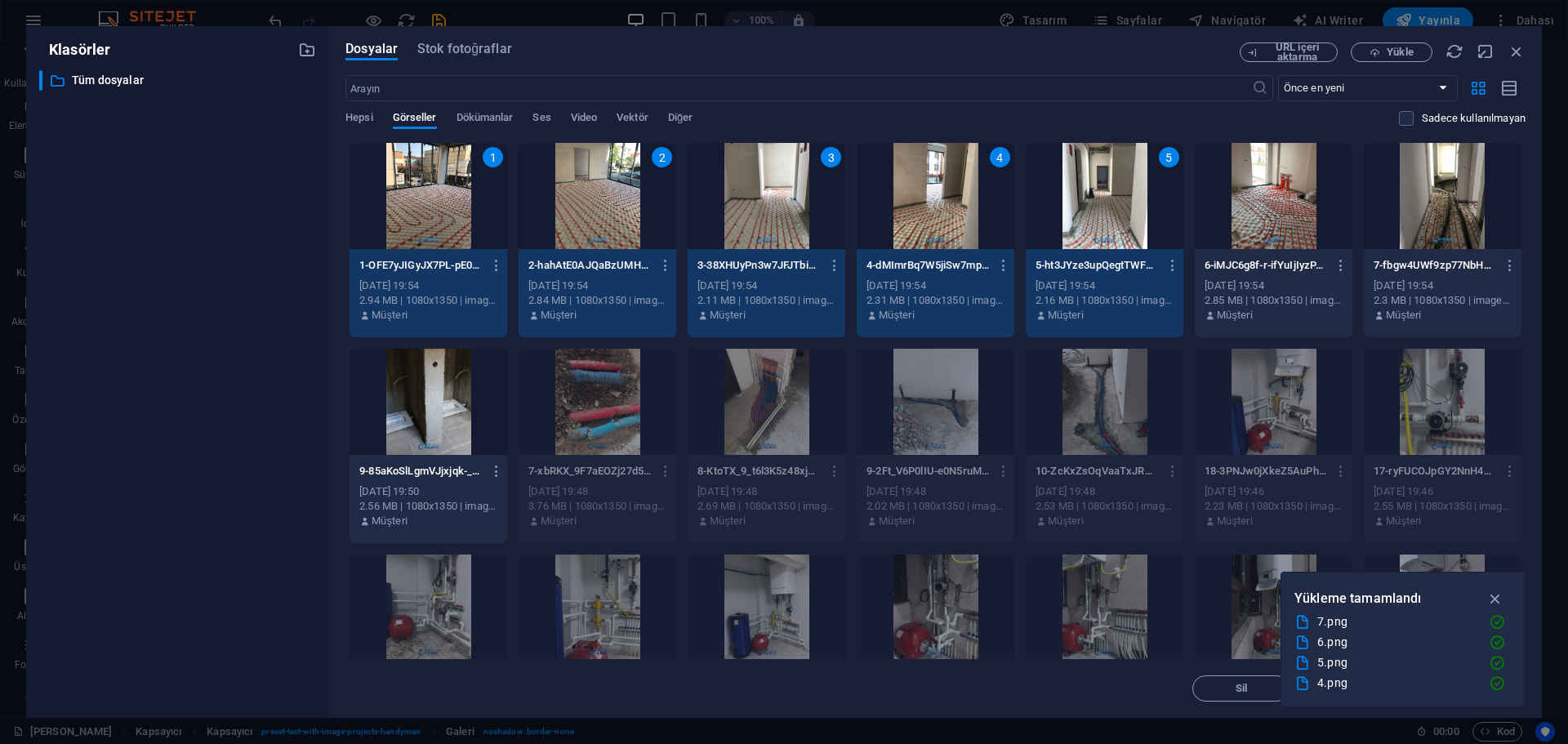
click at [1273, 230] on div at bounding box center [1273, 195] width 157 height 106
click at [1466, 230] on div at bounding box center [1441, 195] width 157 height 106
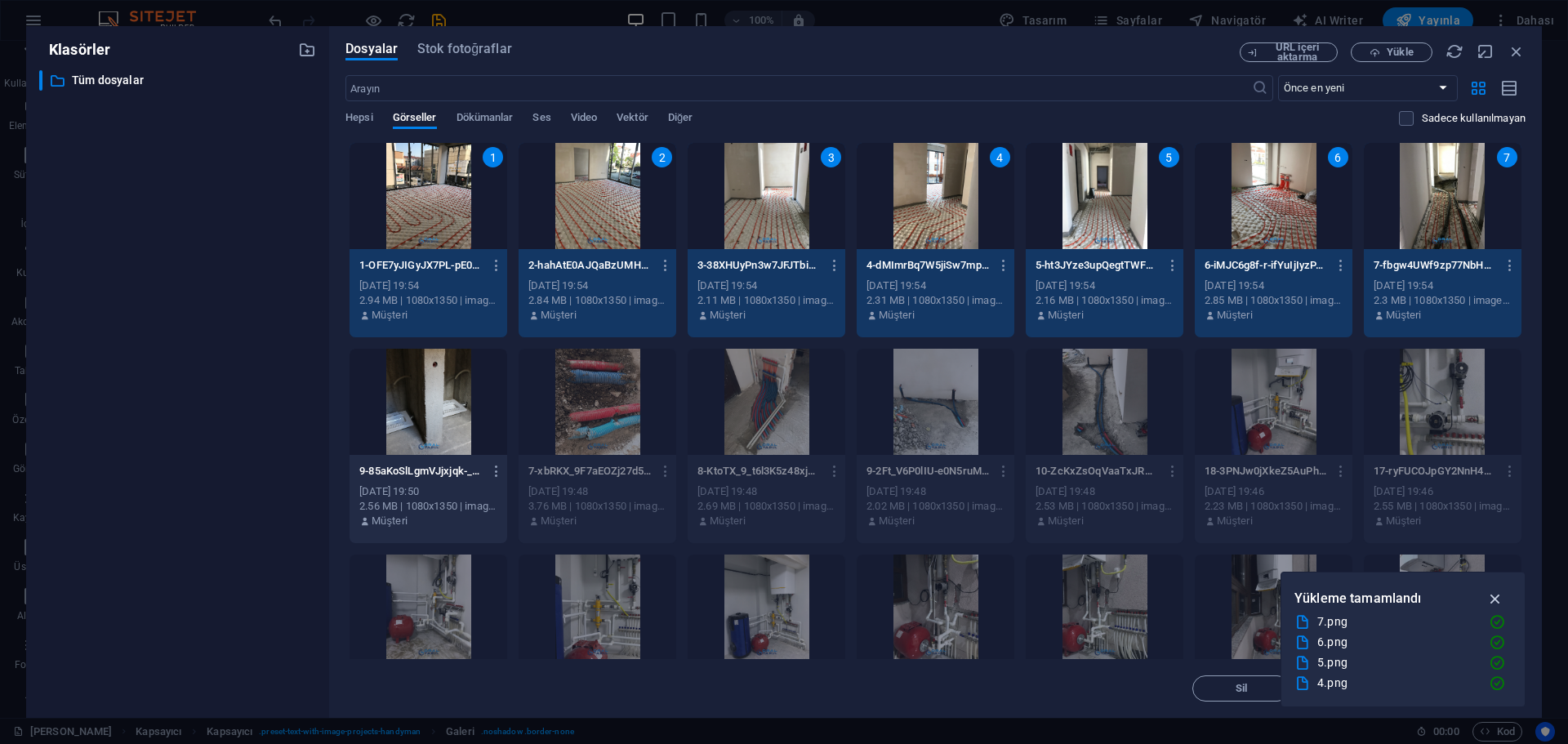
click at [1498, 602] on icon "button" at bounding box center [1495, 598] width 18 height 18
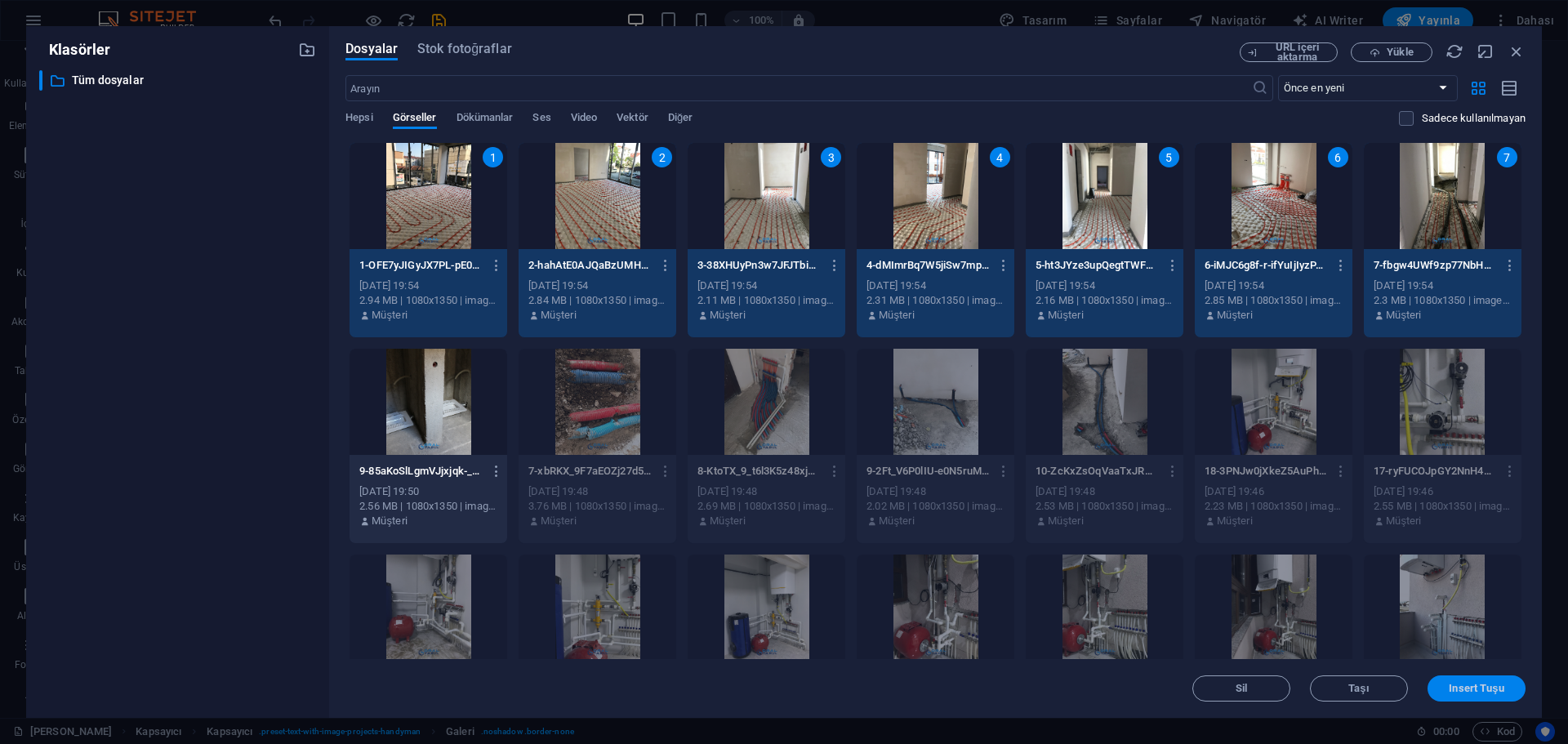
click at [1484, 689] on span "Insert Tuşu" at bounding box center [1476, 688] width 55 height 10
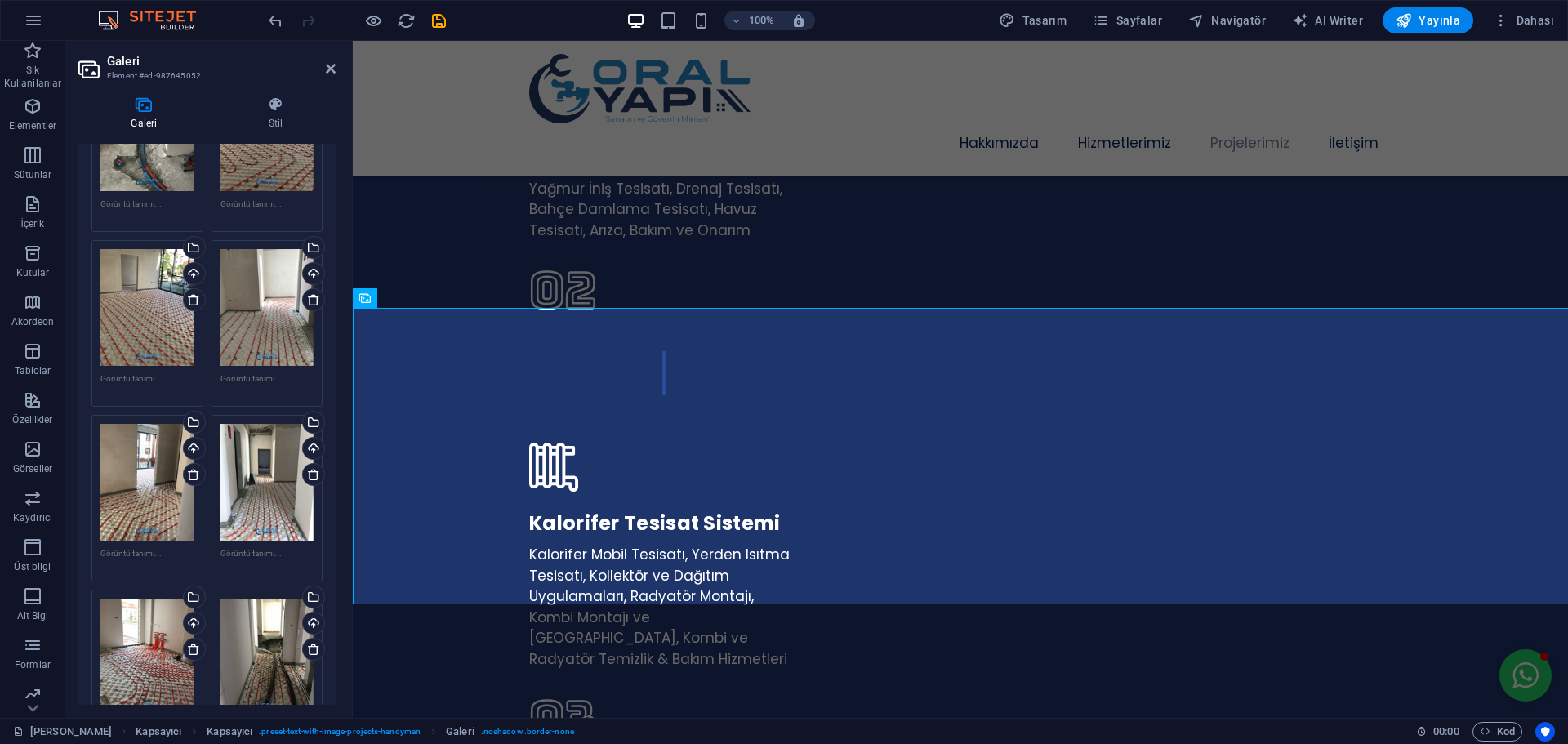
scroll to position [2041, 0]
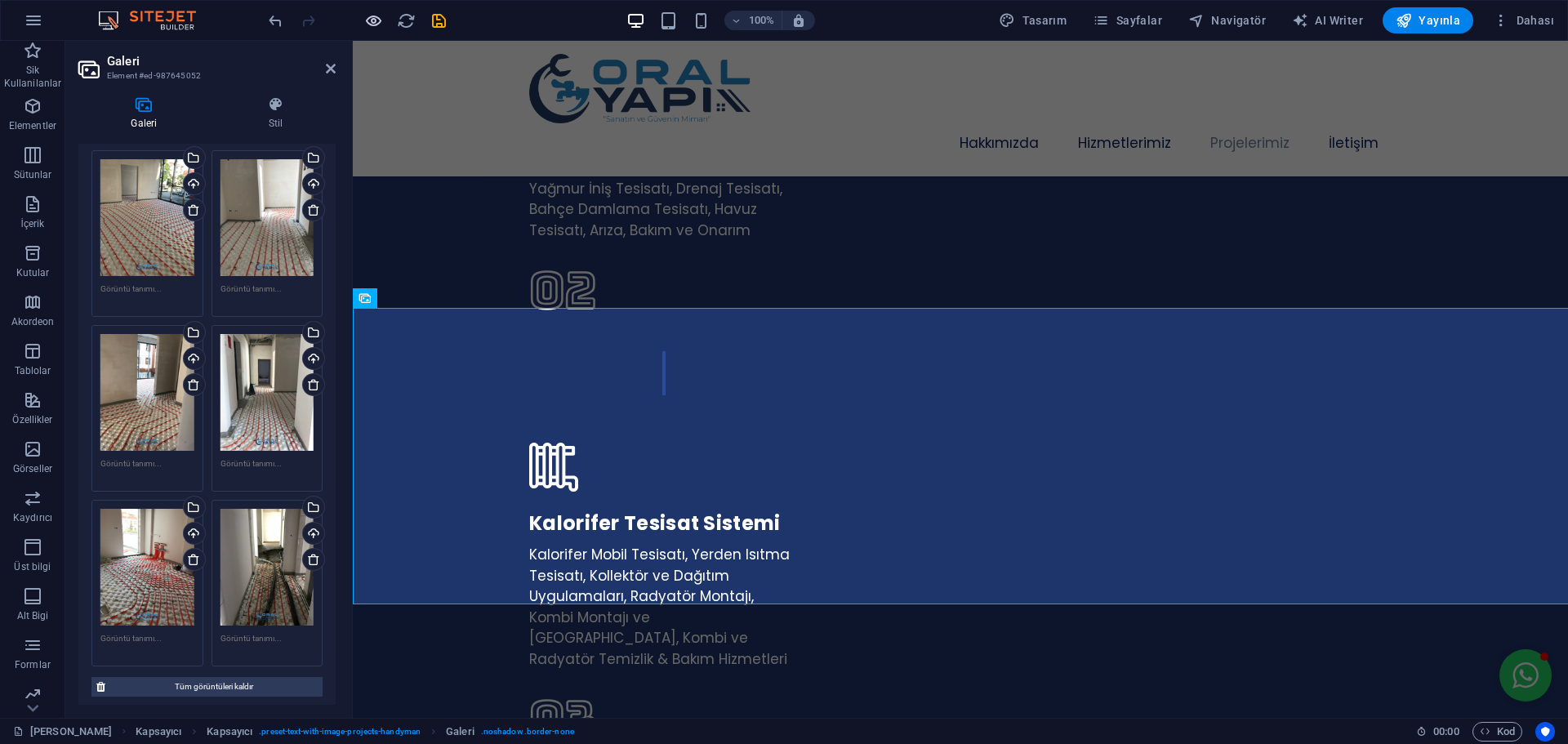
click at [373, 21] on icon "button" at bounding box center [373, 20] width 18 height 18
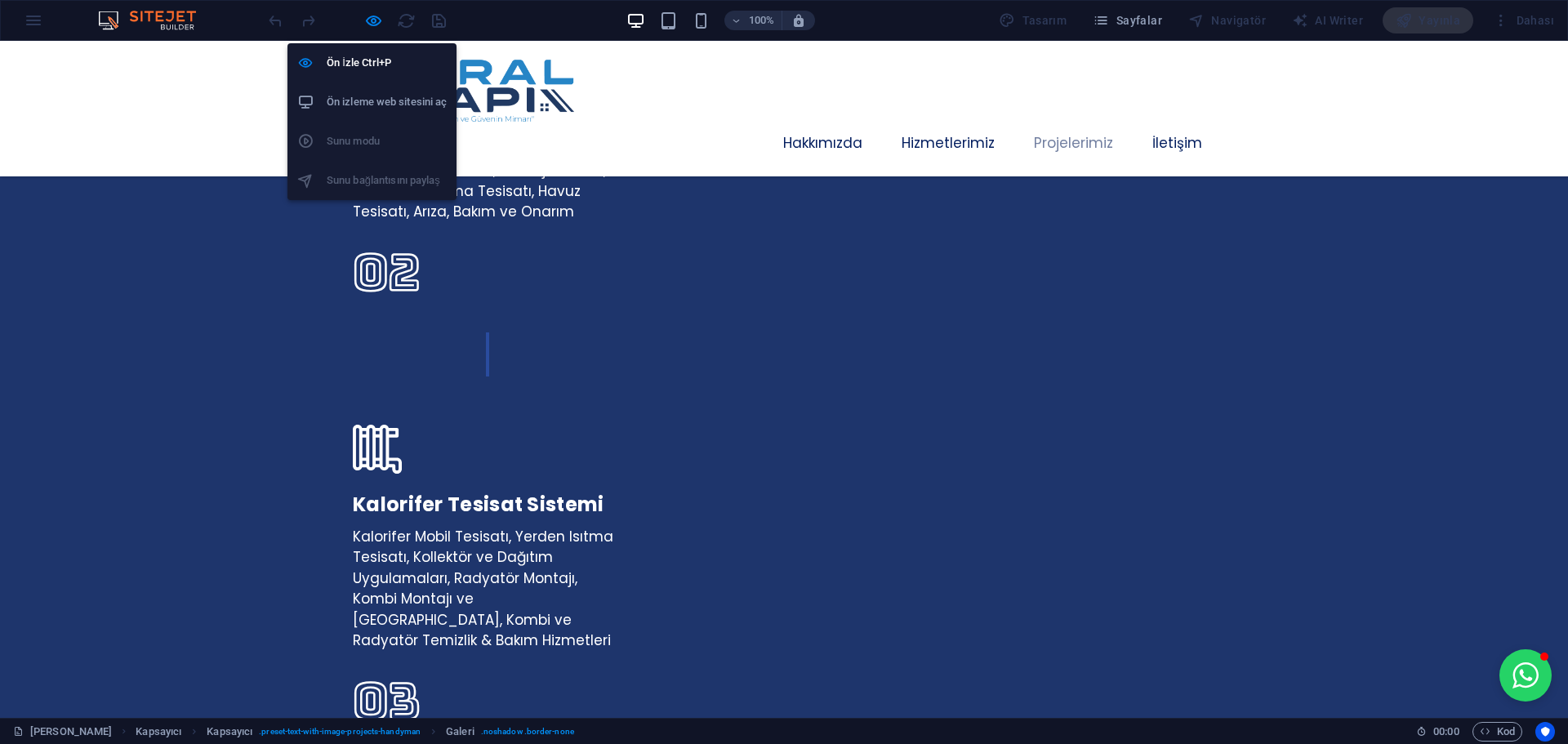
scroll to position [3271, 0]
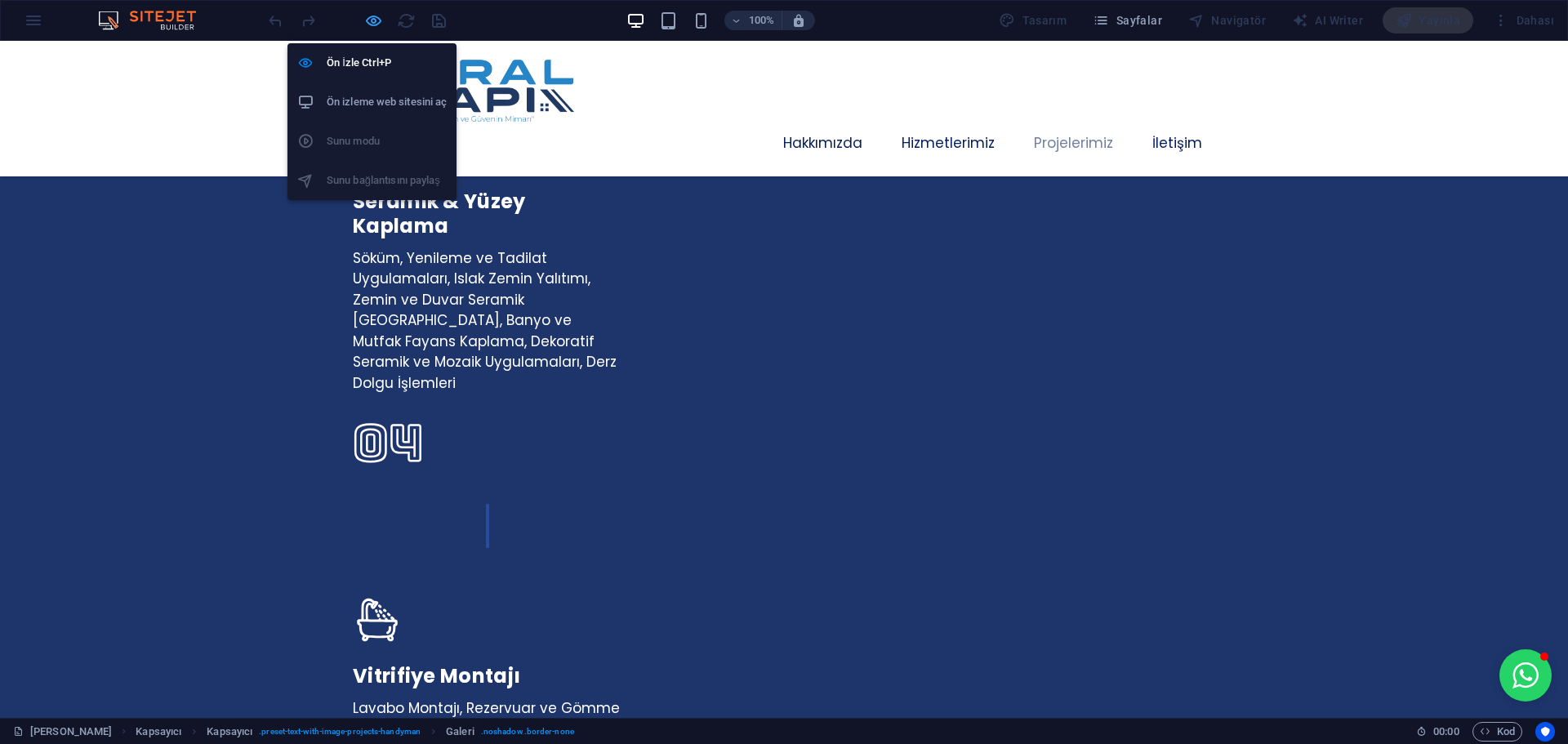
click at [371, 21] on icon "button" at bounding box center [373, 20] width 18 height 18
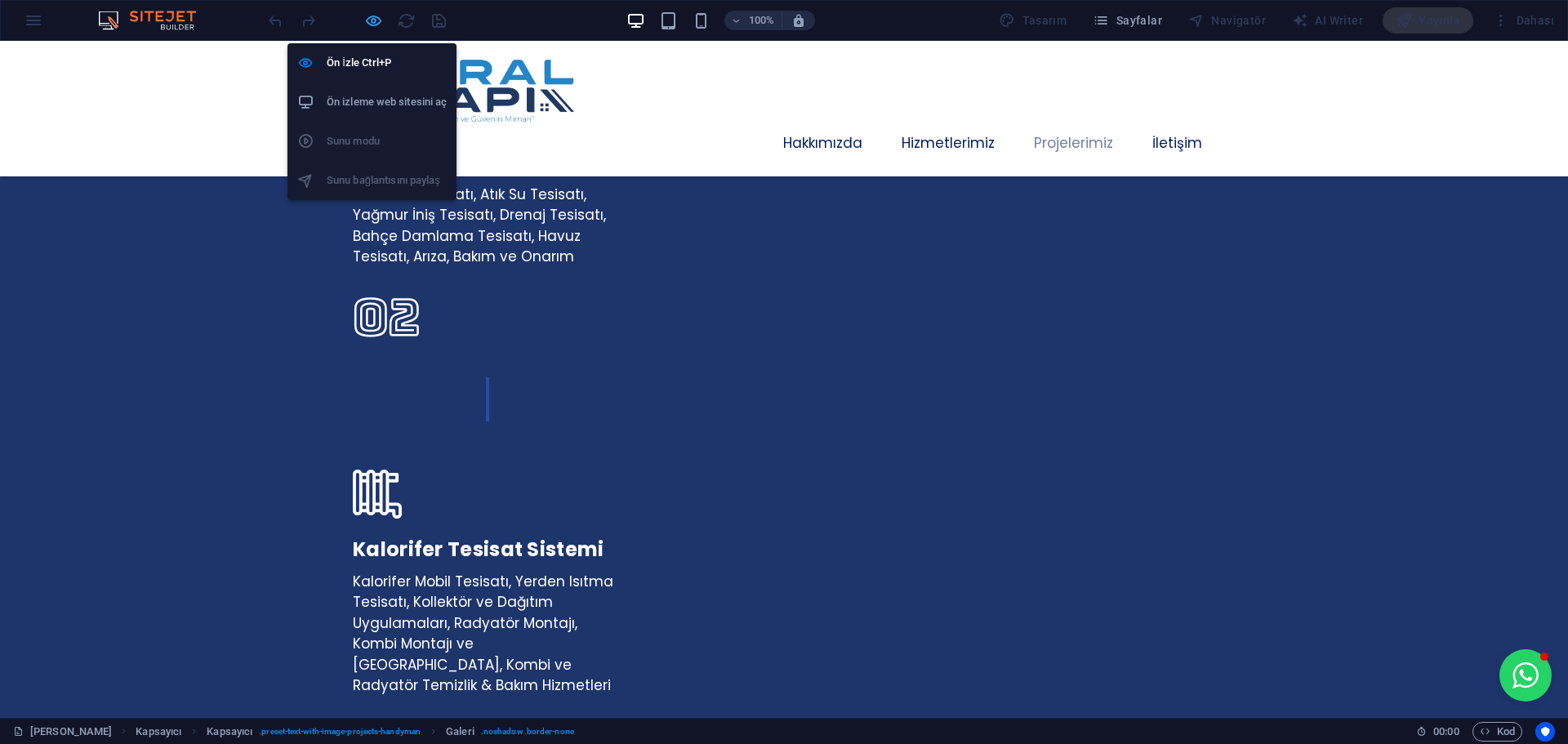
select select "px"
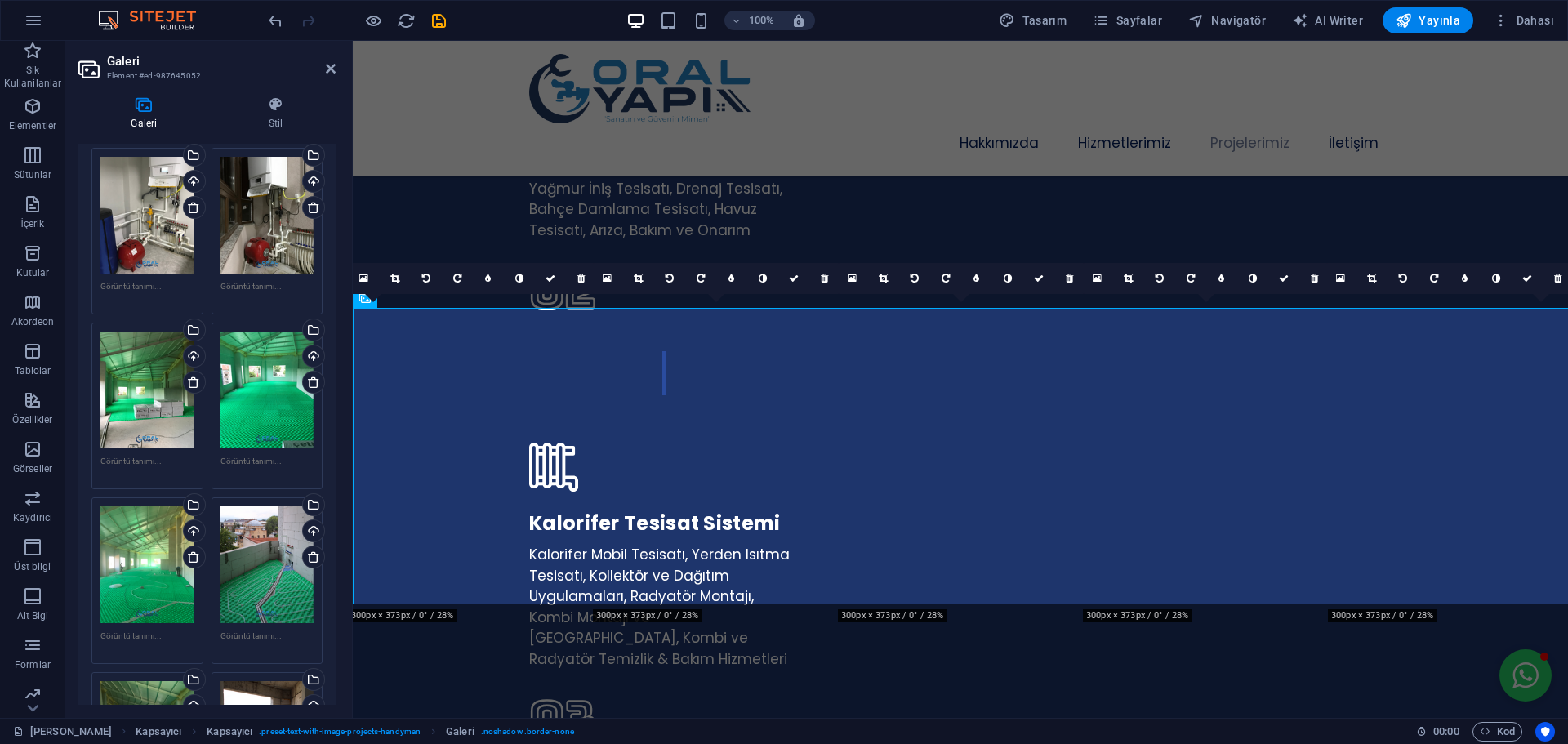
scroll to position [164, 0]
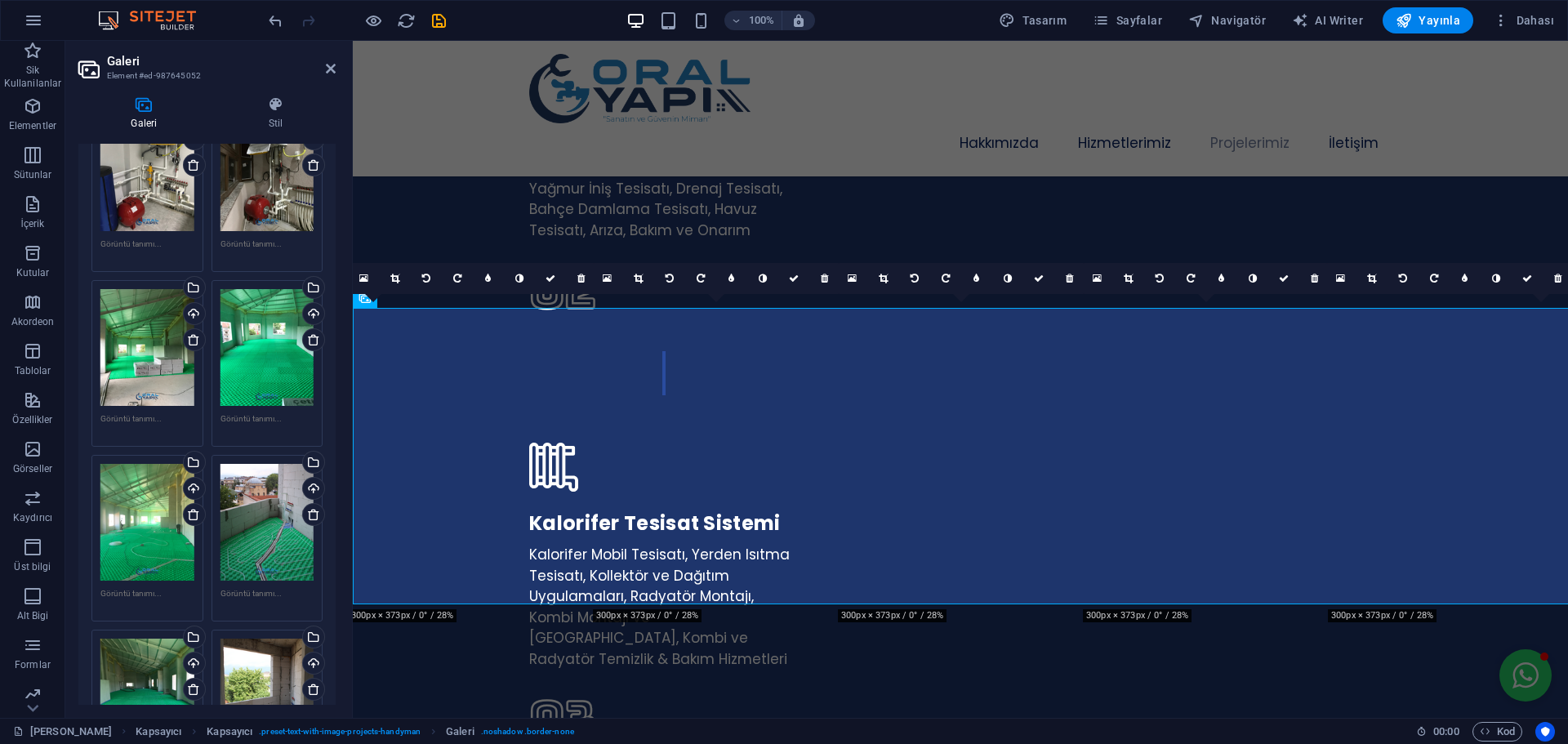
click at [139, 520] on div "Dosyaları buraya sürükleyin, dosyaları seçmek için tıklayın veya Dosyalardan ya…" at bounding box center [147, 522] width 94 height 117
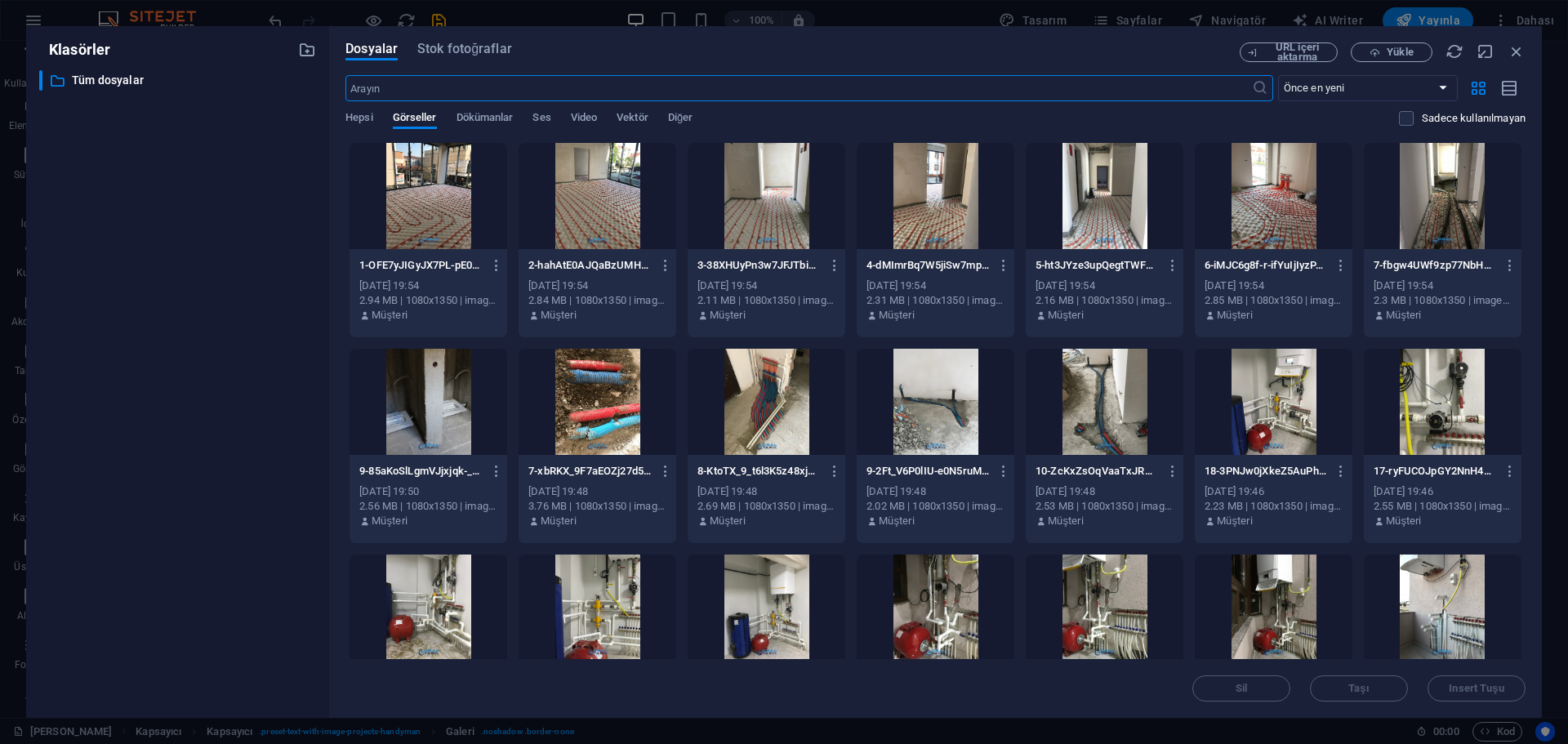
scroll to position [4023, 0]
drag, startPoint x: 1515, startPoint y: 53, endPoint x: 1028, endPoint y: 62, distance: 487.1
click at [1515, 53] on icon "button" at bounding box center [1516, 51] width 18 height 18
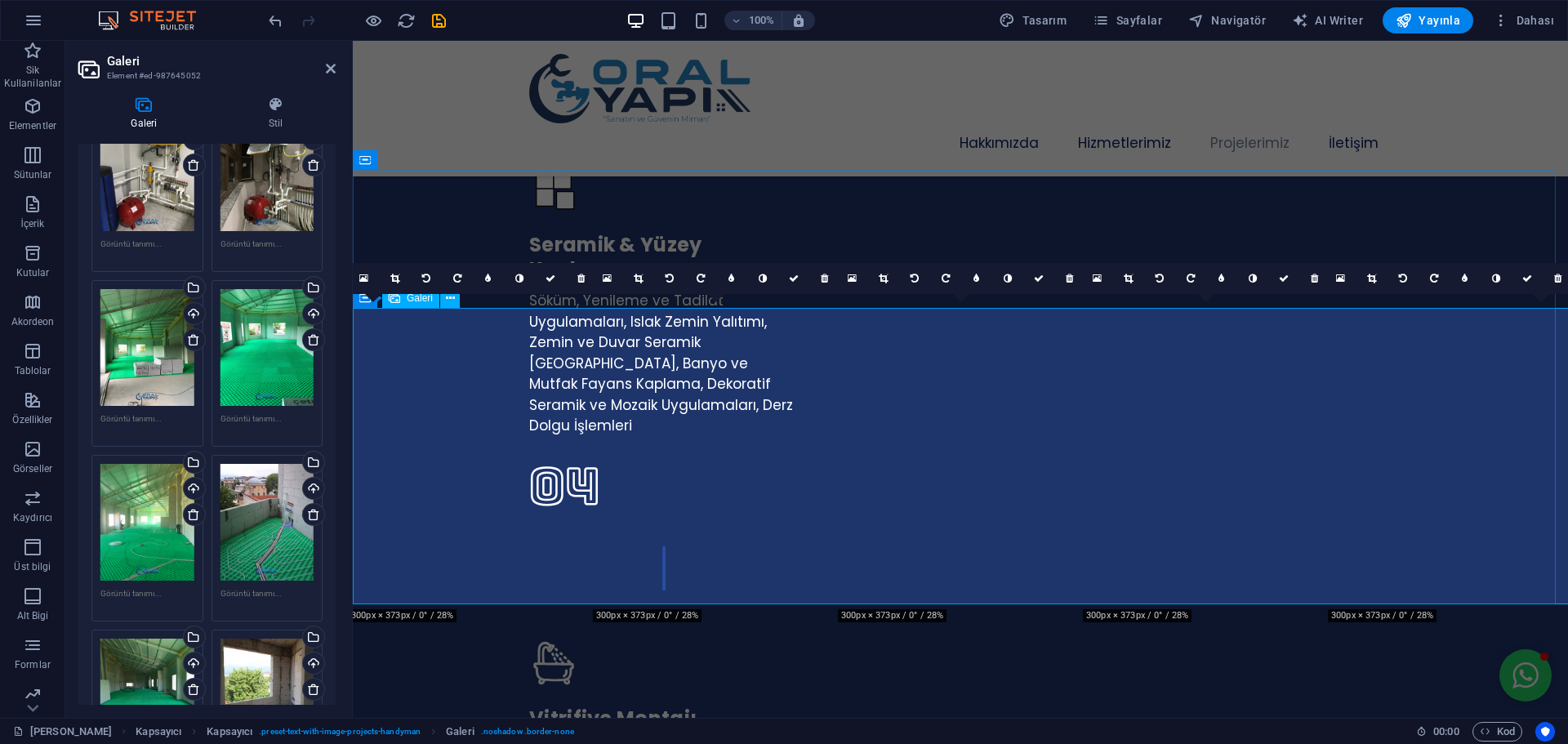
scroll to position [3316, 0]
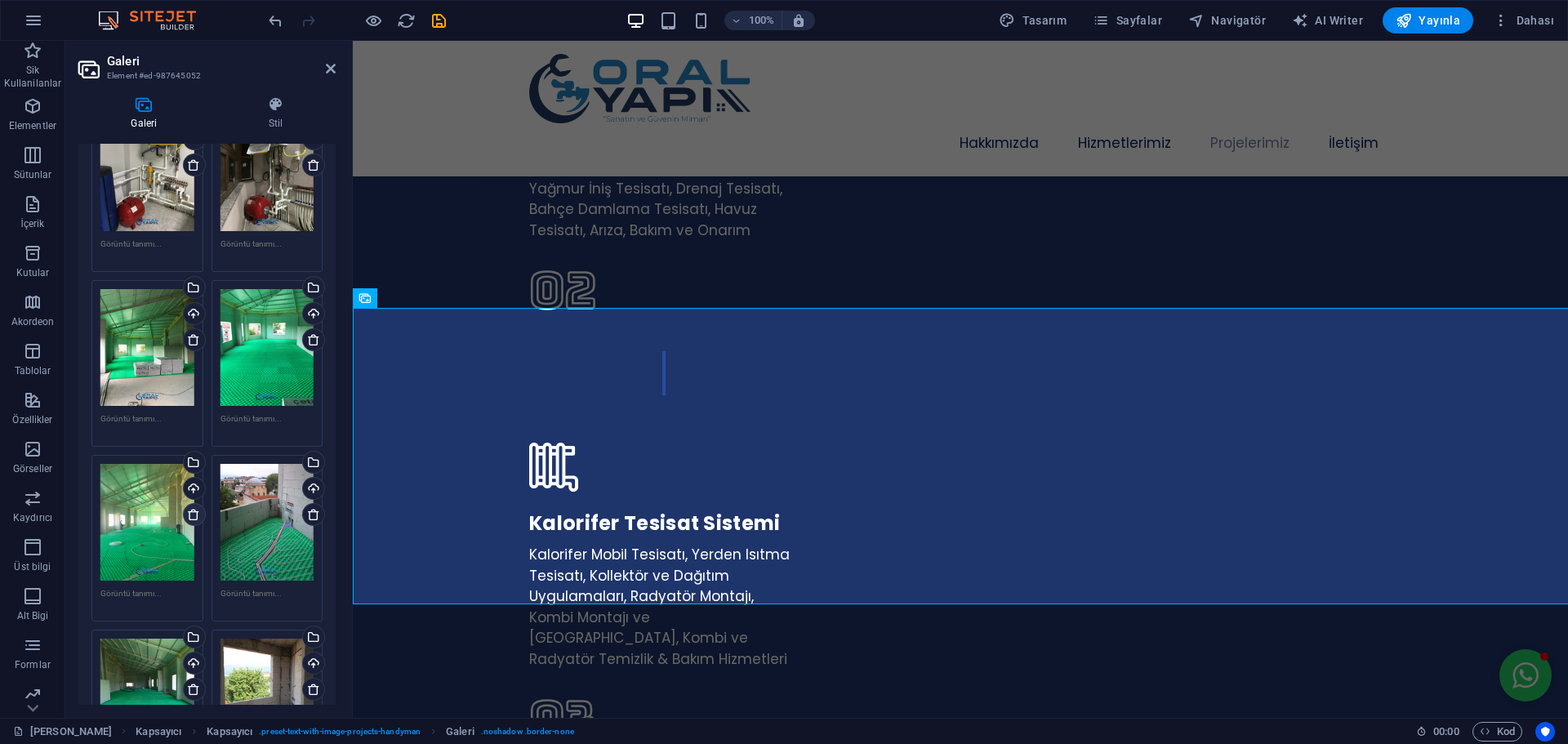
click at [192, 511] on icon at bounding box center [193, 514] width 13 height 13
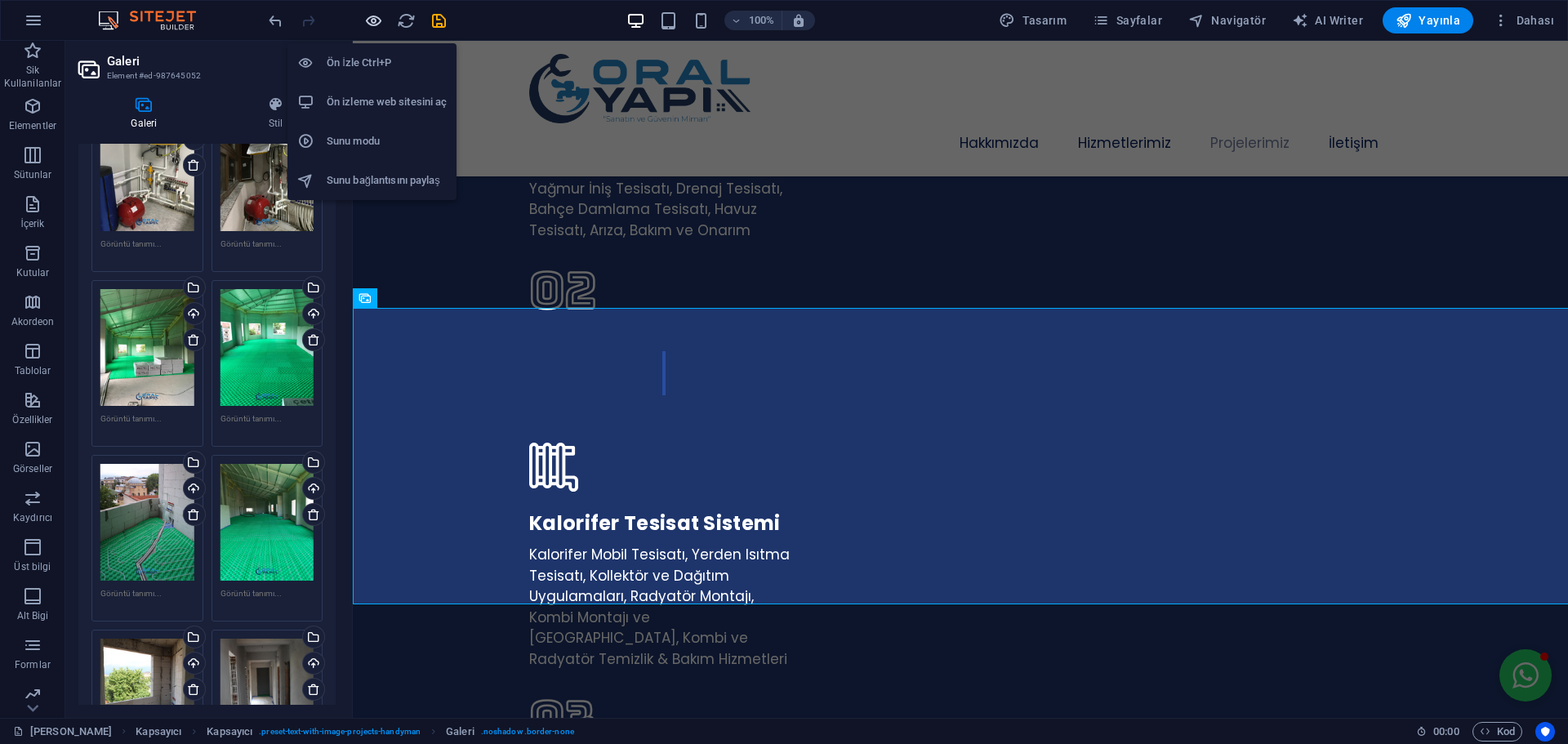
click at [378, 19] on icon "button" at bounding box center [373, 20] width 18 height 18
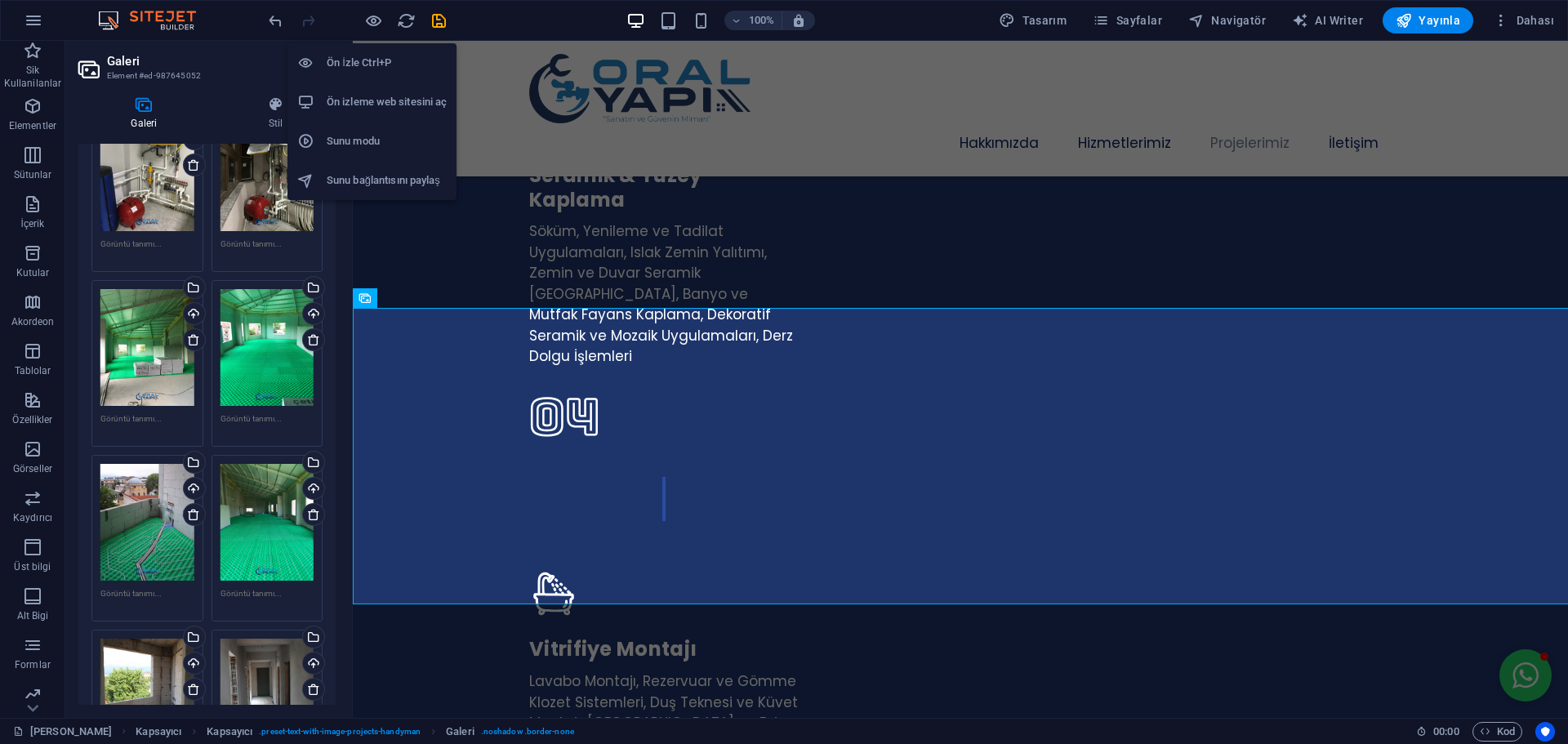
scroll to position [3271, 0]
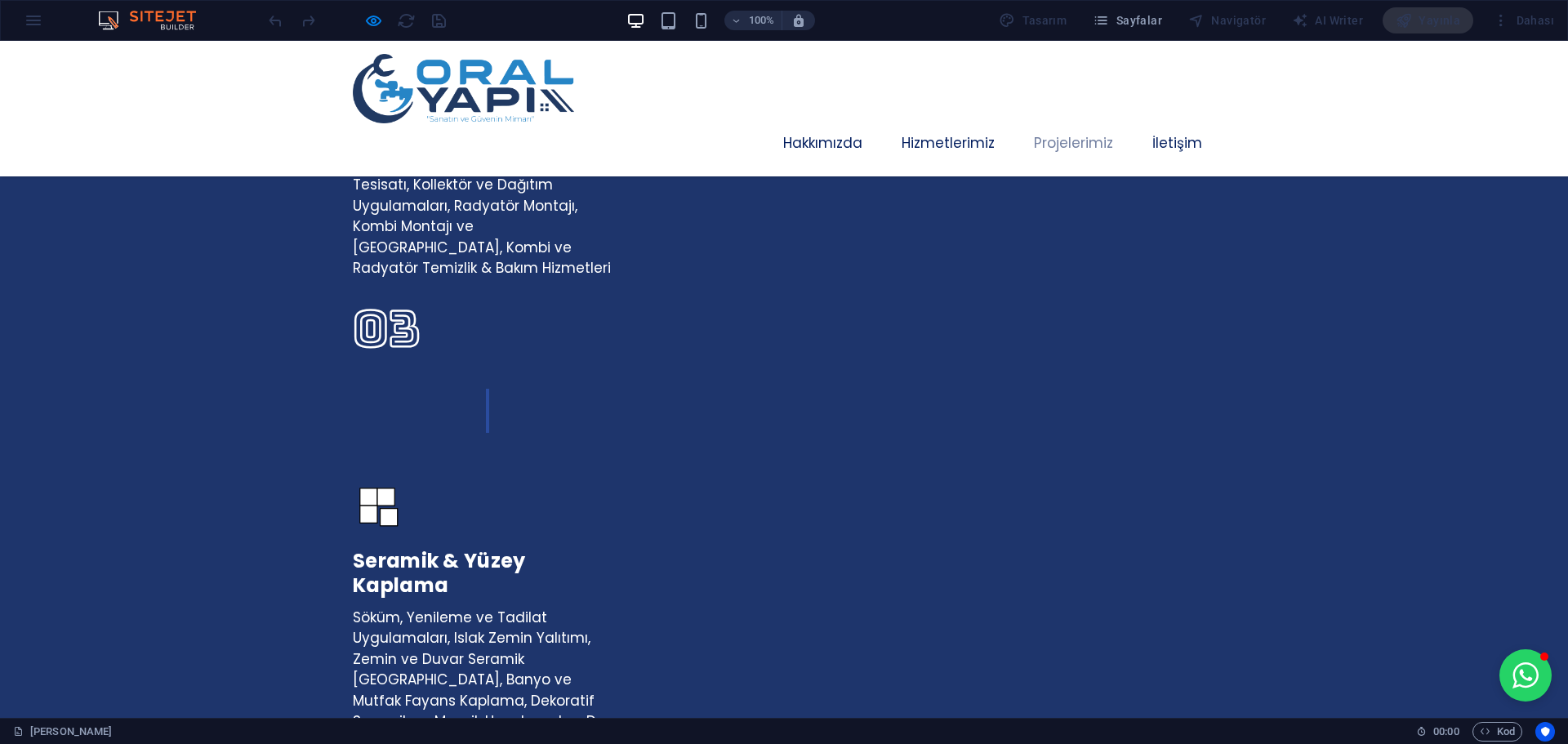
scroll to position [2782, 0]
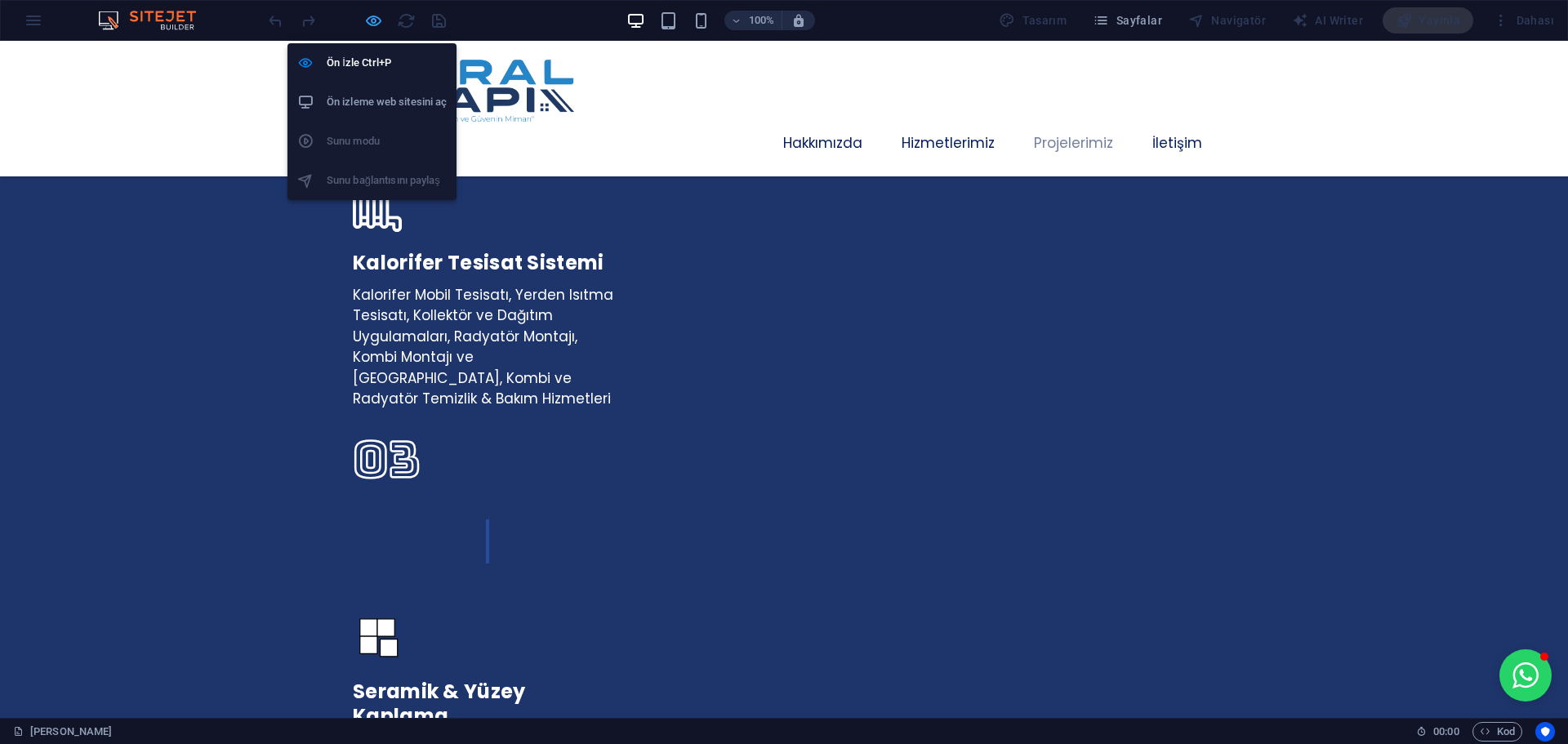
click at [368, 21] on icon "button" at bounding box center [373, 20] width 18 height 18
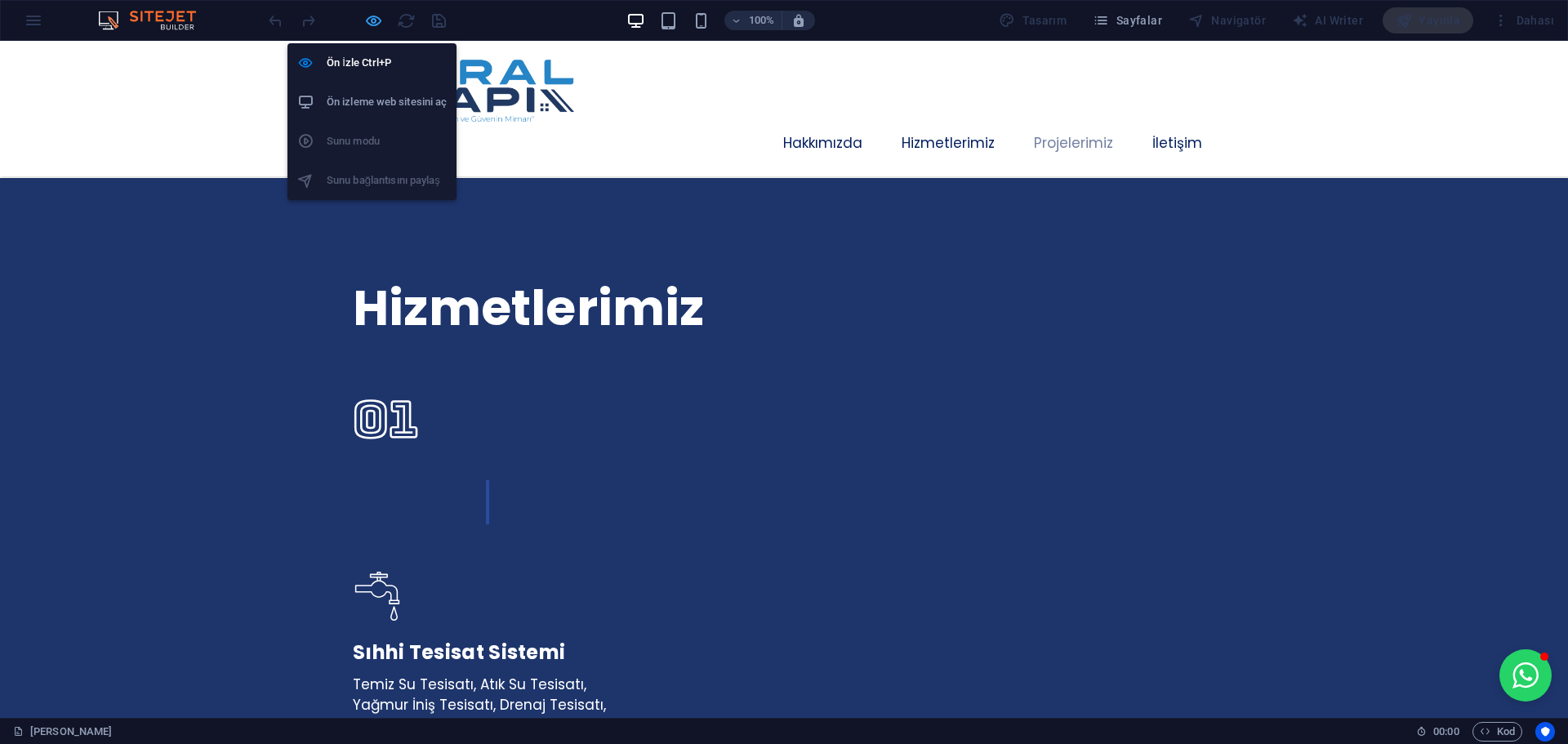
select select "px"
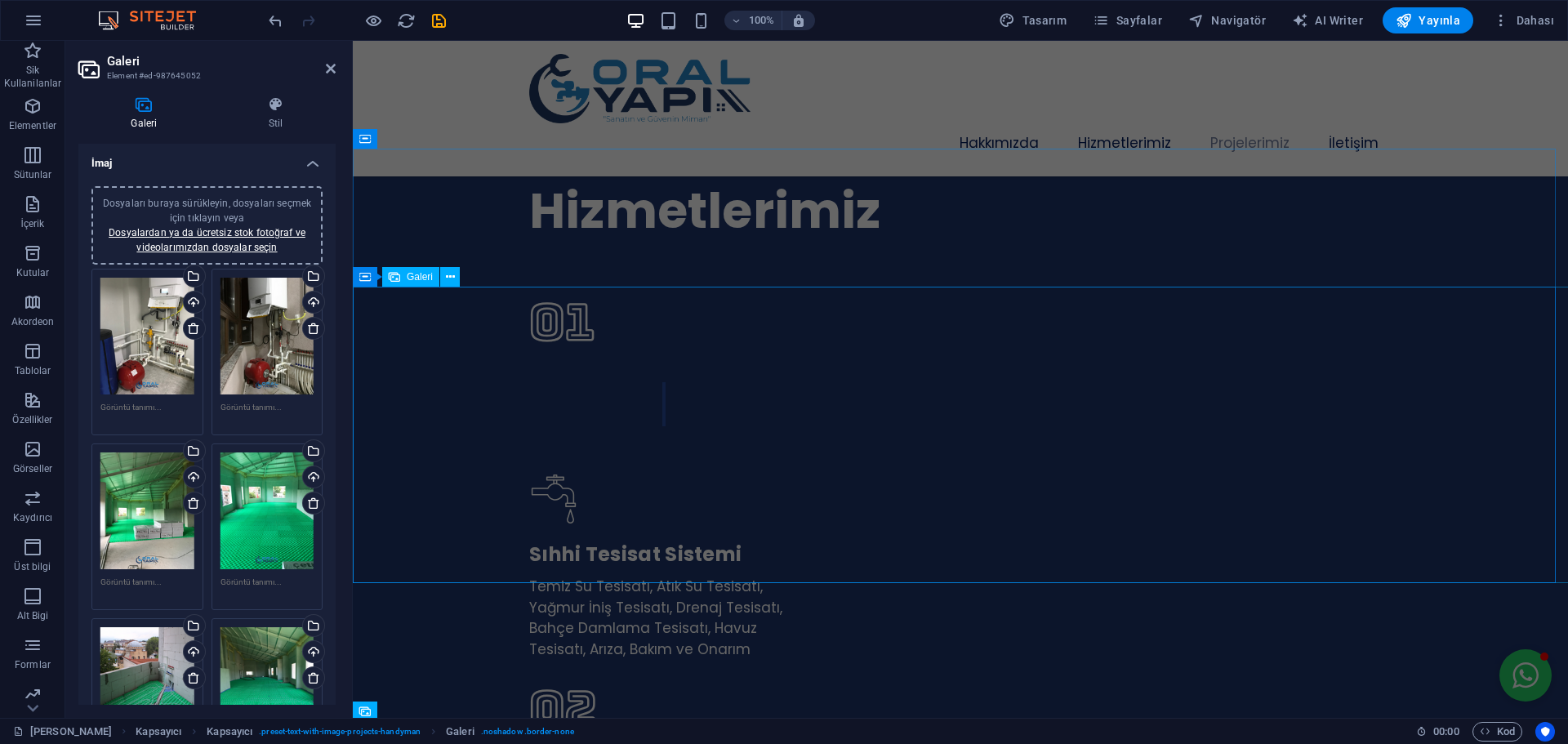
scroll to position [2903, 0]
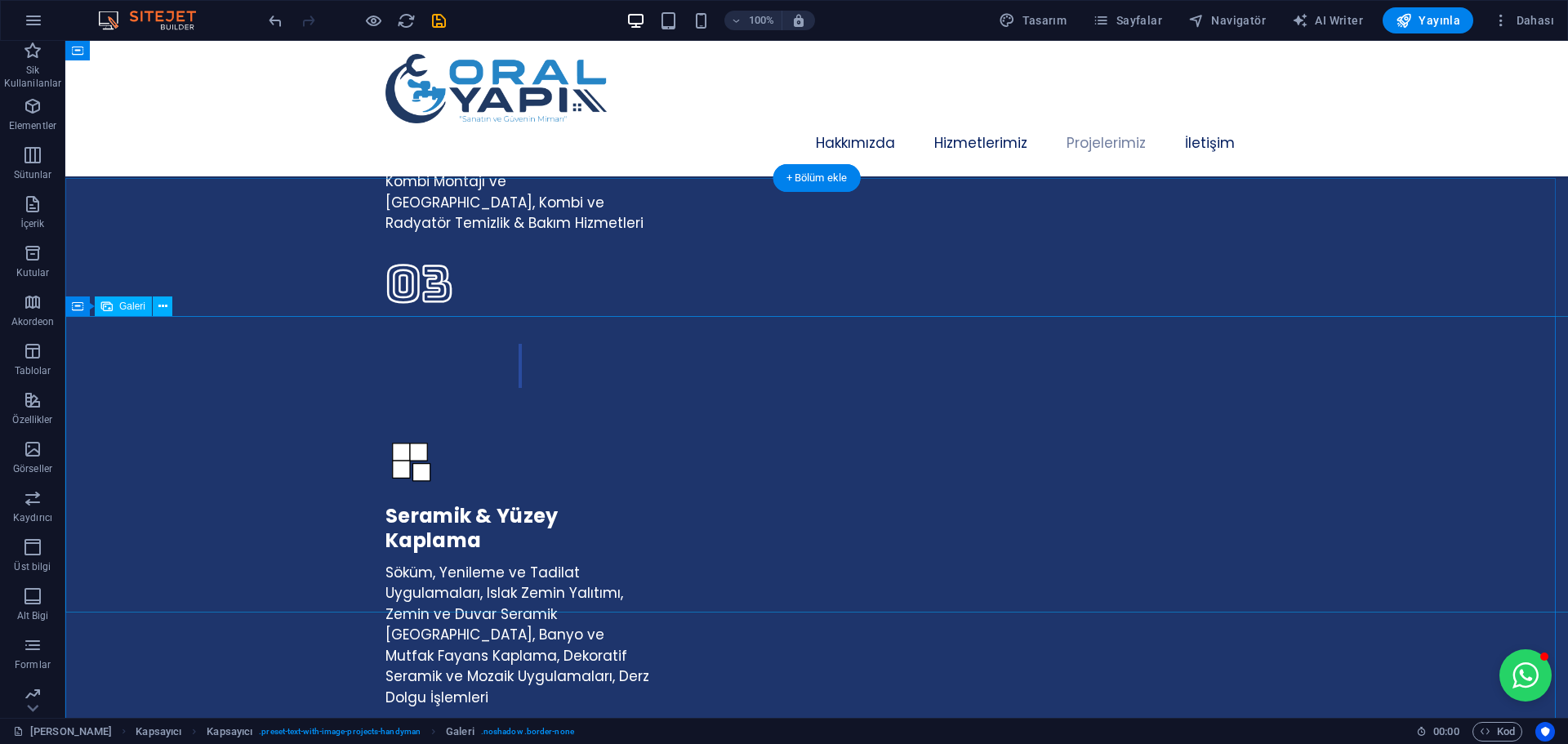
scroll to position [3720, 0]
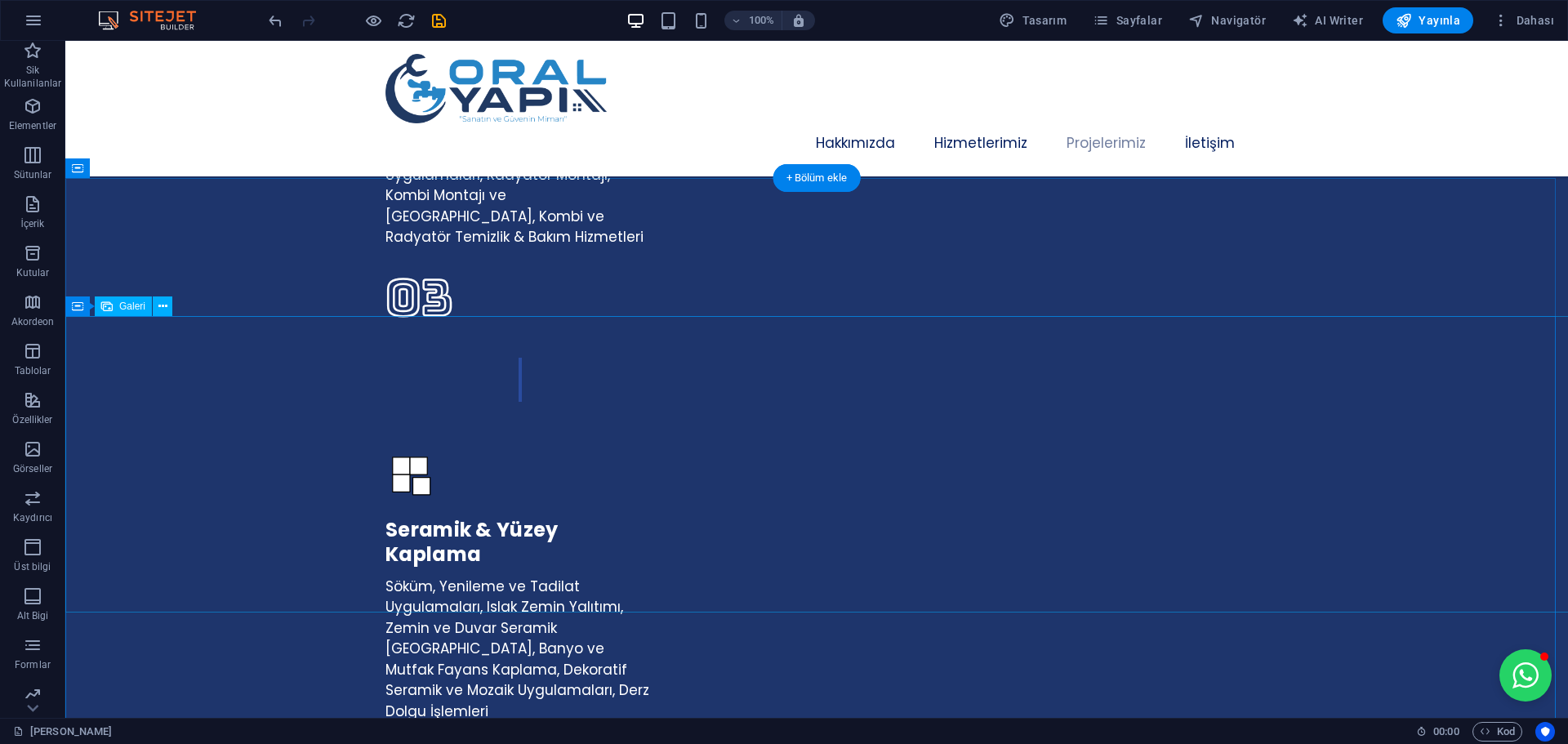
select select "px"
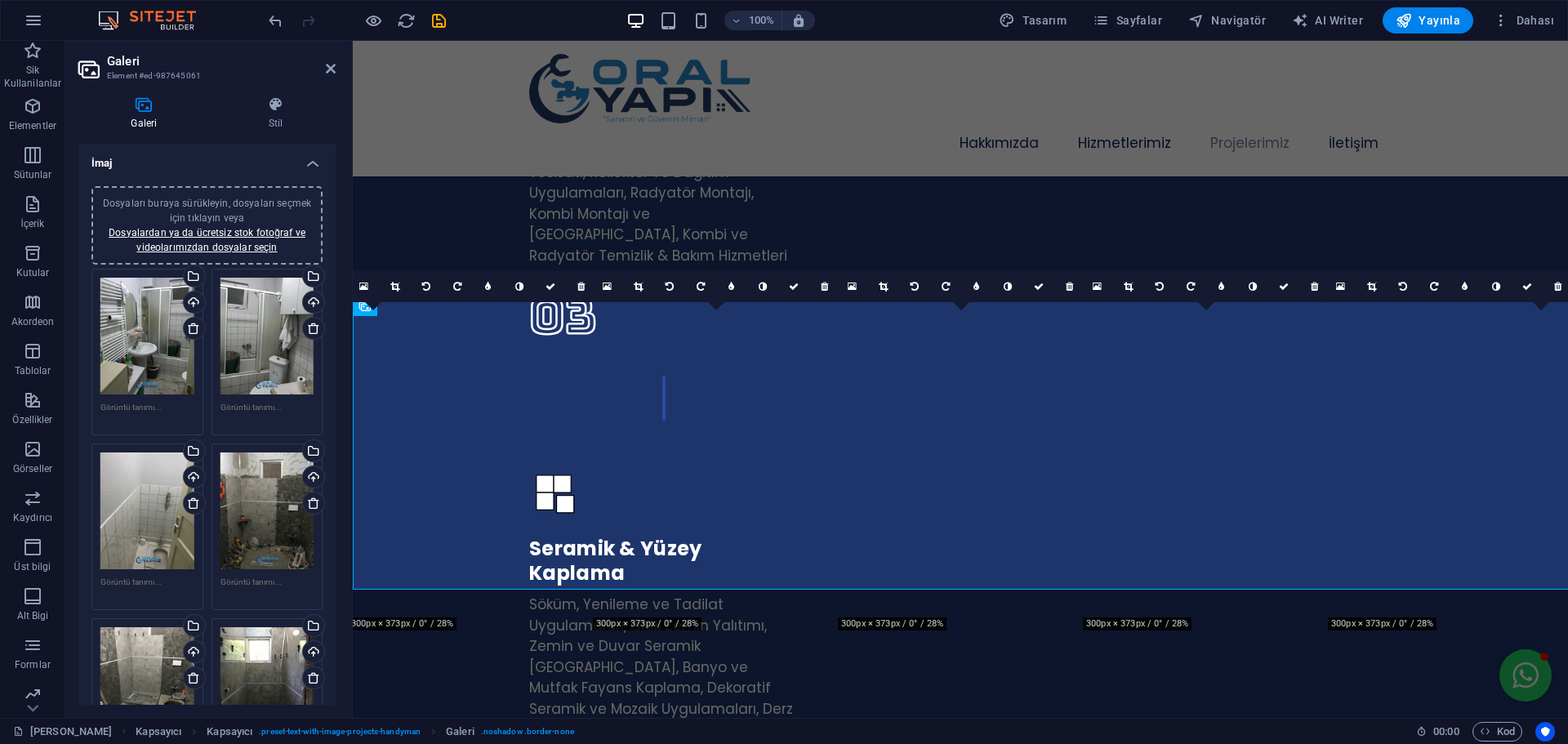
scroll to position [3743, 0]
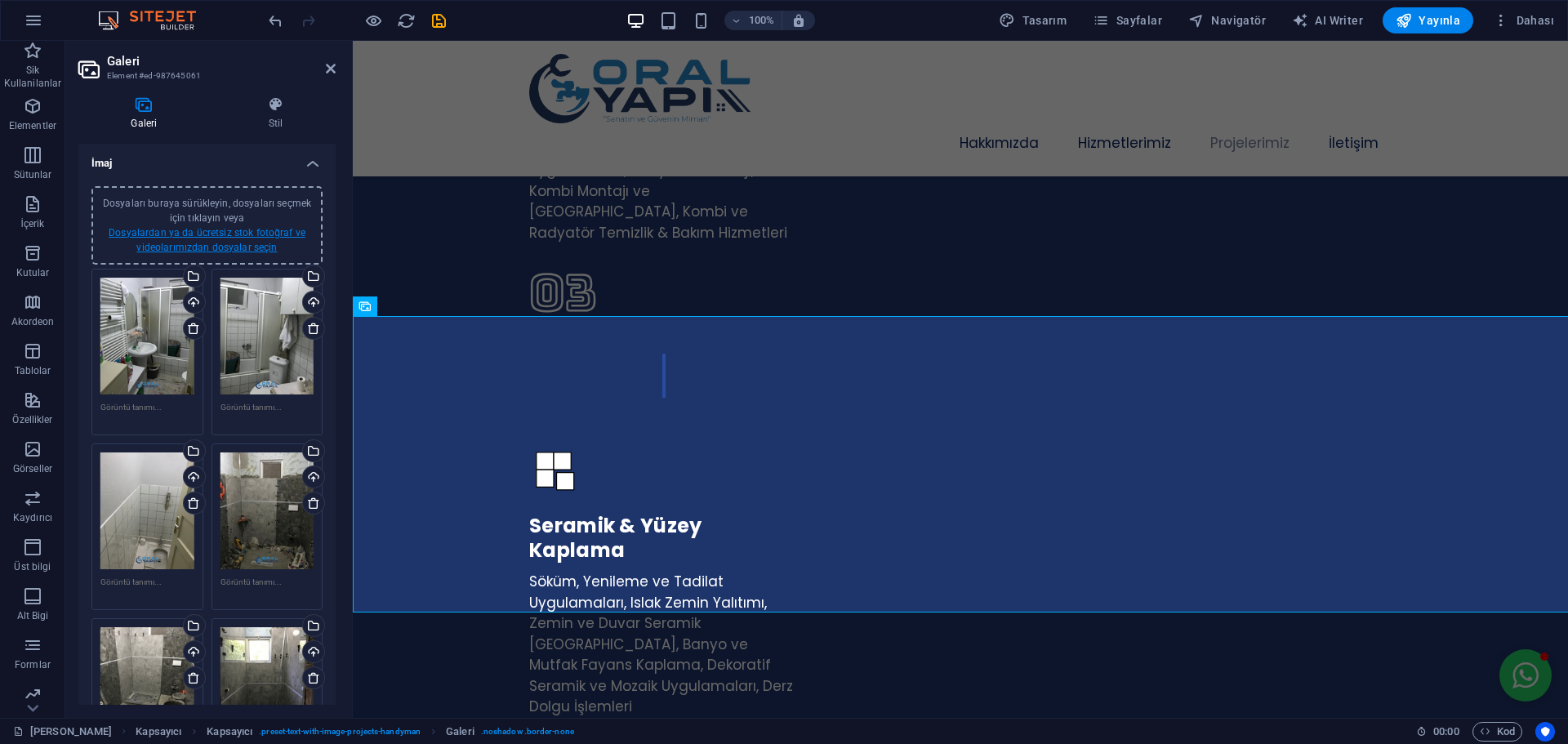
click at [228, 229] on link "Dosyalardan ya da ücretsiz stok fotoğraf ve videolarımızdan dosyalar seçin" at bounding box center [207, 240] width 197 height 26
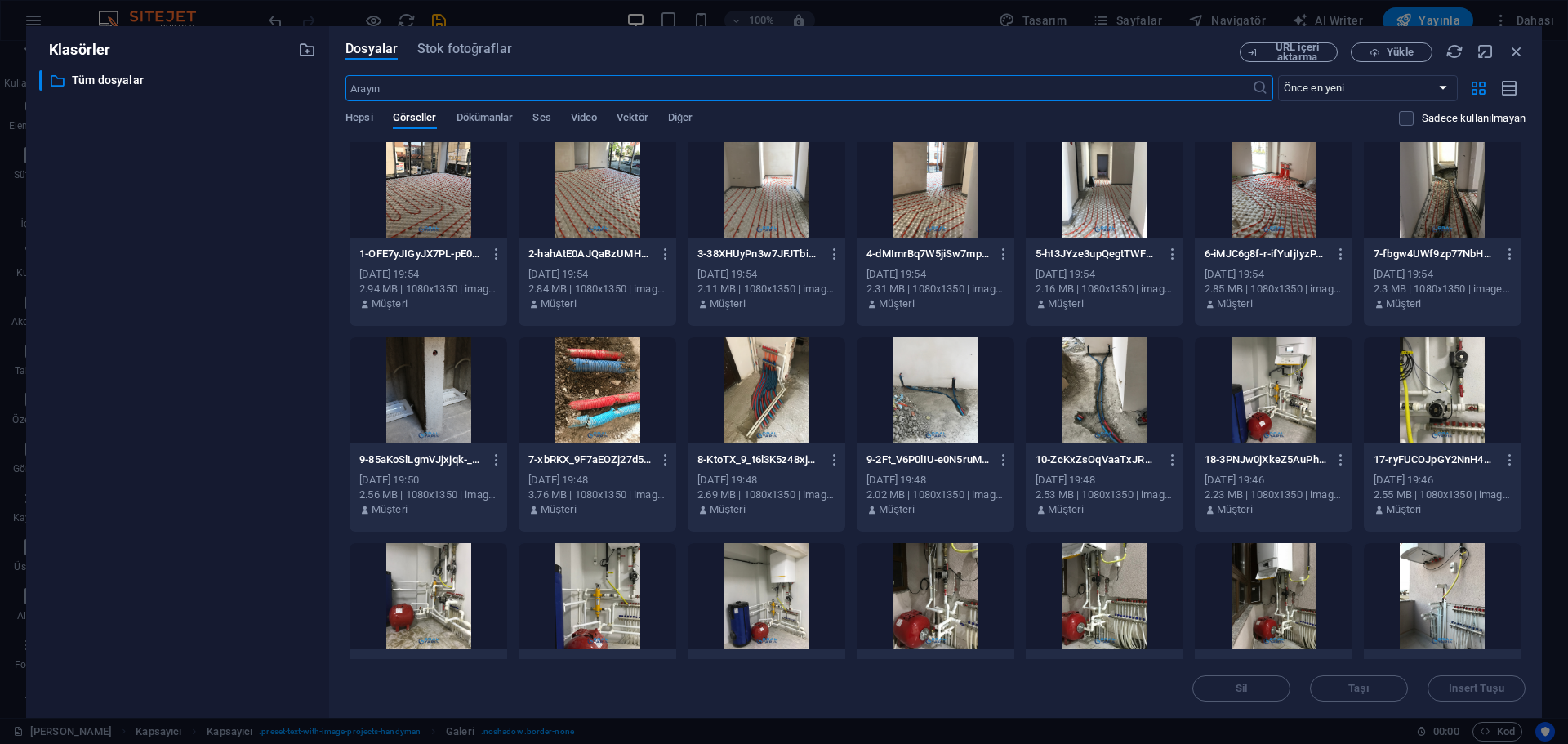
scroll to position [0, 0]
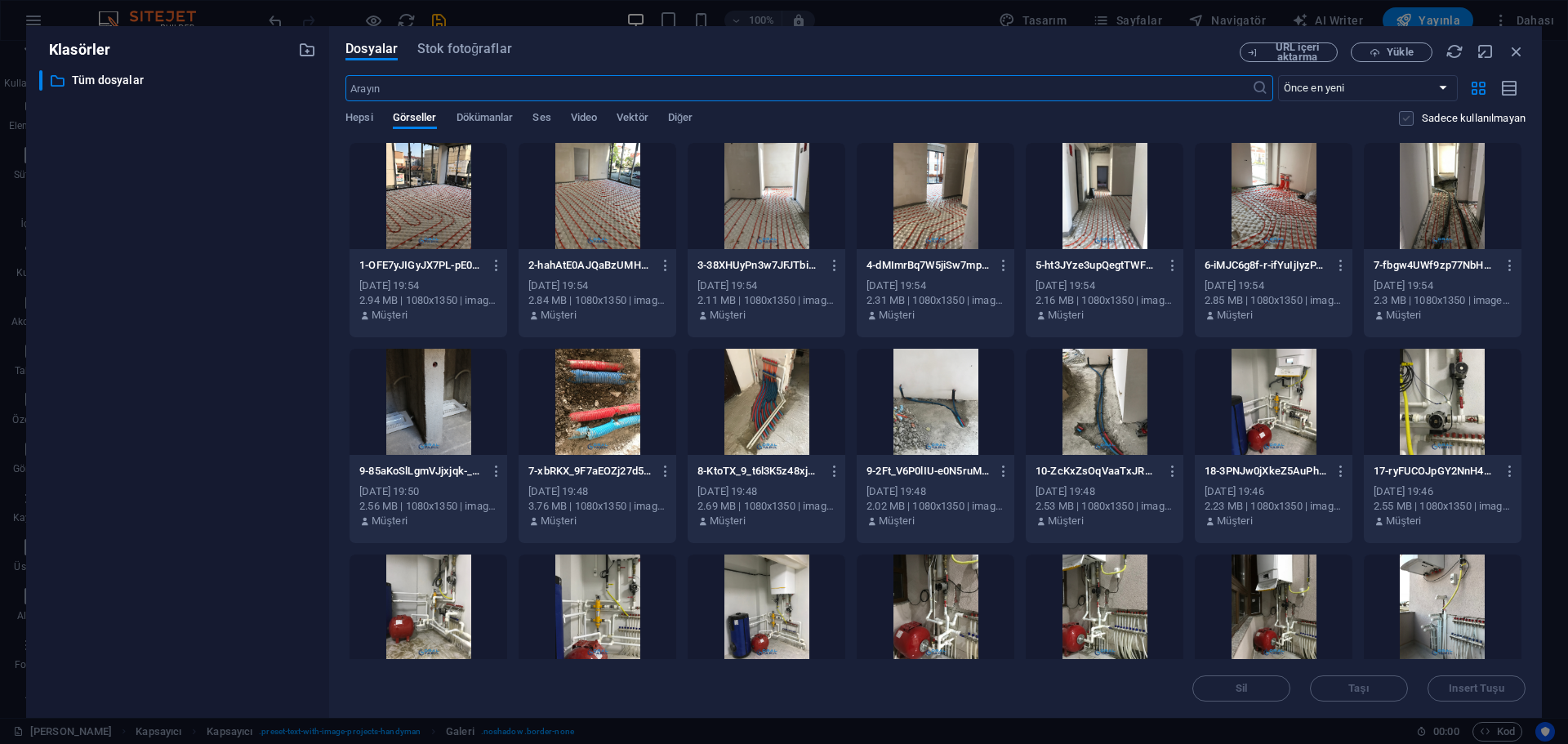
click at [1409, 120] on label at bounding box center [1405, 118] width 15 height 15
click at [0, 0] on input "checkbox" at bounding box center [0, 0] width 0 height 0
click at [1405, 120] on label at bounding box center [1405, 118] width 15 height 15
click at [0, 0] on input "checkbox" at bounding box center [0, 0] width 0 height 0
click at [1382, 55] on span "Yükle" at bounding box center [1391, 53] width 67 height 11
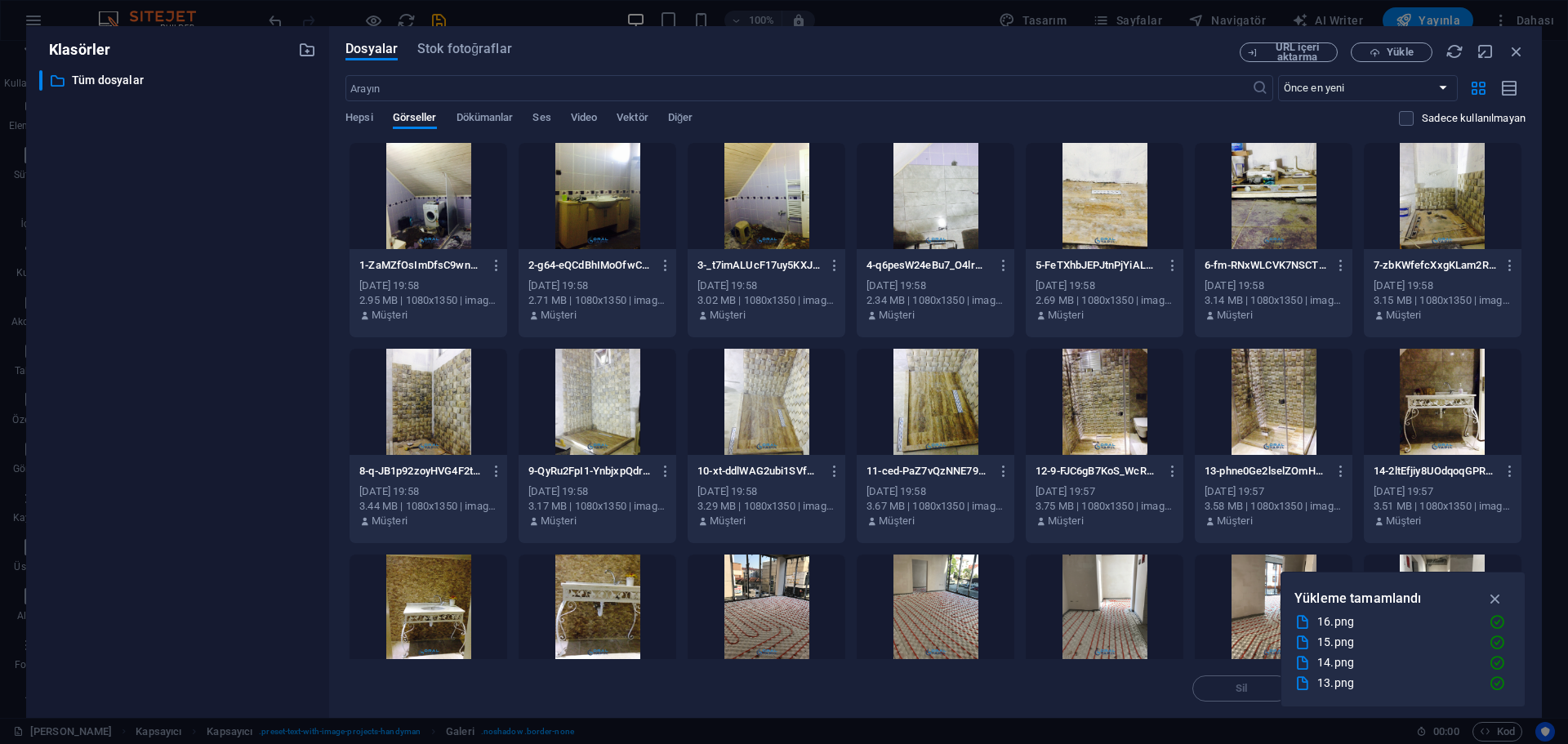
click at [434, 206] on div at bounding box center [427, 195] width 157 height 106
click at [620, 211] on div at bounding box center [597, 195] width 157 height 106
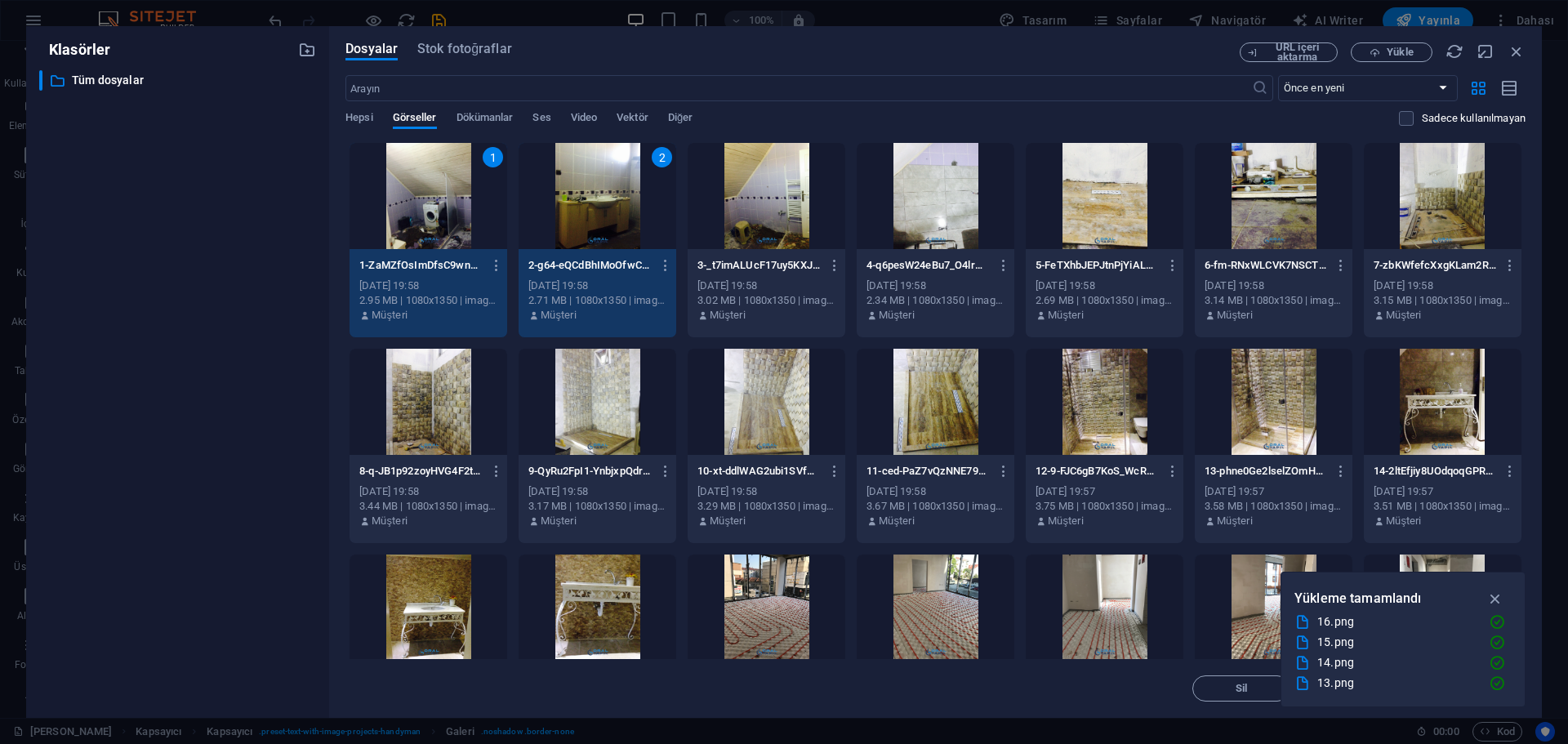
click at [786, 211] on div at bounding box center [766, 195] width 157 height 106
click at [944, 211] on div at bounding box center [935, 195] width 157 height 106
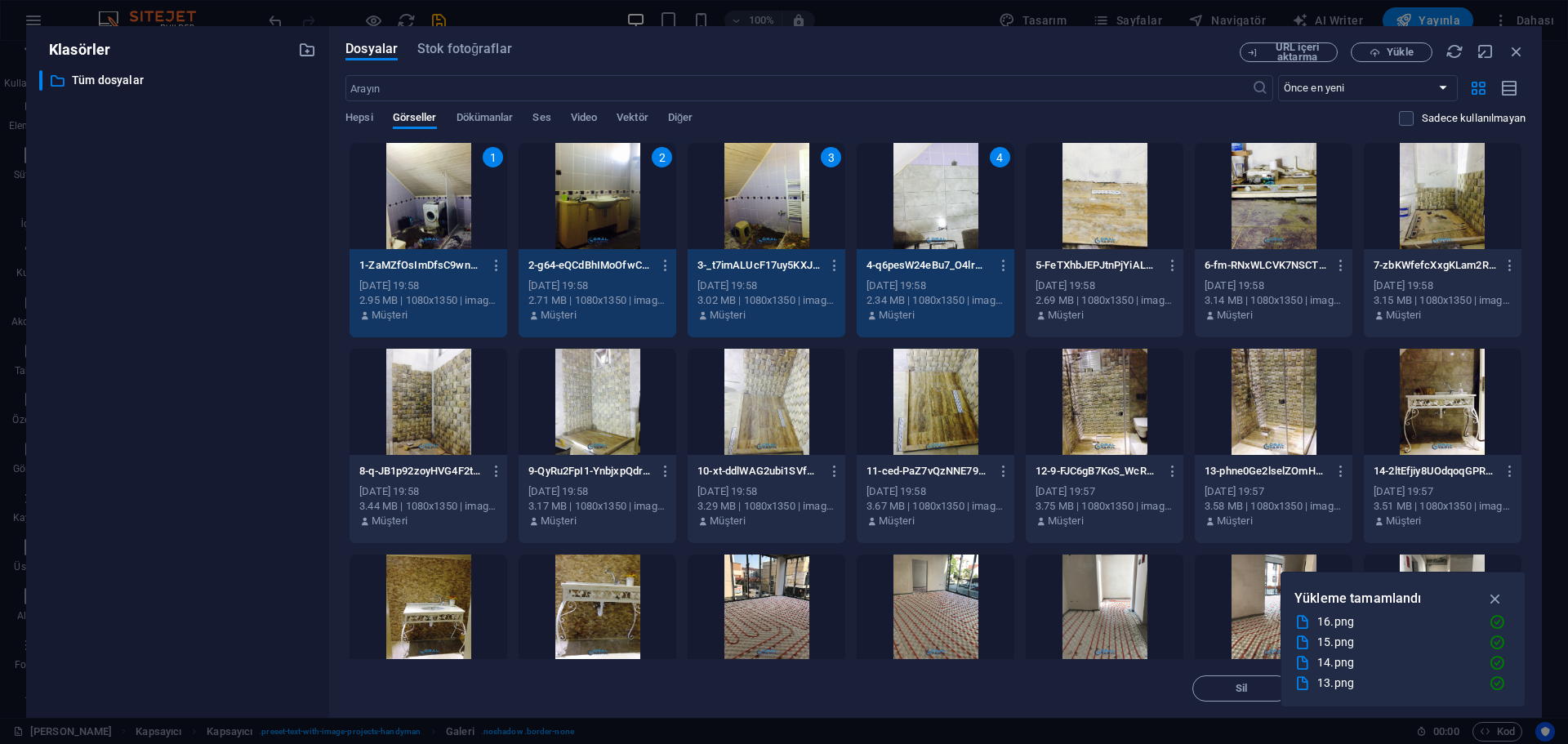
click at [1119, 213] on div at bounding box center [1104, 195] width 157 height 106
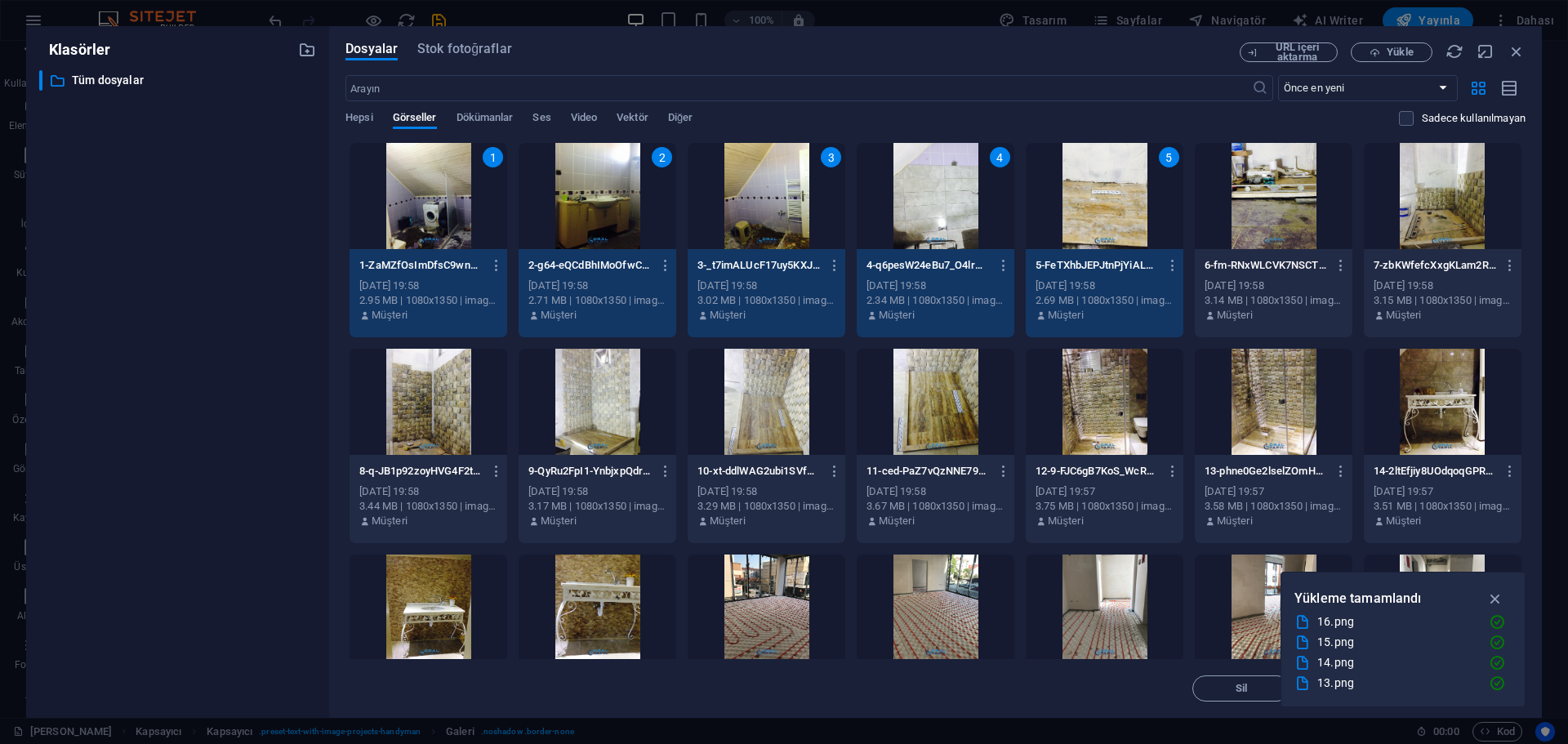
click at [1307, 208] on div at bounding box center [1273, 195] width 157 height 106
click at [1424, 204] on div at bounding box center [1441, 195] width 157 height 106
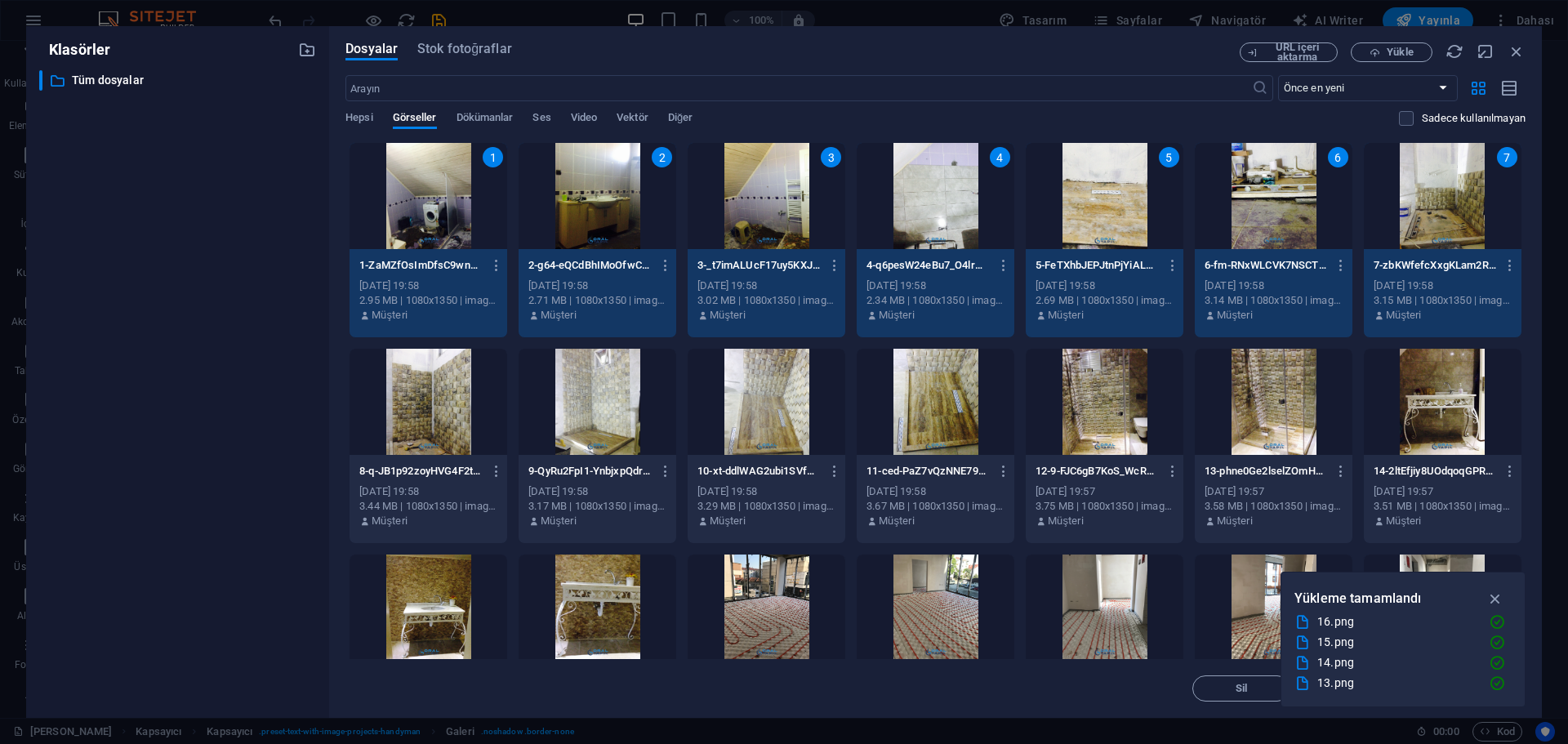
click at [419, 416] on div at bounding box center [427, 401] width 157 height 106
click at [645, 436] on div at bounding box center [597, 401] width 157 height 106
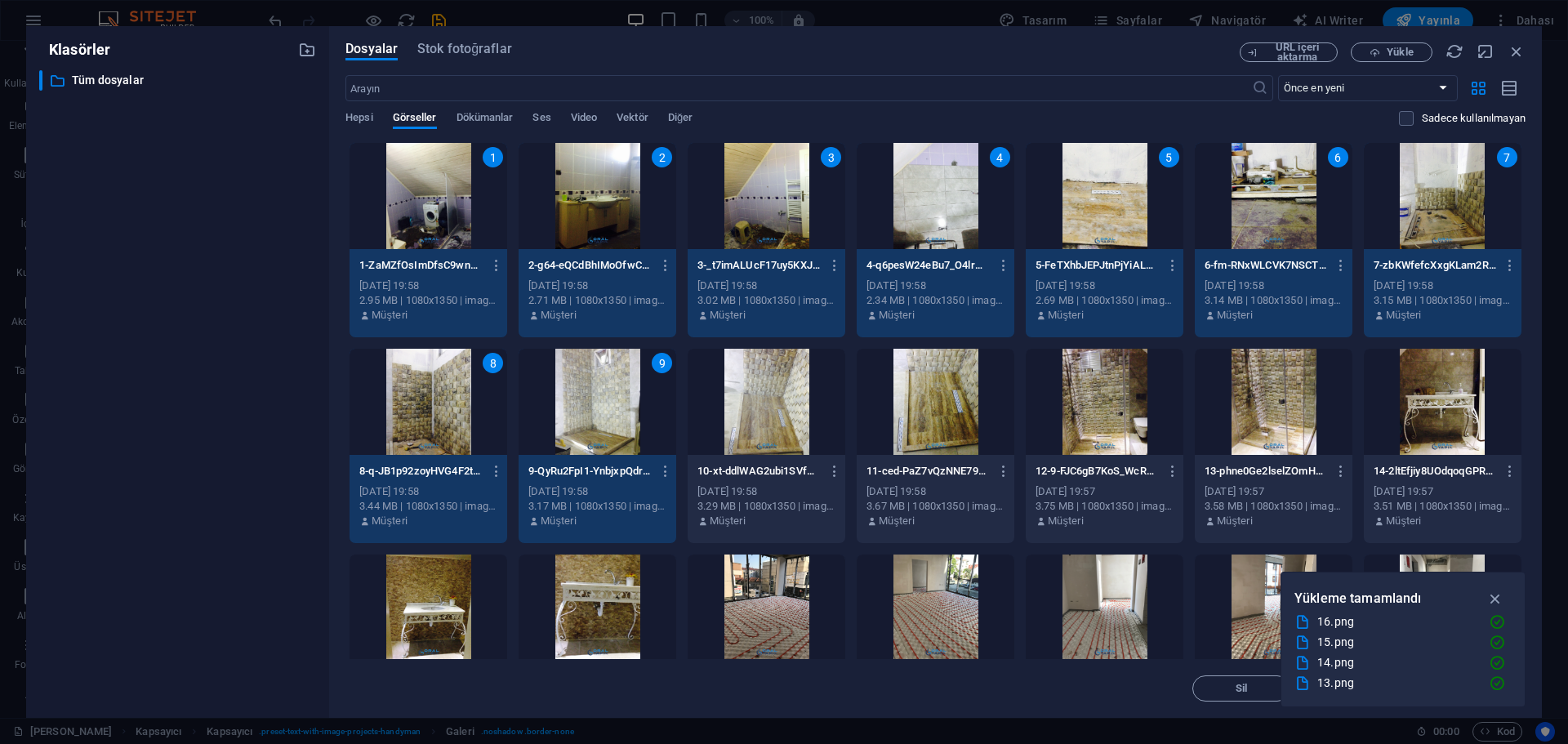
click at [744, 434] on div at bounding box center [766, 401] width 157 height 106
click at [940, 423] on div at bounding box center [935, 401] width 157 height 106
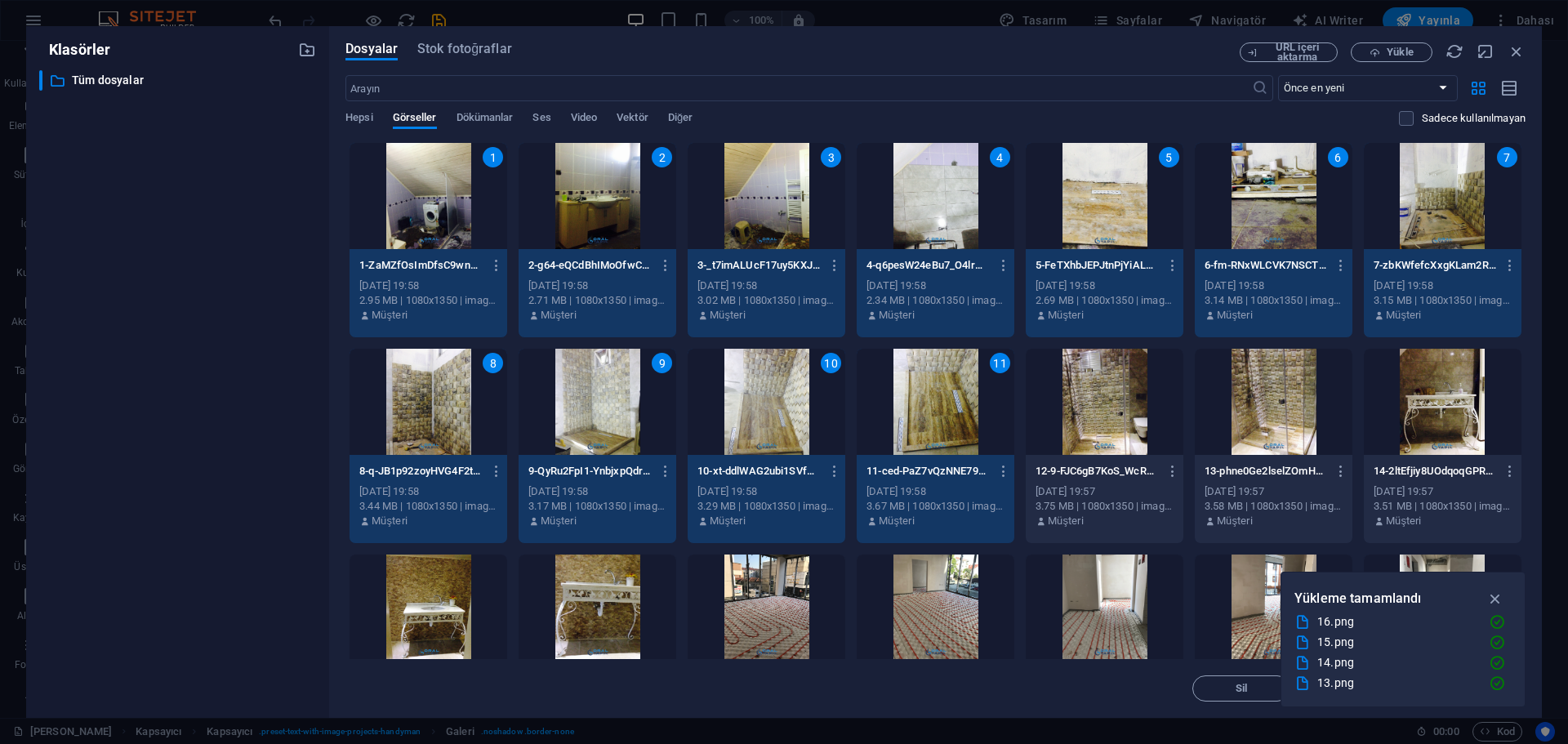
click at [1118, 417] on div at bounding box center [1104, 401] width 157 height 106
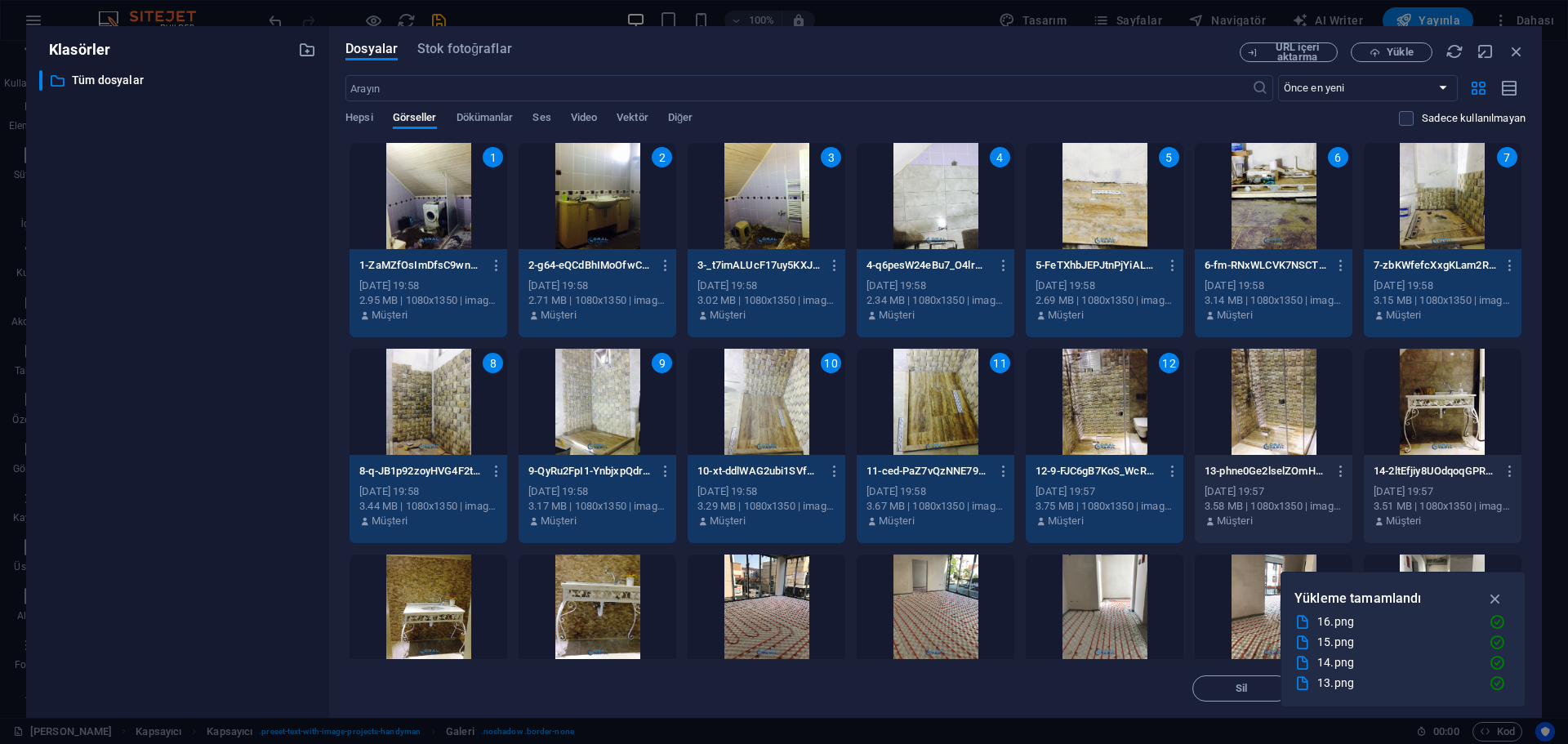
click at [1274, 412] on div at bounding box center [1273, 401] width 157 height 106
click at [1431, 406] on div at bounding box center [1441, 401] width 157 height 106
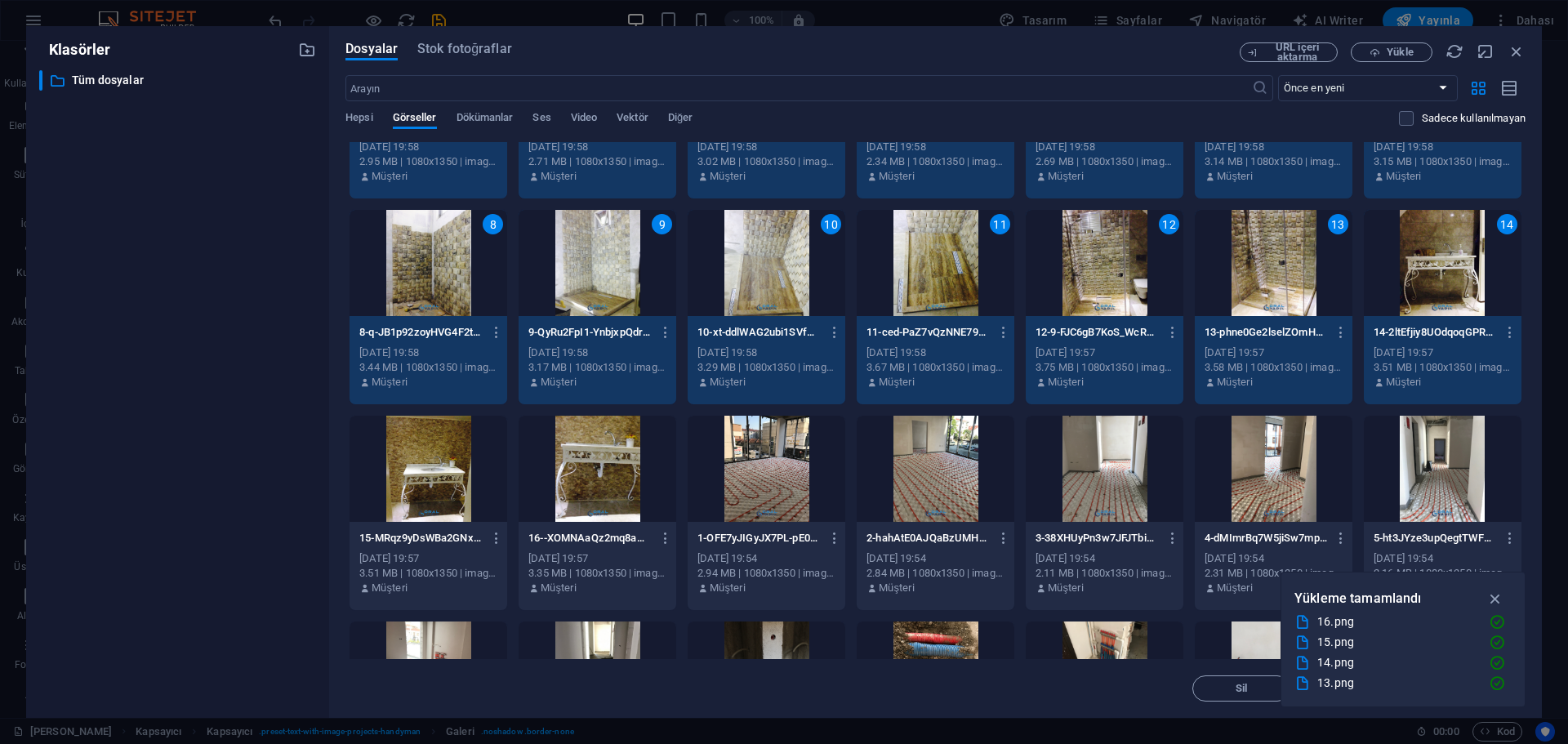
scroll to position [164, 0]
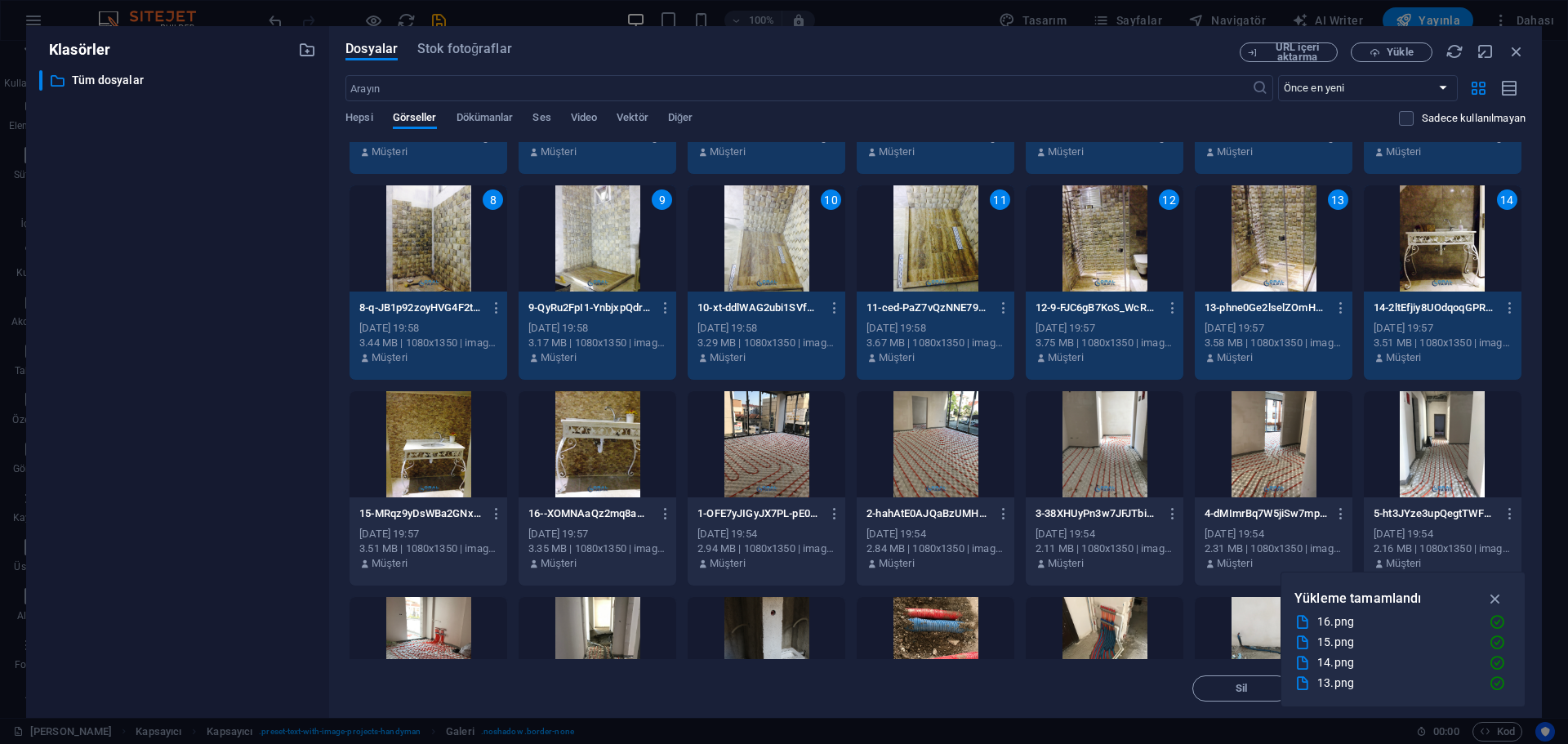
click at [439, 459] on div at bounding box center [427, 444] width 157 height 106
click at [576, 462] on div at bounding box center [597, 444] width 157 height 106
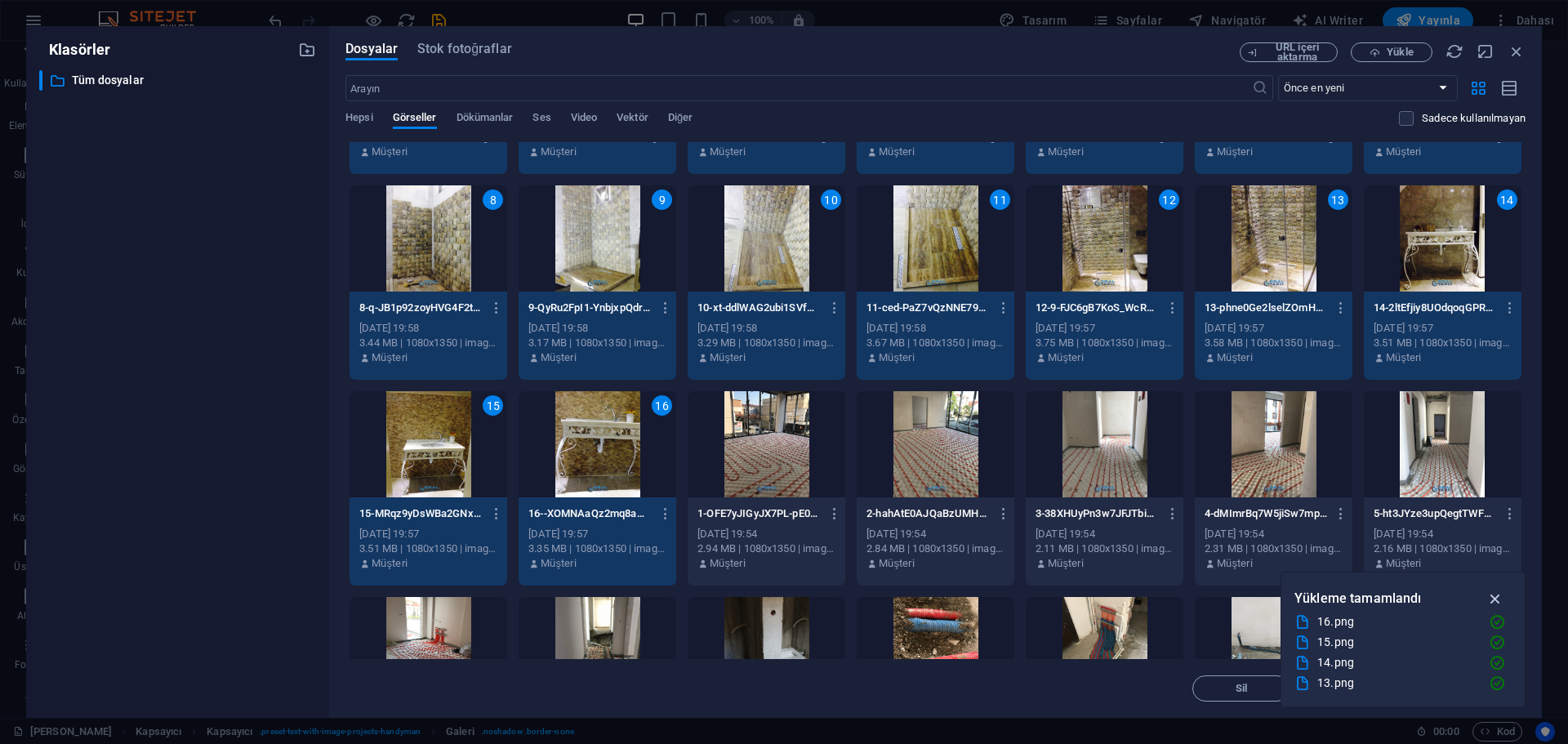
click at [1500, 596] on icon "button" at bounding box center [1495, 598] width 18 height 18
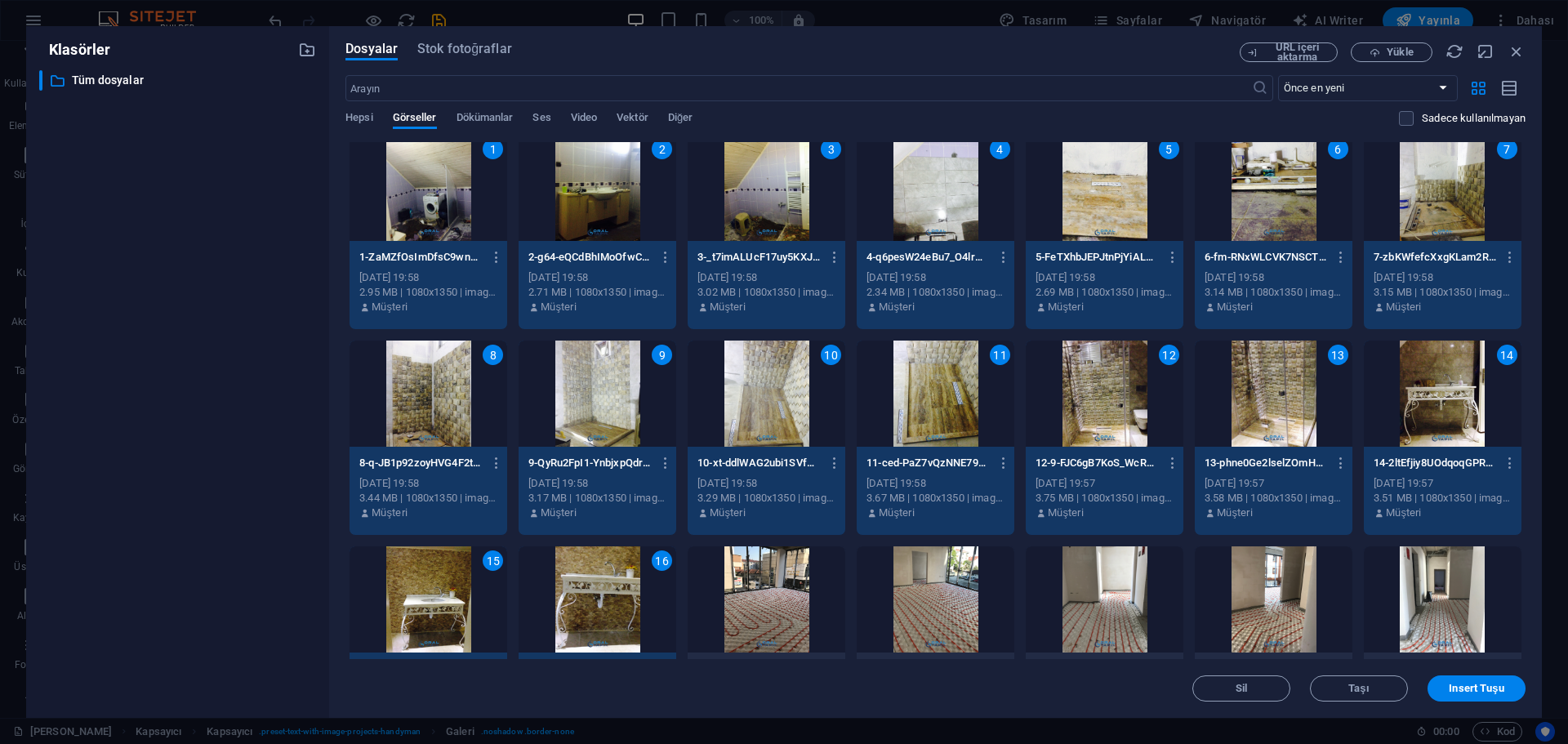
scroll to position [0, 0]
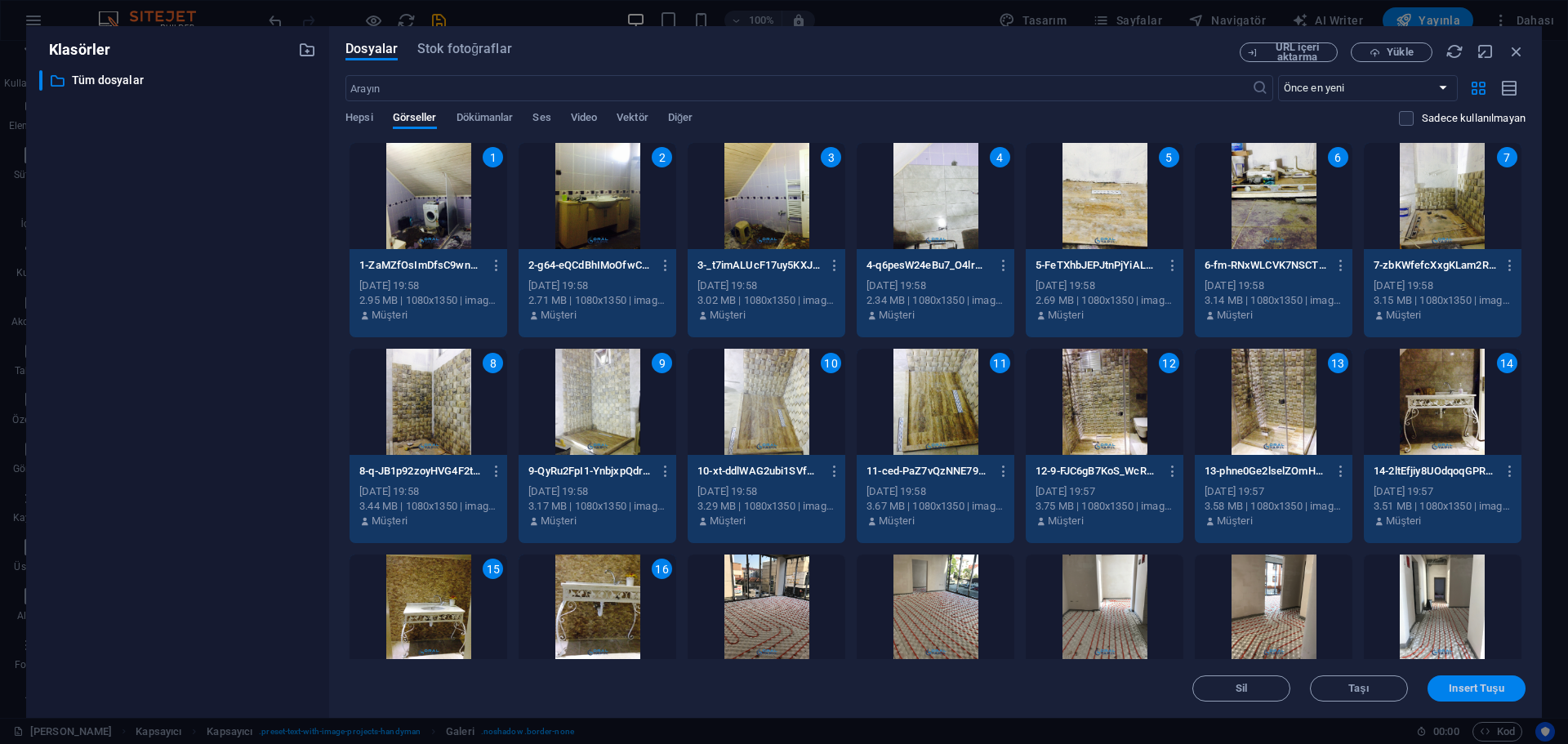
click at [1491, 690] on span "Insert Tuşu" at bounding box center [1476, 688] width 55 height 10
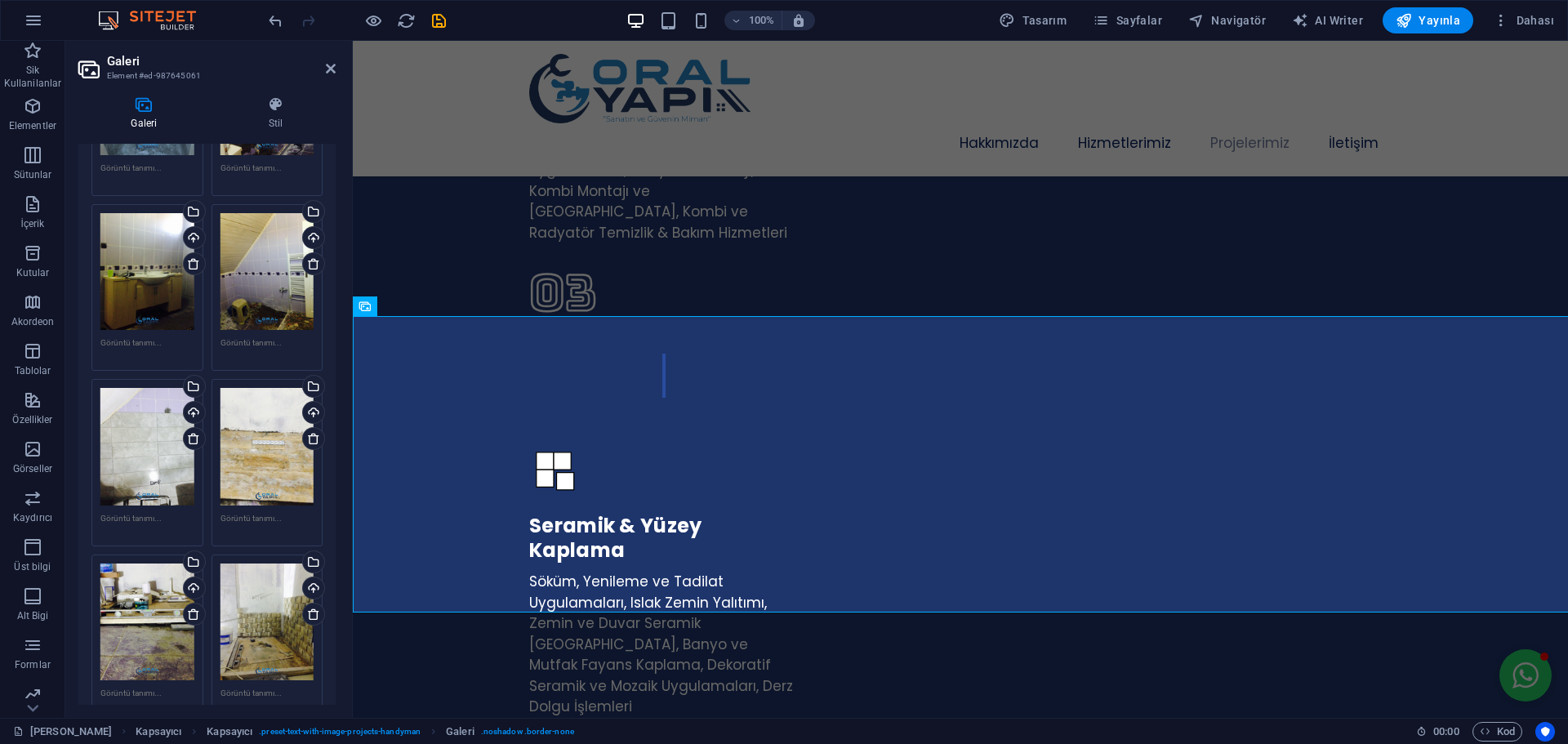
scroll to position [2449, 0]
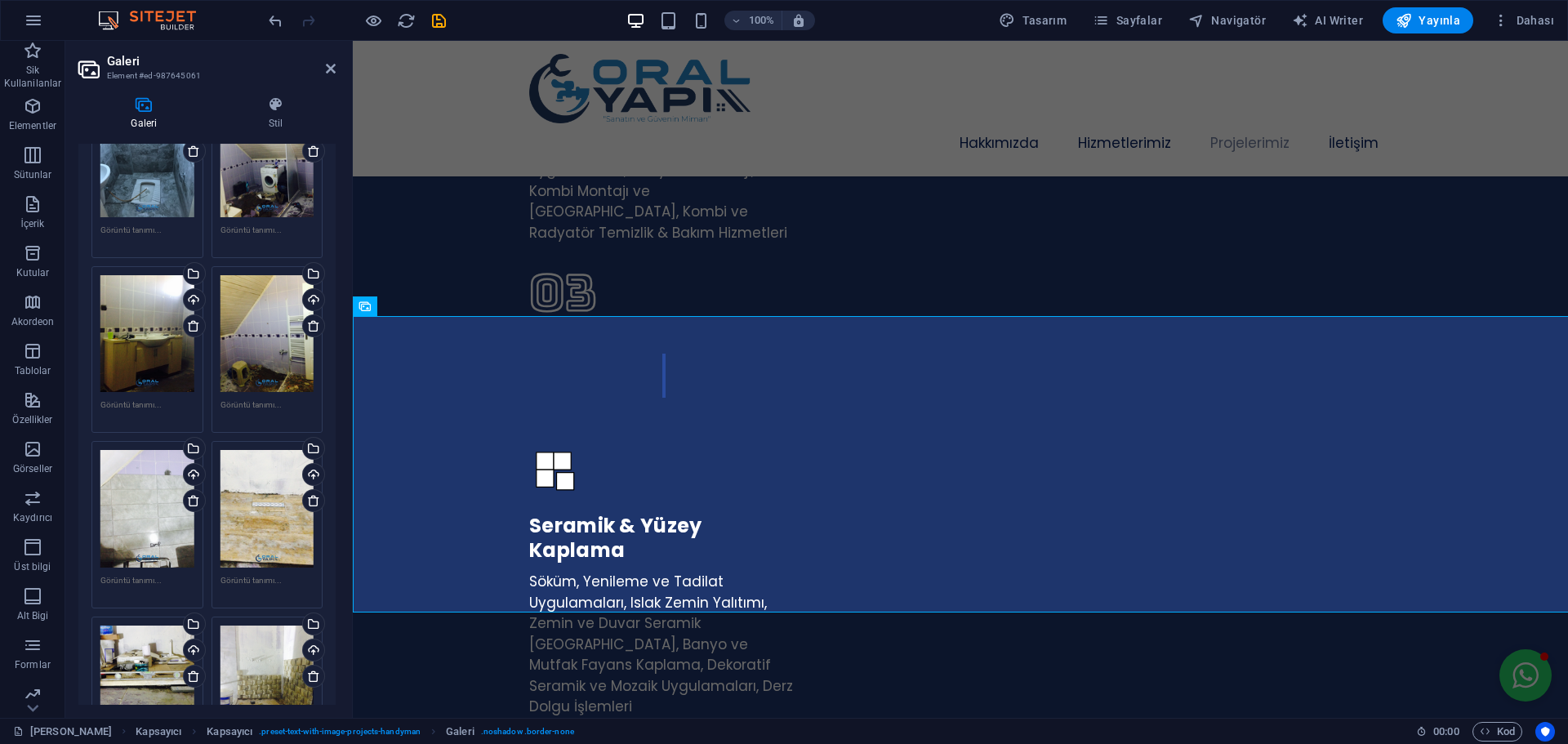
click at [261, 398] on textarea at bounding box center [267, 411] width 94 height 25
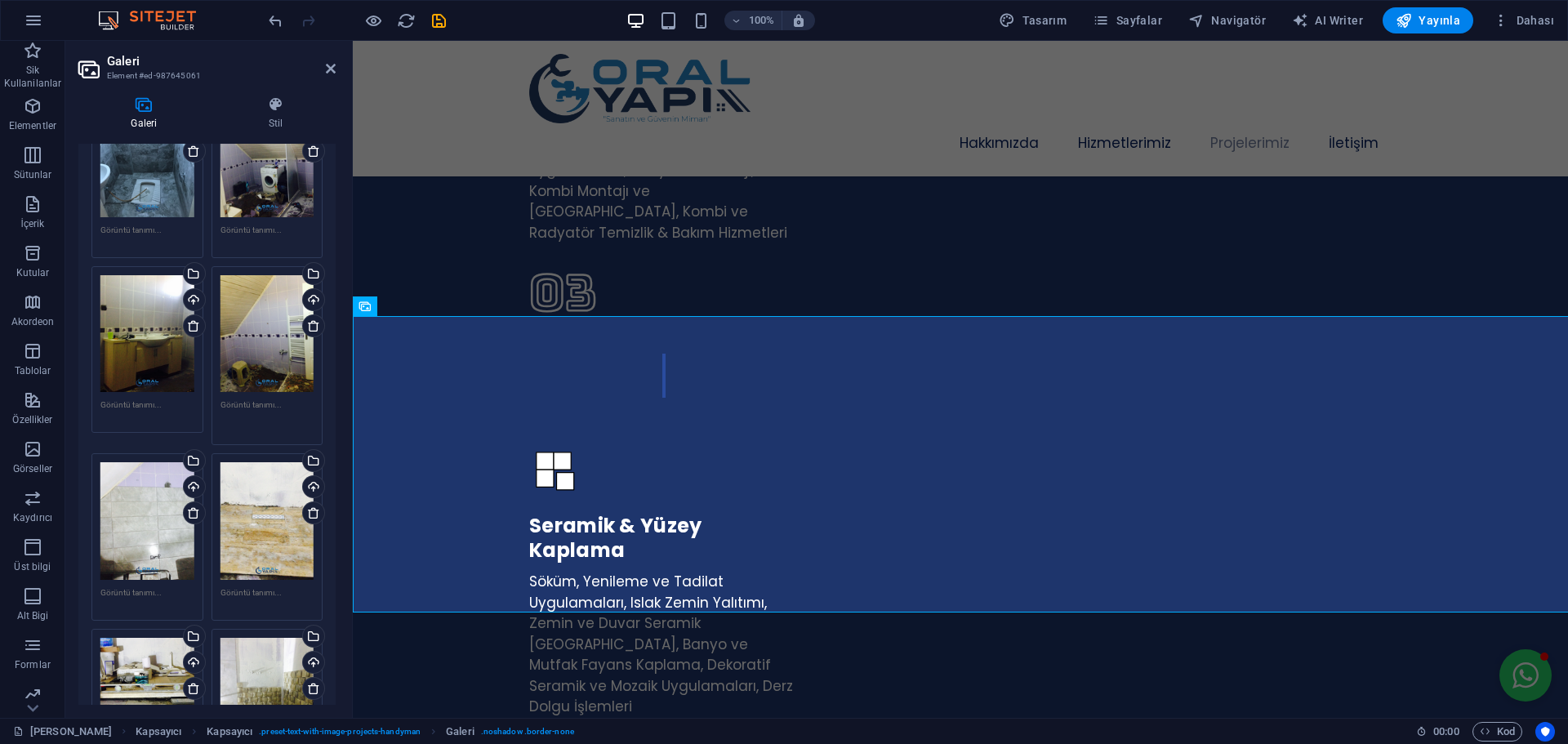
type textarea "1"
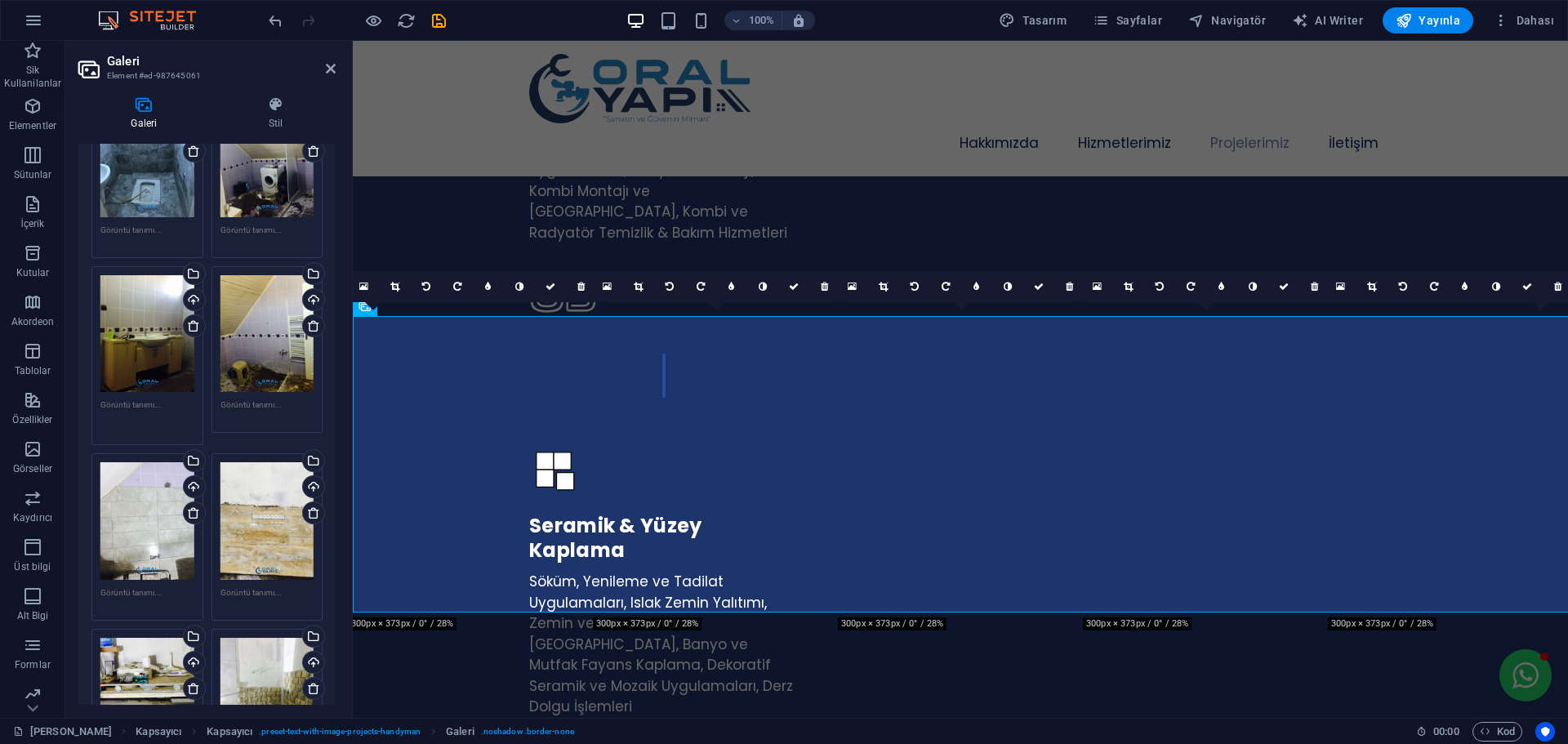
click at [137, 398] on textarea at bounding box center [147, 417] width 94 height 37
type textarea "1"
click at [253, 398] on textarea at bounding box center [267, 411] width 94 height 25
type textarea "22"
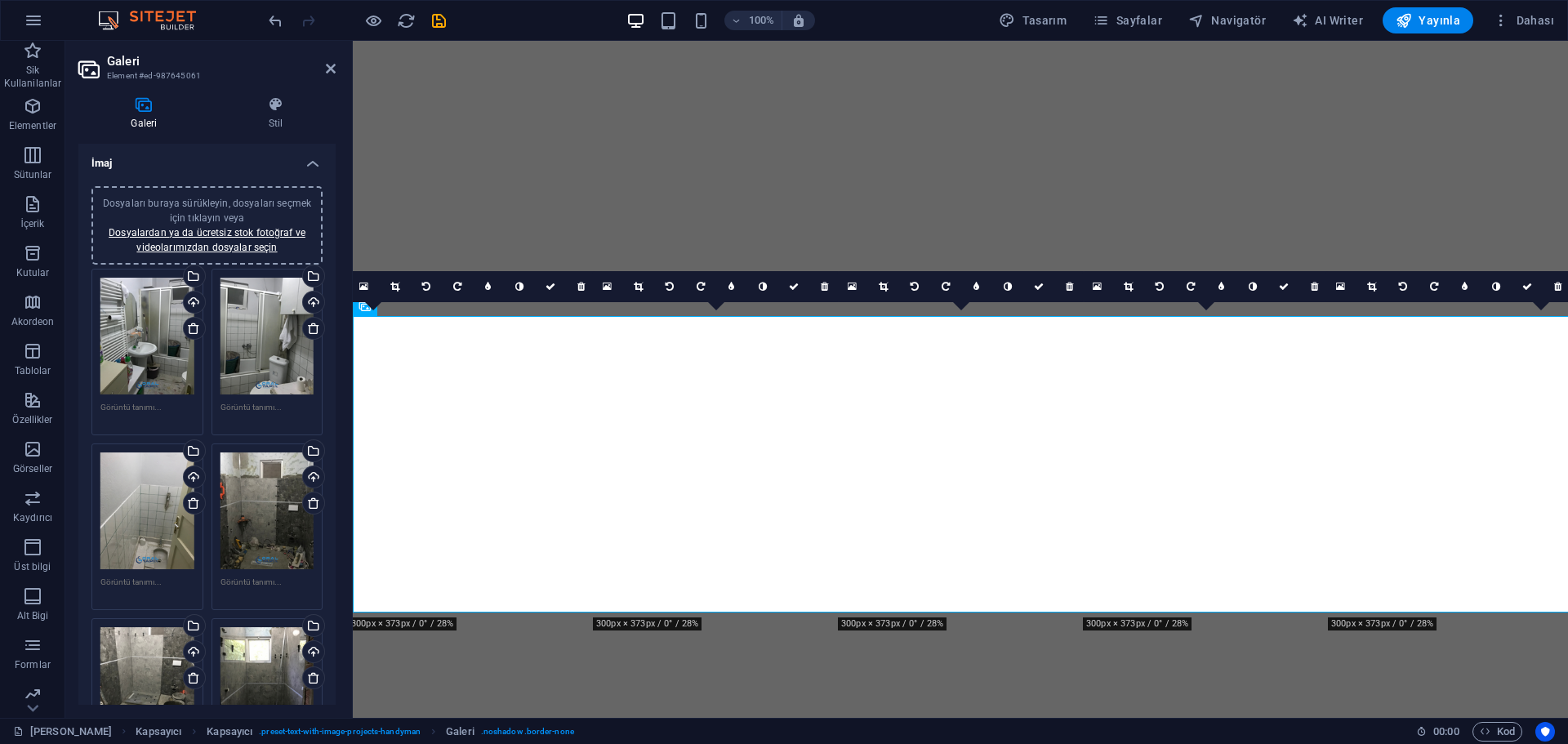
select select "px"
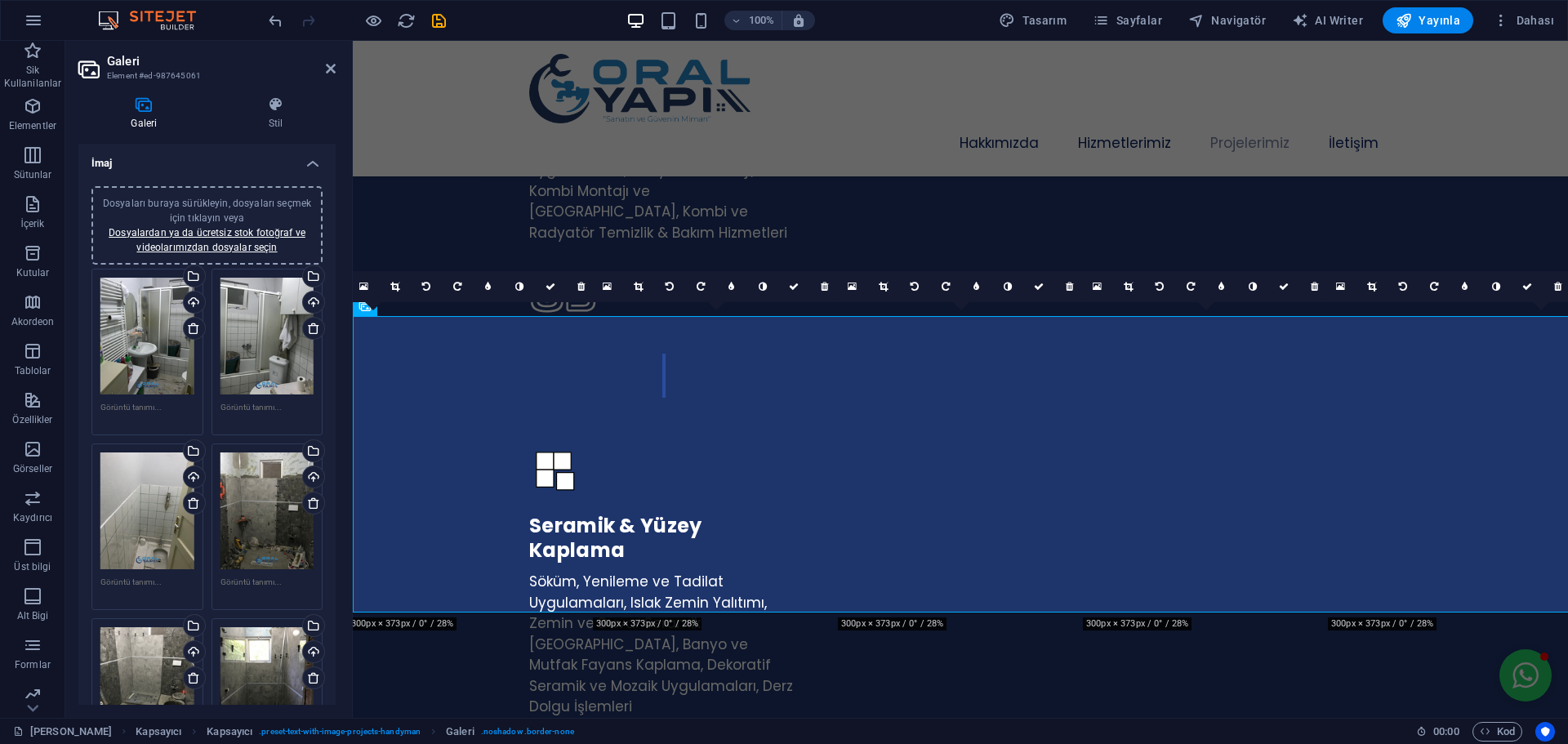
scroll to position [2939, 0]
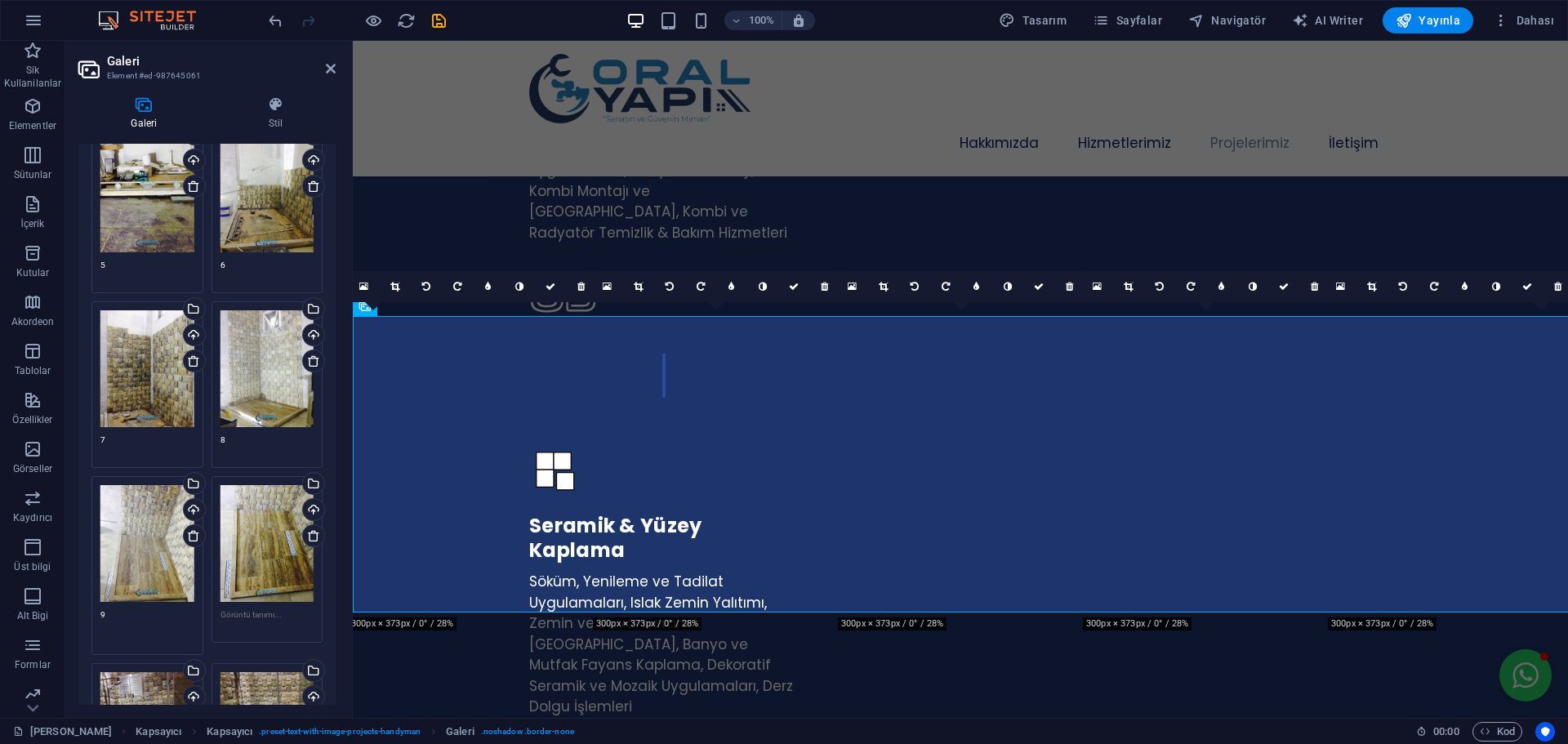
type textarea "9"
click at [259, 609] on textarea at bounding box center [267, 621] width 94 height 25
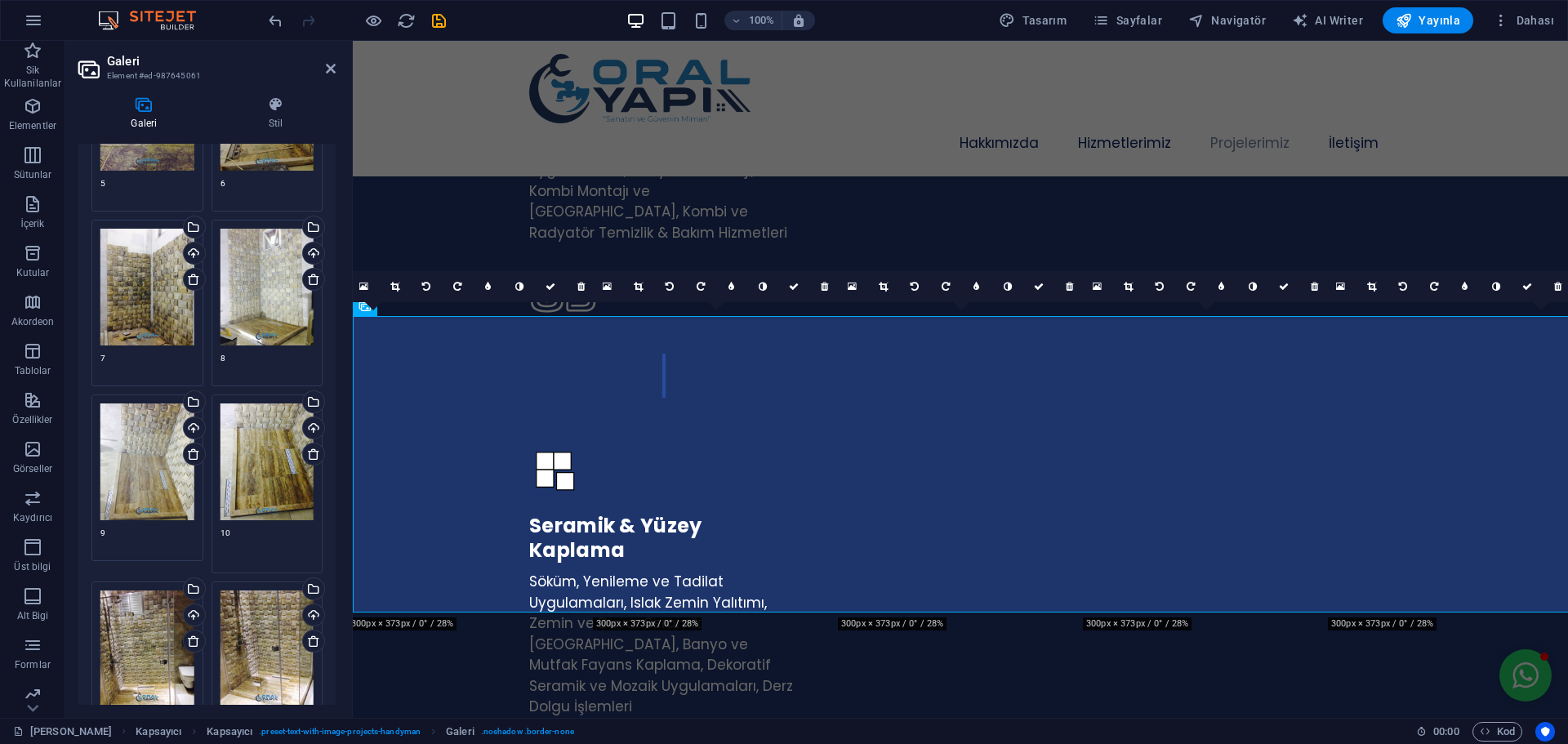
scroll to position [3184, 0]
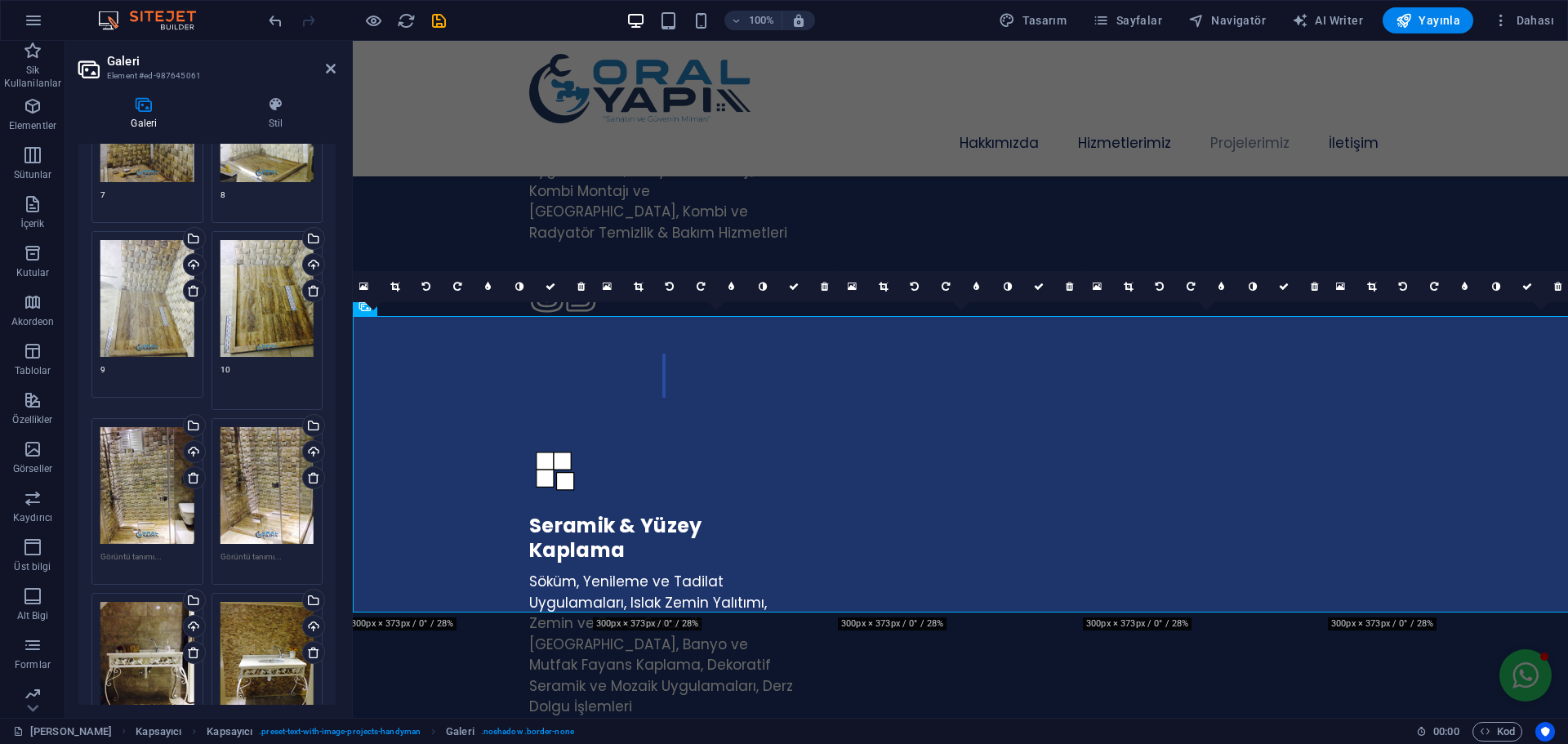
type textarea "10"
click at [147, 551] on textarea at bounding box center [147, 563] width 94 height 25
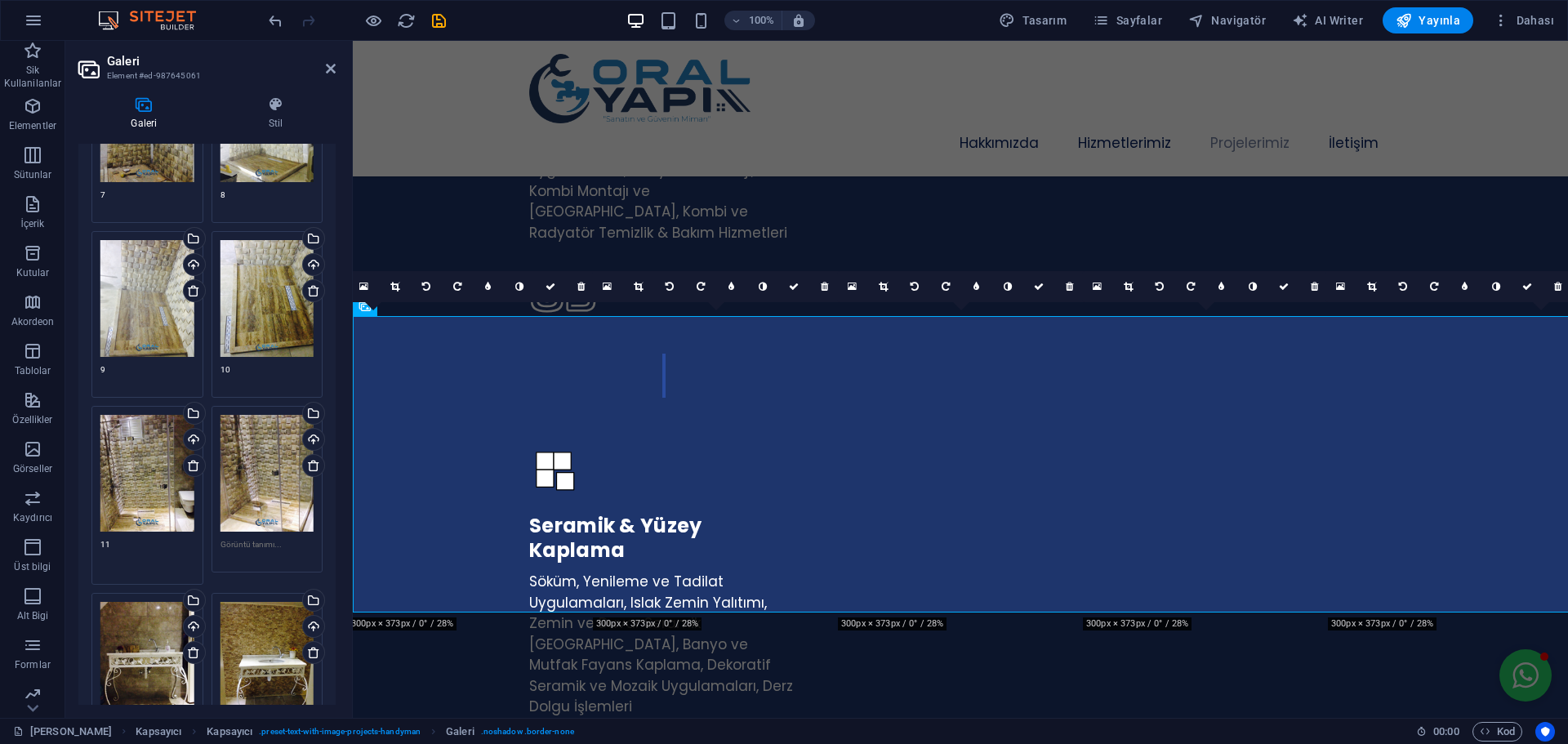
type textarea "11"
click at [280, 538] on textarea at bounding box center [267, 551] width 94 height 25
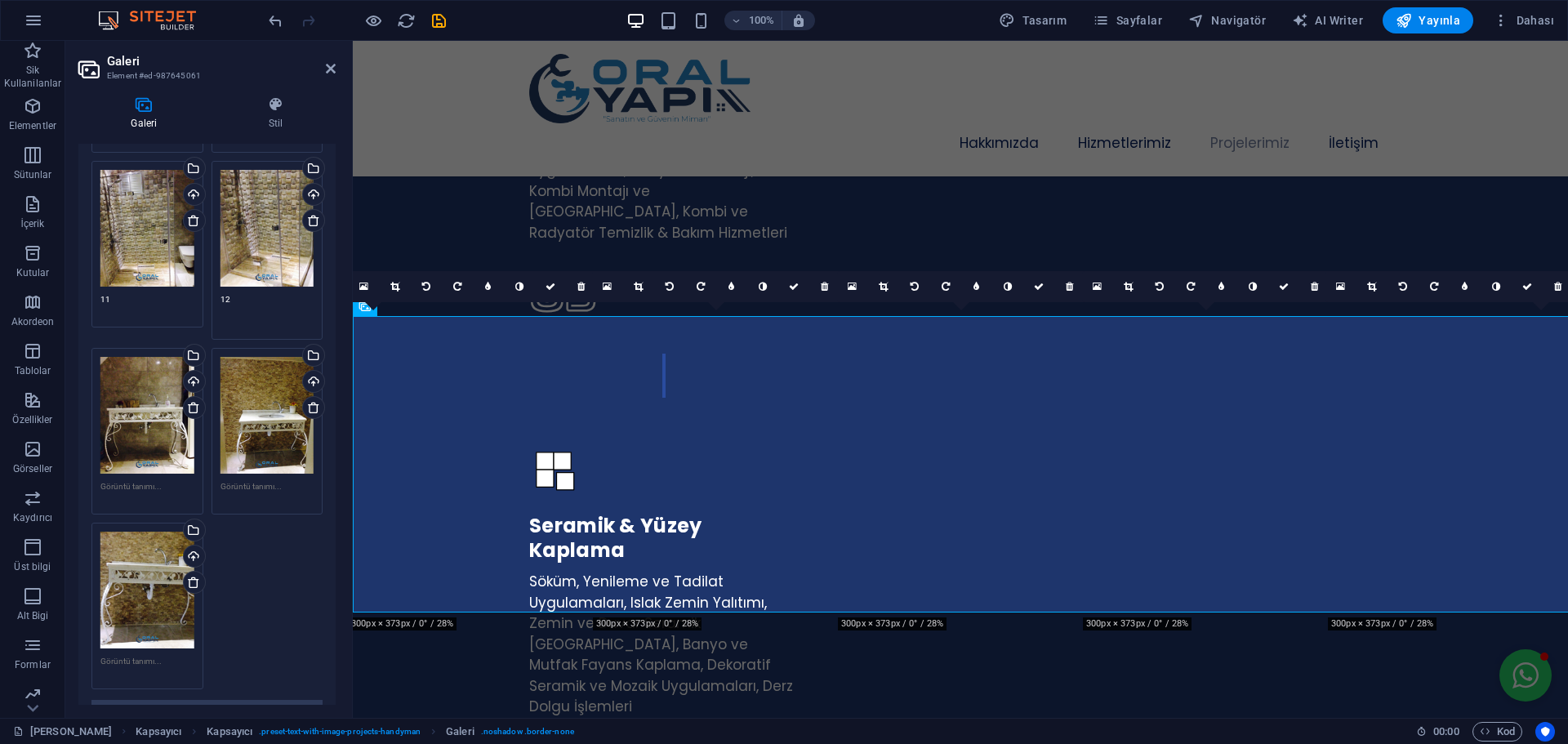
scroll to position [4450, 0]
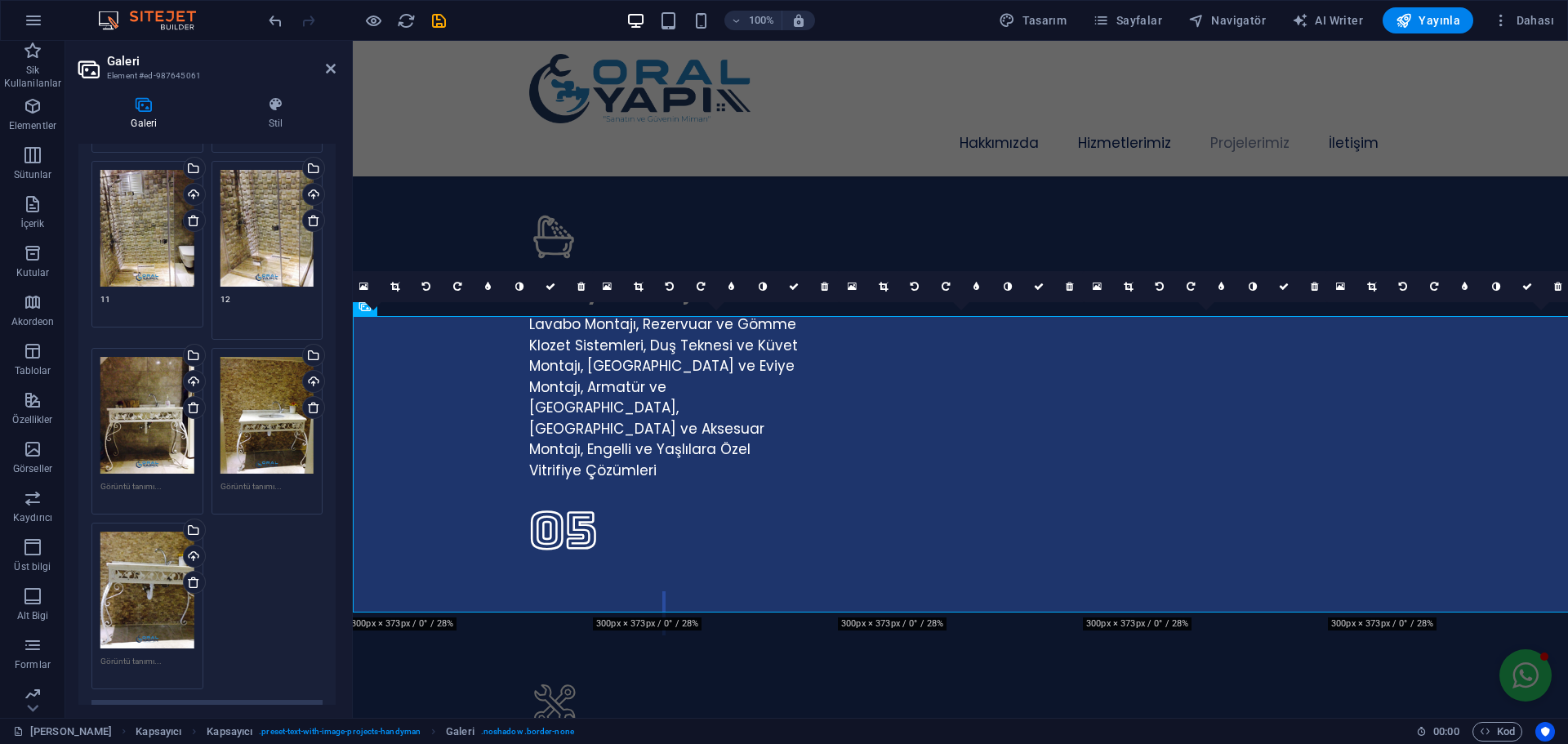
type textarea "12"
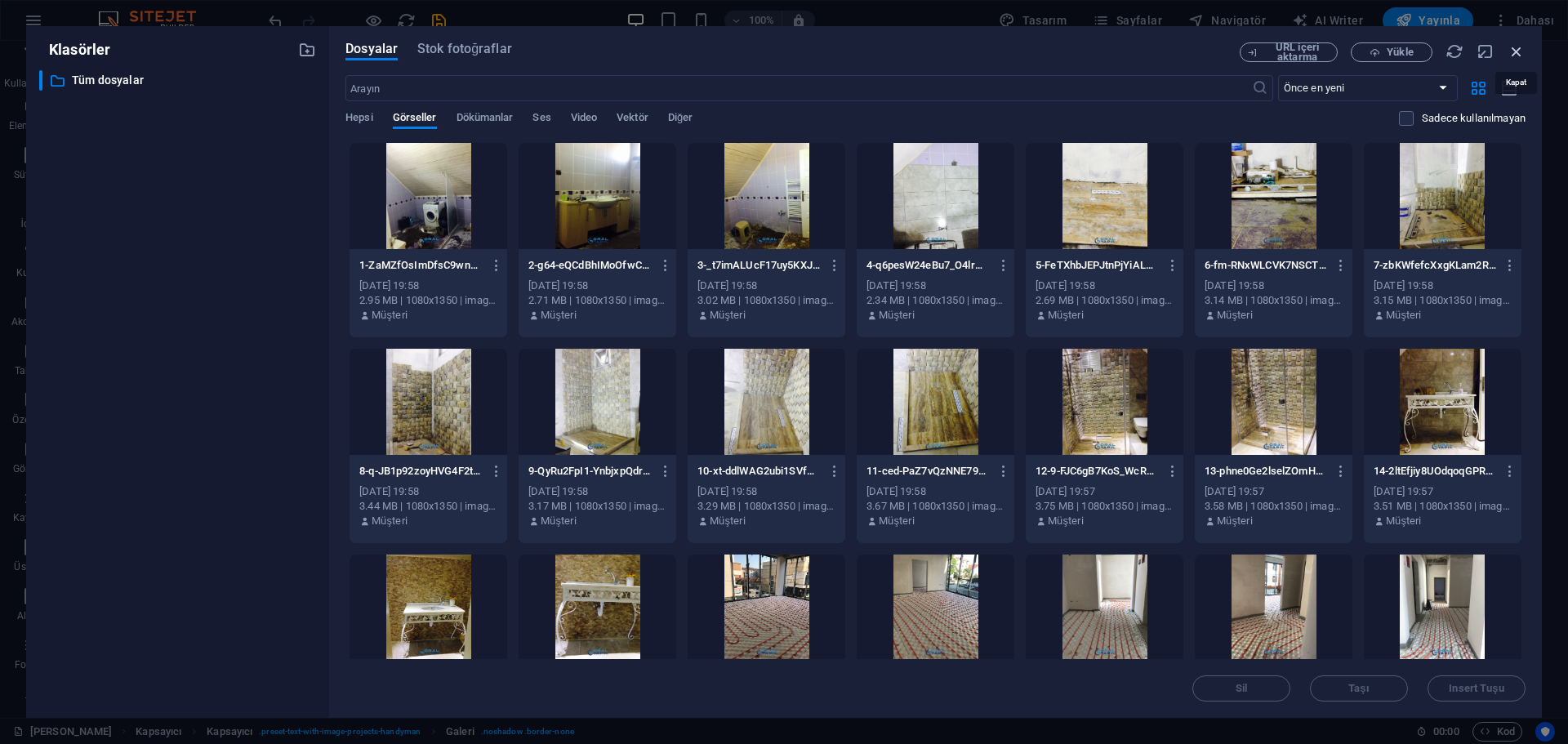
drag, startPoint x: 1519, startPoint y: 51, endPoint x: 570, endPoint y: 167, distance: 956.1
click at [1519, 51] on icon "button" at bounding box center [1516, 51] width 18 height 18
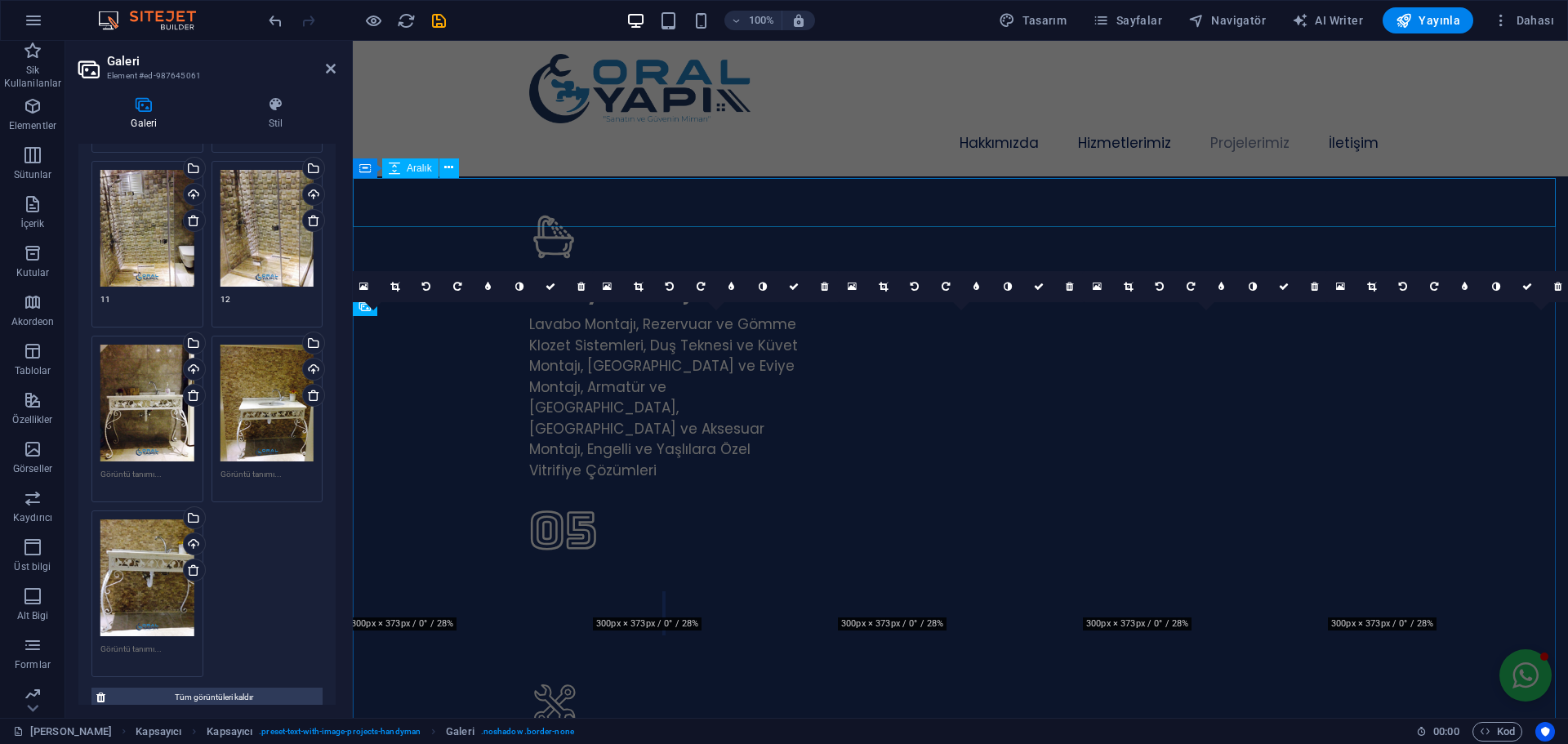
scroll to position [3743, 0]
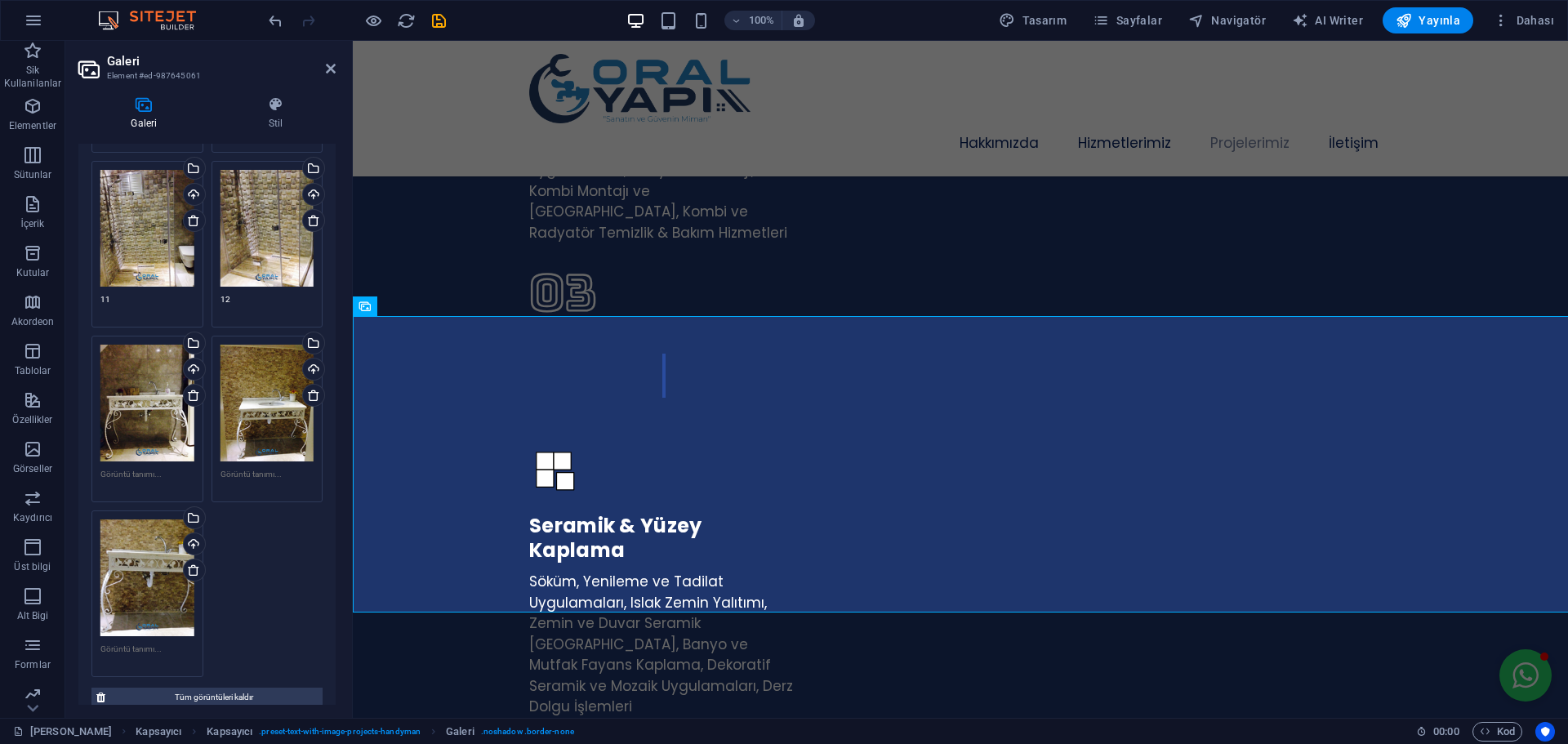
click at [157, 468] on textarea at bounding box center [147, 480] width 94 height 25
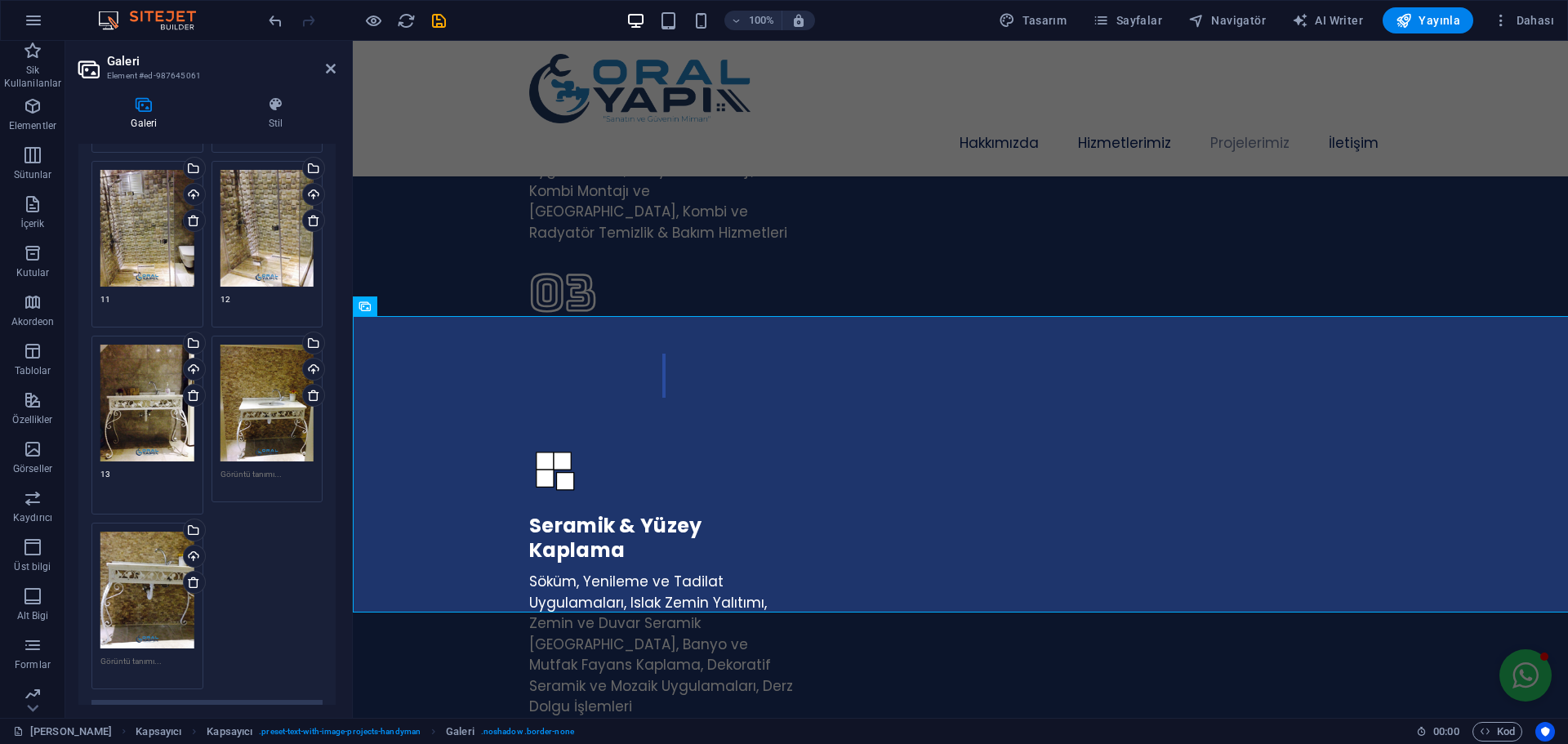
type textarea "13"
click at [263, 468] on textarea at bounding box center [267, 480] width 94 height 25
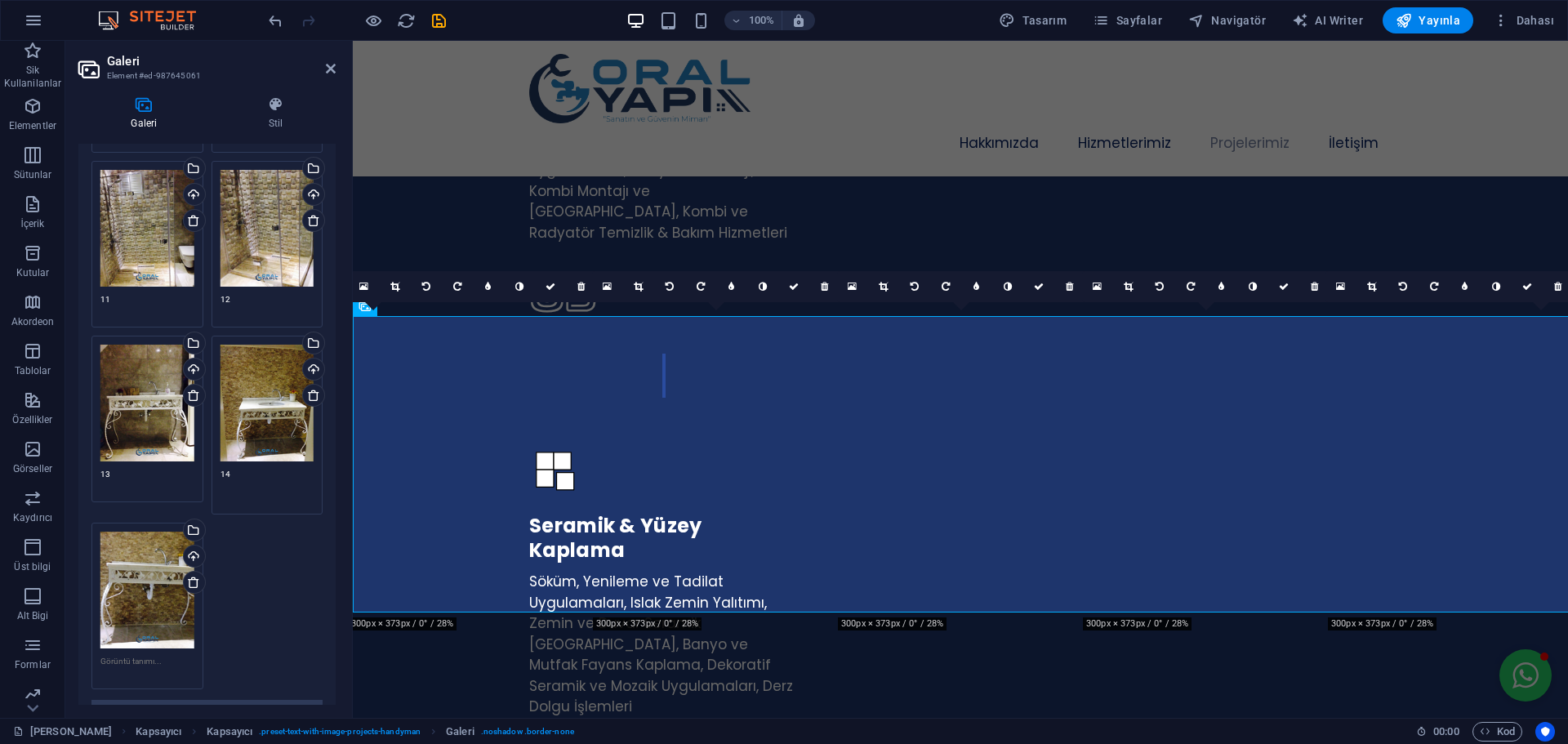
type textarea "14"
click at [143, 655] on textarea at bounding box center [147, 667] width 94 height 25
type textarea "15"
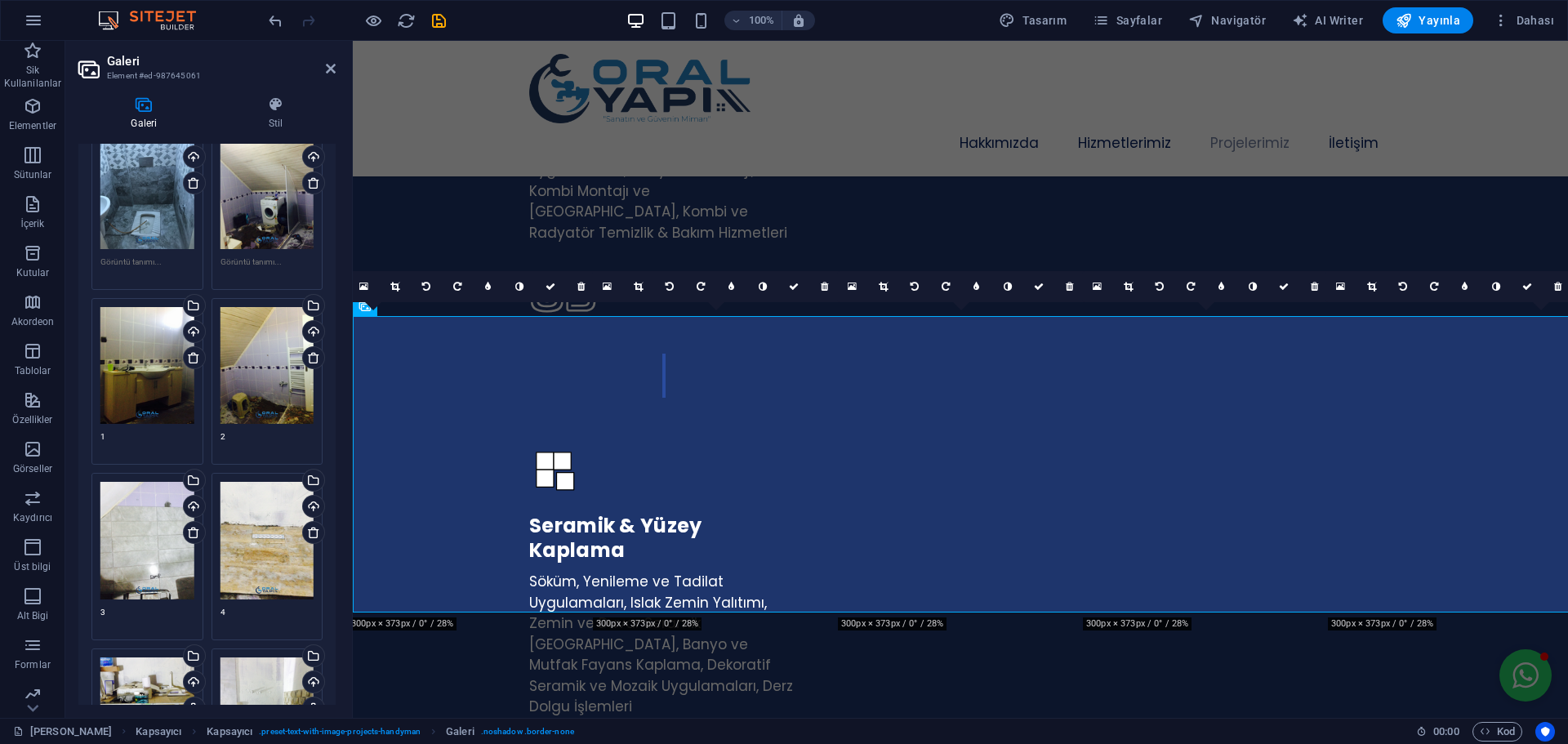
scroll to position [2367, 0]
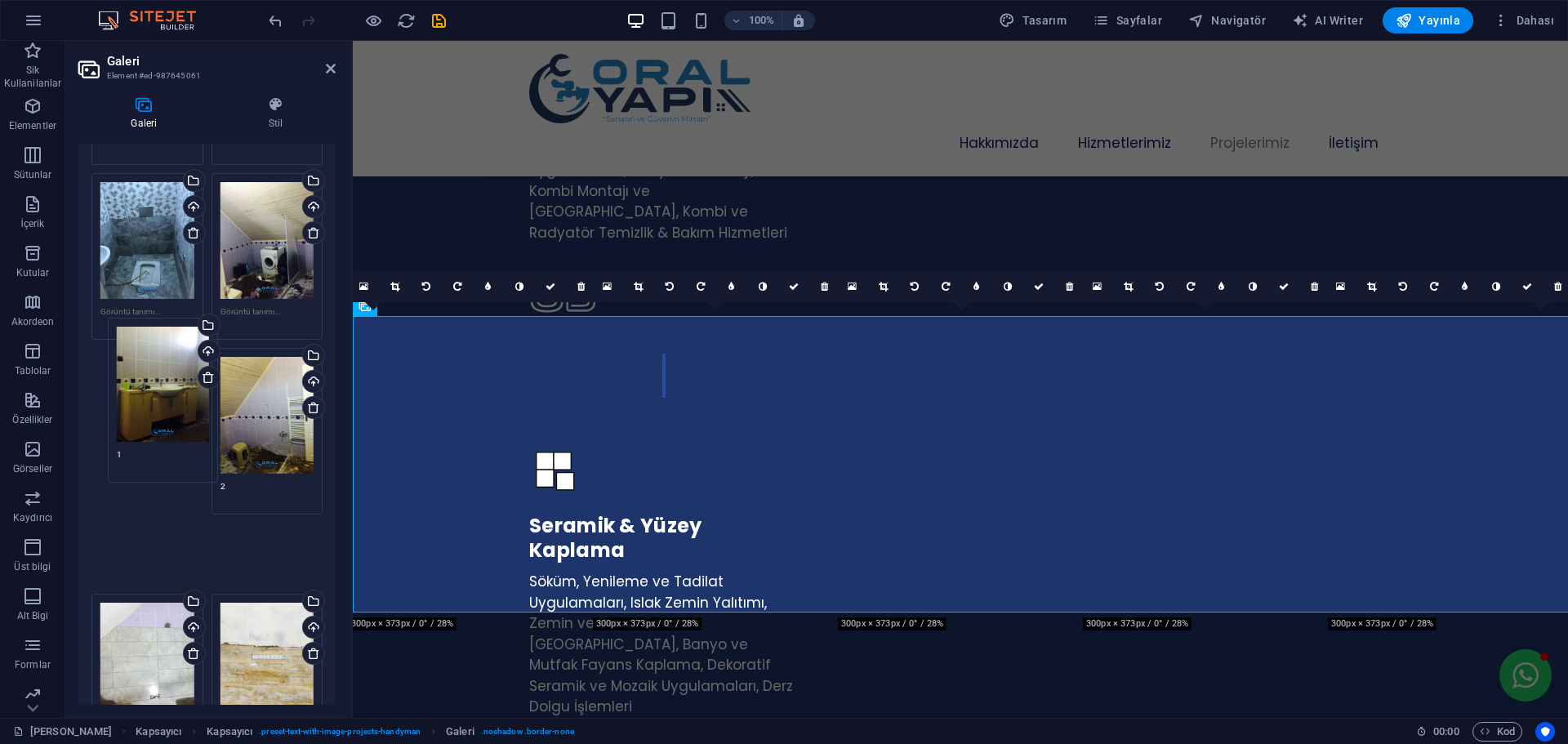
drag, startPoint x: 88, startPoint y: 382, endPoint x: 98, endPoint y: 382, distance: 10.0
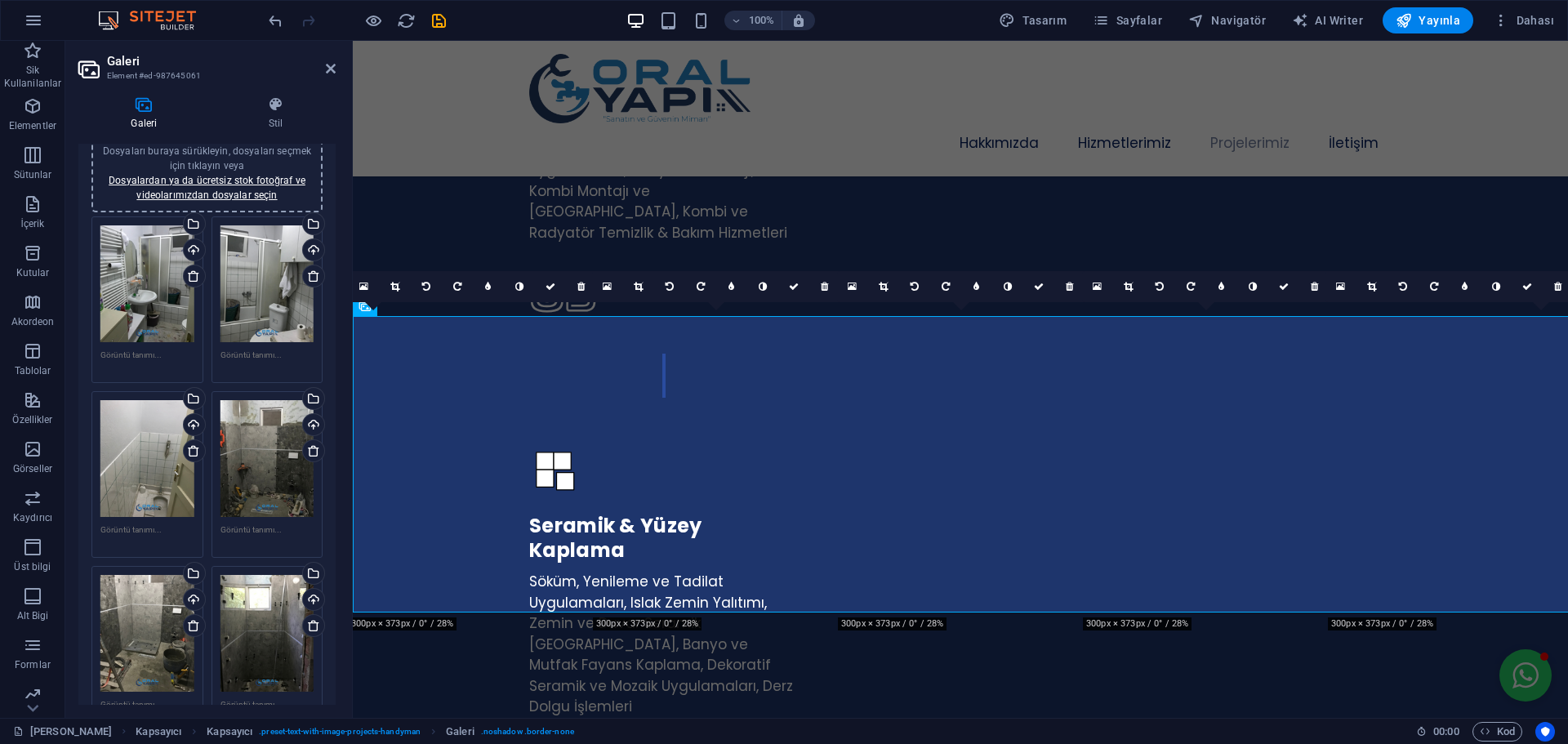
scroll to position [0, 0]
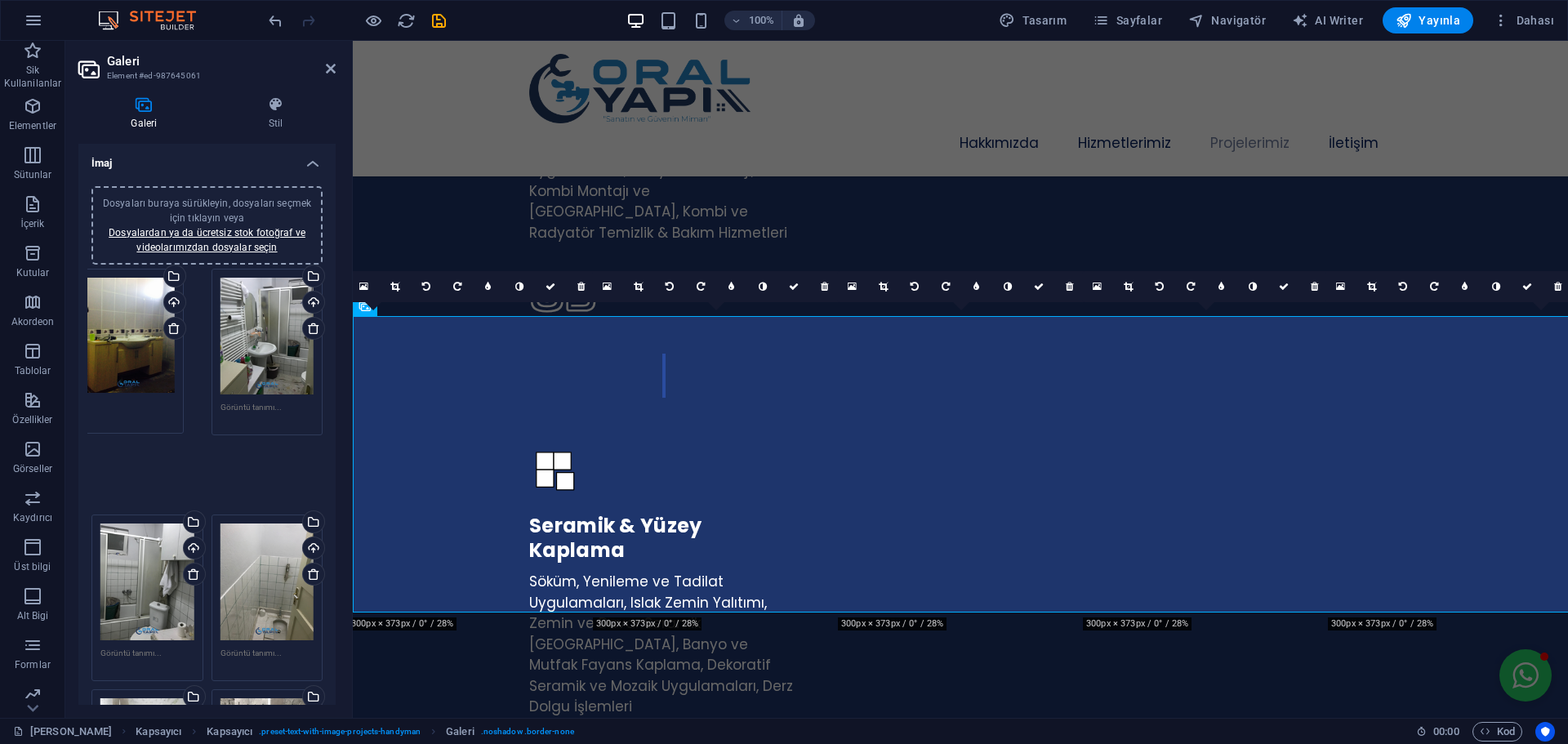
drag, startPoint x: 146, startPoint y: 407, endPoint x: 4, endPoint y: 184, distance: 264.4
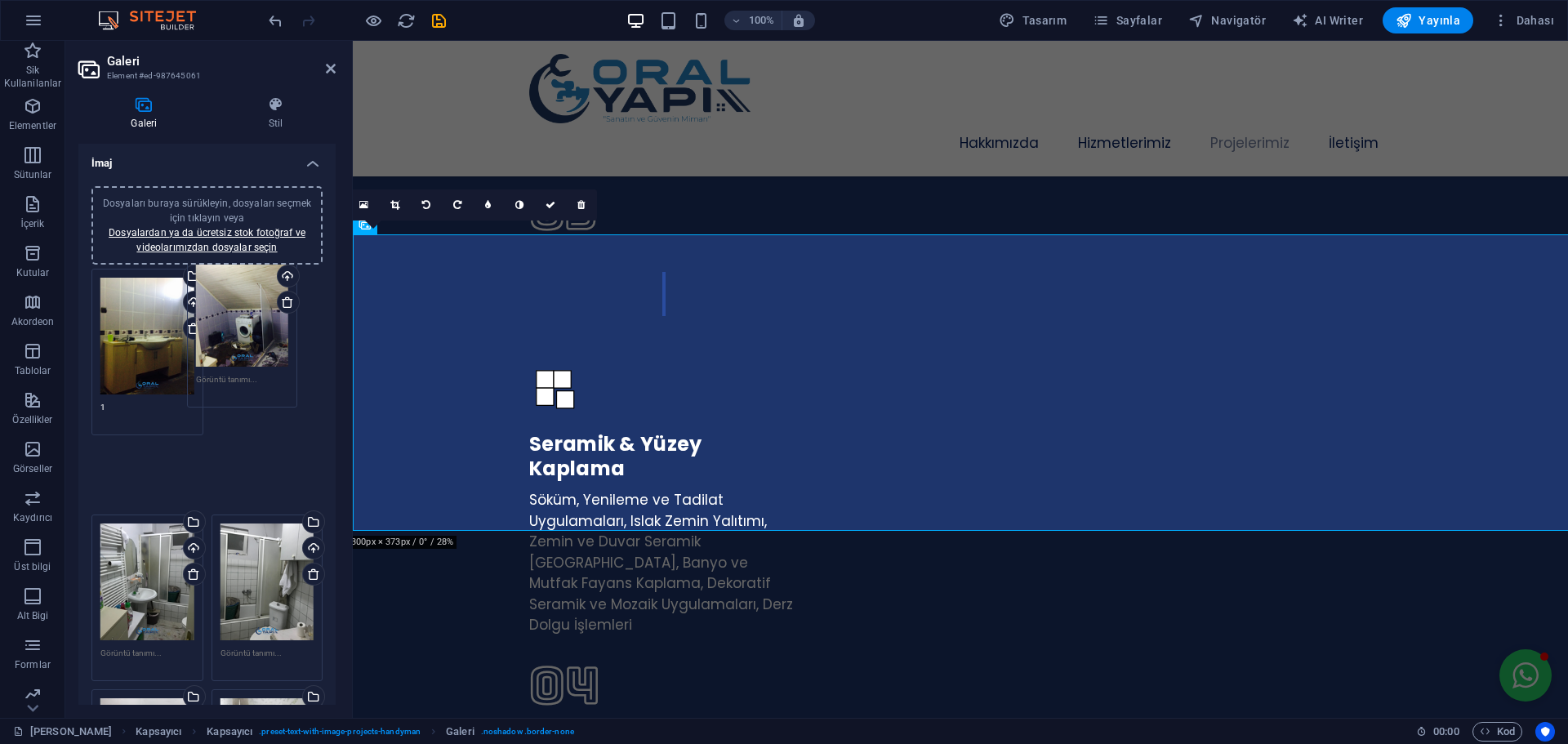
drag, startPoint x: 146, startPoint y: 339, endPoint x: 231, endPoint y: 485, distance: 168.9
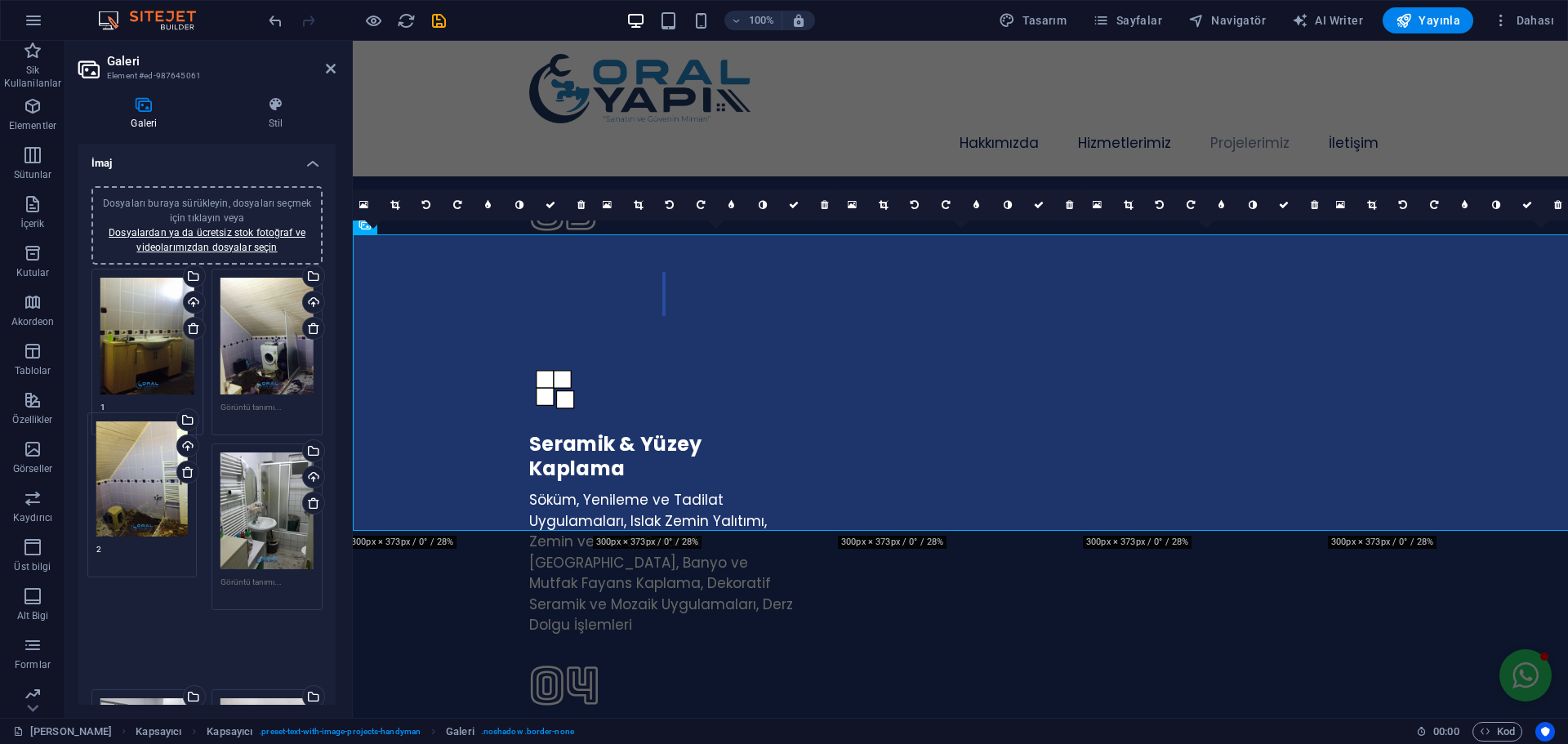
drag, startPoint x: 266, startPoint y: 416, endPoint x: 142, endPoint y: 523, distance: 163.8
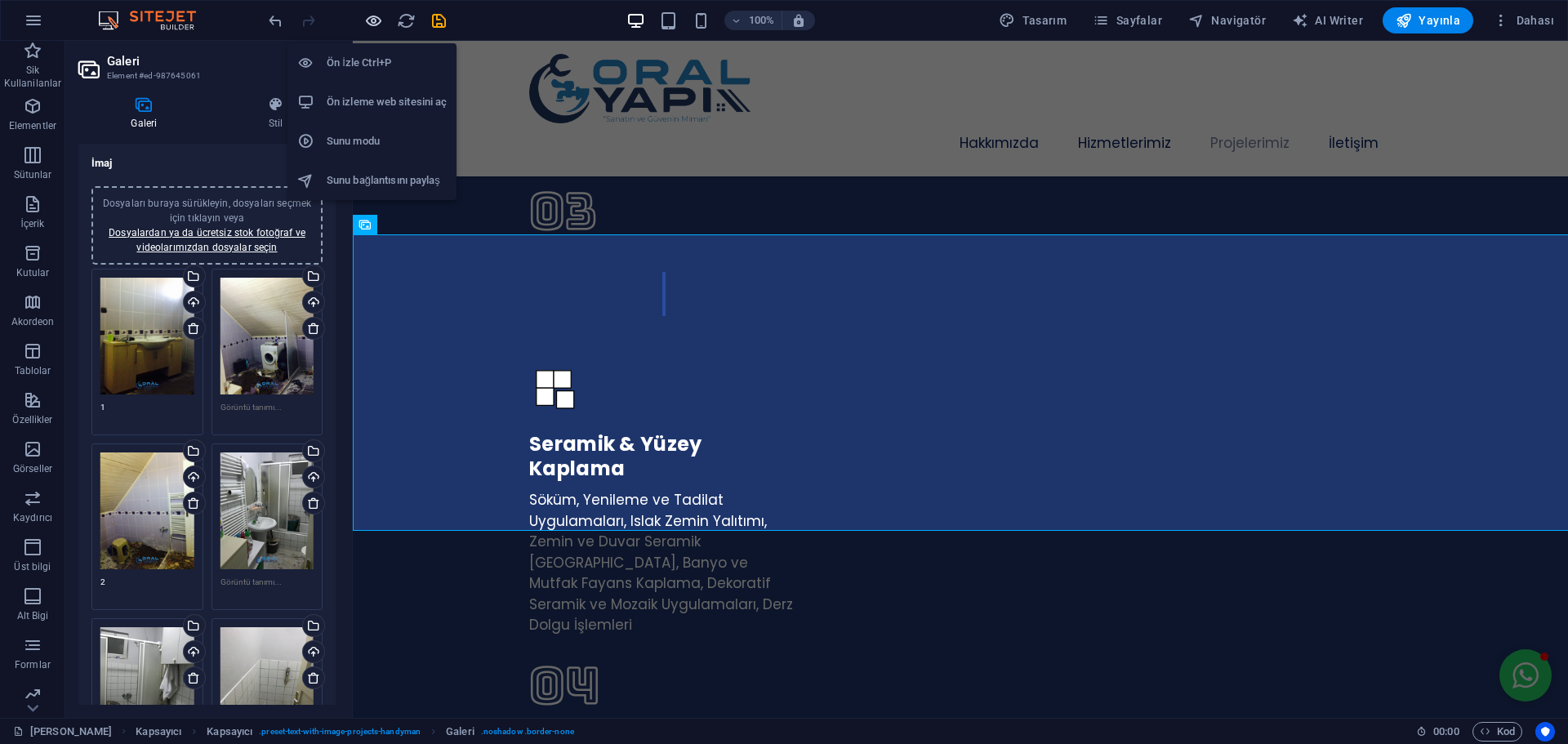
click at [372, 19] on icon "button" at bounding box center [373, 20] width 18 height 18
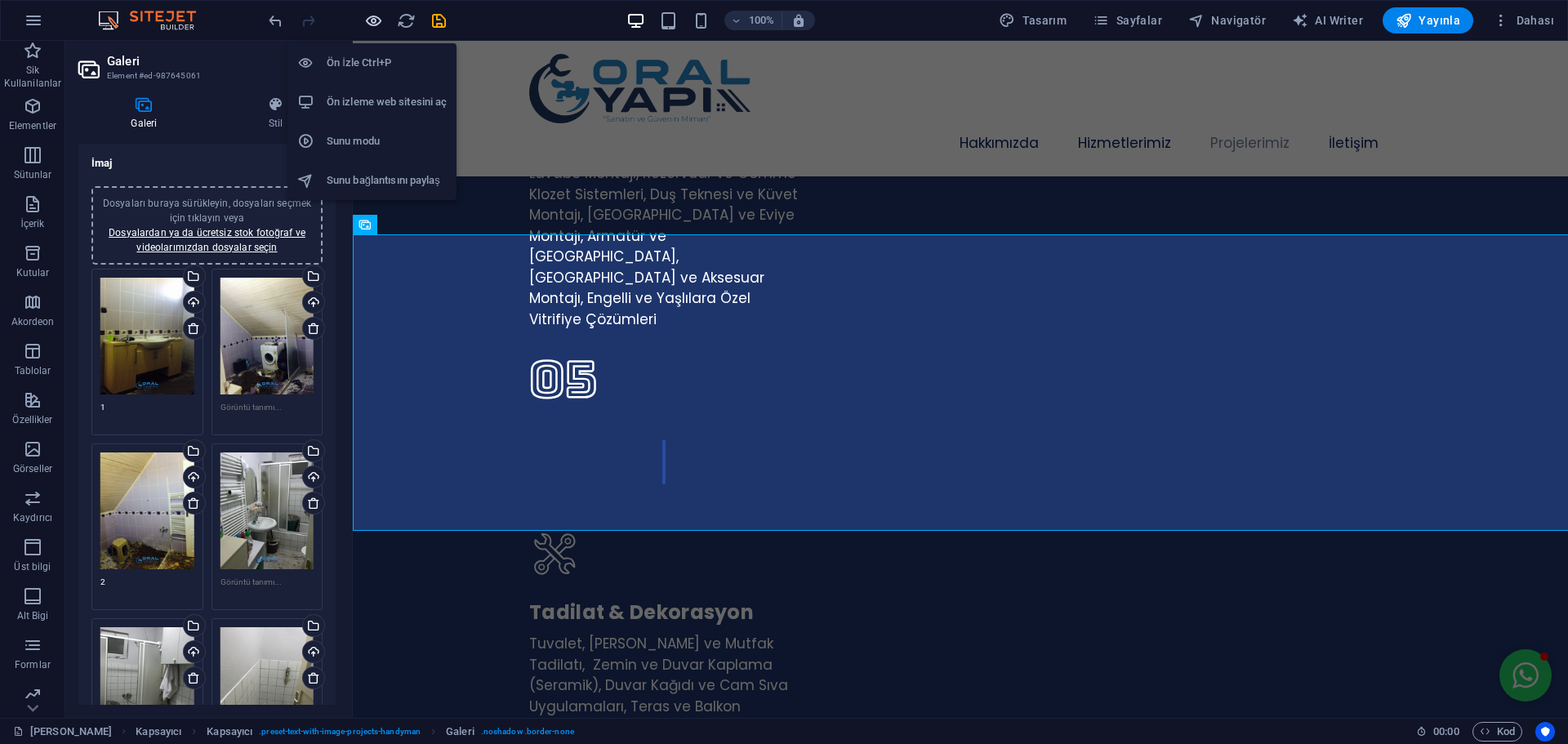
scroll to position [3780, 0]
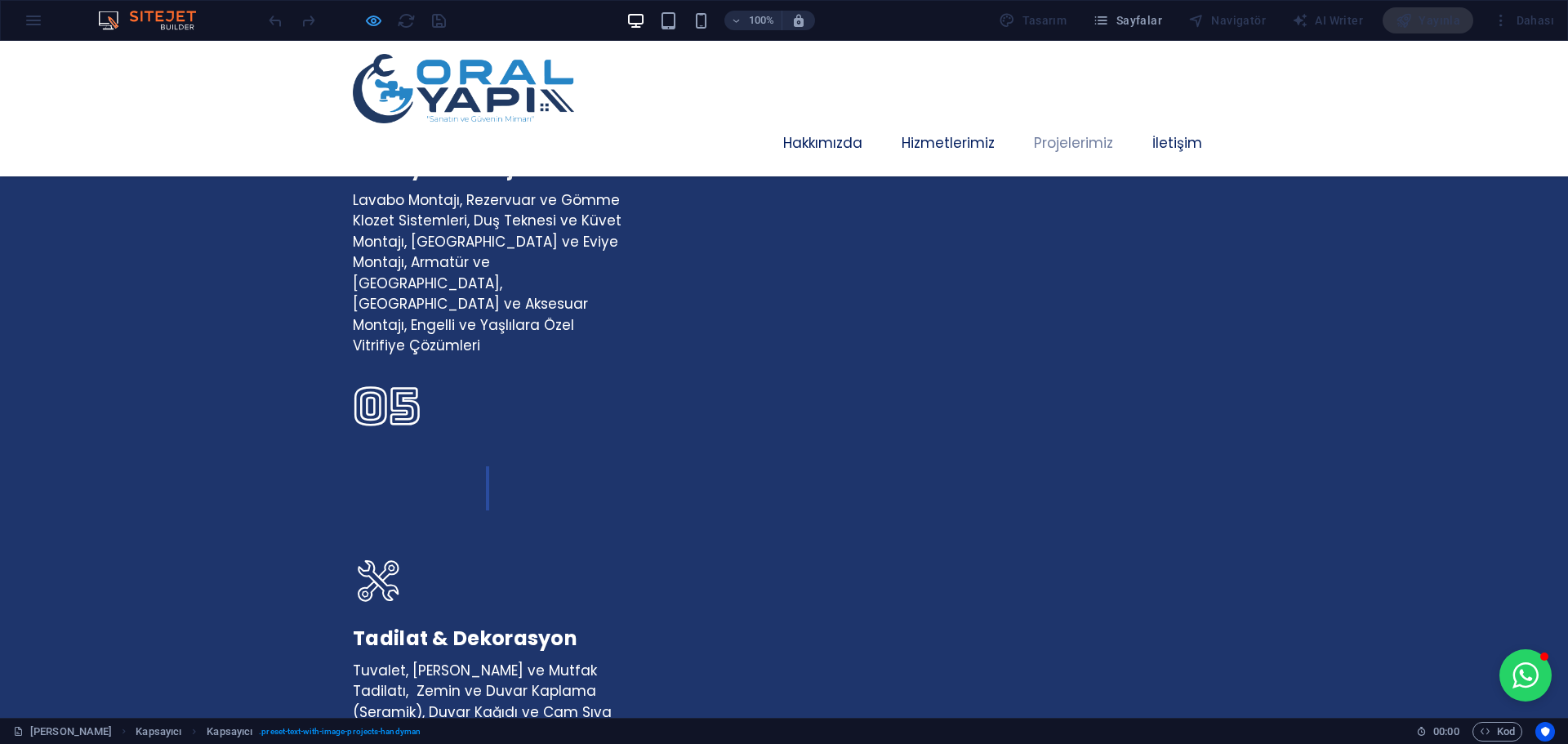
click at [368, 19] on icon "button" at bounding box center [373, 20] width 18 height 18
select select "px"
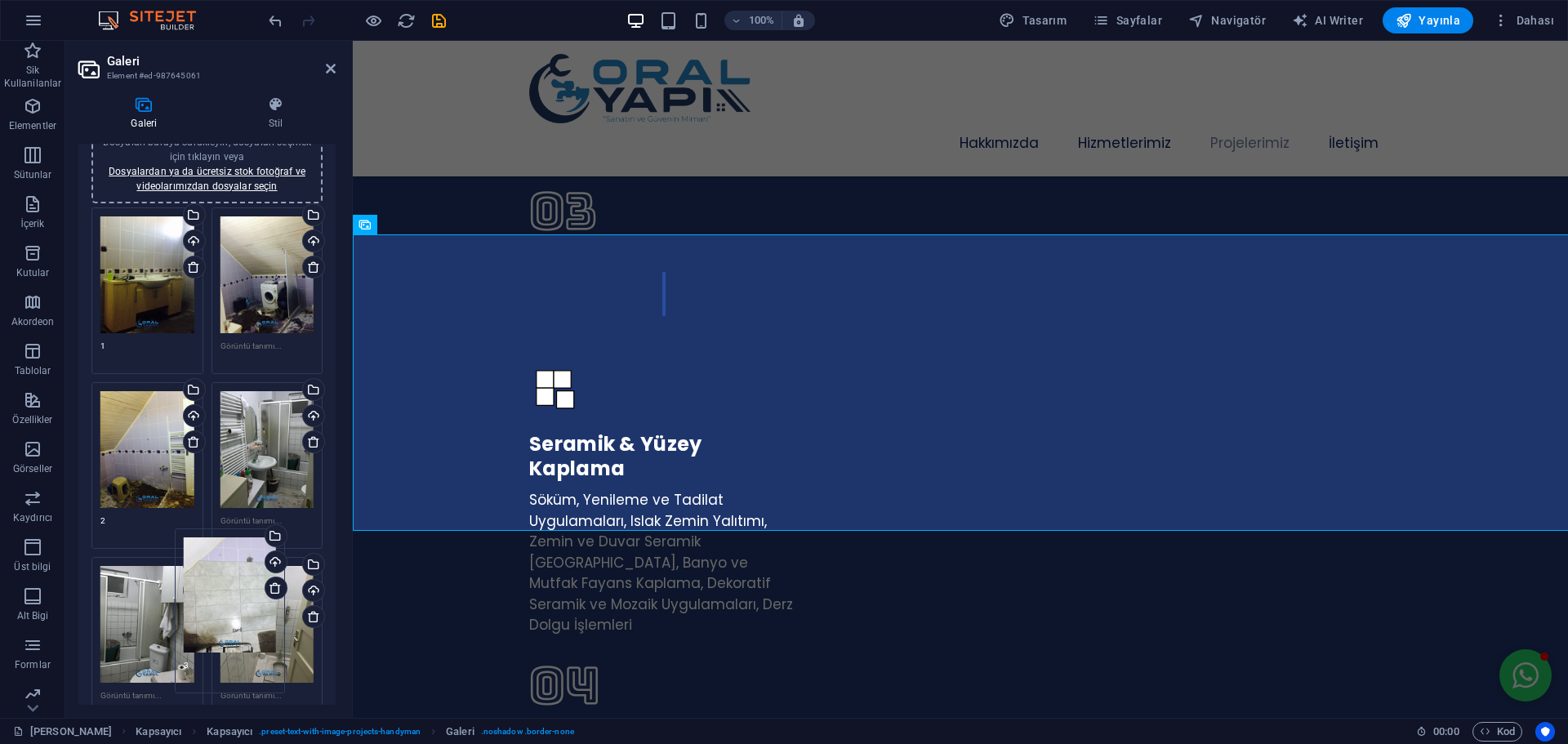
scroll to position [0, 0]
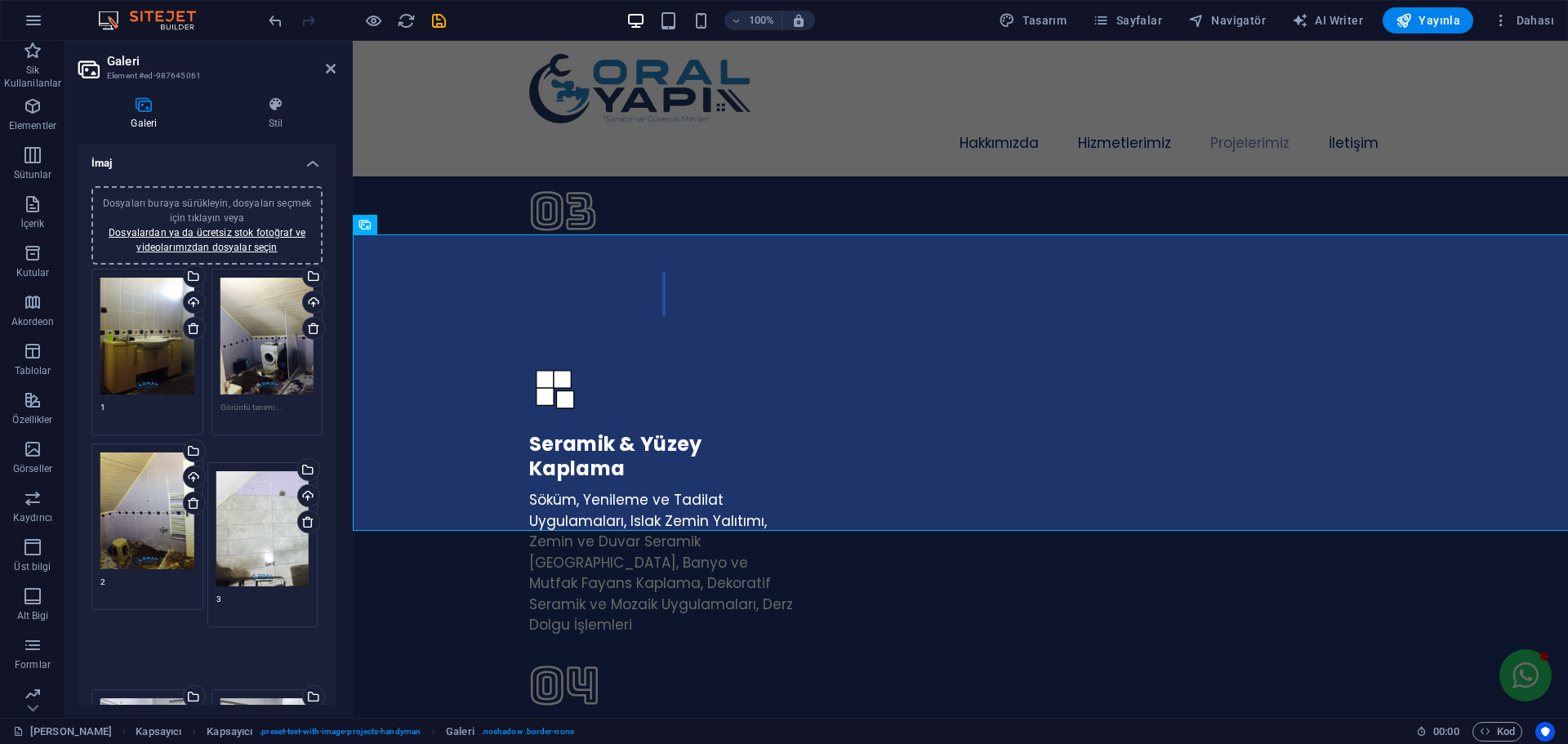
drag, startPoint x: 132, startPoint y: 445, endPoint x: 249, endPoint y: 543, distance: 152.6
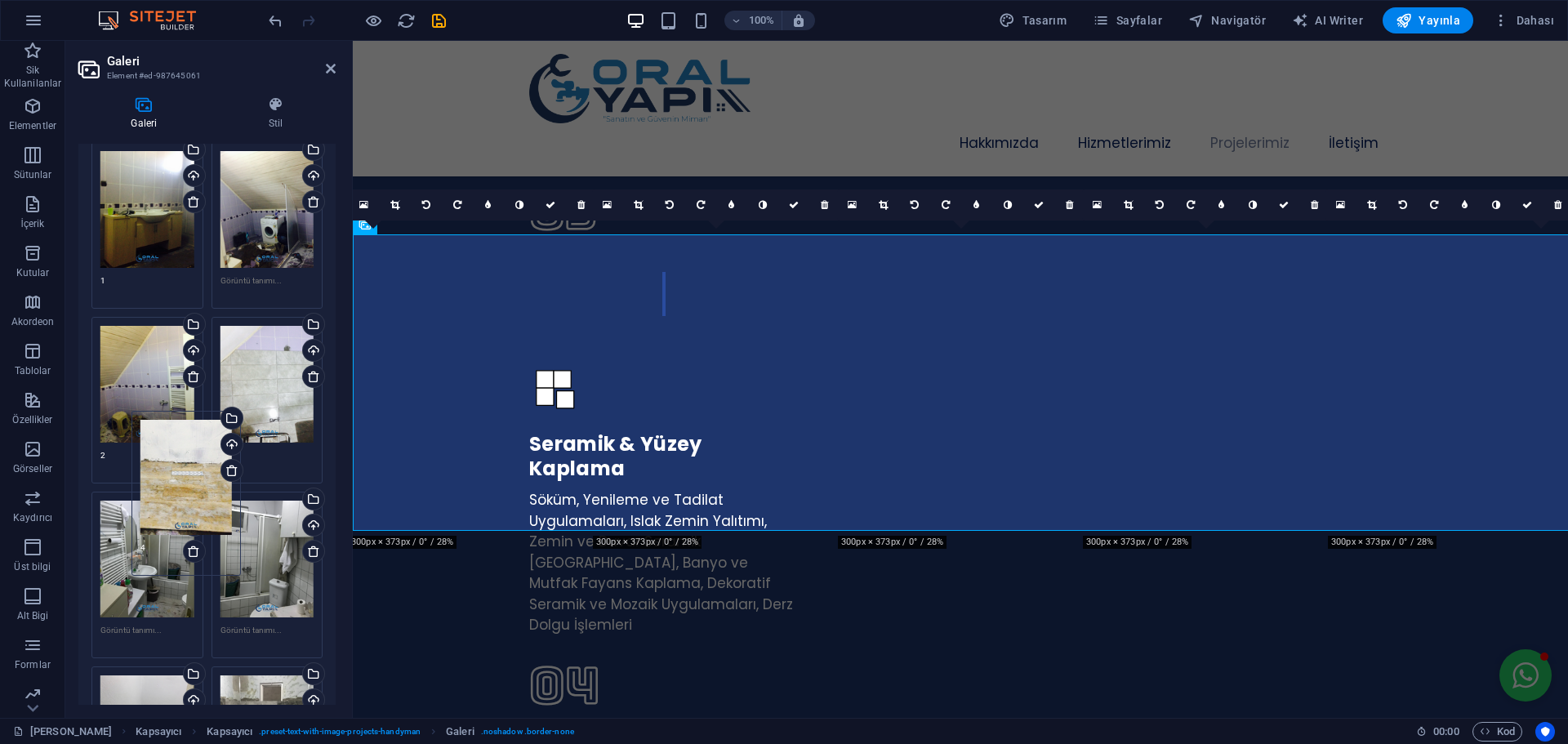
scroll to position [164, 0]
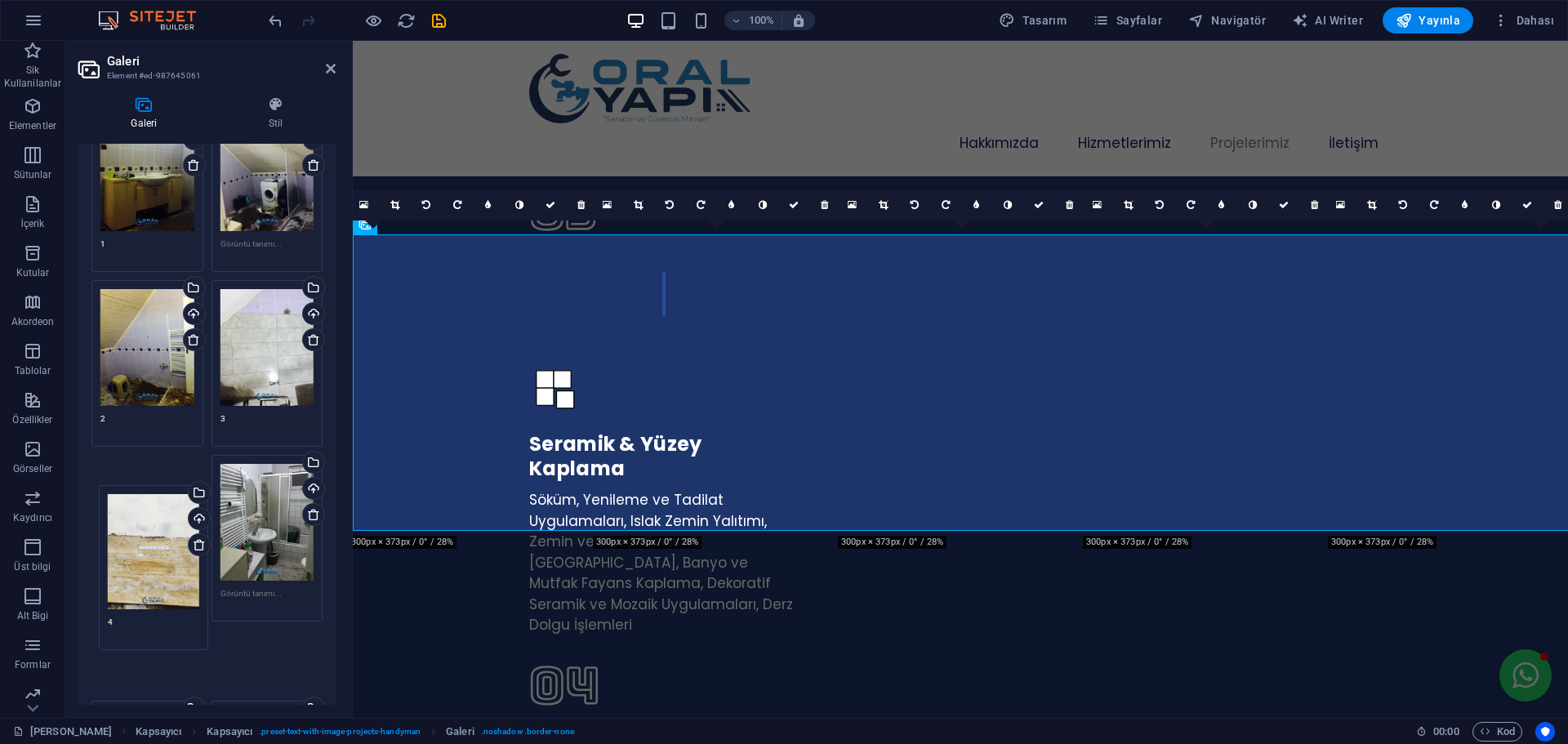
drag, startPoint x: 266, startPoint y: 268, endPoint x: 155, endPoint y: 576, distance: 327.4
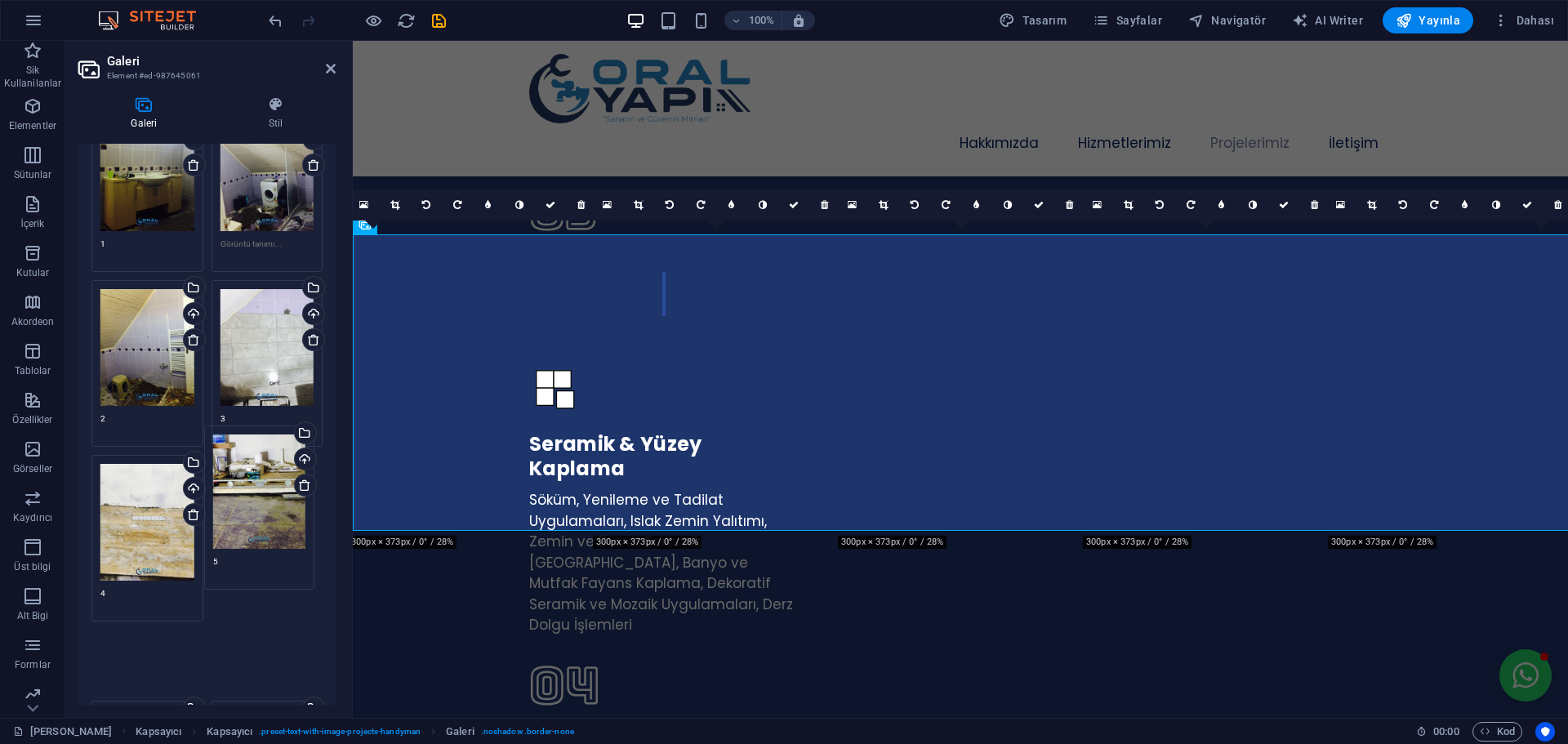
drag, startPoint x: 143, startPoint y: 512, endPoint x: 220, endPoint y: 556, distance: 88.7
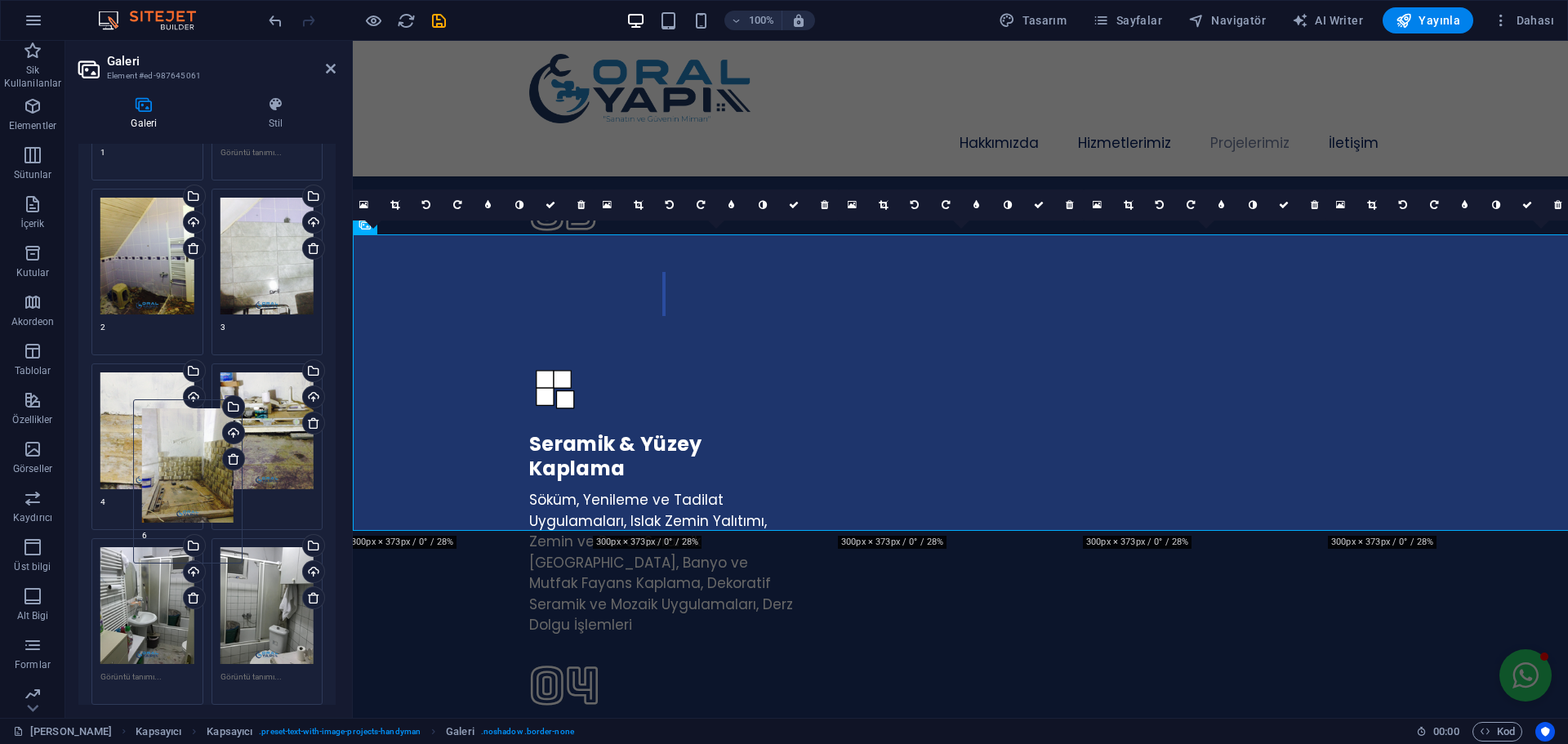
scroll to position [245, 0]
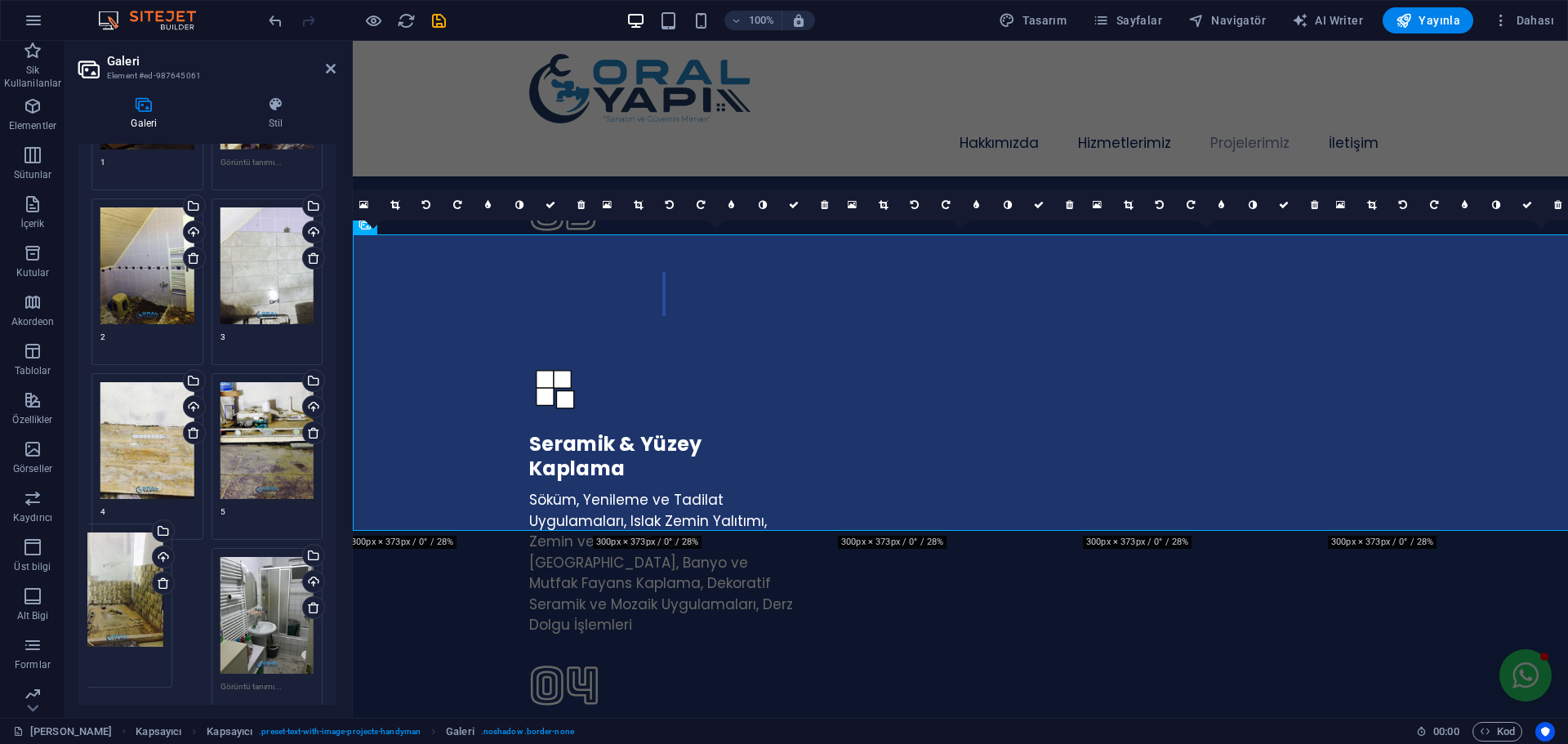
drag, startPoint x: 260, startPoint y: 332, endPoint x: 124, endPoint y: 600, distance: 300.5
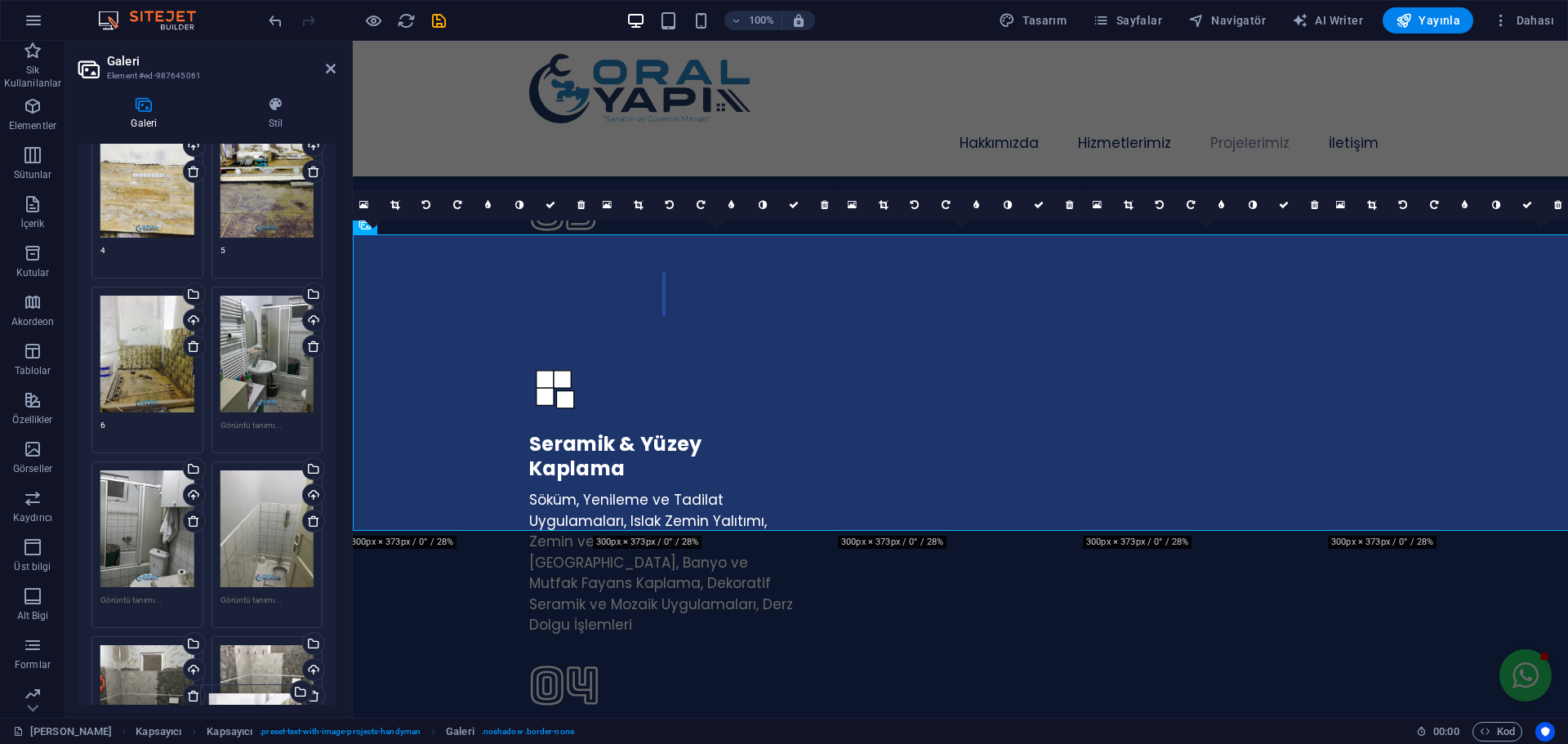
scroll to position [490, 0]
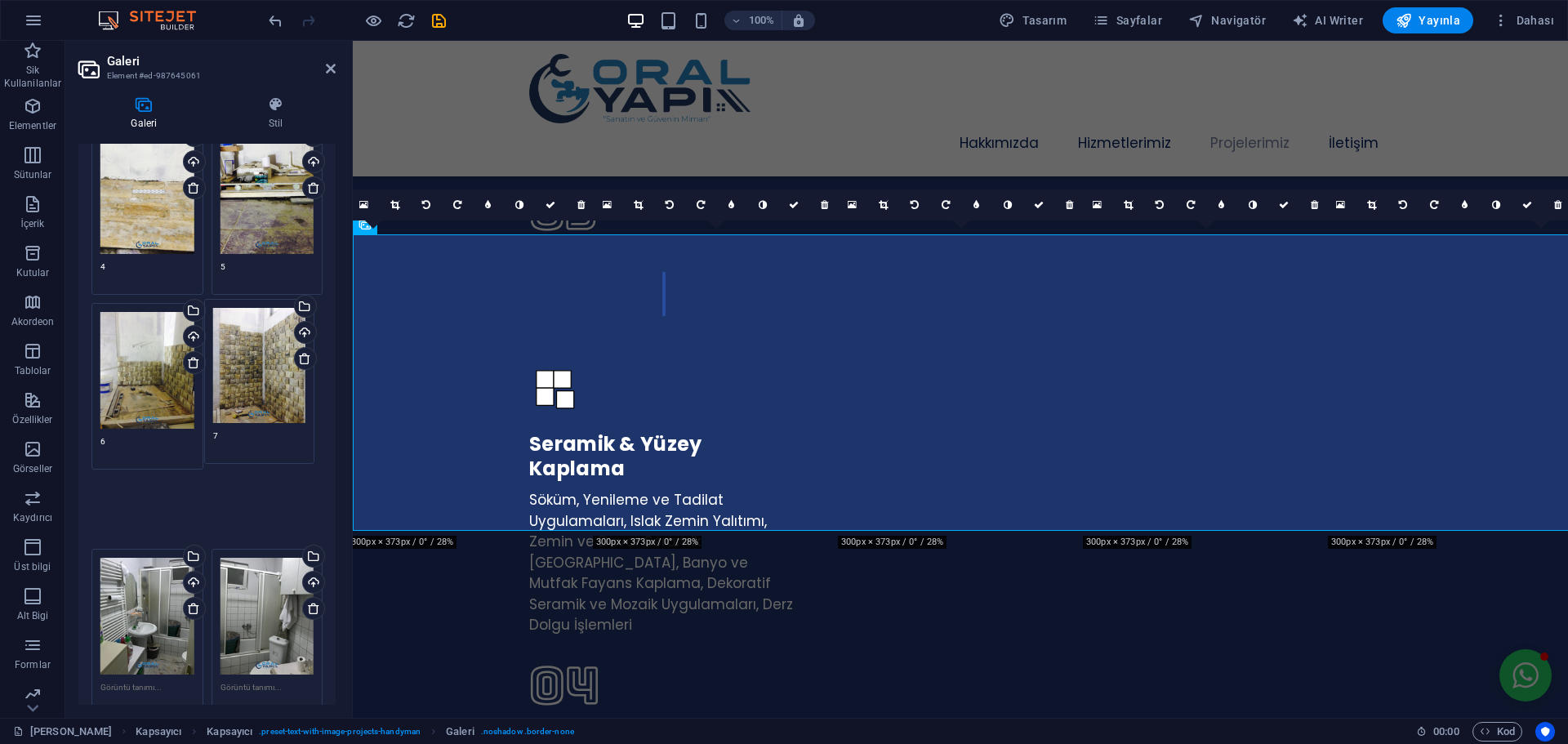
drag, startPoint x: 128, startPoint y: 512, endPoint x: 240, endPoint y: 382, distance: 171.6
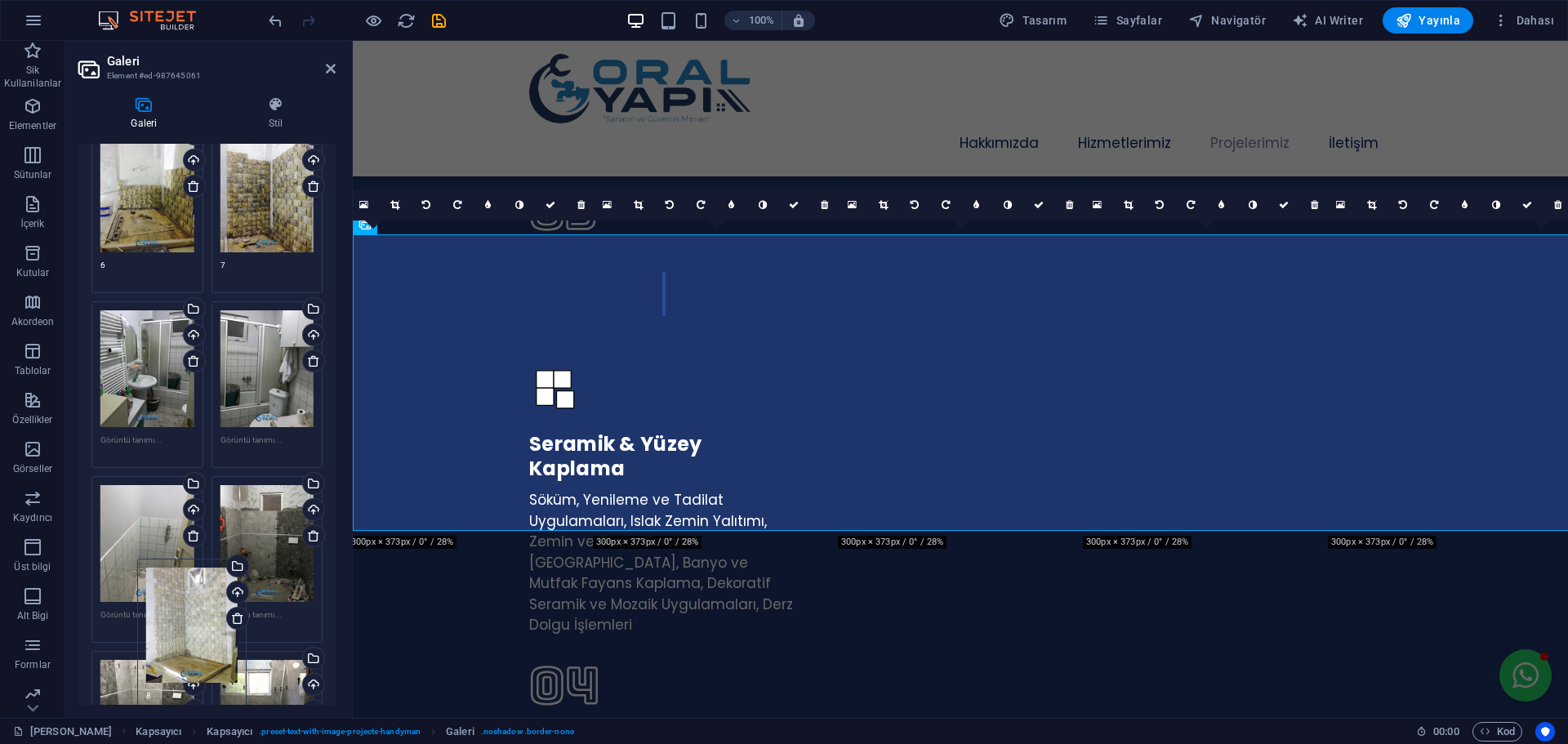
scroll to position [561, 0]
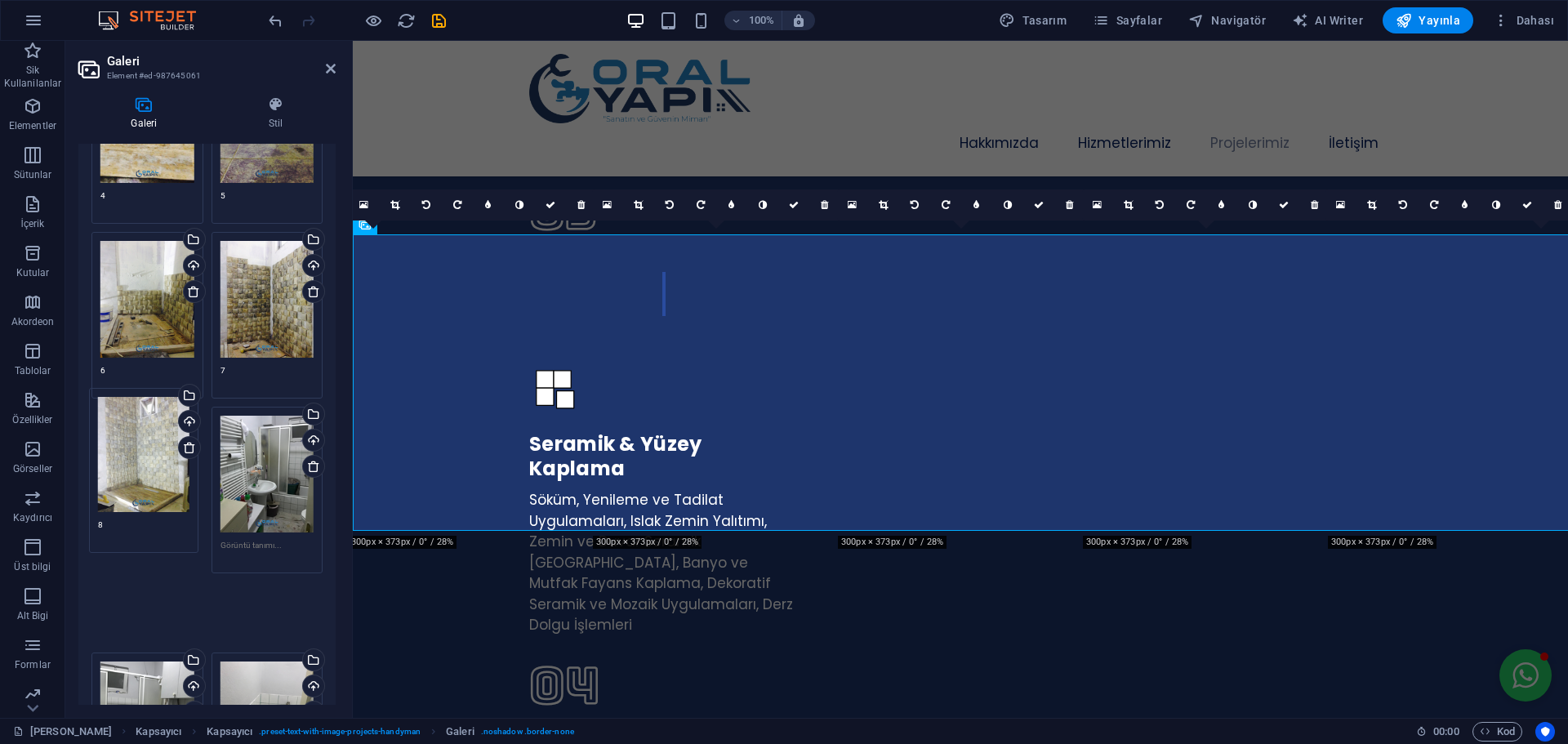
drag, startPoint x: 261, startPoint y: 368, endPoint x: 141, endPoint y: 478, distance: 162.8
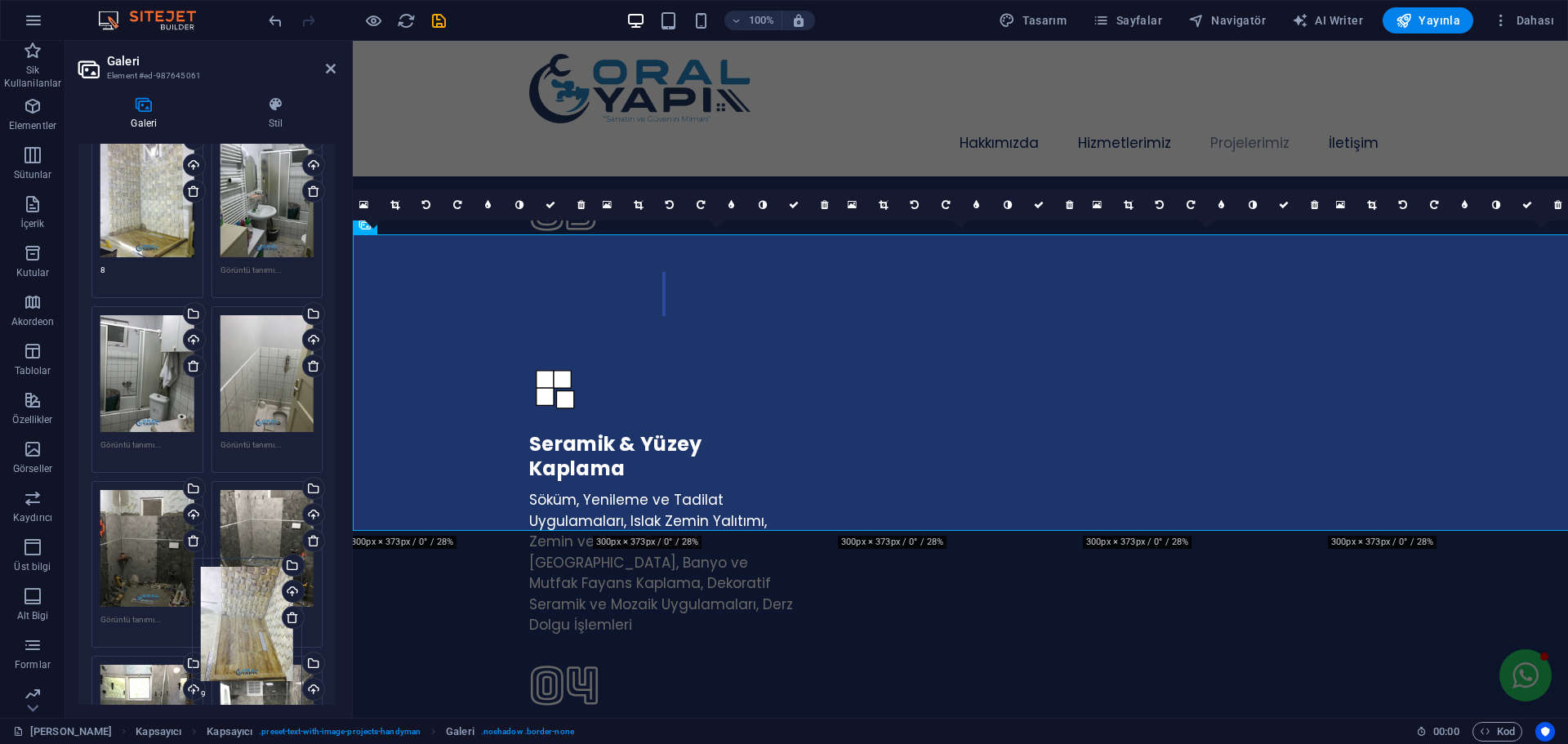
scroll to position [795, 0]
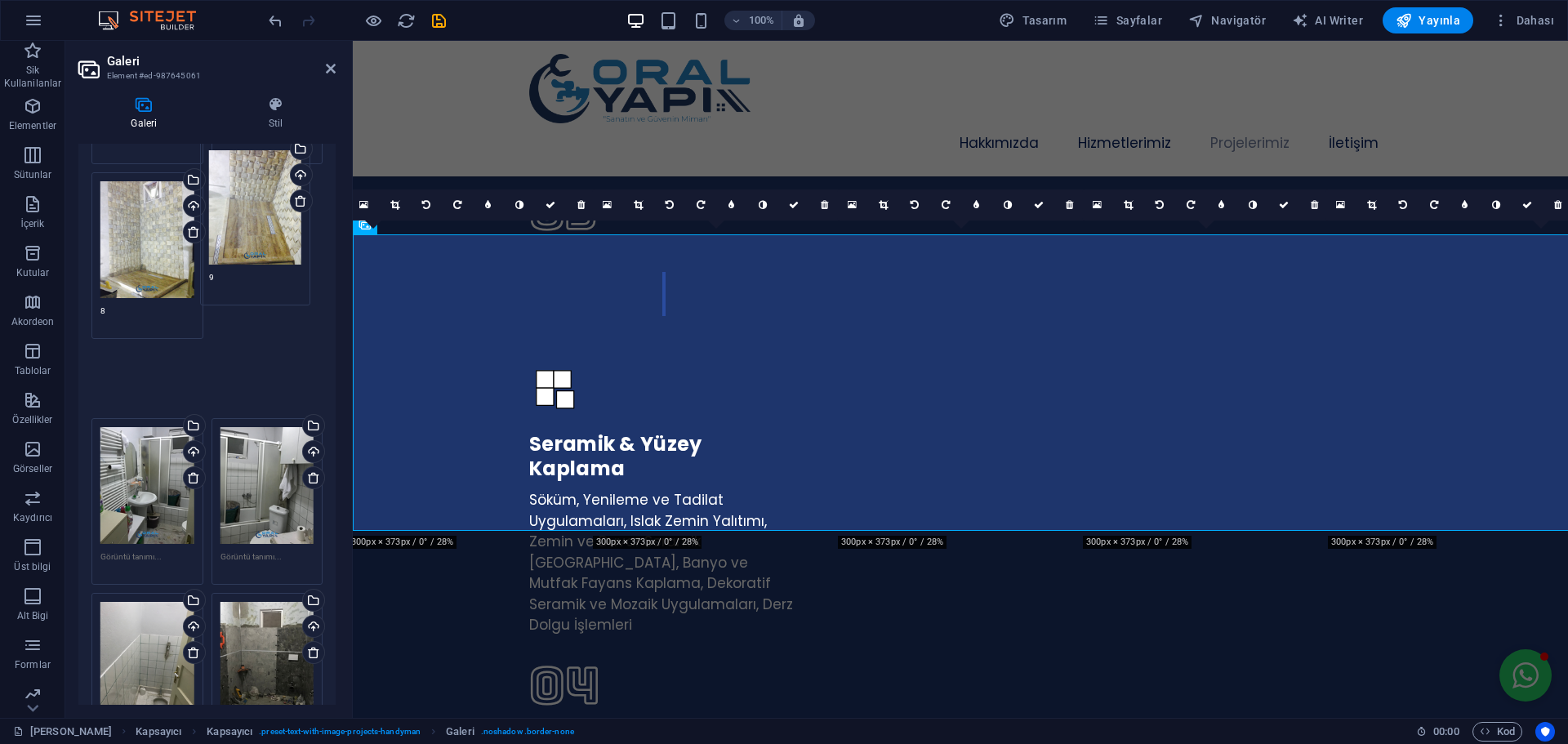
drag, startPoint x: 133, startPoint y: 390, endPoint x: 247, endPoint y: 257, distance: 175.2
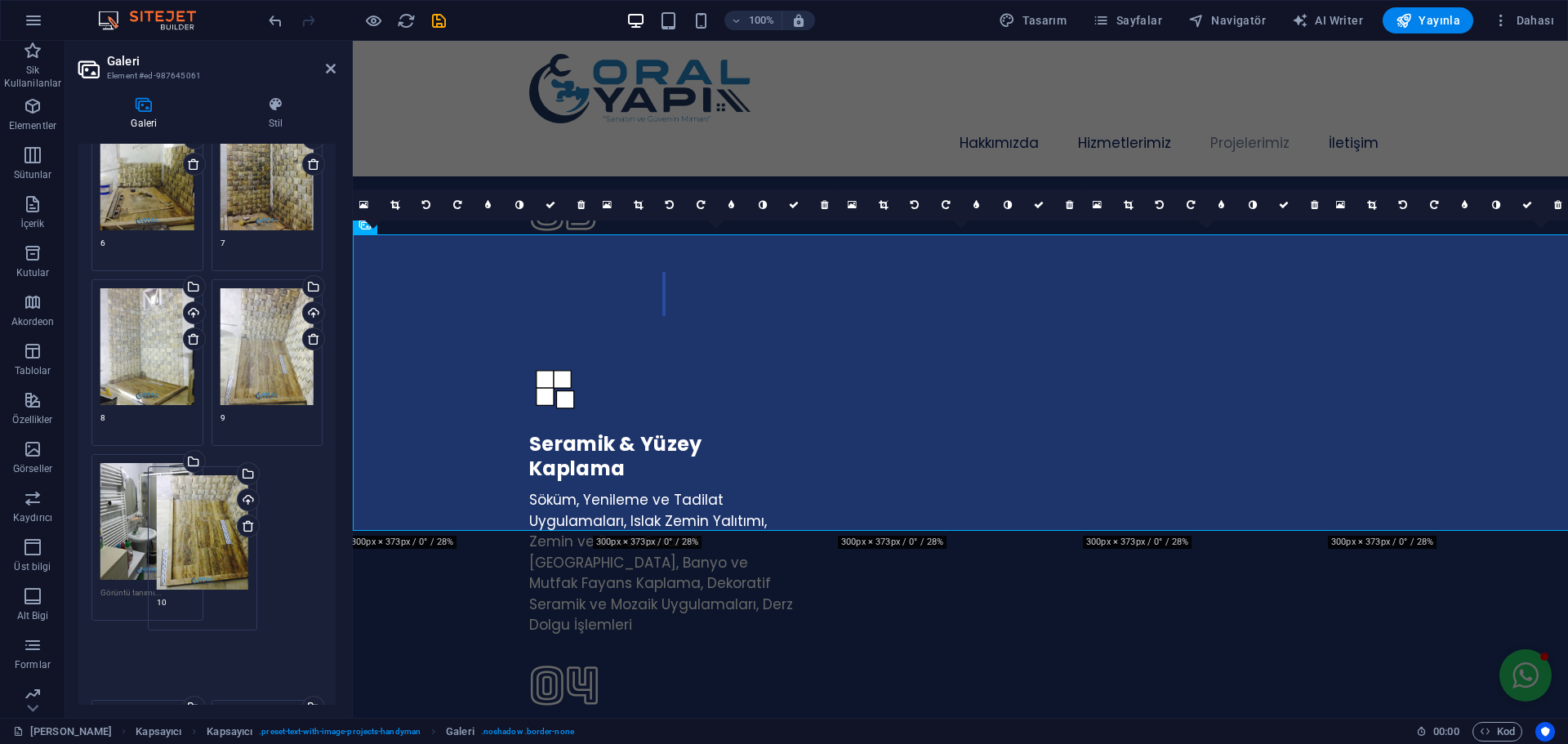
scroll to position [713, 0]
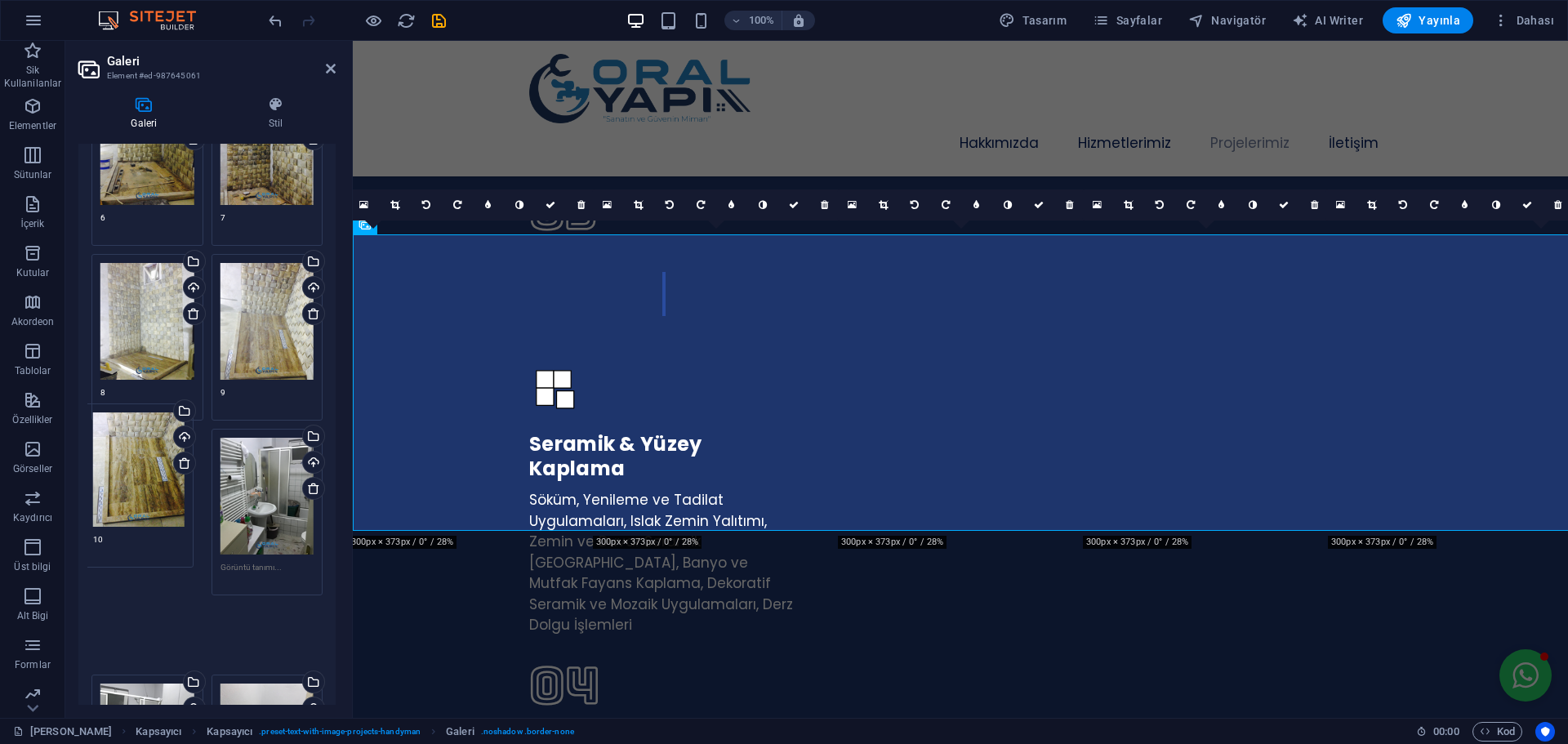
drag, startPoint x: 277, startPoint y: 300, endPoint x: 151, endPoint y: 487, distance: 225.5
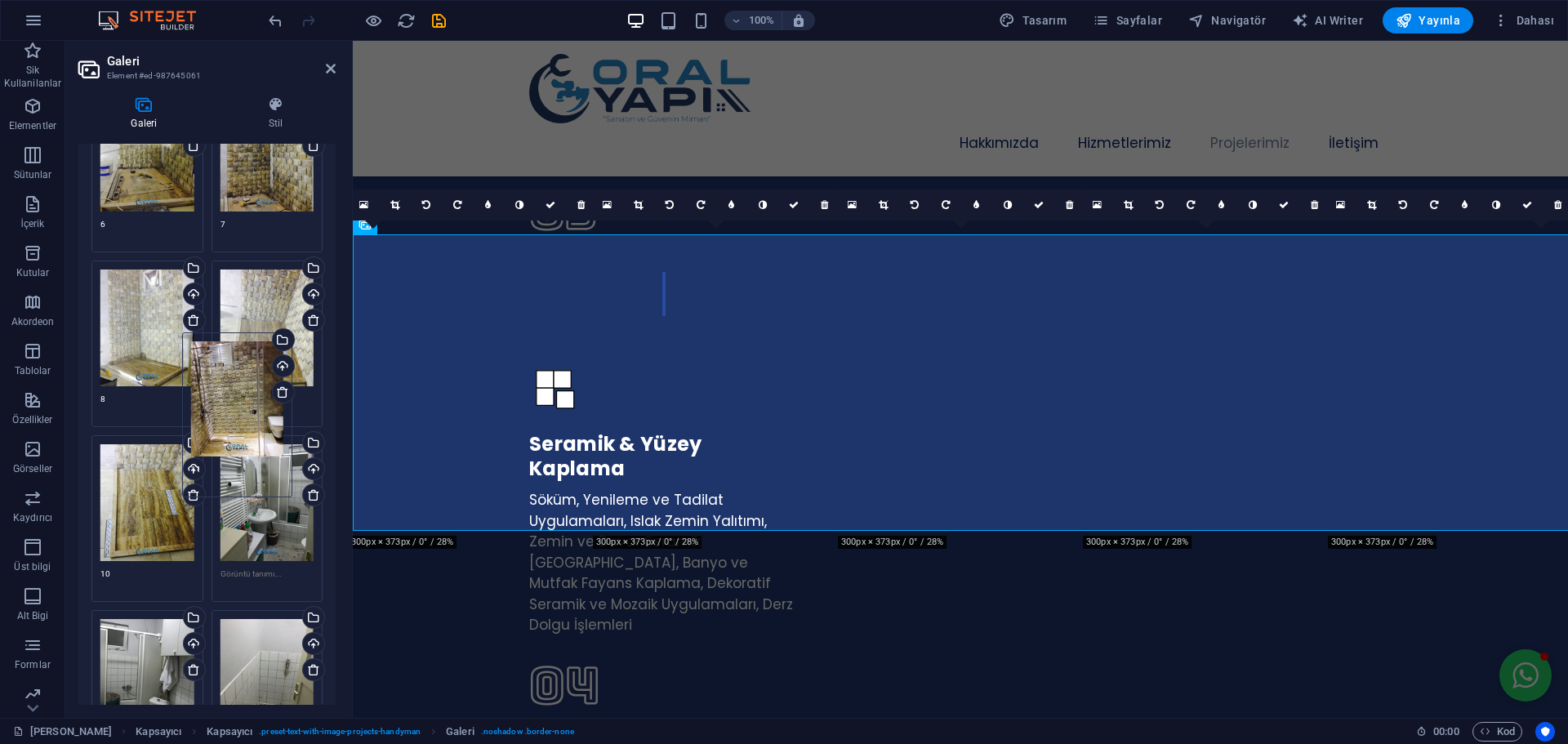
scroll to position [703, 0]
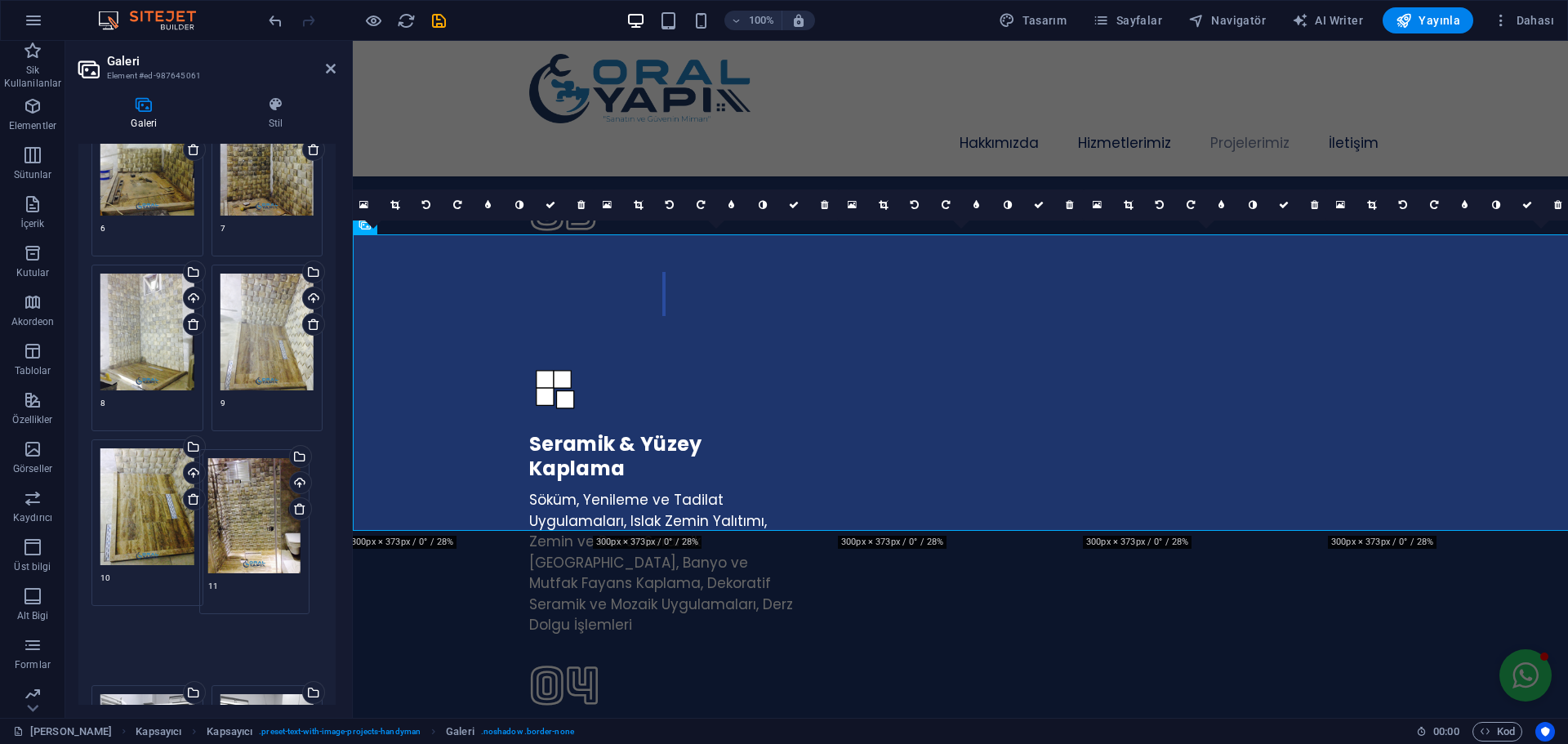
drag, startPoint x: 136, startPoint y: 337, endPoint x: 244, endPoint y: 551, distance: 239.7
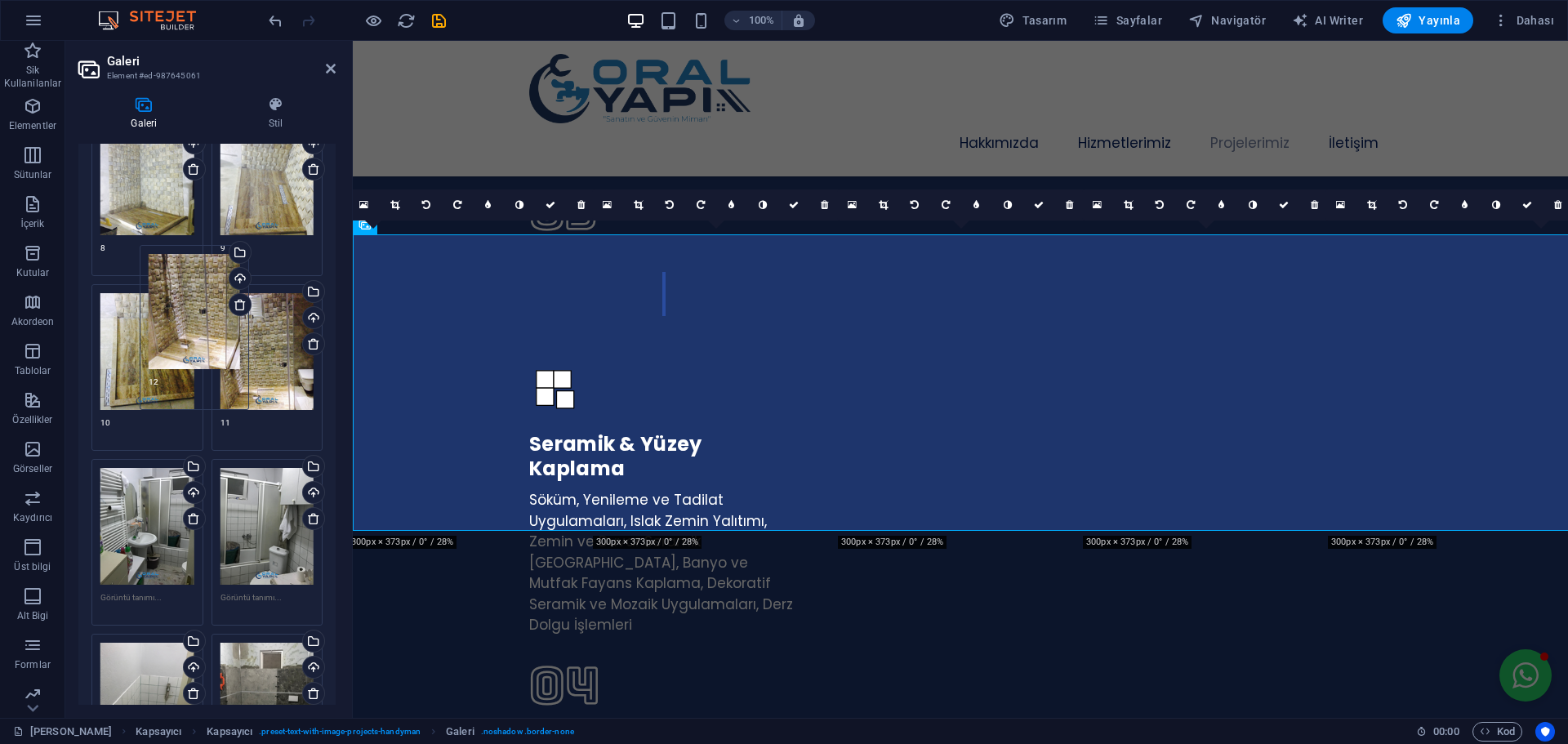
scroll to position [866, 0]
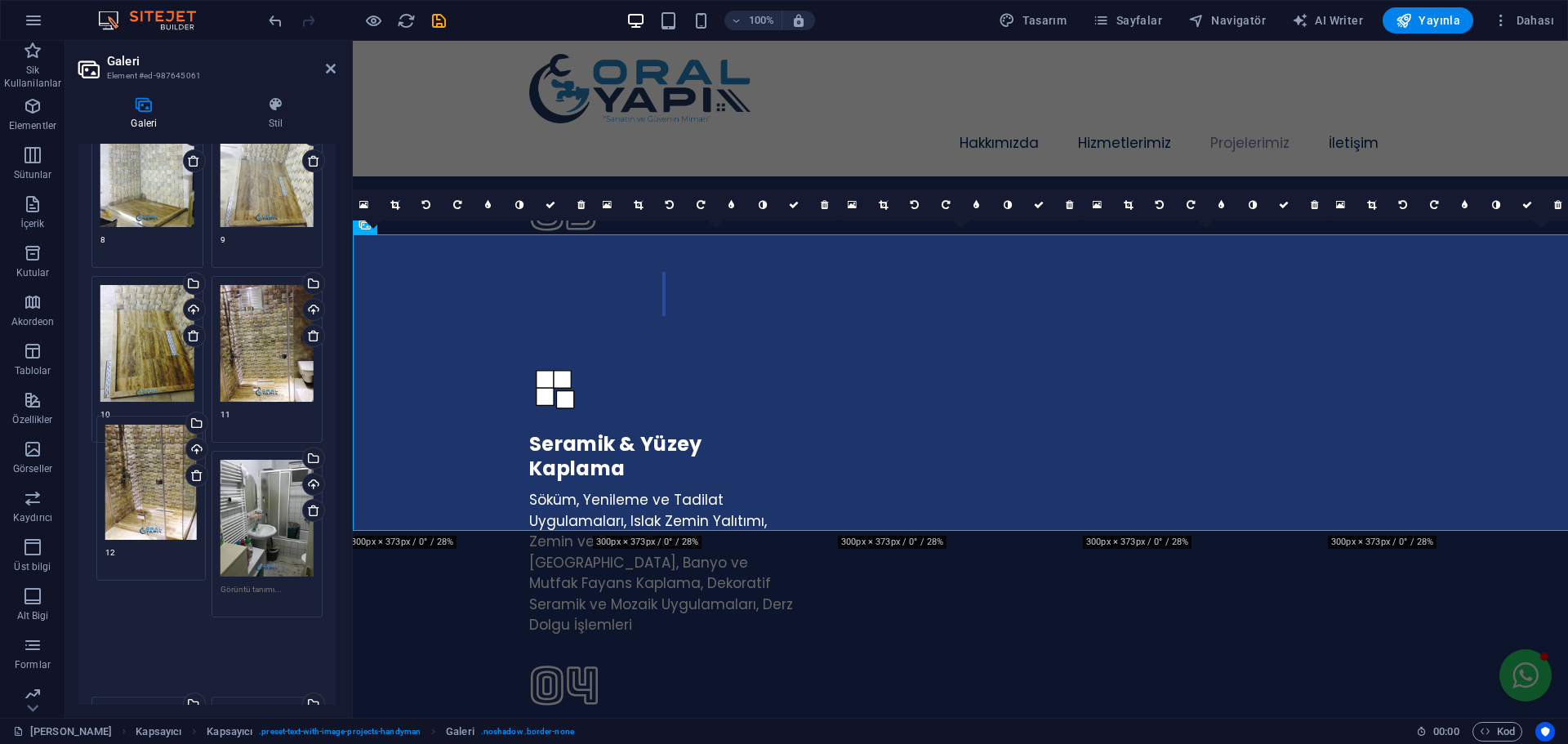
drag, startPoint x: 270, startPoint y: 250, endPoint x: 157, endPoint y: 515, distance: 288.1
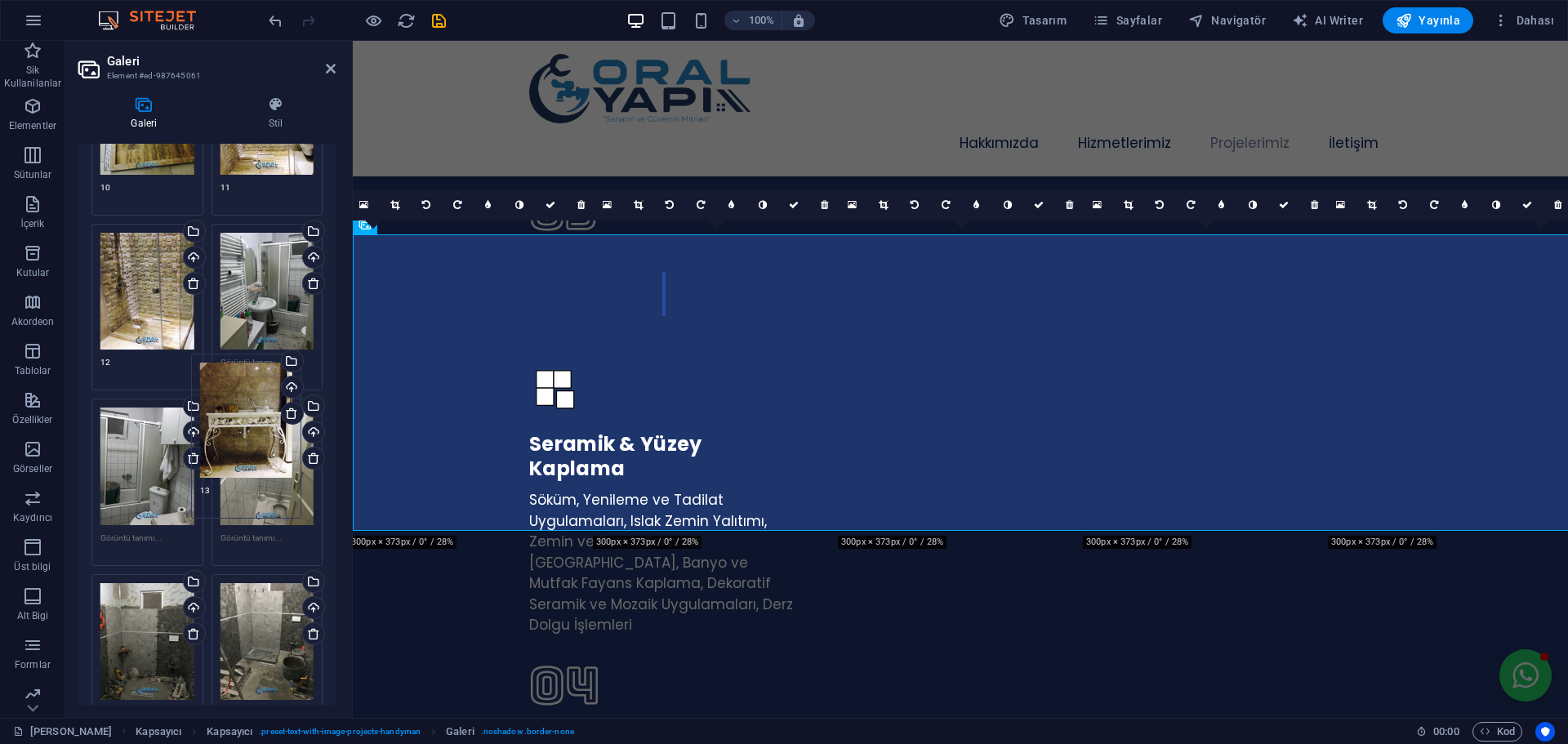
scroll to position [1112, 0]
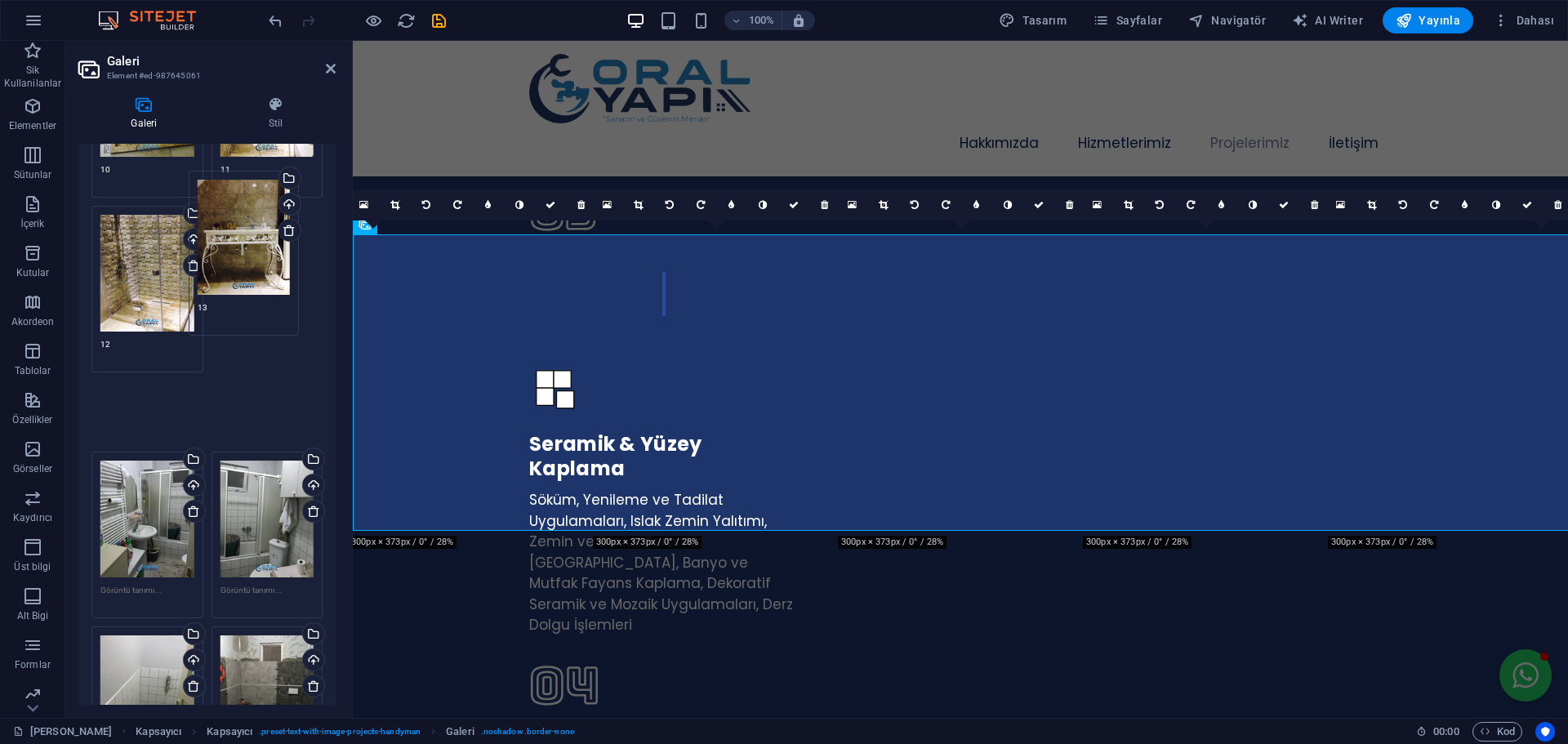
drag, startPoint x: 131, startPoint y: 584, endPoint x: 229, endPoint y: 265, distance: 333.7
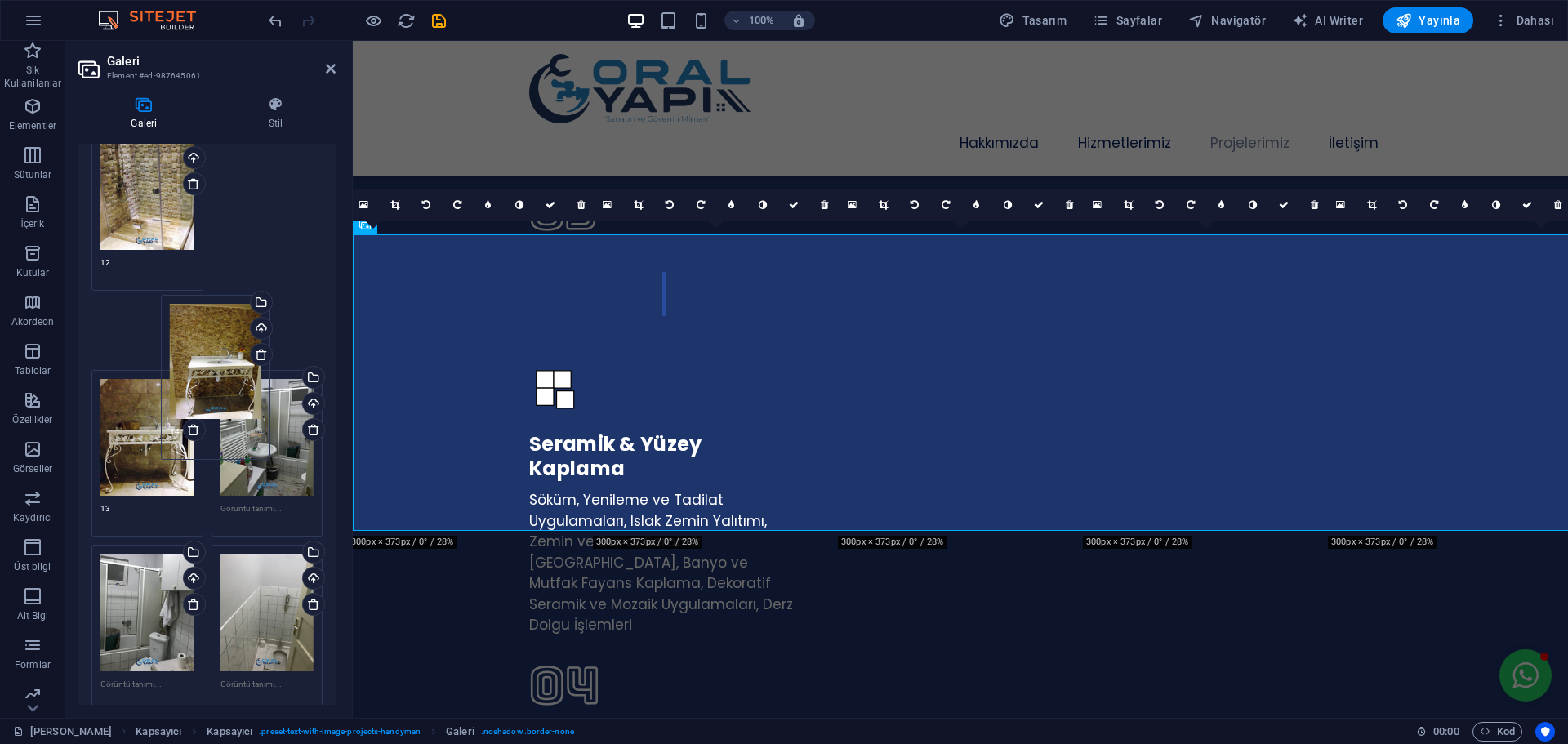
scroll to position [1193, 0]
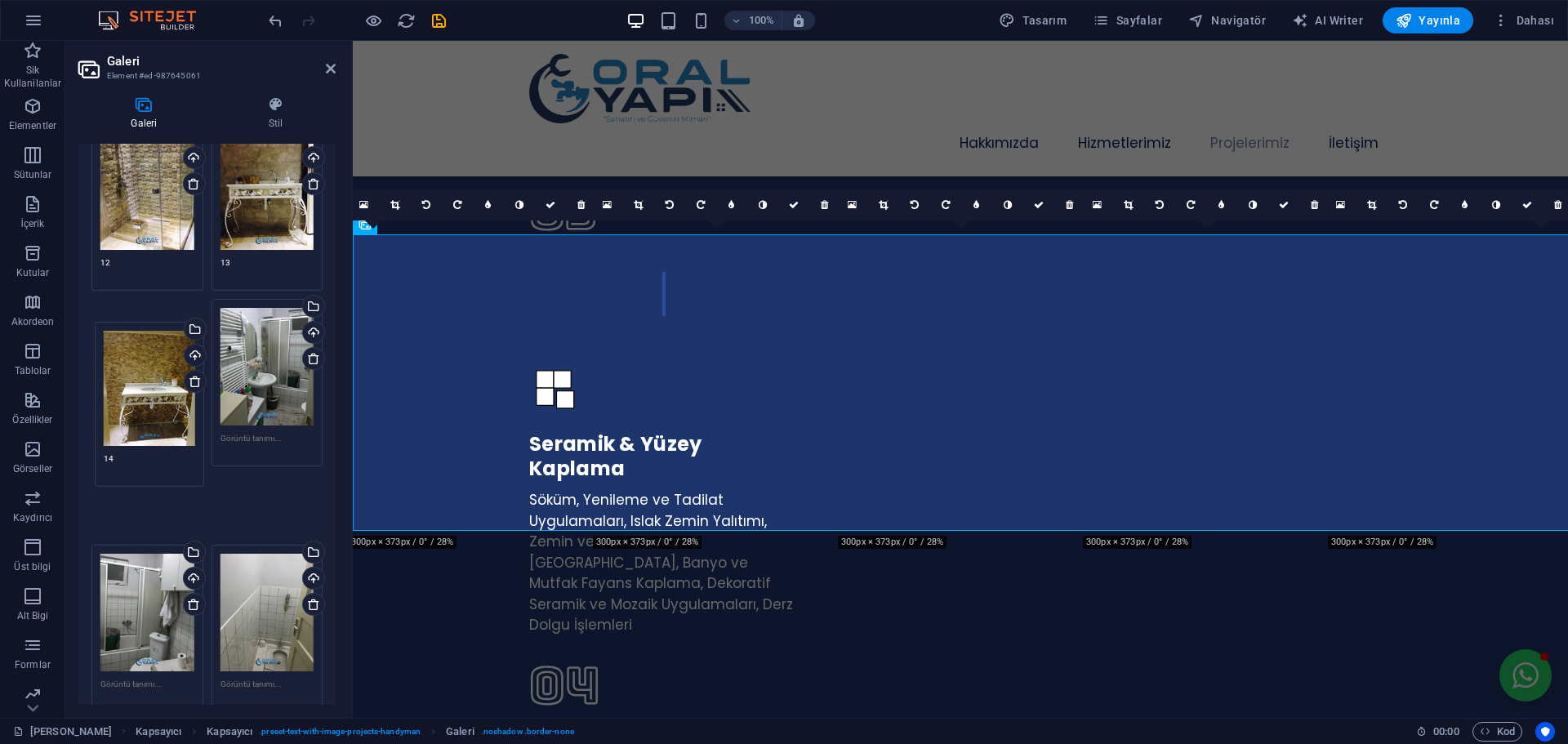
drag, startPoint x: 268, startPoint y: 427, endPoint x: 154, endPoint y: 421, distance: 114.2
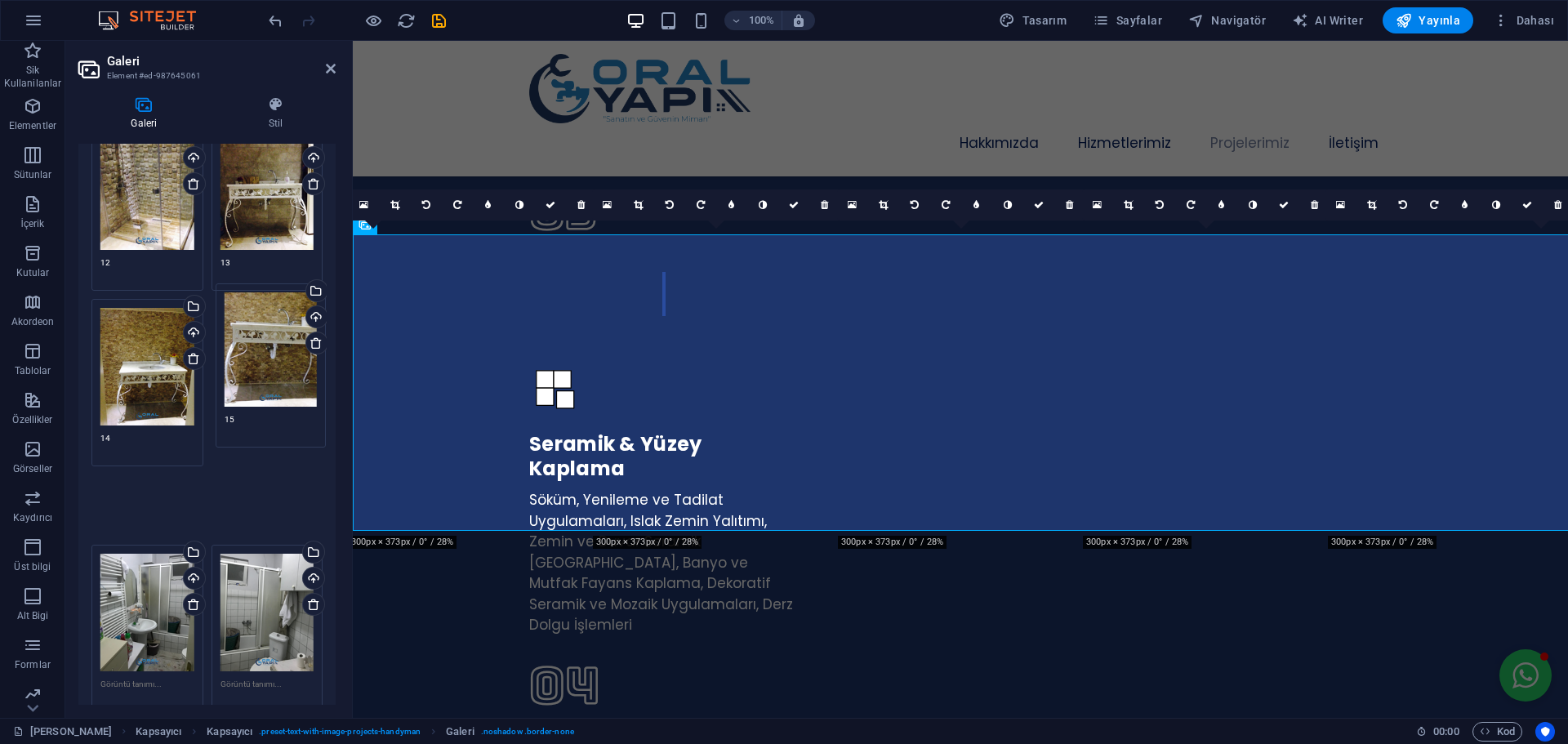
drag, startPoint x: 151, startPoint y: 507, endPoint x: 270, endPoint y: 375, distance: 177.7
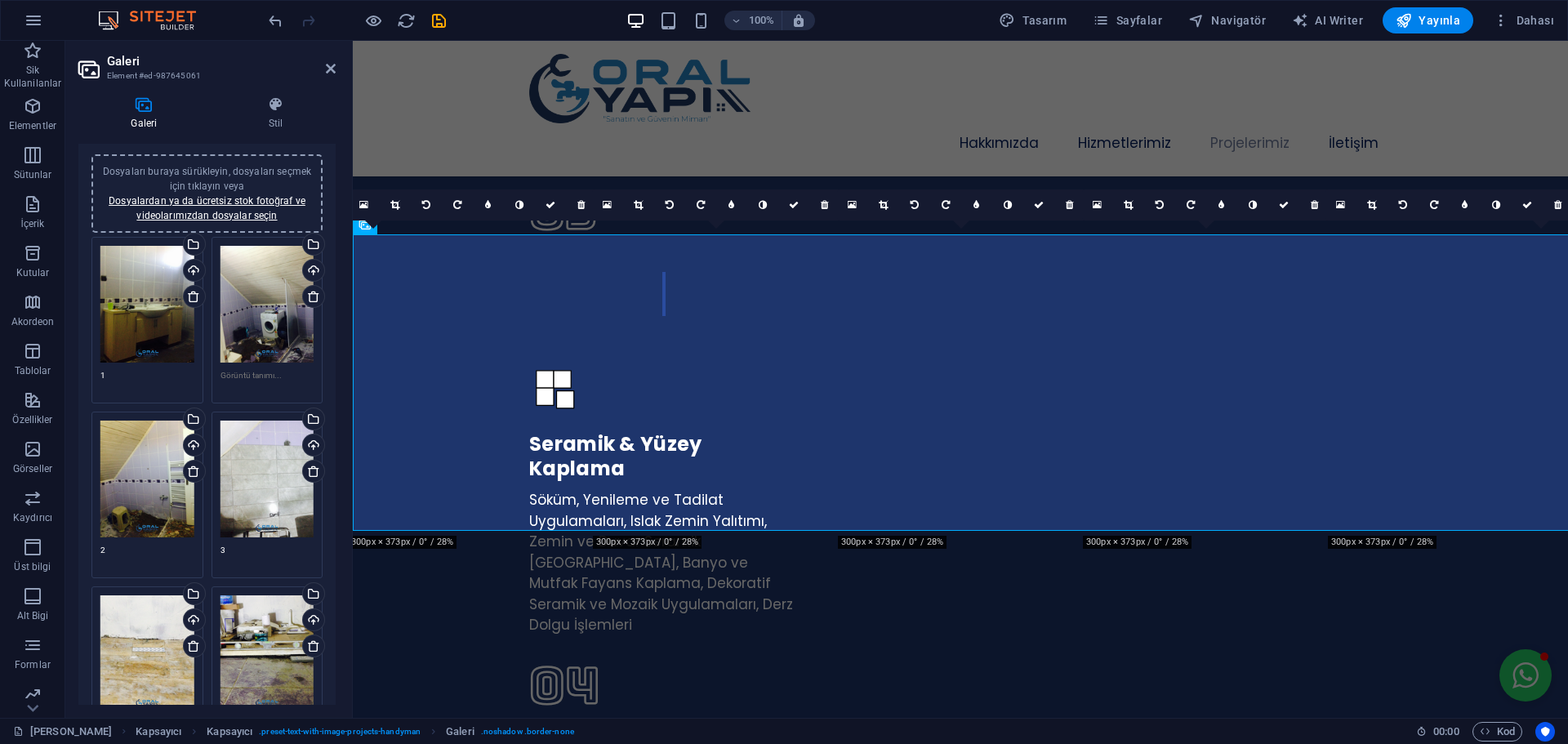
scroll to position [0, 0]
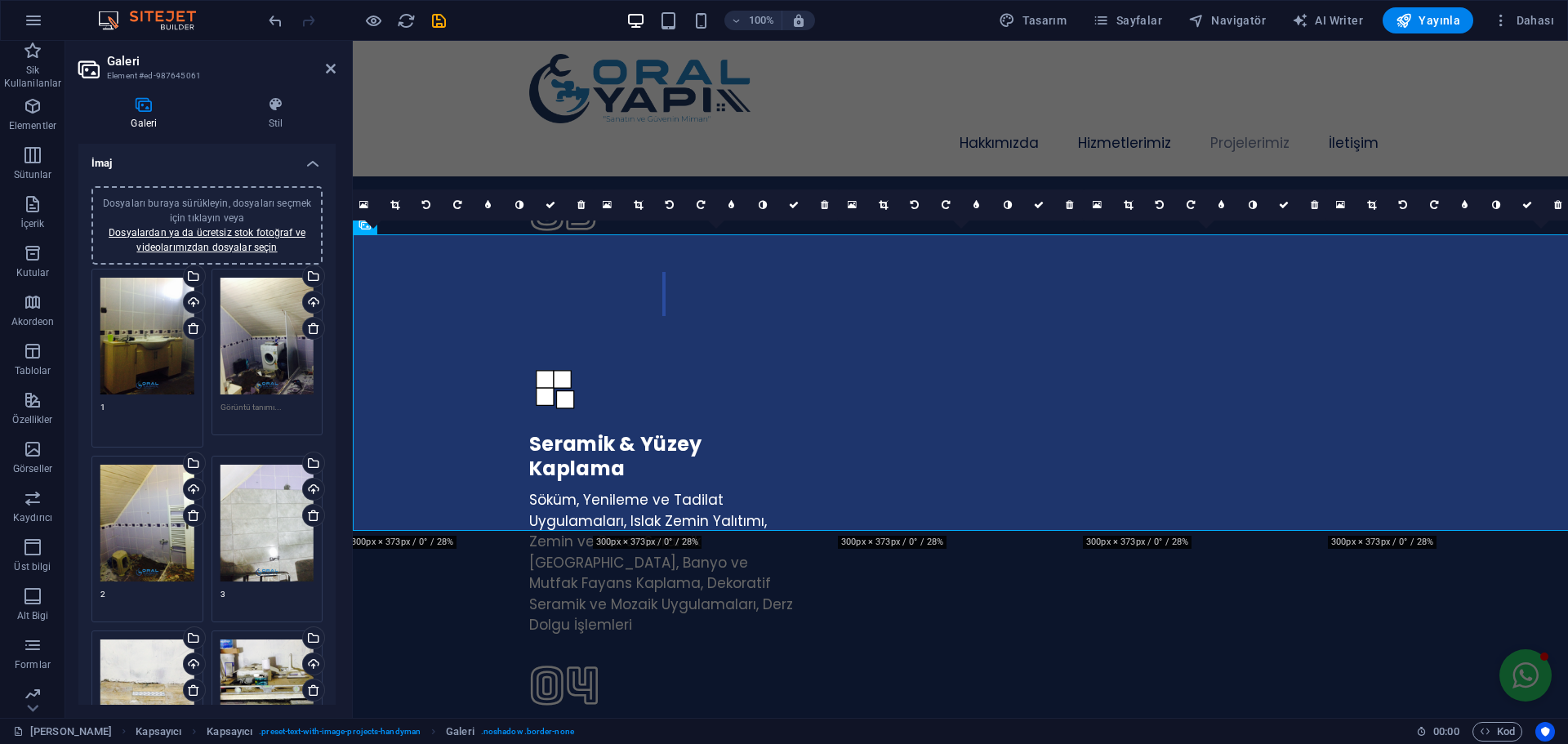
click at [118, 405] on textarea "1" at bounding box center [147, 419] width 94 height 37
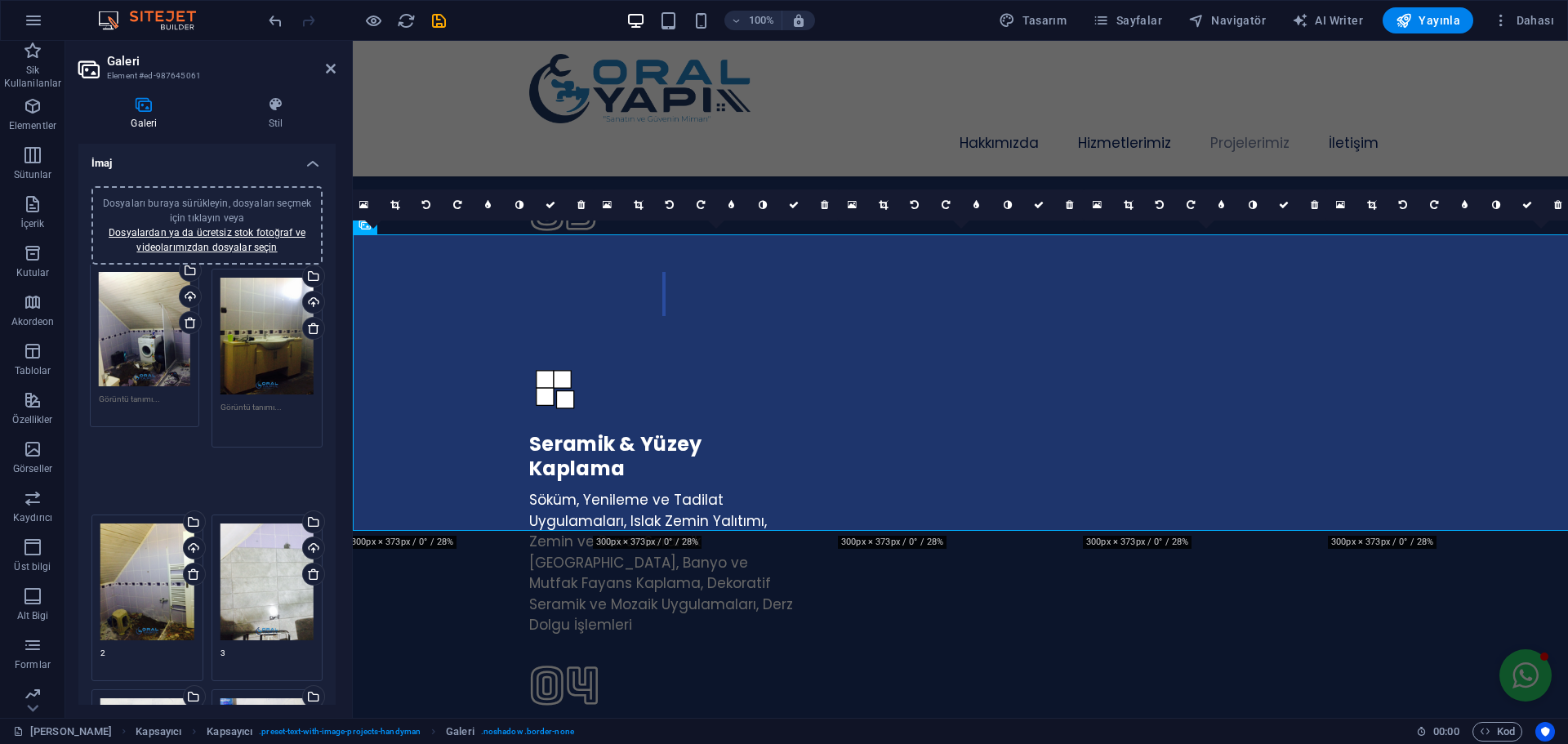
drag, startPoint x: 270, startPoint y: 352, endPoint x: 150, endPoint y: 346, distance: 120.1
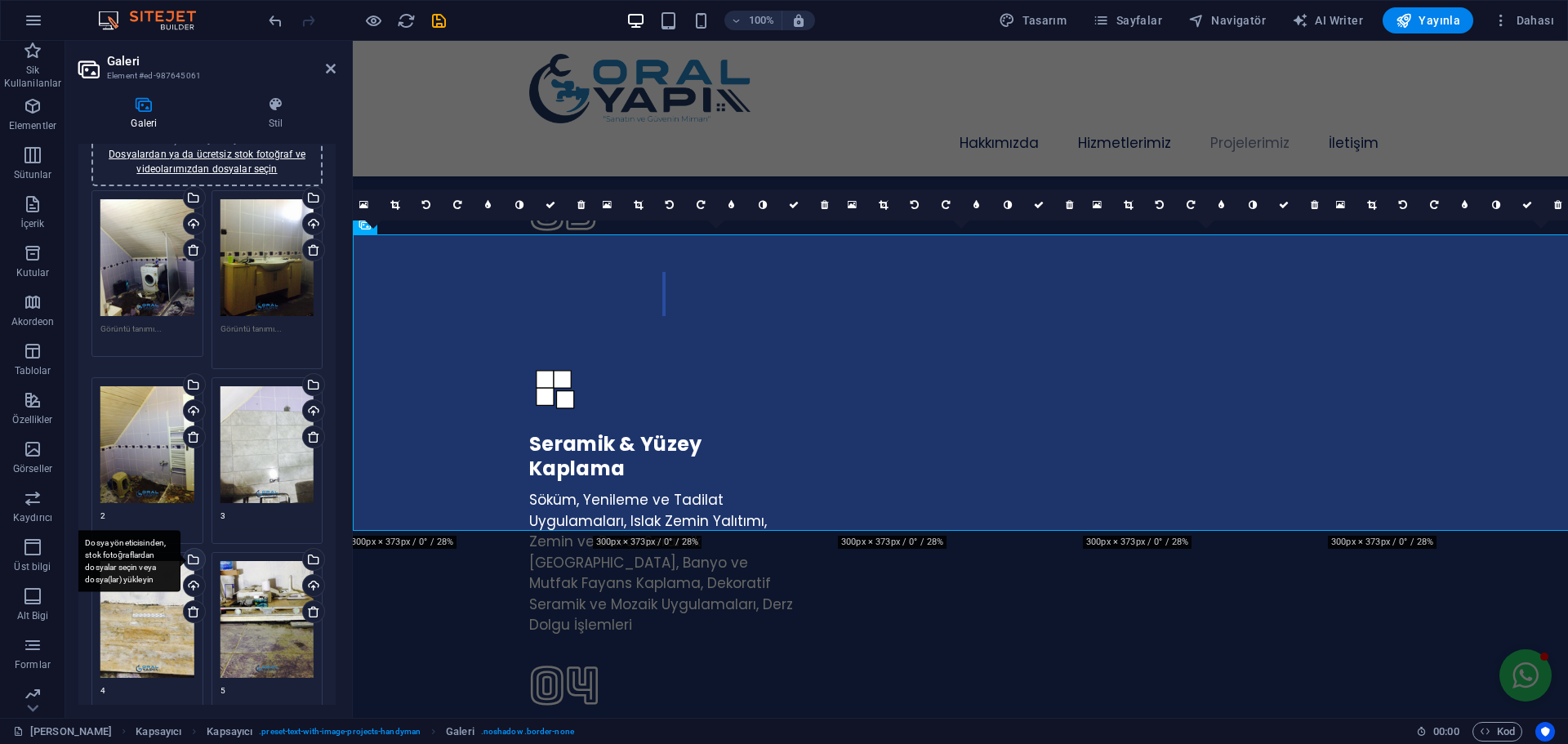
scroll to position [82, 0]
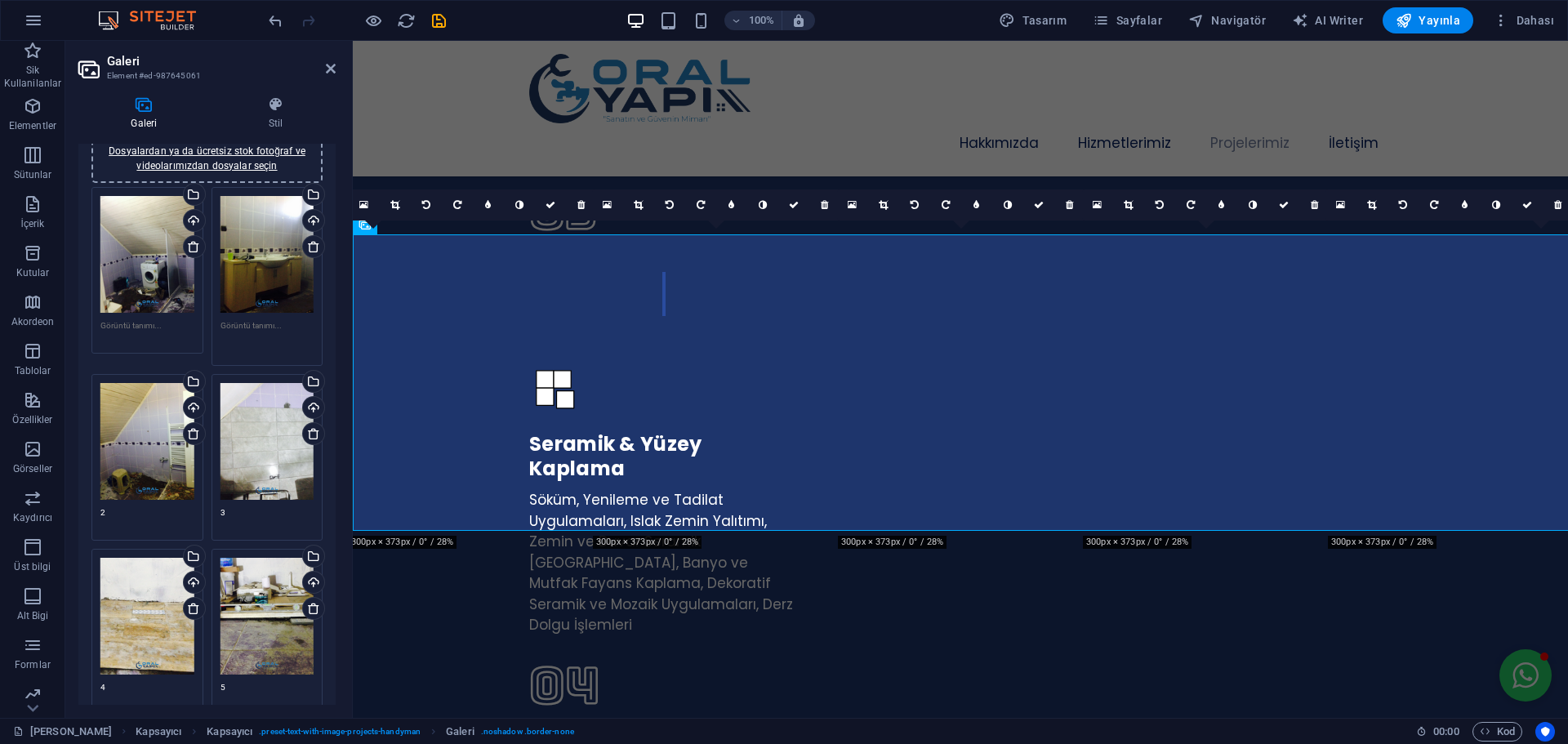
click at [119, 513] on textarea "2" at bounding box center [147, 519] width 94 height 25
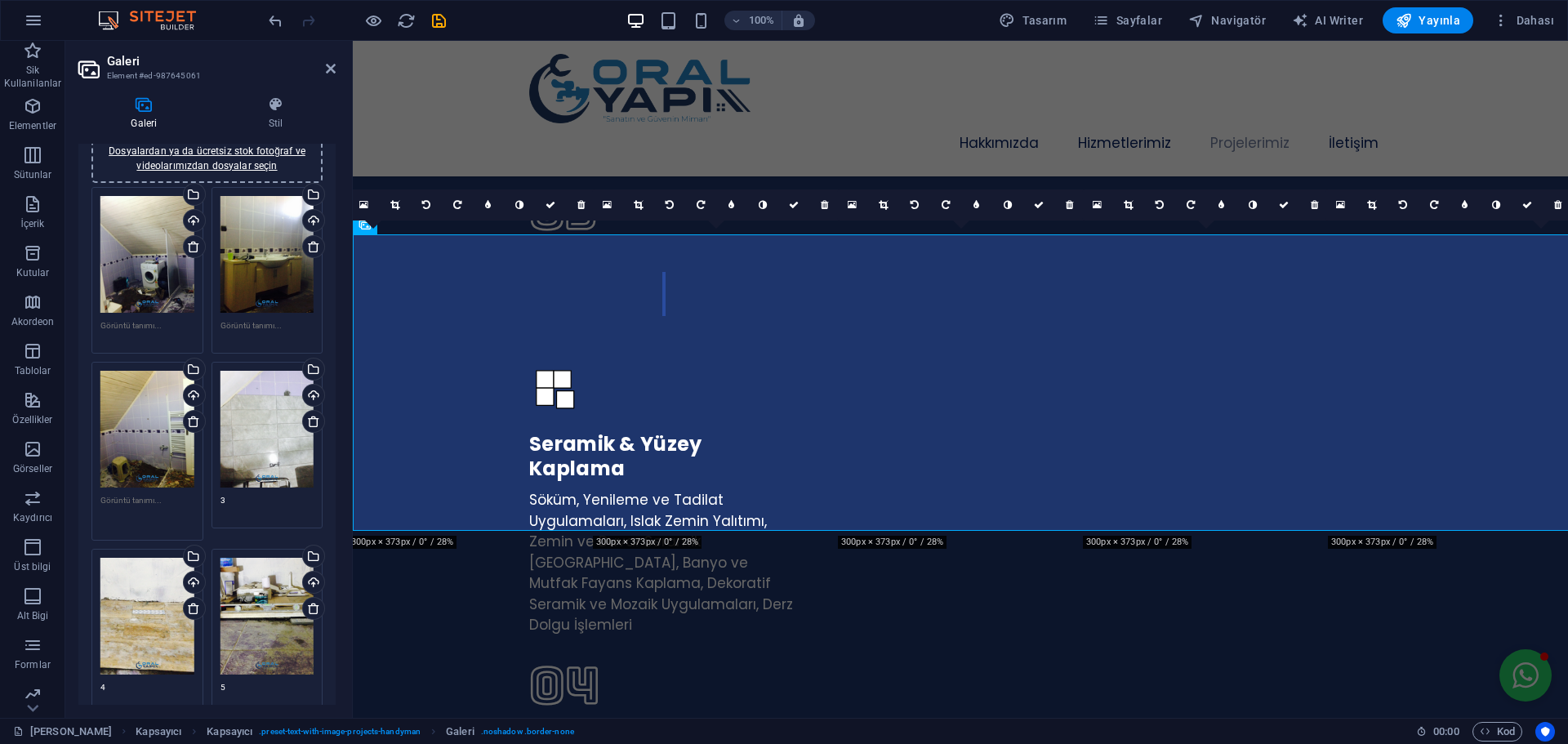
click at [247, 499] on textarea "3" at bounding box center [267, 507] width 94 height 25
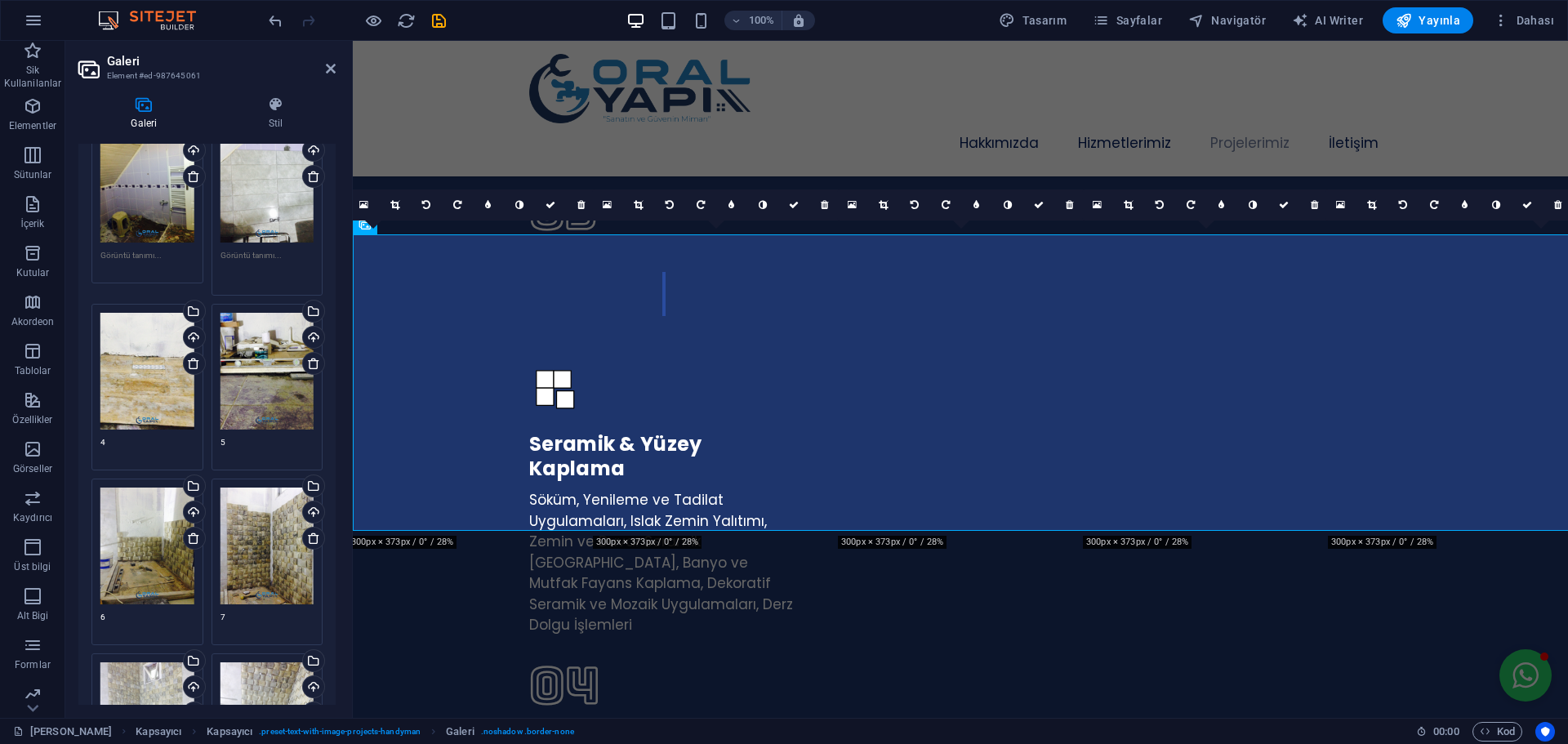
click at [119, 436] on textarea "4" at bounding box center [147, 449] width 94 height 25
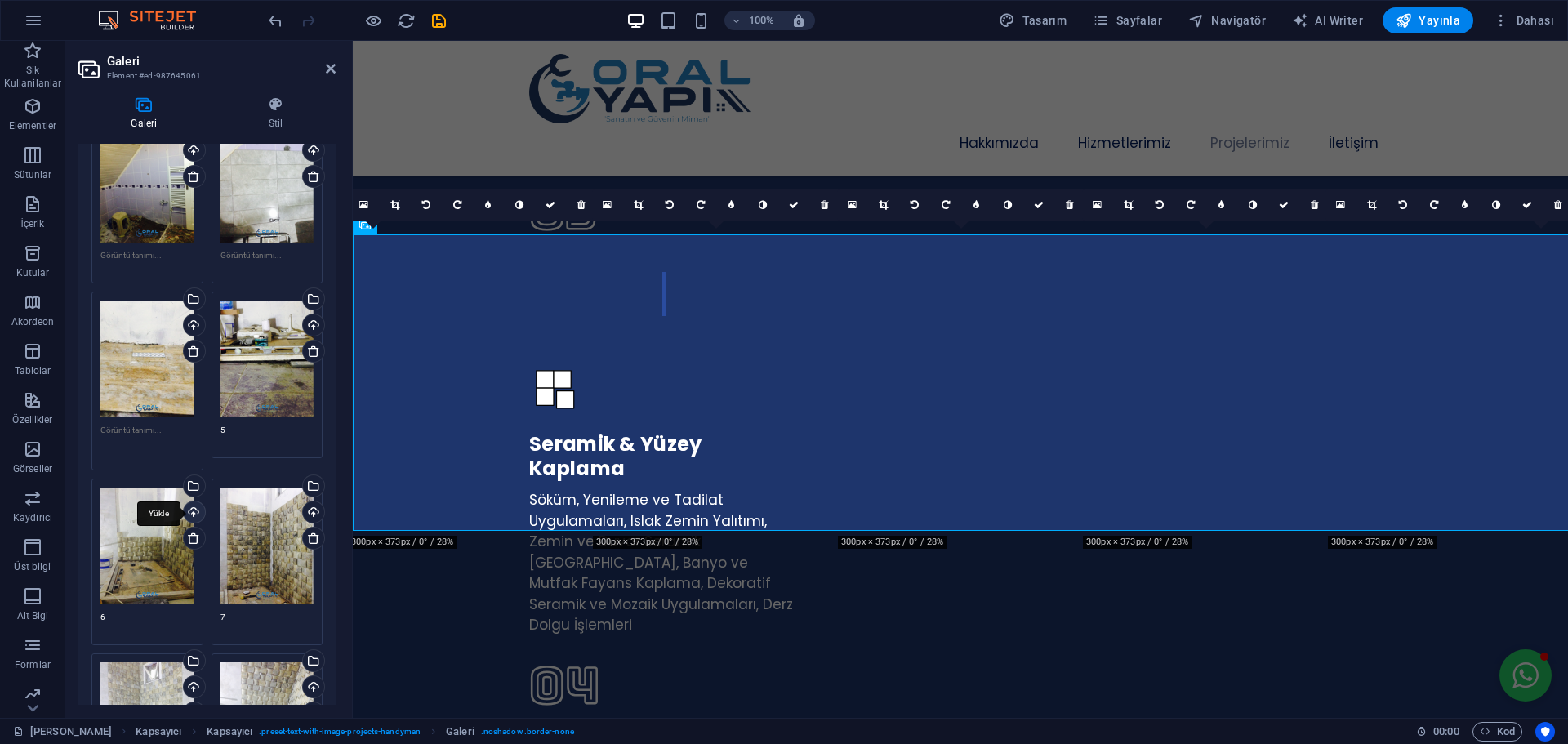
click at [241, 424] on textarea "5" at bounding box center [267, 436] width 94 height 25
click at [127, 610] on textarea "6" at bounding box center [147, 623] width 94 height 25
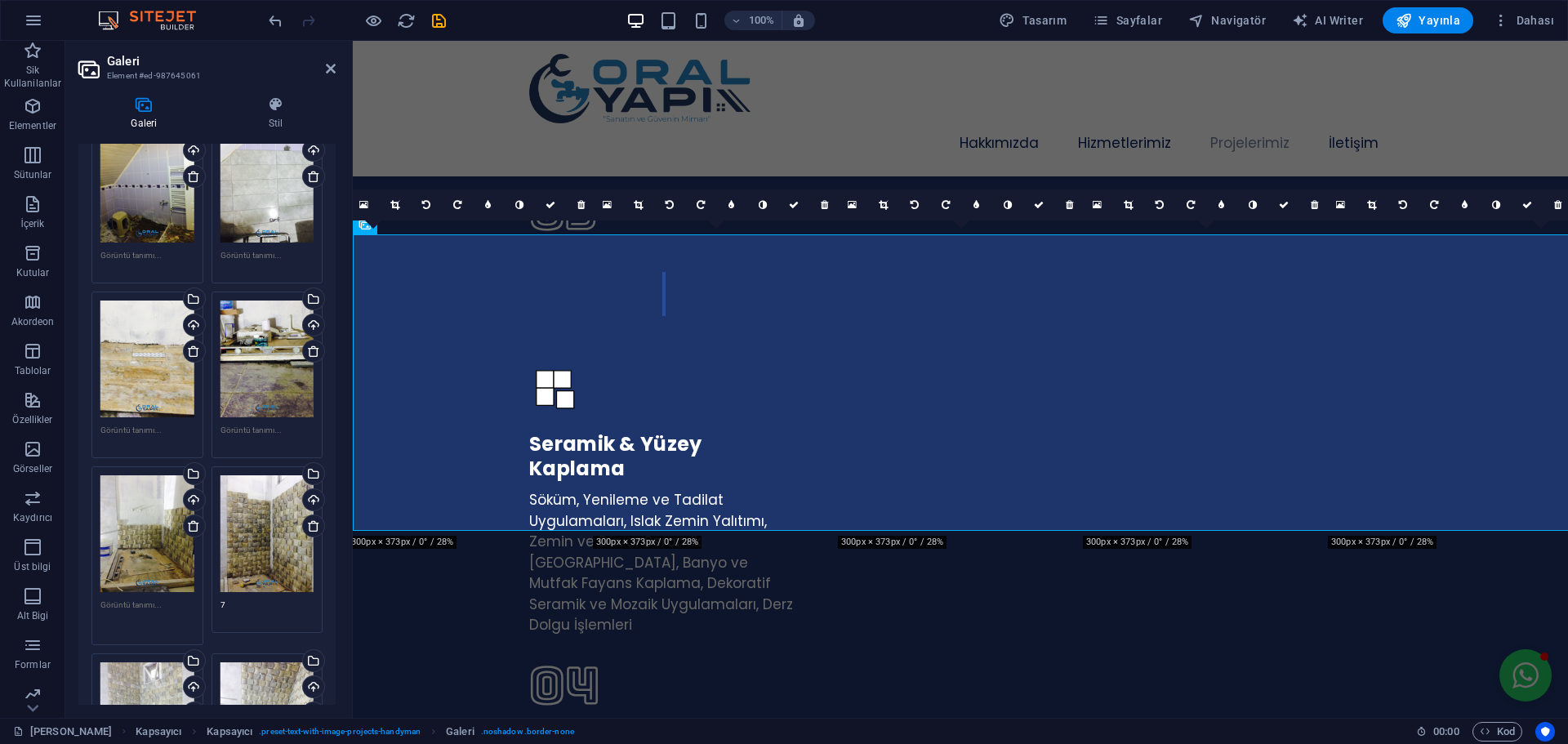
click at [236, 599] on textarea "7" at bounding box center [267, 611] width 94 height 25
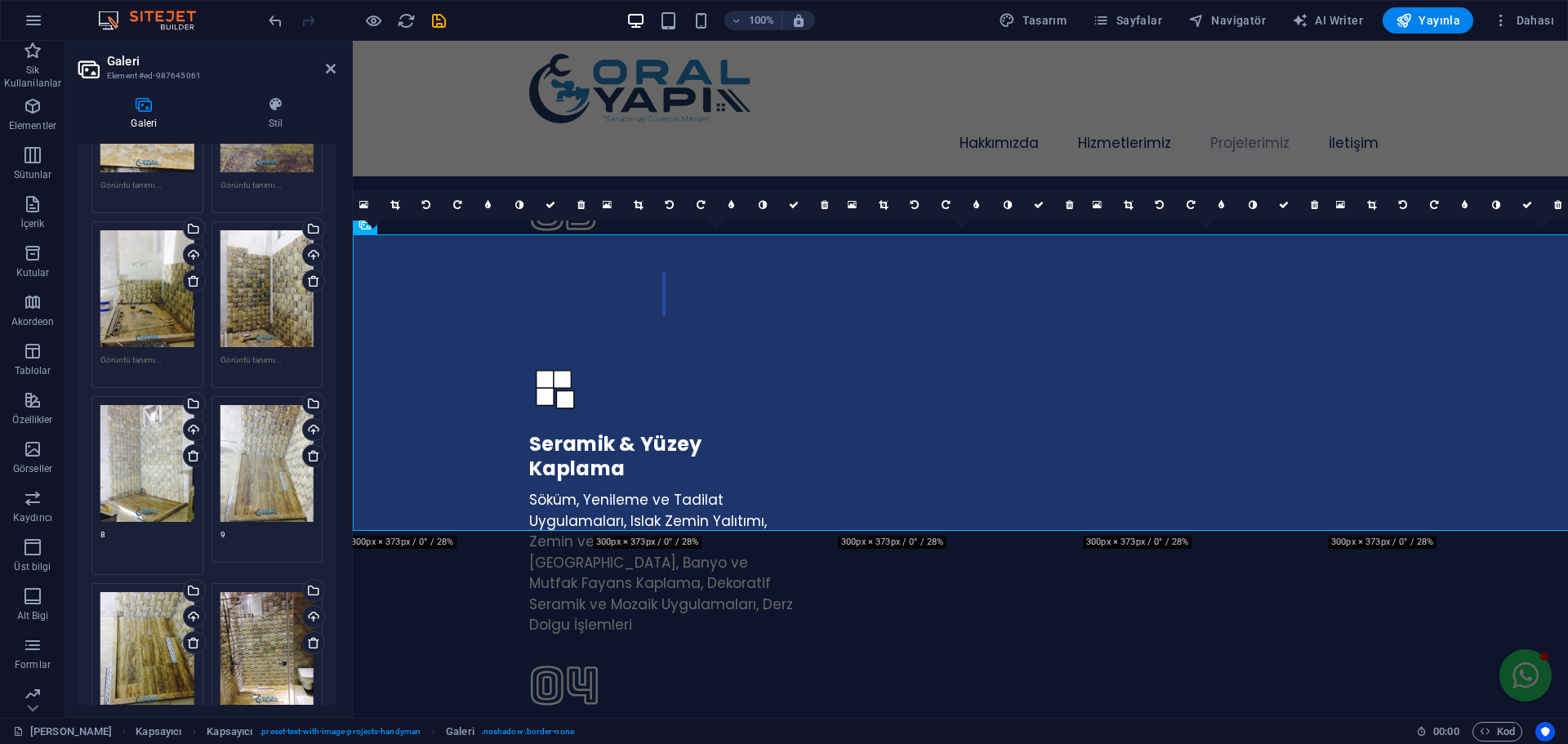
click at [112, 539] on textarea "8" at bounding box center [147, 547] width 94 height 37
click at [230, 530] on textarea "9" at bounding box center [267, 541] width 94 height 25
click at [120, 715] on textarea "10" at bounding box center [147, 727] width 94 height 25
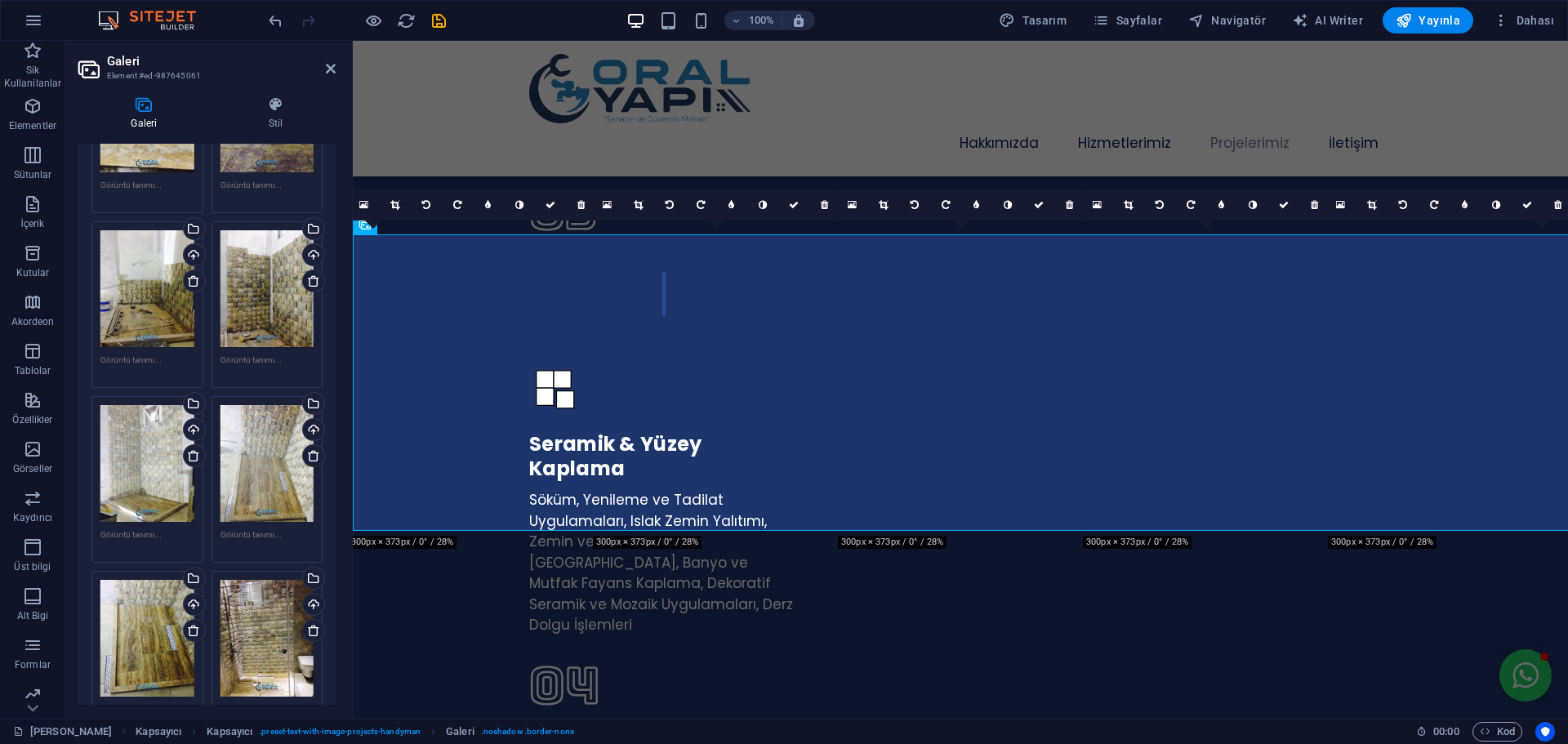
scroll to position [735, 0]
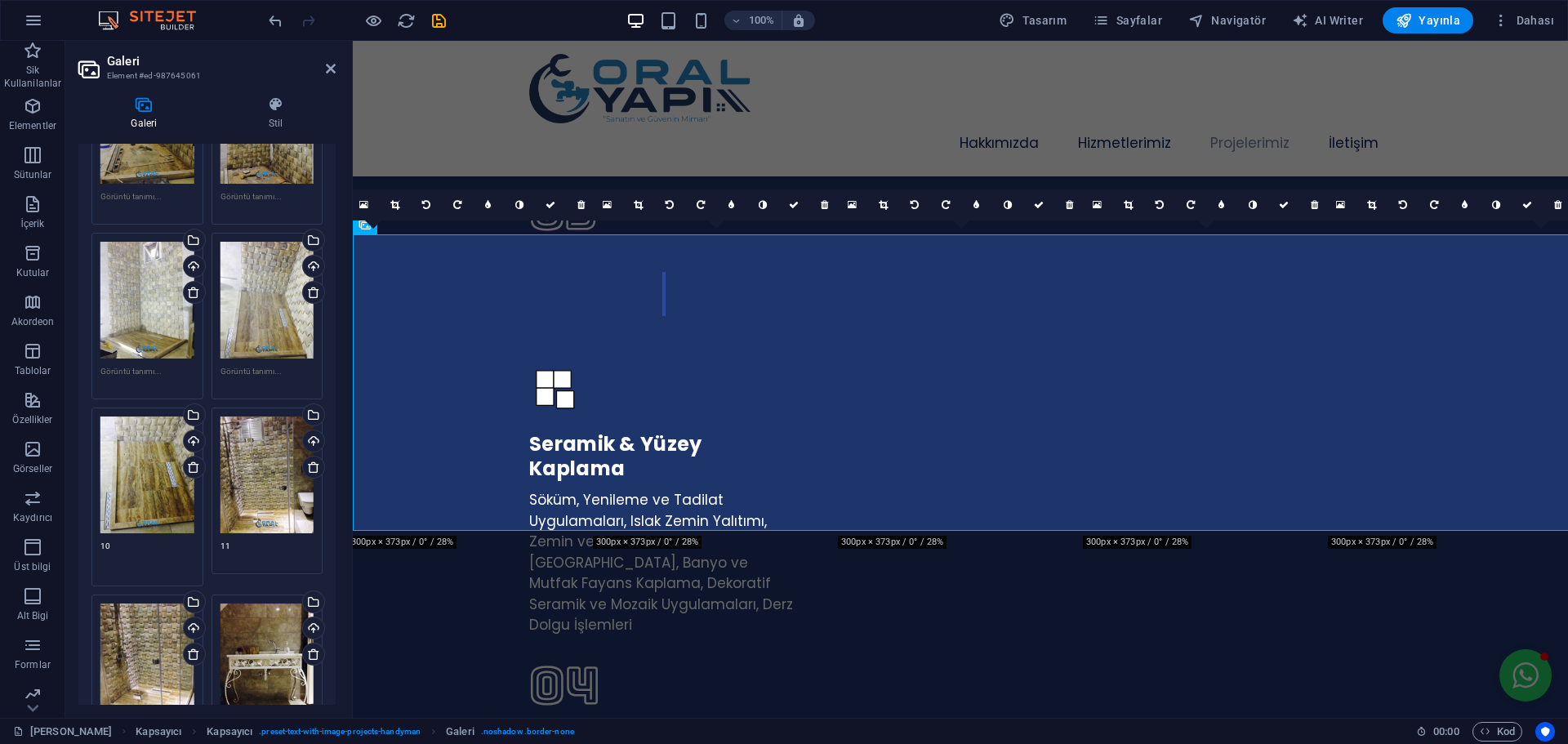
type textarea "1"
click at [240, 547] on textarea "11" at bounding box center [267, 552] width 94 height 25
type textarea "1"
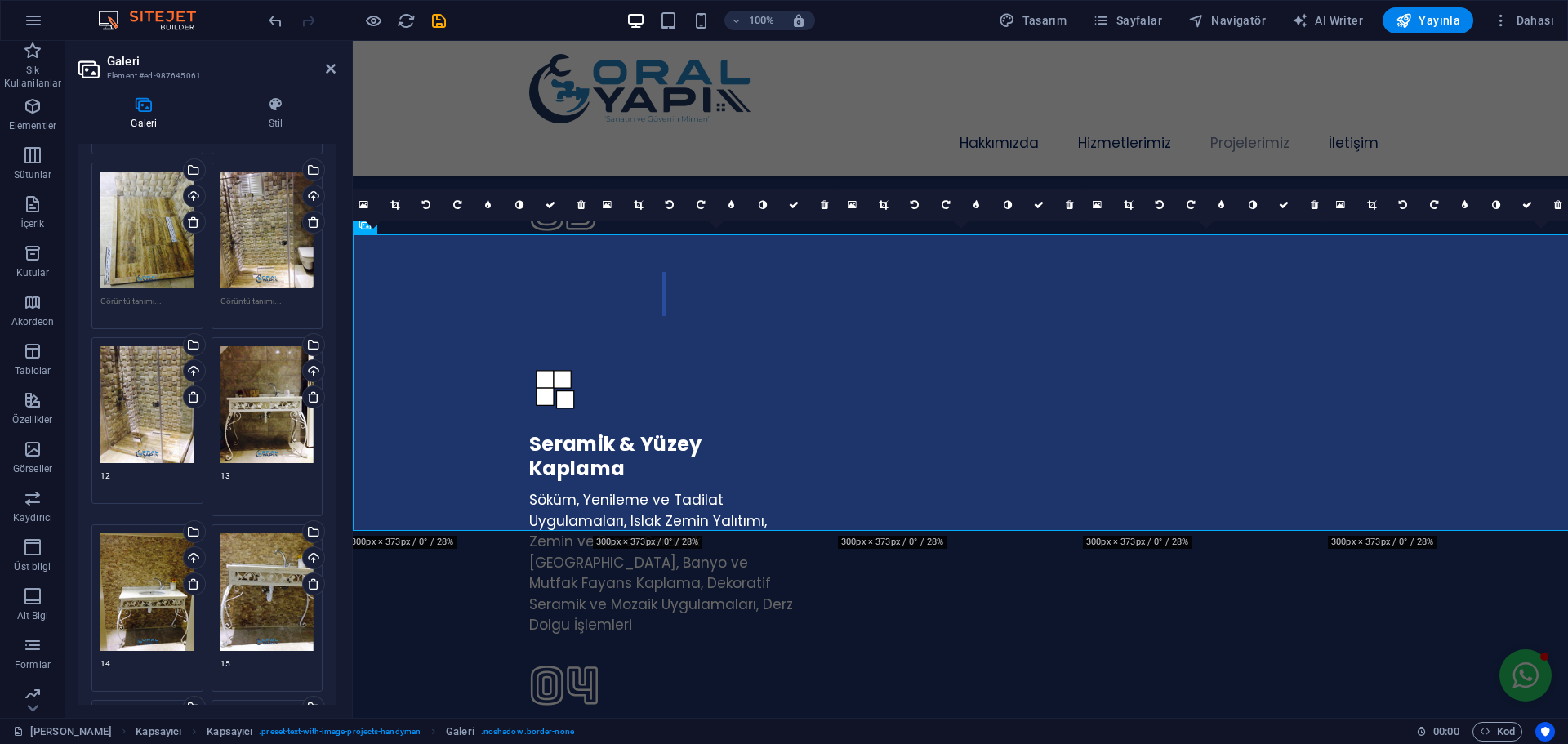
click at [237, 477] on textarea "13" at bounding box center [267, 488] width 94 height 37
type textarea "1"
click at [131, 473] on textarea "12" at bounding box center [147, 482] width 94 height 25
type textarea "1"
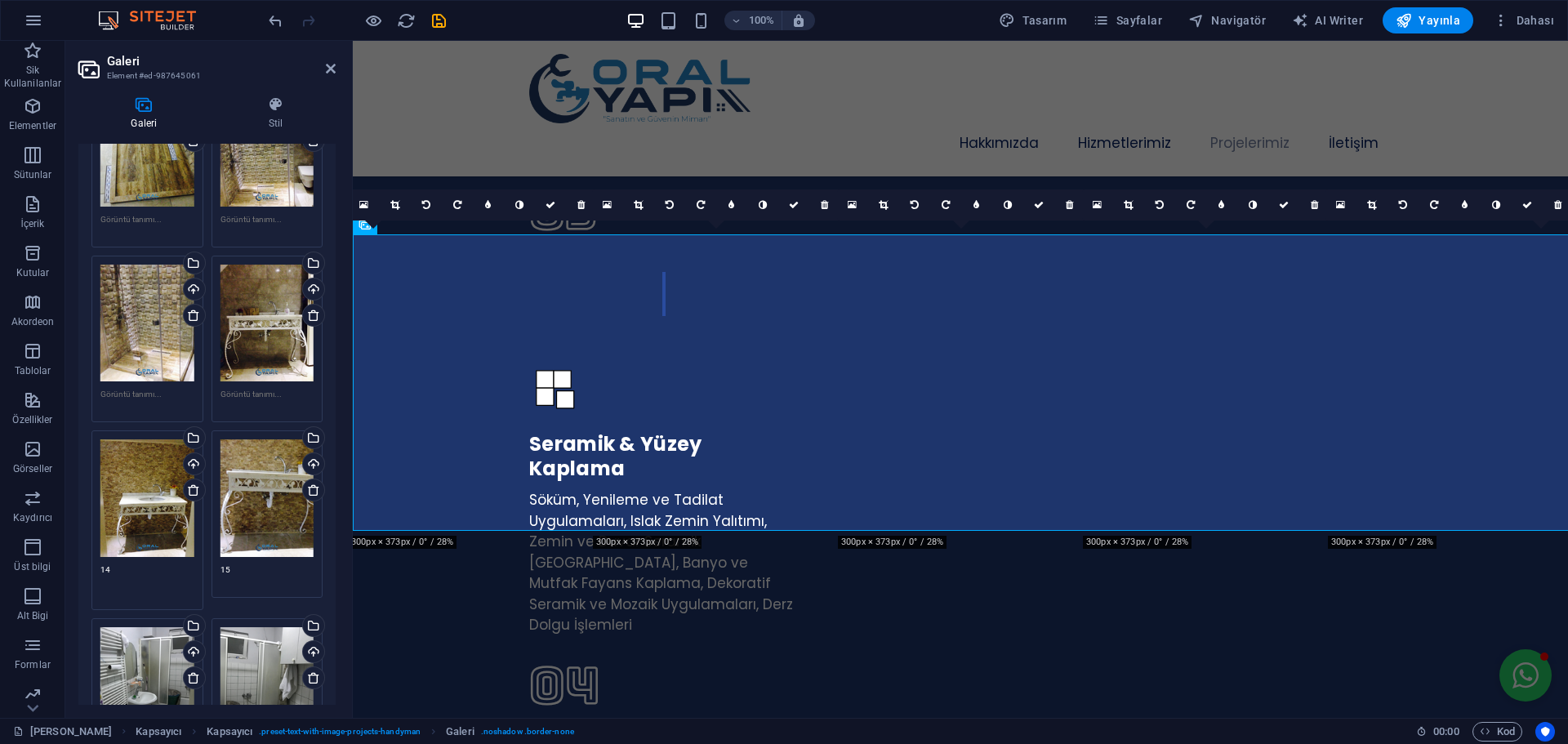
click at [120, 566] on textarea "14" at bounding box center [147, 582] width 94 height 37
type textarea "1"
click at [246, 564] on textarea "15" at bounding box center [267, 576] width 94 height 25
type textarea "1"
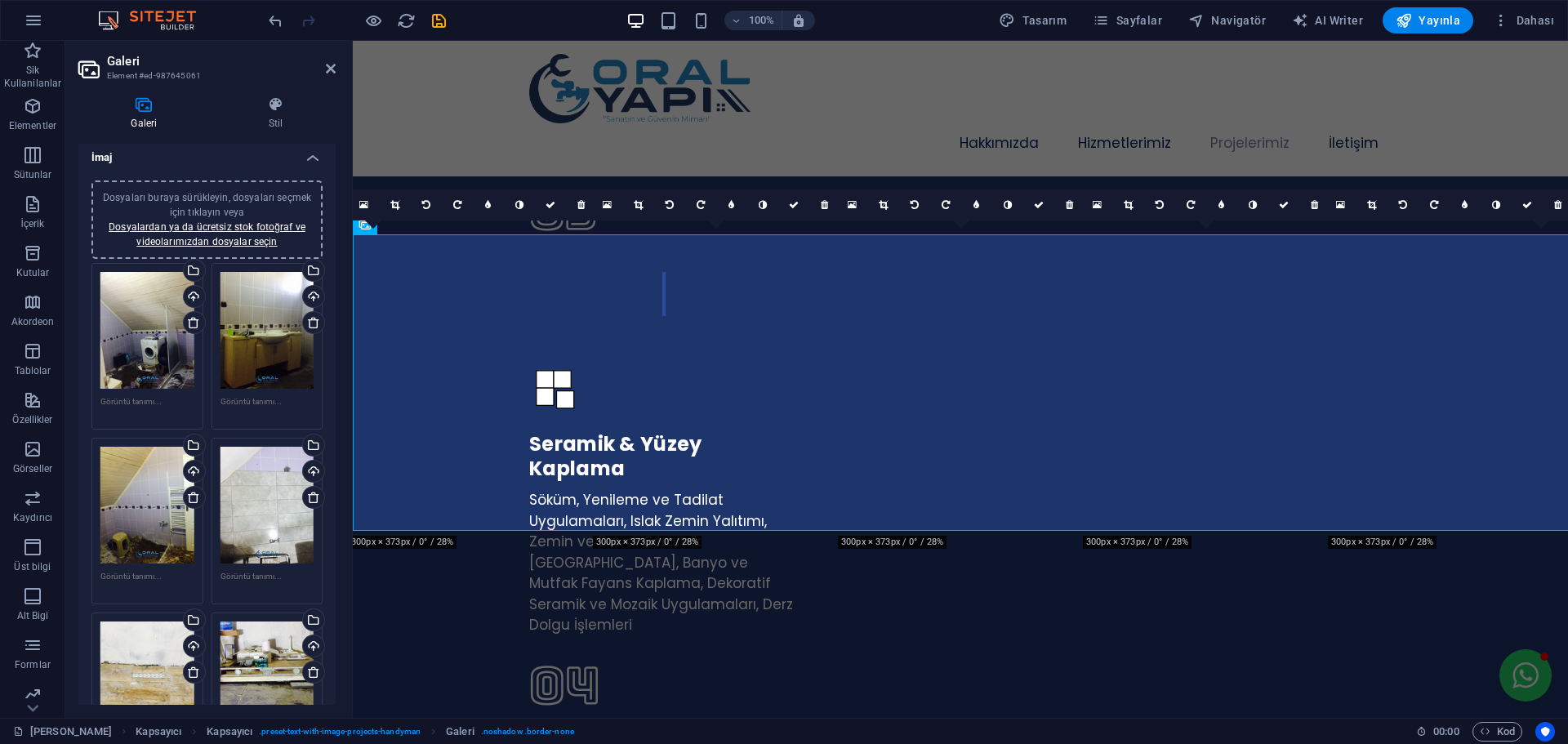
scroll to position [0, 0]
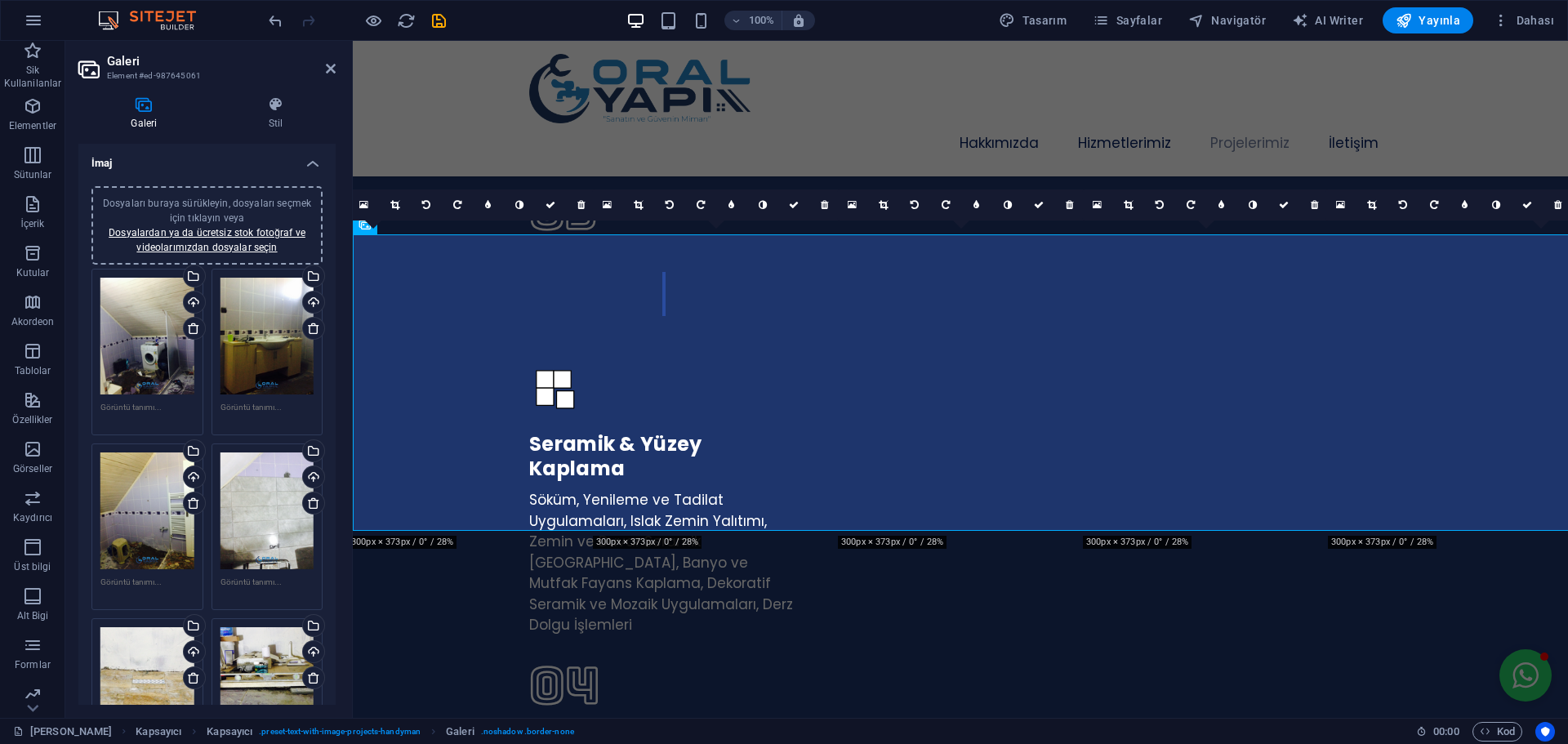
click at [208, 412] on div "Dosyaları buraya sürükleyin, dosyaları seçmek için tıklayın veya Dosyalardan ya…" at bounding box center [267, 352] width 120 height 175
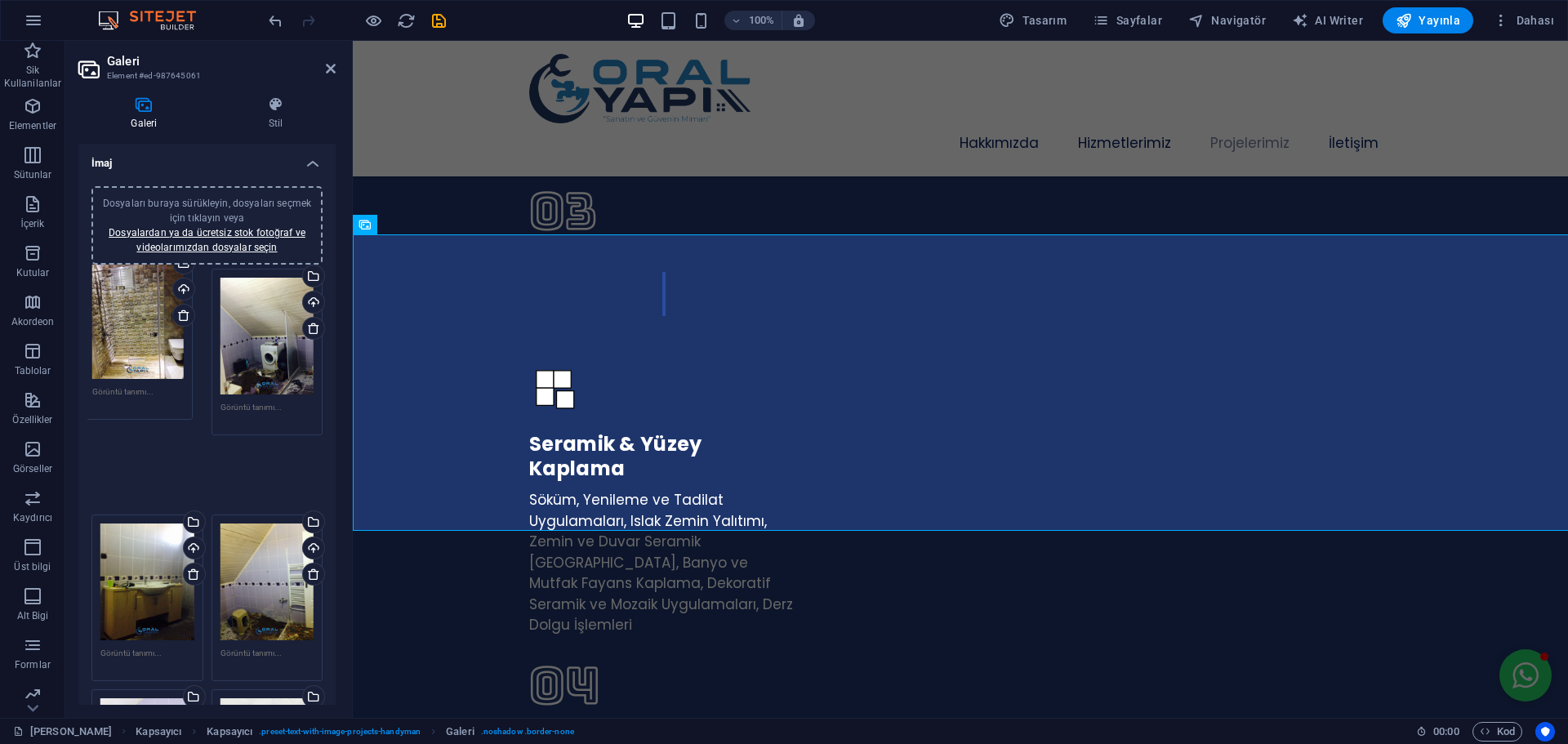
drag, startPoint x: 269, startPoint y: 550, endPoint x: 375, endPoint y: 553, distance: 106.0
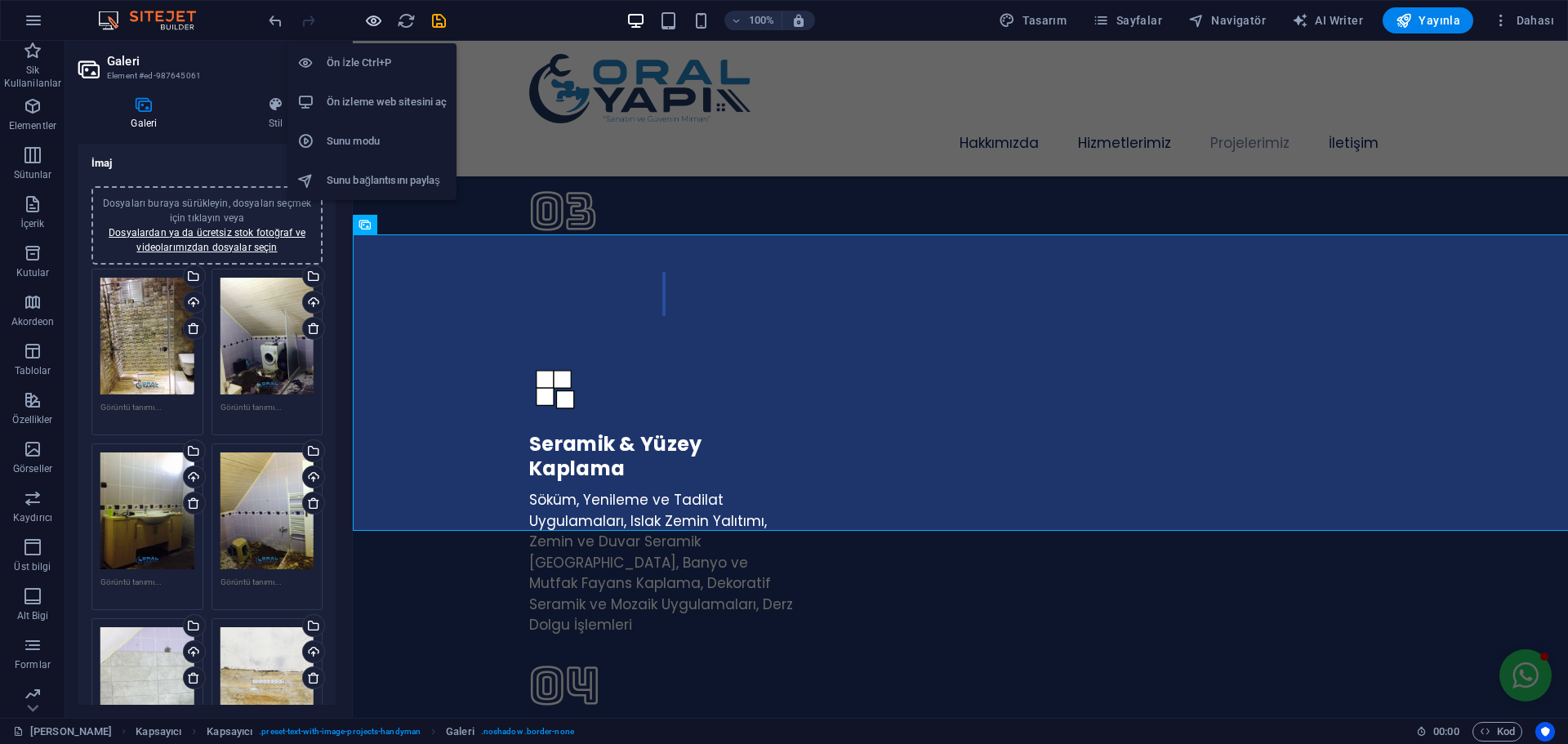
click at [373, 18] on icon "button" at bounding box center [373, 20] width 18 height 18
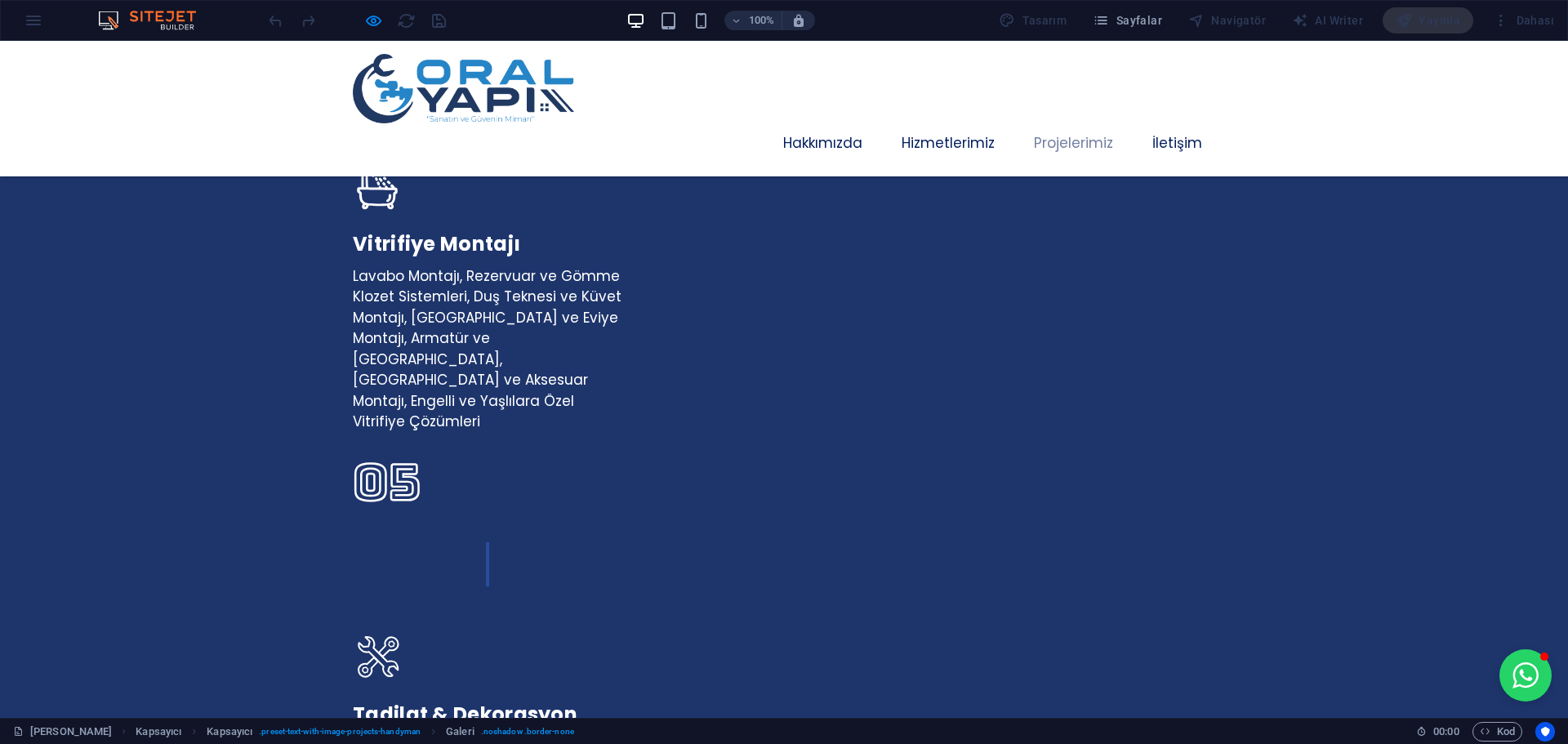
scroll to position [3698, 0]
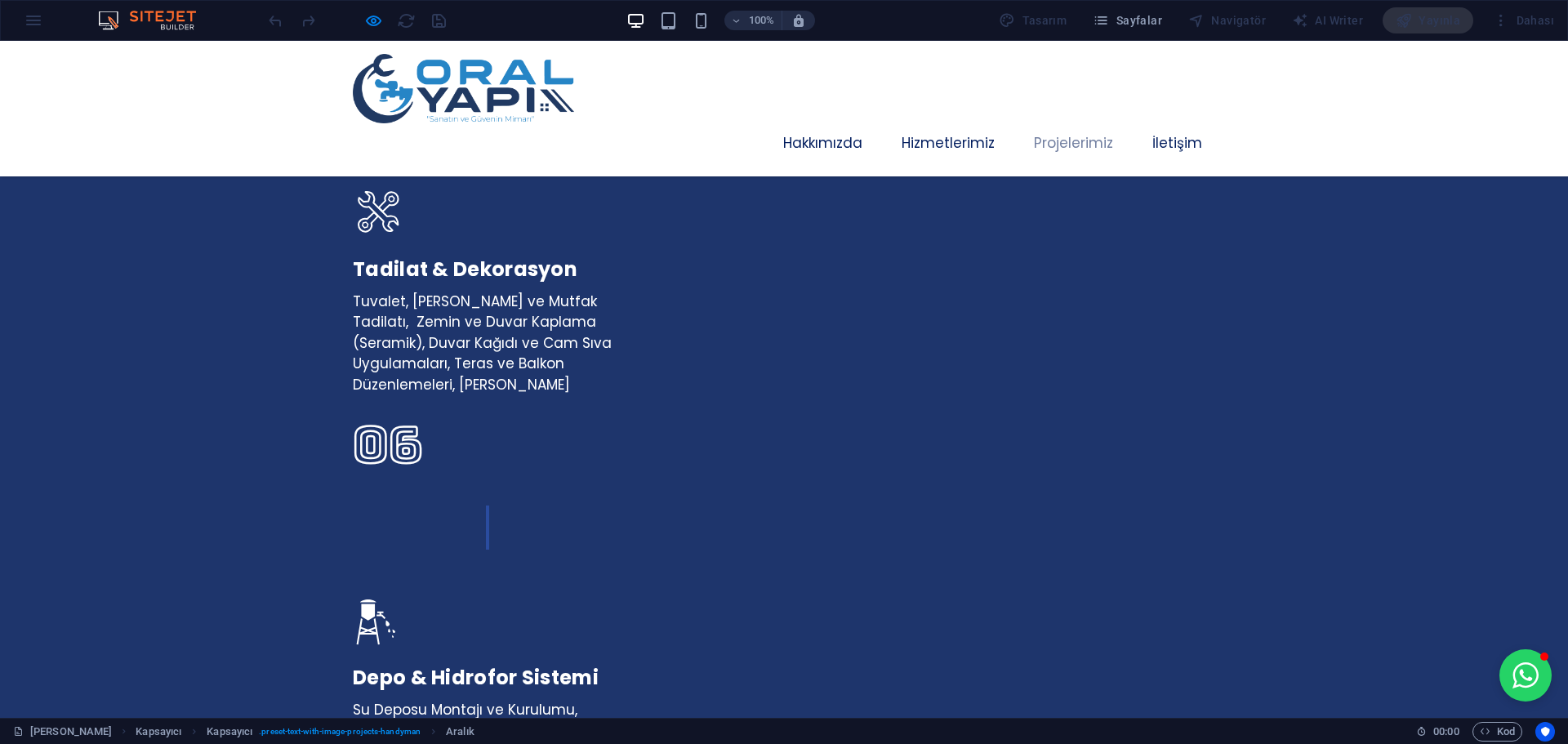
scroll to position [4188, 0]
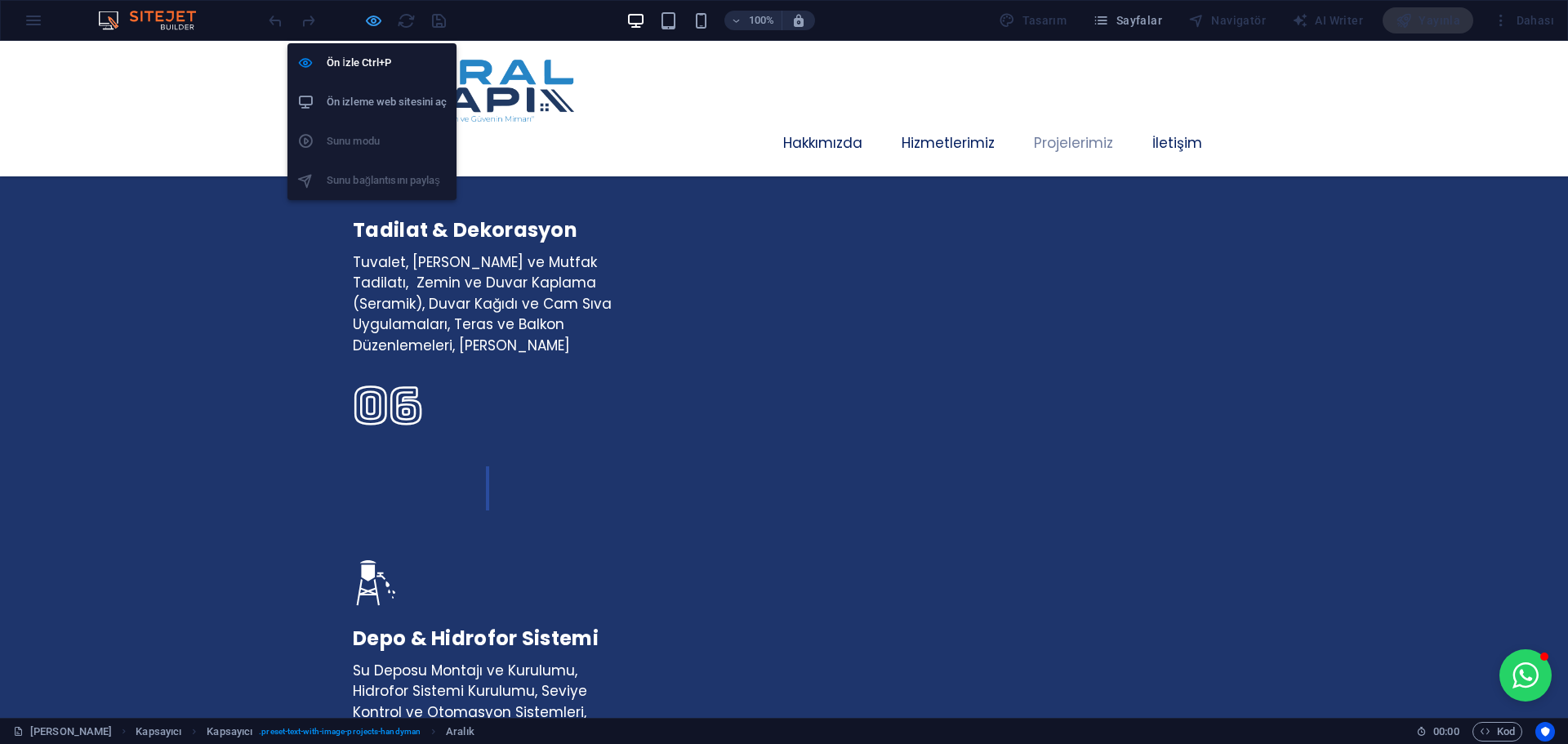
click at [373, 22] on icon "button" at bounding box center [373, 20] width 18 height 18
select select "px"
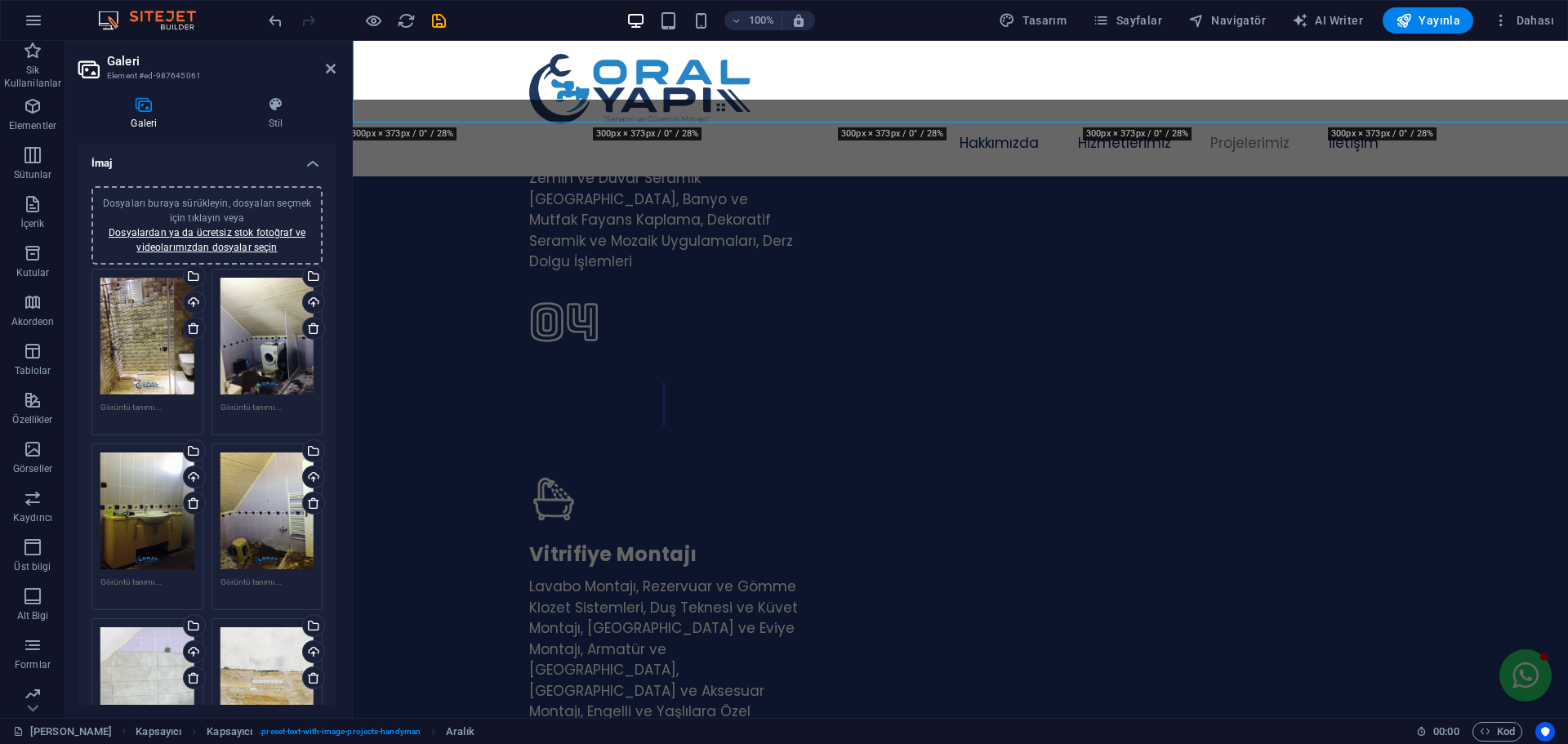
scroll to position [4233, 0]
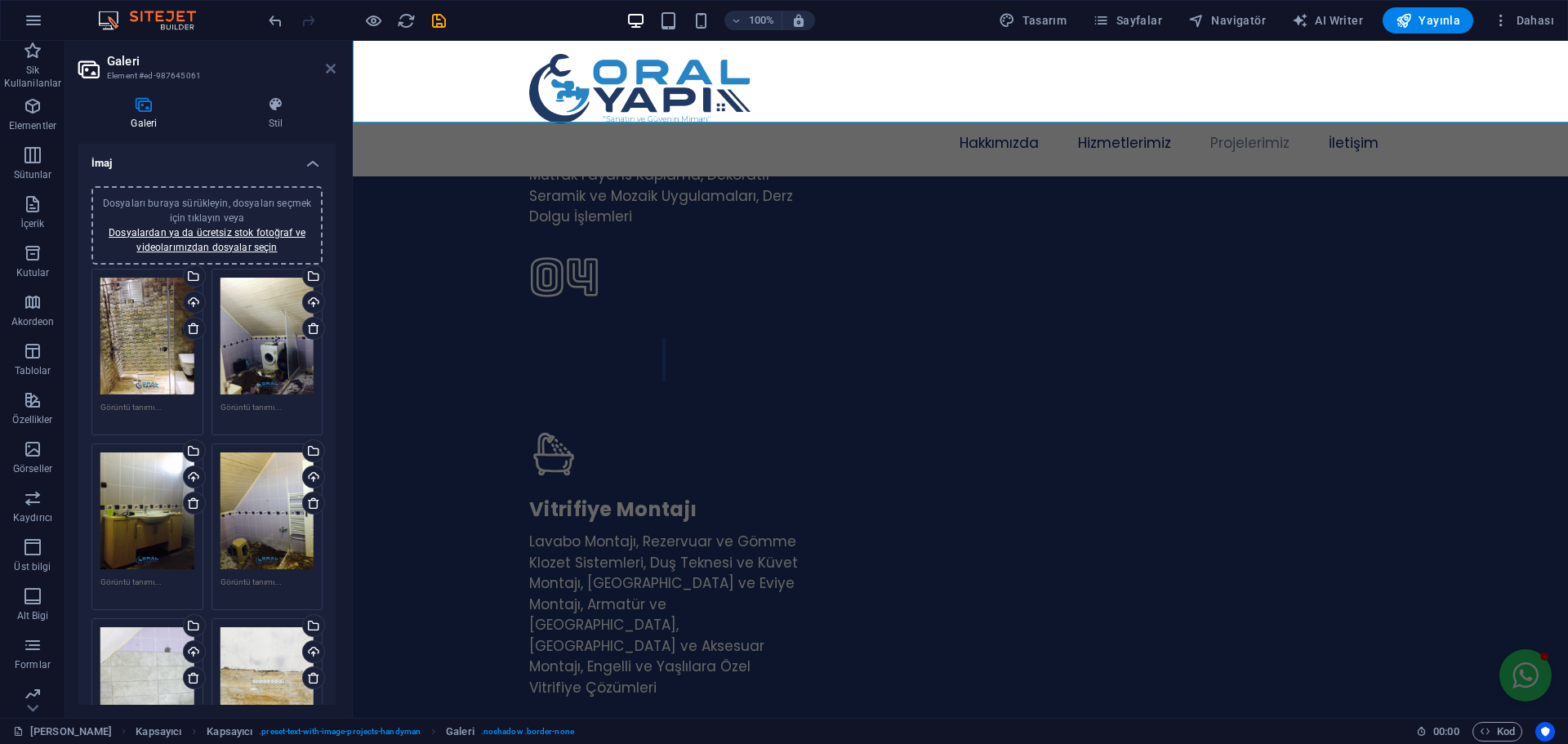
click at [333, 71] on icon at bounding box center [330, 69] width 10 height 13
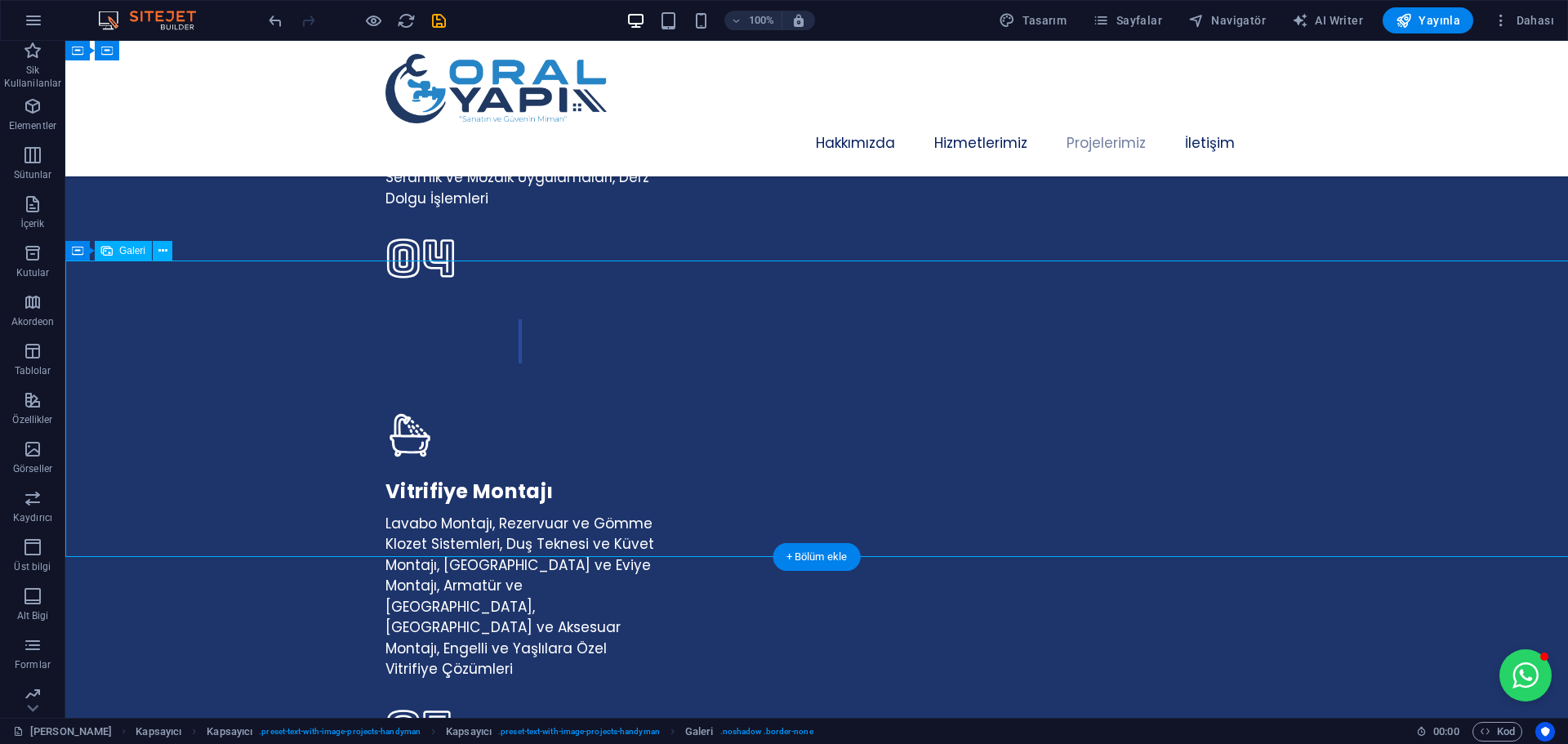
select select "px"
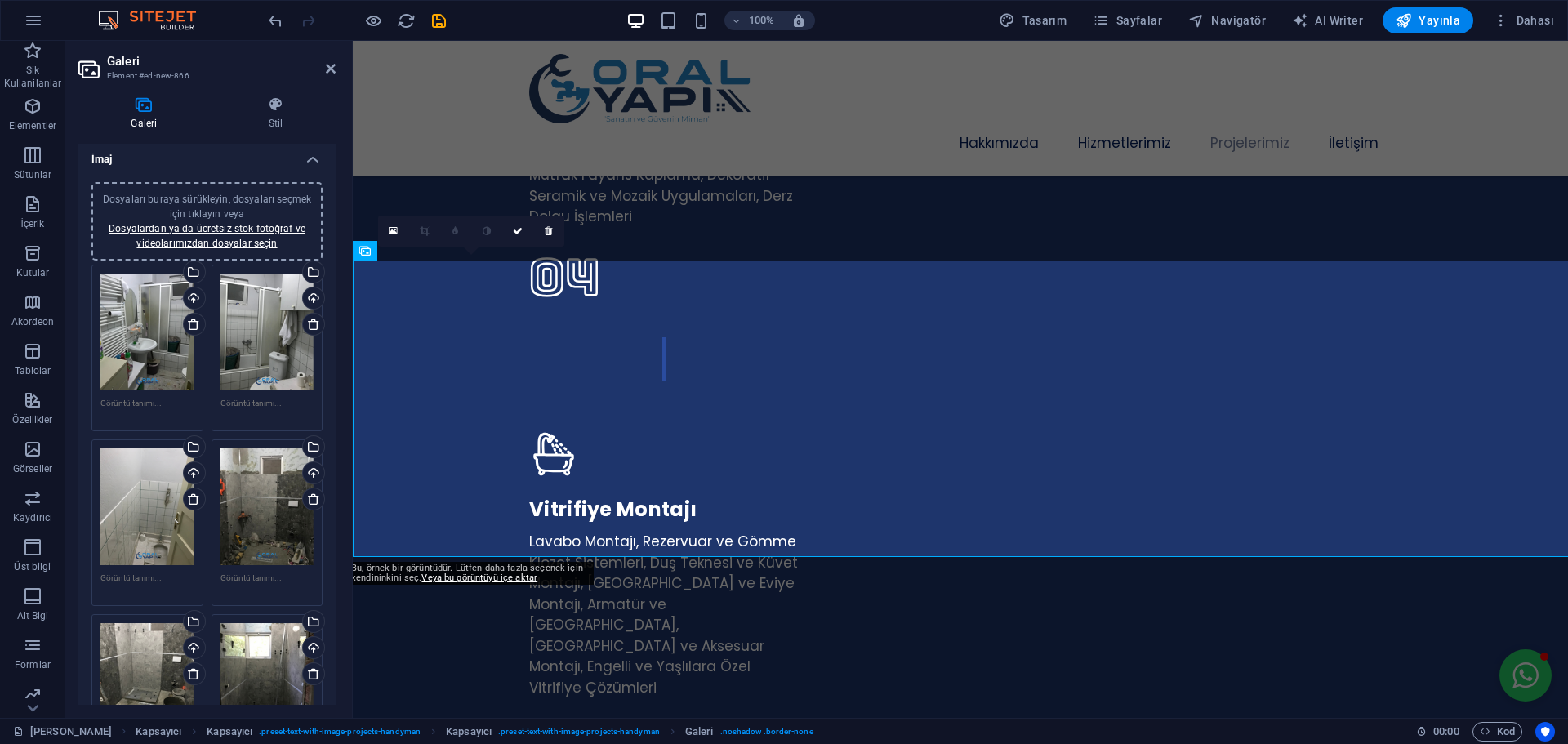
scroll to position [0, 0]
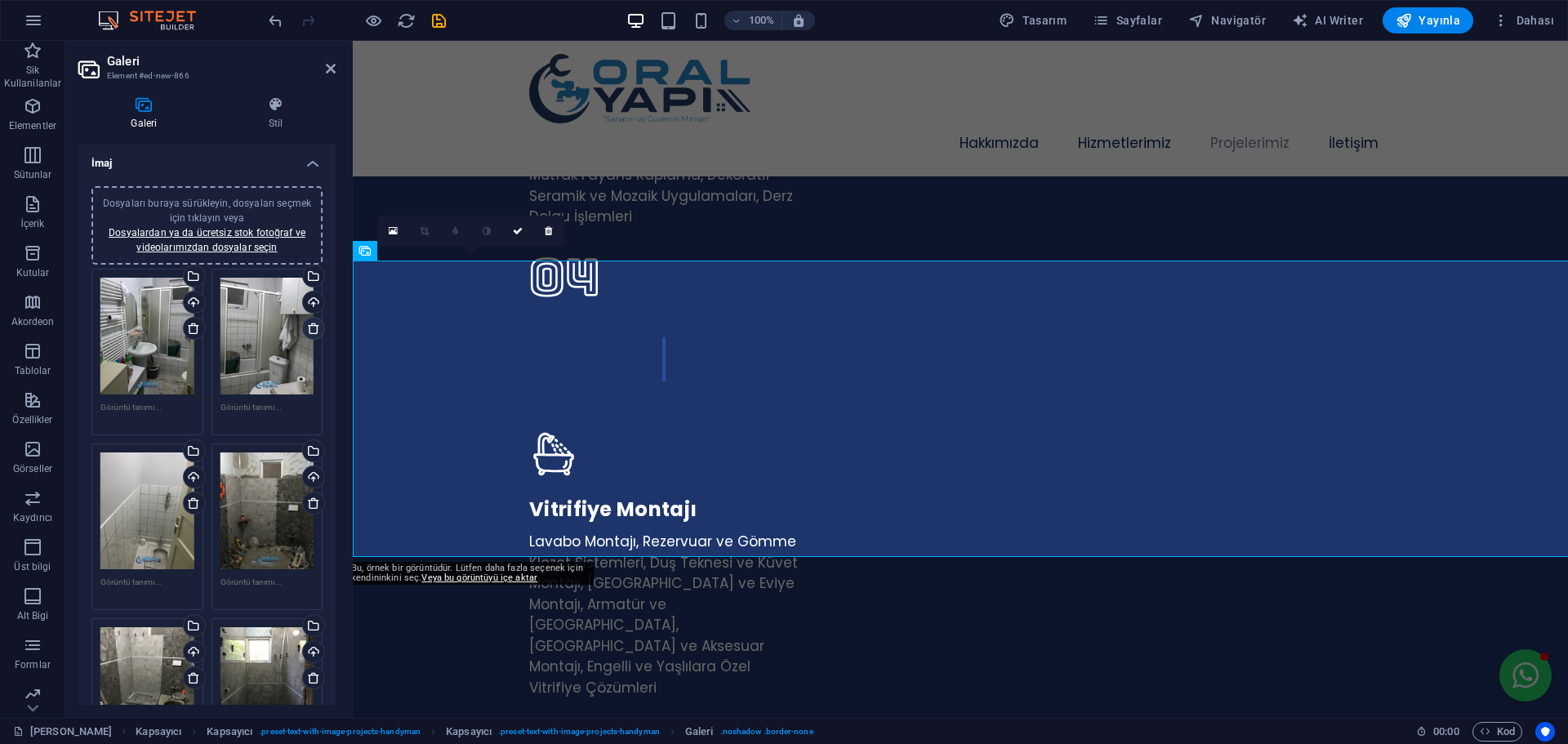
click at [310, 330] on icon at bounding box center [313, 328] width 13 height 13
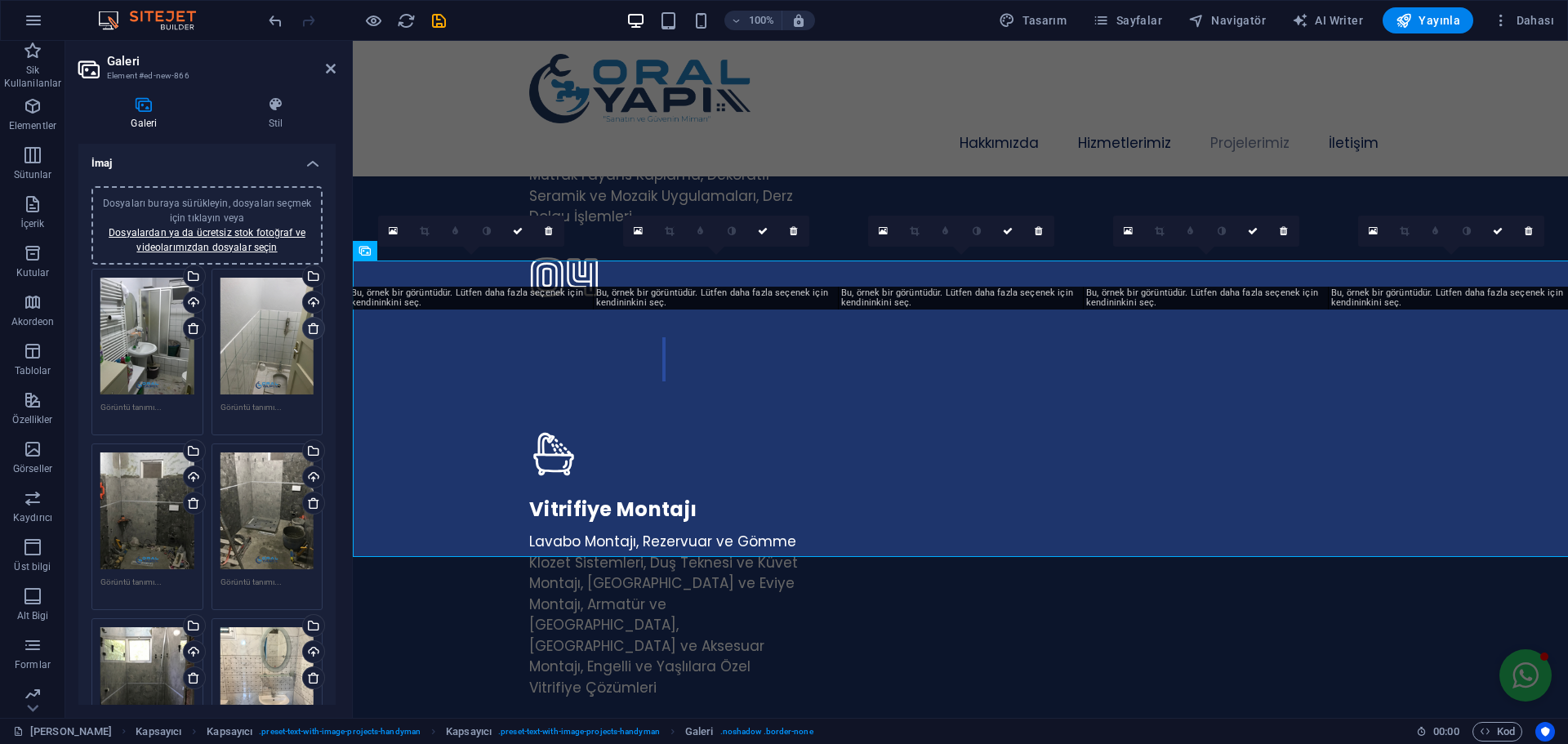
click at [310, 330] on icon at bounding box center [313, 328] width 13 height 13
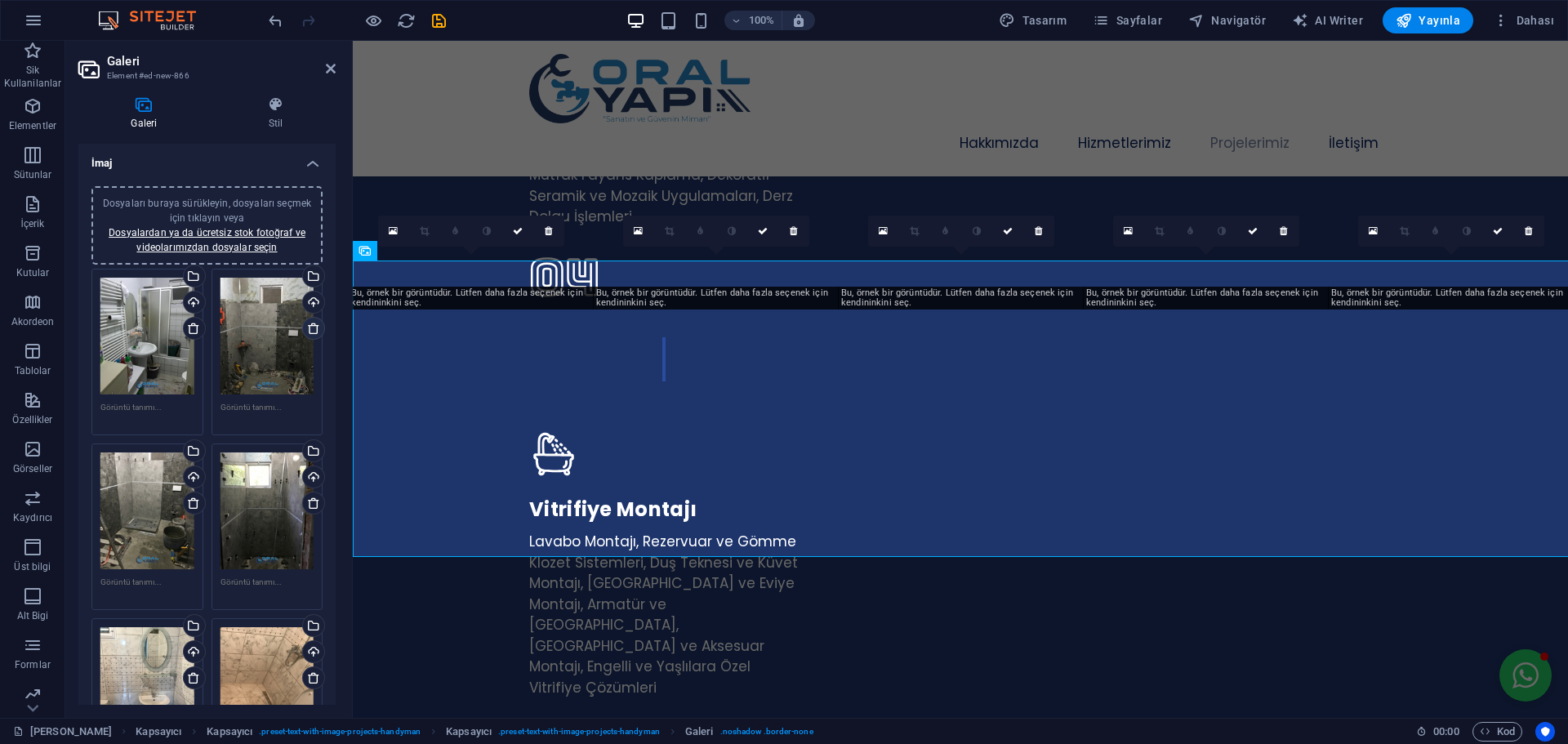
click at [310, 330] on icon at bounding box center [313, 328] width 13 height 13
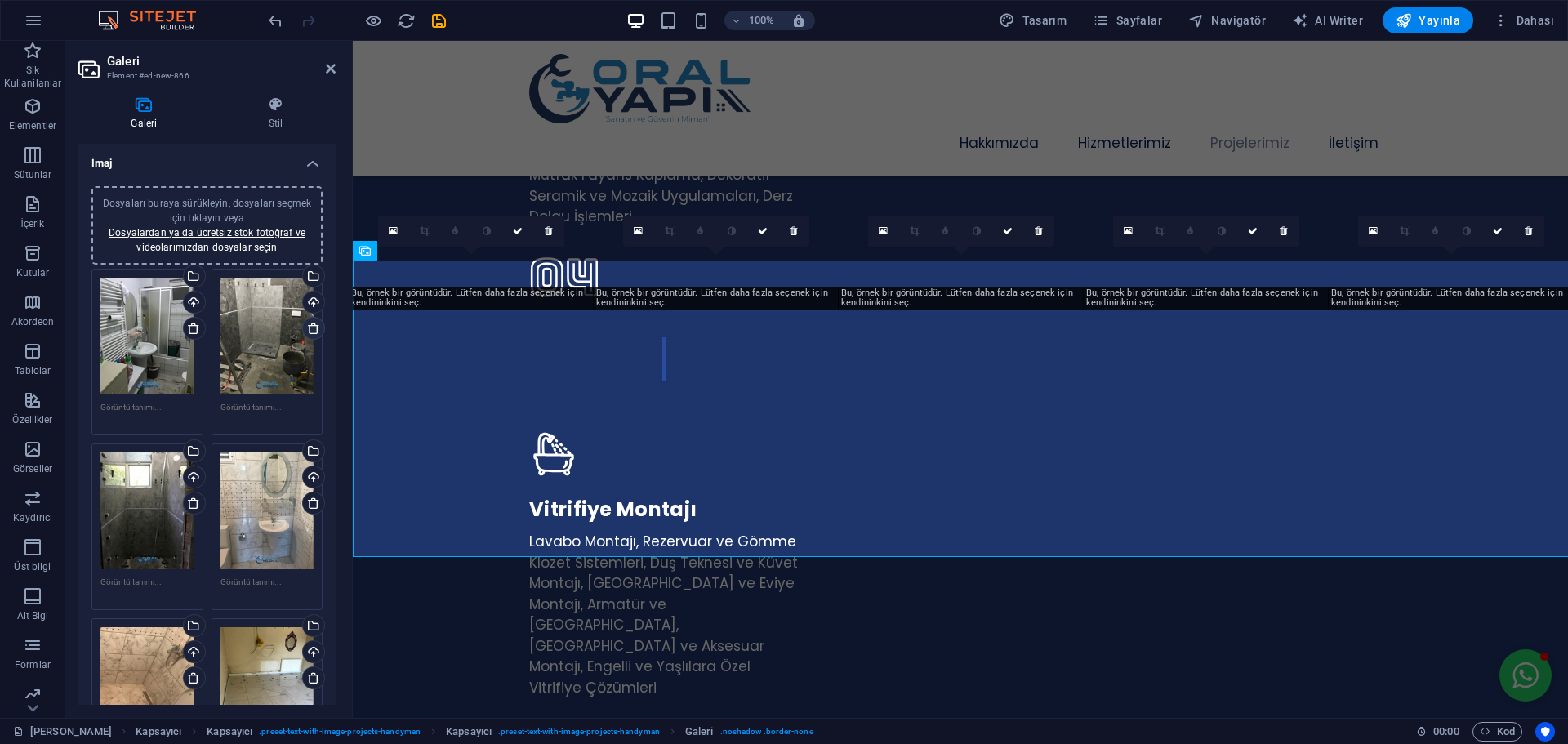
click at [310, 330] on icon at bounding box center [313, 328] width 13 height 13
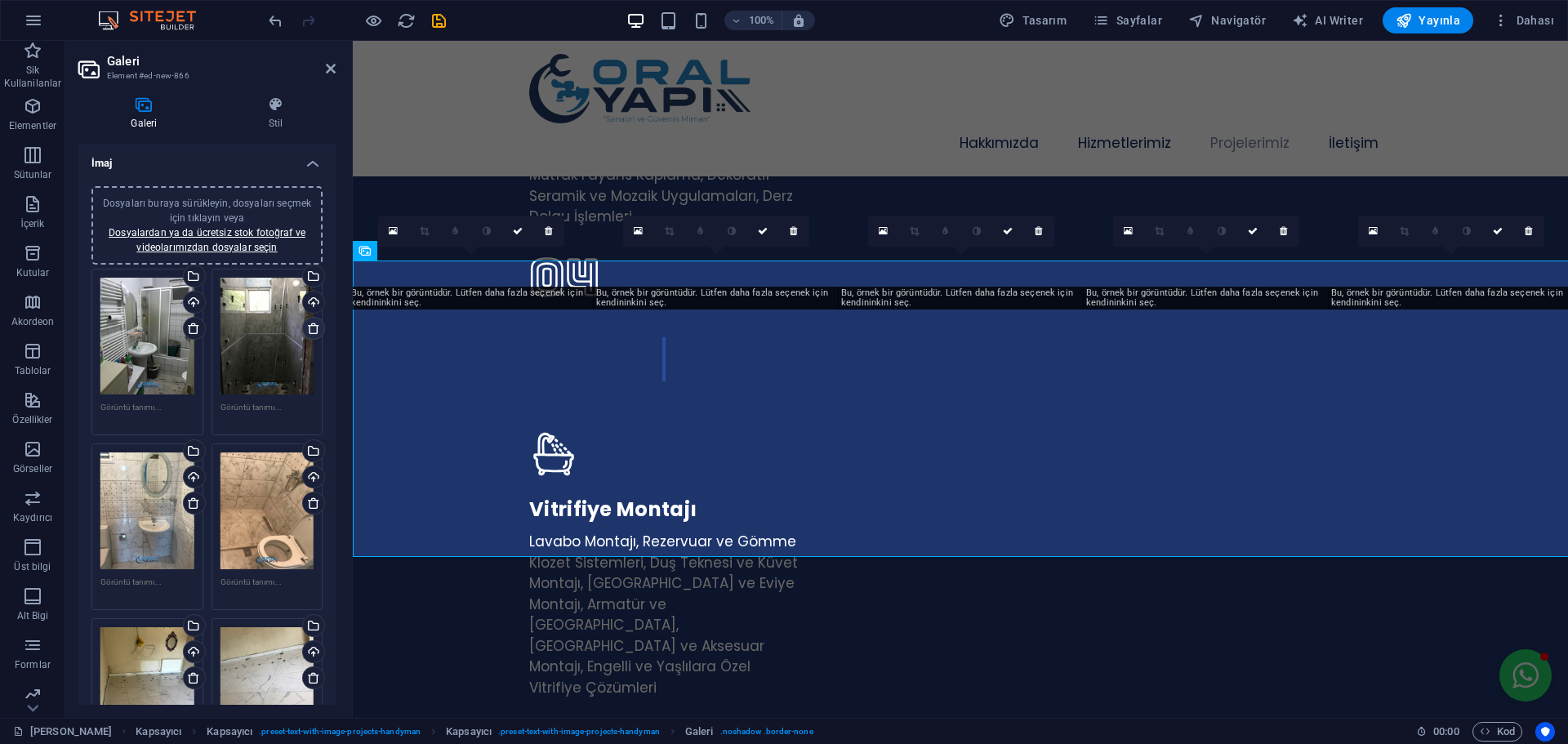
click at [310, 330] on icon at bounding box center [313, 328] width 13 height 13
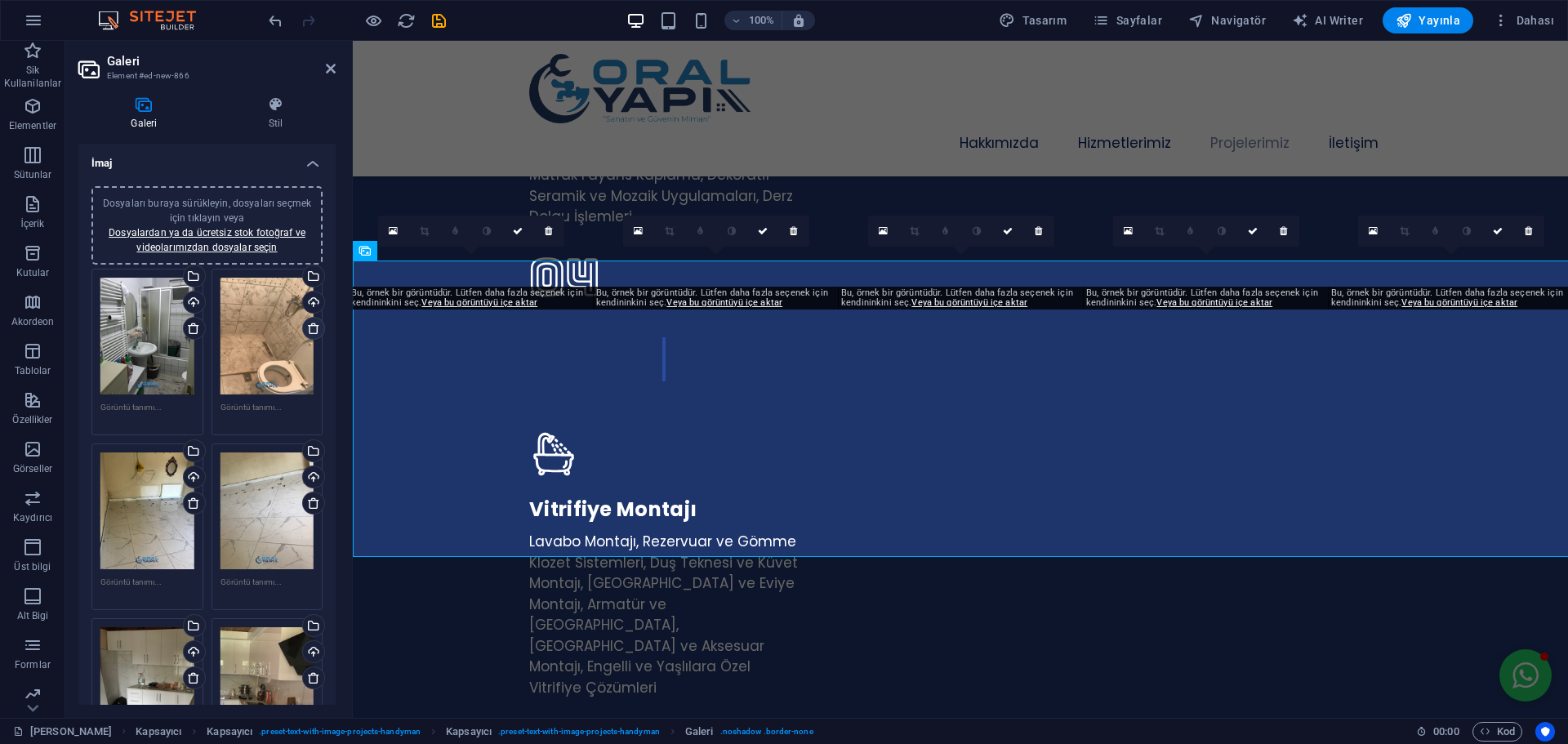
click at [310, 330] on icon at bounding box center [313, 328] width 13 height 13
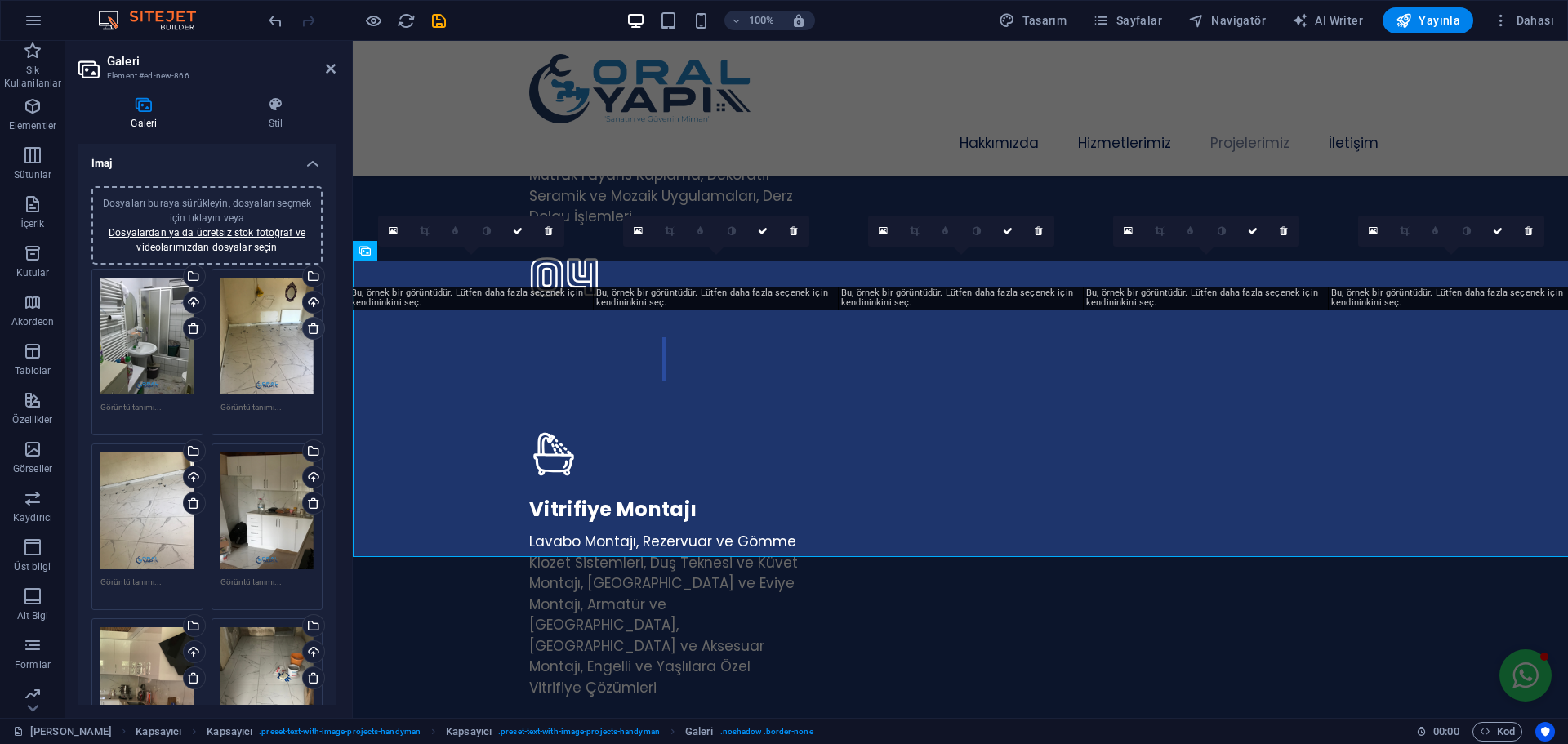
click at [310, 330] on icon at bounding box center [313, 328] width 13 height 13
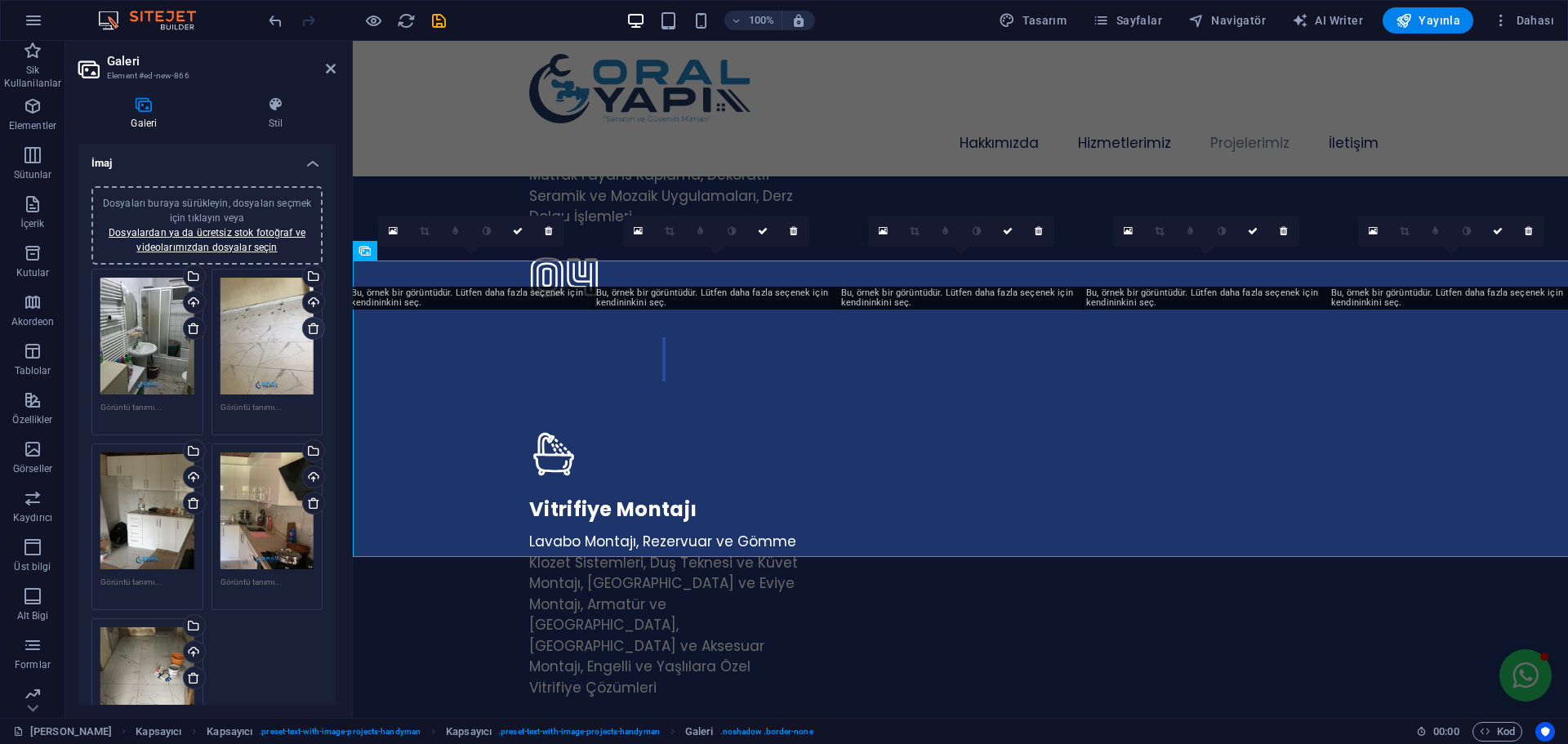
click at [310, 330] on icon at bounding box center [313, 328] width 13 height 13
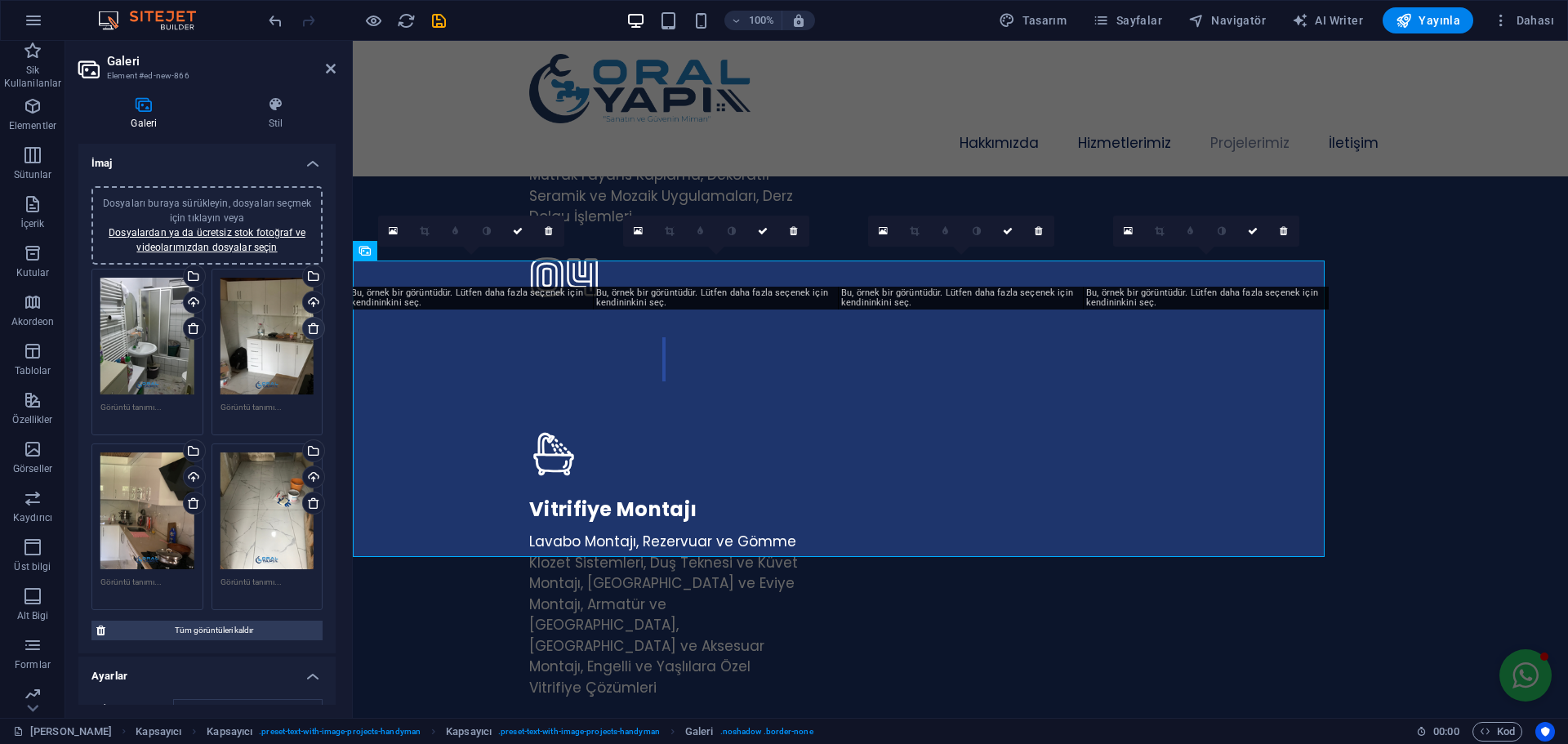
click at [310, 330] on icon at bounding box center [313, 328] width 13 height 13
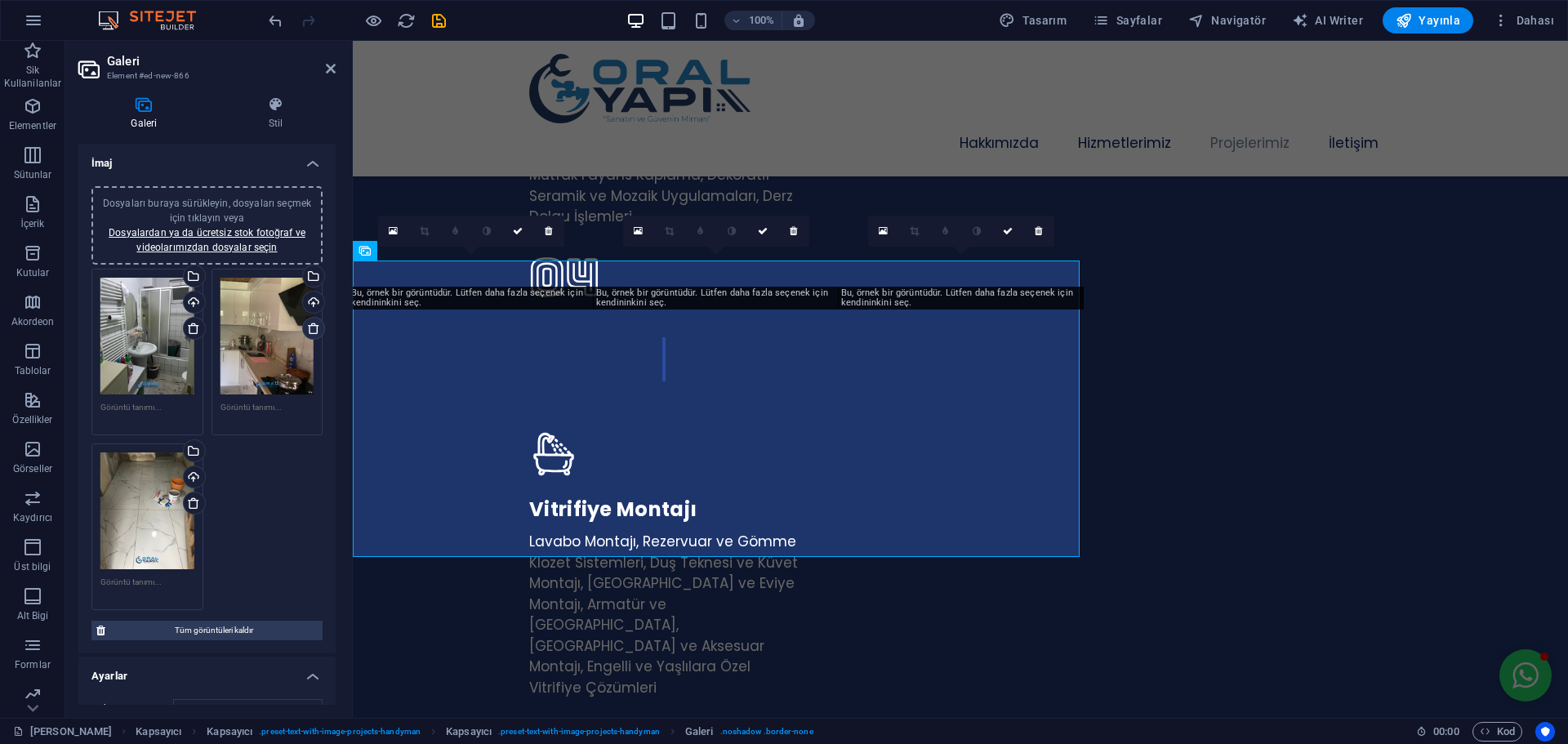
click at [310, 330] on icon at bounding box center [313, 328] width 13 height 13
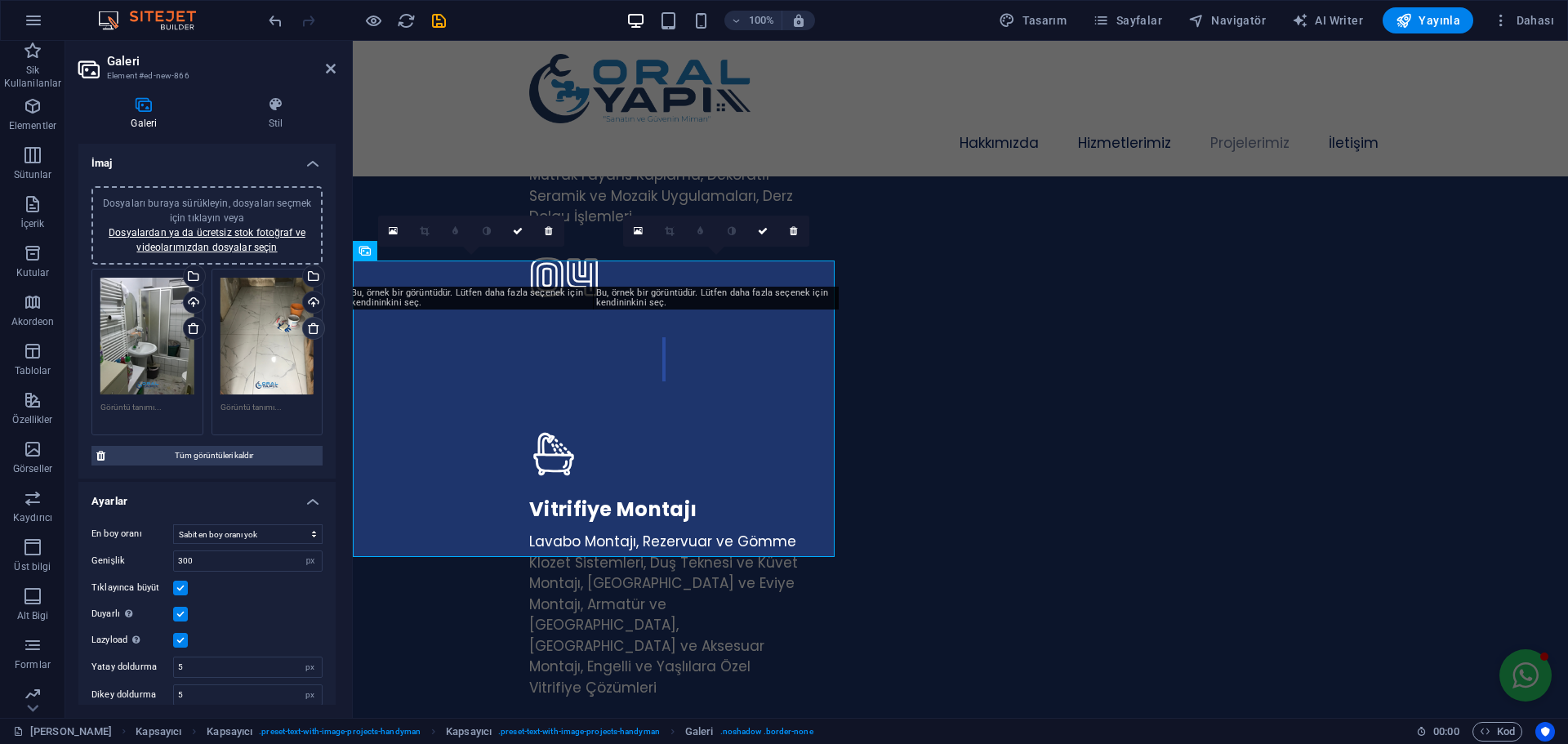
click at [310, 330] on icon at bounding box center [313, 328] width 13 height 13
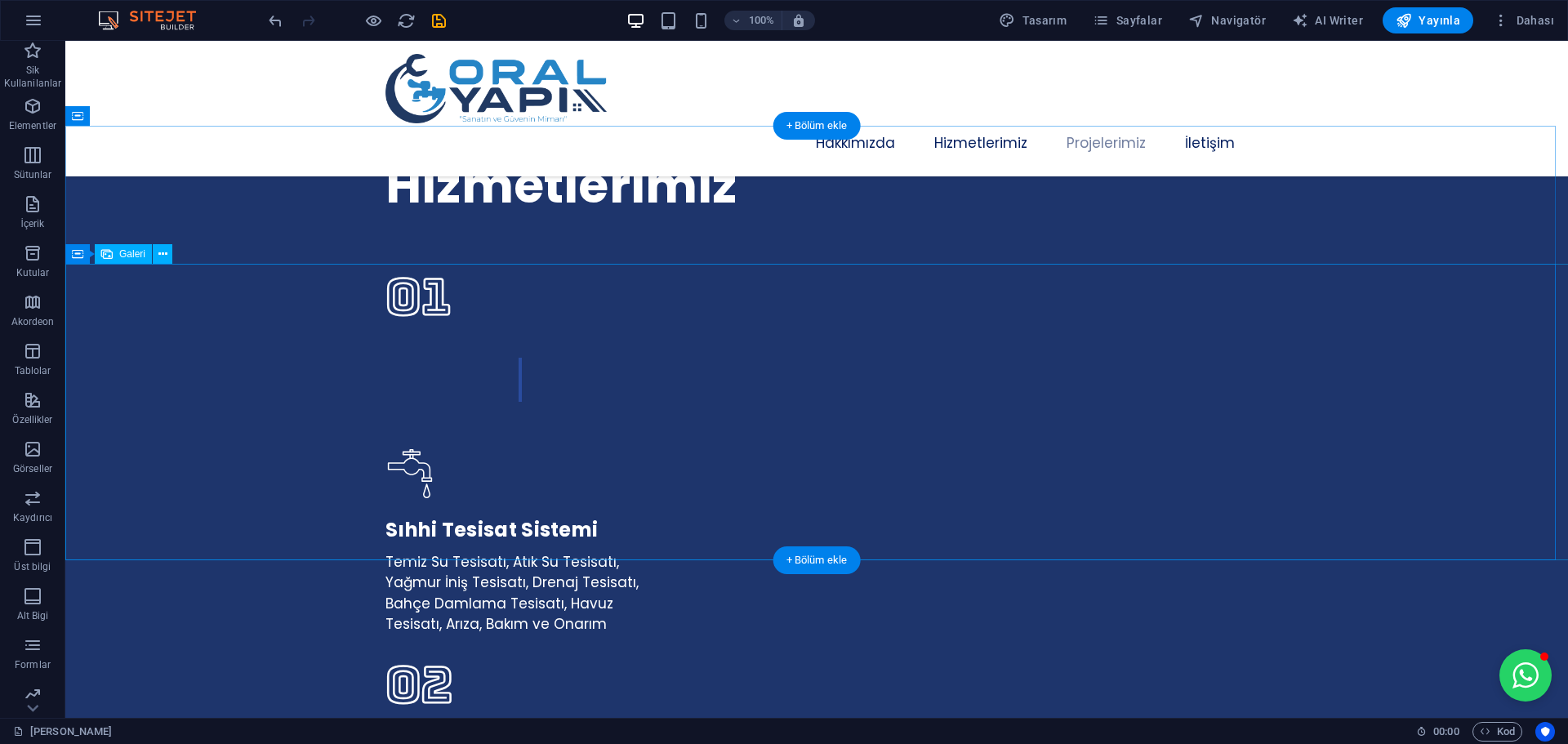
scroll to position [2903, 0]
select select "px"
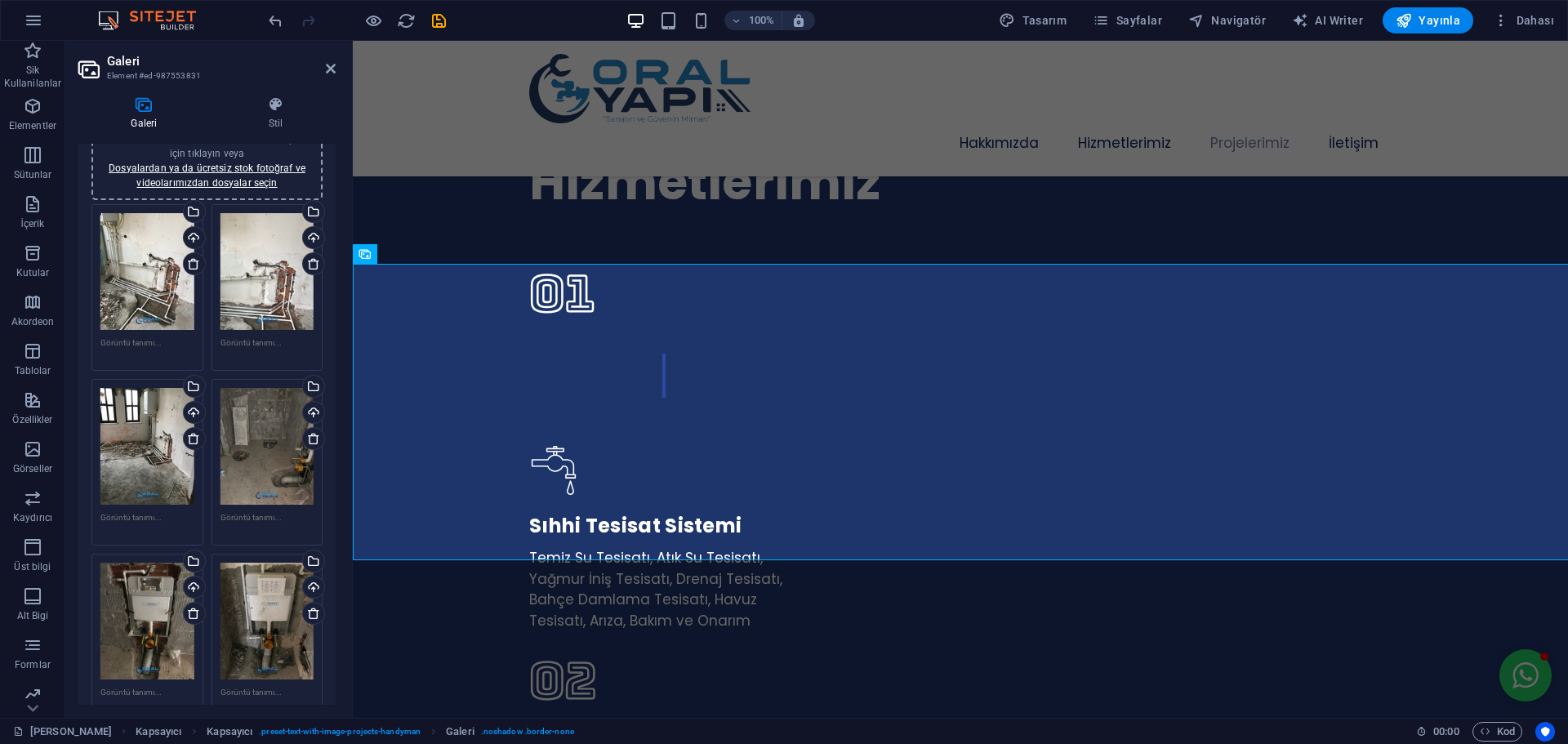
scroll to position [0, 0]
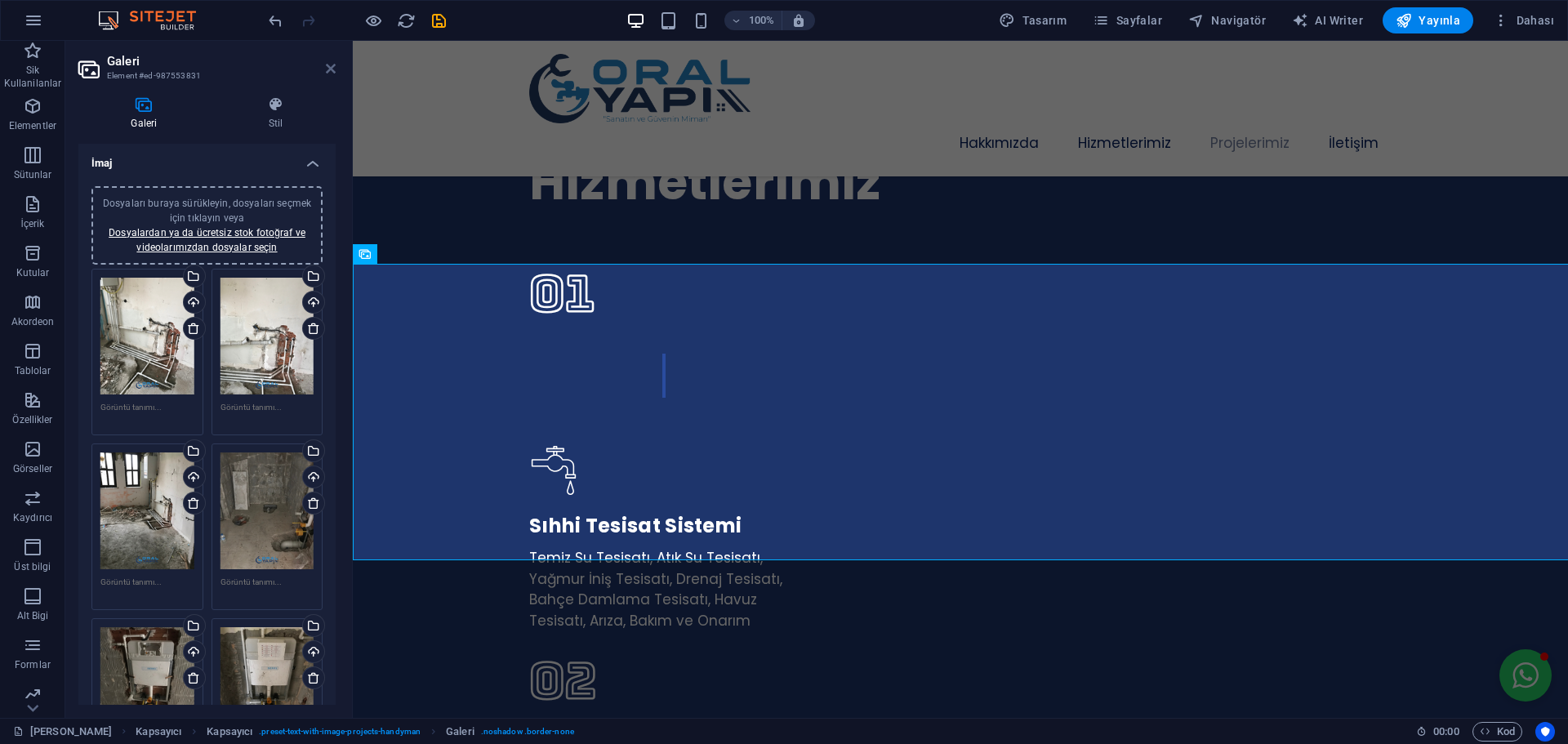
drag, startPoint x: 335, startPoint y: 63, endPoint x: 271, endPoint y: 23, distance: 75.5
click at [335, 63] on icon at bounding box center [330, 69] width 10 height 13
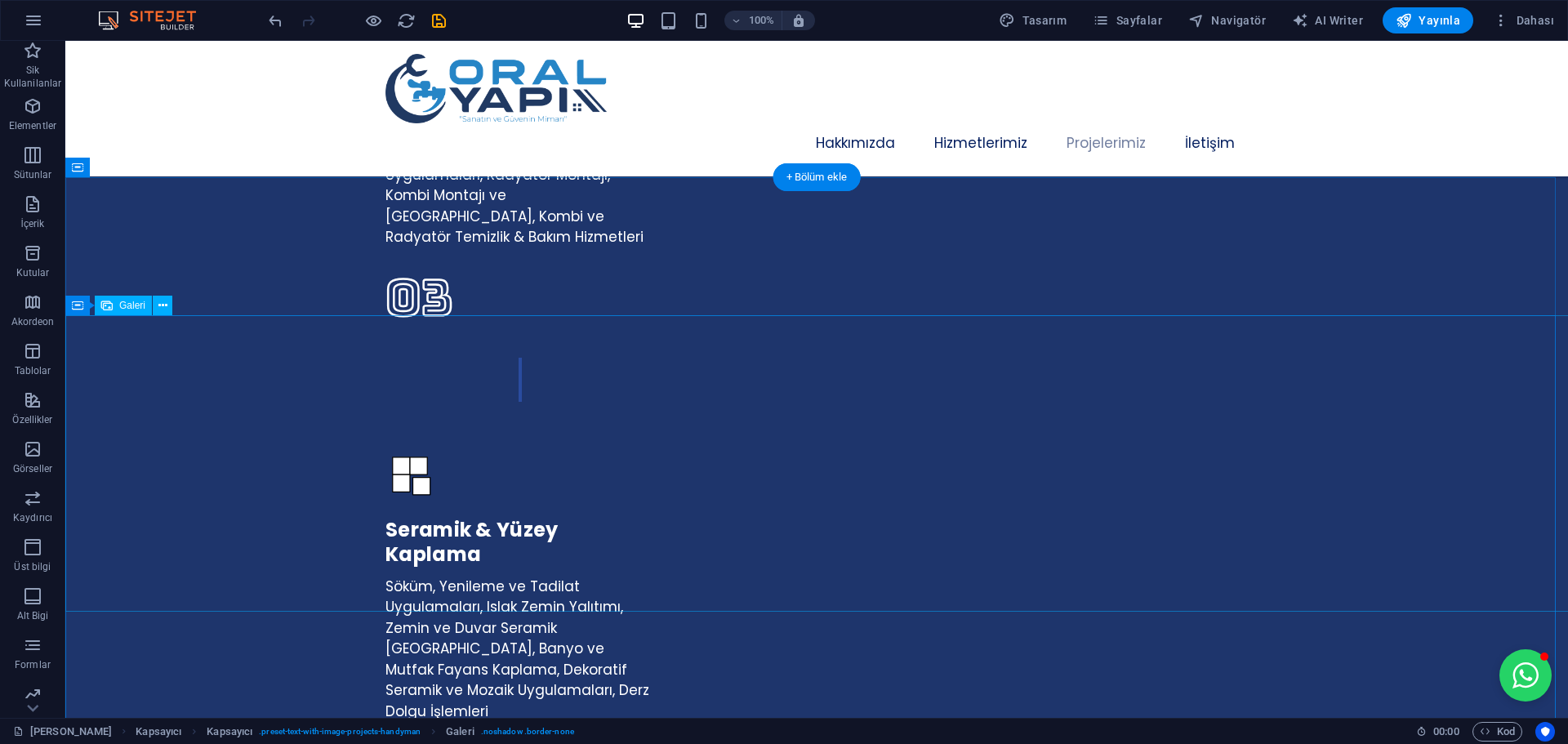
scroll to position [4128, 0]
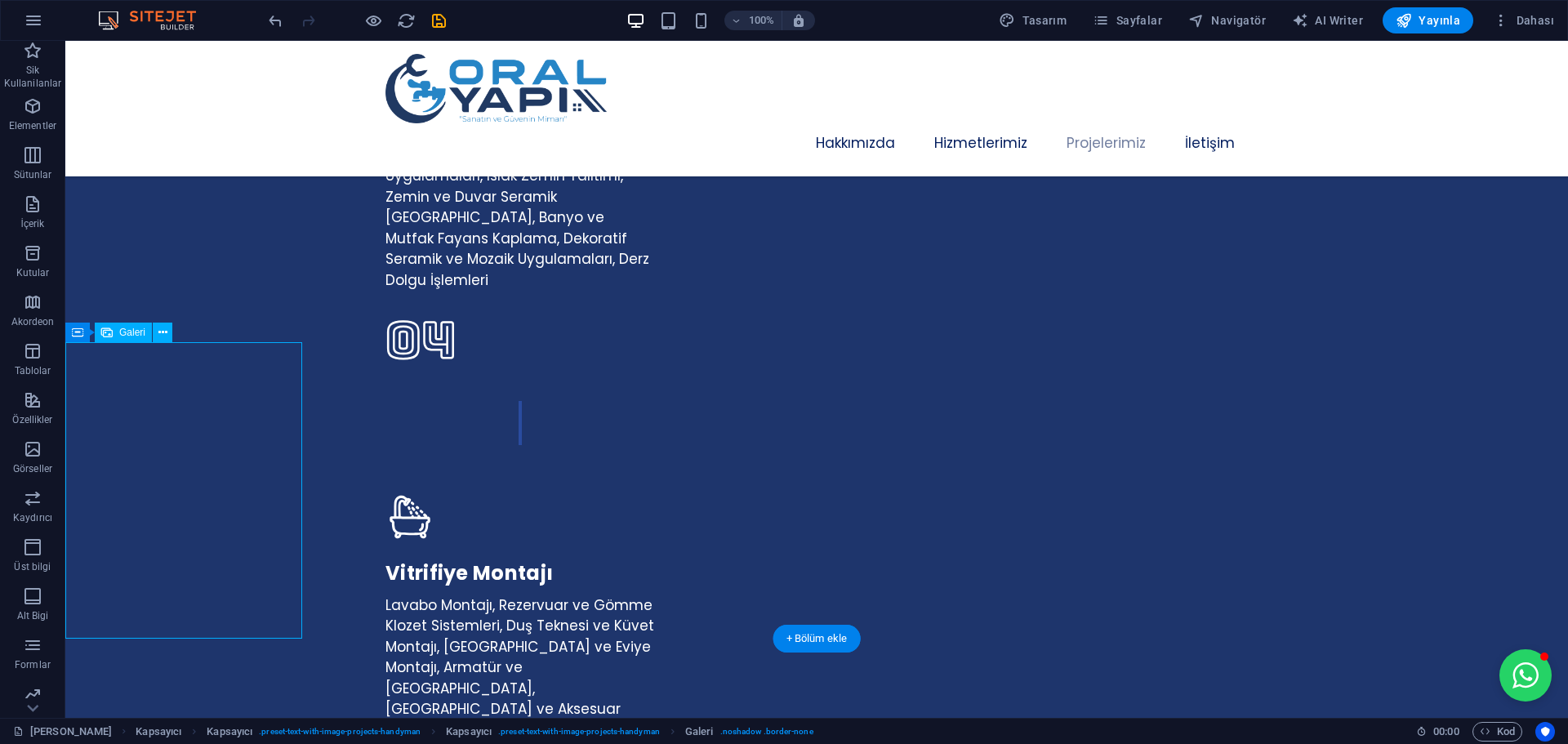
select select "px"
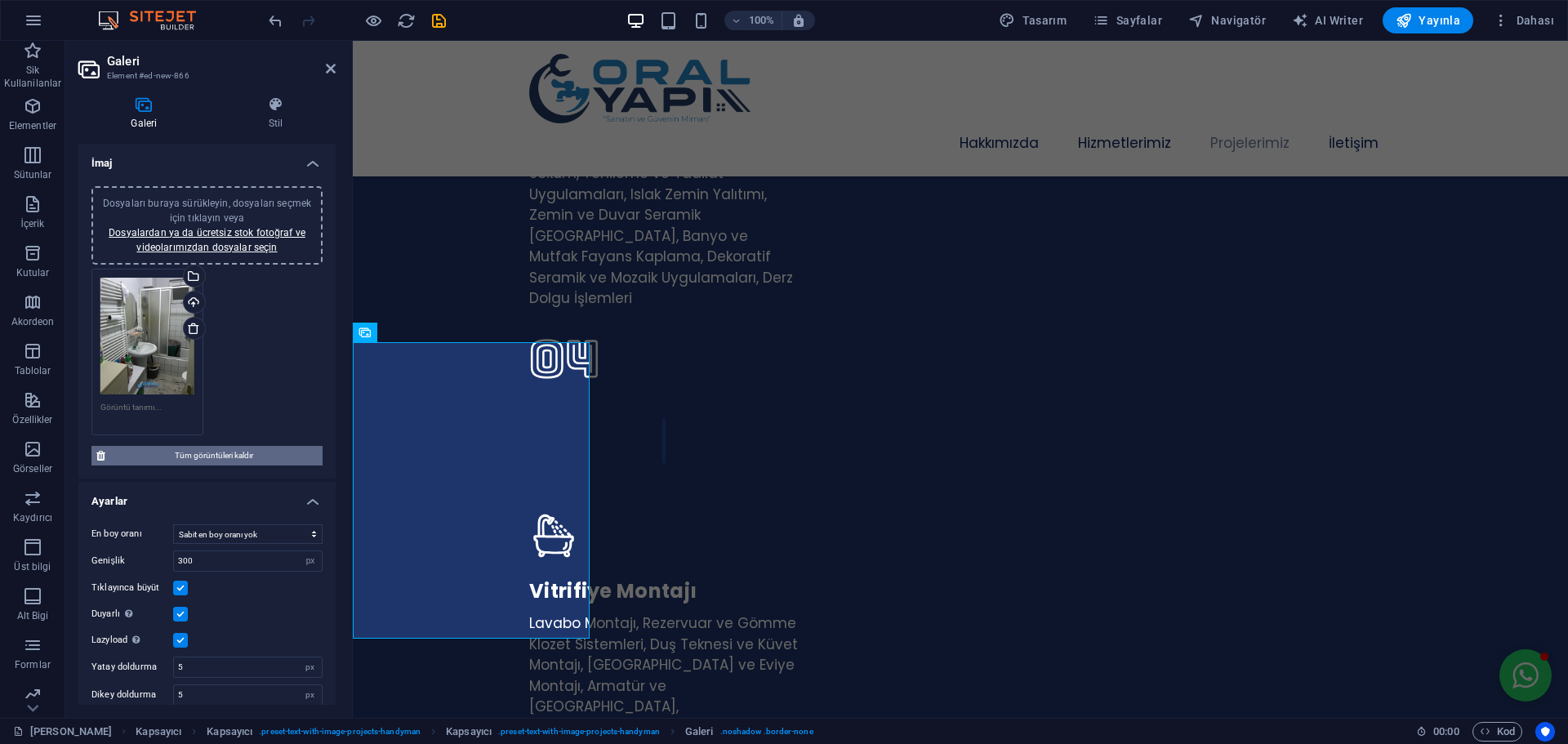
click at [234, 463] on span "Tüm görüntüleri kaldır" at bounding box center [214, 456] width 208 height 19
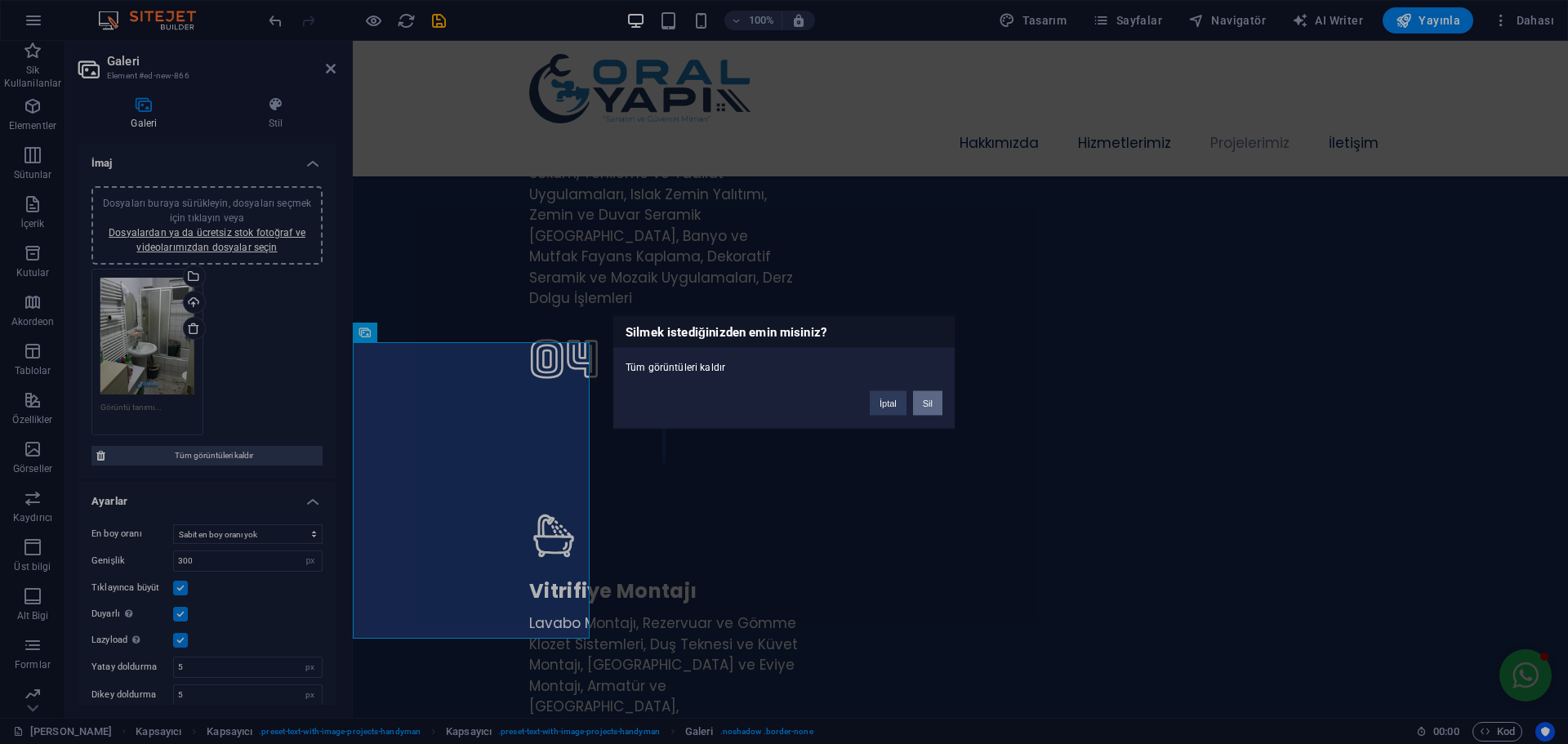
drag, startPoint x: 940, startPoint y: 405, endPoint x: 22, endPoint y: 304, distance: 923.5
click at [940, 405] on button "Sil" at bounding box center [927, 403] width 29 height 25
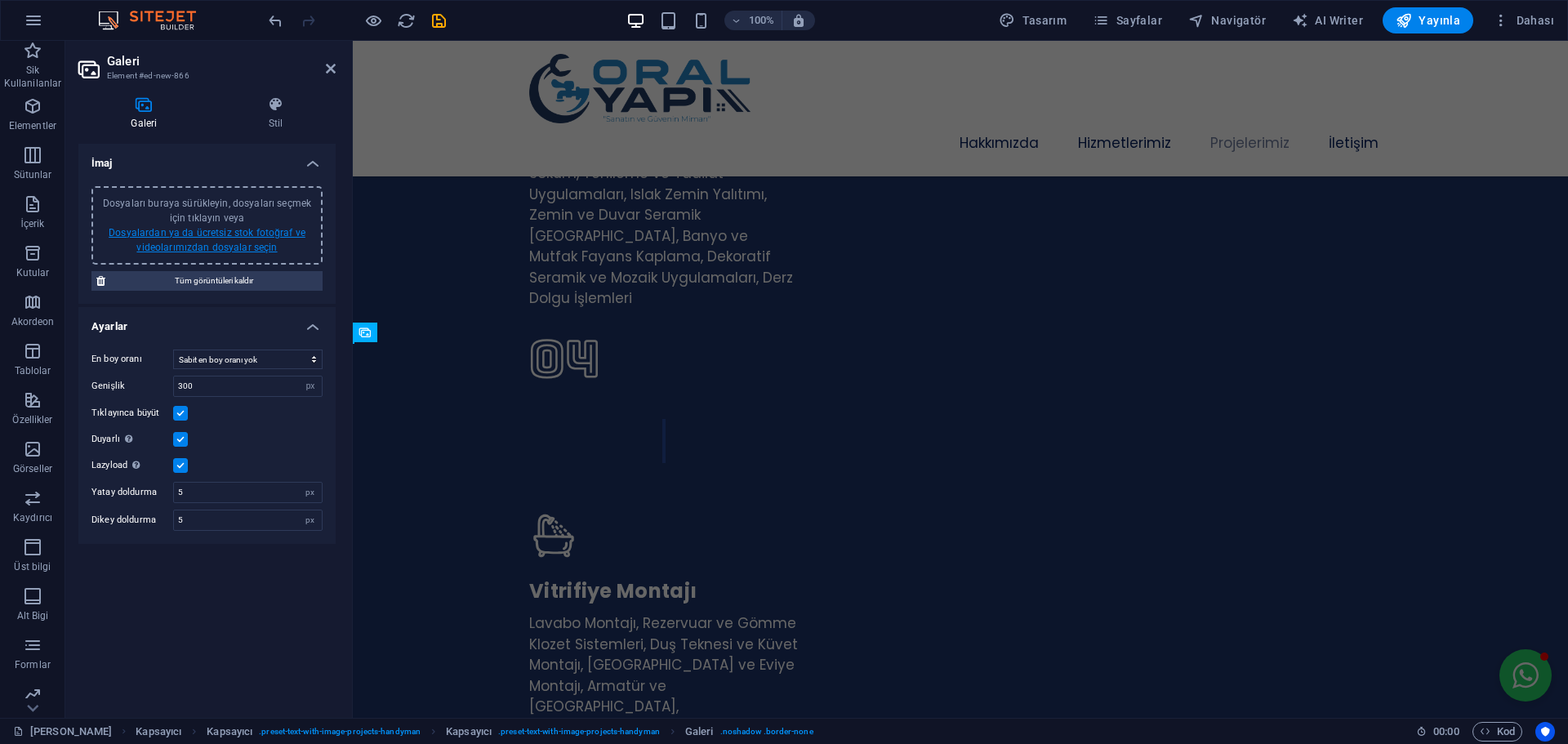
click at [233, 252] on link "Dosyalardan ya da ücretsiz stok fotoğraf ve videolarımızdan dosyalar seçin" at bounding box center [207, 240] width 197 height 26
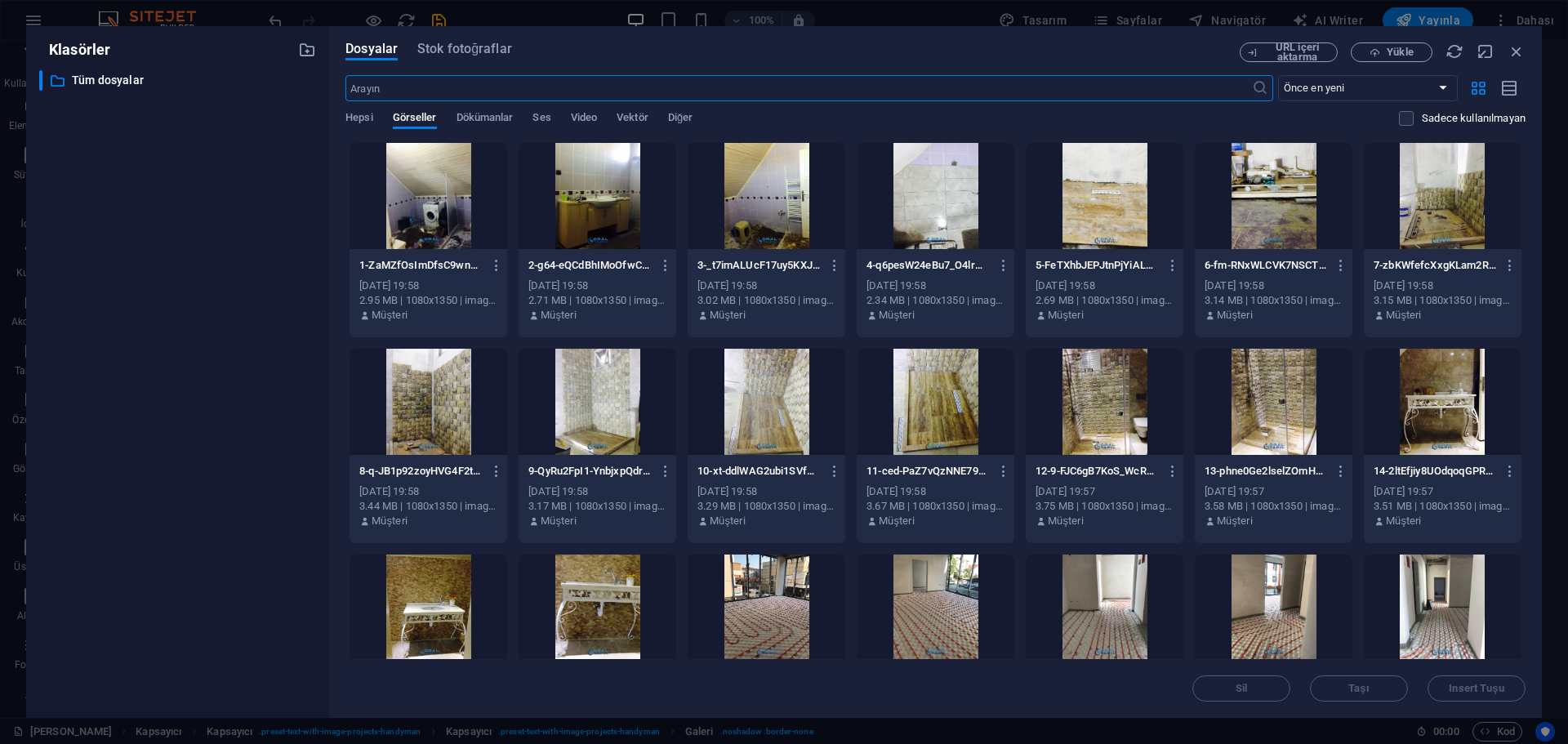
scroll to position [4858, 0]
click at [1405, 53] on span "Yükle" at bounding box center [1399, 52] width 26 height 10
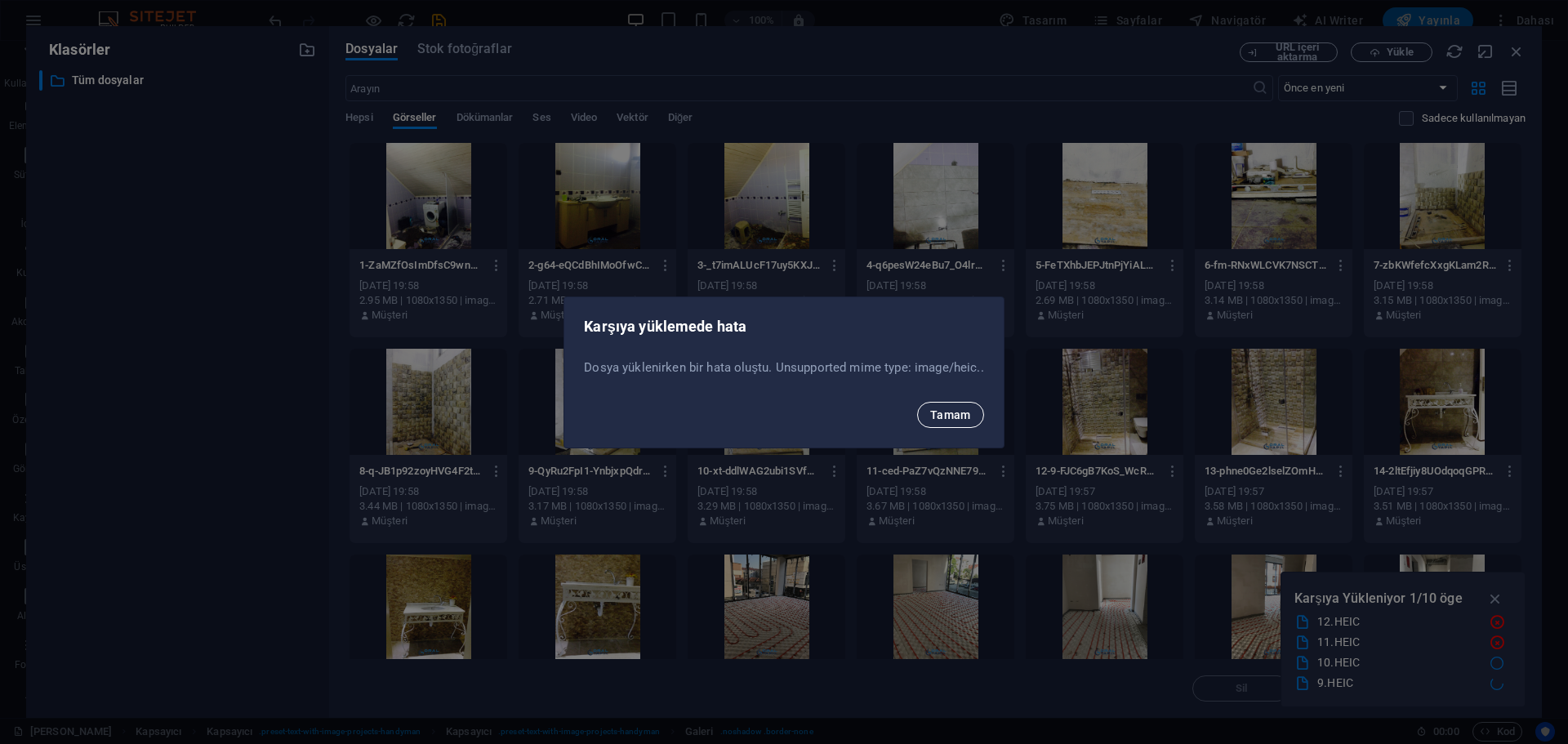
click at [958, 417] on span "Tamam" at bounding box center [950, 414] width 40 height 13
click at [944, 406] on button "Tamam" at bounding box center [951, 415] width 67 height 26
click at [949, 408] on span "Tamam" at bounding box center [950, 414] width 40 height 13
click at [936, 405] on button "Tamam" at bounding box center [951, 415] width 67 height 26
click at [956, 412] on span "Tamam" at bounding box center [950, 414] width 40 height 13
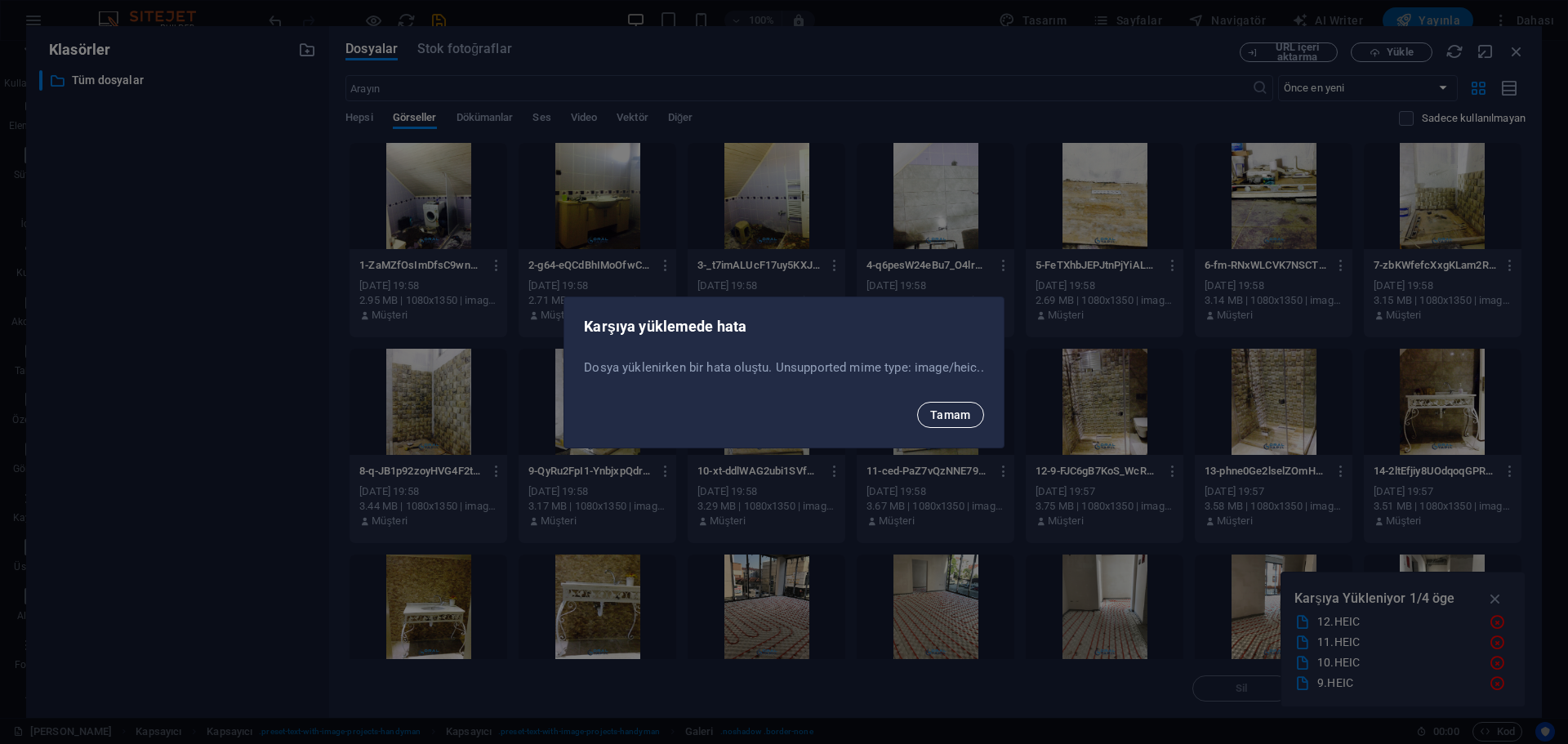
click at [944, 410] on span "Tamam" at bounding box center [950, 414] width 40 height 13
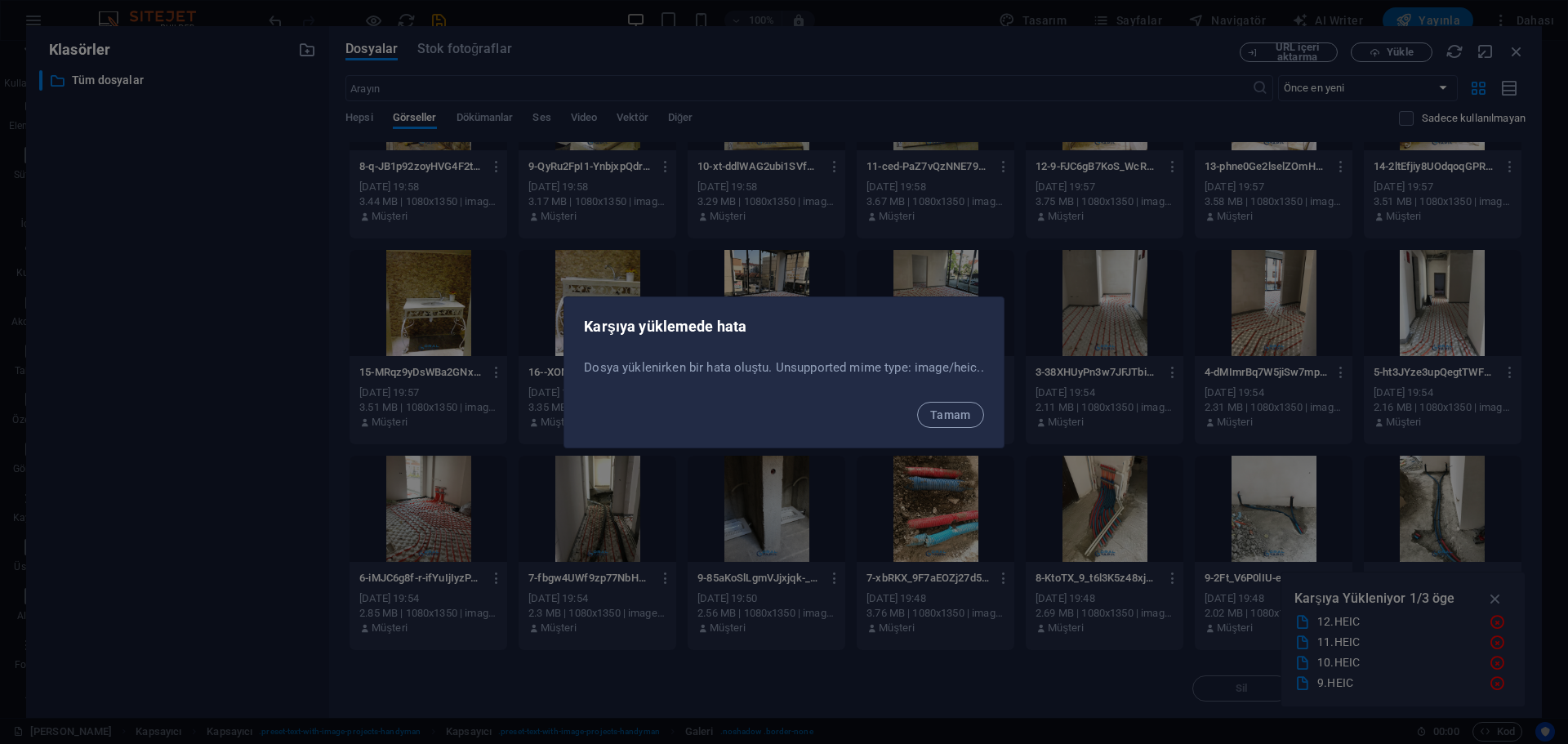
scroll to position [408, 0]
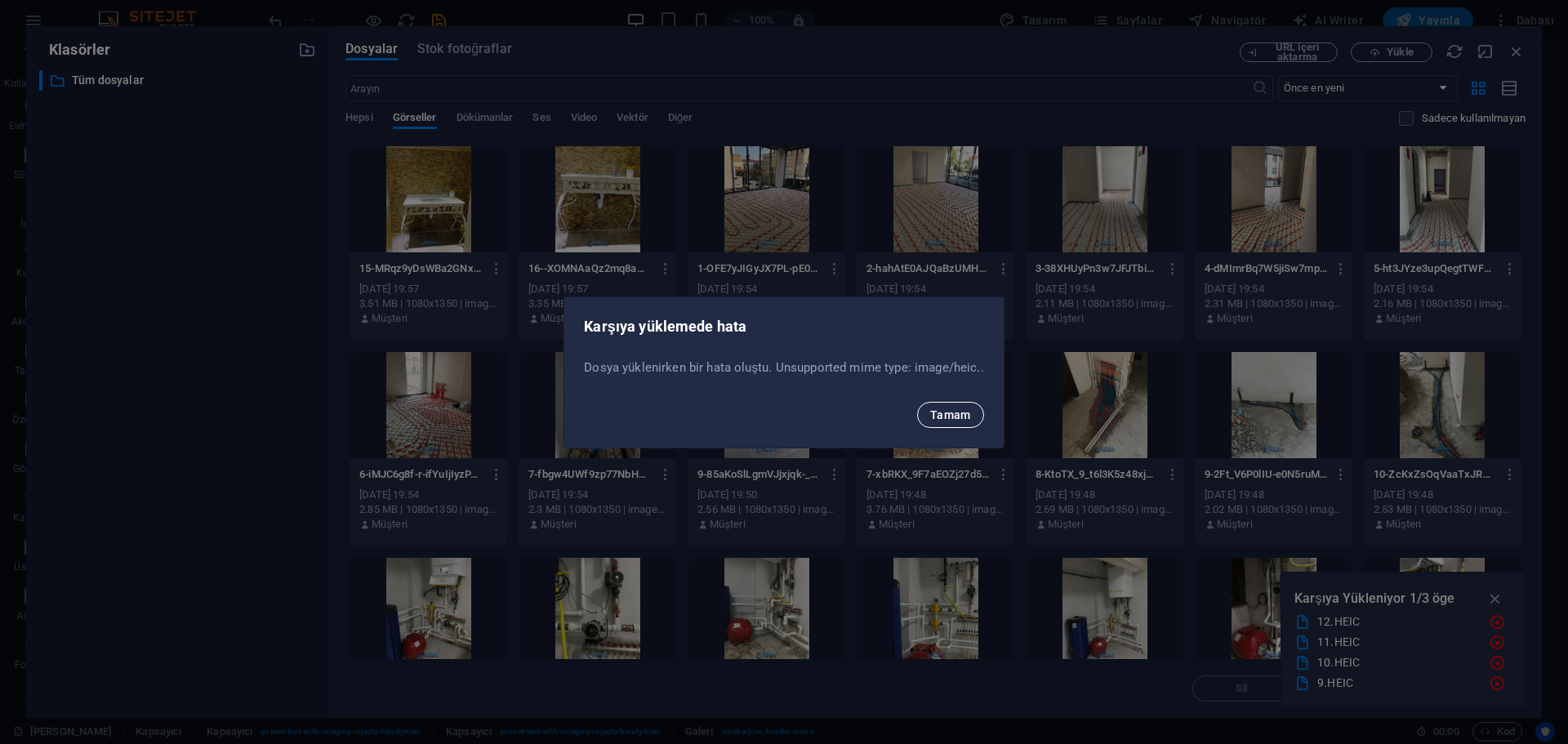
click at [952, 417] on span "Tamam" at bounding box center [950, 414] width 40 height 13
click at [946, 414] on span "Tamam" at bounding box center [950, 414] width 40 height 13
click at [954, 419] on span "Tamam" at bounding box center [950, 414] width 40 height 13
click at [952, 413] on span "Tamam" at bounding box center [950, 414] width 40 height 13
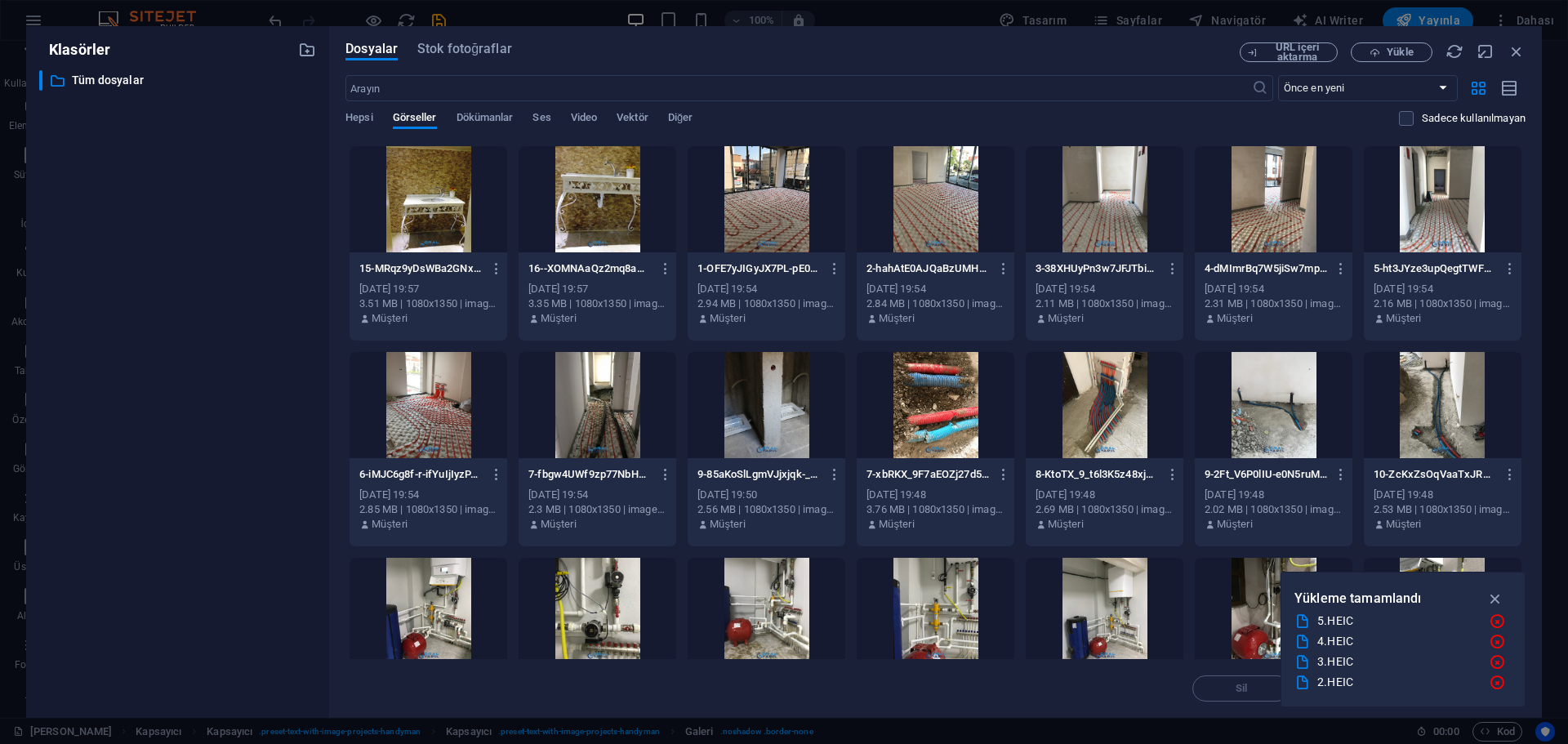
scroll to position [164, 0]
click at [1500, 602] on icon "button" at bounding box center [1495, 598] width 18 height 18
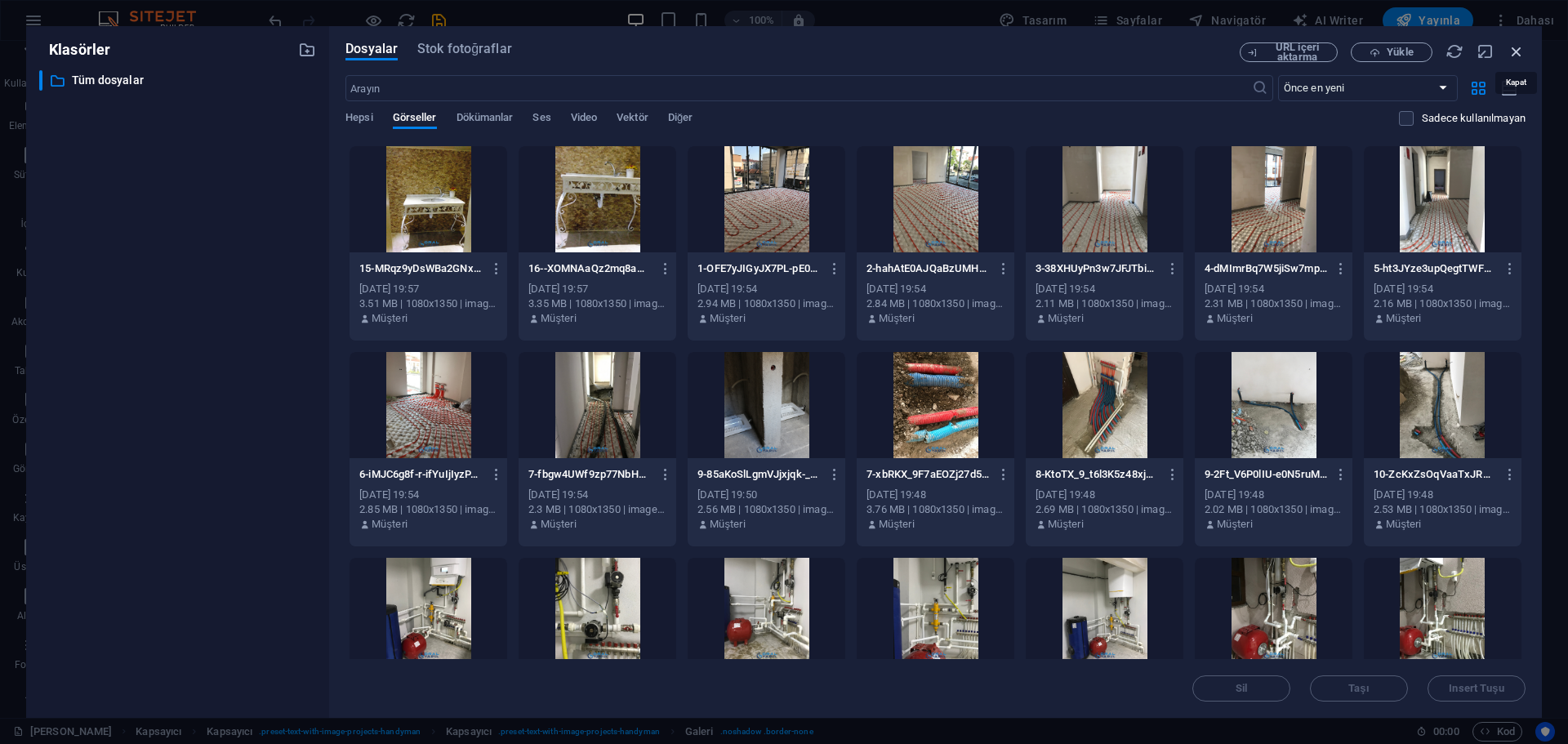
drag, startPoint x: 1520, startPoint y: 51, endPoint x: 244, endPoint y: 373, distance: 1316.0
click at [1520, 51] on icon "button" at bounding box center [1516, 51] width 18 height 18
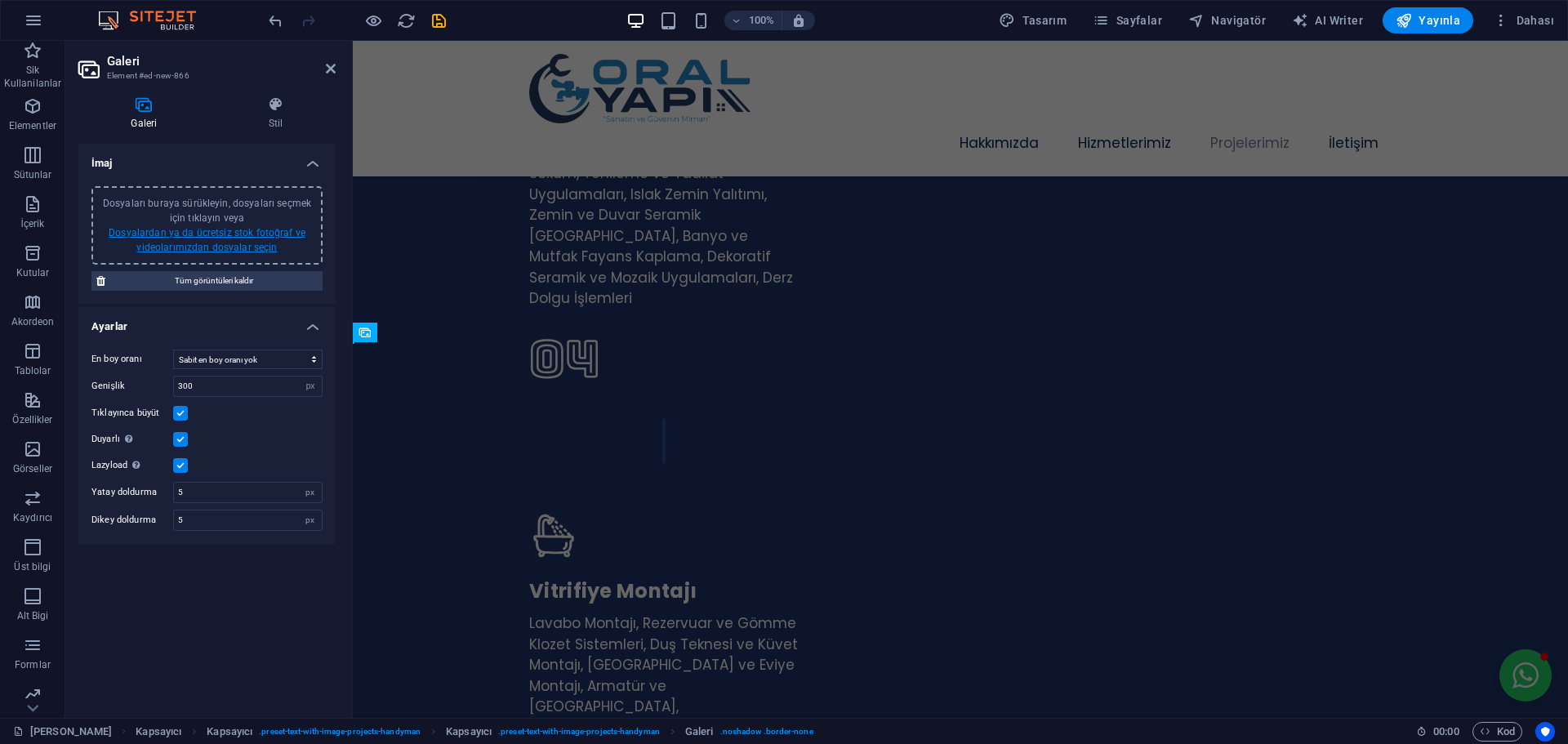
click at [244, 234] on link "Dosyalardan ya da ücretsiz stok fotoğraf ve videolarımızdan dosyalar seçin" at bounding box center [207, 240] width 197 height 26
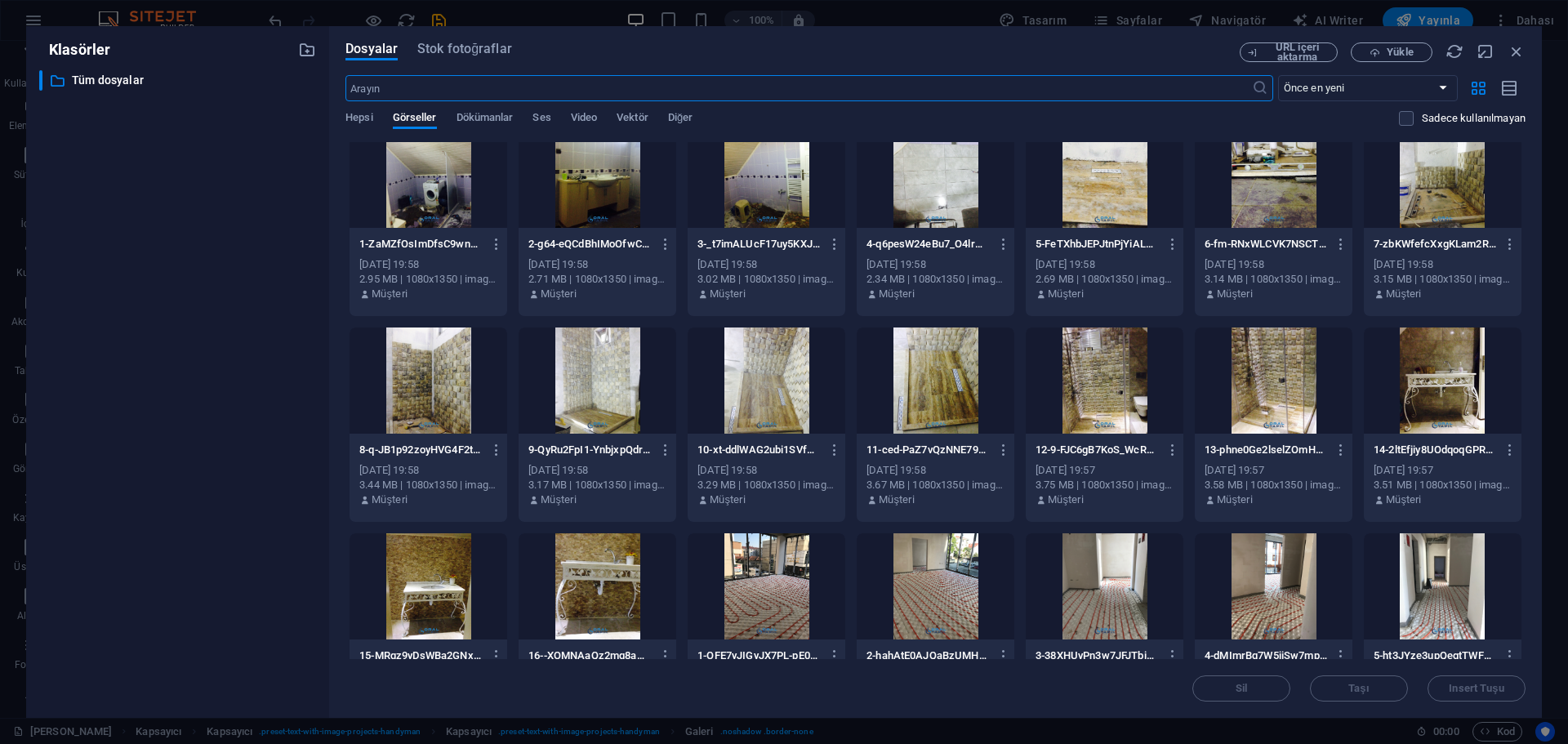
scroll to position [0, 0]
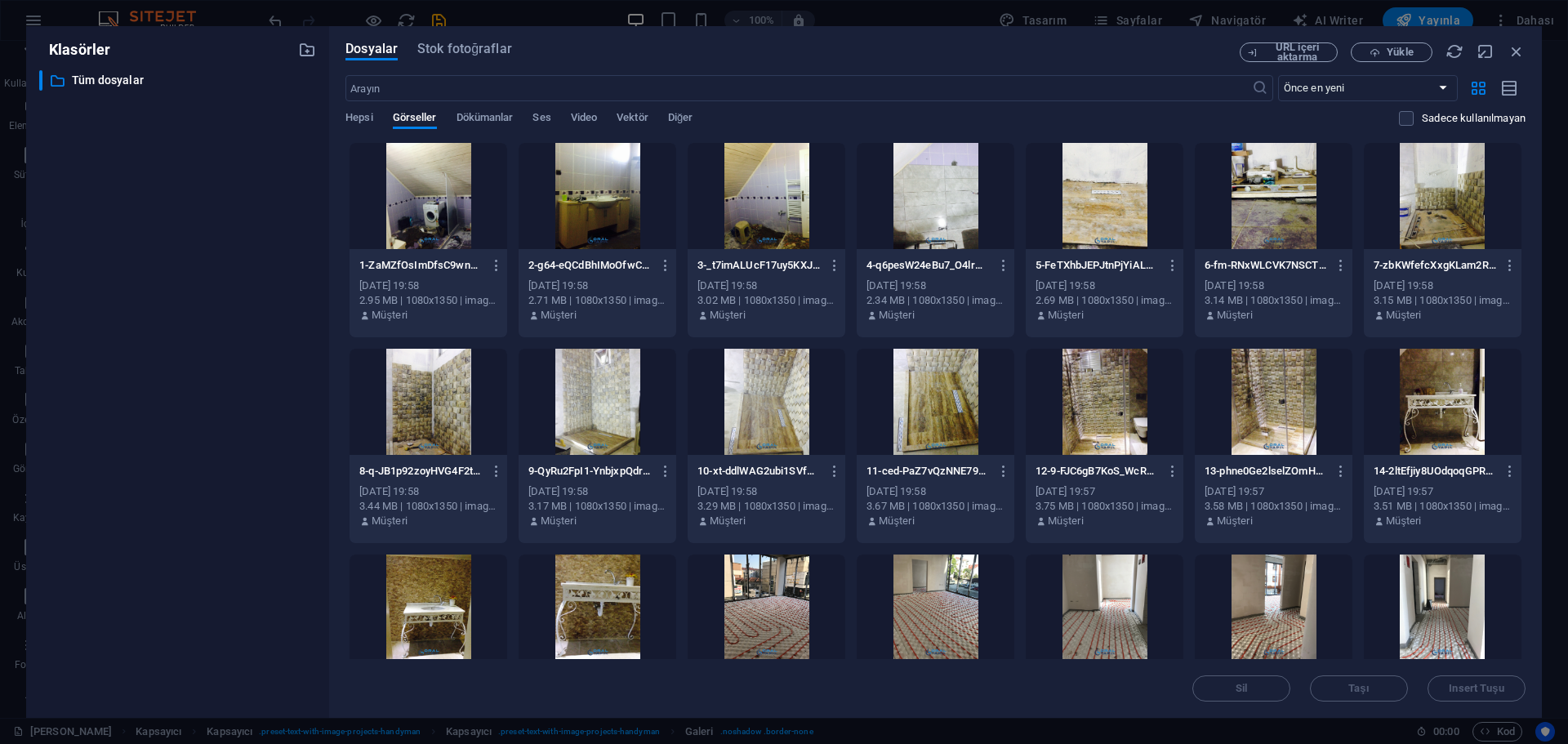
click at [419, 198] on div at bounding box center [427, 195] width 157 height 106
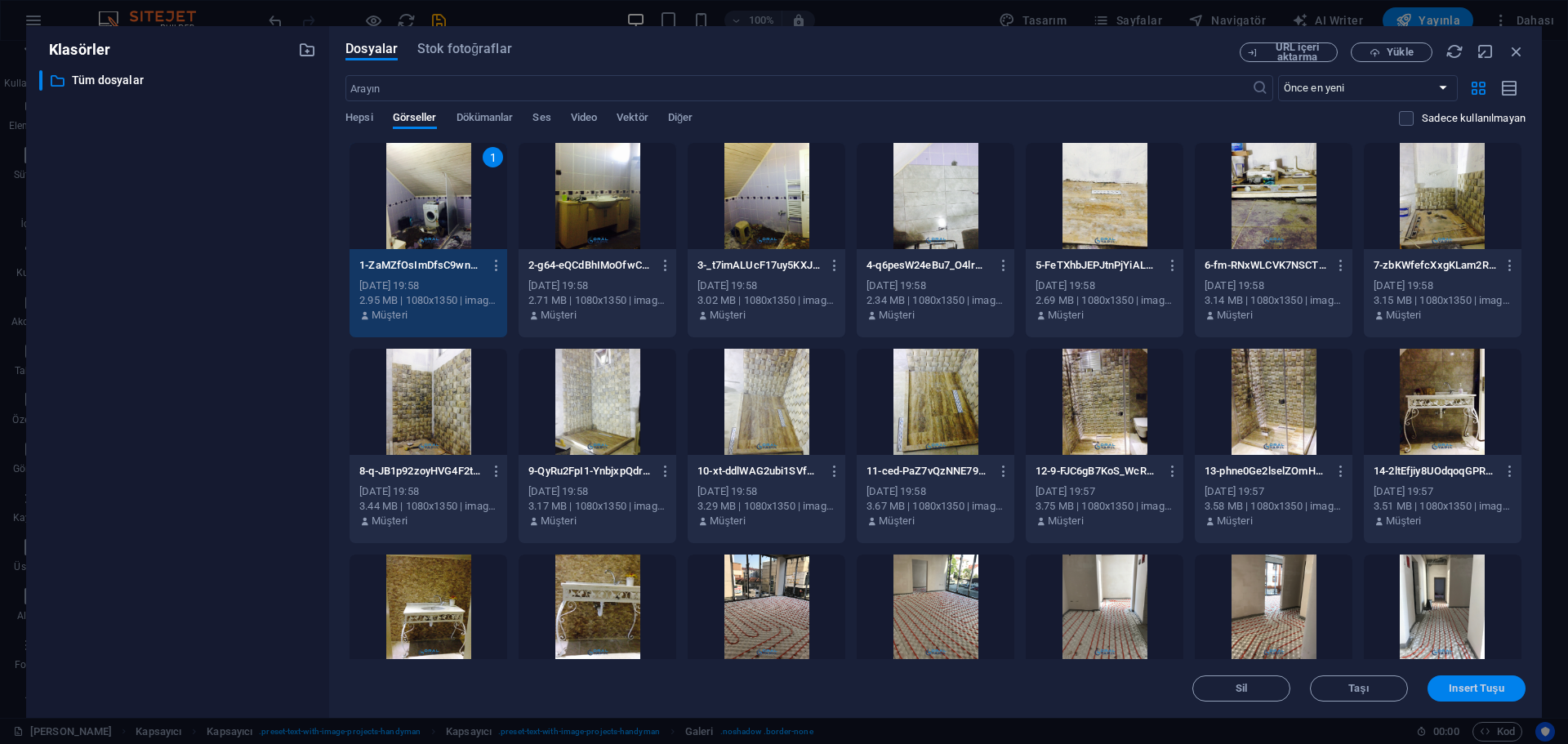
click at [1477, 688] on span "Insert Tuşu" at bounding box center [1476, 688] width 55 height 10
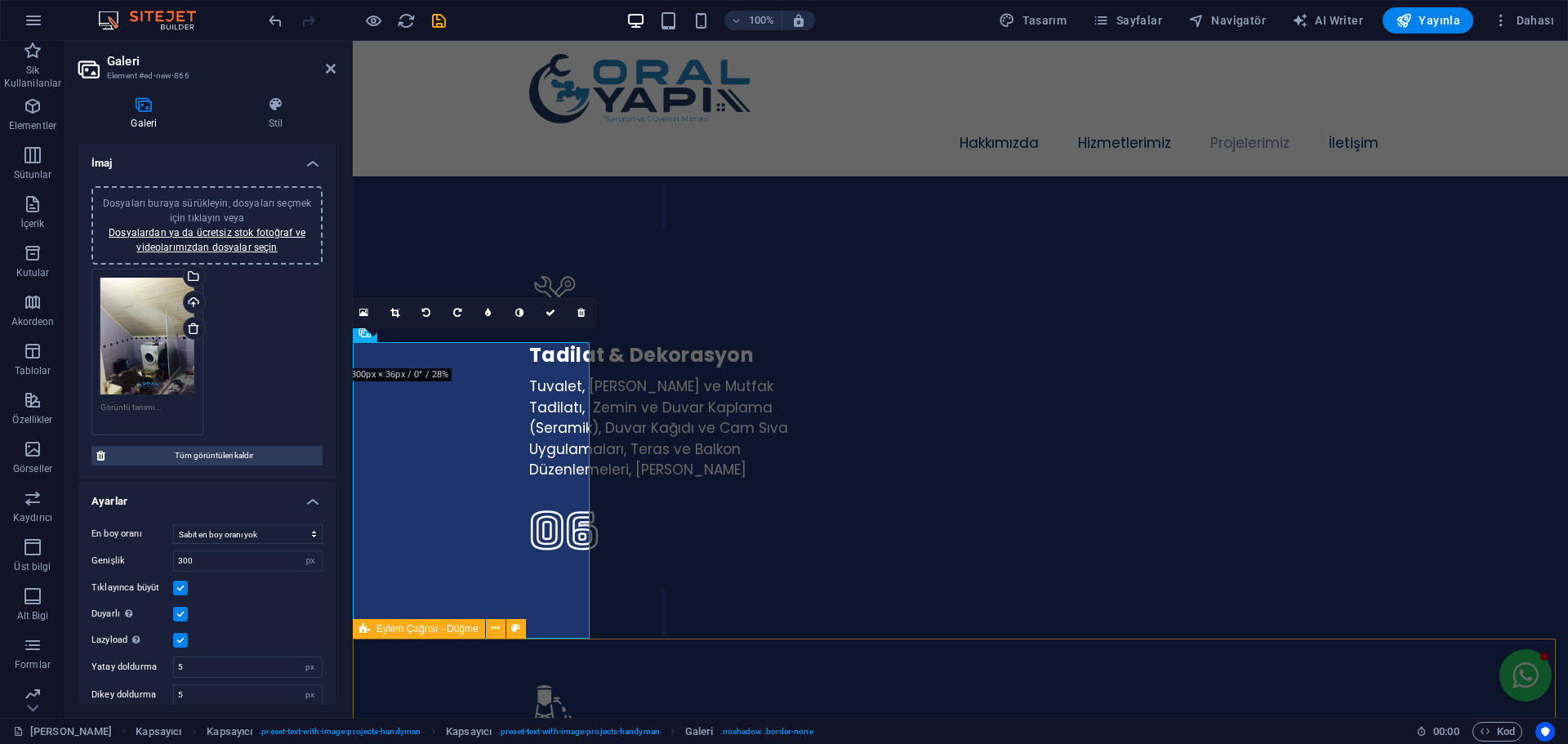
scroll to position [4151, 0]
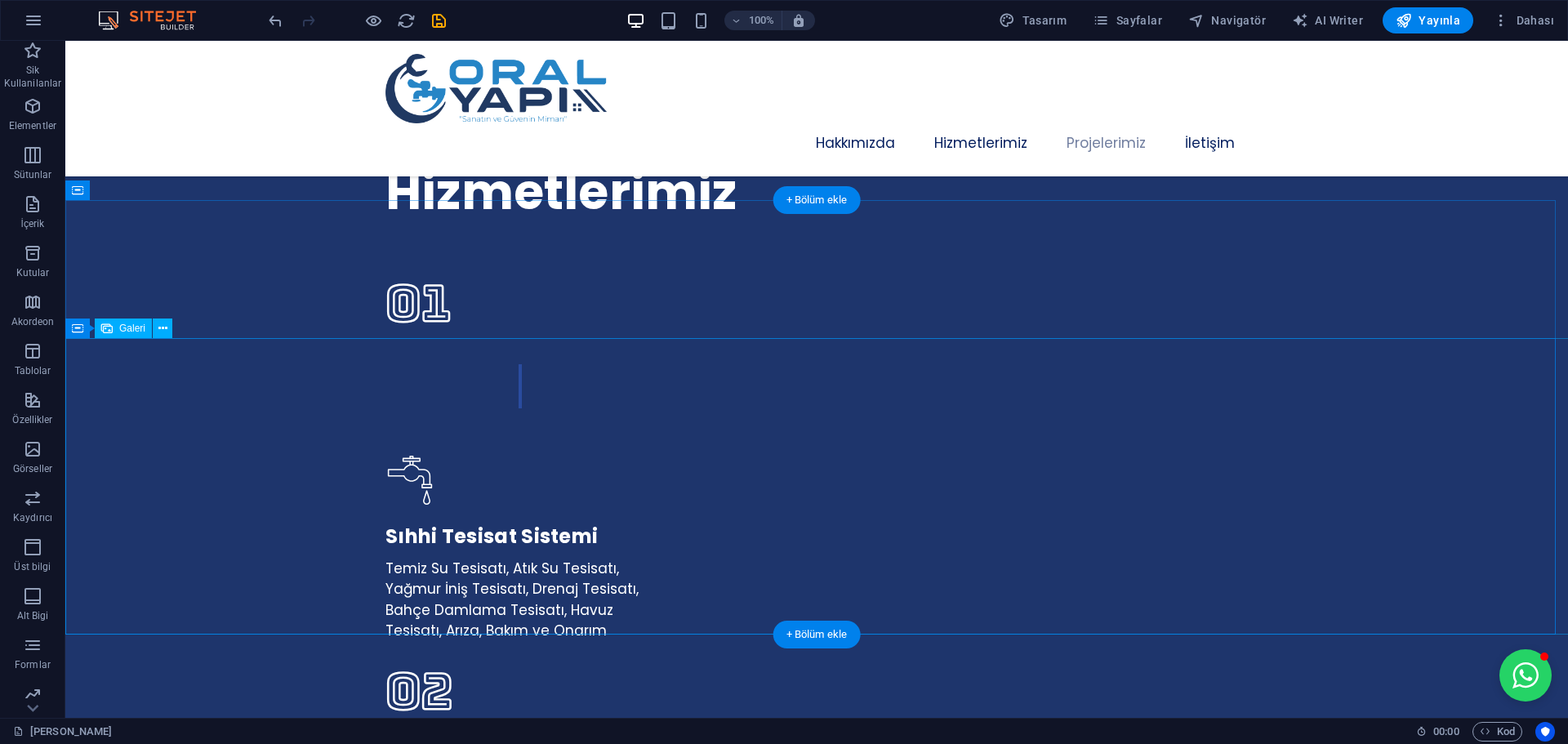
scroll to position [2903, 0]
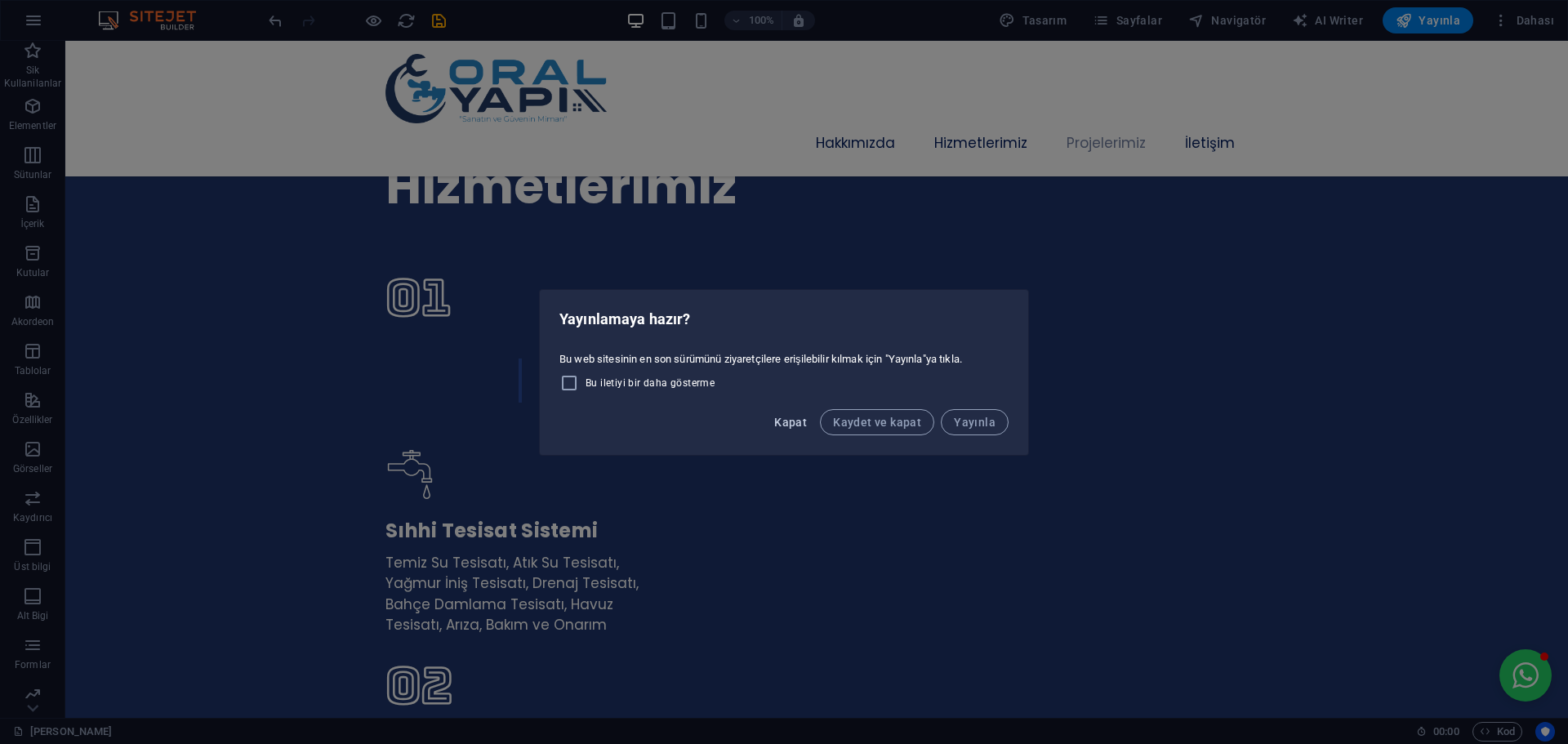
click at [789, 427] on span "Kapat" at bounding box center [790, 422] width 33 height 13
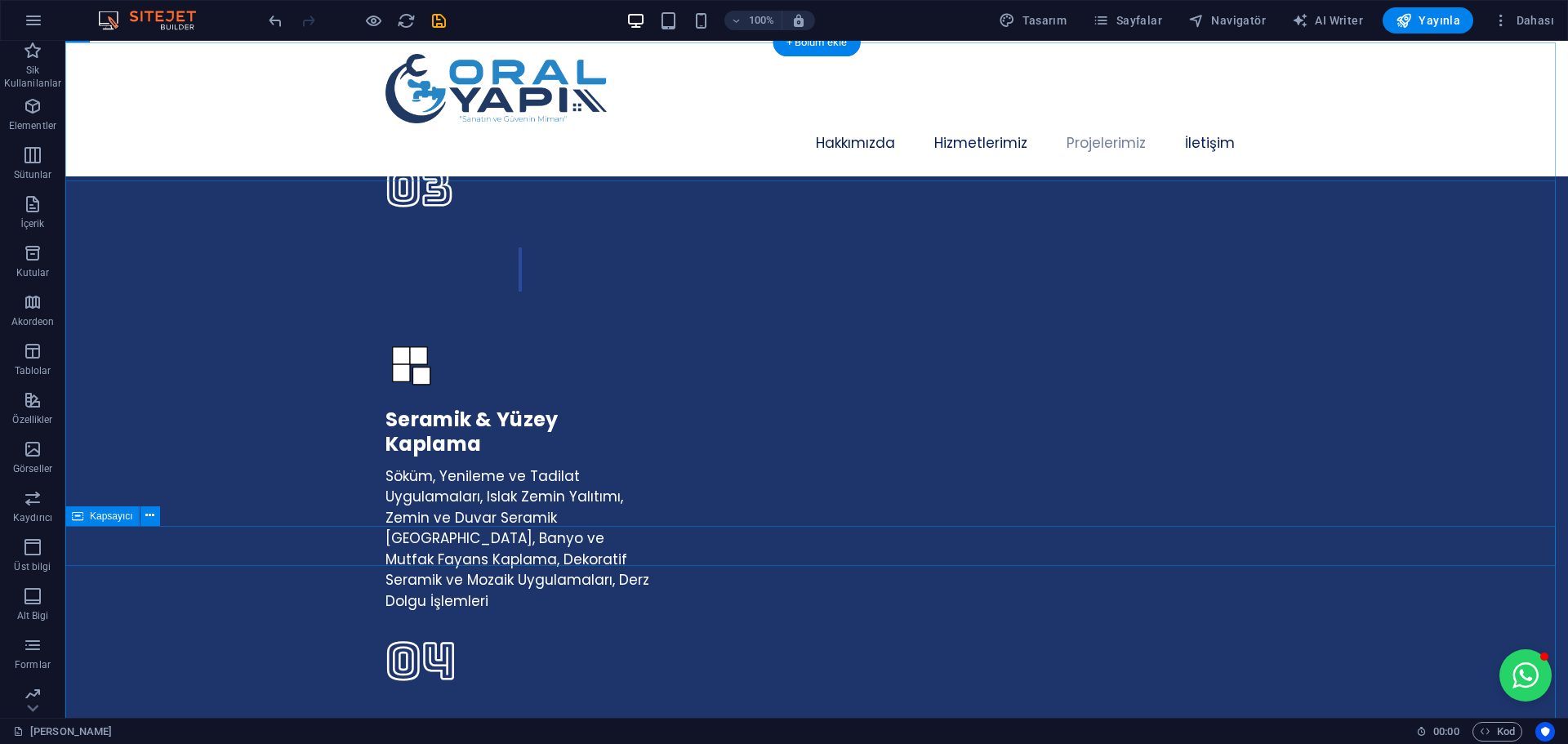
scroll to position [3720, 0]
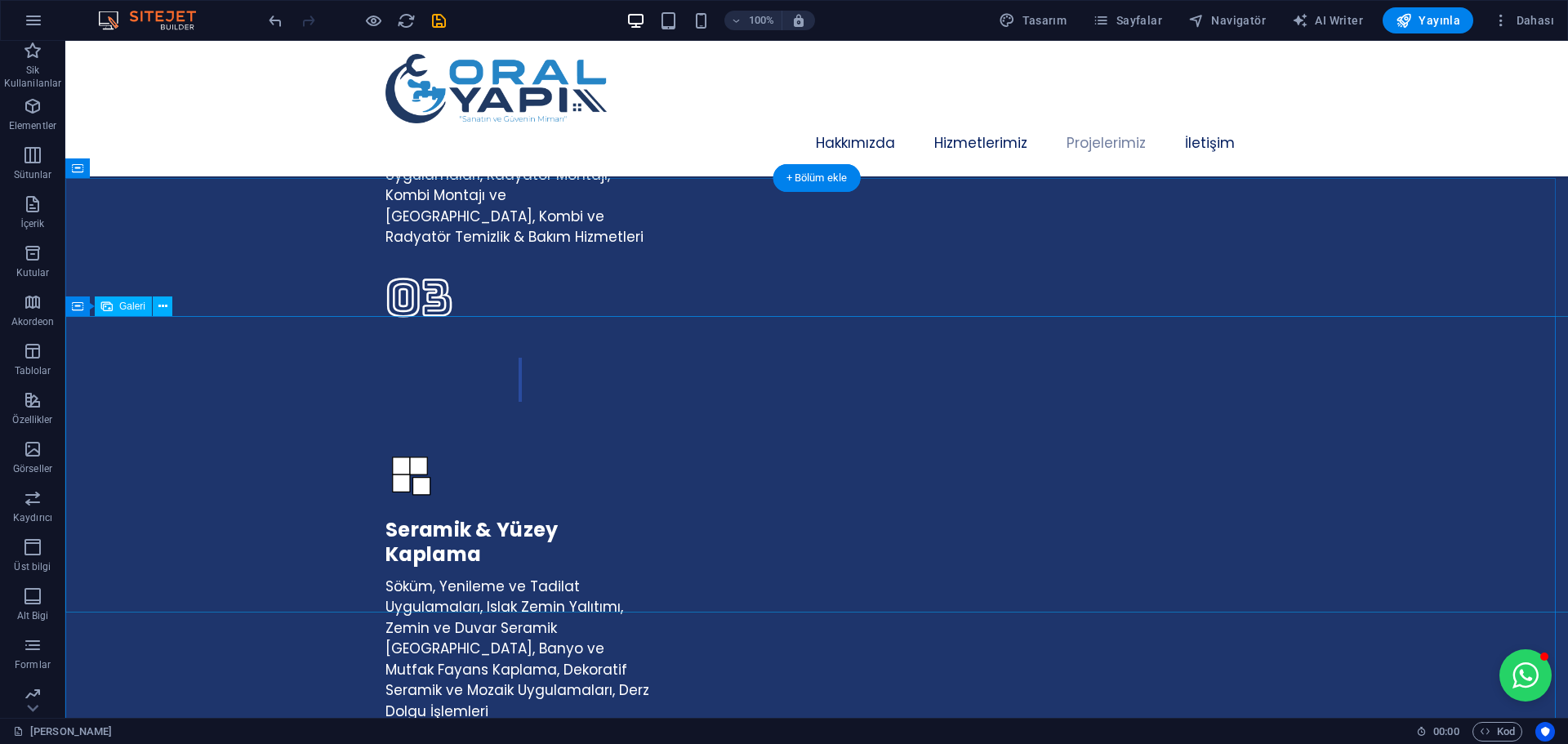
select select "px"
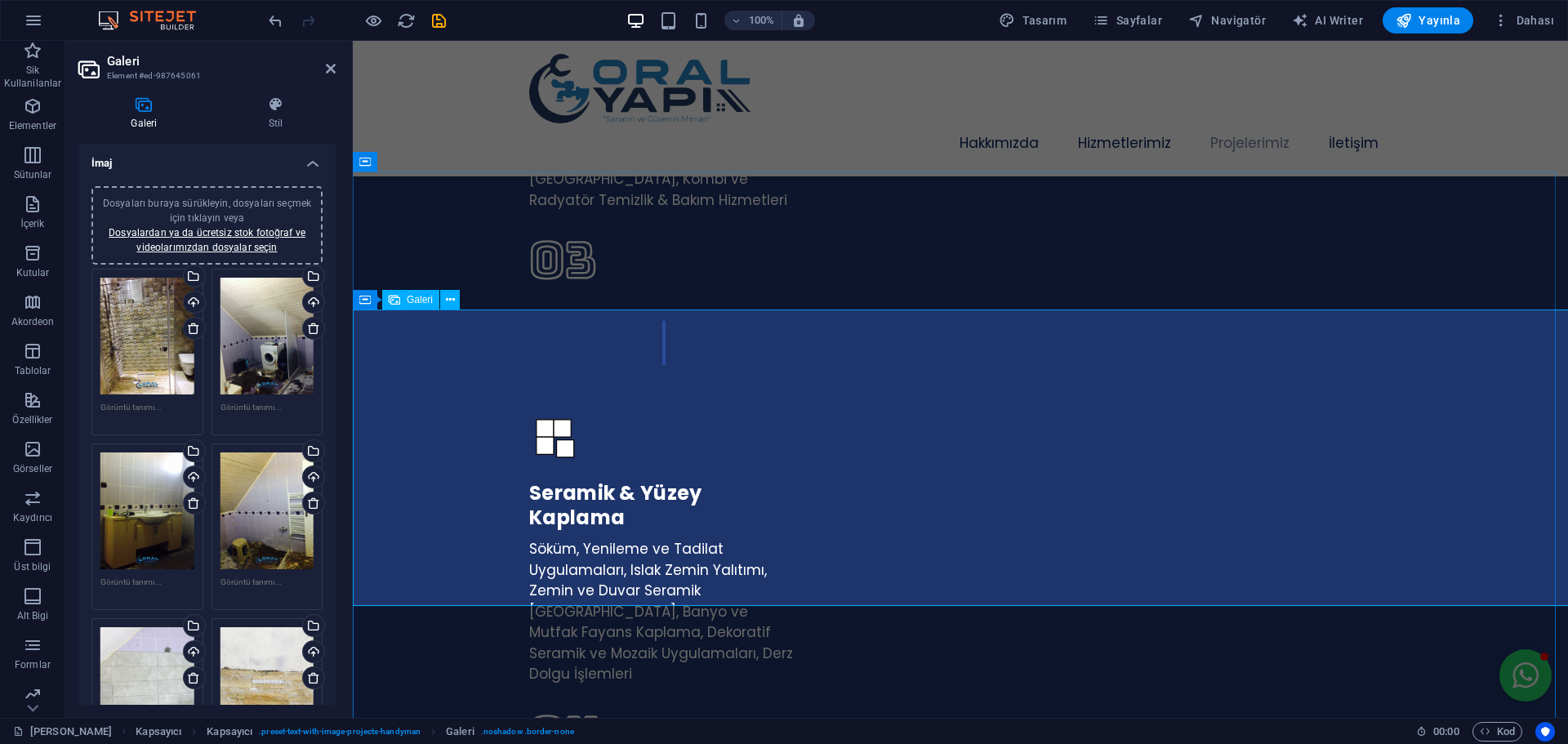
scroll to position [3743, 0]
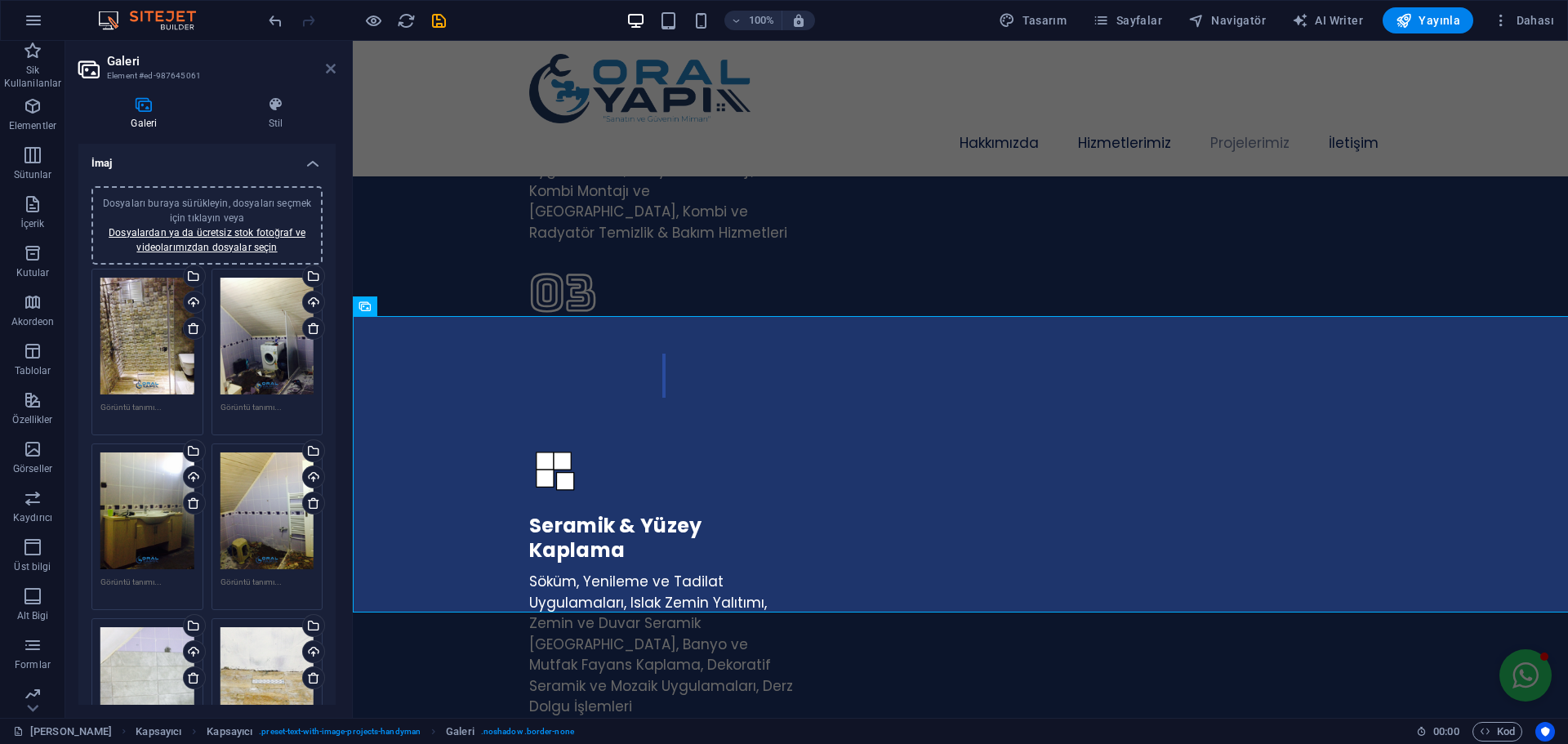
click at [333, 69] on icon at bounding box center [330, 69] width 10 height 13
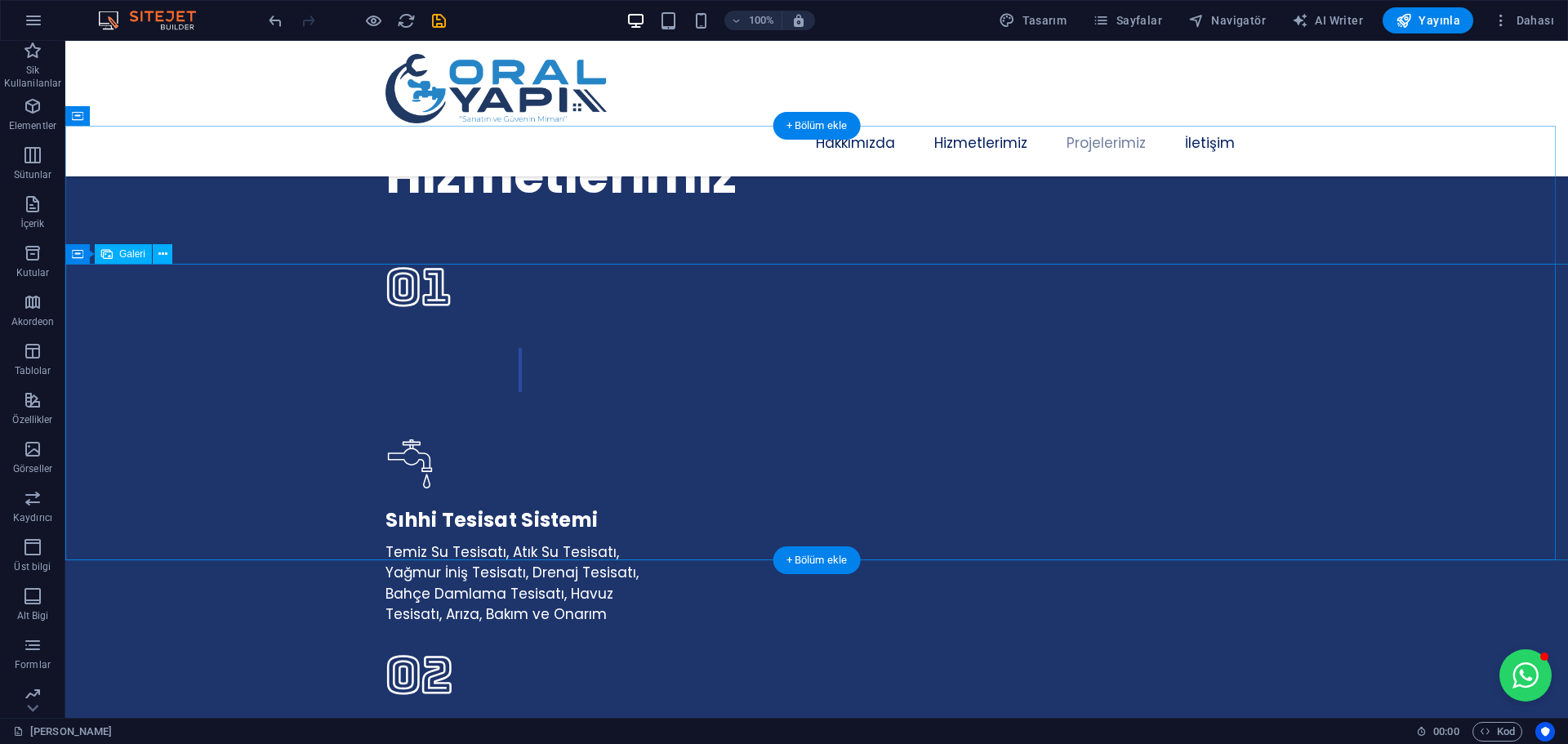
scroll to position [2903, 0]
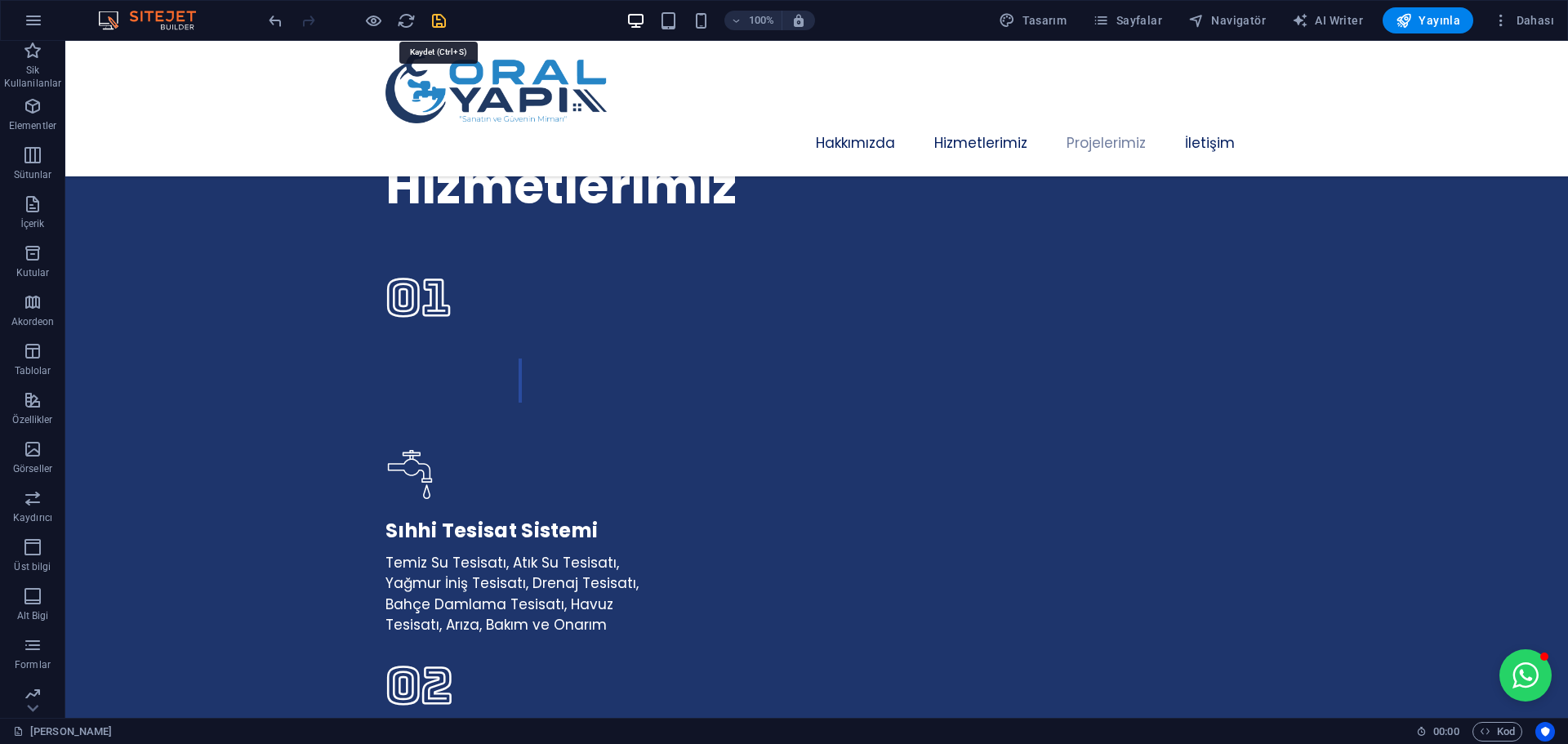
click at [436, 17] on icon "save" at bounding box center [438, 20] width 18 height 18
select select "px"
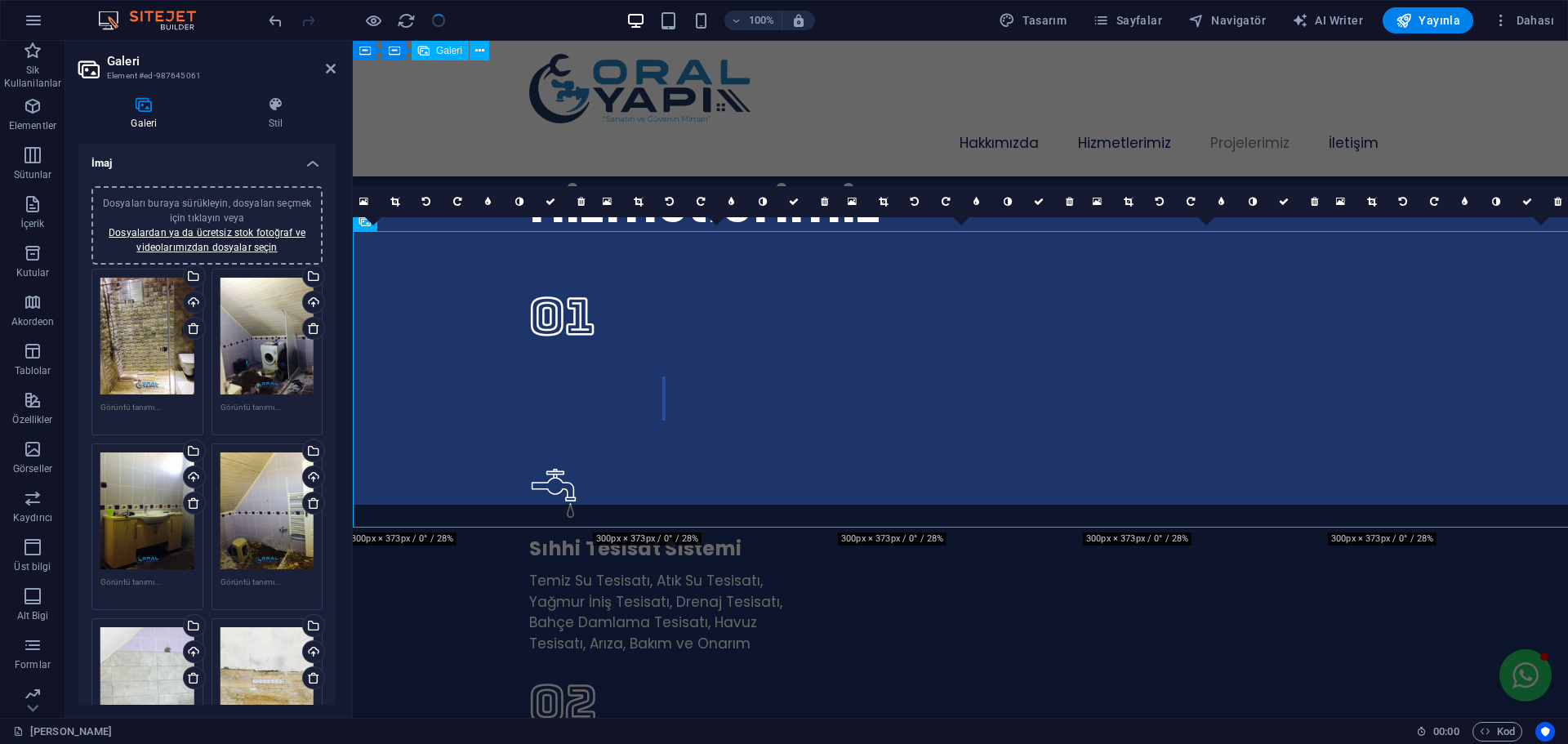
checkbox input "false"
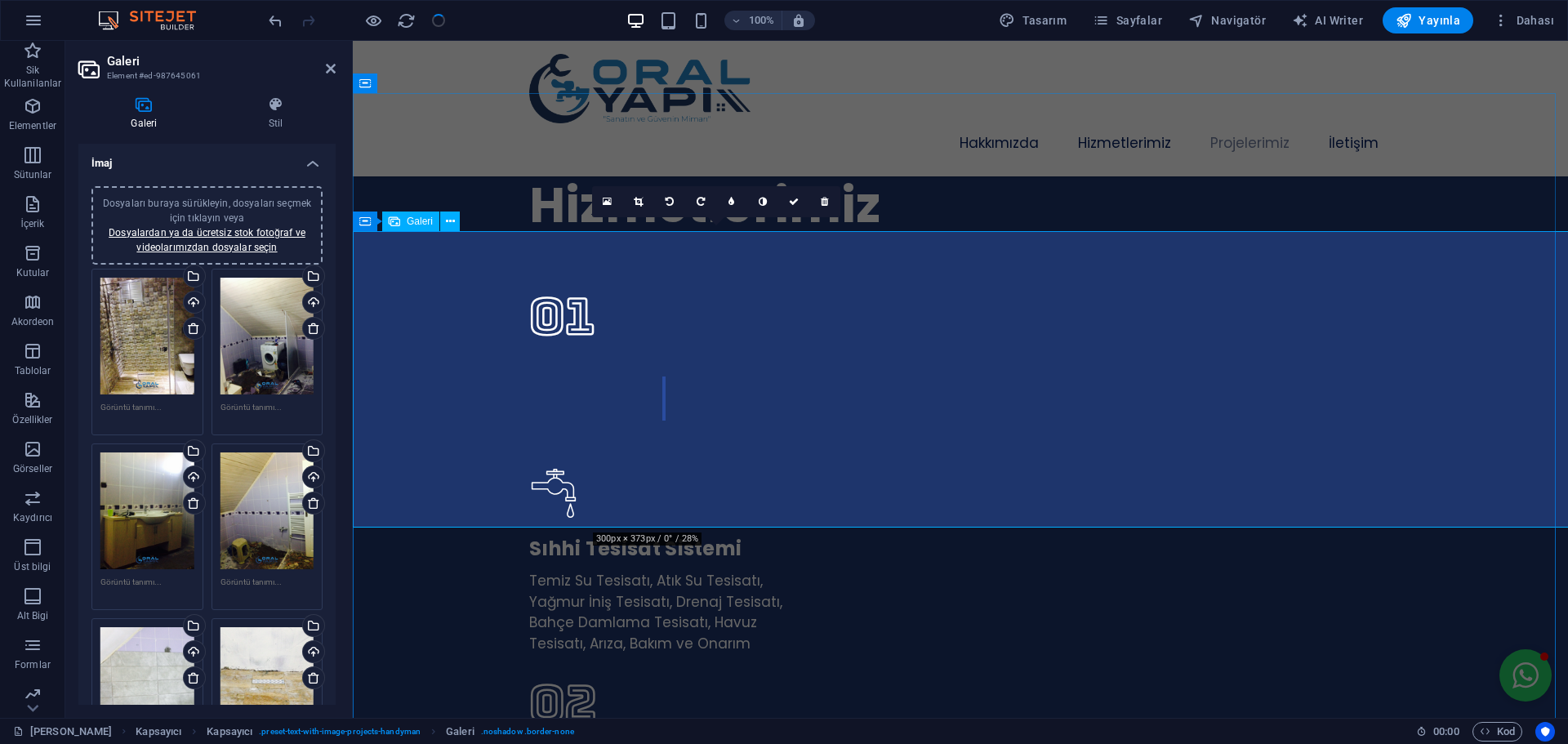
scroll to position [3827, 0]
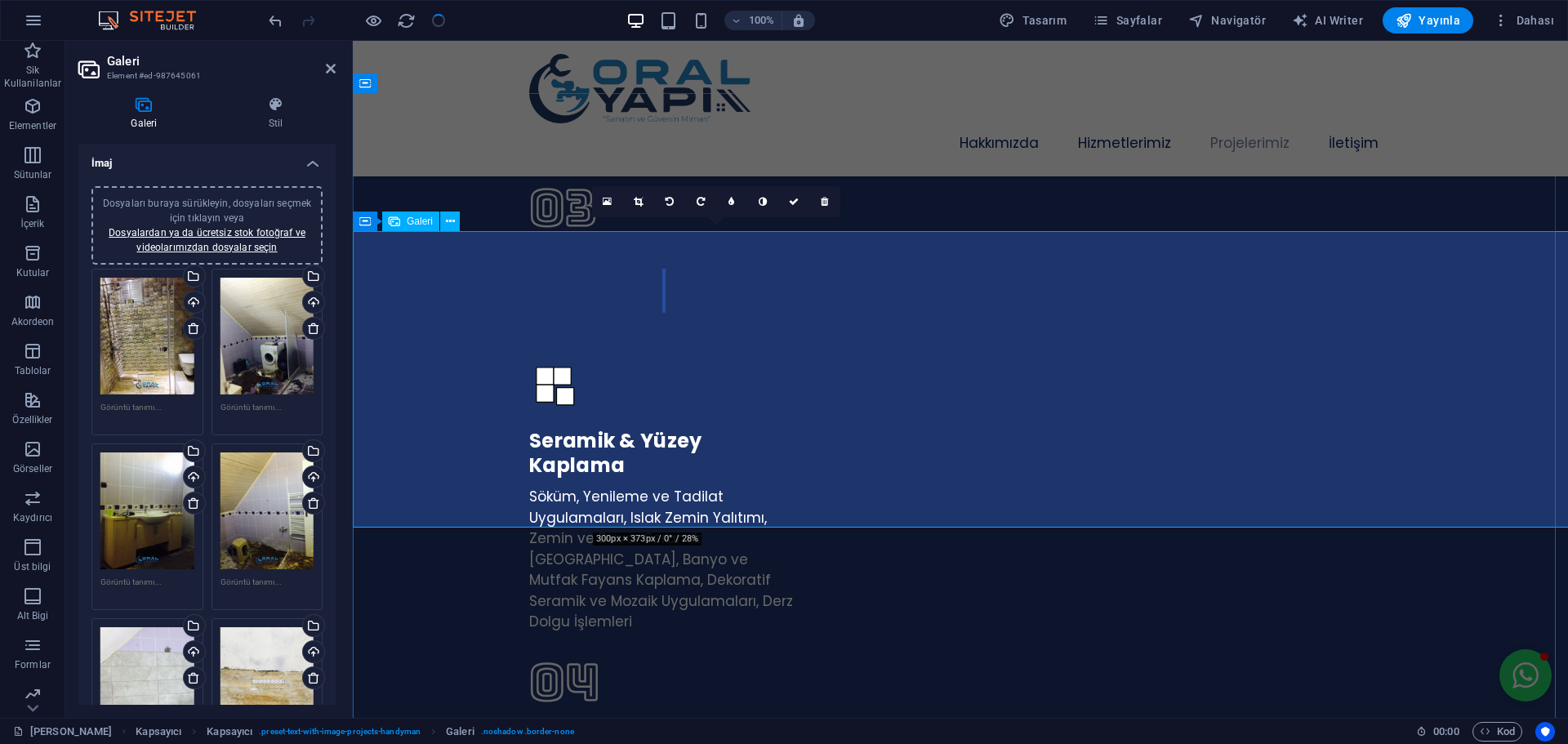
select select "px"
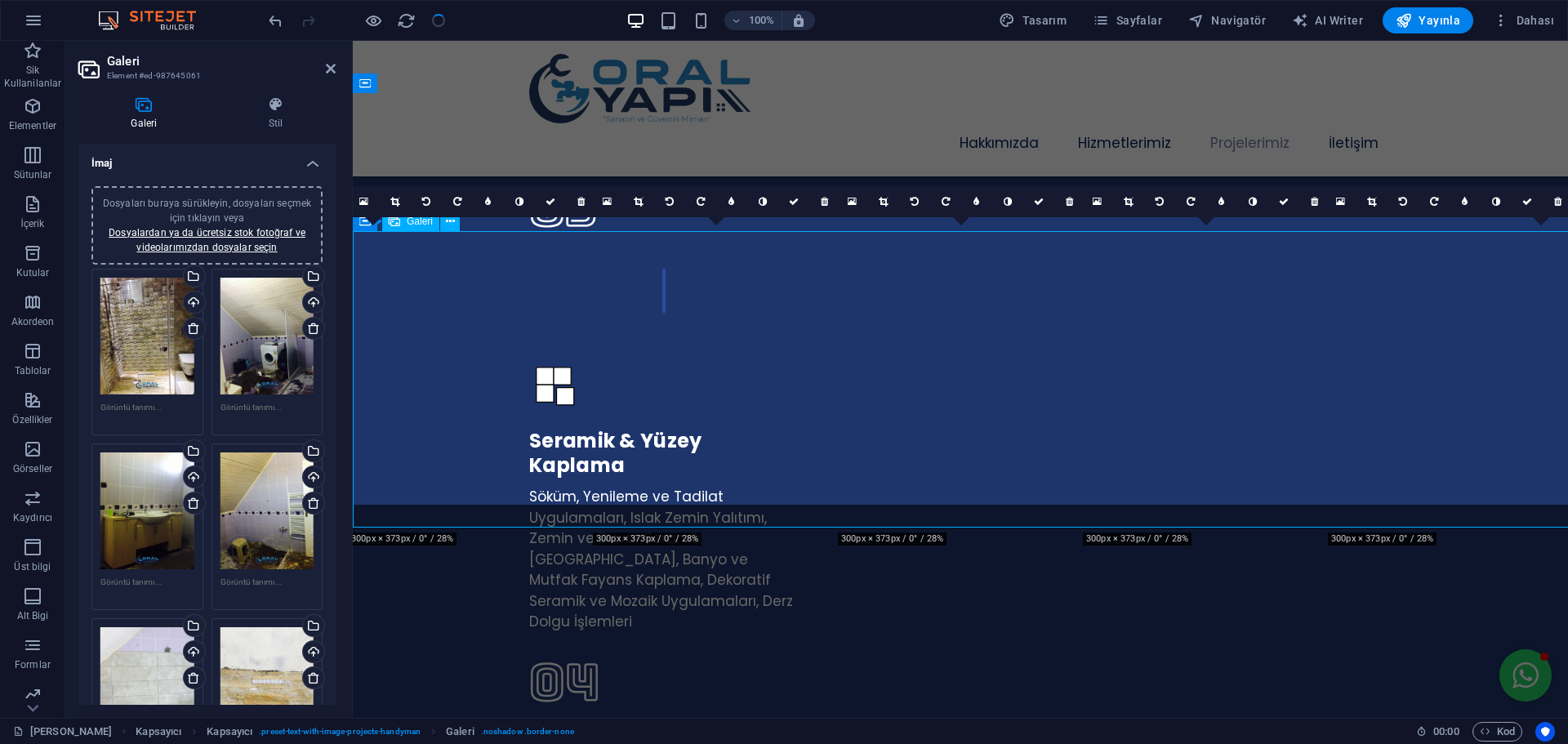
checkbox input "false"
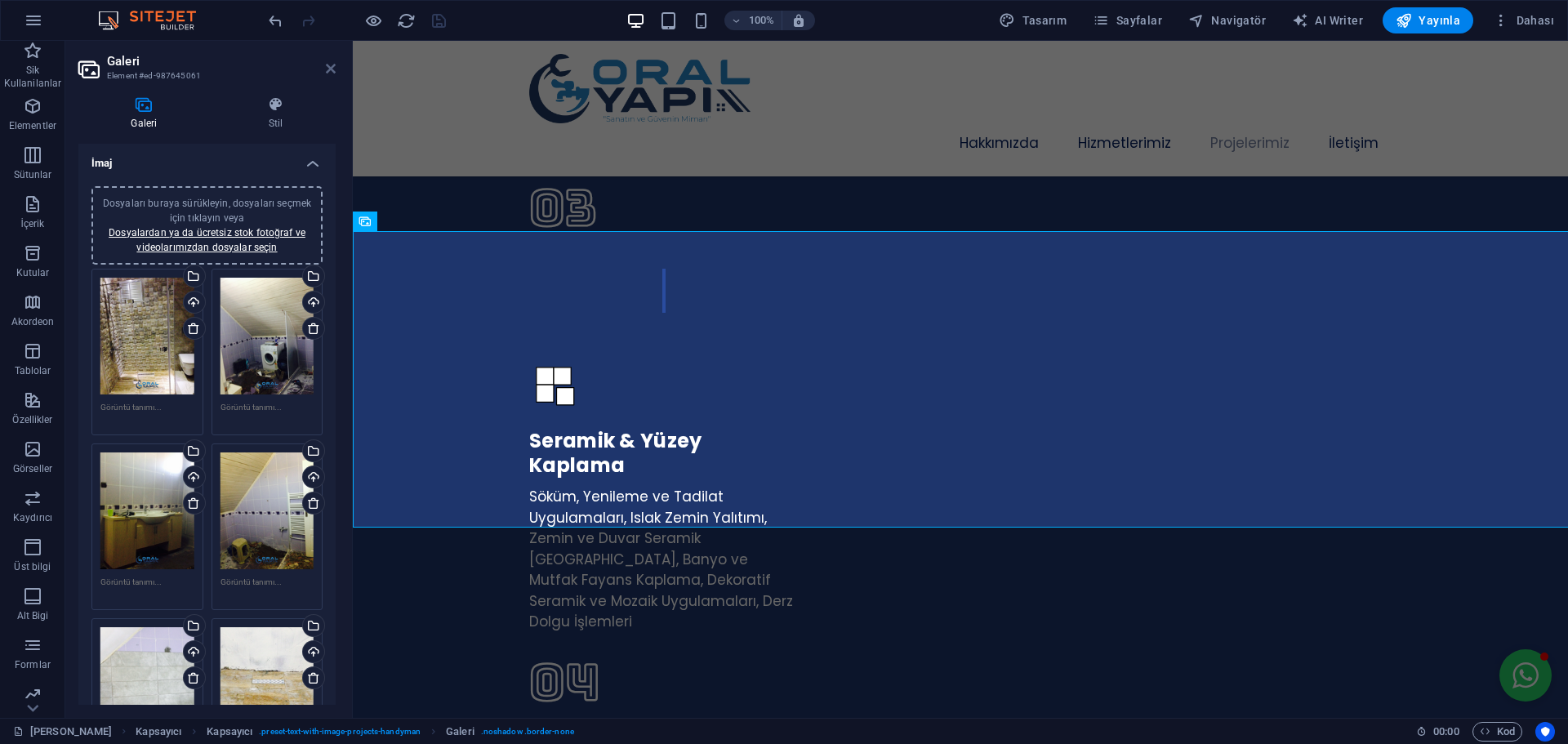
click at [335, 68] on icon at bounding box center [330, 69] width 10 height 13
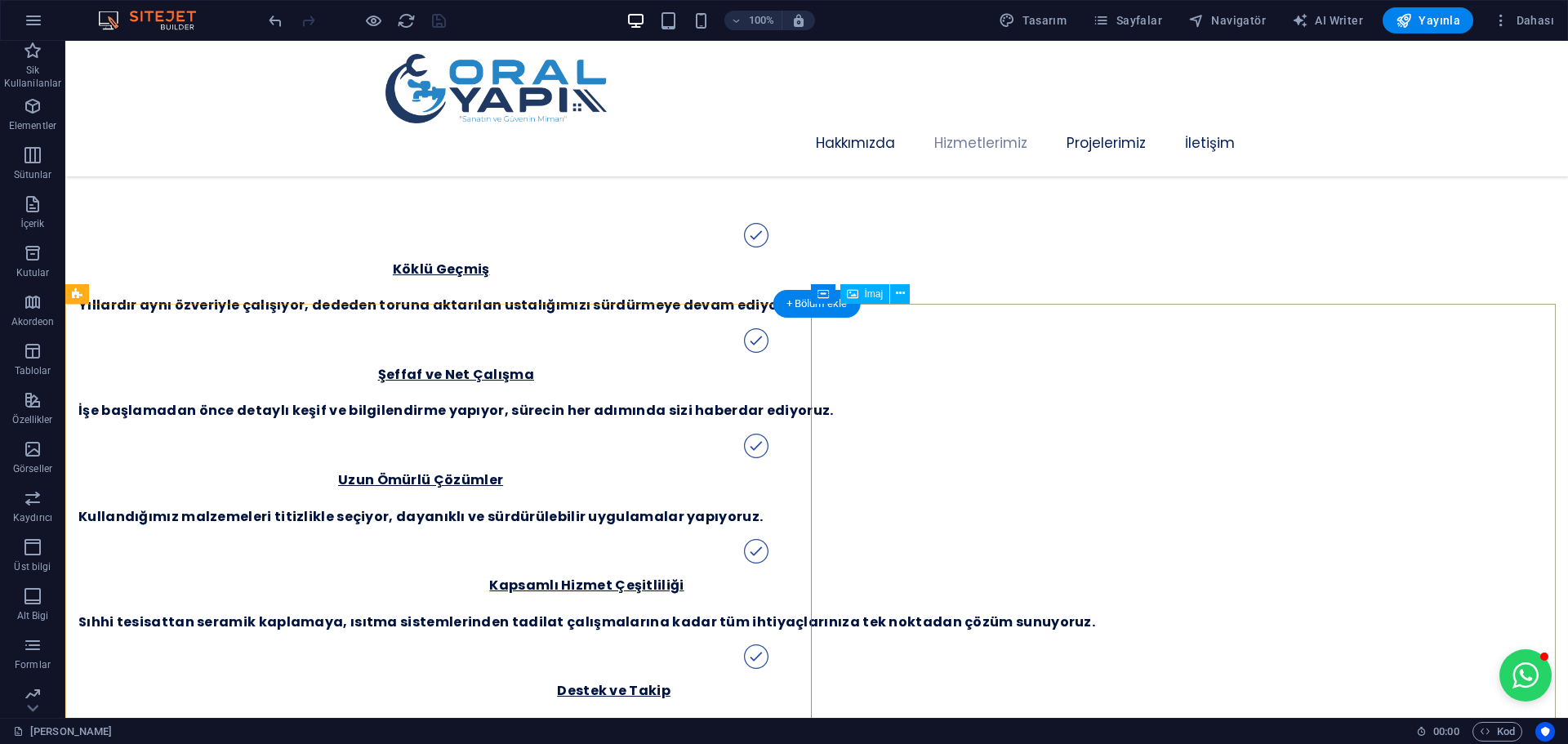
scroll to position [1763, 0]
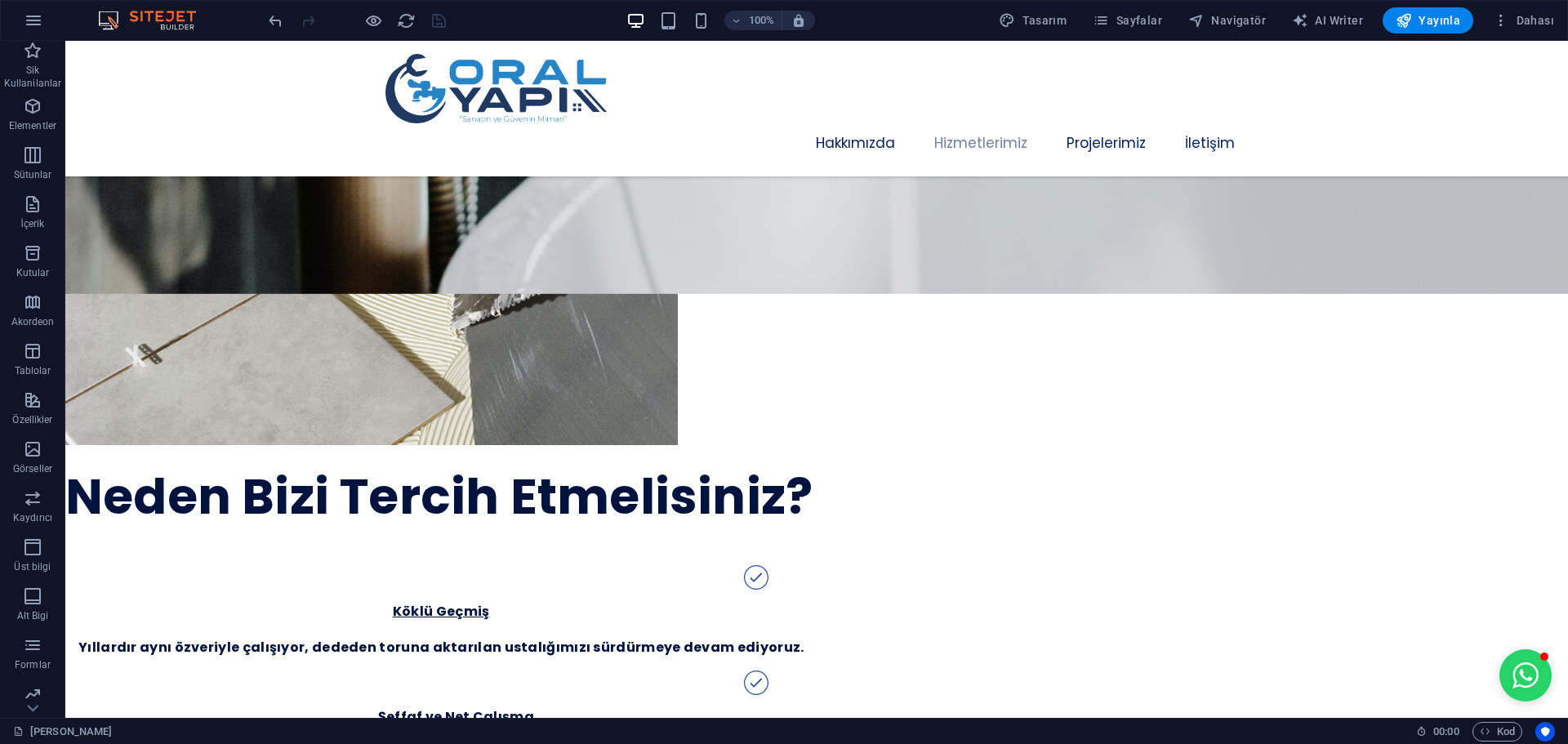
click at [362, 22] on div at bounding box center [357, 20] width 183 height 26
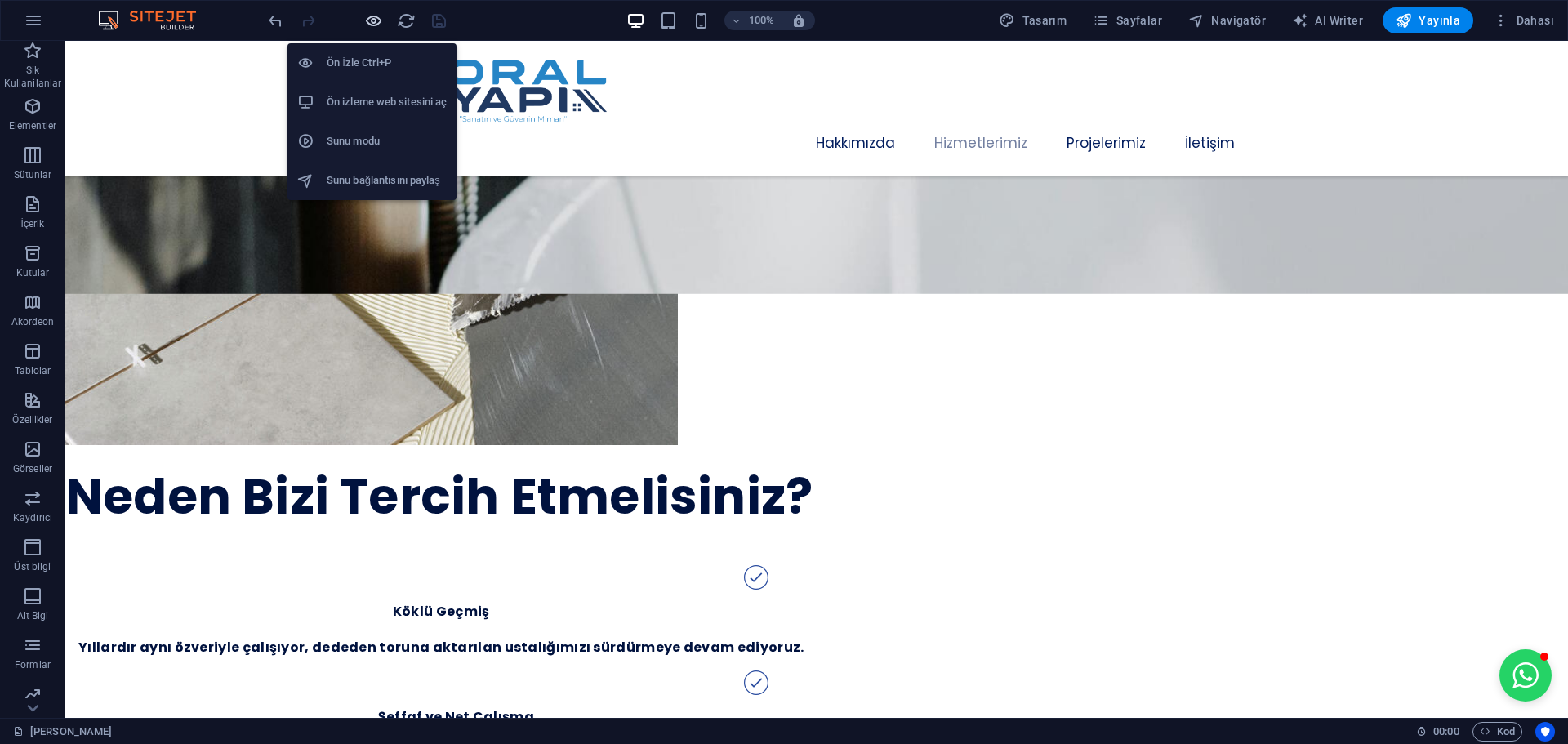
click at [370, 19] on icon "button" at bounding box center [373, 20] width 18 height 18
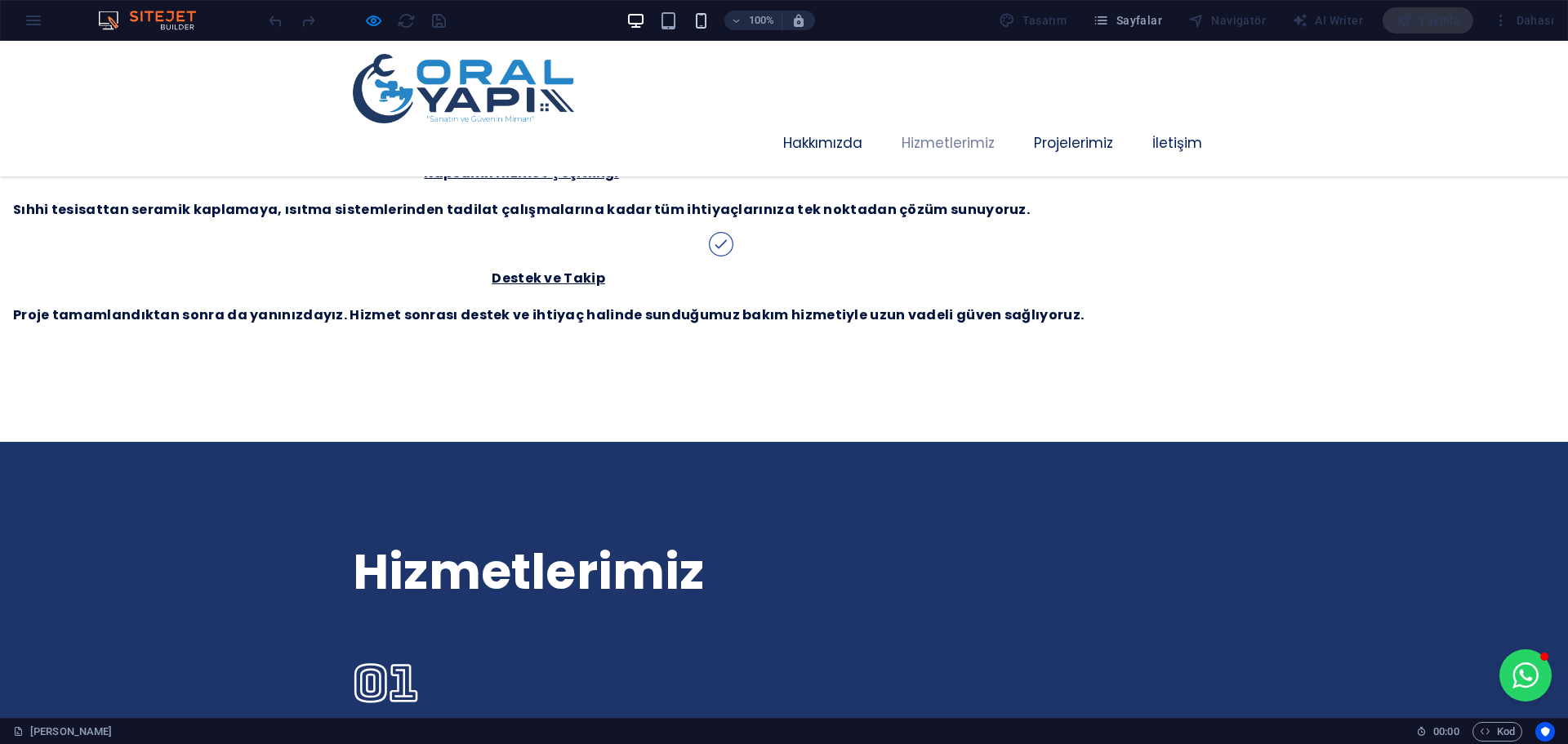
click at [700, 17] on icon "button" at bounding box center [700, 20] width 18 height 18
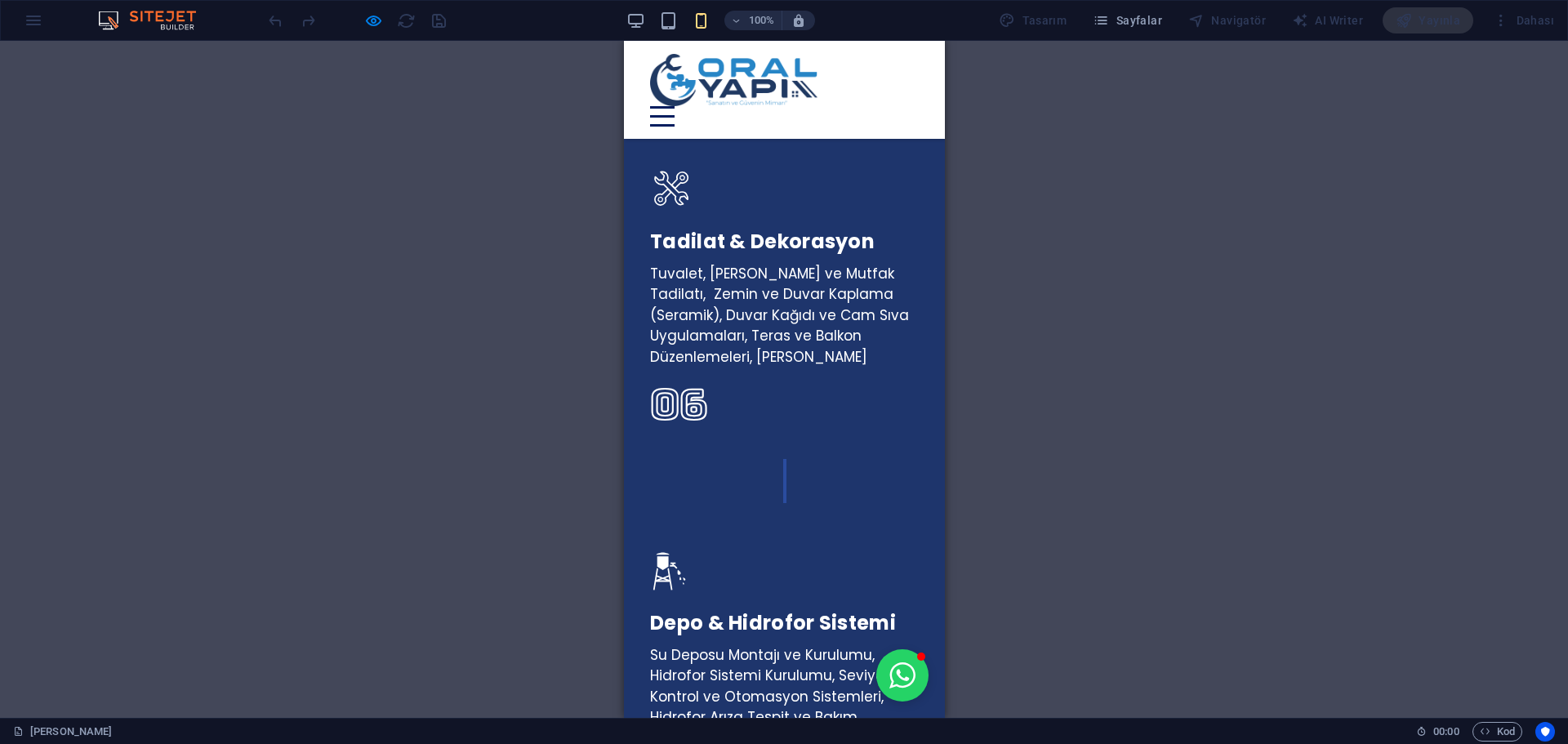
scroll to position [3541, 0]
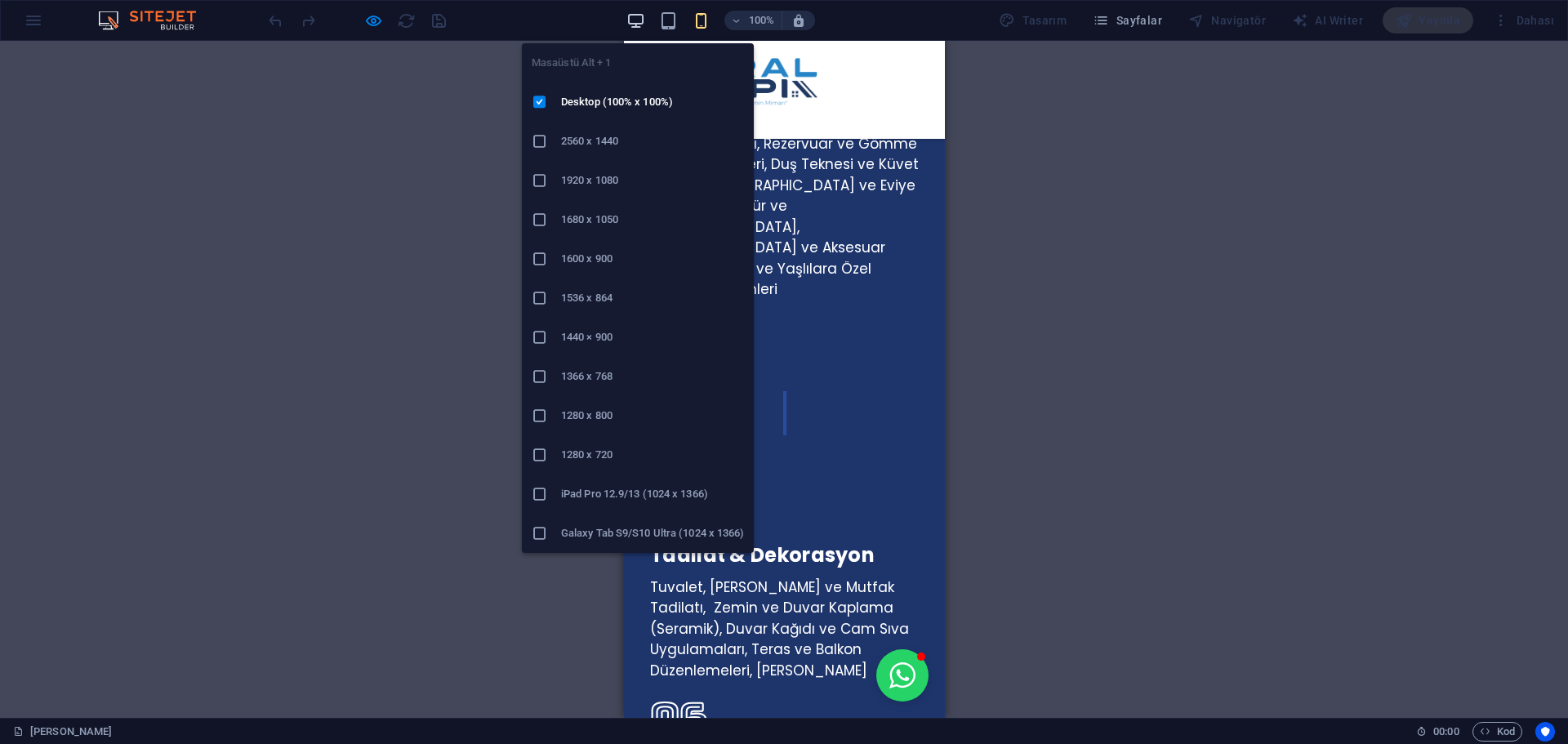
click at [640, 20] on icon "button" at bounding box center [635, 20] width 18 height 18
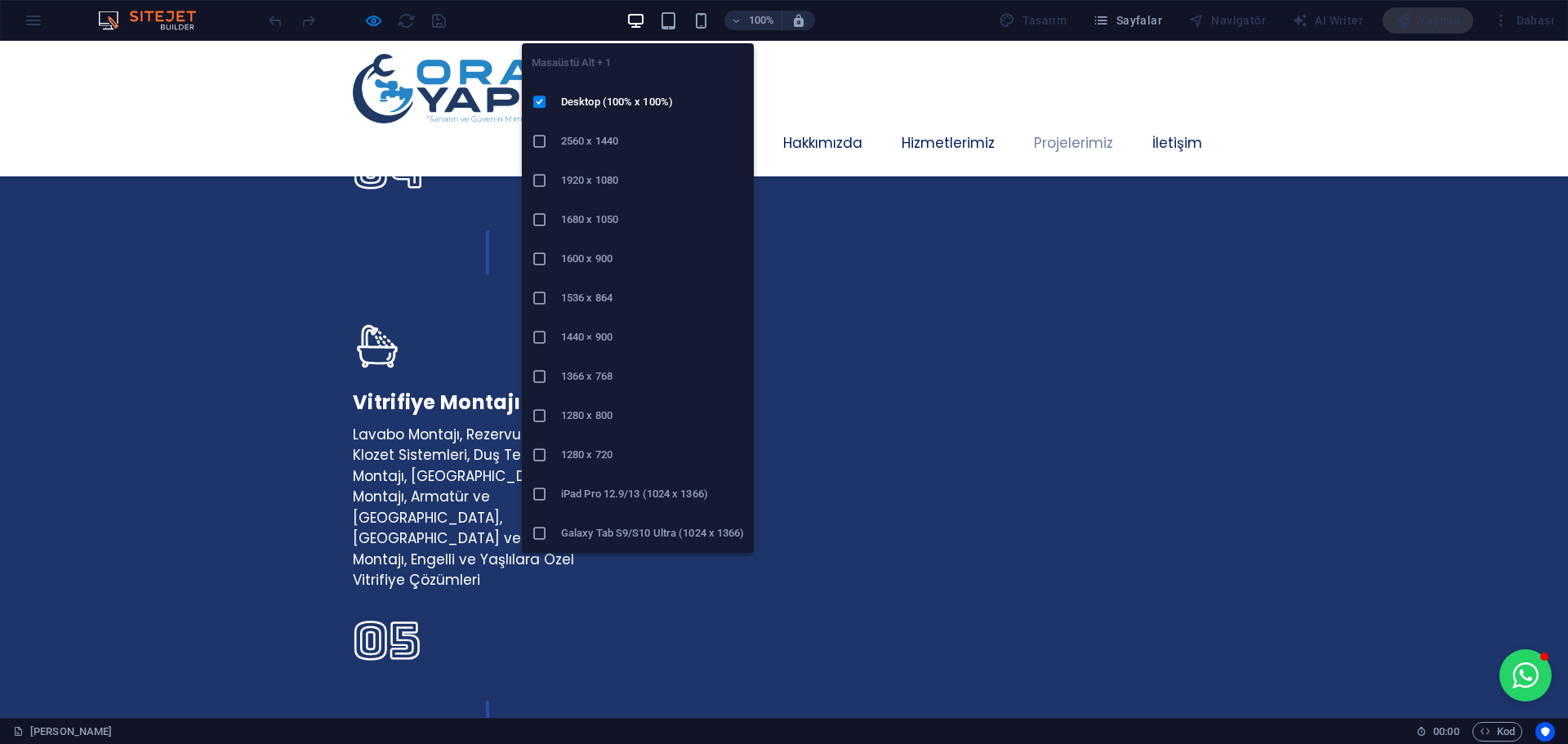
scroll to position [3538, 0]
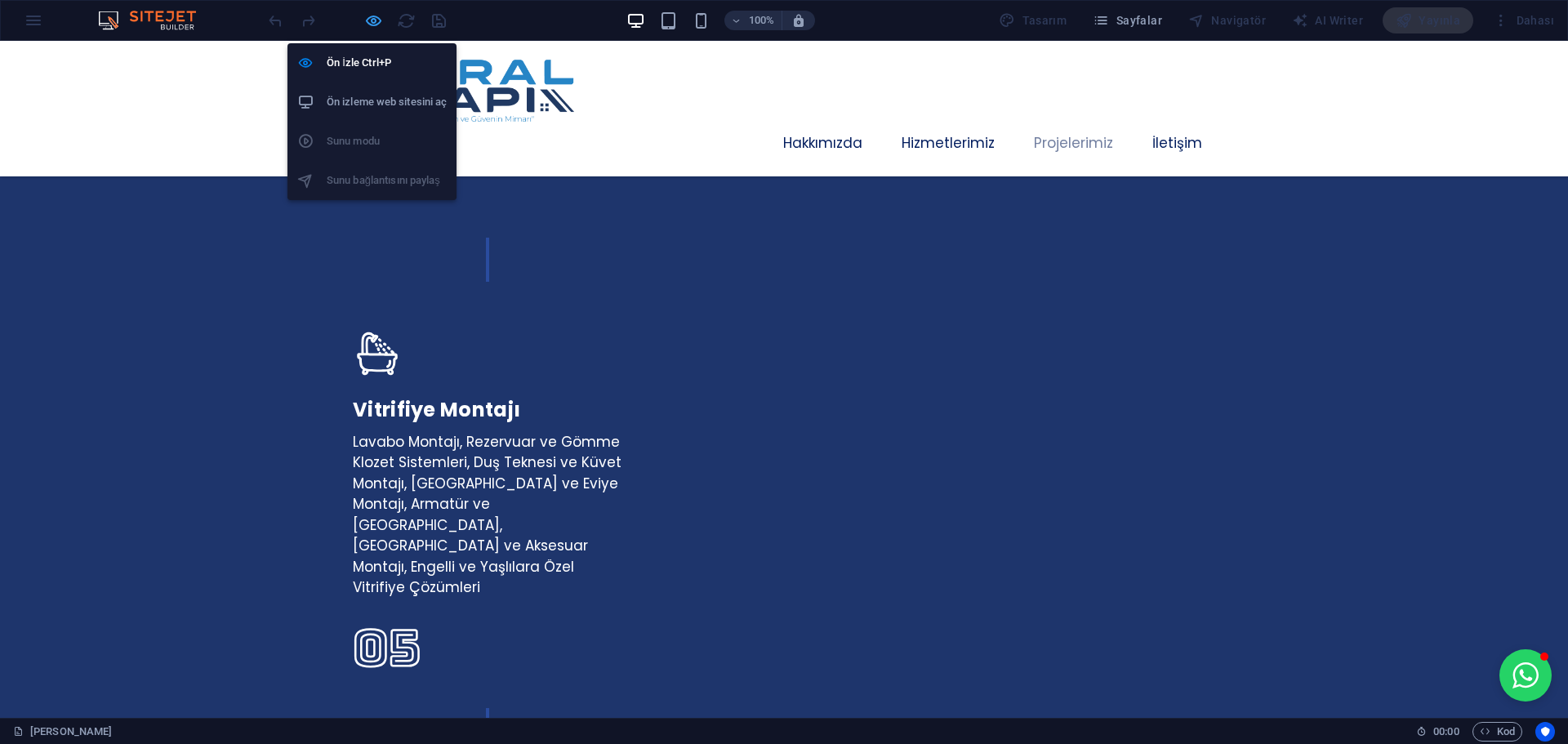
click at [375, 22] on icon "button" at bounding box center [373, 20] width 18 height 18
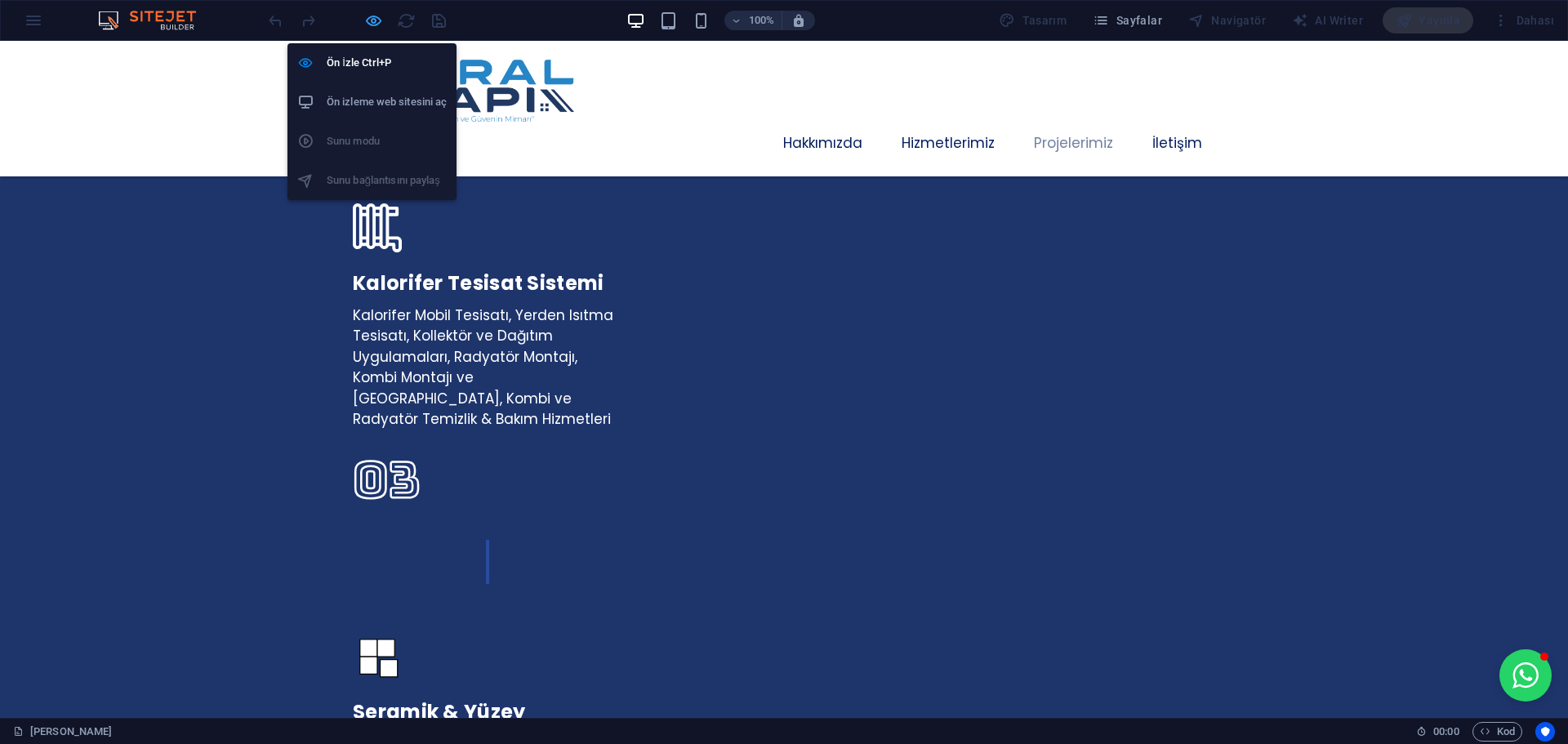
scroll to position [3560, 0]
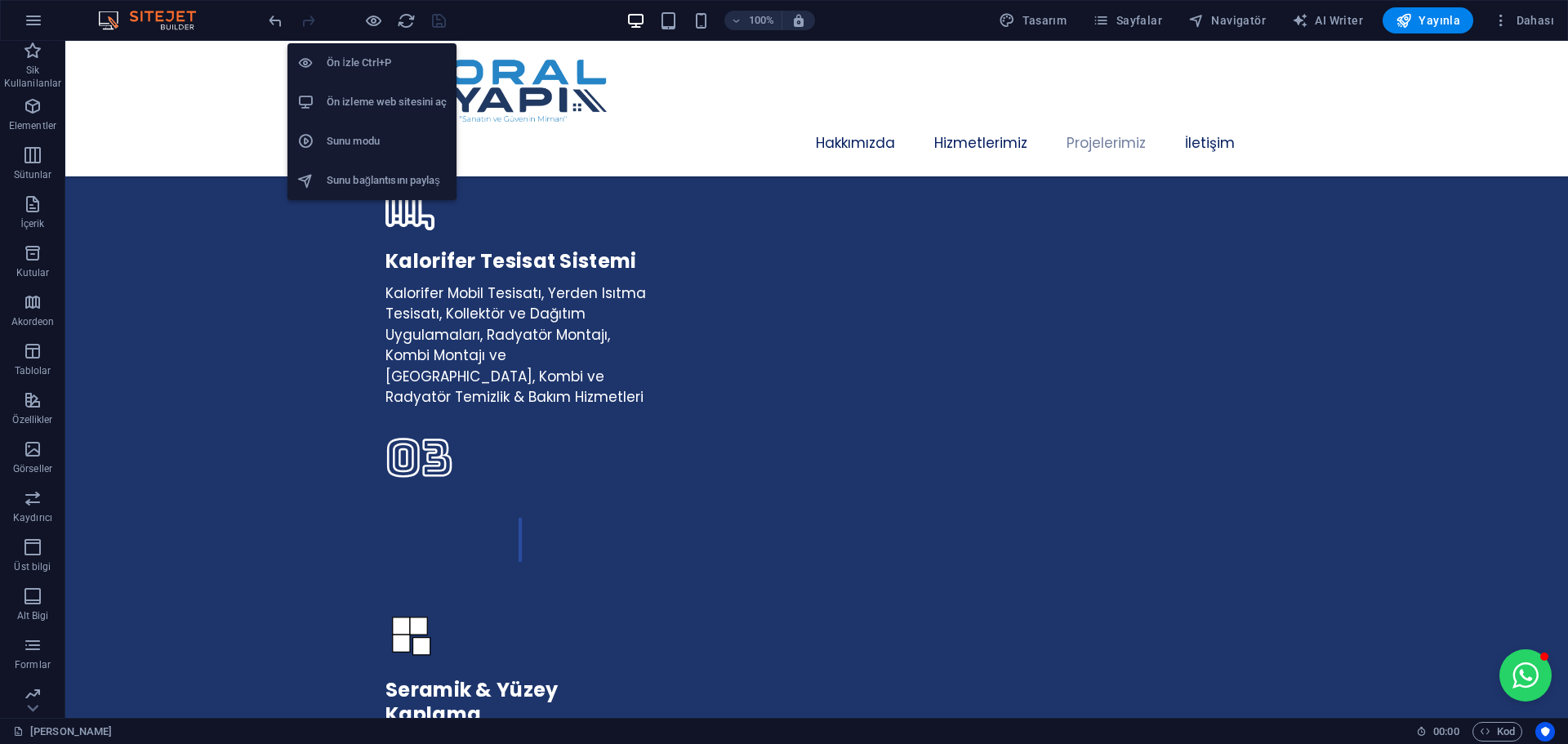
click at [399, 106] on h6 "Ön izleme web sitesini aç" at bounding box center [386, 102] width 120 height 19
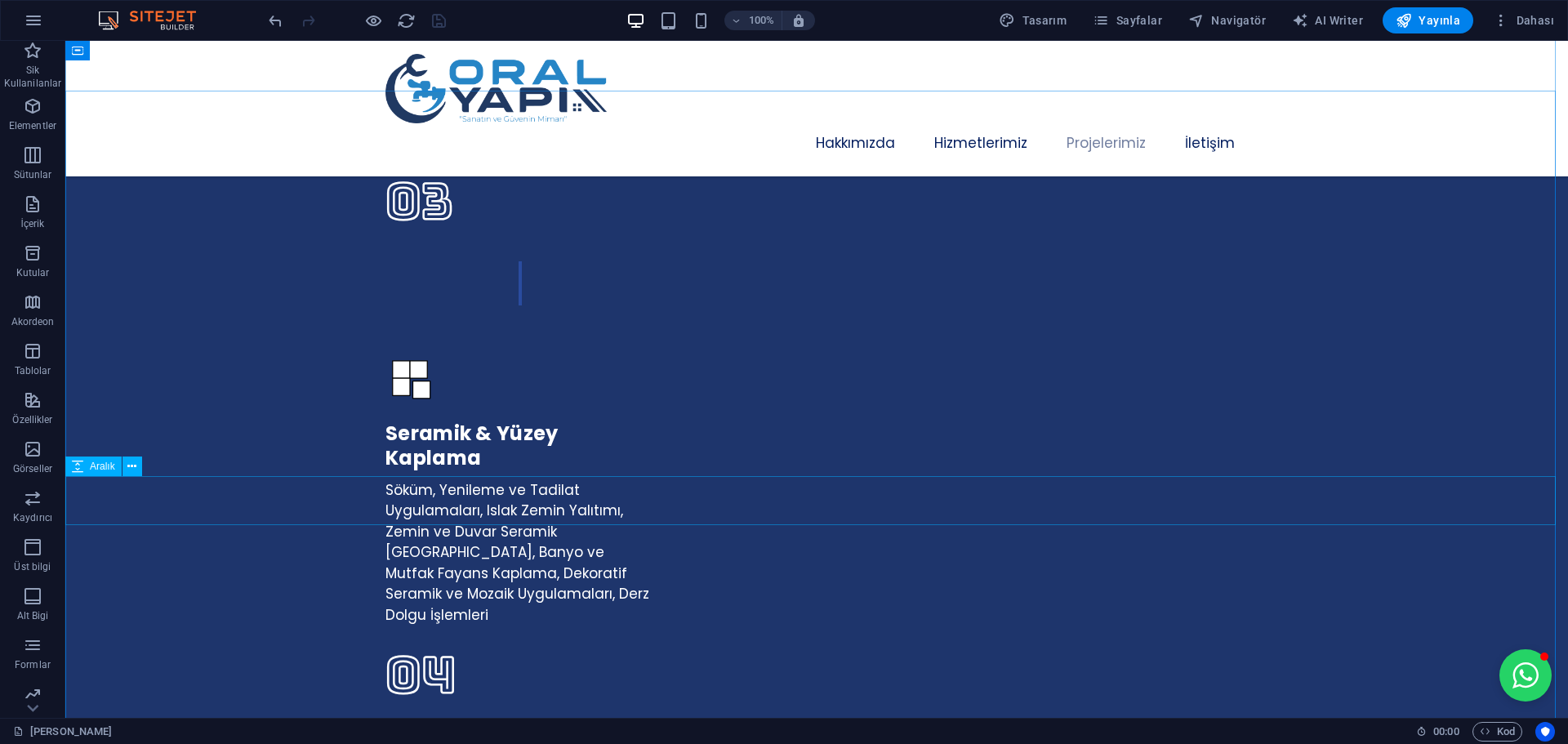
scroll to position [3724, 0]
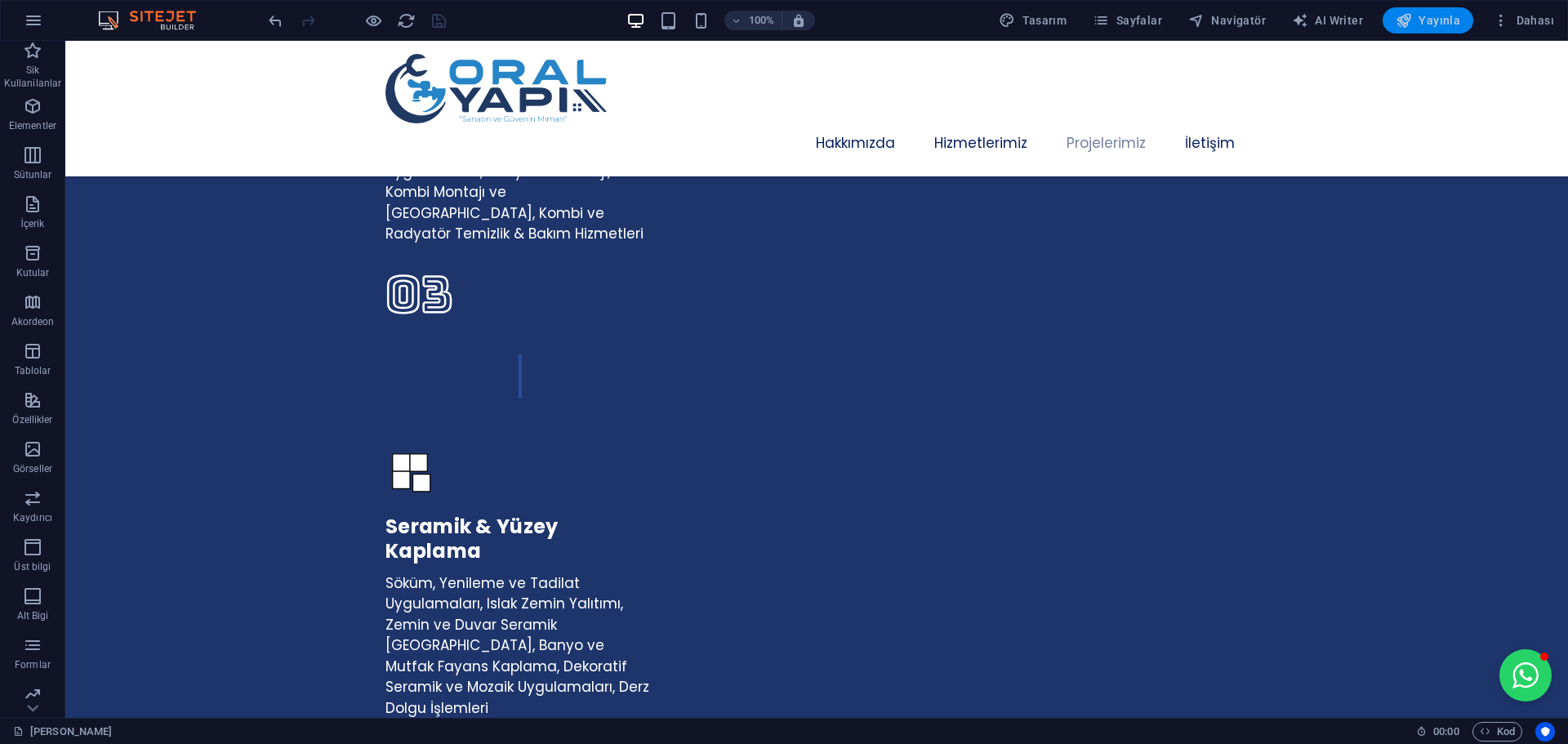
click at [1428, 18] on span "Yayınla" at bounding box center [1427, 20] width 64 height 17
